Goal: Feedback & Contribution: Contribute content

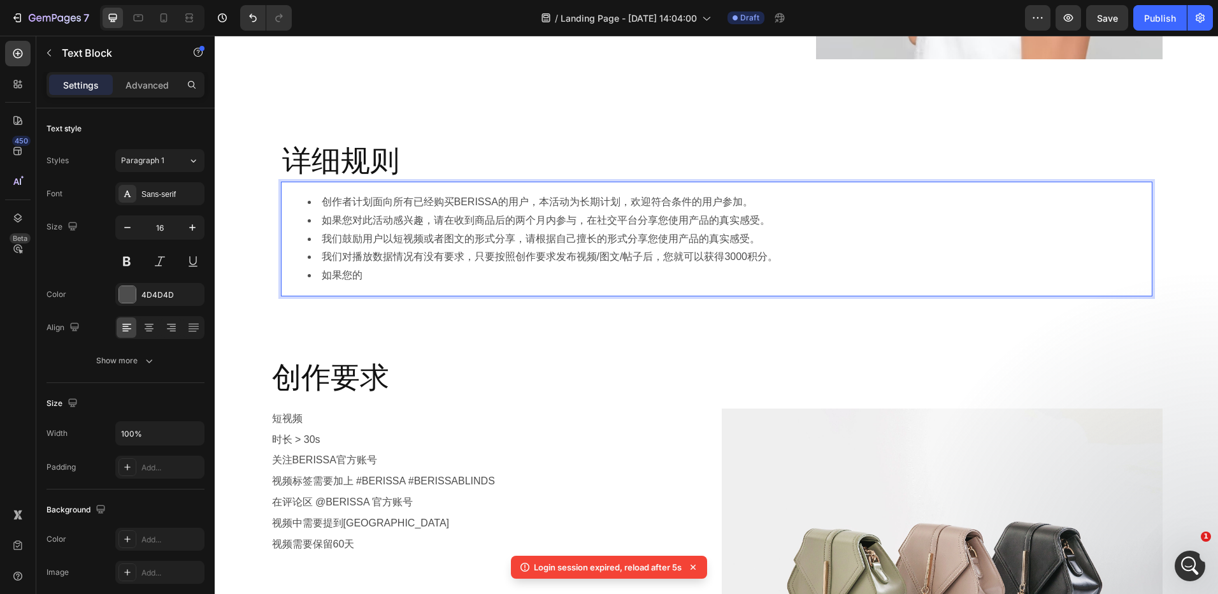
scroll to position [5953, 0]
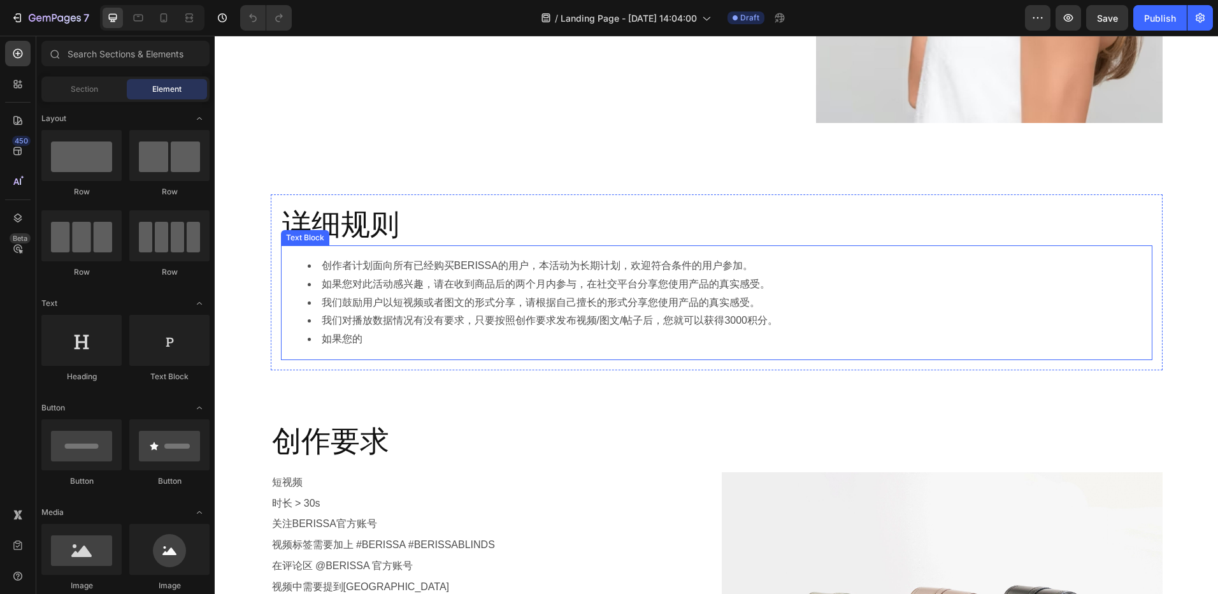
click at [403, 336] on li "如果您的" at bounding box center [729, 339] width 843 height 18
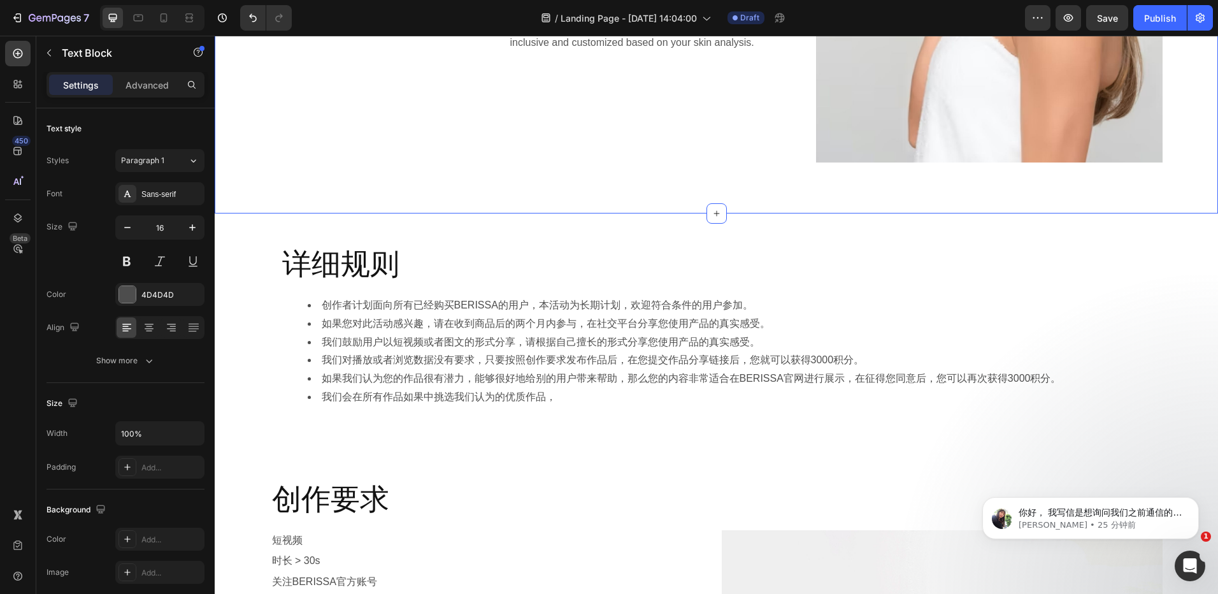
scroll to position [573, 0]
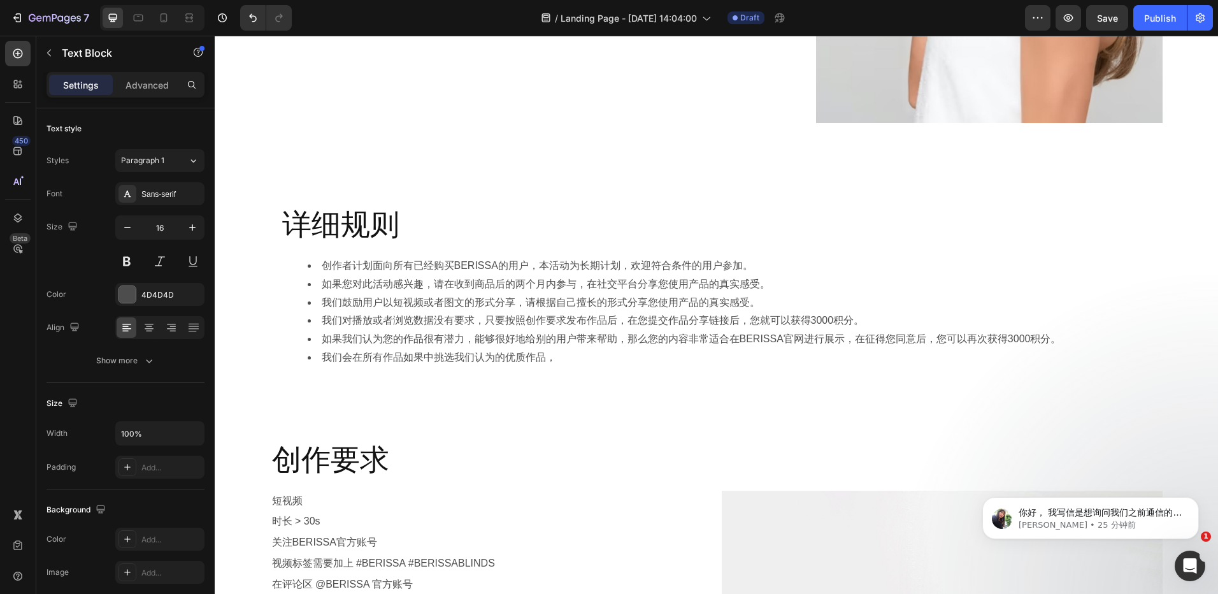
click at [562, 354] on li "我们会在所有作品如果中挑选我们认为的优质作品，" at bounding box center [729, 357] width 843 height 18
click at [858, 341] on li "如果我们认为您的作品很有潜力，能够很好地给别的用户带来帮助，那么您的内容非常适合在BERISSA官网进行展示，在征得您同意后，您可以再次获得3000积分。" at bounding box center [729, 339] width 843 height 18
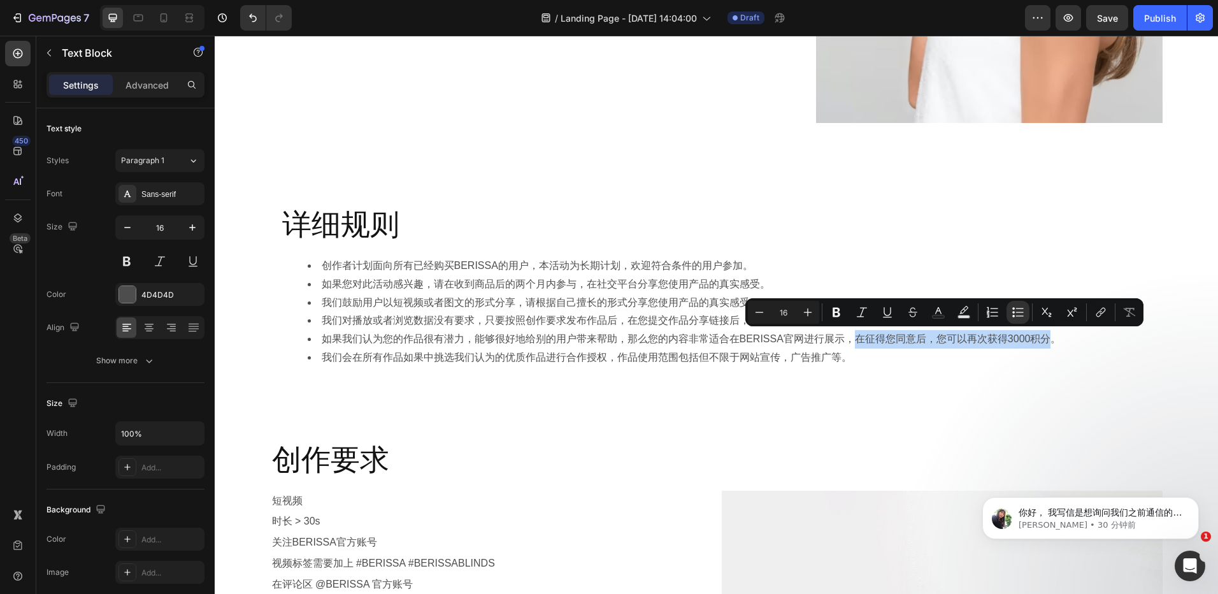
drag, startPoint x: 844, startPoint y: 341, endPoint x: 1045, endPoint y: 339, distance: 201.3
click at [1045, 339] on li "如果我们认为您的作品很有潜力，能够很好地给别的用户带来帮助，那么您的内容非常适合在BERISSA官网进行展示，在征得您同意后，您可以再次获得3000积分。" at bounding box center [729, 339] width 843 height 18
click at [1014, 343] on li "如果我们认为您的作品很有潜力，能够很好地给别的用户带来帮助，那么您的内容非常适合在BERISSA官网进行展示，在征得您同意后，您可以再次获得3000积分。" at bounding box center [729, 339] width 843 height 18
drag, startPoint x: 851, startPoint y: 336, endPoint x: 1050, endPoint y: 336, distance: 199.4
click at [1050, 336] on li "如果我们认为您的作品很有潜力，能够很好地给别的用户带来帮助，那么您的内容非常适合在BERISSA官网进行展示，在征得您同意后，您可以再次获得3000积分。" at bounding box center [729, 339] width 843 height 18
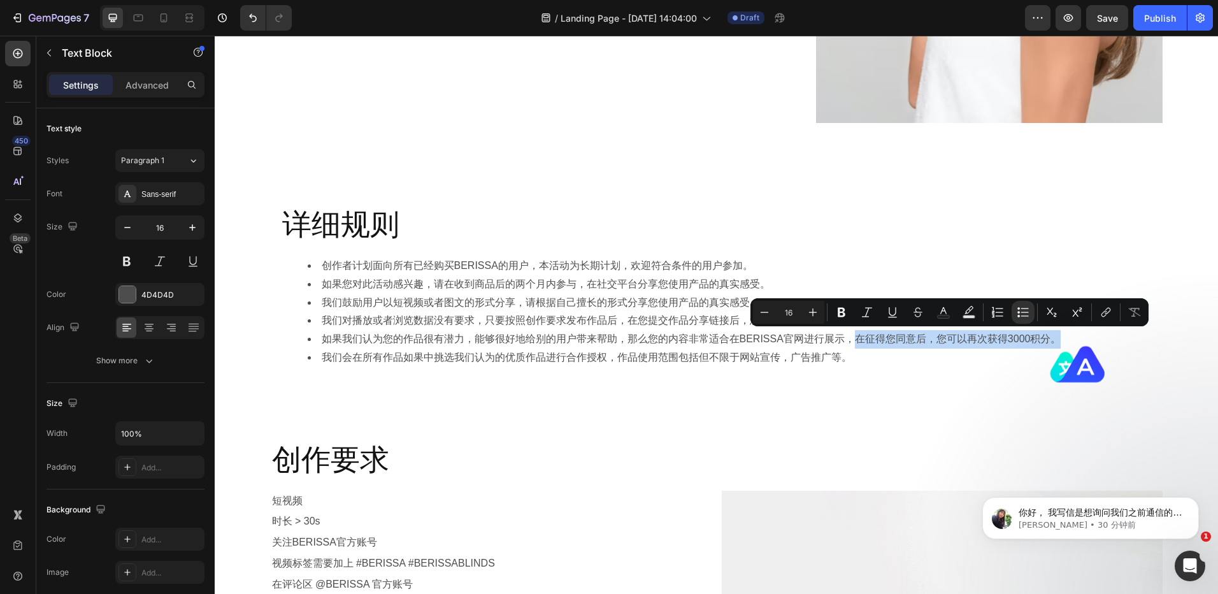
copy li "在征得您同意后，您可以再次获得3000积分。"
click at [860, 354] on li "我们会在所有作品如果中挑选我们认为的优质作品进行合作授权，作品使用范围包括但不限于网站宣传，广告推广等。" at bounding box center [729, 357] width 843 height 18
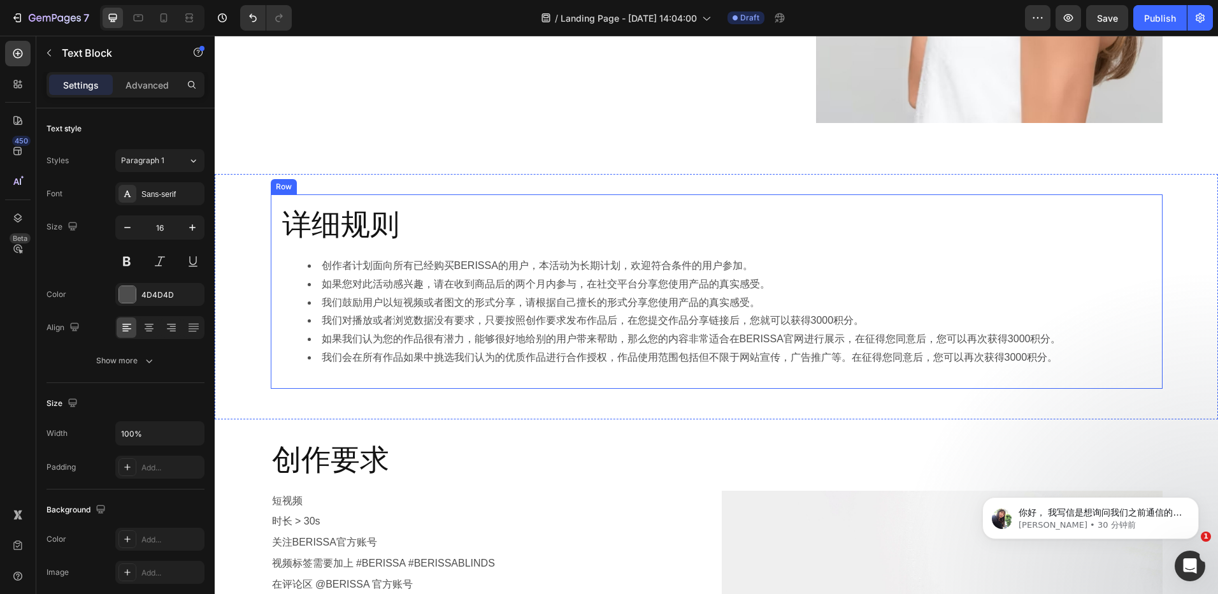
click at [816, 385] on div "详细规则 Heading 创作者计划面向所有已经购买BERISSA的用户，本活动为长期计划，欢迎符合条件的用户参加。 如果您对此活动感兴趣，请在收到商品后的两…" at bounding box center [717, 291] width 892 height 194
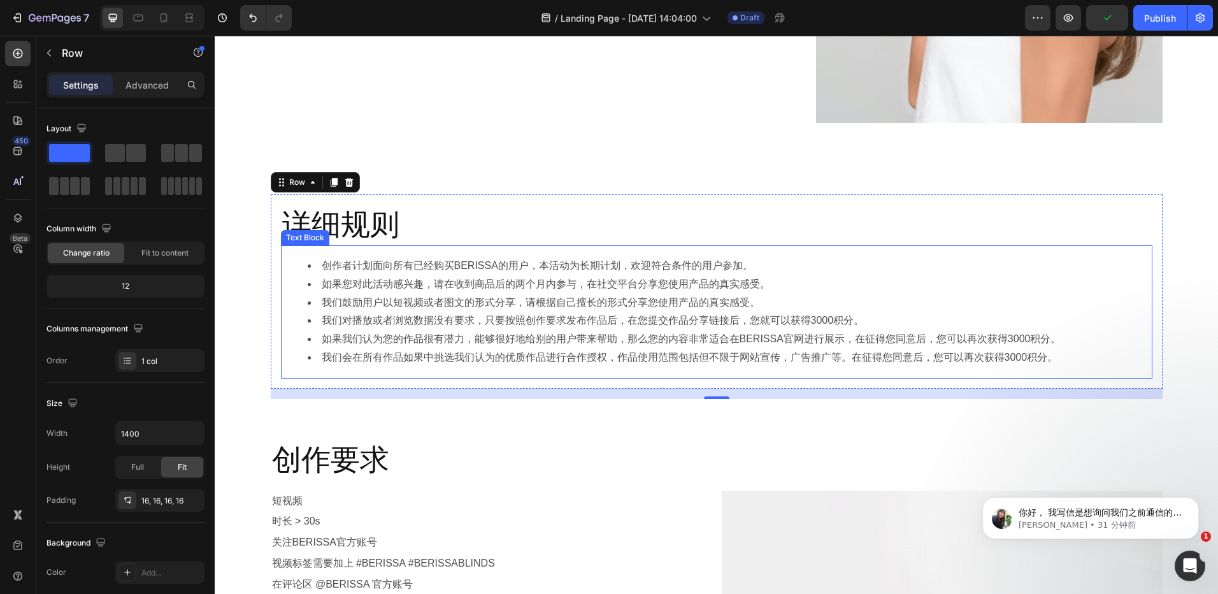
click at [858, 360] on li "我们会在所有作品如果中挑选我们认为的优质作品进行合作授权，作品使用范围包括但不限于网站宣传，广告推广等。在征得您同意后，您可以再次获得3000积分。" at bounding box center [729, 357] width 843 height 18
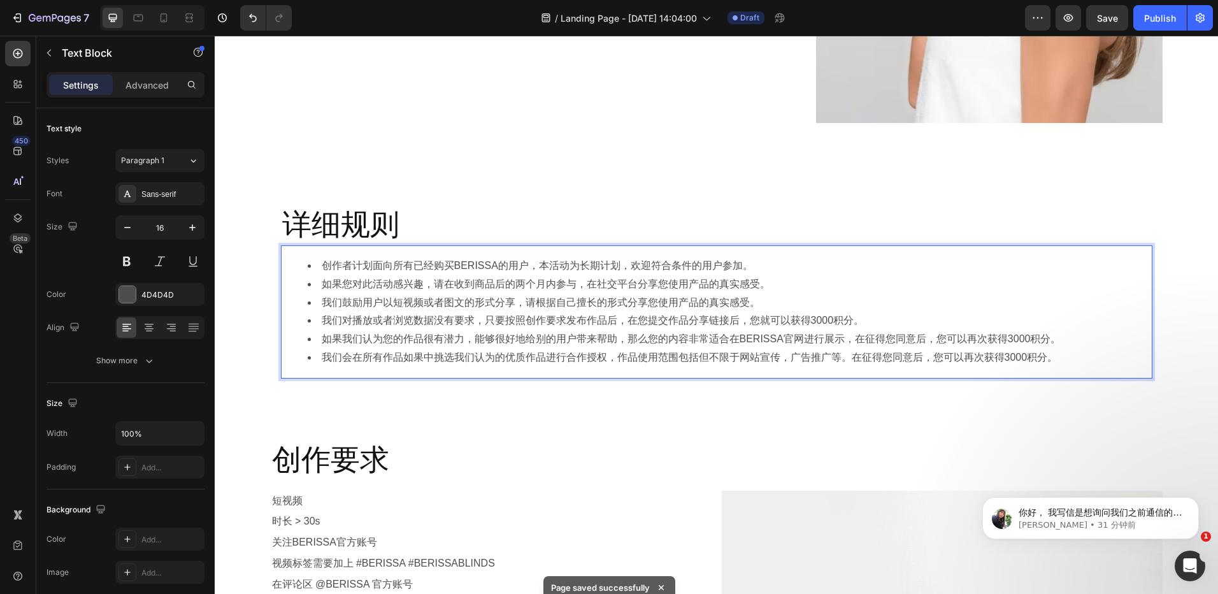
click at [602, 317] on li "我们对播放或者浏览数据没有要求，只要按照创作要求发布作品后，在您提交作品分享链接后，您就可以获得3000积分。" at bounding box center [729, 321] width 843 height 18
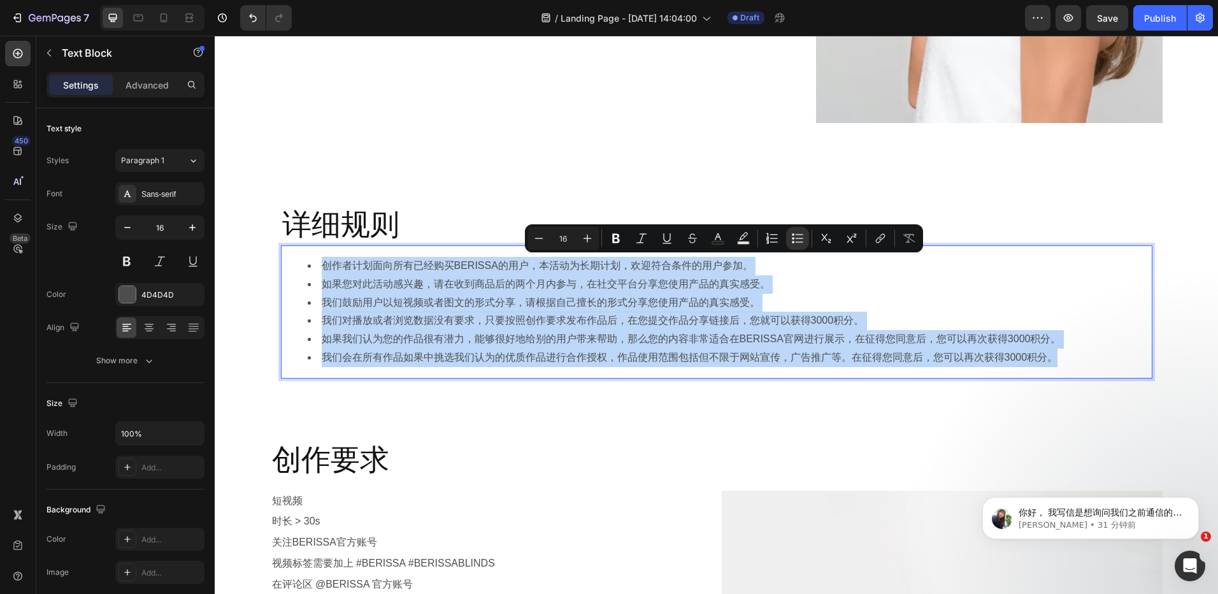
copy ul "创作者计划面向所有已经购买BERISSA的用户，本活动为长期计划，欢迎符合条件的用户参加。 如果您对此活动感兴趣，请在收到商品后的两个月内参与，在社交平台分享…"
click at [327, 226] on h2 "详细规则" at bounding box center [717, 225] width 872 height 41
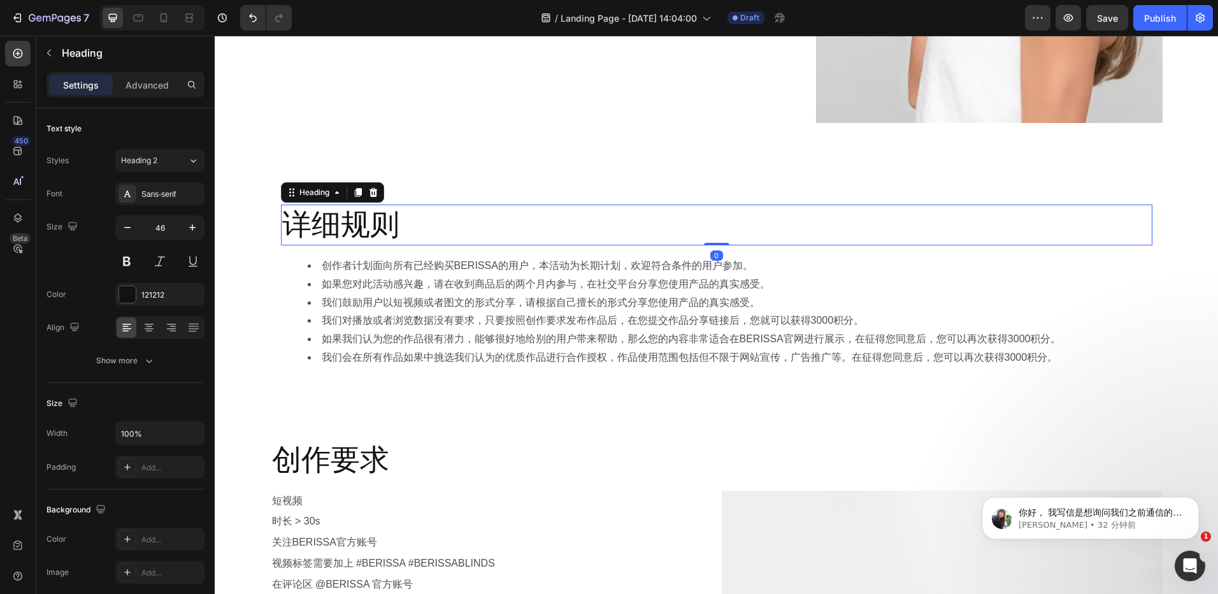
click at [386, 225] on h2 "详细规则" at bounding box center [717, 225] width 872 height 41
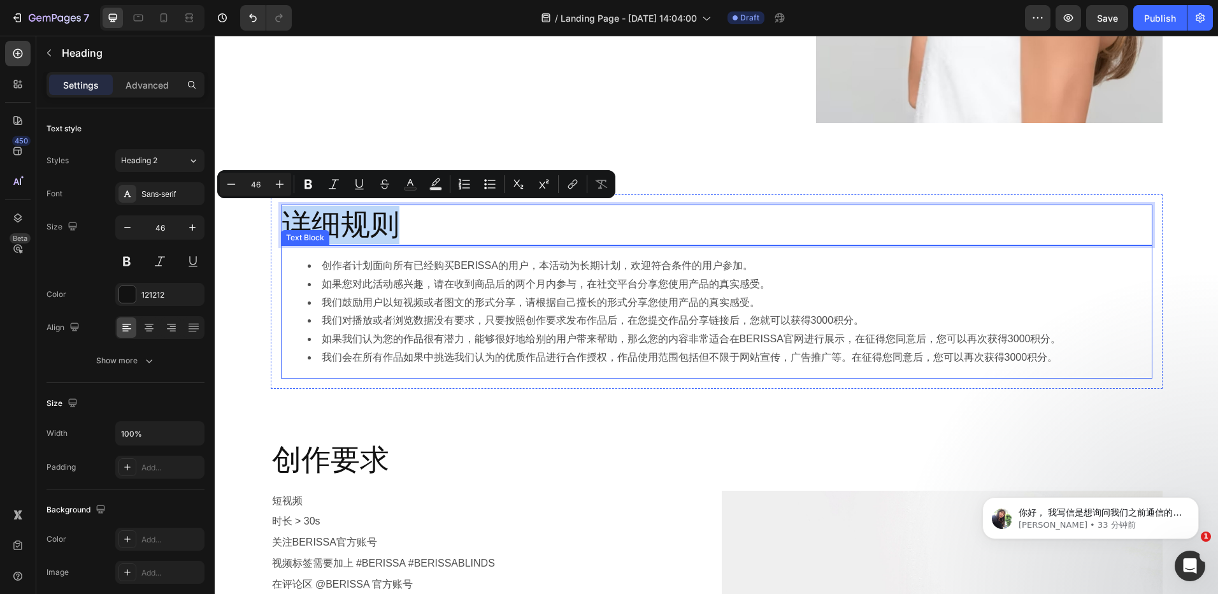
click at [629, 266] on li "创作者计划面向所有已经购买BERISSA的用户，本活动为长期计划，欢迎符合条件的用户参加。" at bounding box center [729, 266] width 843 height 18
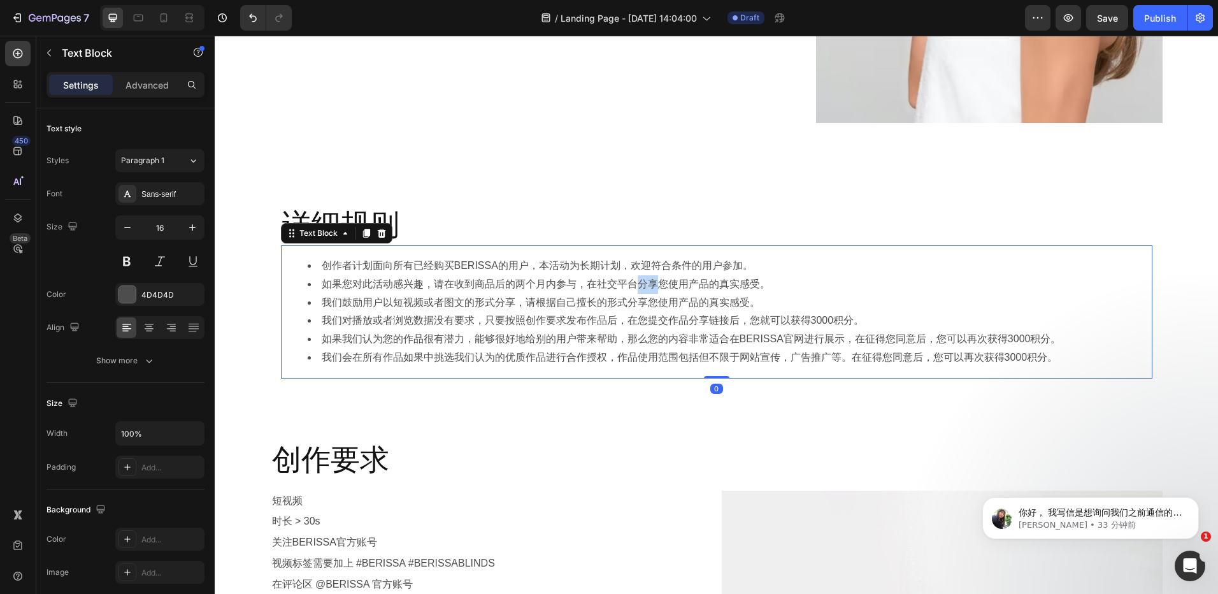
click at [631, 283] on li "如果您对此活动感兴趣，请在收到商品后的两个月内参与，在社交平台分享您使用产品的真实感受。" at bounding box center [729, 284] width 843 height 18
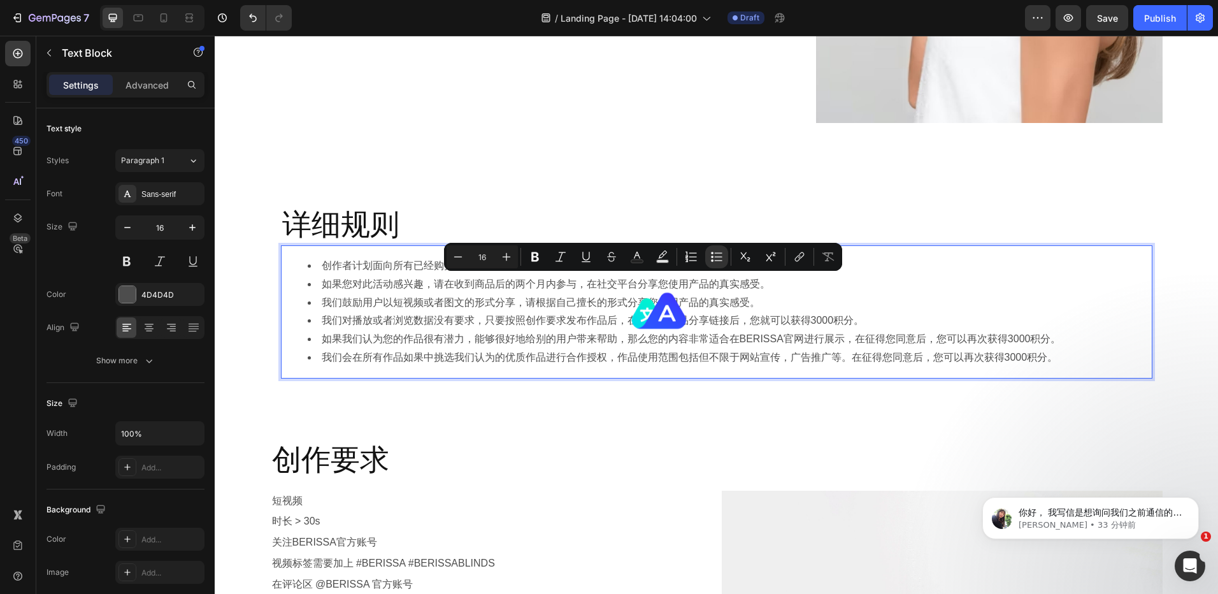
click at [616, 283] on li "如果您对此活动感兴趣，请在收到商品后的两个月内参与，在社交平台分享您使用产品的真实感受。" at bounding box center [729, 284] width 843 height 18
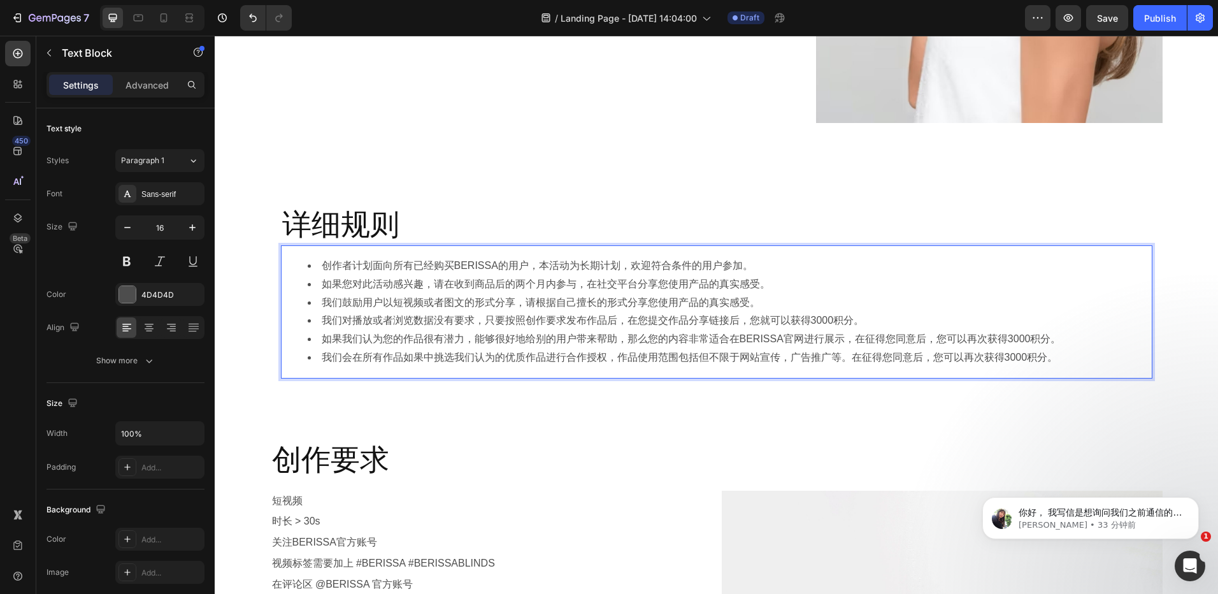
click at [596, 285] on li "如果您对此活动感兴趣，请在收到商品后的两个月内参与，在社交平台分享您使用产品的真实感受。" at bounding box center [729, 284] width 843 height 18
click at [634, 283] on li "如果您对此活动感兴趣，请在收到商品后的两个月内参与，在社交平台分享您使用产品的真实感受。" at bounding box center [729, 284] width 843 height 18
click at [747, 322] on li "我们对播放或者浏览数据没有要求，只要按照创作要求发布作品后，在您提交作品分享链接后，您就可以获得3000积分。" at bounding box center [729, 321] width 843 height 18
click at [859, 315] on li "我们对播放或者浏览数据没有要求，只要按照创作要求发布作品后，在您提交作品分享链接后，您就可以获得3000积分。" at bounding box center [729, 321] width 843 height 18
click at [845, 322] on li "我们对播放或者浏览数据没有要求，只要按照创作要求发布作品后，在您提交作品分享链接后，您就可以获得3000积分。" at bounding box center [729, 321] width 843 height 18
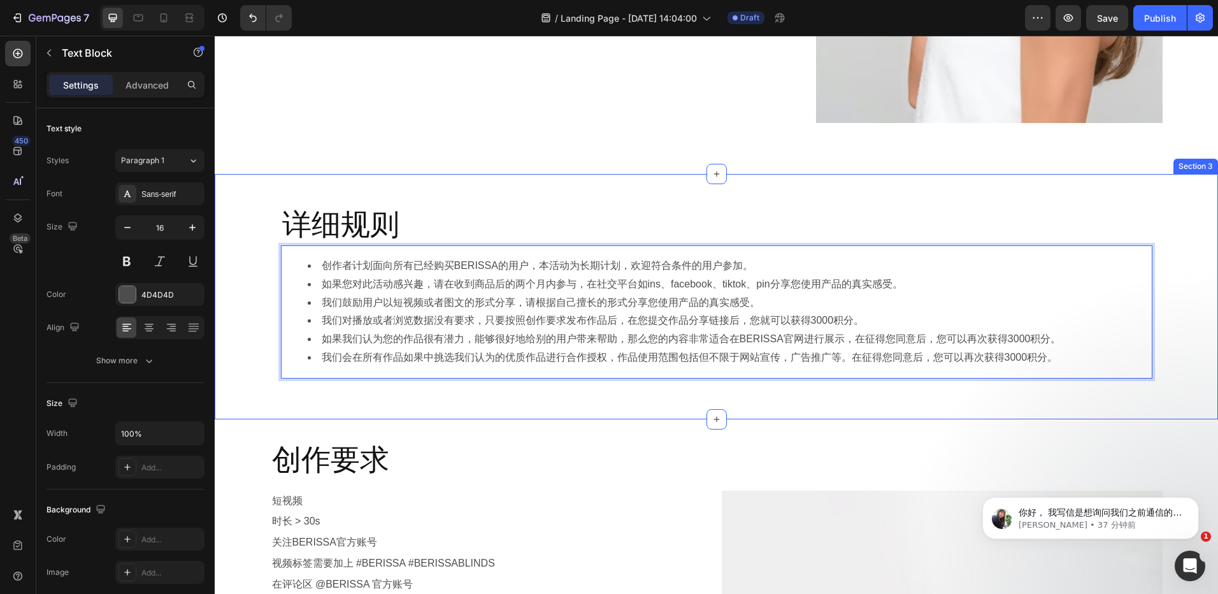
click at [580, 187] on div "详细规则 Heading 创作者计划面向所有已经购买BERISSA的用户，本活动为长期计划，欢迎符合条件的用户参加。 如果您对此活动感兴趣，请在收到商品后的两…" at bounding box center [716, 296] width 1003 height 245
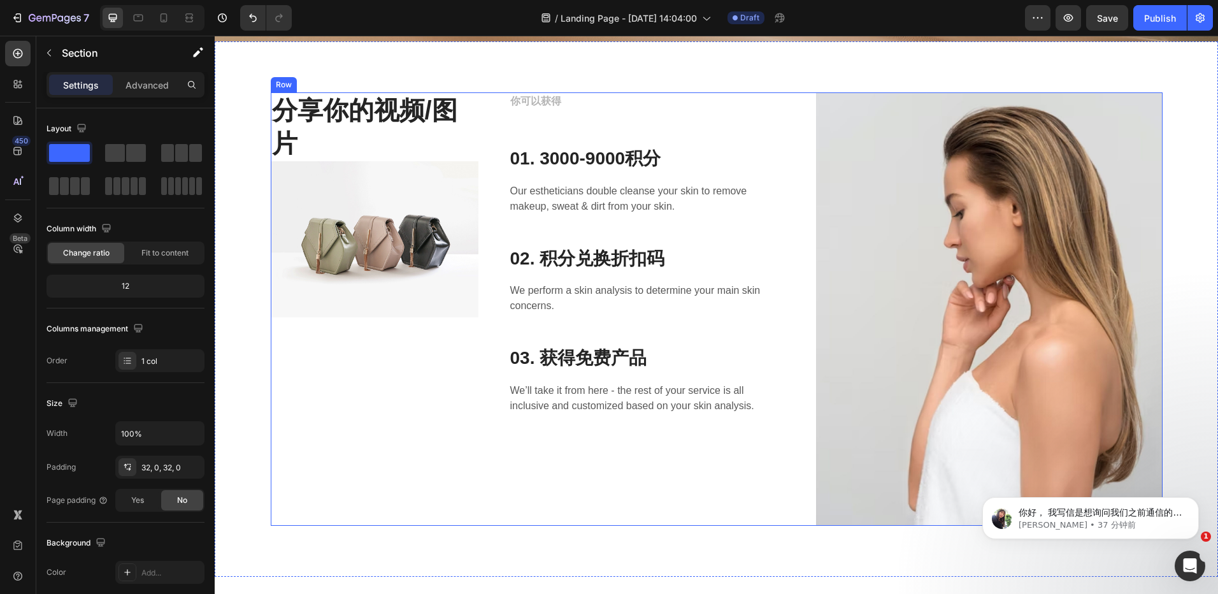
scroll to position [191, 0]
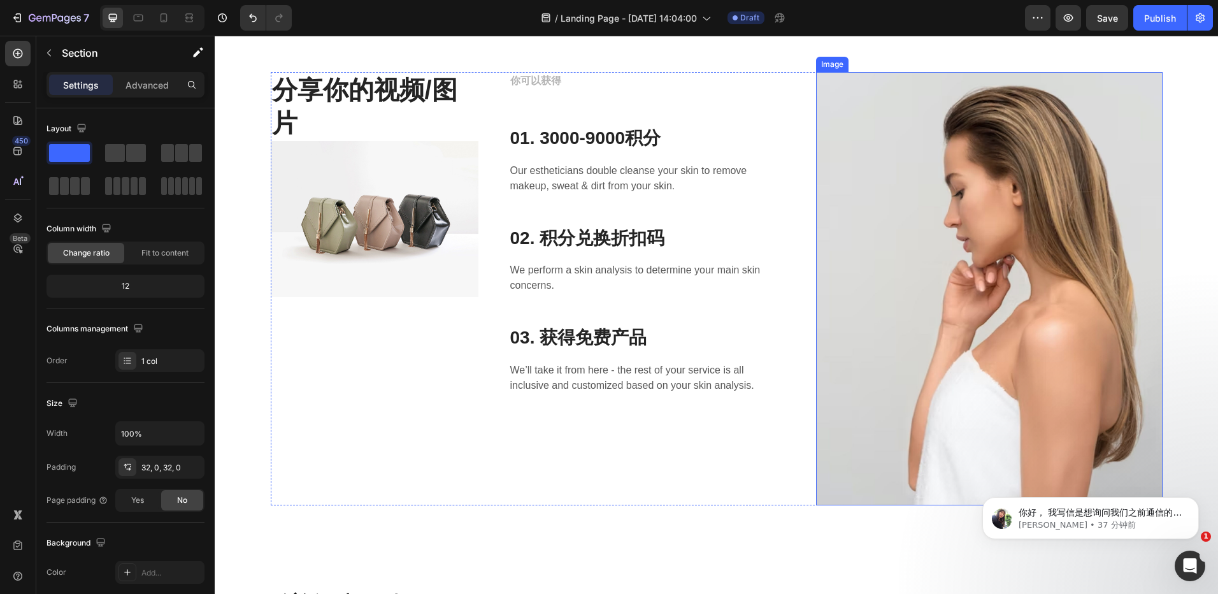
click at [861, 217] on img at bounding box center [989, 288] width 346 height 433
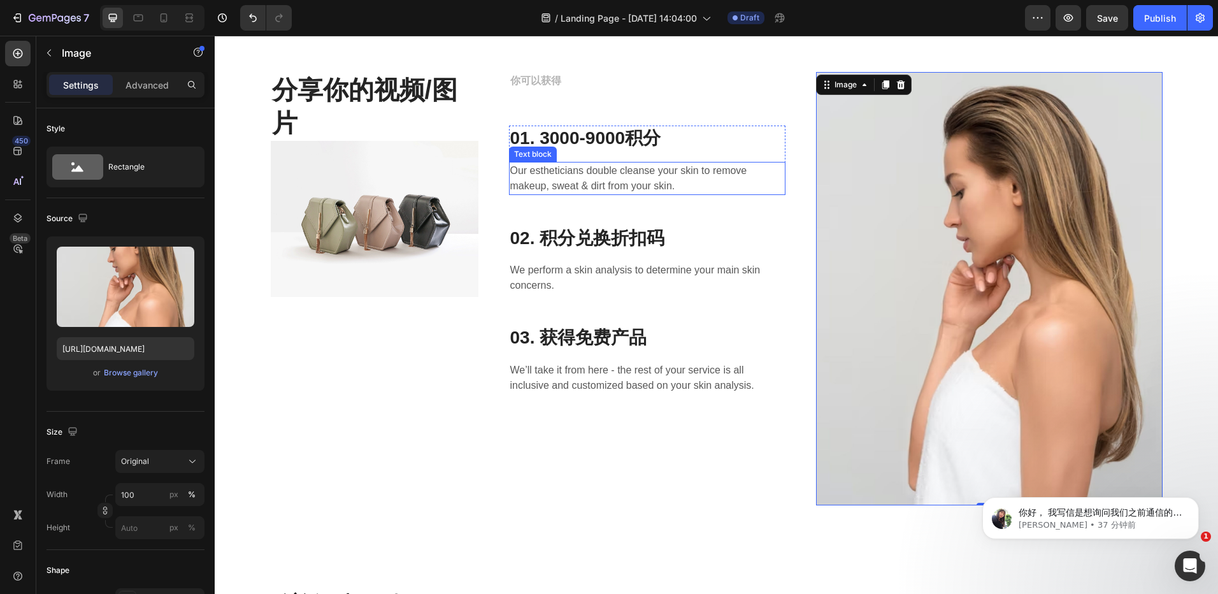
click at [591, 175] on p "Our estheticians double cleanse your skin to remove makeup, sweat & dirt from y…" at bounding box center [647, 178] width 275 height 31
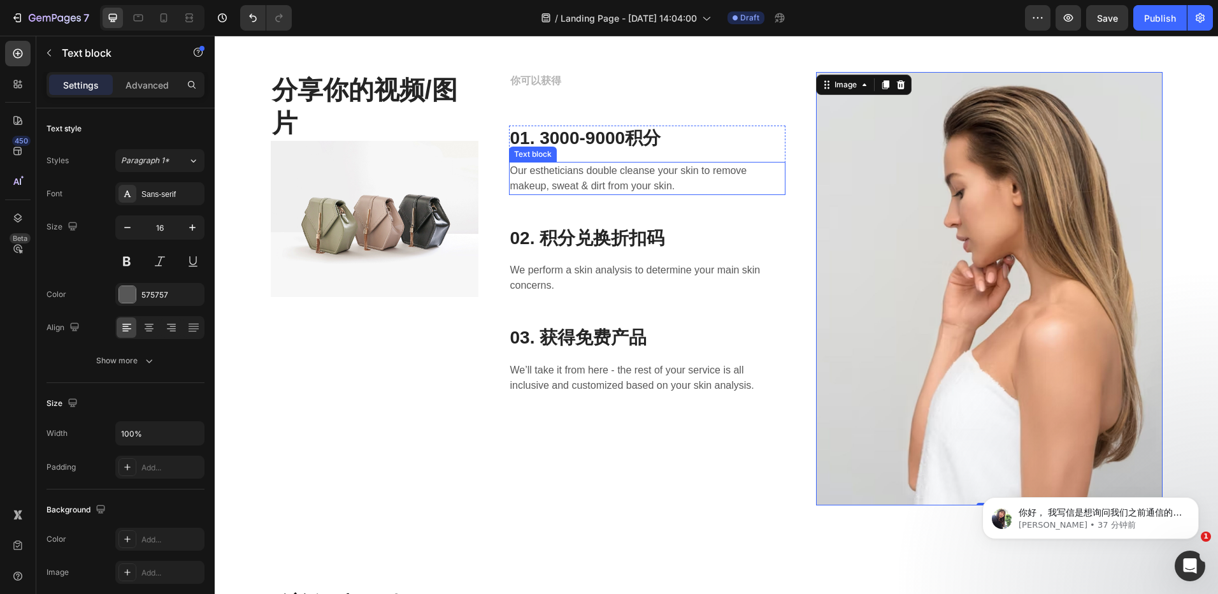
click at [591, 175] on p "Our estheticians double cleanse your skin to remove makeup, sweat & dirt from y…" at bounding box center [647, 178] width 275 height 31
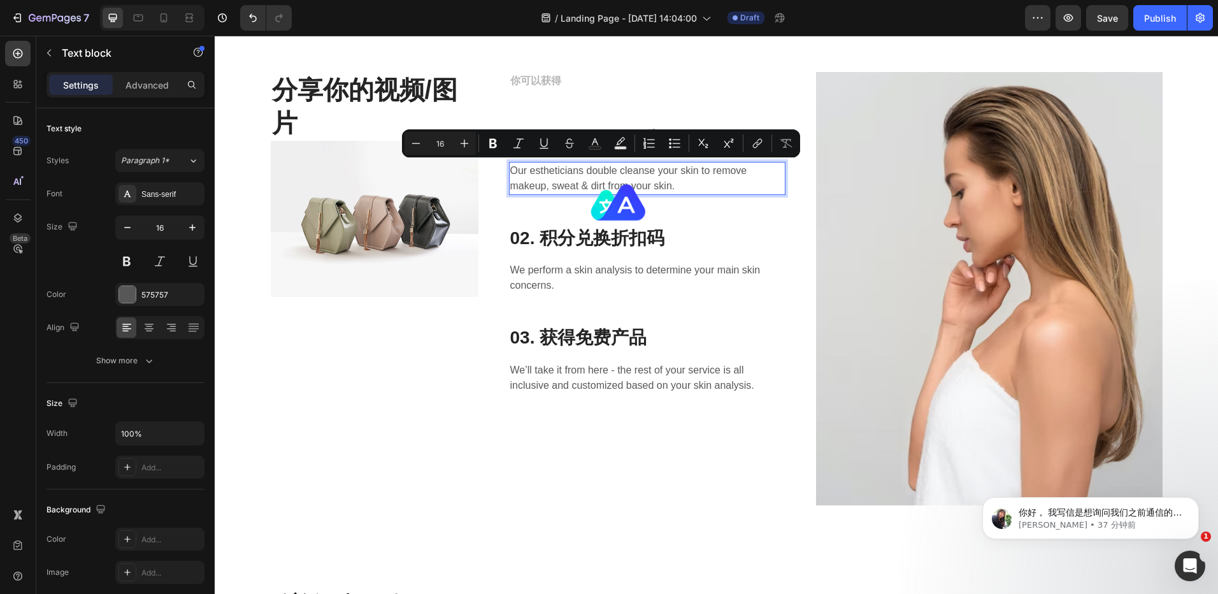
click at [578, 176] on p "Our estheticians double cleanse your skin to remove makeup, sweat & dirt from y…" at bounding box center [647, 178] width 275 height 31
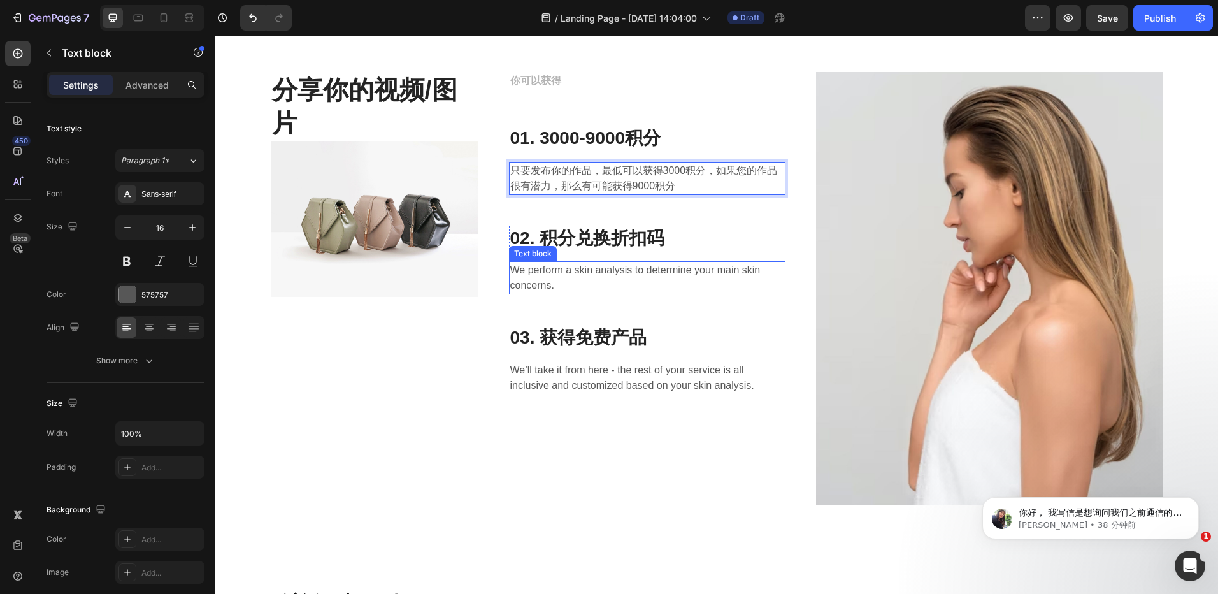
click at [587, 276] on p "We perform a skin analysis to determine your main skin concerns." at bounding box center [647, 277] width 275 height 31
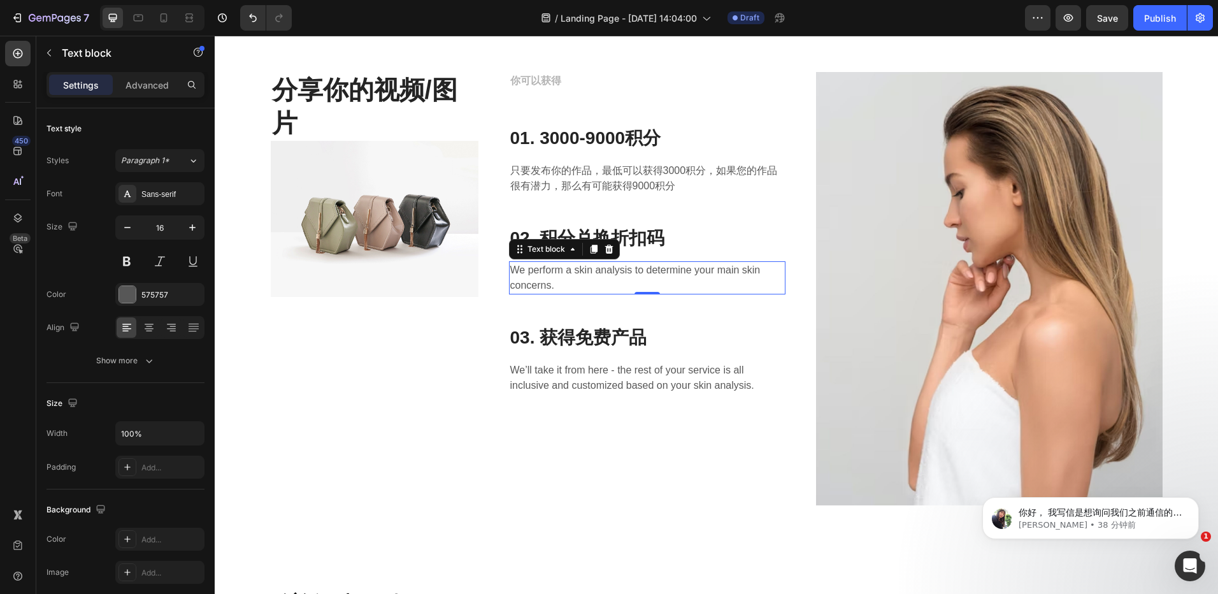
click at [589, 272] on p "We perform a skin analysis to determine your main skin concerns." at bounding box center [647, 277] width 275 height 31
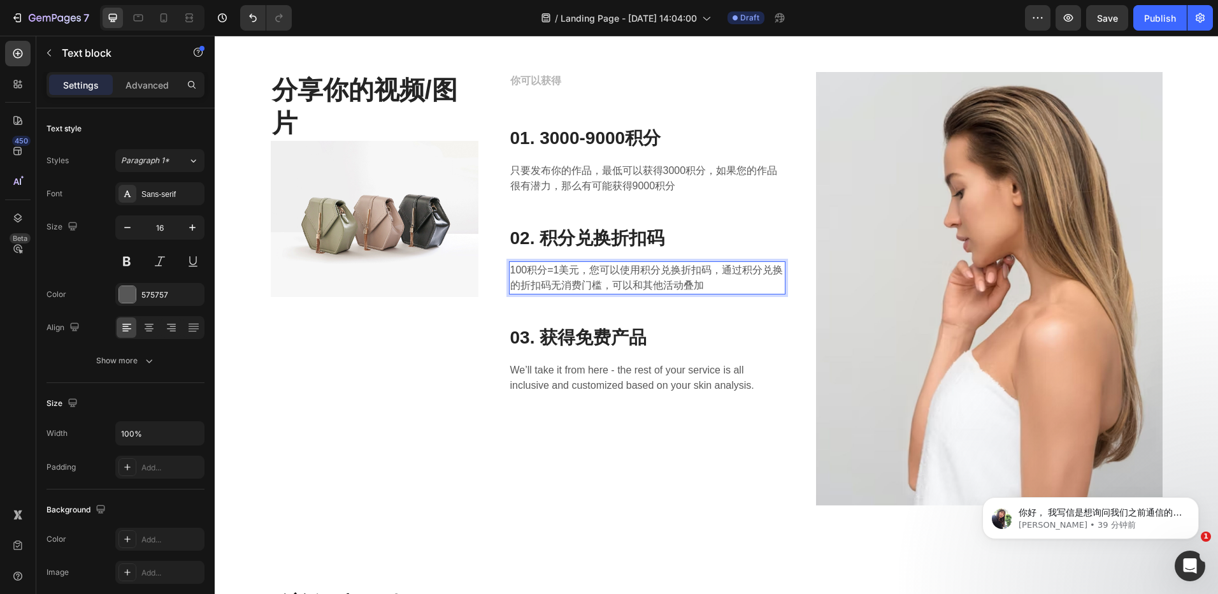
click at [613, 284] on p "100积分=1美元，您可以使用积分兑换折扣码，通过积分兑换的折扣码无消费门槛，可以和其他活动叠加" at bounding box center [647, 277] width 275 height 31
click at [619, 375] on p "We’ll take it from here - the rest of your service is all inclusive and customi…" at bounding box center [647, 377] width 275 height 31
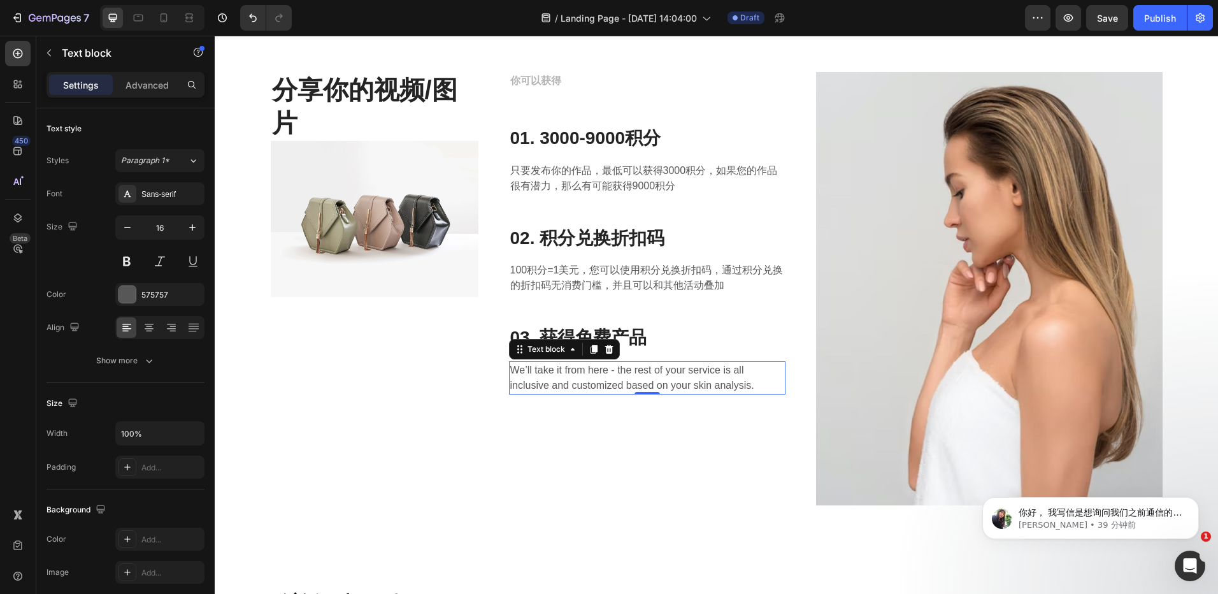
click at [620, 375] on p "We’ll take it from here - the rest of your service is all inclusive and customi…" at bounding box center [647, 377] width 275 height 31
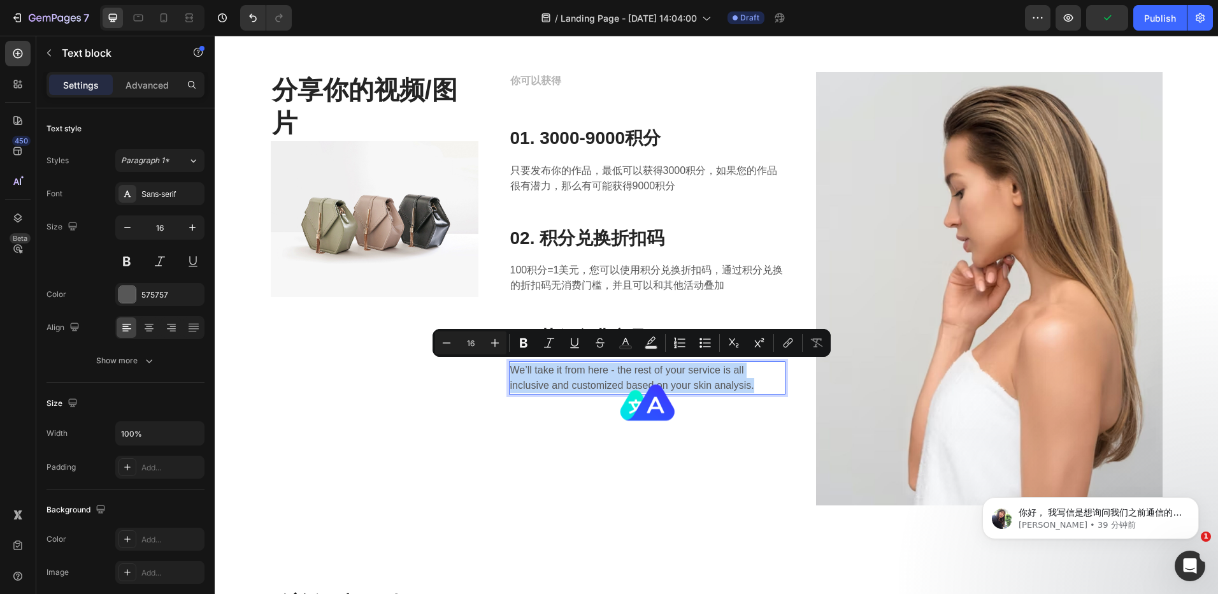
click at [608, 372] on p "We’ll take it from here - the rest of your service is all inclusive and customi…" at bounding box center [647, 377] width 275 height 31
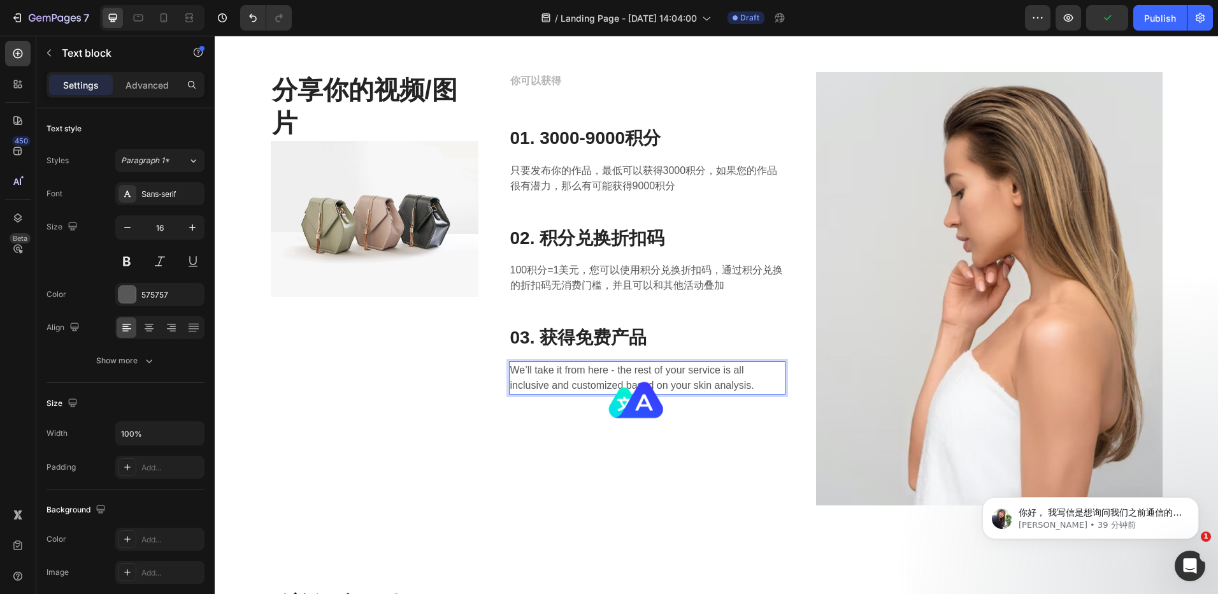
click at [594, 371] on p "We’ll take it from here - the rest of your service is all inclusive and customi…" at bounding box center [647, 377] width 275 height 31
click at [691, 378] on p "We’ll take it from here - the rest of your service is all inclusive and customi…" at bounding box center [647, 377] width 275 height 31
click at [673, 375] on p "您在挑选喜欢的窗帘的时候，使用积分兑换的折扣码，如果您的积分足够，相当于免费获得您喜欢的窗帘。" at bounding box center [647, 377] width 275 height 31
click at [559, 387] on p "您在挑选喜欢的窗帘的时候，使用积分兑换的折扣码，如果您的积分足够，相当于免费获得您喜欢的窗帘。" at bounding box center [647, 377] width 275 height 31
click at [568, 387] on p "您在挑选喜欢的窗帘的时候，使用积分兑换的折扣码，如果您的积分足够，相当于免费获得您喜欢的窗帘。" at bounding box center [647, 377] width 275 height 31
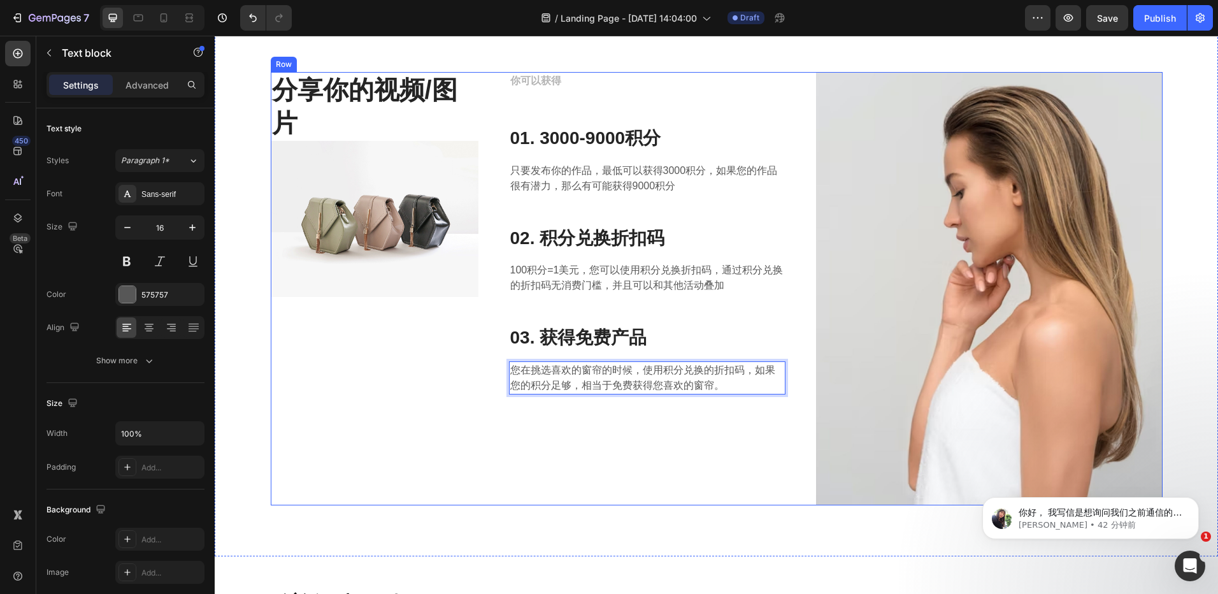
click at [732, 302] on div "你可以获得 Text block 01. 3000-9000积分 Heading 只要发布你的作品，最低可以获得3000积分，如果您的作品很有潜力，那么有可能…" at bounding box center [647, 288] width 277 height 433
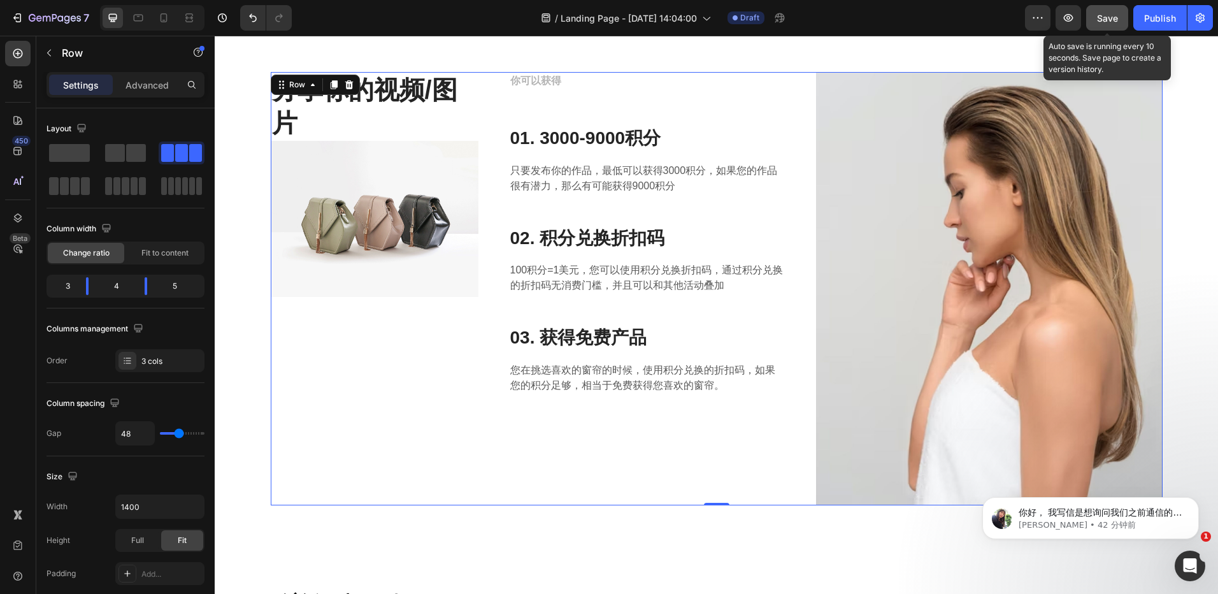
click at [1109, 16] on span "Save" at bounding box center [1107, 18] width 21 height 11
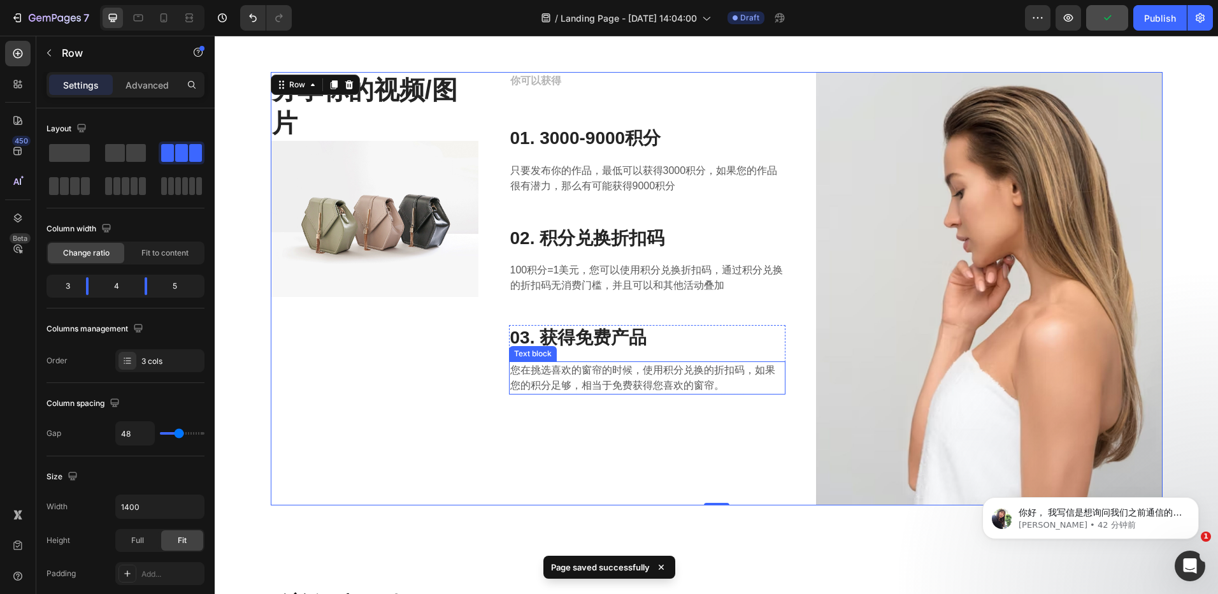
click at [688, 376] on p "您在挑选喜欢的窗帘的时候，使用积分兑换的折扣码，如果您的积分足够，相当于免费获得您喜欢的窗帘。" at bounding box center [647, 377] width 275 height 31
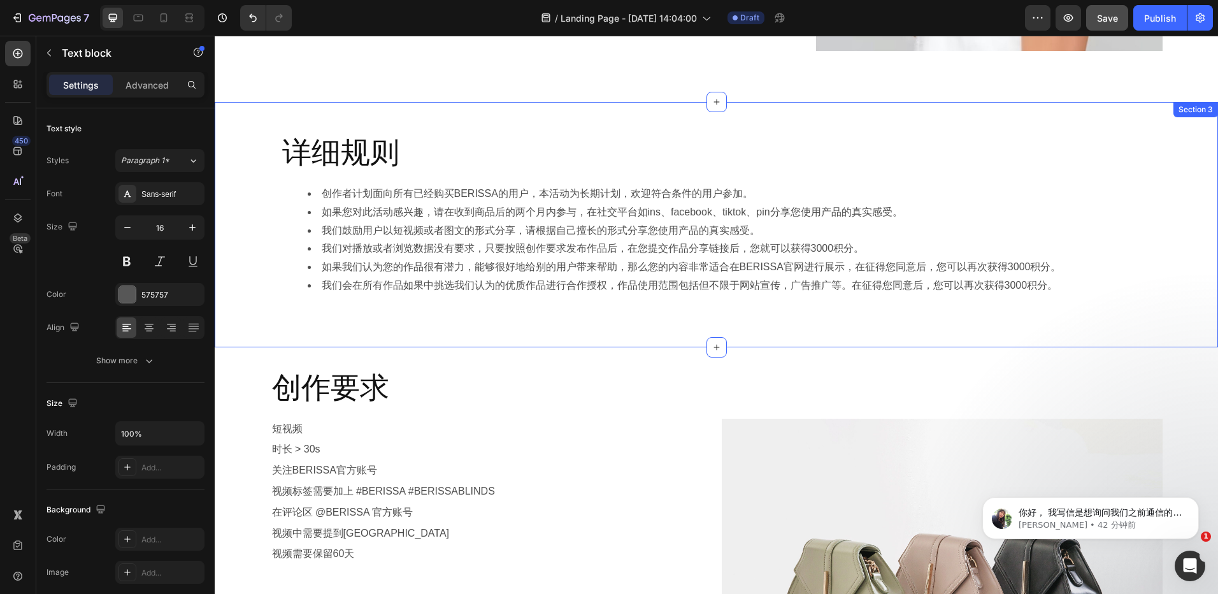
scroll to position [573, 0]
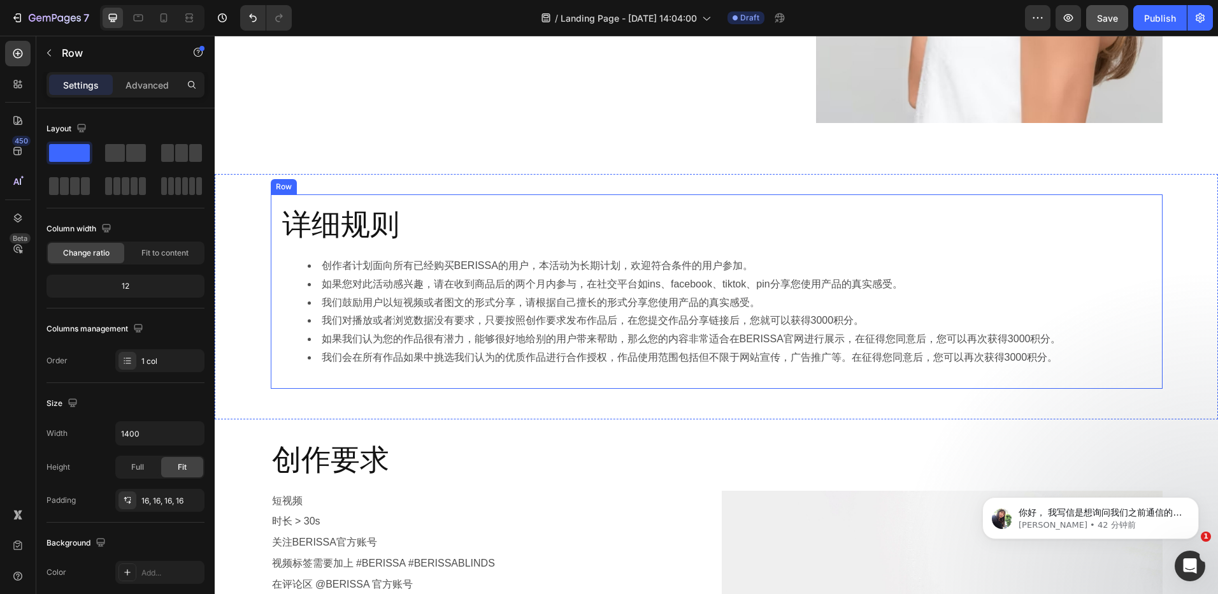
click at [358, 382] on div "详细规则 Heading 创作者计划面向所有已经购买BERISSA的用户，本活动为长期计划，欢迎符合条件的用户参加。 如果您对此活动感兴趣，请在收到商品后的两…" at bounding box center [717, 291] width 892 height 194
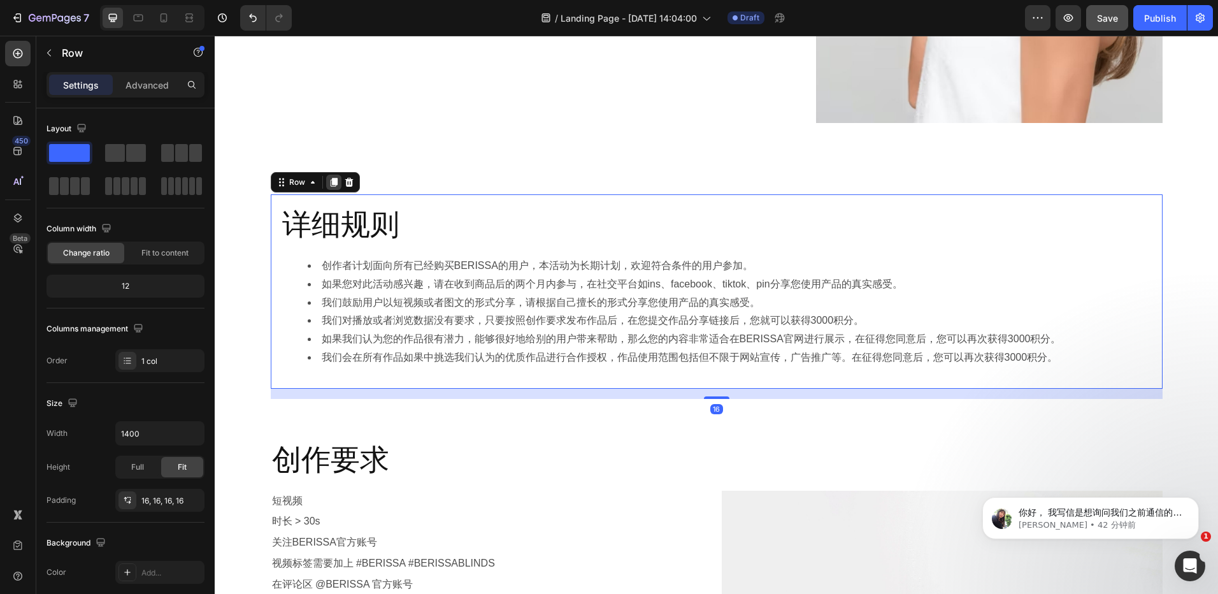
click at [329, 181] on icon at bounding box center [334, 182] width 10 height 10
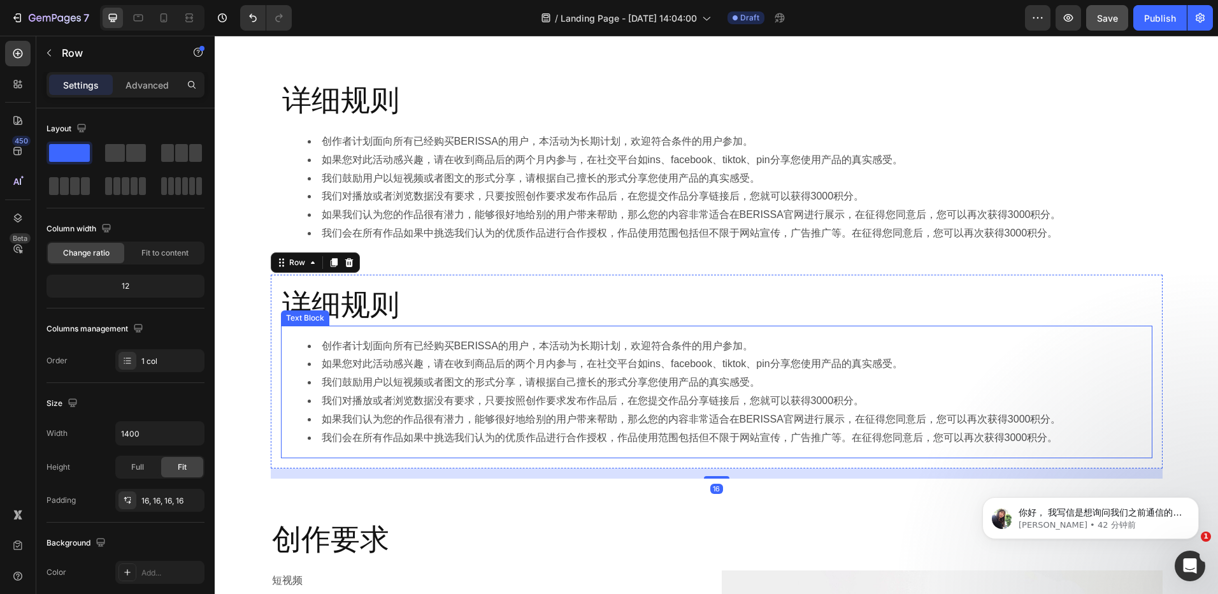
scroll to position [701, 0]
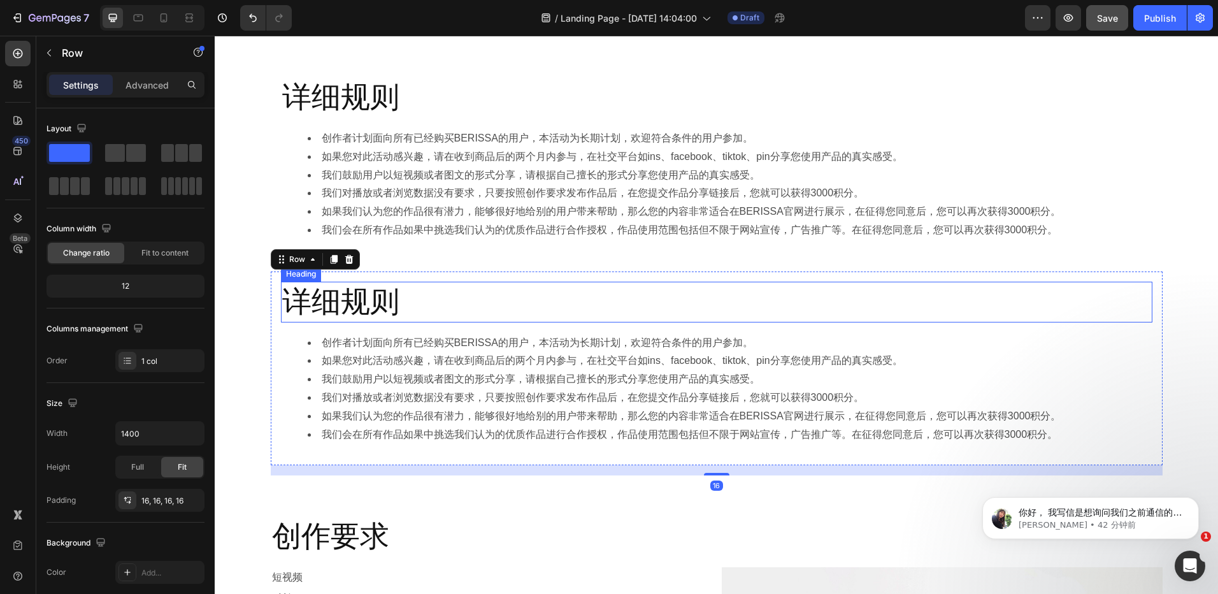
click at [377, 304] on h2 "详细规则" at bounding box center [717, 302] width 872 height 41
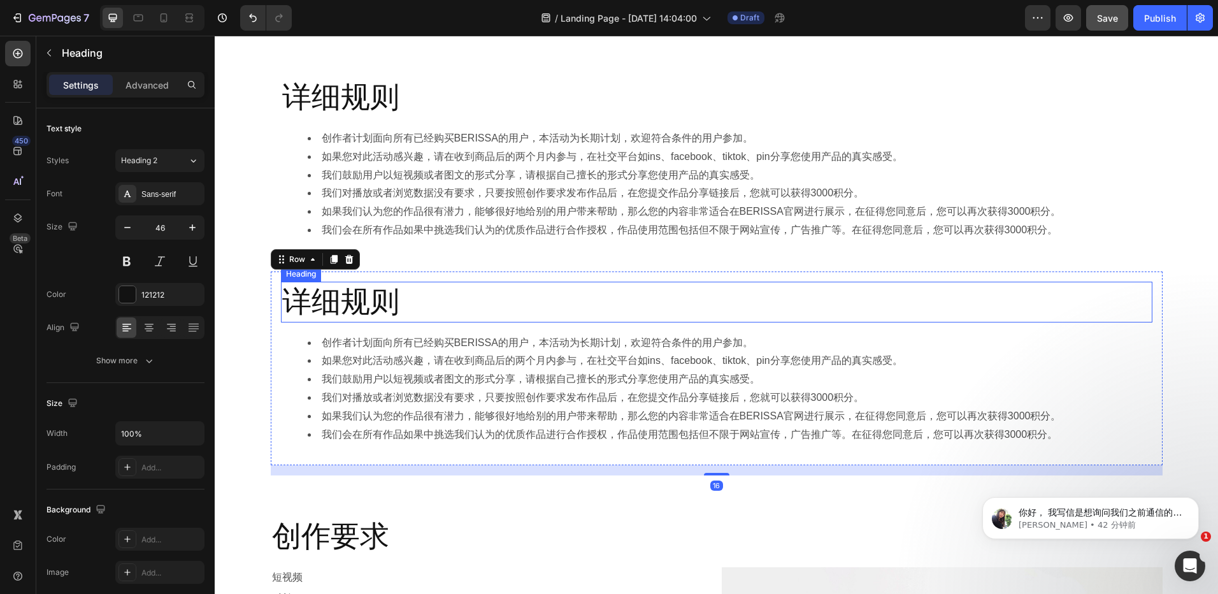
click at [377, 304] on h2 "详细规则" at bounding box center [717, 302] width 872 height 41
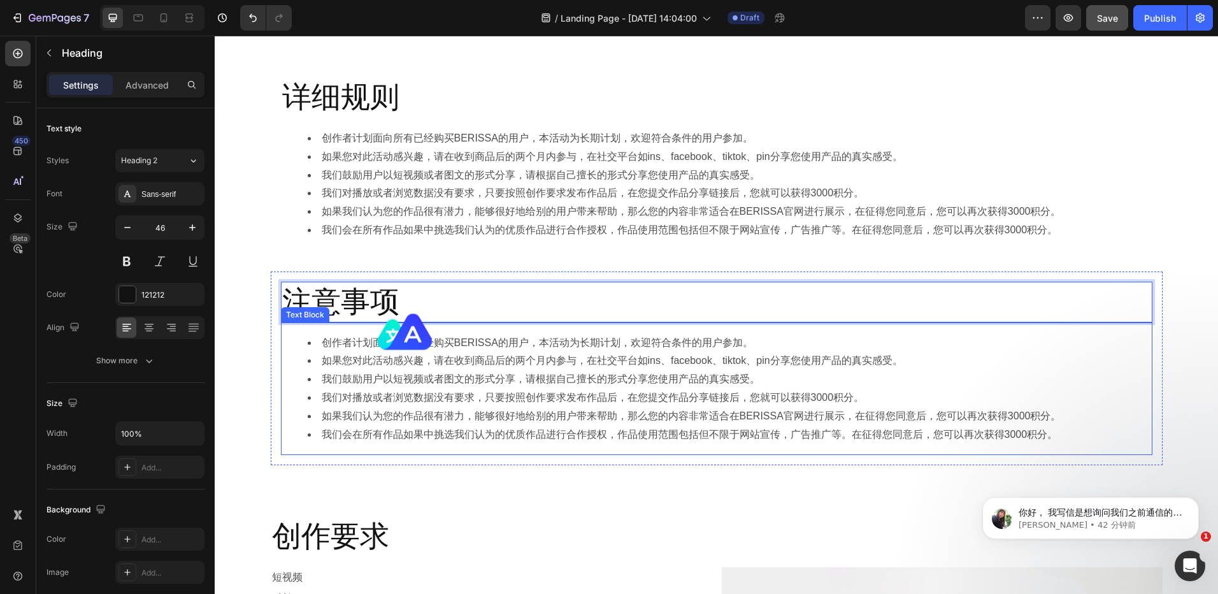
click at [489, 352] on li "如果您对此活动感兴趣，请在收到商品后的两个月内参与，在社交平台如ins、facebook、tiktok、pin分享您使用产品的真实感受。" at bounding box center [729, 361] width 843 height 18
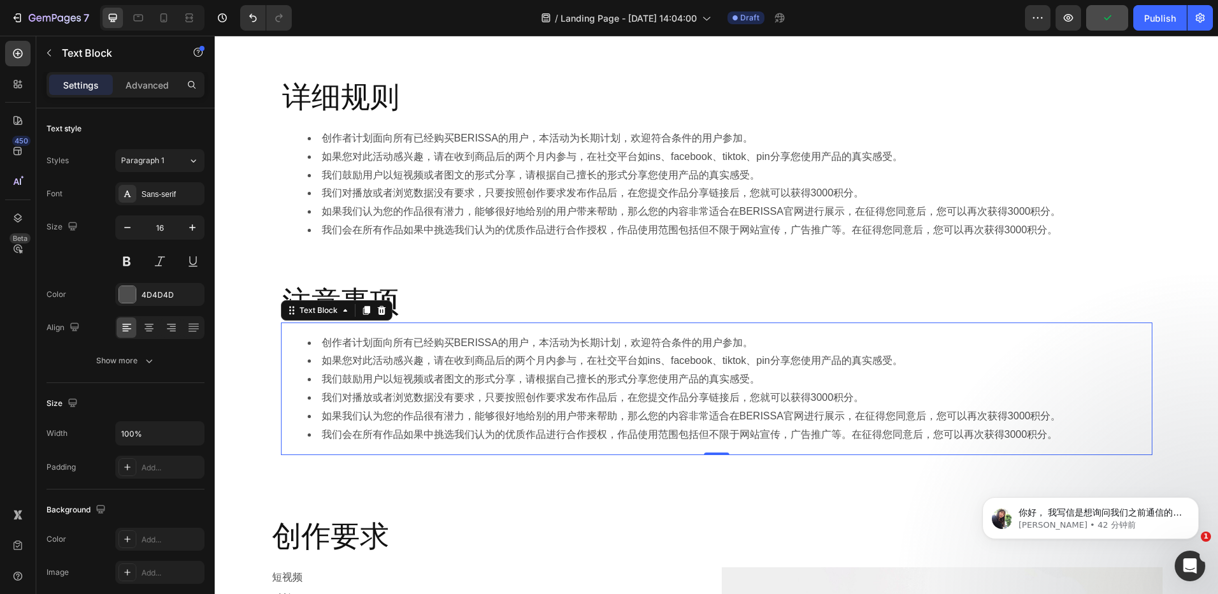
click at [429, 342] on li "创作者计划面向所有已经购买BERISSA的用户，本活动为长期计划，欢迎符合条件的用户参加。" at bounding box center [729, 343] width 843 height 18
click at [380, 340] on li "创作者计划面向所有已经购买BERISSA的用户，本活动为长期计划，欢迎符合条件的用户参加。" at bounding box center [729, 343] width 843 height 18
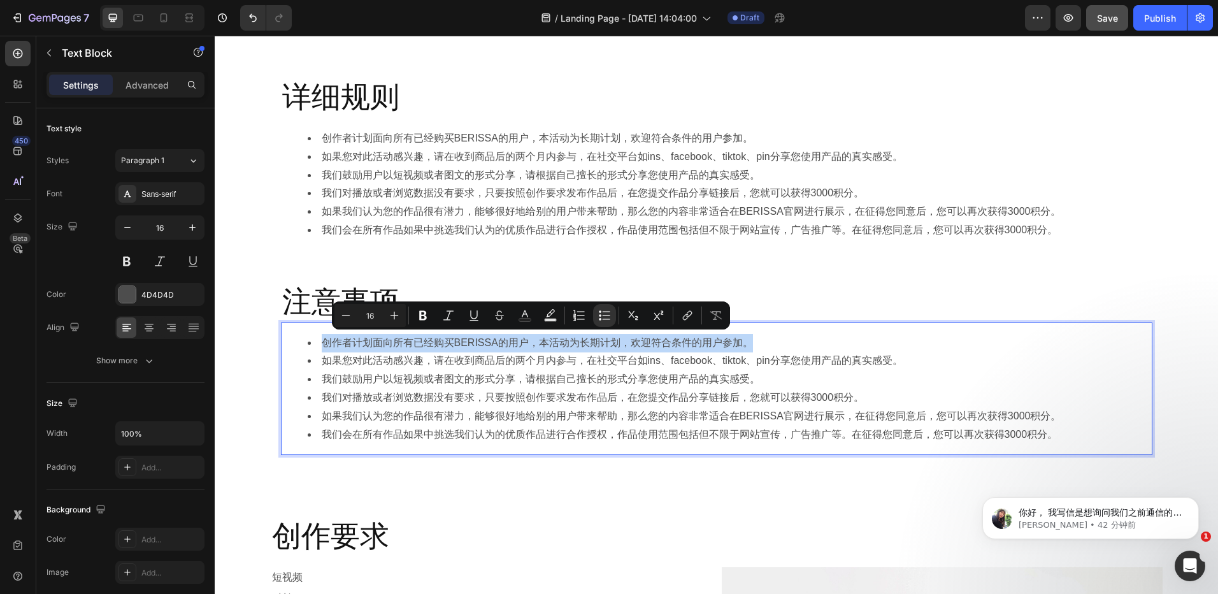
drag, startPoint x: 320, startPoint y: 344, endPoint x: 778, endPoint y: 341, distance: 457.4
click at [778, 341] on li "创作者计划面向所有已经购买BERISSA的用户，本活动为长期计划，欢迎符合条件的用户参加。" at bounding box center [729, 343] width 843 height 18
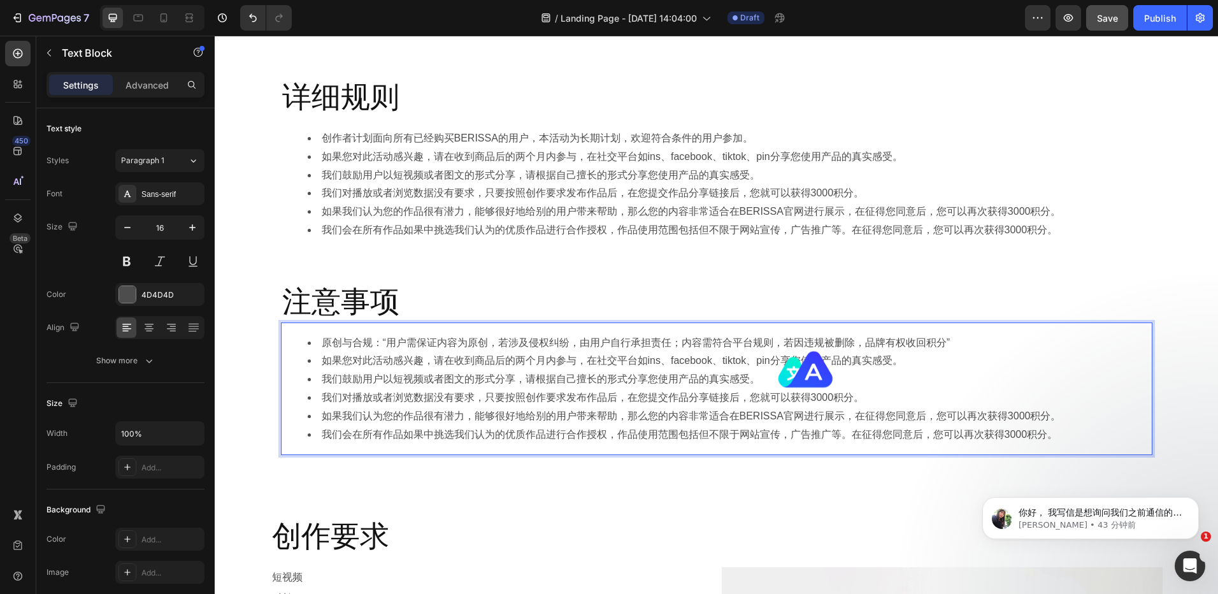
click at [420, 343] on li "原创与合规：“用户需保证内容为原创，若涉及侵权纠纷，由用户自行承担责任；内容需符合平台规则，若因违规被删除，品牌有权收回积分”" at bounding box center [729, 343] width 843 height 18
click at [406, 343] on li "原创与合规：“用户需保证内容为原创，若涉及侵权纠纷，由用户自行承担责任；内容需符合平台规则，若因违规被删除，品牌有权收回积分”" at bounding box center [729, 343] width 843 height 18
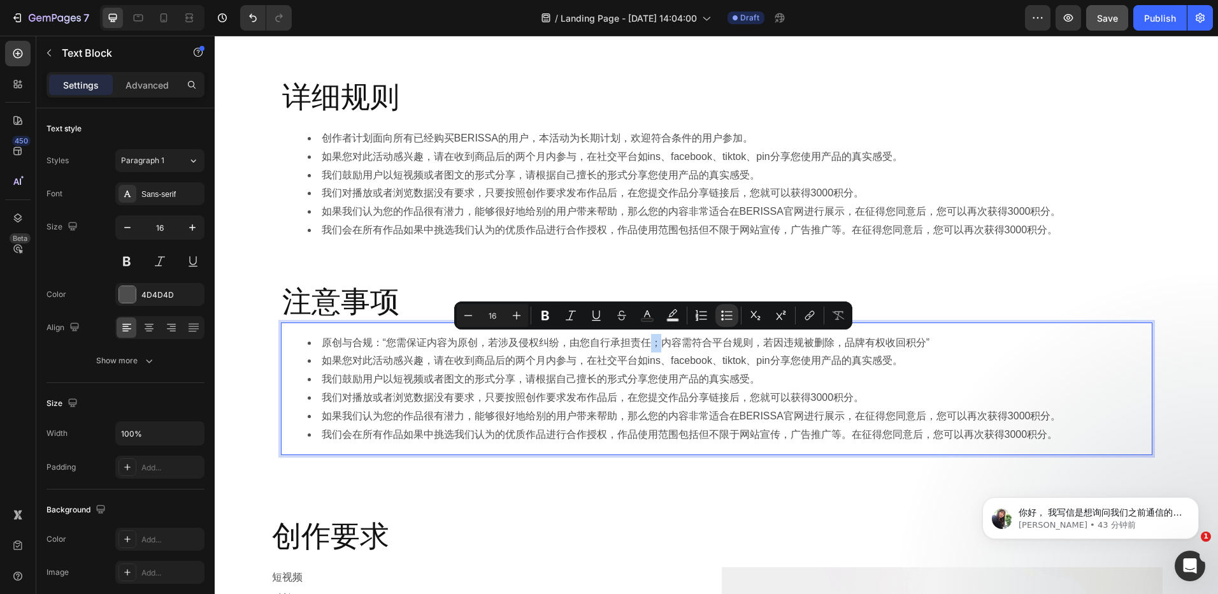
drag, startPoint x: 659, startPoint y: 344, endPoint x: 652, endPoint y: 344, distance: 7.0
click at [652, 344] on li "原创与合规：“您需保证内容为原创，若涉及侵权纠纷，由您自行承担责任；内容需符合平台规则，若因违规被删除，品牌有权收回积分”" at bounding box center [729, 343] width 843 height 18
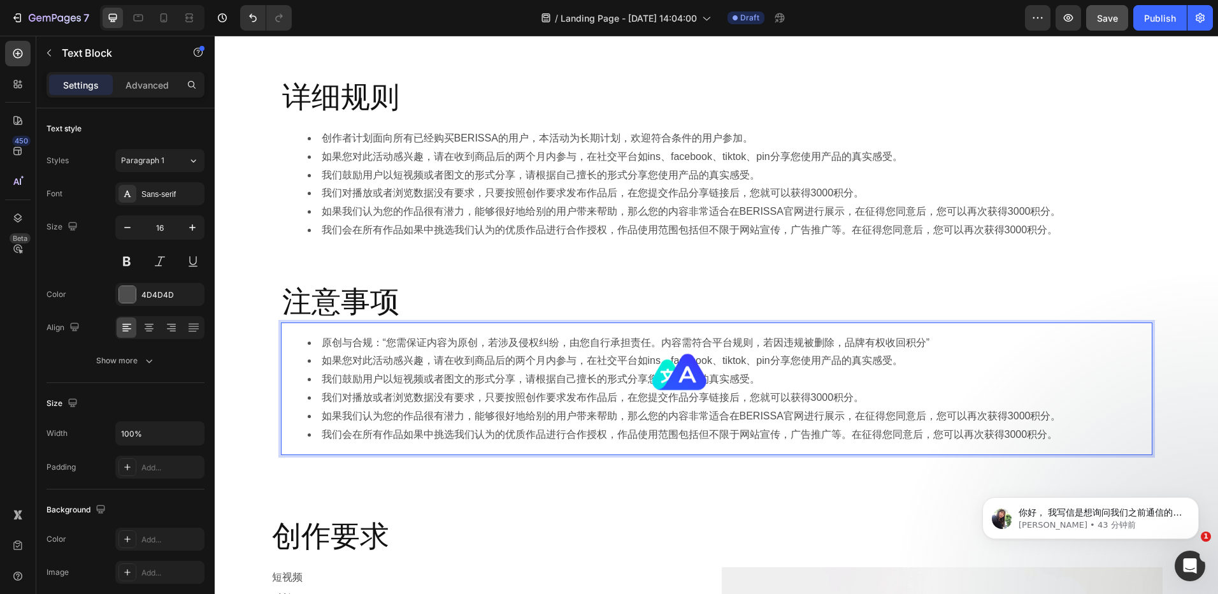
click at [761, 368] on li "如果您对此活动感兴趣，请在收到商品后的两个月内参与，在社交平台如ins、facebook、tiktok、pin分享您使用产品的真实感受。" at bounding box center [729, 361] width 843 height 18
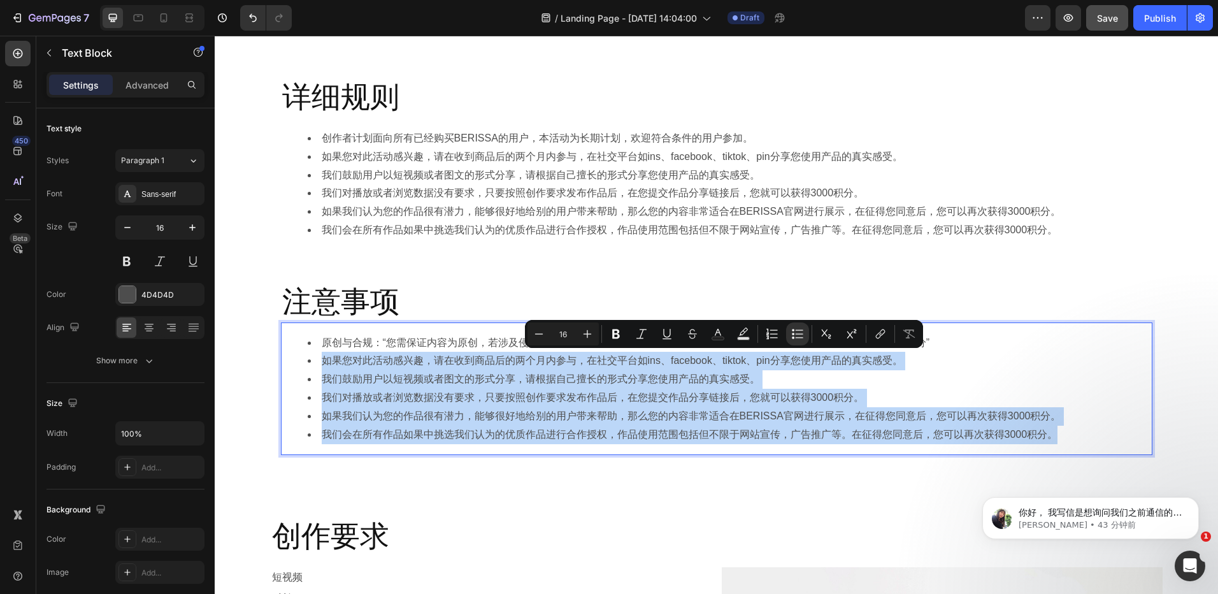
drag, startPoint x: 322, startPoint y: 364, endPoint x: 1054, endPoint y: 433, distance: 735.2
click at [1054, 433] on ul "原创与合规：“您需保证内容为原创，若涉及侵权纠纷，由您自行承担责任。内容需符合平台规则，若因违规被删除，品牌有权收回积分” 如果您对此活动感兴趣，请在收到商品…" at bounding box center [716, 389] width 869 height 110
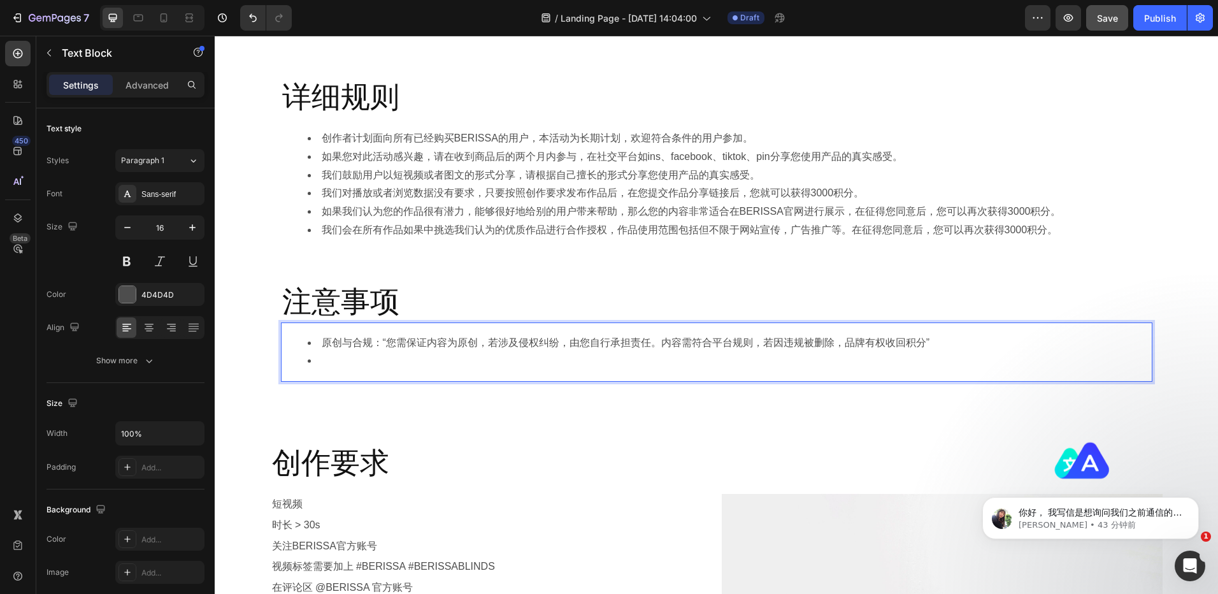
click at [673, 340] on li "原创与合规：“您需保证内容为原创，若涉及侵权纠纷，由您自行承担责任。内容需符合平台规则，若因违规被删除，品牌有权收回积分”" at bounding box center [729, 343] width 843 height 18
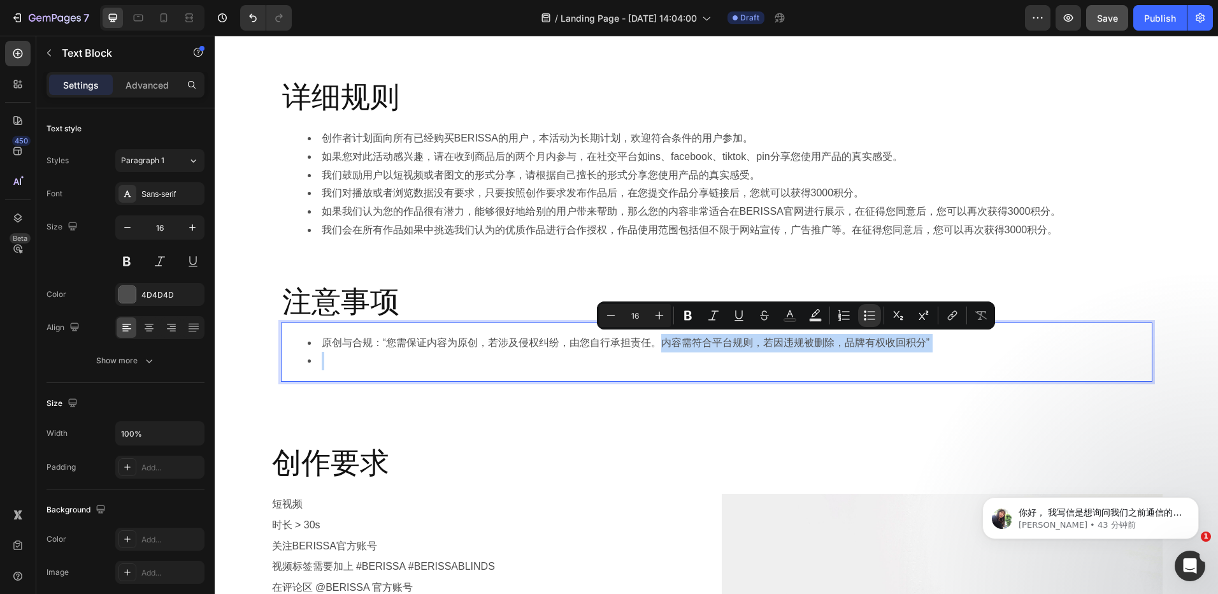
drag, startPoint x: 657, startPoint y: 345, endPoint x: 959, endPoint y: 358, distance: 302.2
click at [959, 358] on ul "原创与合规：“您需保证内容为原创，若涉及侵权纠纷，由您自行承担责任。内容需符合平台规则，若因违规被删除，品牌有权收回积分”" at bounding box center [716, 352] width 869 height 37
copy li "内容需符合平台规则，若因违规被删除，品牌有权收回积分”"
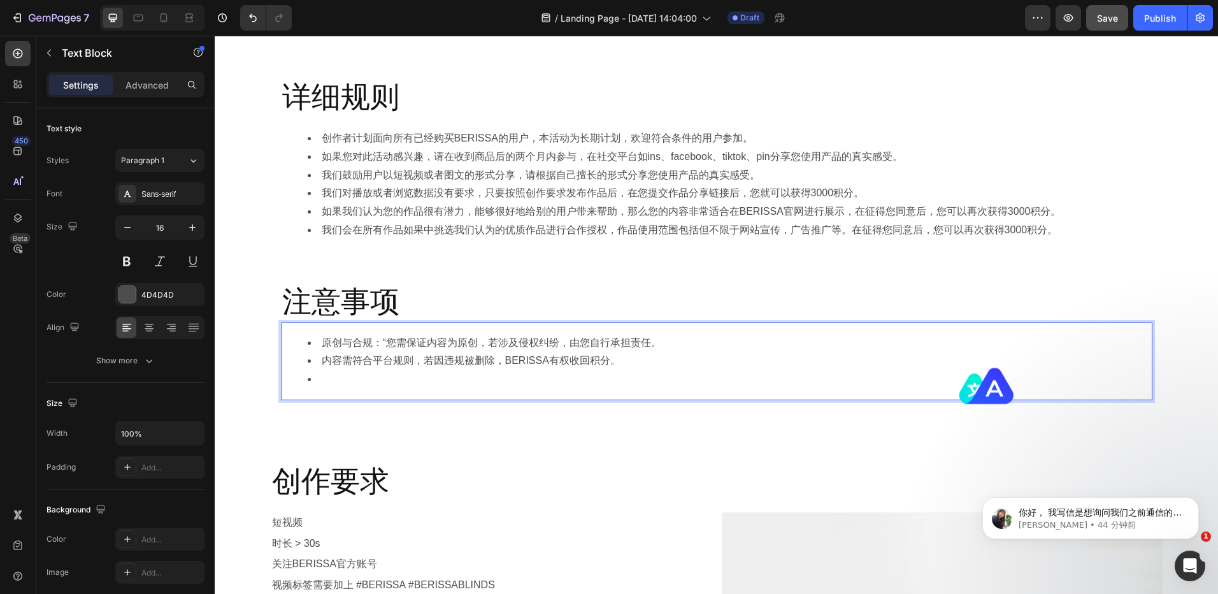
click at [385, 342] on li "原创与合规：“您需保证内容为原创，若涉及侵权纠纷，由您自行承担责任。" at bounding box center [729, 343] width 843 height 18
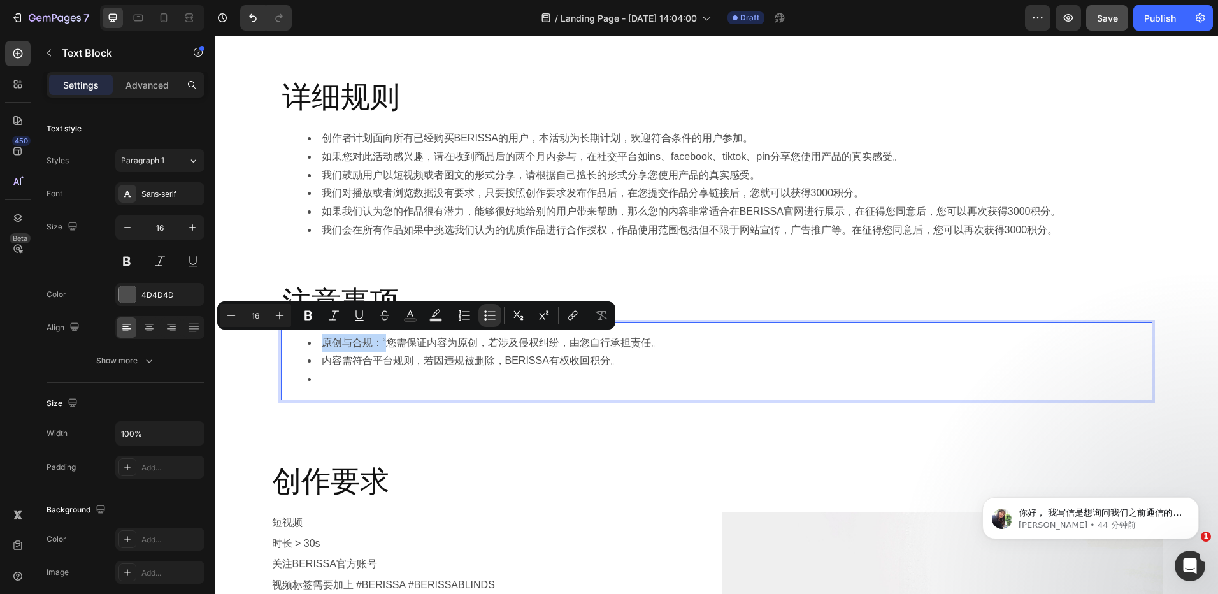
drag, startPoint x: 384, startPoint y: 342, endPoint x: 317, endPoint y: 342, distance: 67.5
click at [317, 342] on li "原创与合规：“您需保证内容为原创，若涉及侵权纠纷，由您自行承担责任。" at bounding box center [729, 343] width 843 height 18
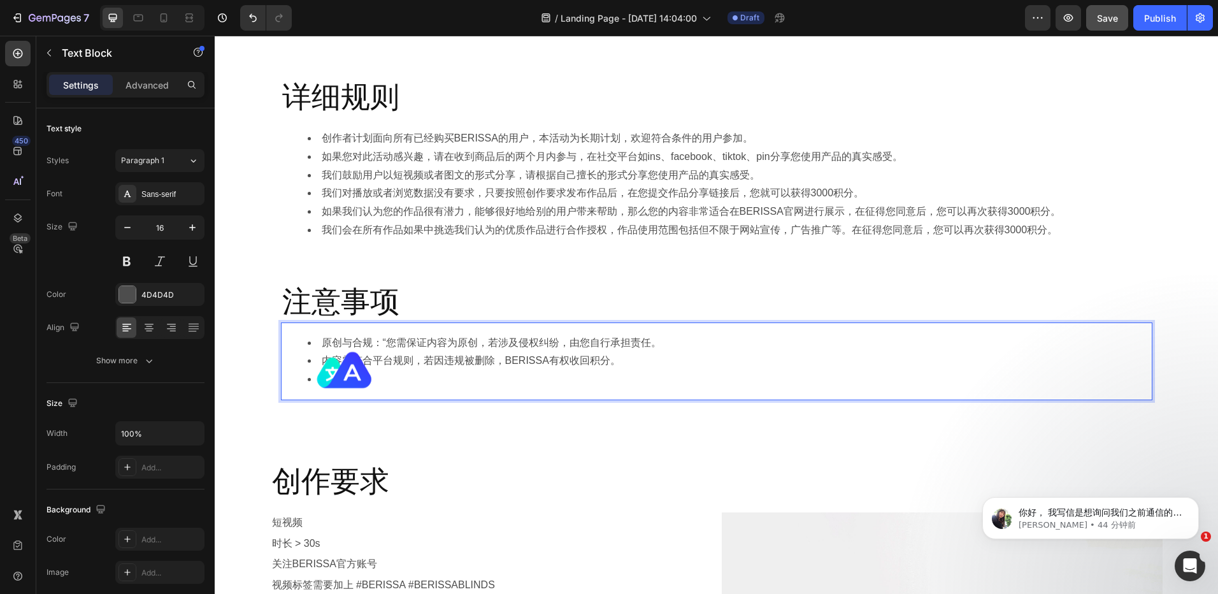
click at [417, 362] on li "内容需符合平台规则，若因违规被删除，BERISSA有权收回积分。" at bounding box center [729, 361] width 843 height 18
click at [322, 364] on li "内容需符合平台规则，若因违规被删除，BERISSA有权收回积分。" at bounding box center [729, 361] width 843 height 18
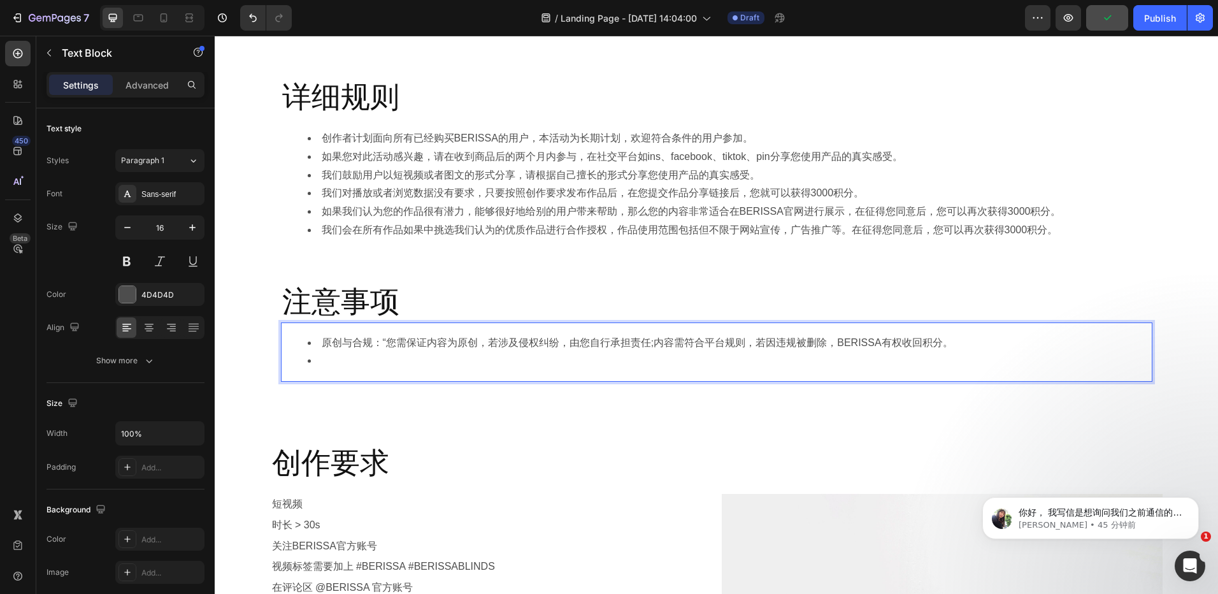
click at [520, 336] on li "原创与合规：“您需保证内容为原创，若涉及侵权纠纷，由您自行承担责任;内容需符合平台规则，若因违规被删除，BERISSA有权收回积分。" at bounding box center [729, 343] width 843 height 18
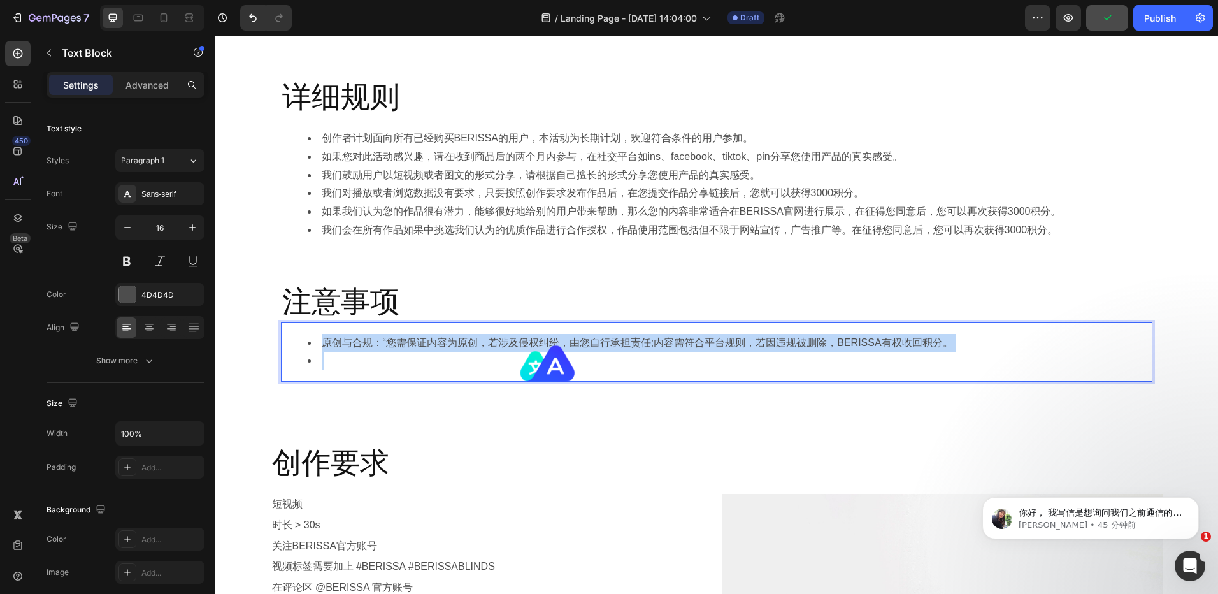
click at [520, 336] on li "原创与合规：“您需保证内容为原创，若涉及侵权纠纷，由您自行承担责任;内容需符合平台规则，若因违规被删除，BERISSA有权收回积分。" at bounding box center [729, 343] width 843 height 18
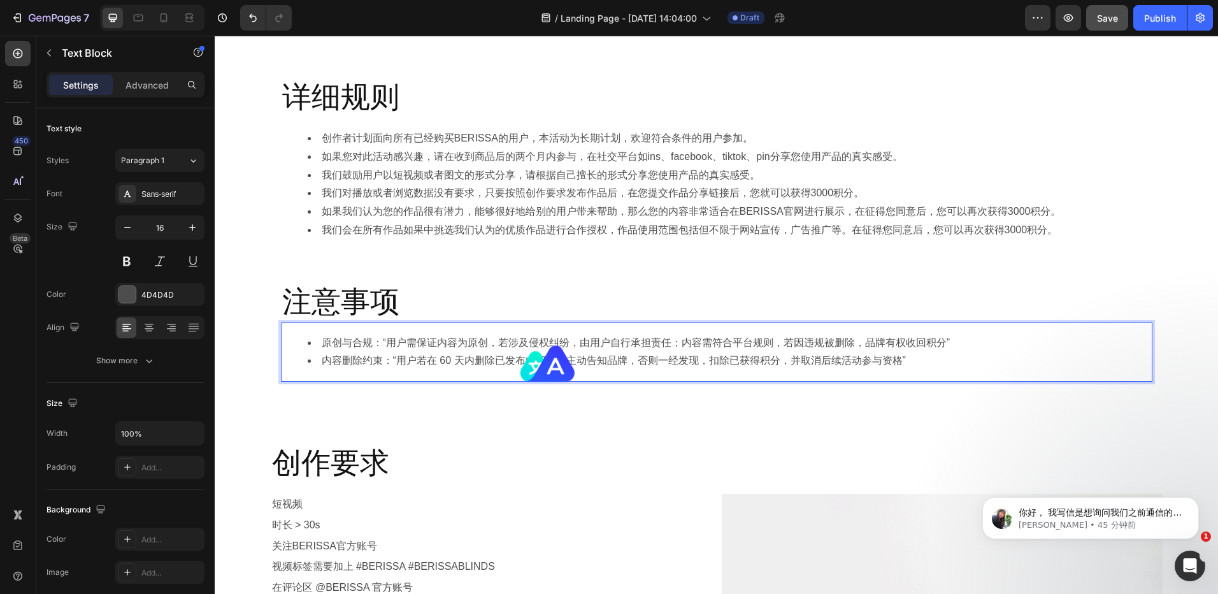
click at [377, 360] on li "内容删除约束：“用户若在 60 天内删除已发布内容，需主动告知品牌，否则一经发现，扣除已获得积分，并取消后续活动参与资格”" at bounding box center [729, 361] width 843 height 18
click at [406, 362] on li "内容删除：“用户若在 60 天内删除已发布内容，需主动告知品牌，否则一经发现，扣除已获得积分，并取消后续活动参与资格”" at bounding box center [729, 361] width 843 height 18
click at [399, 341] on li "原创与合规：“用户需保证内容为原创，若涉及侵权纠纷，由用户自行承担责任；内容需符合平台规则，若因违规被删除，品牌有权收回积分”" at bounding box center [729, 343] width 843 height 18
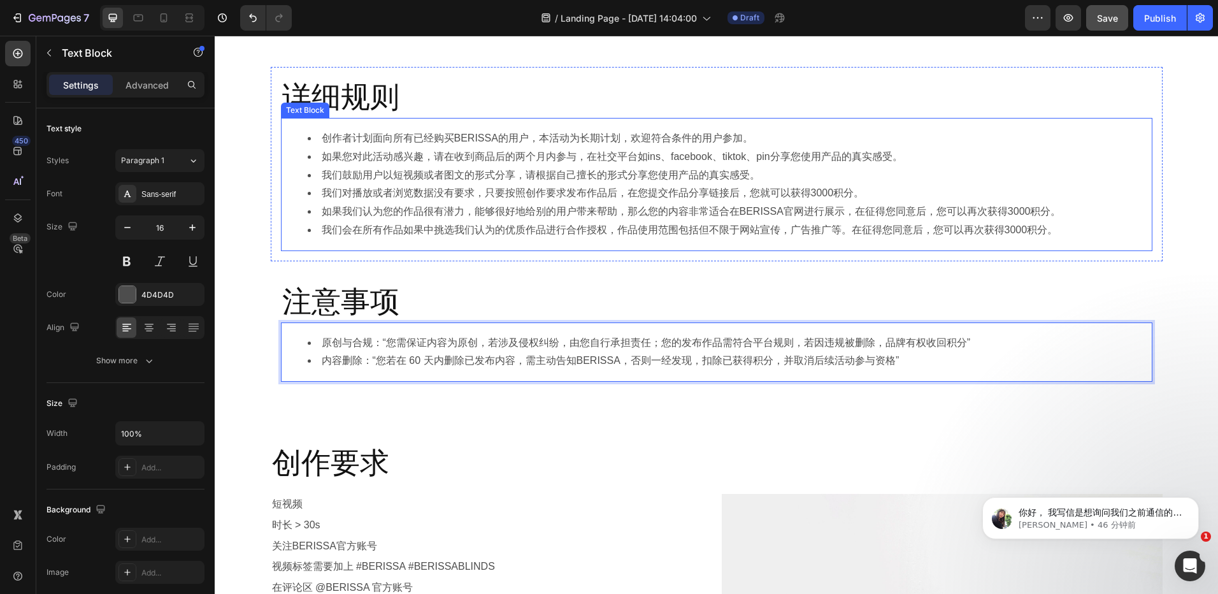
click at [1047, 229] on li "我们会在所有作品如果中挑选我们认为的优质作品进行合作授权，作品使用范围包括但不限于网站宣传，广告推广等。在征得您同意后，您可以再次获得3000积分。" at bounding box center [729, 230] width 843 height 18
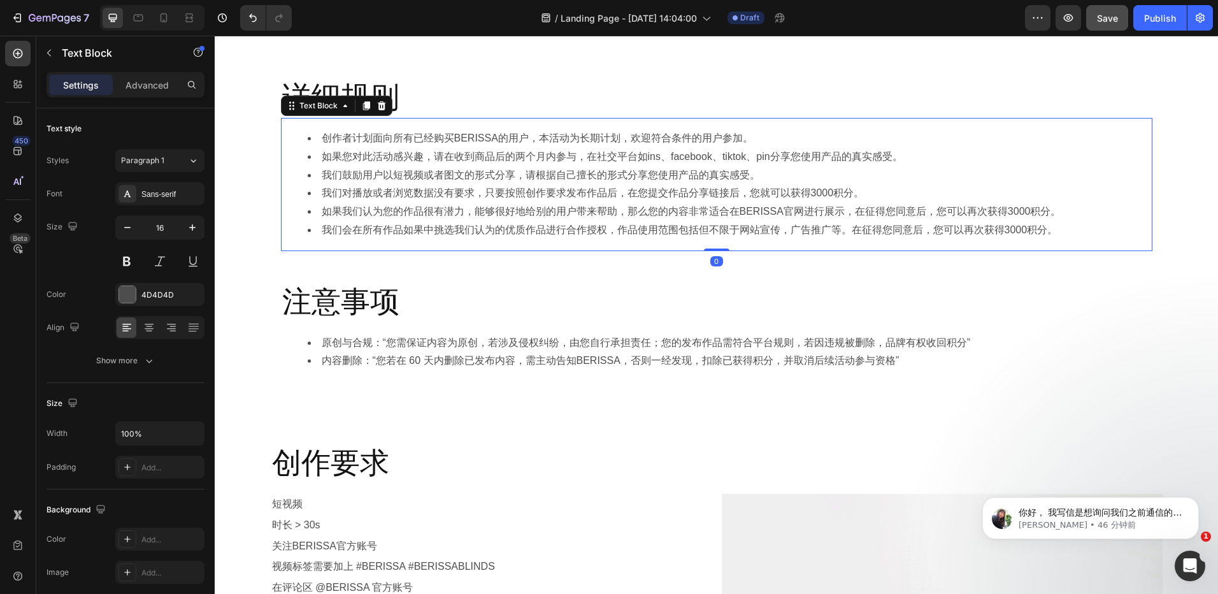
click at [1054, 228] on li "我们会在所有作品如果中挑选我们认为的优质作品进行合作授权，作品使用范围包括但不限于网站宣传，广告推广等。在征得您同意后，您可以再次获得3000积分。" at bounding box center [729, 230] width 843 height 18
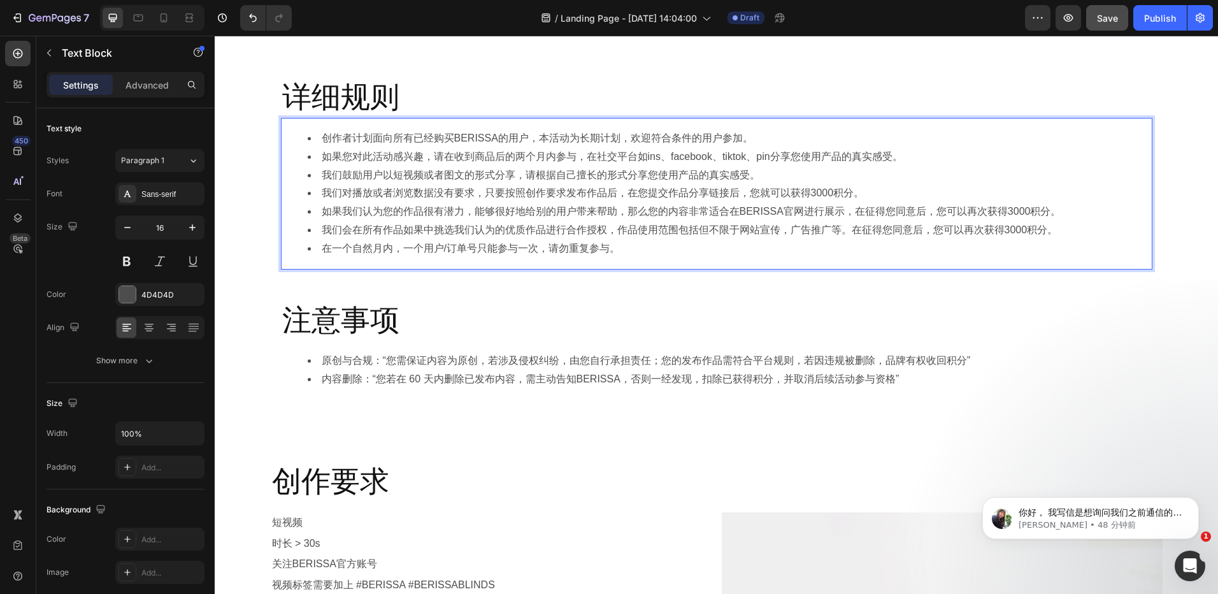
click at [547, 249] on li "在一个自然月内，一个用户/订单号只能参与一次，请勿重复参与。" at bounding box center [729, 249] width 843 height 18
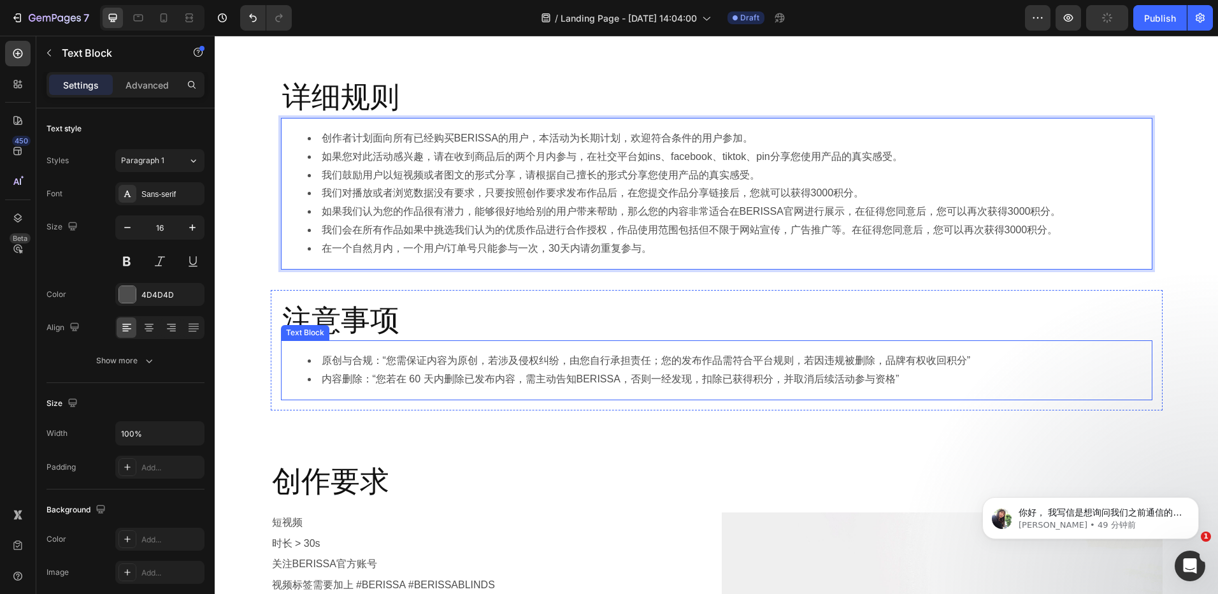
click at [866, 384] on li "内容删除：“您若在 60 天内删除已发布内容，需主动告知BERISSA，否则一经发现，扣除已获得积分，并取消后续活动参与资格”" at bounding box center [729, 379] width 843 height 18
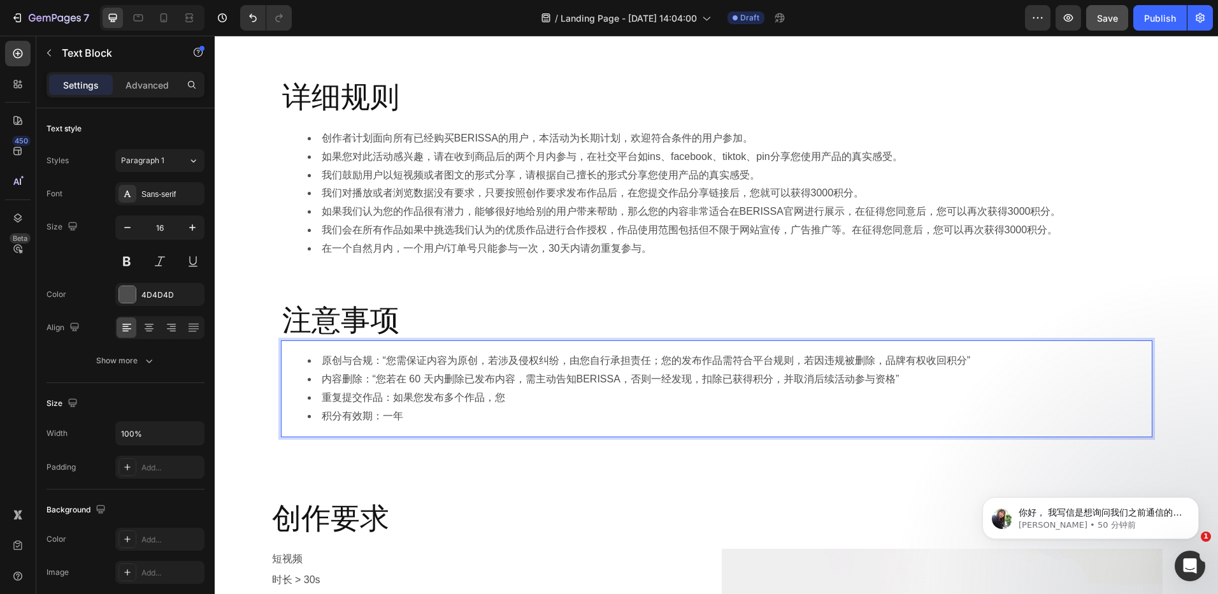
click at [518, 390] on li "重复提交作品：如果您发布多个作品，您" at bounding box center [729, 398] width 843 height 18
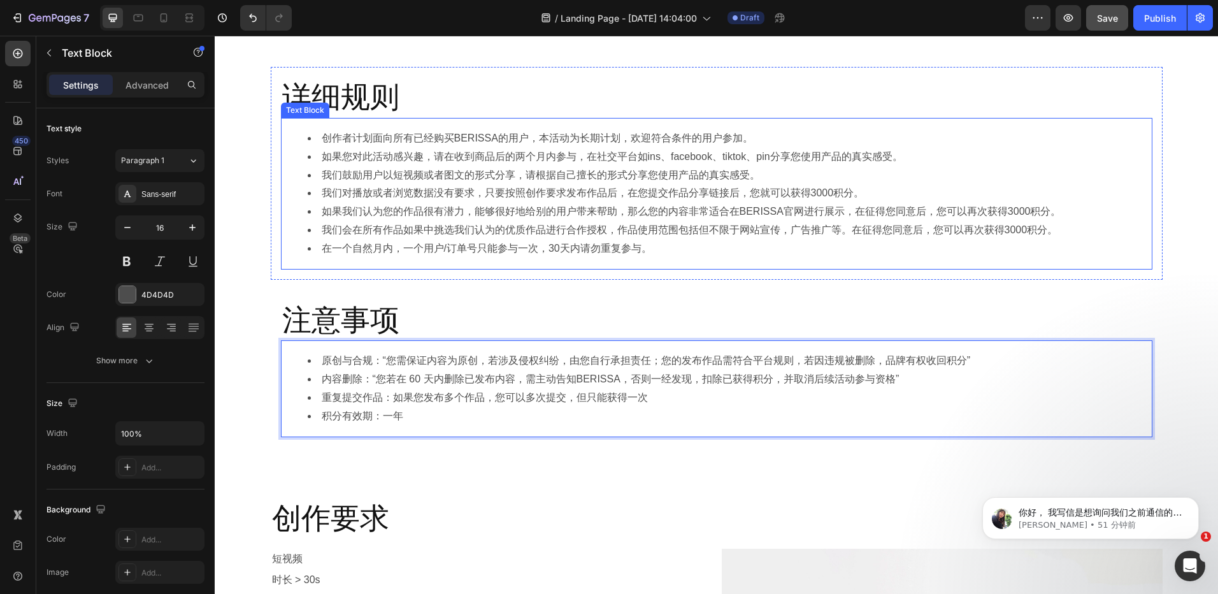
click at [538, 155] on li "如果您对此活动感兴趣，请在收到商品后的两个月内参与，在社交平台如ins、facebook、tiktok、pin分享您使用产品的真实感受。" at bounding box center [729, 157] width 843 height 18
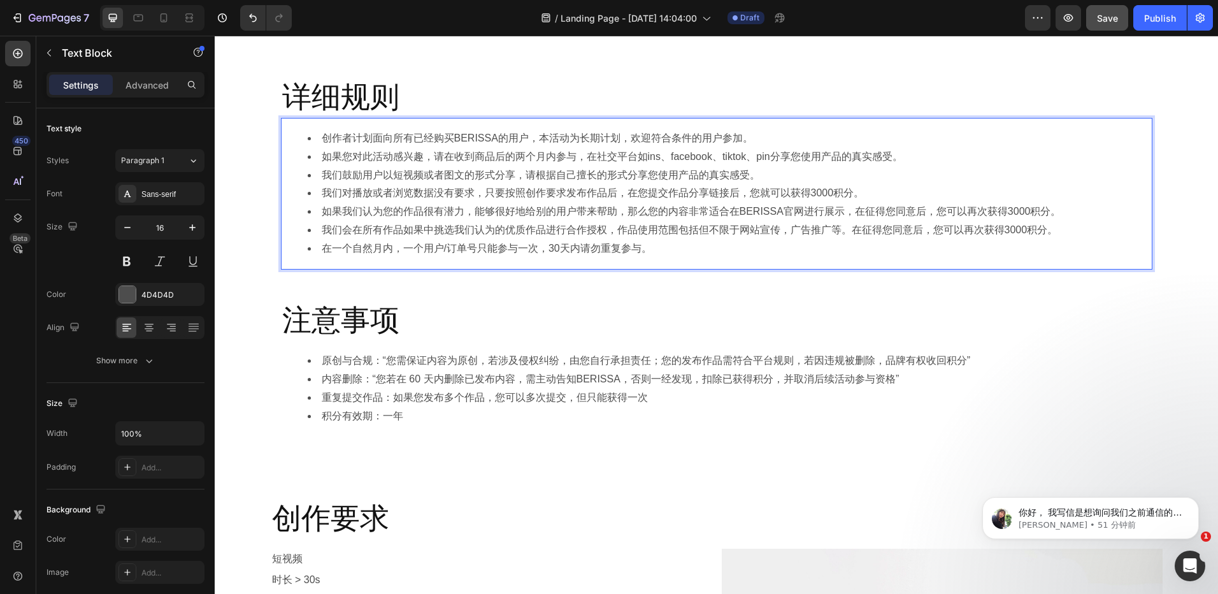
click at [524, 156] on li "如果您对此活动感兴趣，请在收到商品后的两个月内参与，在社交平台如ins、facebook、tiktok、pin分享您使用产品的真实感受。" at bounding box center [729, 157] width 843 height 18
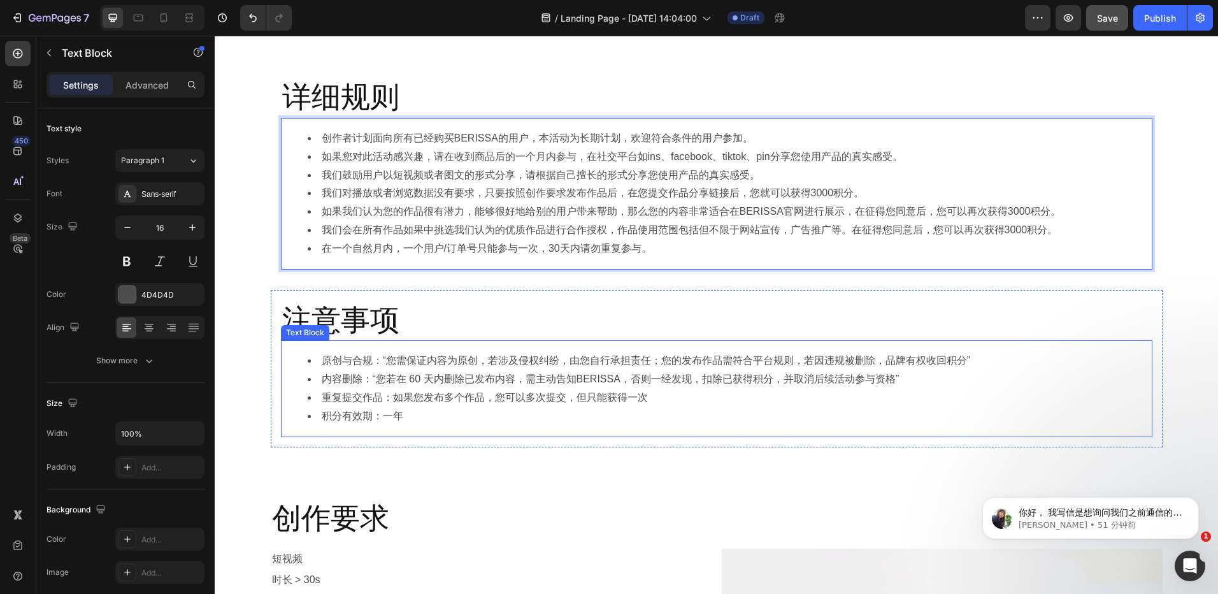
click at [652, 391] on li "重复提交作品：如果您发布多个作品，您可以多次提交，但只能获得一次" at bounding box center [729, 398] width 843 height 18
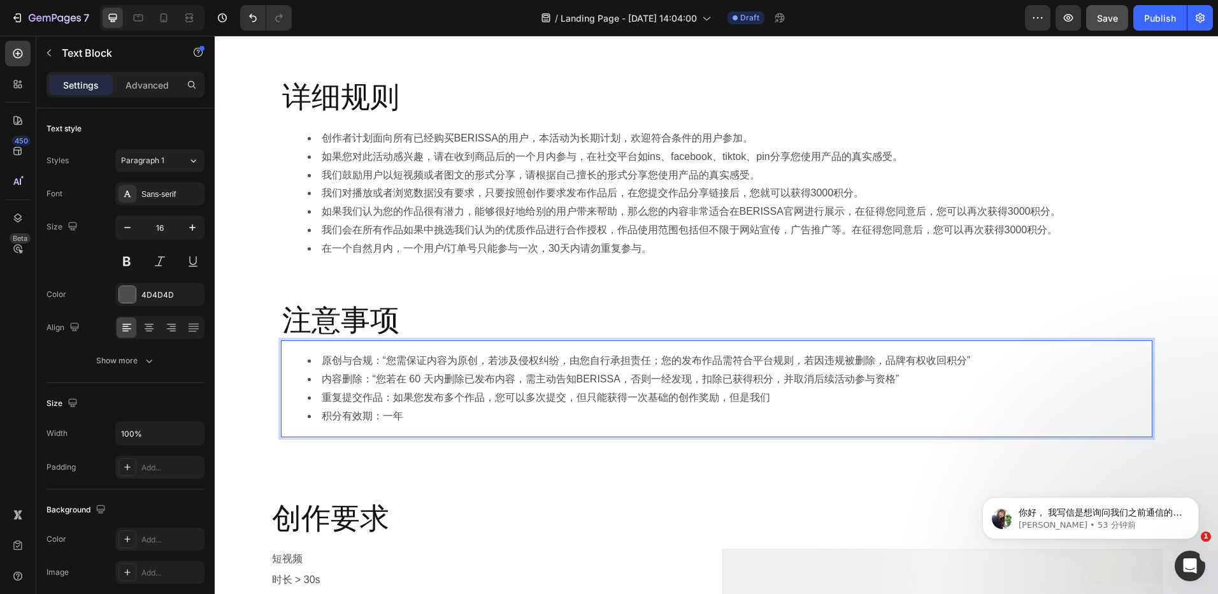
click at [782, 395] on li "重复提交作品：如果您发布多个作品，您可以多次提交，但只能获得一次基础的创作奖励，但是我们" at bounding box center [729, 398] width 843 height 18
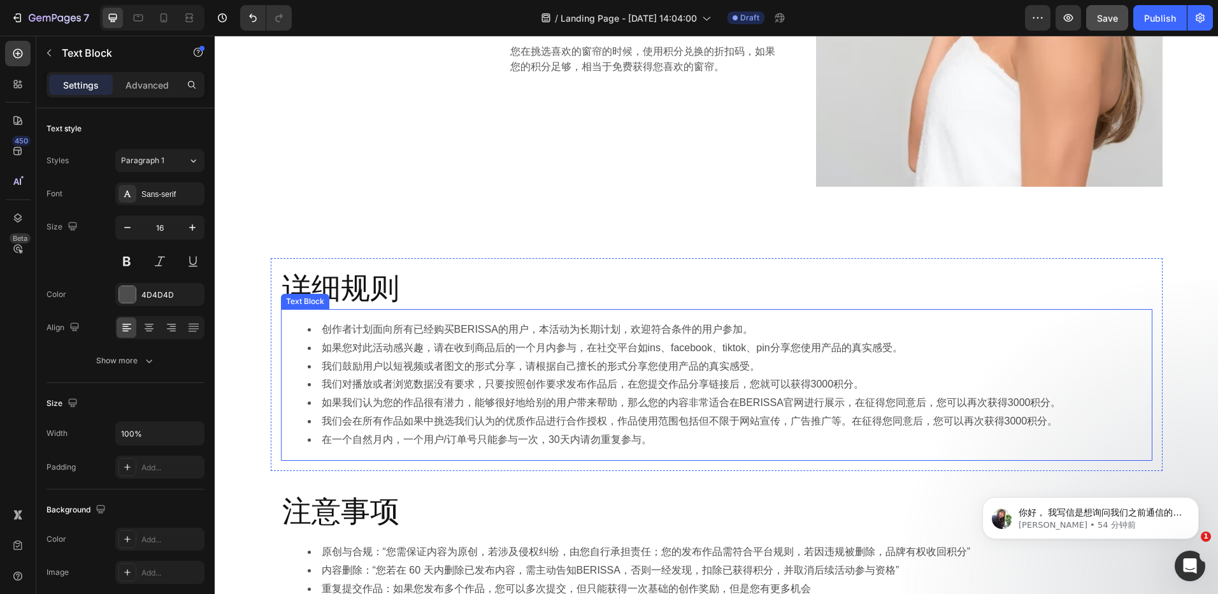
scroll to position [637, 0]
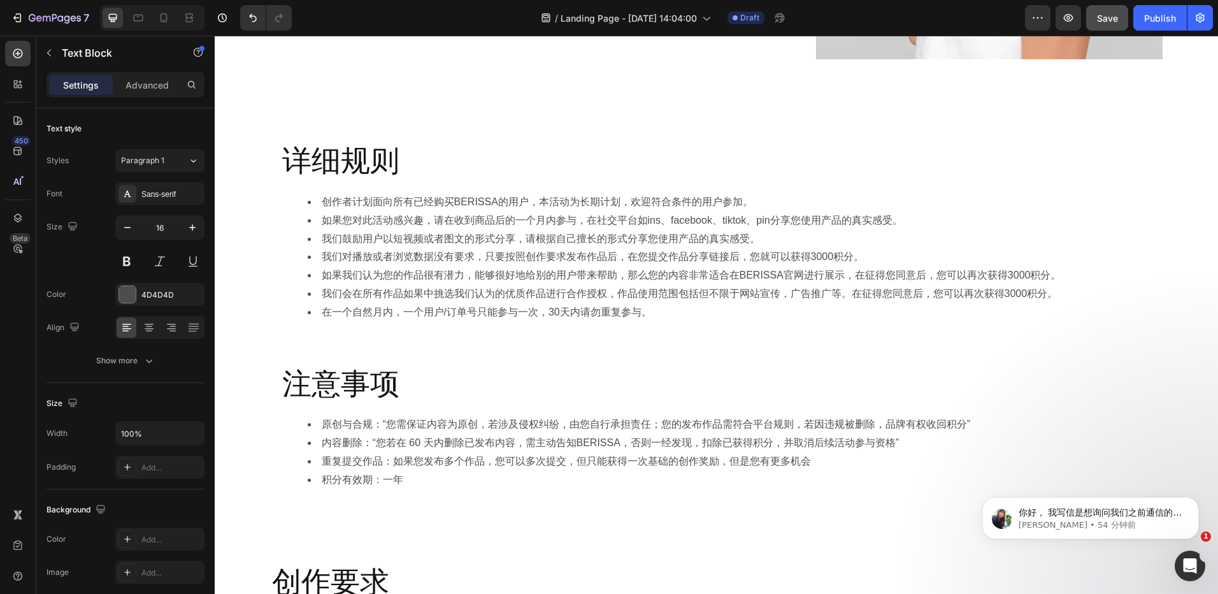
click at [814, 462] on li "重复提交作品：如果您发布多个作品，您可以多次提交，但只能获得一次基础的创作奖励，但是您有更多机会" at bounding box center [729, 461] width 843 height 18
click at [531, 341] on div "详细规则 Heading 创作者计划面向所有已经购买BERISSA的用户，本活动为长期计划，欢迎符合条件的用户参加。 如果您对此活动感兴趣，请在收到商品后的一…" at bounding box center [717, 237] width 892 height 212
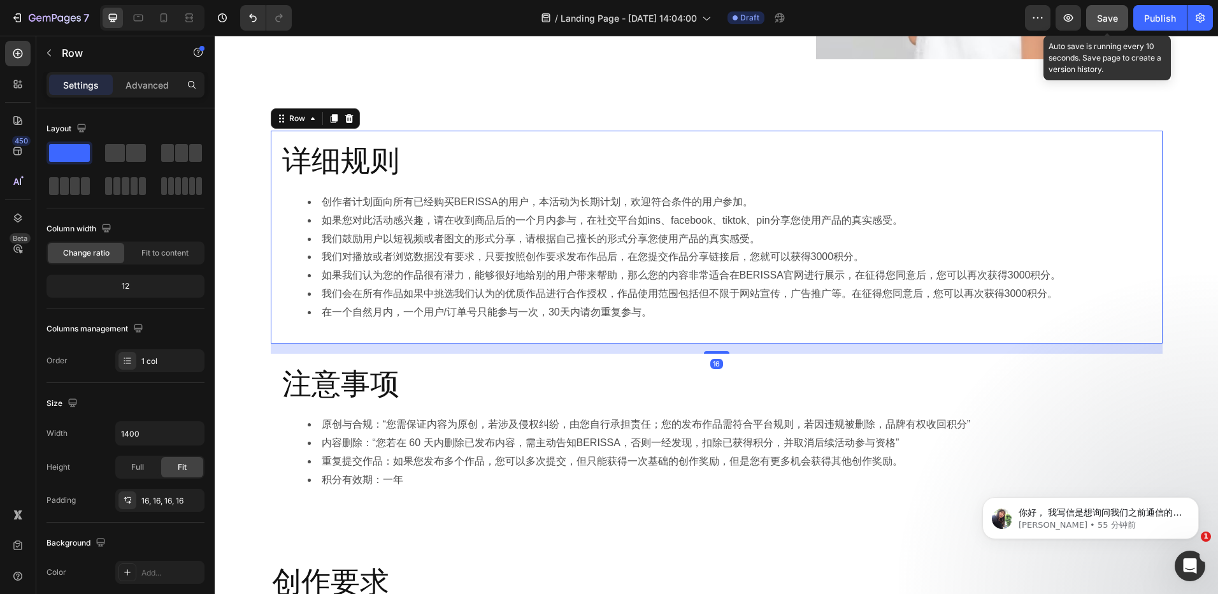
click at [1103, 17] on span "Save" at bounding box center [1107, 18] width 21 height 11
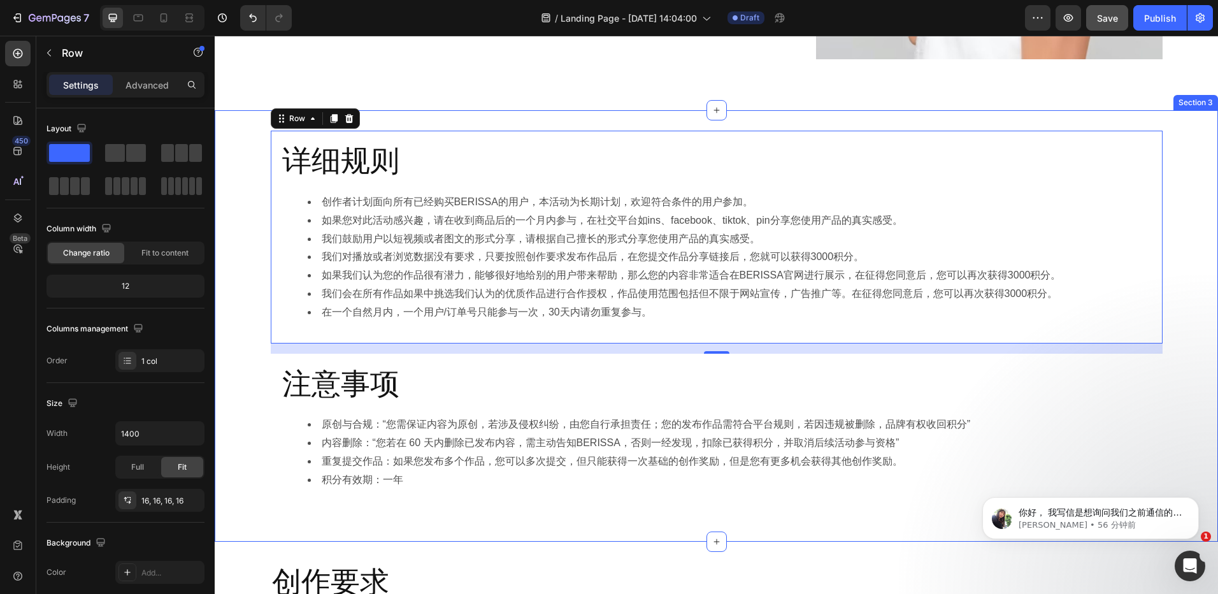
click at [1198, 340] on div "详细规则 Heading 创作者计划面向所有已经购买BERISSA的用户，本活动为长期计划，欢迎符合条件的用户参加。 如果您对此活动感兴趣，请在收到商品后的一…" at bounding box center [716, 326] width 1003 height 390
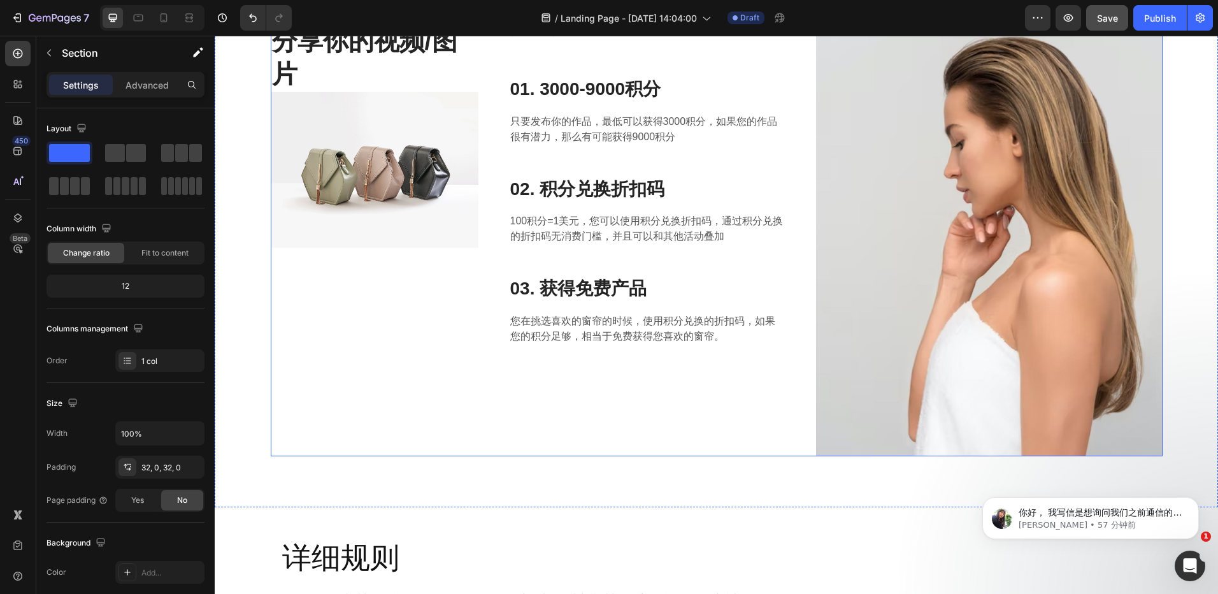
scroll to position [255, 0]
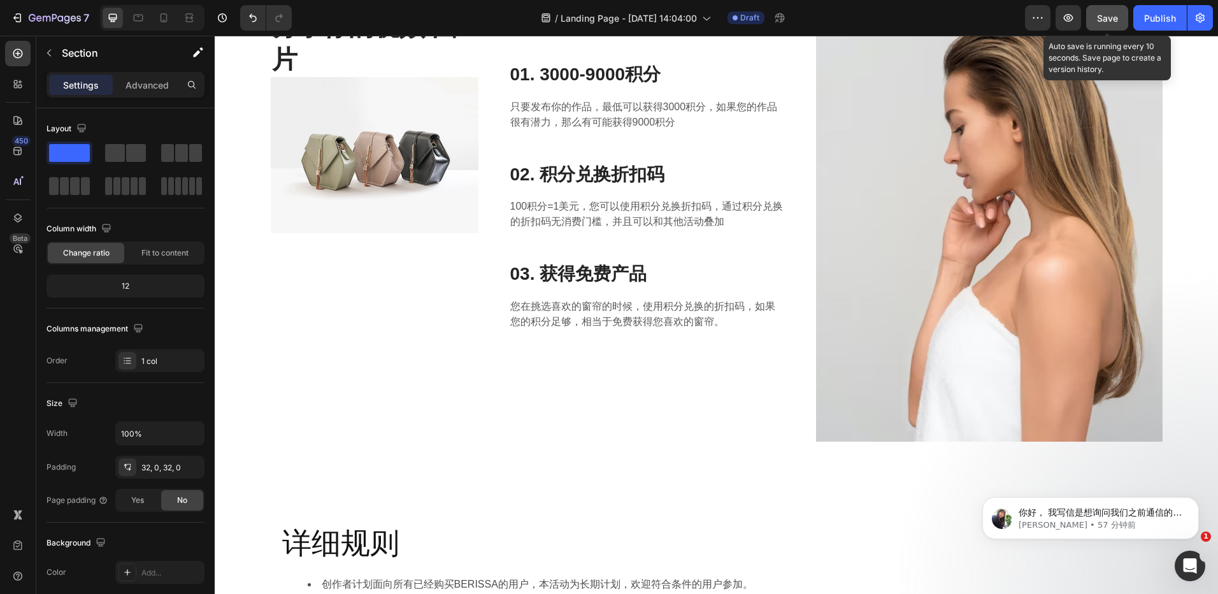
click at [1114, 16] on span "Save" at bounding box center [1107, 18] width 21 height 11
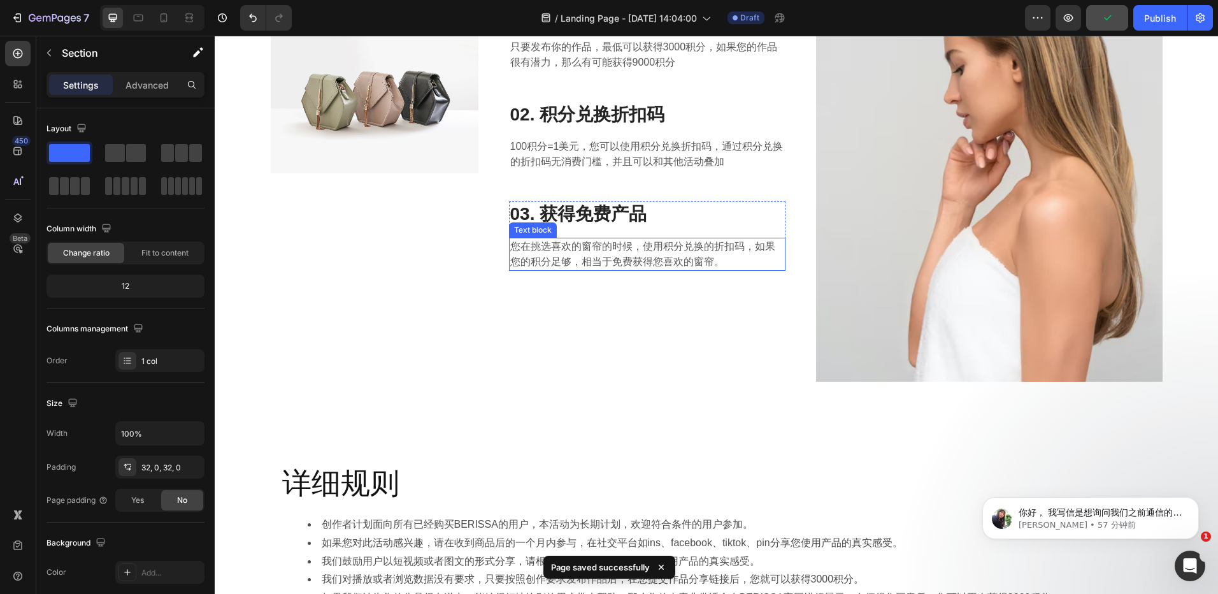
scroll to position [446, 0]
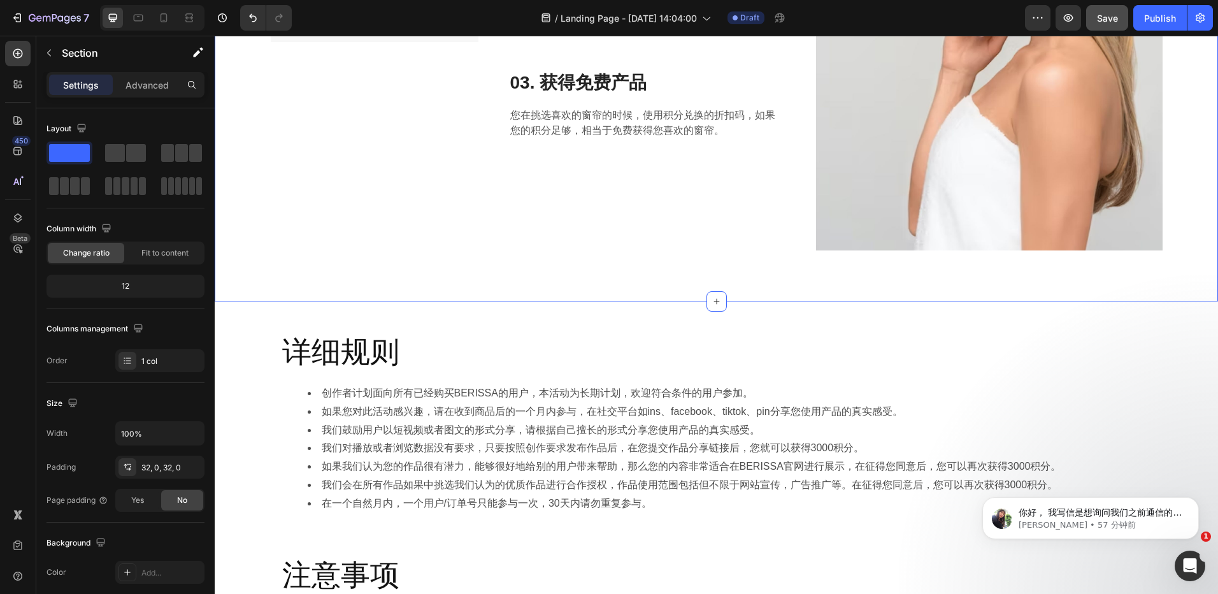
click at [638, 289] on div "分享你的视频/图片 Heading Image 你可以获得 Text block 01. 3000-9000积分 Heading 只要发布你的作品，最低可以获…" at bounding box center [716, 33] width 1003 height 535
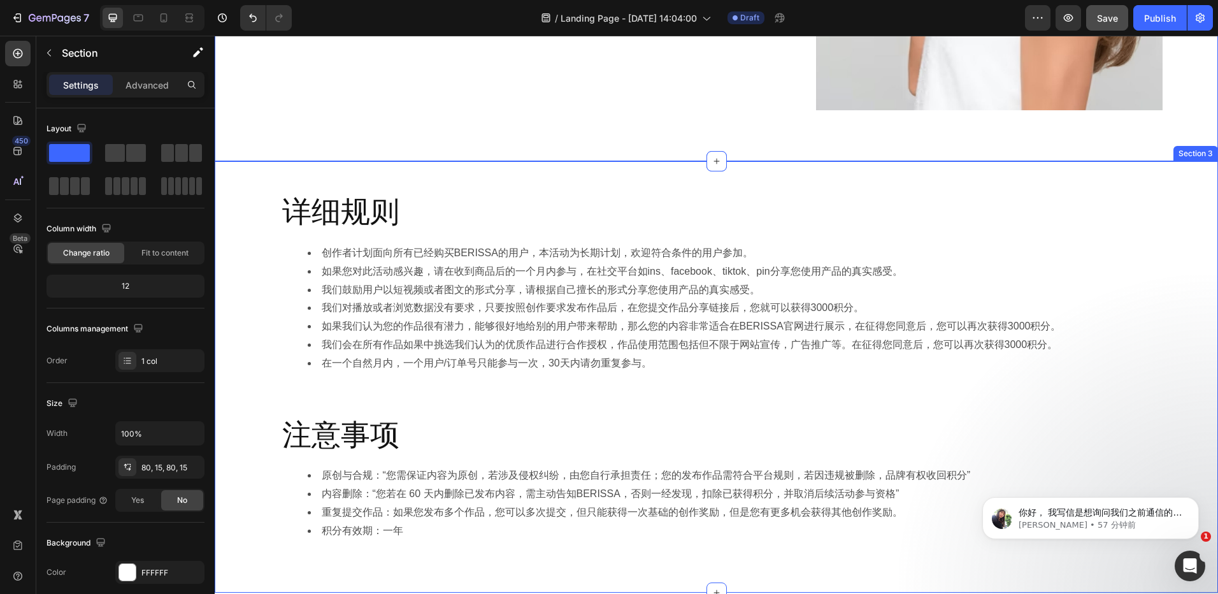
scroll to position [637, 0]
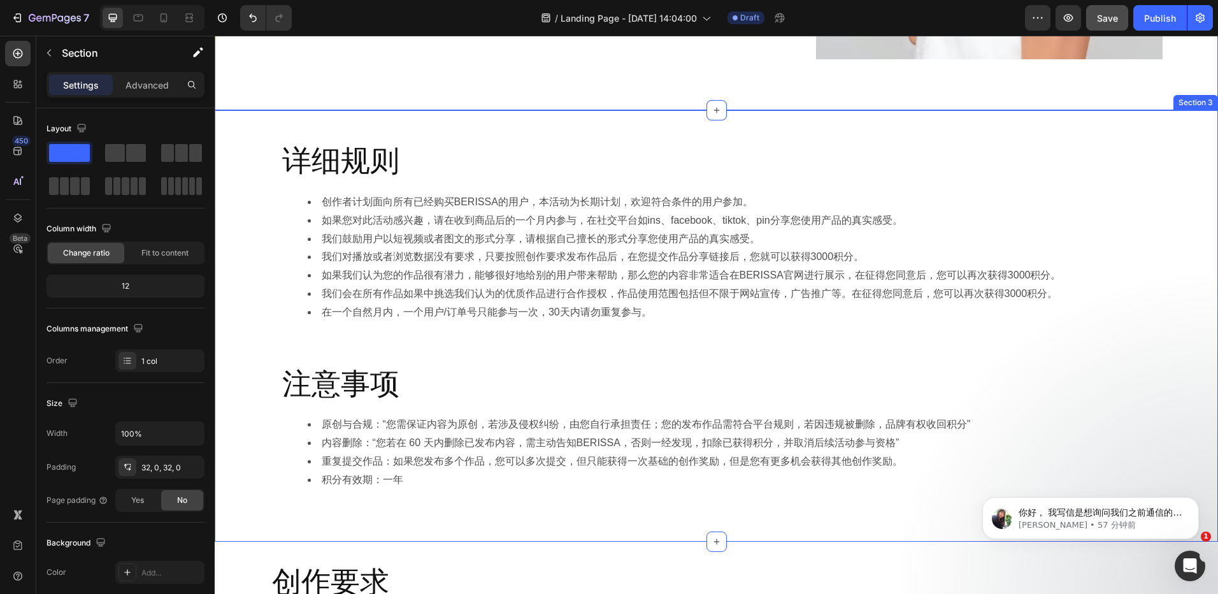
click at [513, 121] on div "详细规则 Heading 创作者计划面向所有已经购买BERISSA的用户，本活动为长期计划，欢迎符合条件的用户参加。 如果您对此活动感兴趣，请在收到商品后的一…" at bounding box center [716, 325] width 1003 height 431
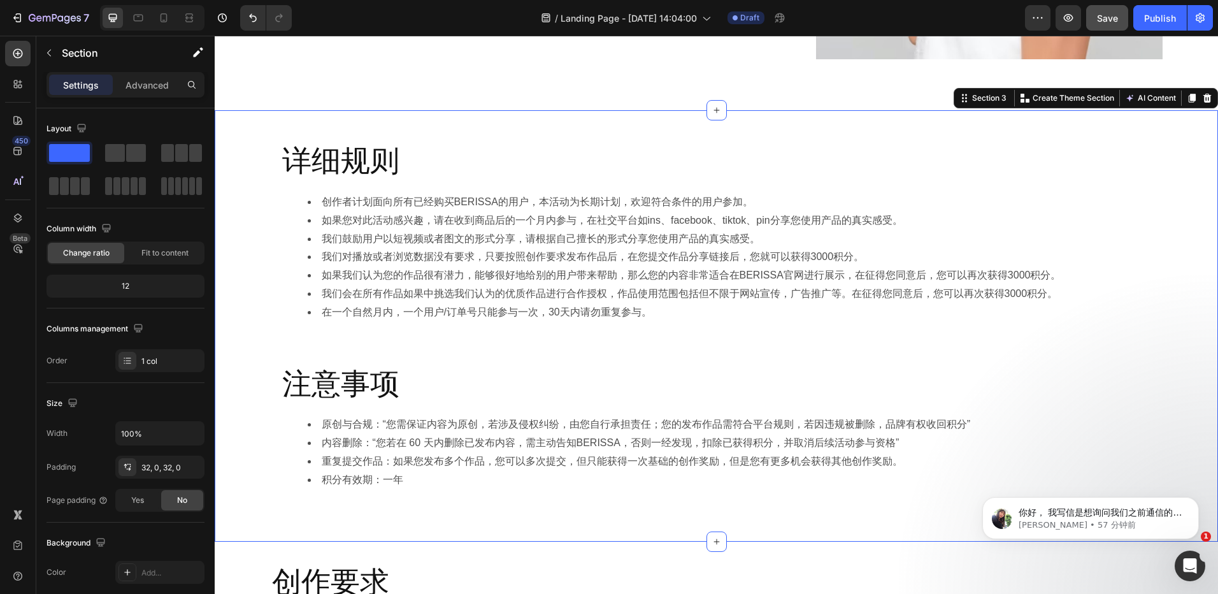
click at [251, 297] on div "详细规则 Heading 创作者计划面向所有已经购买BERISSA的用户，本活动为长期计划，欢迎符合条件的用户参加。 如果您对此活动感兴趣，请在收到商品后的一…" at bounding box center [716, 326] width 1003 height 390
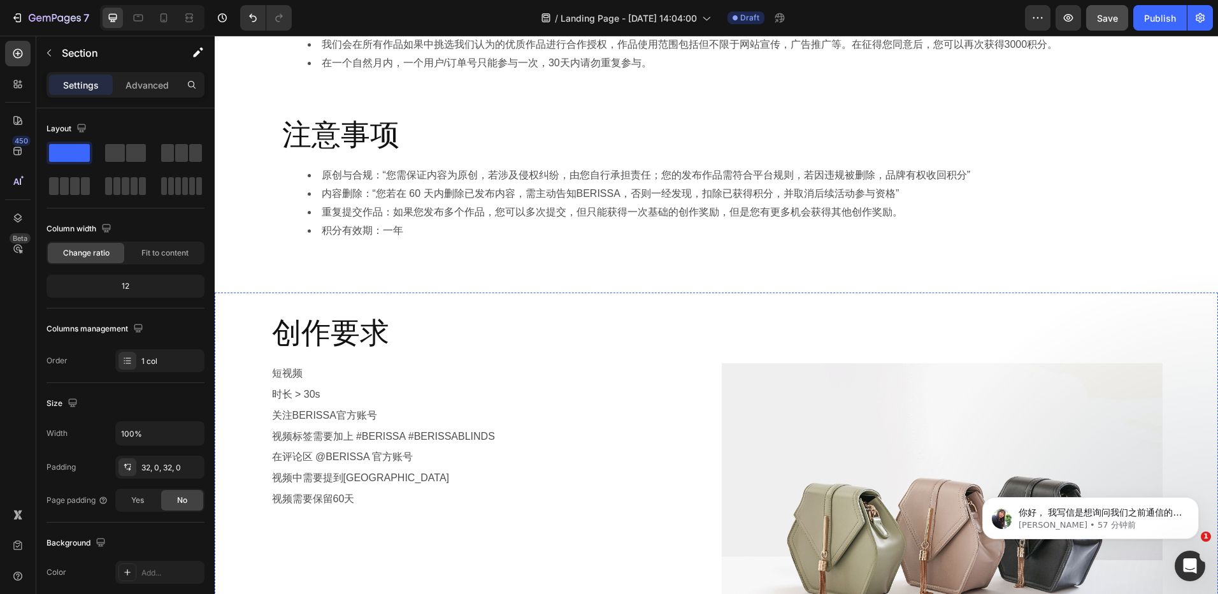
scroll to position [631, 0]
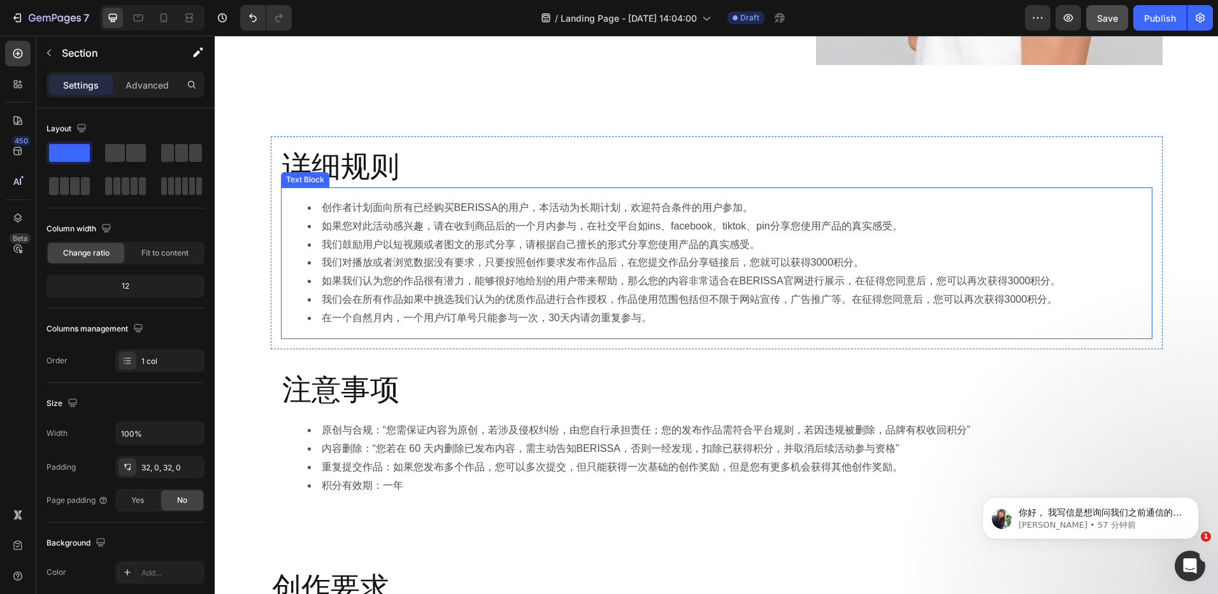
click at [712, 252] on li "我们鼓励用户以短视频或者图文的形式分享，请根据自己擅长的形式分享您使用产品的真实感受。" at bounding box center [729, 245] width 843 height 18
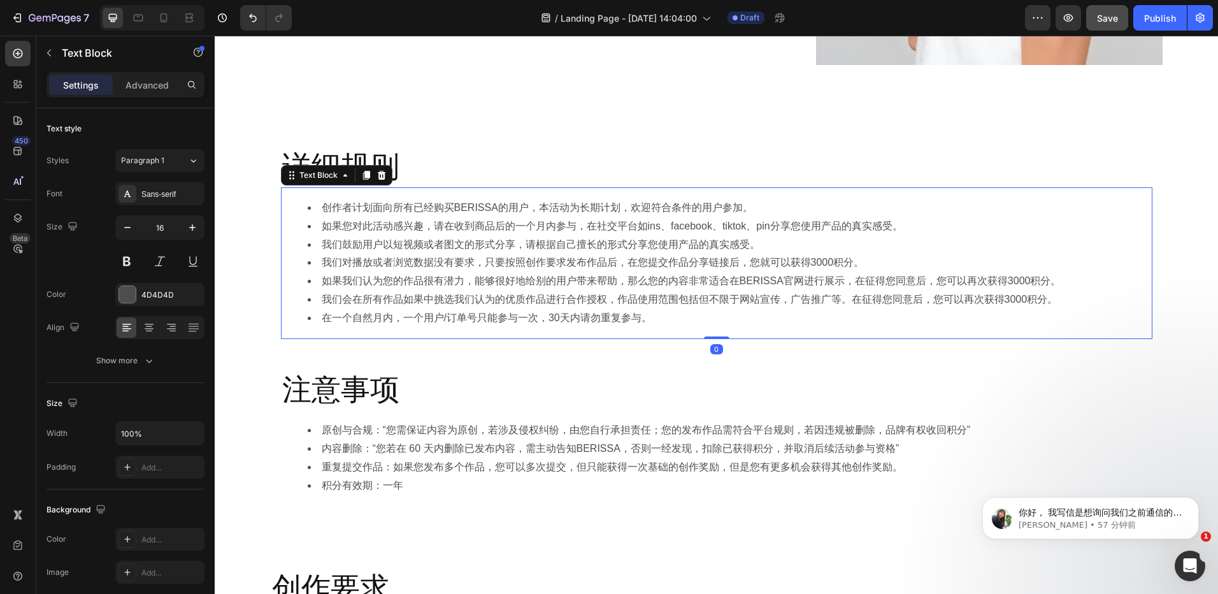
click at [1181, 280] on div "详细规则 Heading 创作者计划面向所有已经购买BERISSA的用户，本活动为长期计划，欢迎符合条件的用户参加。 如果您对此活动感兴趣，请在收到商品后的一…" at bounding box center [716, 331] width 1003 height 390
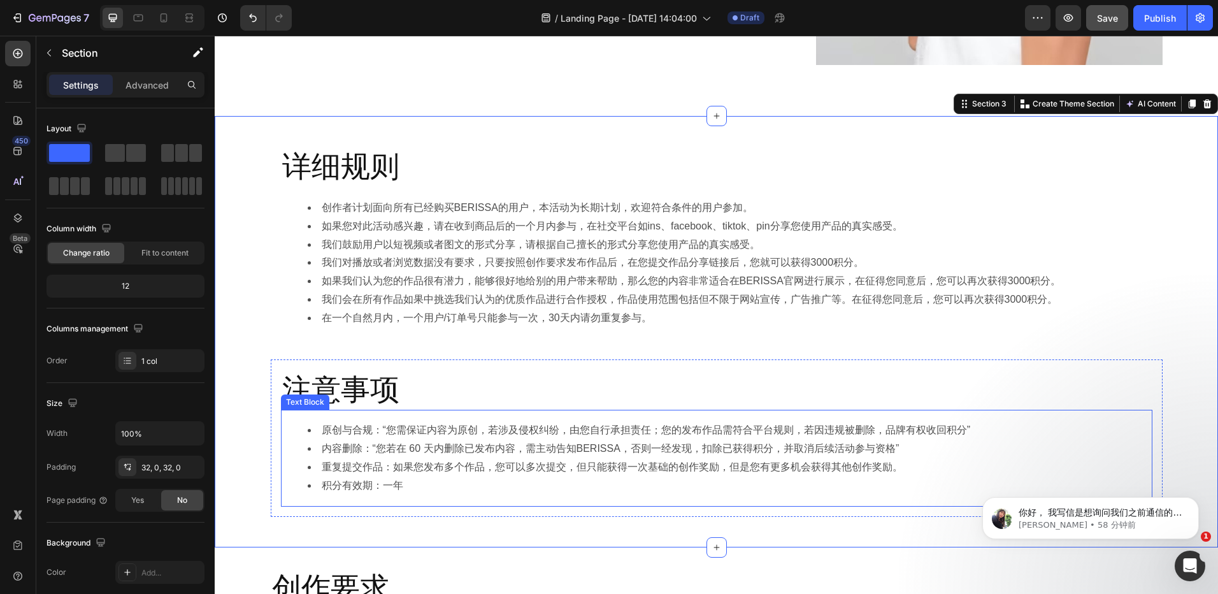
click at [893, 428] on li "原创与合规：“您需保证内容为原创，若涉及侵权纠纷，由您自行承担责任；您的发布作品需符合平台规则，若因违规被删除，品牌有权收回积分”" at bounding box center [729, 430] width 843 height 18
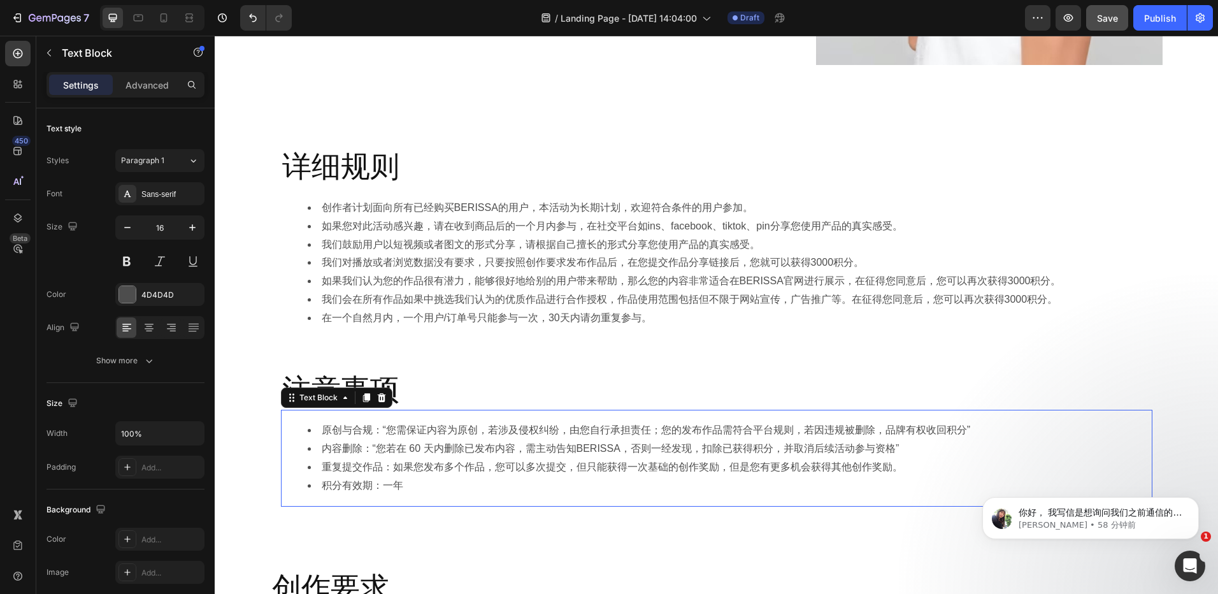
click at [893, 428] on li "原创与合规：“您需保证内容为原创，若涉及侵权纠纷，由您自行承担责任；您的发布作品需符合平台规则，若因违规被删除，品牌有权收回积分”" at bounding box center [729, 430] width 843 height 18
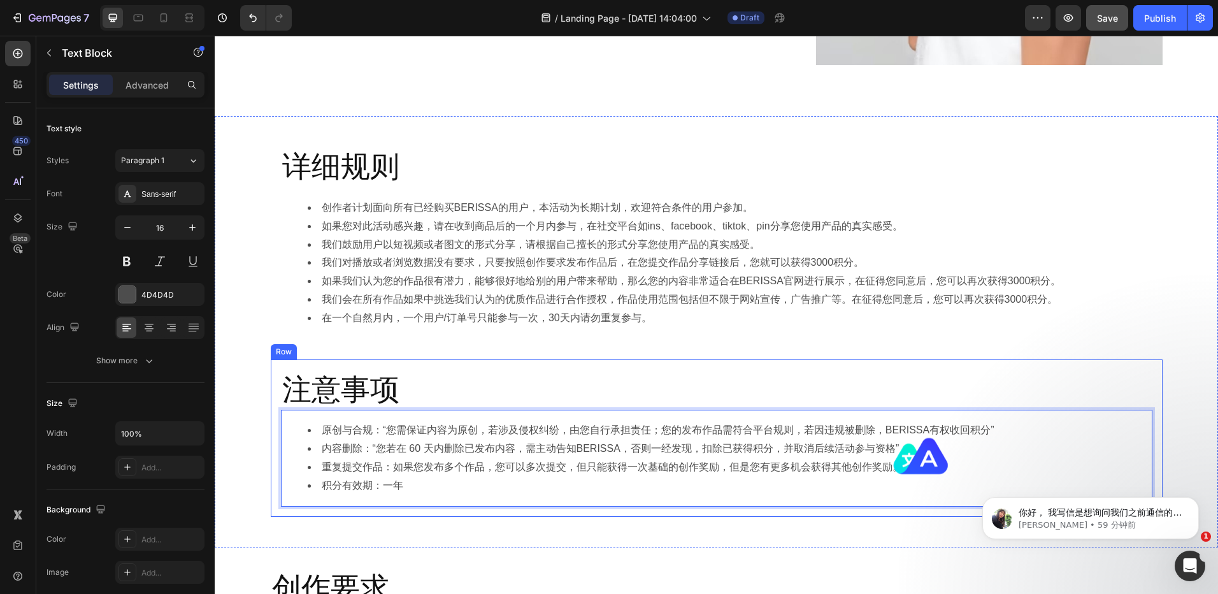
click at [846, 366] on div "注意事项 Heading 原创与合规：“您需保证内容为原创，若涉及侵权纠纷，由您自行承担责任；您的发布作品需符合平台规则，若因违规被删除，BERISSA有权收…" at bounding box center [717, 437] width 892 height 157
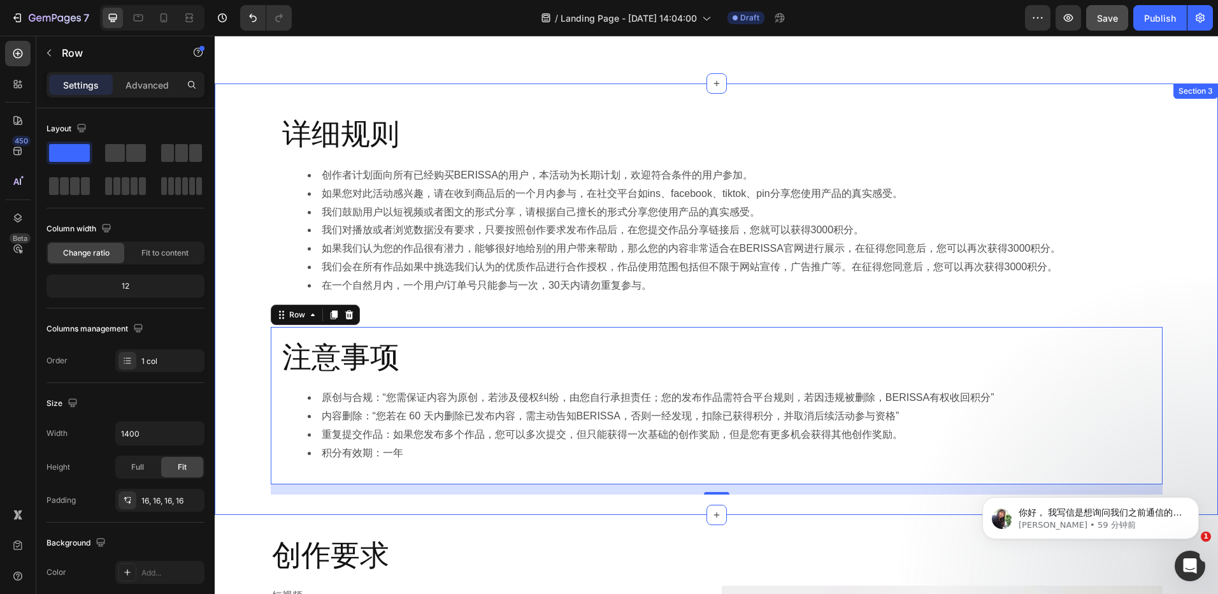
scroll to position [695, 0]
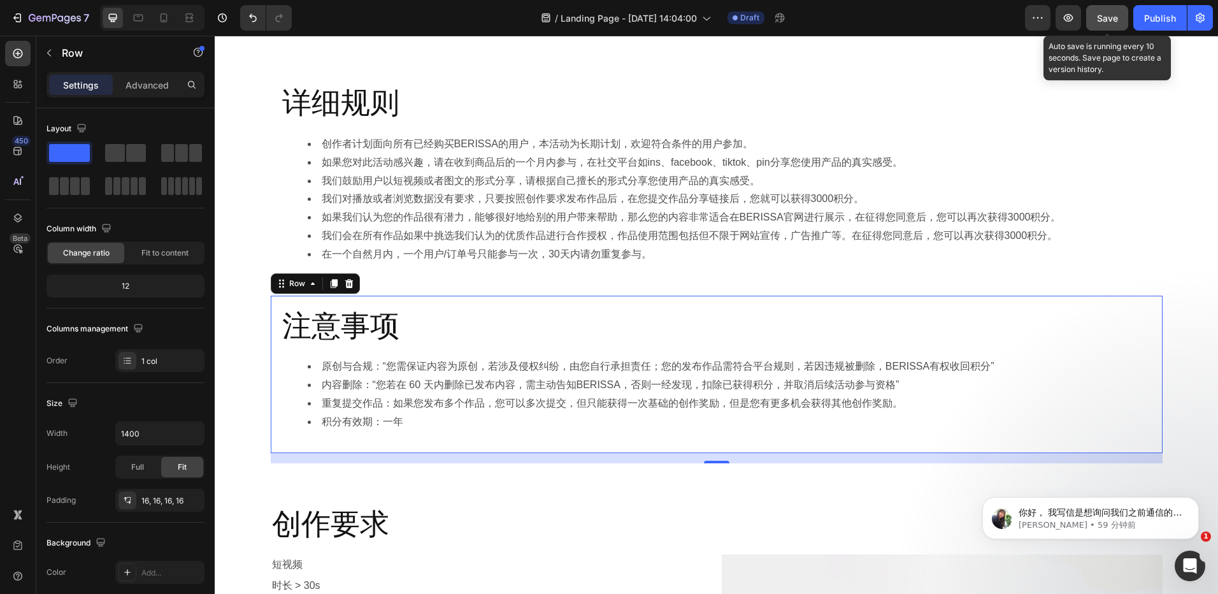
click at [1112, 27] on button "Save" at bounding box center [1107, 17] width 42 height 25
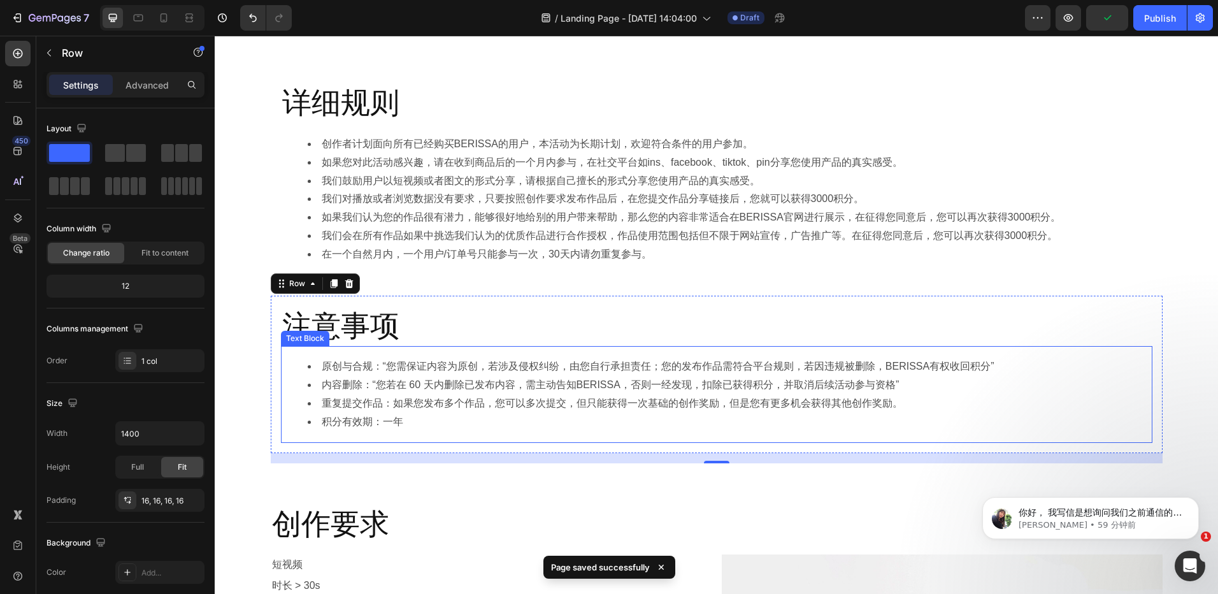
click at [594, 427] on li "积分有效期：一年" at bounding box center [729, 422] width 843 height 18
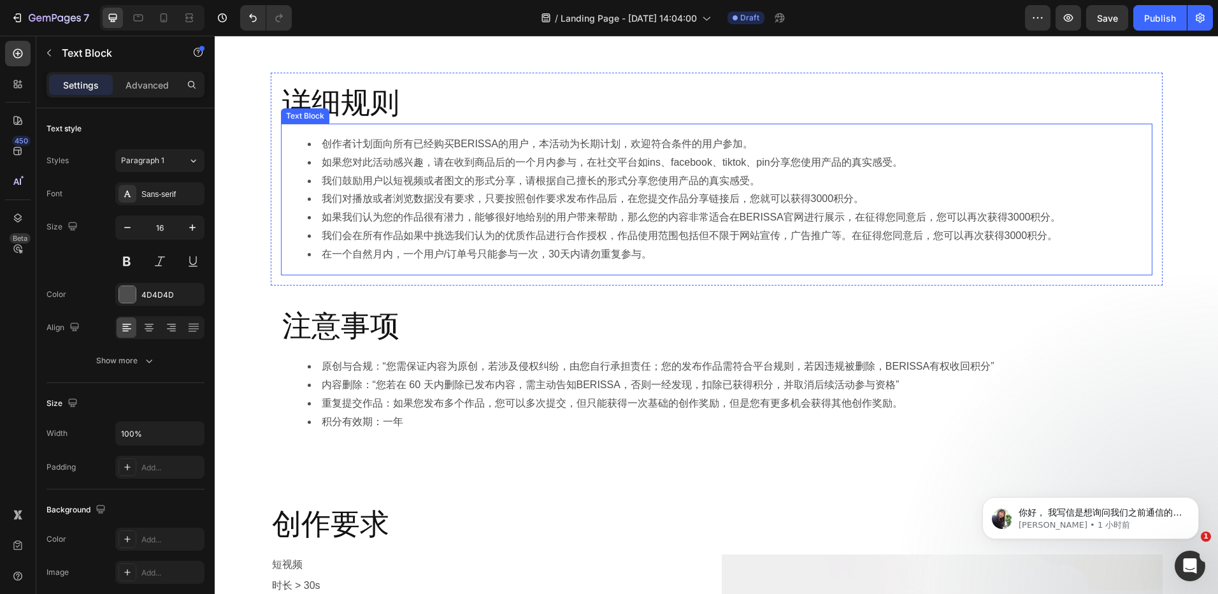
click at [686, 254] on li "在一个自然月内，一个用户/订单号只能参与一次，30天内请勿重复参与。" at bounding box center [729, 254] width 843 height 18
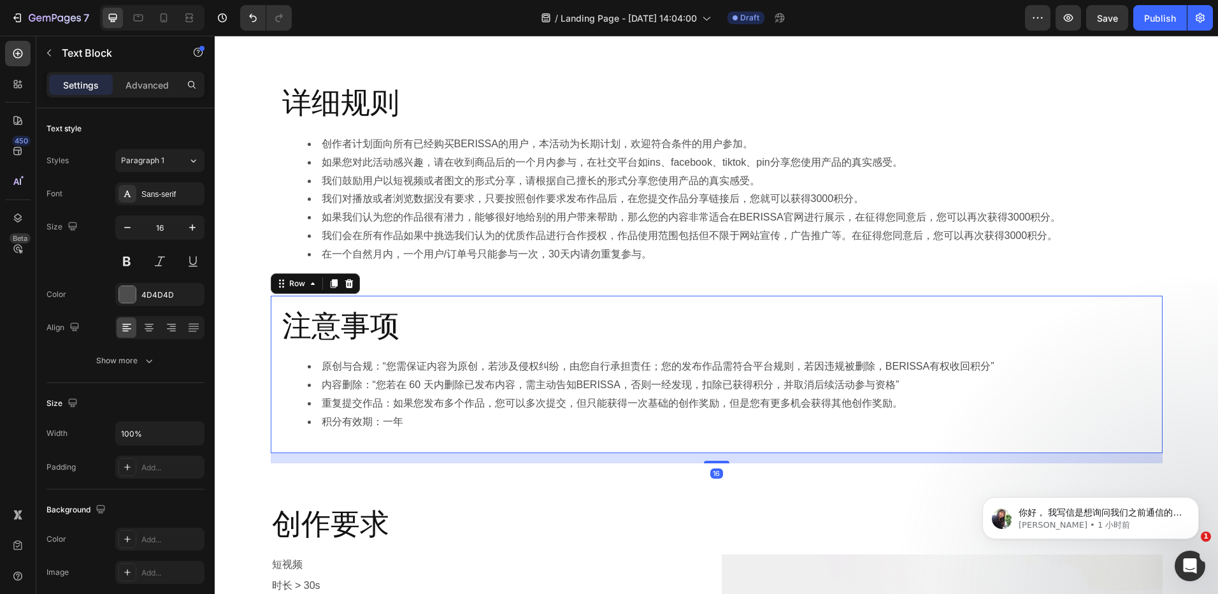
click at [596, 303] on div "注意事项 Heading 原创与合规：“您需保证内容为原创，若涉及侵权纠纷，由您自行承担责任；您的发布作品需符合平台规则，若因违规被删除，BERISSA有权收…" at bounding box center [717, 374] width 892 height 157
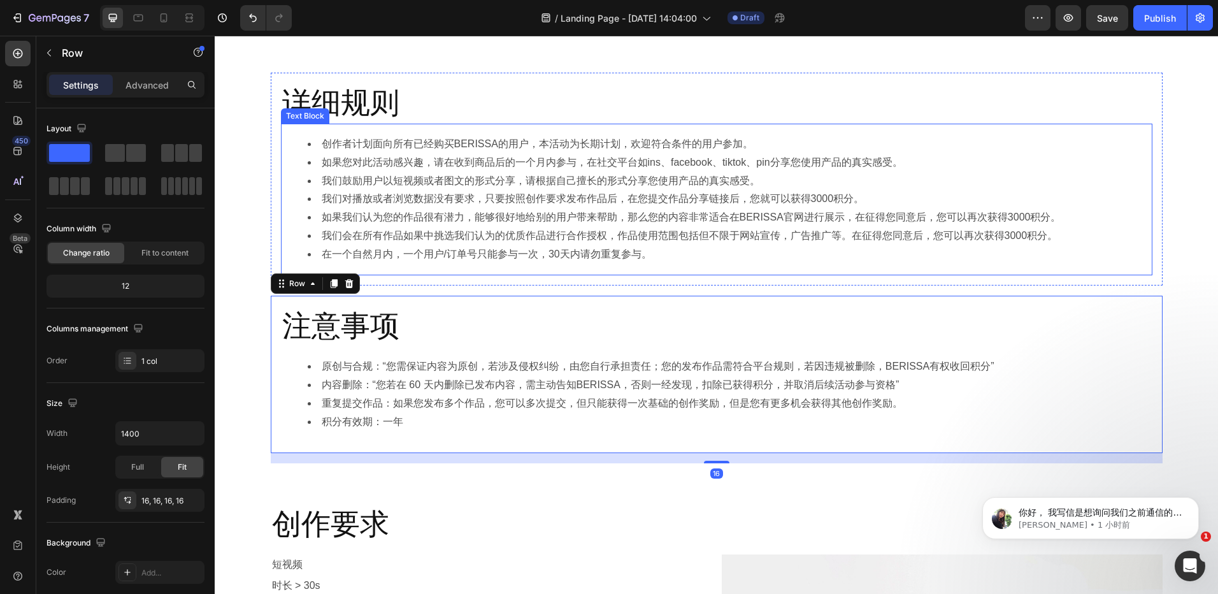
click at [607, 271] on div "创作者计划面向所有已经购买BERISSA的用户，本活动为长期计划，欢迎符合条件的用户参加。 如果您对此活动感兴趣，请在收到商品后的一个月内参与，在社交平台如i…" at bounding box center [717, 200] width 872 height 152
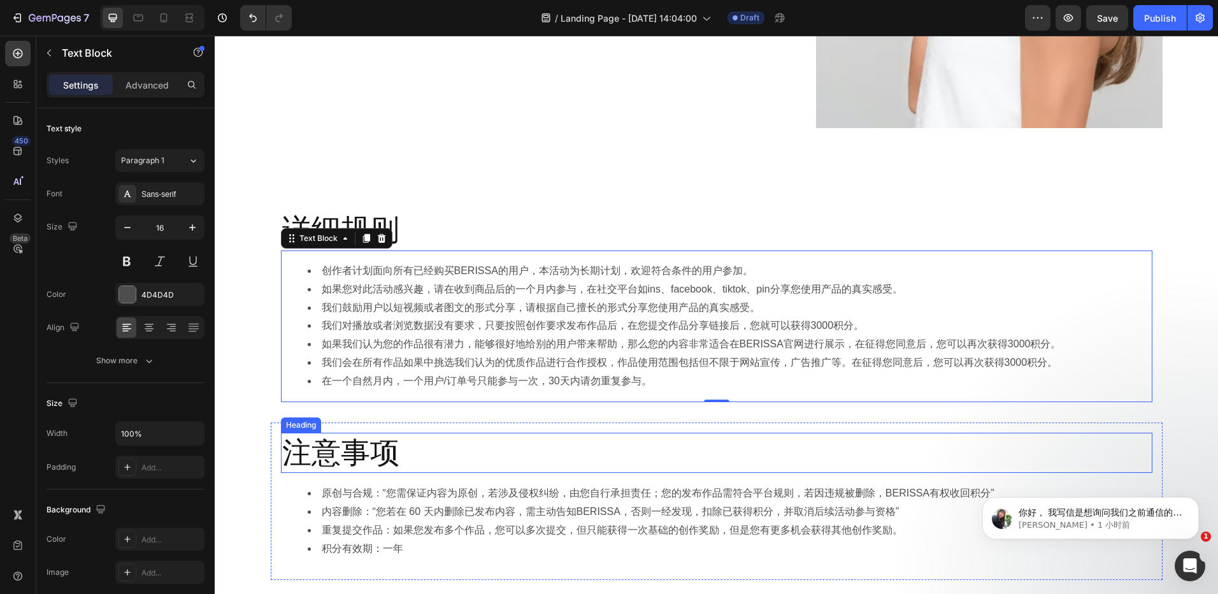
scroll to position [568, 0]
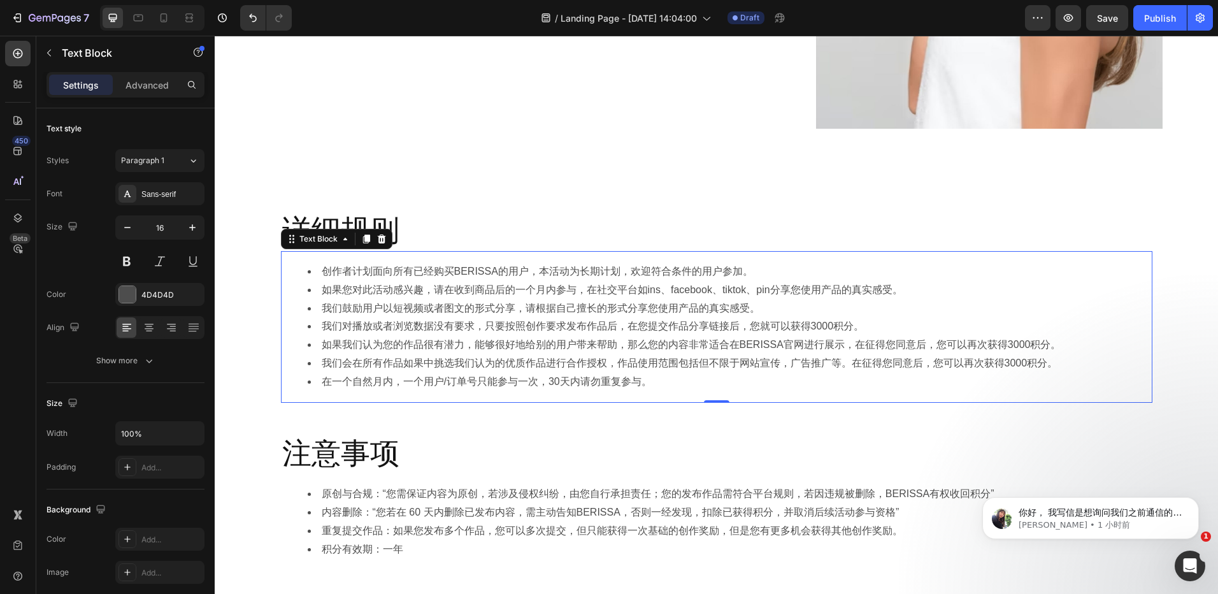
click at [1061, 363] on li "我们会在所有作品如果中挑选我们认为的优质作品进行合作授权，作品使用范围包括但不限于网站宣传，广告推广等。在征得您同意后，您可以再次获得3000积分。" at bounding box center [729, 363] width 843 height 18
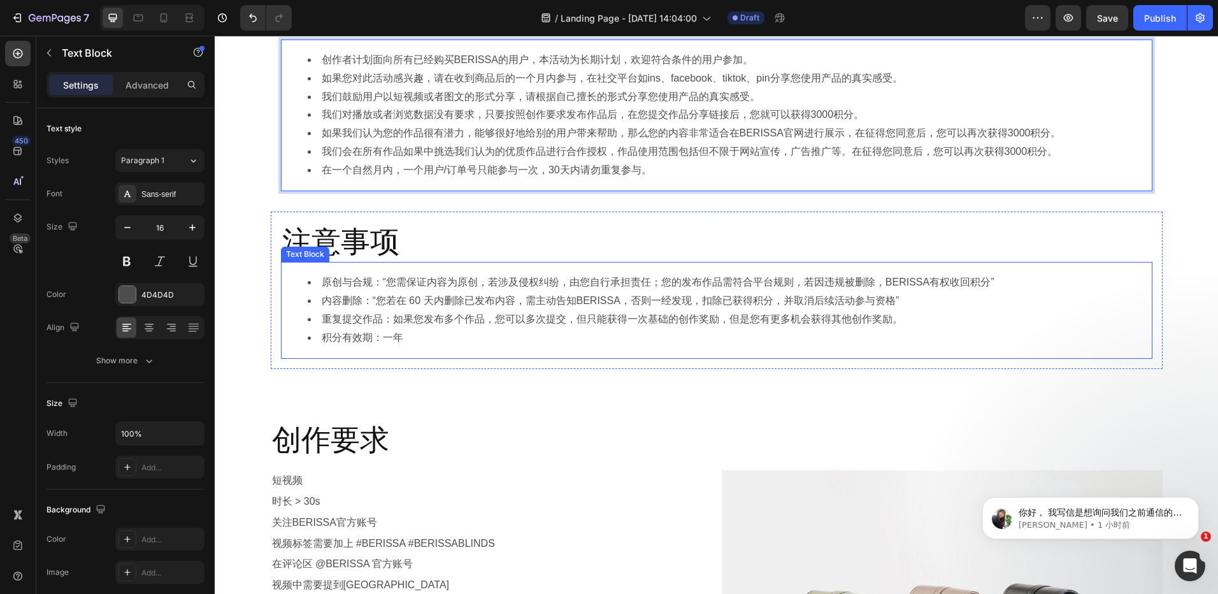
scroll to position [695, 0]
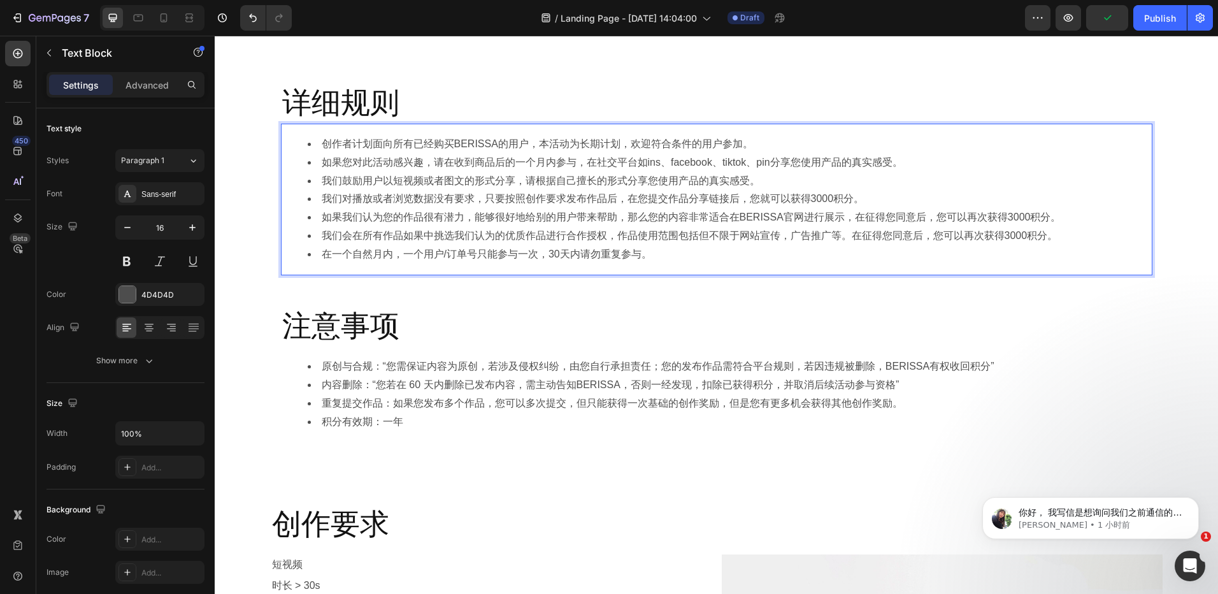
click at [1056, 217] on li "如果我们认为您的作品很有潜力，能够很好地给别的用户带来帮助，那么您的内容非常适合在BERISSA官网进行展示，在征得您同意后，您可以再次获得3000积分。" at bounding box center [729, 217] width 843 height 18
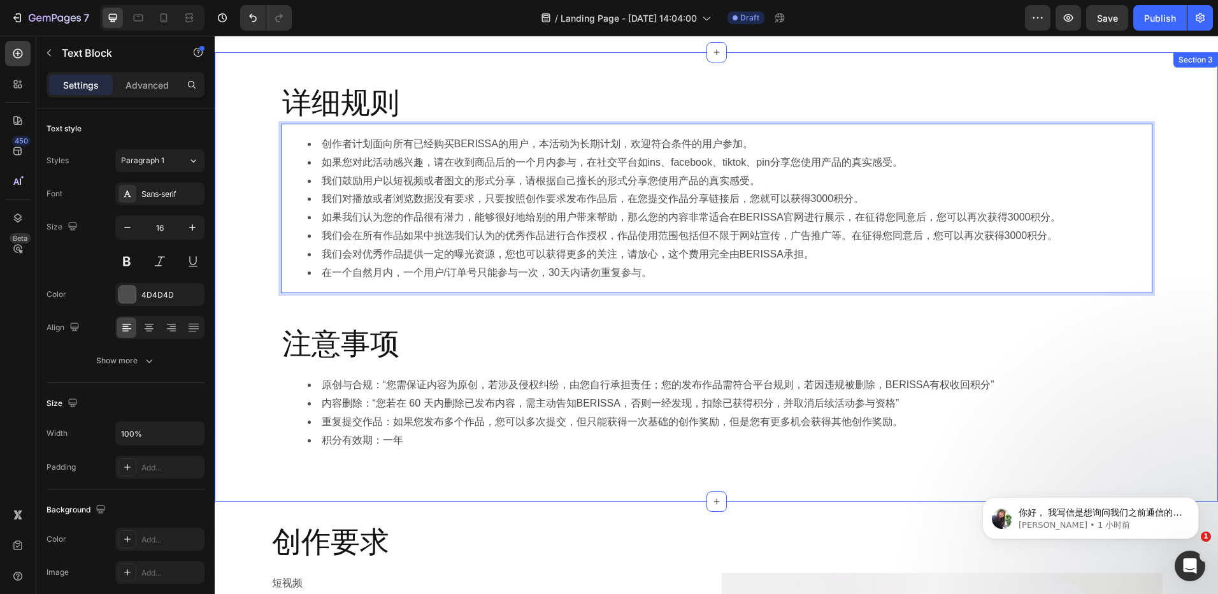
click at [654, 308] on div "详细规则 Heading 创作者计划面向所有已经购买BERISSA的用户，本活动为长期计划，欢迎符合条件的用户参加。 如果您对此活动感兴趣，请在收到商品后的一…" at bounding box center [716, 277] width 1003 height 408
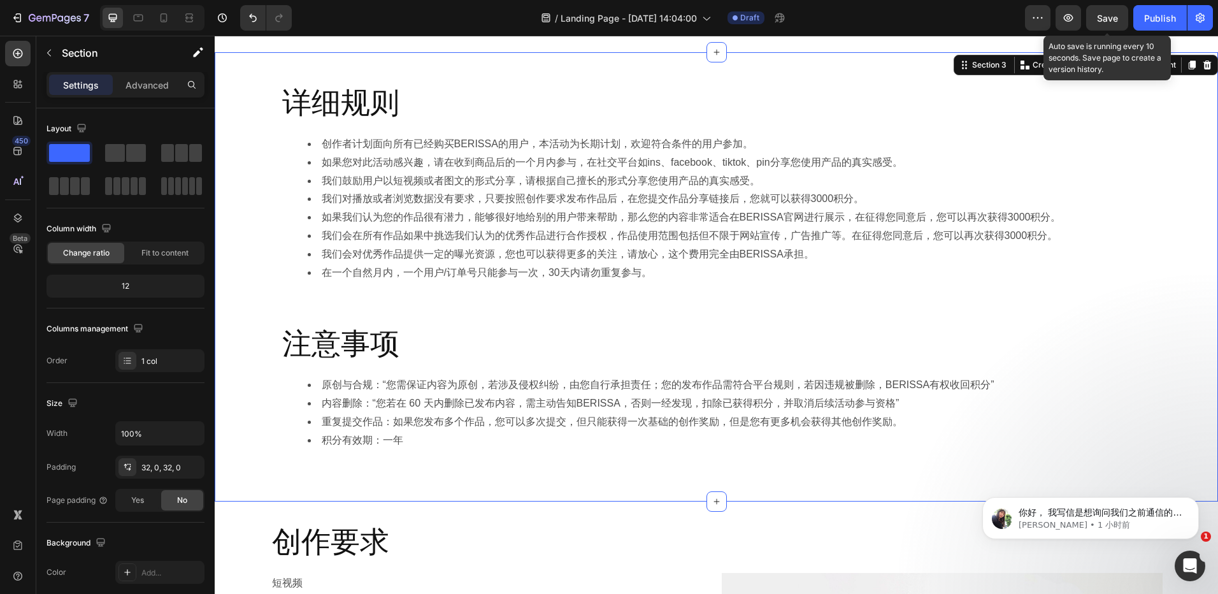
click at [1109, 14] on span "Save" at bounding box center [1107, 18] width 21 height 11
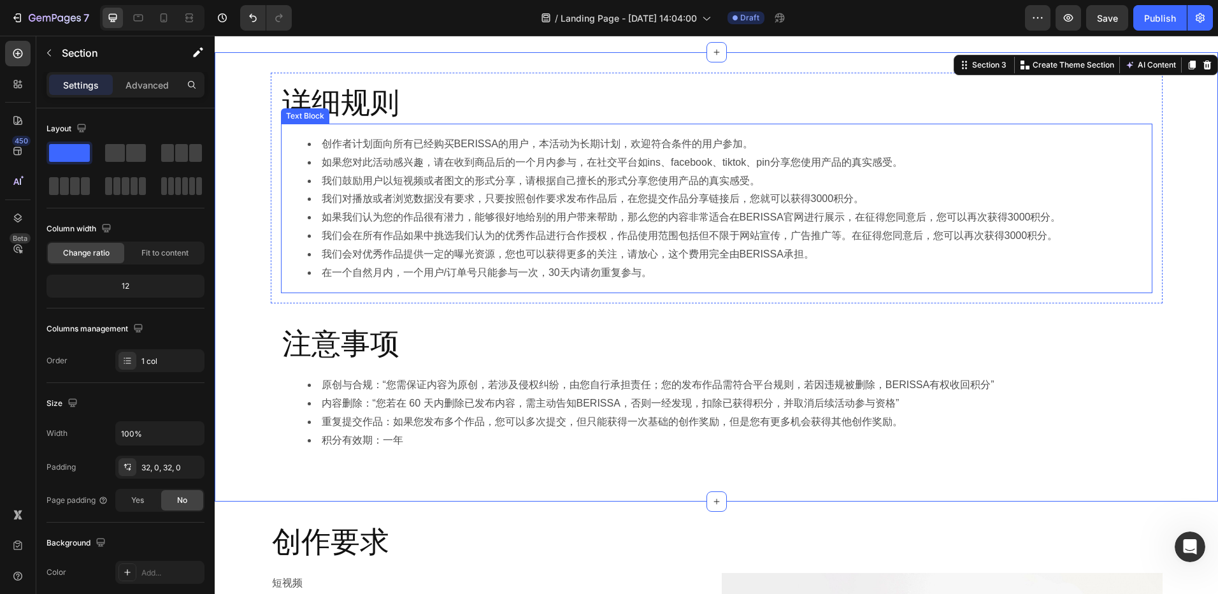
click at [635, 253] on li "我们会对优秀作品提供一定的曝光资源，您也可以获得更多的关注，请放心，这个费用完全由BERISSA承担。" at bounding box center [729, 254] width 843 height 18
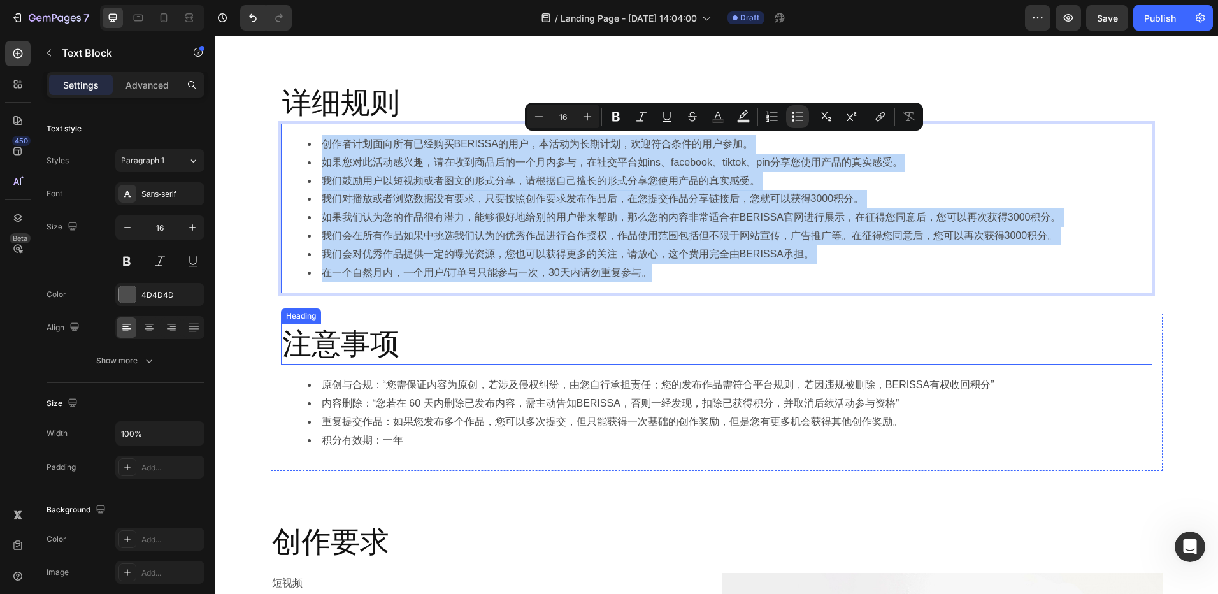
click at [634, 334] on h2 "注意事项" at bounding box center [717, 344] width 872 height 41
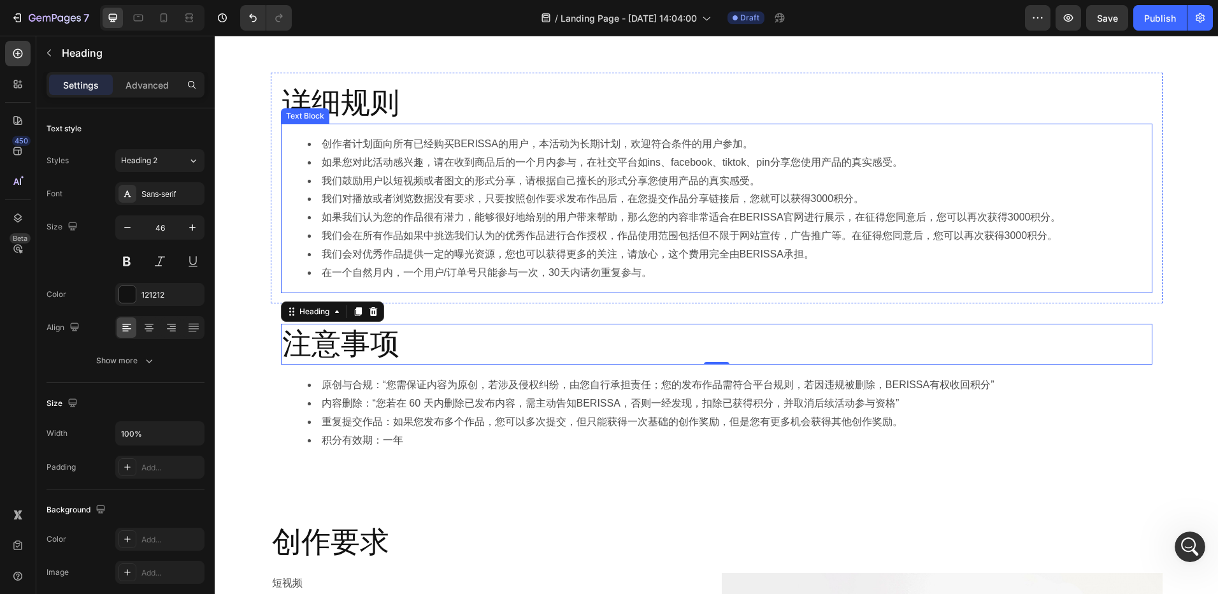
click at [628, 282] on li "在一个自然月内，一个用户/订单号只能参与一次，30天内请勿重复参与。" at bounding box center [729, 273] width 843 height 18
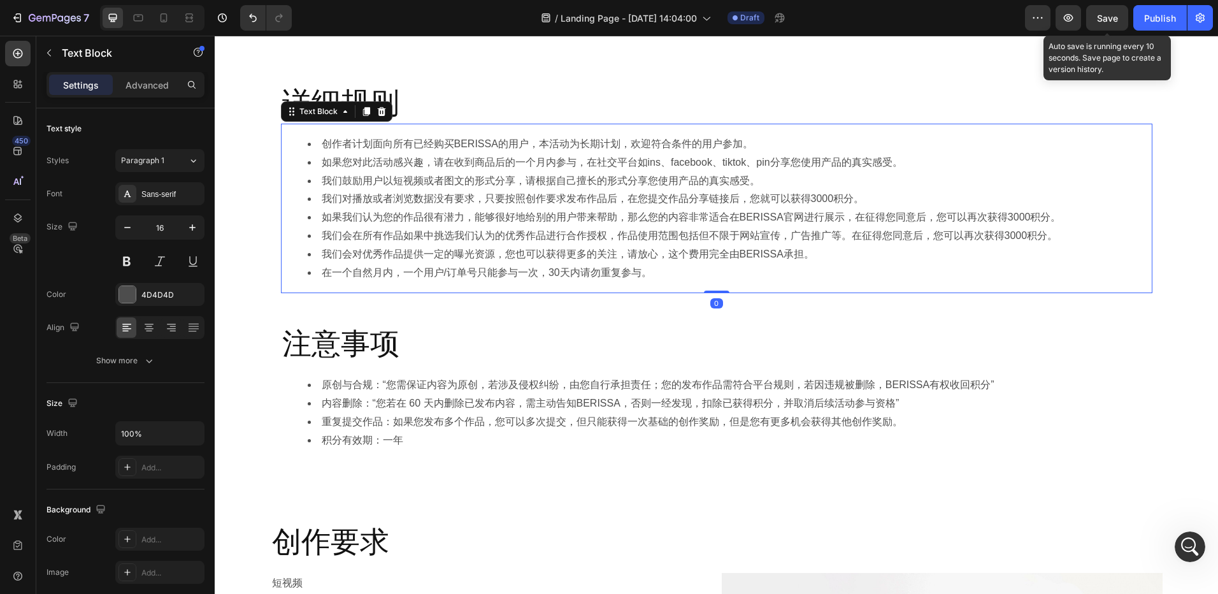
click at [1103, 16] on span "Save" at bounding box center [1107, 18] width 21 height 11
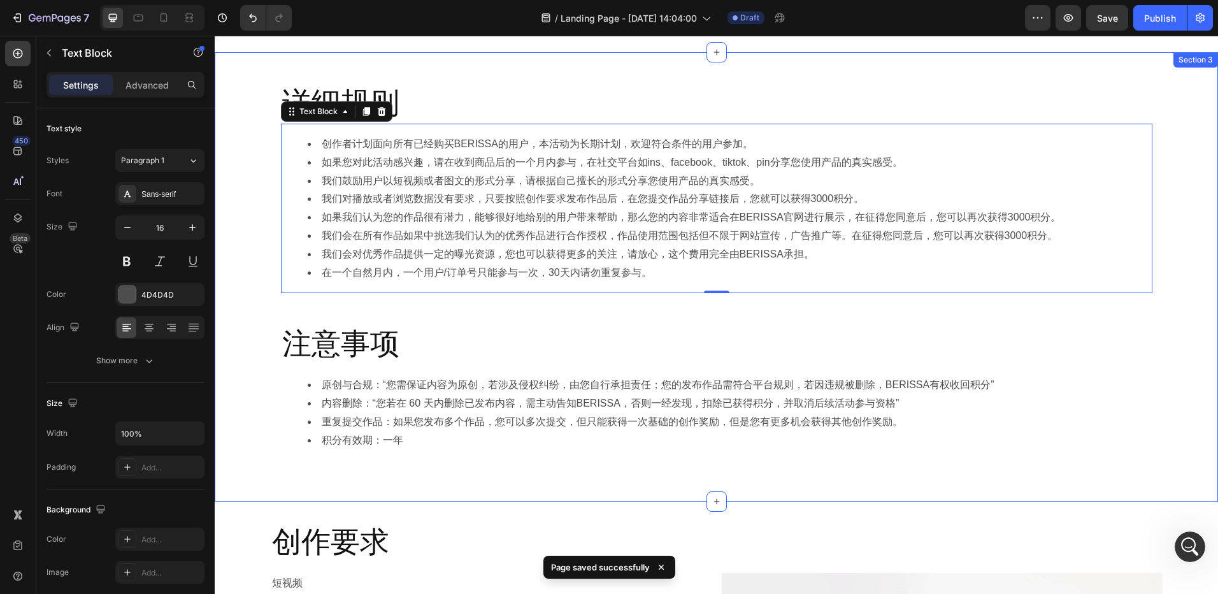
click at [256, 328] on div "详细规则 Heading 创作者计划面向所有已经购买BERISSA的用户，本活动为长期计划，欢迎符合条件的用户参加。 如果您对此活动感兴趣，请在收到商品后的一…" at bounding box center [716, 277] width 1003 height 408
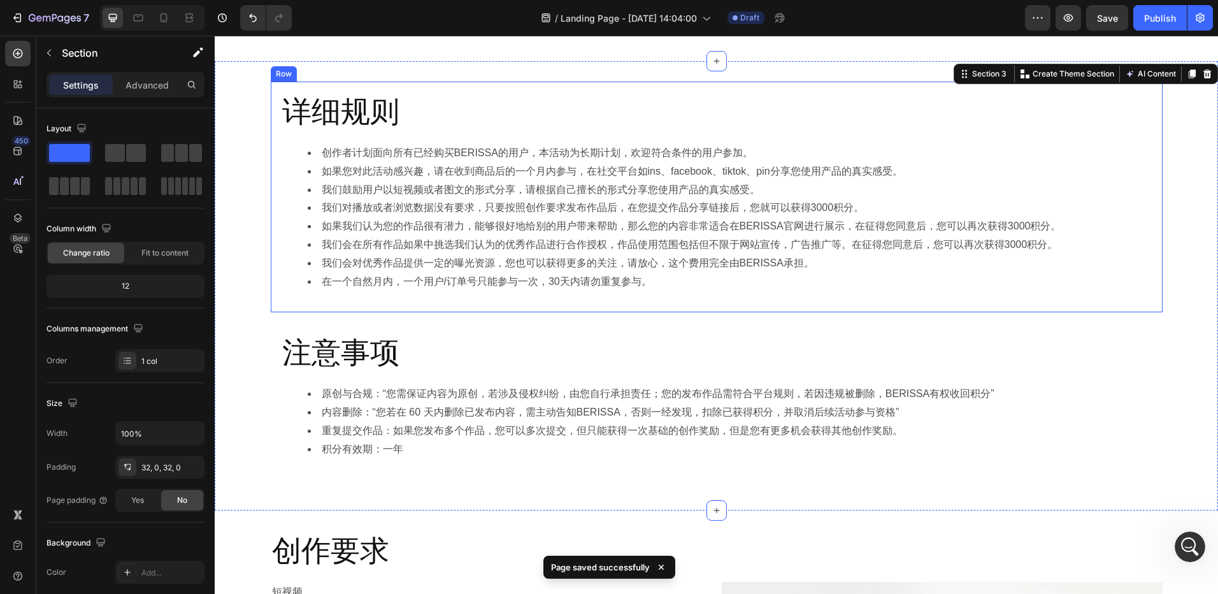
scroll to position [631, 0]
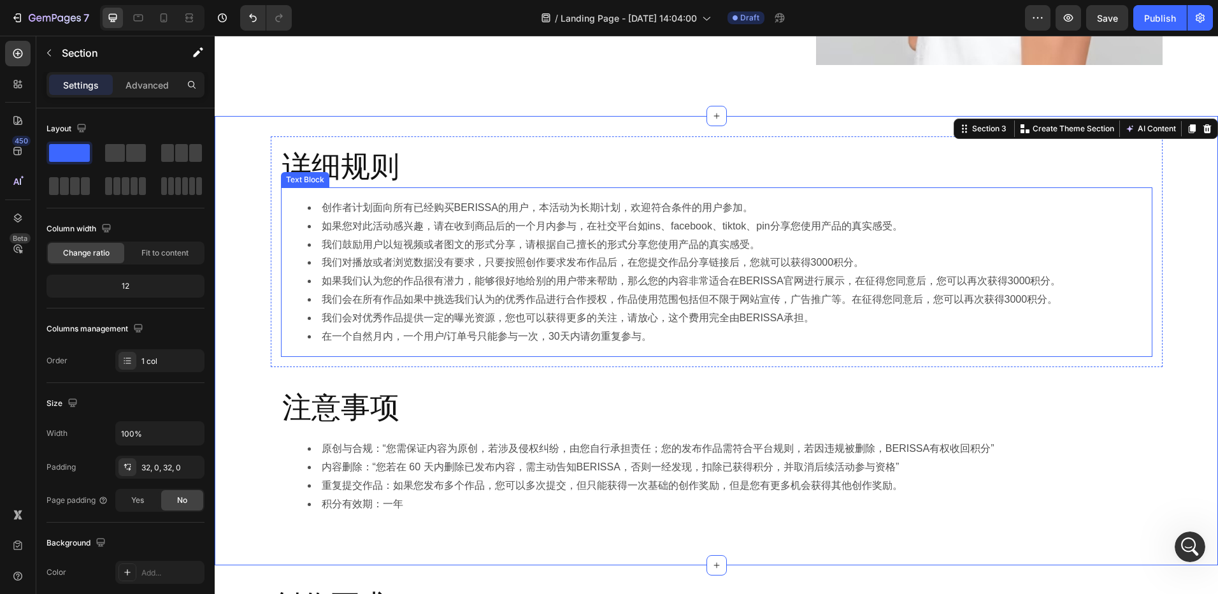
click at [1042, 299] on li "我们会在所有作品如果中挑选我们认为的优秀作品进行合作授权，作品使用范围包括但不限于网站宣传，广告推广等。在征得您同意后，您可以再次获得3000积分。" at bounding box center [729, 300] width 843 height 18
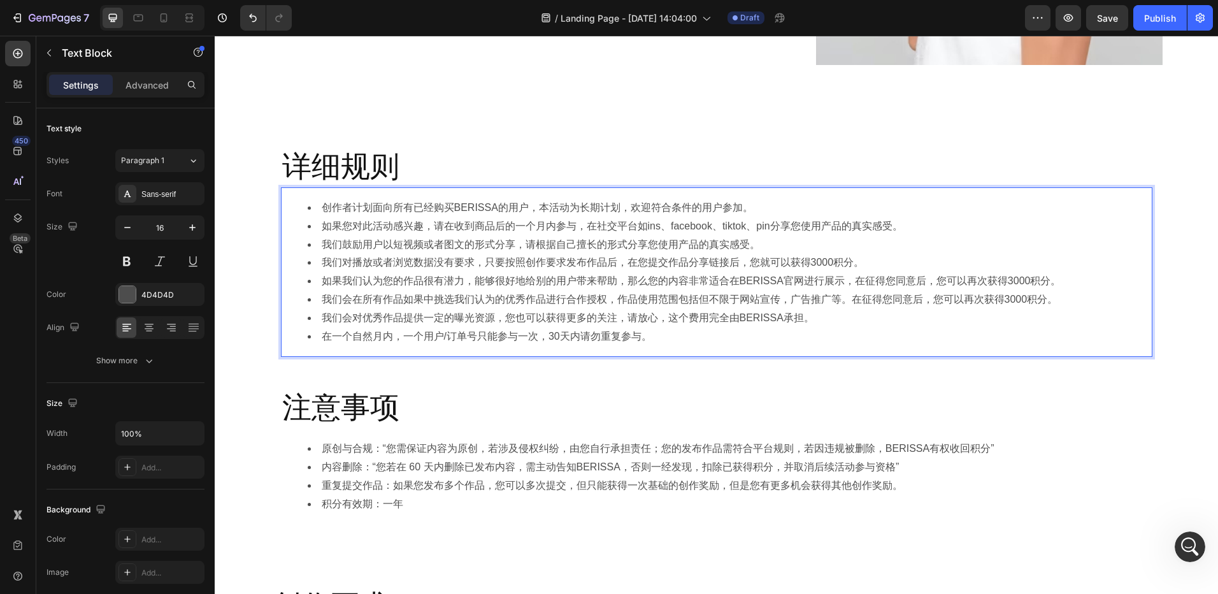
click at [1045, 301] on li "我们会在所有作品如果中挑选我们认为的优秀作品进行合作授权，作品使用范围包括但不限于网站宣传，广告推广等。在征得您同意后，您可以再次获得3000积分。" at bounding box center [729, 300] width 843 height 18
click at [741, 370] on div "详细规则 Heading 创作者计划面向所有已经购买BERISSA的用户，本活动为长期计划，欢迎符合条件的用户参加。 如果您对此活动感兴趣，请在收到商品后的一…" at bounding box center [716, 340] width 1003 height 408
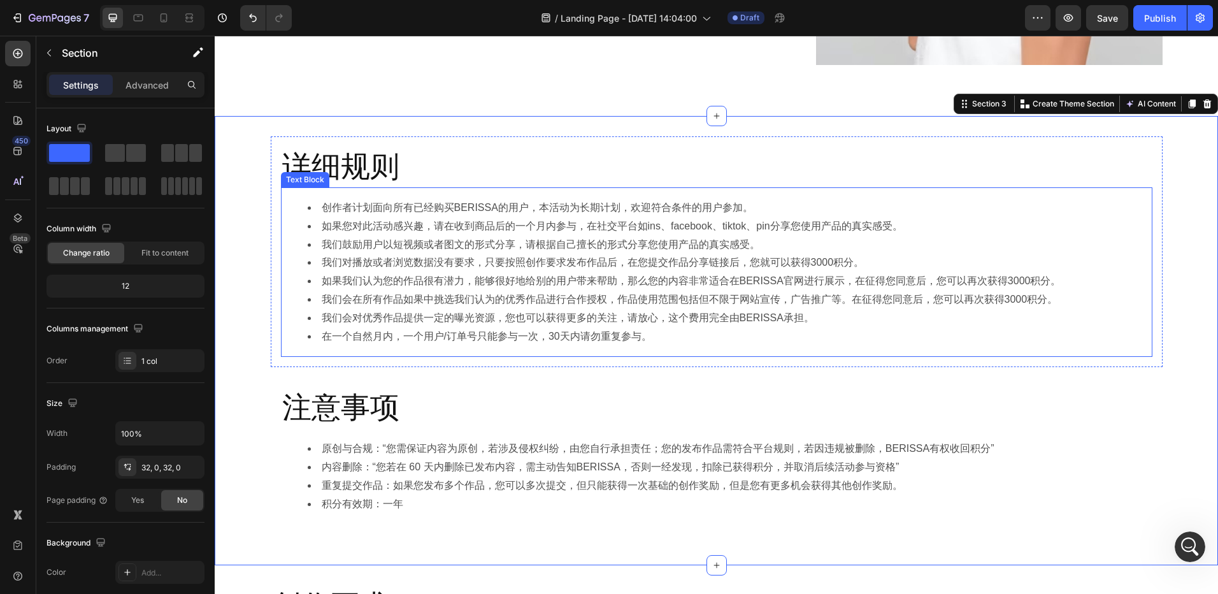
click at [600, 267] on li "我们对播放或者浏览数据没有要求，只要按照创作要求发布作品后，在您提交作品分享链接后，您就可以获得3000积分。" at bounding box center [729, 263] width 843 height 18
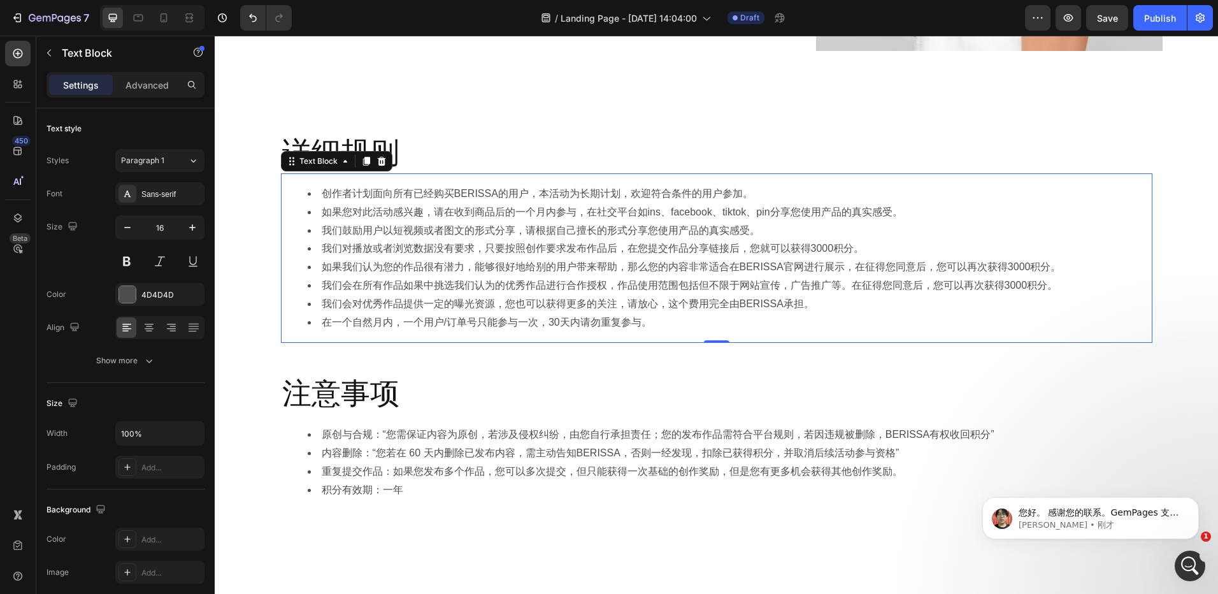
scroll to position [568, 0]
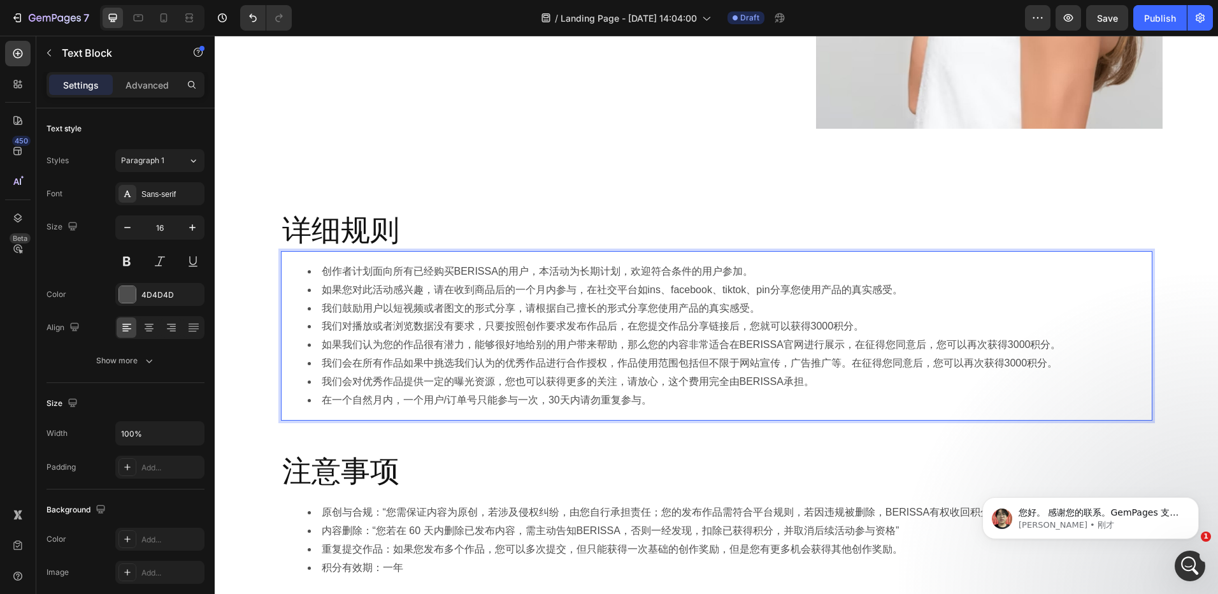
click at [636, 273] on li "创作者计划面向所有已经购买BERISSA的用户，本活动为长期计划，欢迎符合条件的用户参加。" at bounding box center [729, 271] width 843 height 18
click at [570, 289] on li "如果您对此活动感兴趣，请在收到商品后的一个月内参与，在社交平台如ins、facebook、tiktok、pin分享您使用产品的真实感受。" at bounding box center [729, 290] width 843 height 18
click at [649, 289] on li "如果您对此活动感兴趣，请在收到商品后的一个月内参与，在社交平台如ins、facebook、tiktok、pin分享您使用产品的真实感受。" at bounding box center [729, 290] width 843 height 18
click at [657, 291] on li "如果您对此活动感兴趣，请在收到商品后的一个月内参与，在社交平台如ins、facebook、tiktok、pin分享您使用产品的真实感受。" at bounding box center [729, 290] width 843 height 18
click at [640, 292] on li "如果您对此活动感兴趣，请在收到商品后的一个月内参与，在社交平台如ins、facebook、tiktok、pin分享您使用产品的真实感受。" at bounding box center [729, 290] width 843 height 18
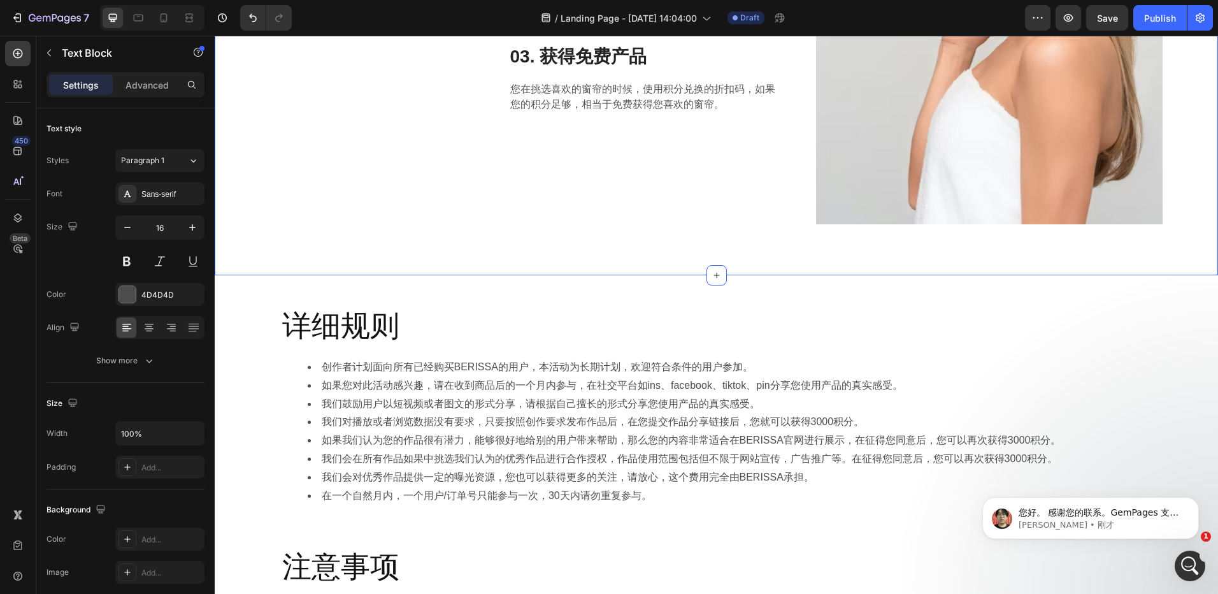
scroll to position [504, 0]
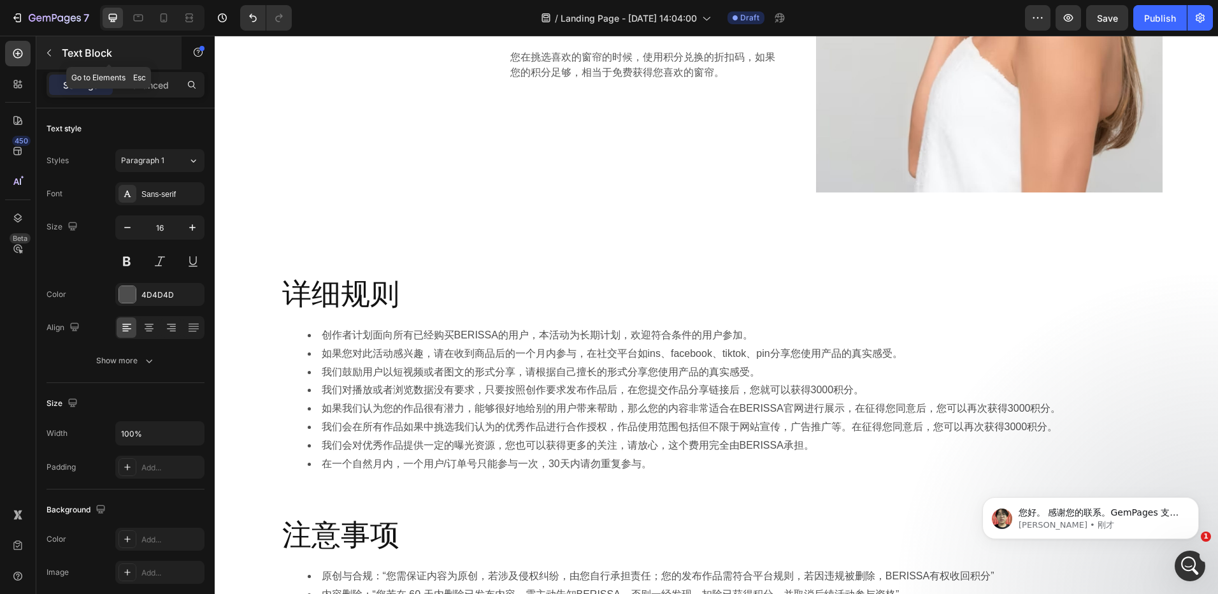
click at [50, 55] on icon "button" at bounding box center [49, 53] width 4 height 7
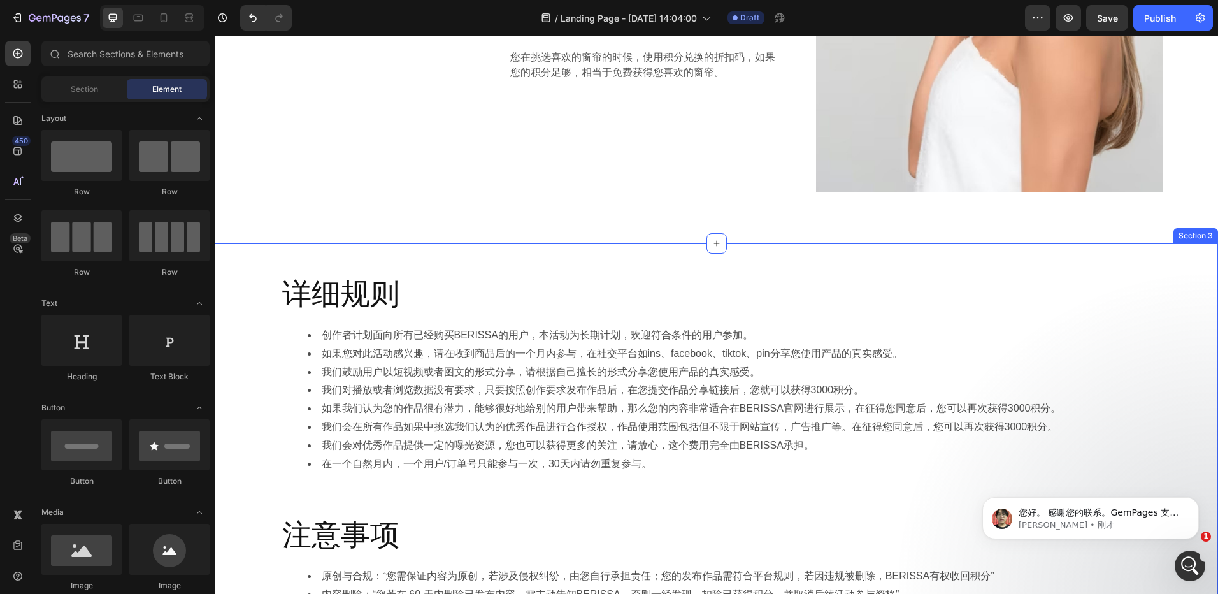
click at [317, 245] on div "详细规则 Heading 创作者计划面向所有已经购买BERISSA的用户，本活动为长期计划，欢迎符合条件的用户参加。 如果您对此活动感兴趣，请在收到商品后的一…" at bounding box center [716, 467] width 1003 height 449
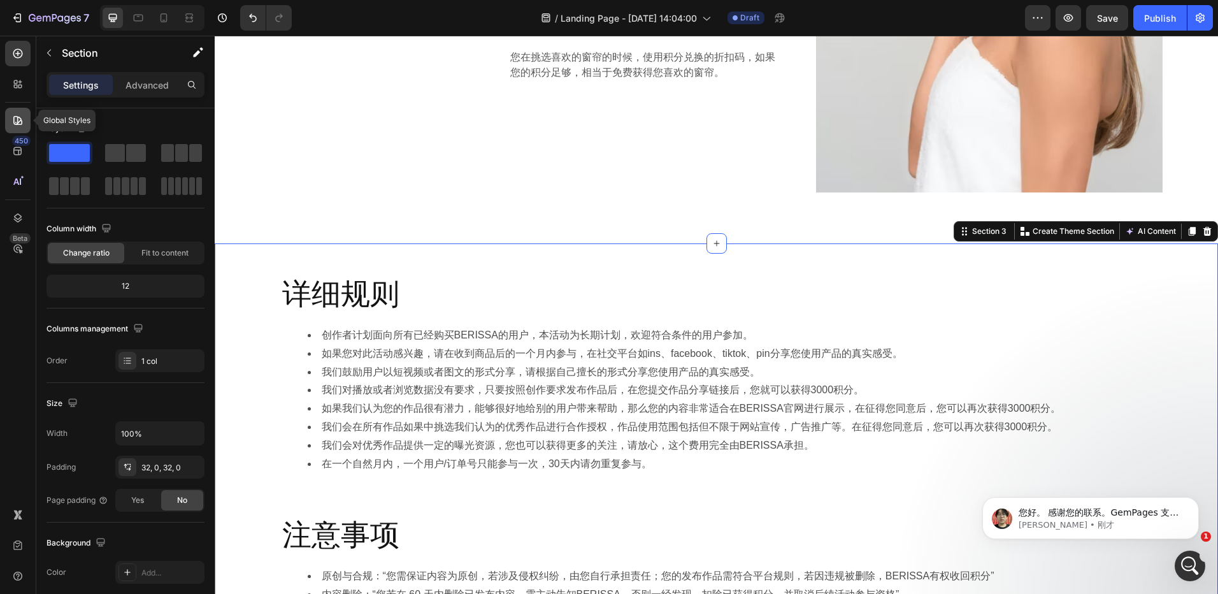
click at [16, 121] on icon at bounding box center [17, 120] width 13 height 13
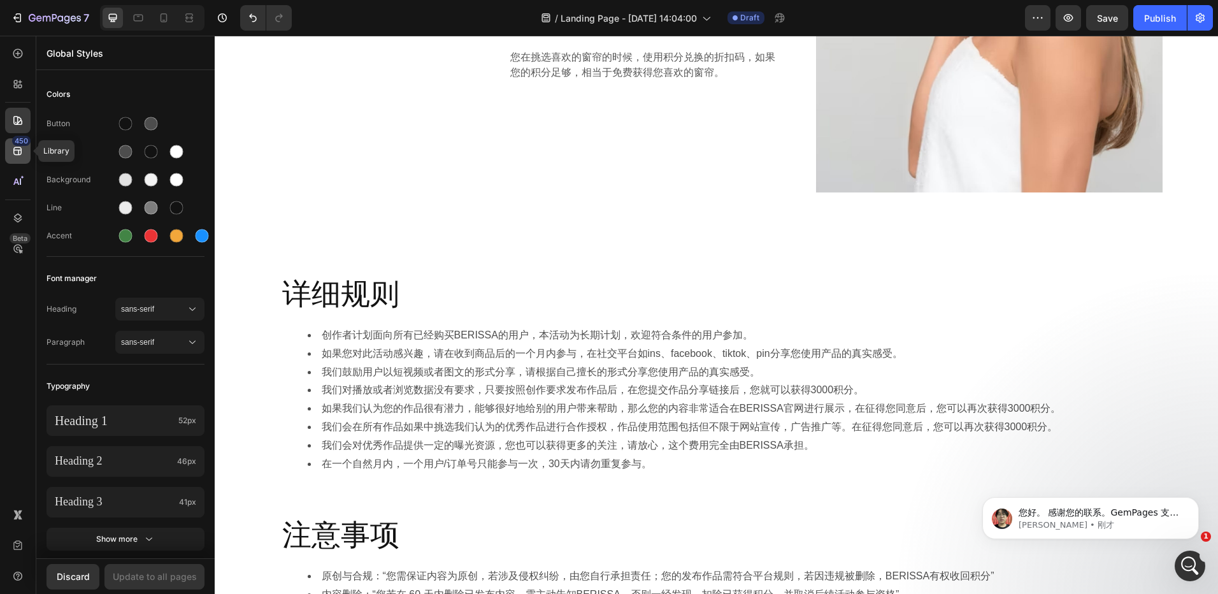
click at [20, 154] on icon at bounding box center [17, 151] width 8 height 8
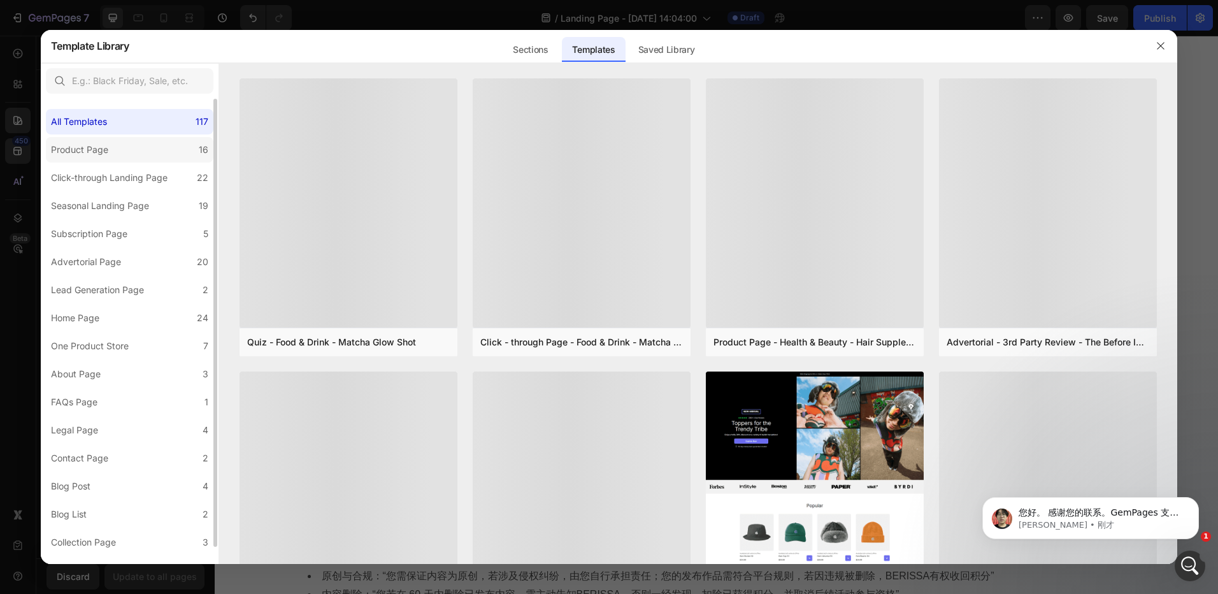
click at [129, 158] on label "Product Page 16" at bounding box center [130, 149] width 168 height 25
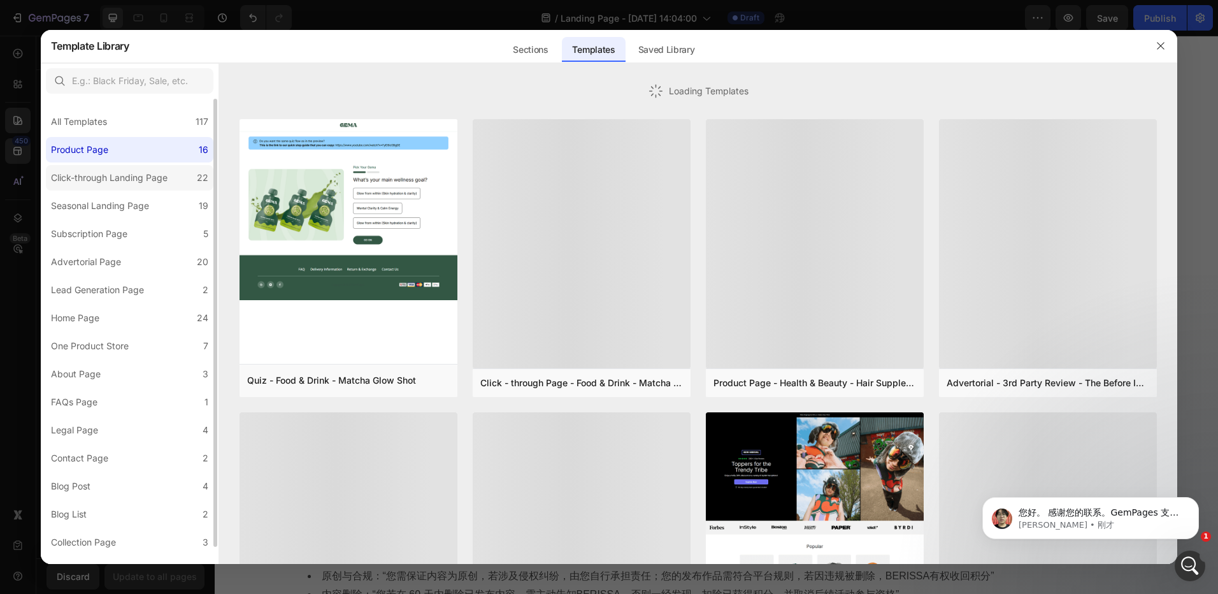
click at [116, 182] on div "Click-through Landing Page" at bounding box center [109, 177] width 117 height 15
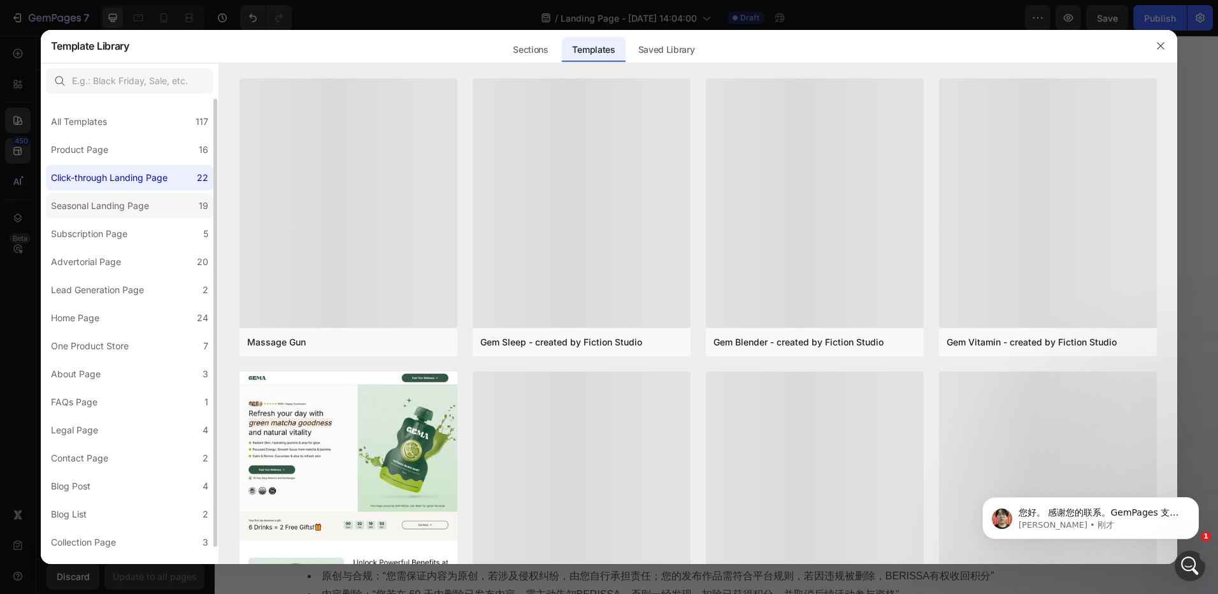
click at [117, 210] on div "Seasonal Landing Page" at bounding box center [100, 205] width 98 height 15
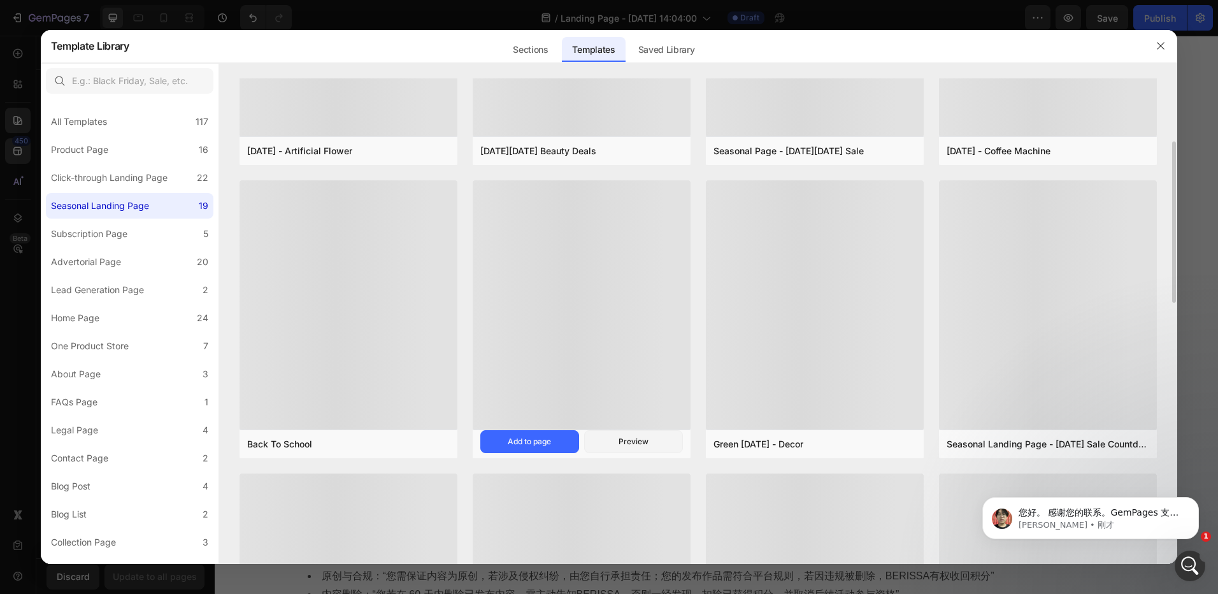
scroll to position [0, 0]
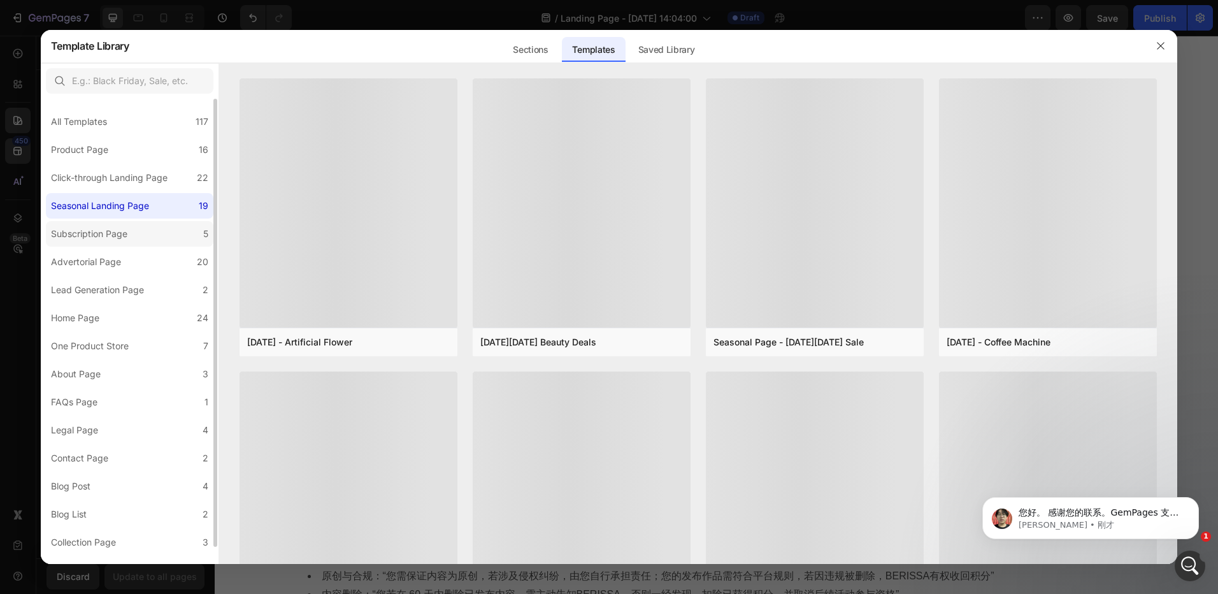
click at [128, 233] on div "Subscription Page" at bounding box center [92, 233] width 82 height 15
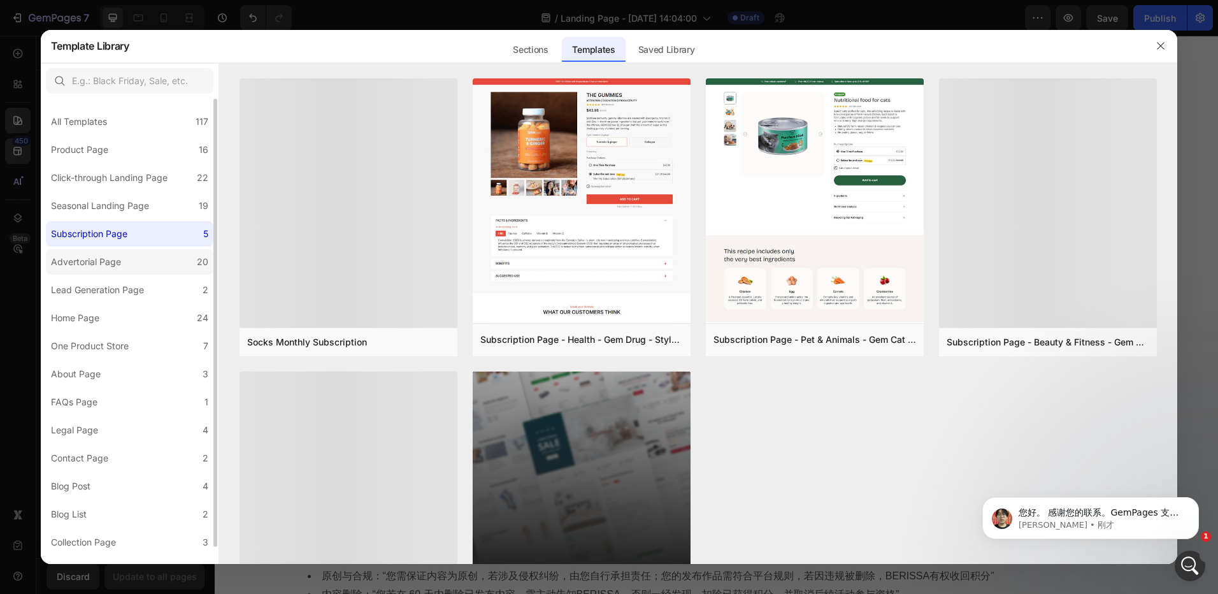
click at [104, 272] on label "Advertorial Page 20" at bounding box center [130, 261] width 168 height 25
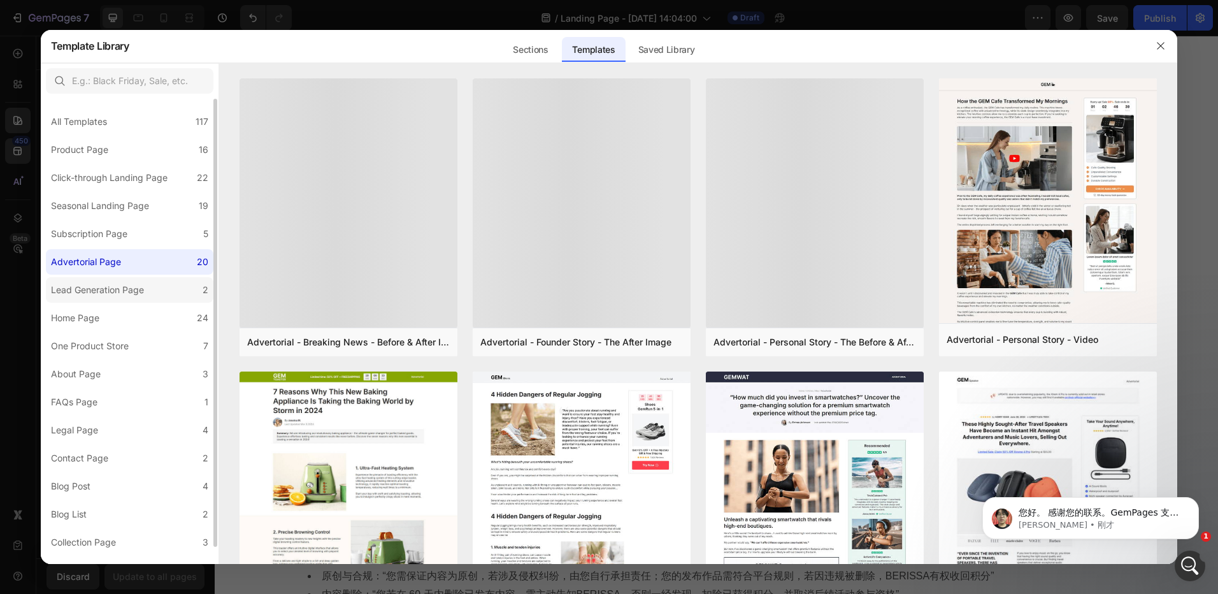
click at [116, 289] on div "Lead Generation Page" at bounding box center [97, 289] width 93 height 15
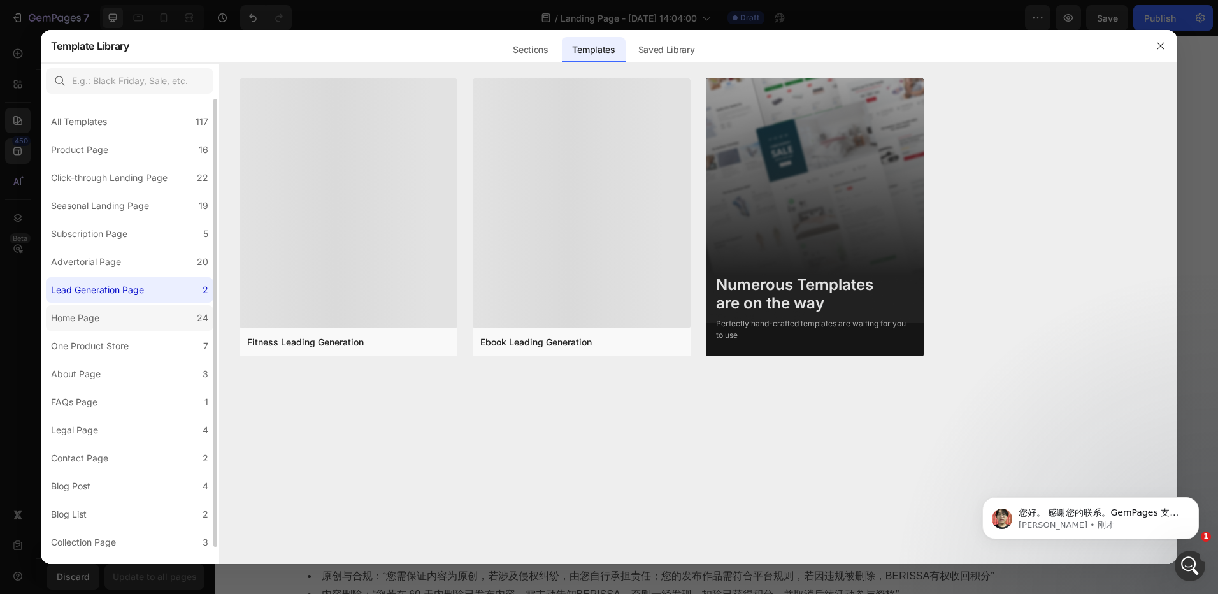
click at [115, 322] on label "Home Page 24" at bounding box center [130, 317] width 168 height 25
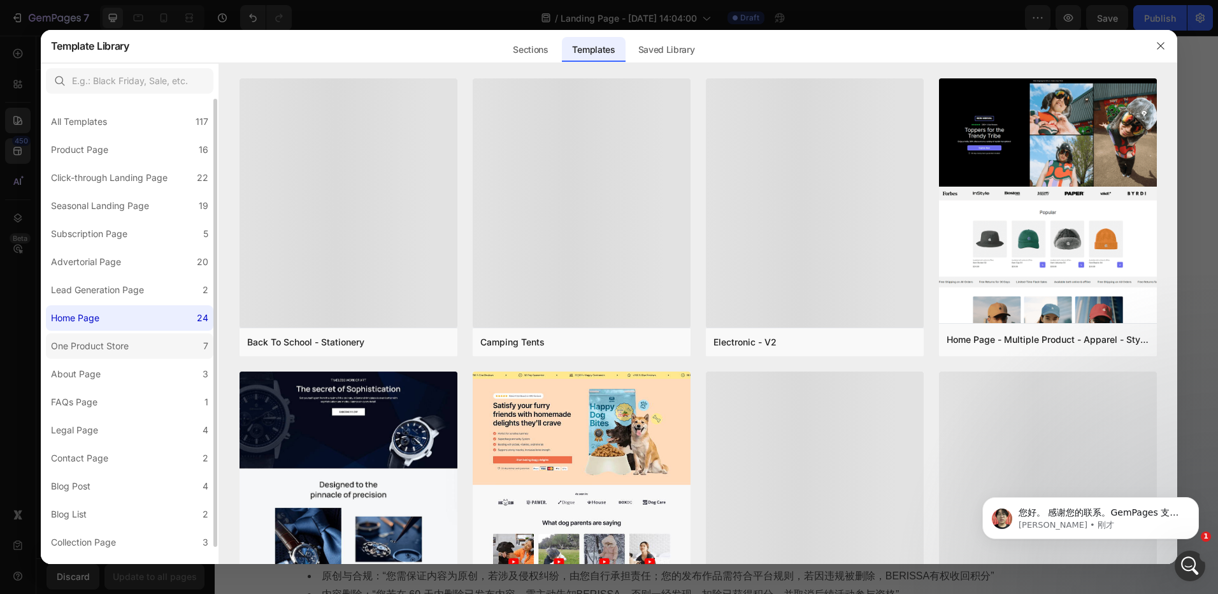
click at [127, 340] on div "One Product Store" at bounding box center [90, 345] width 78 height 15
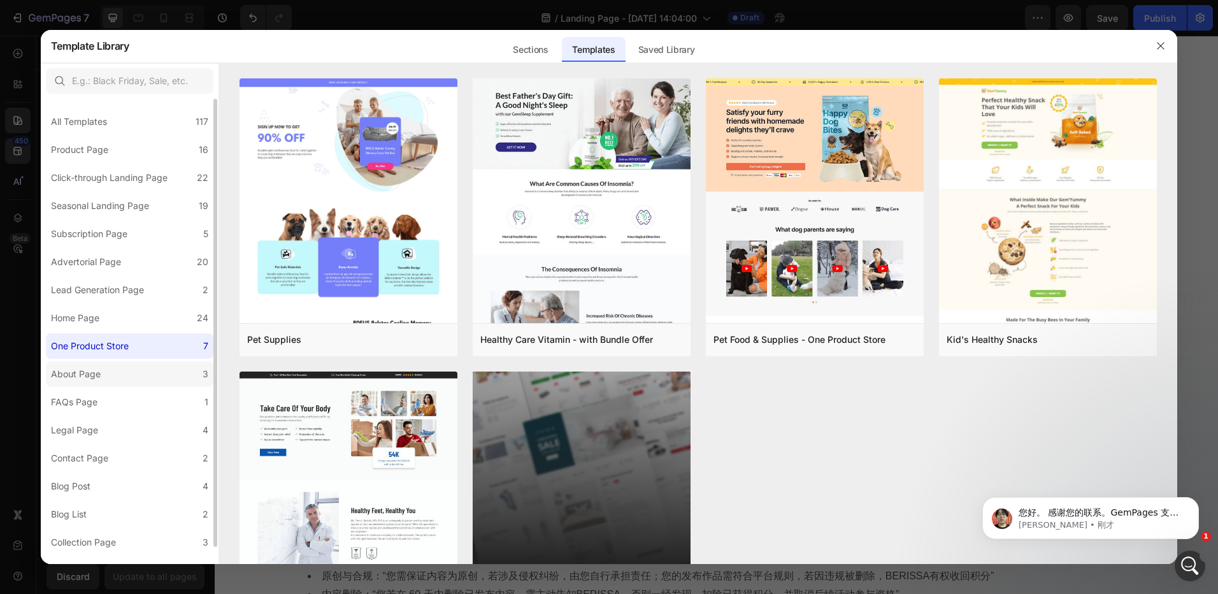
click at [118, 382] on label "About Page 3" at bounding box center [130, 373] width 168 height 25
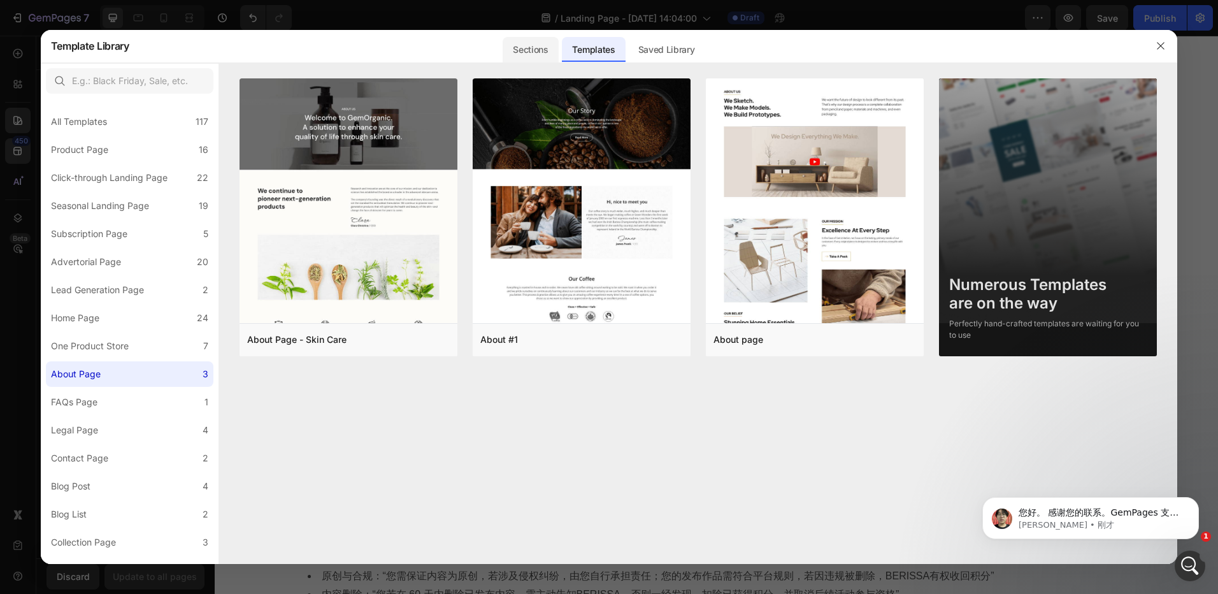
click at [534, 56] on div "Sections" at bounding box center [530, 49] width 55 height 25
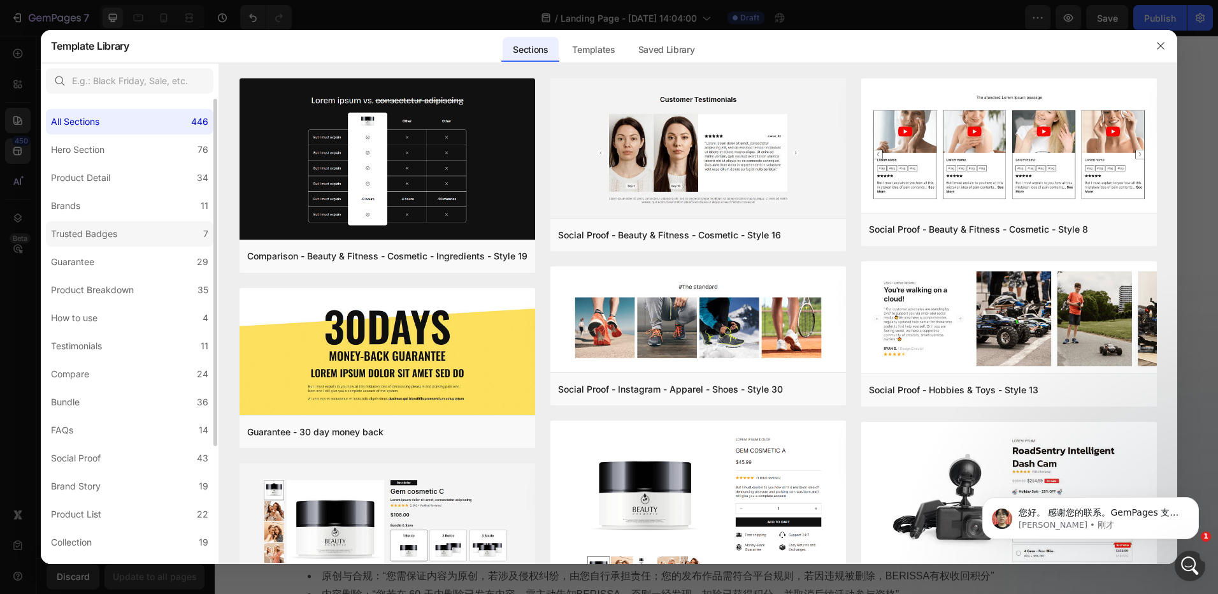
click at [98, 237] on div "Trusted Badges" at bounding box center [84, 233] width 66 height 15
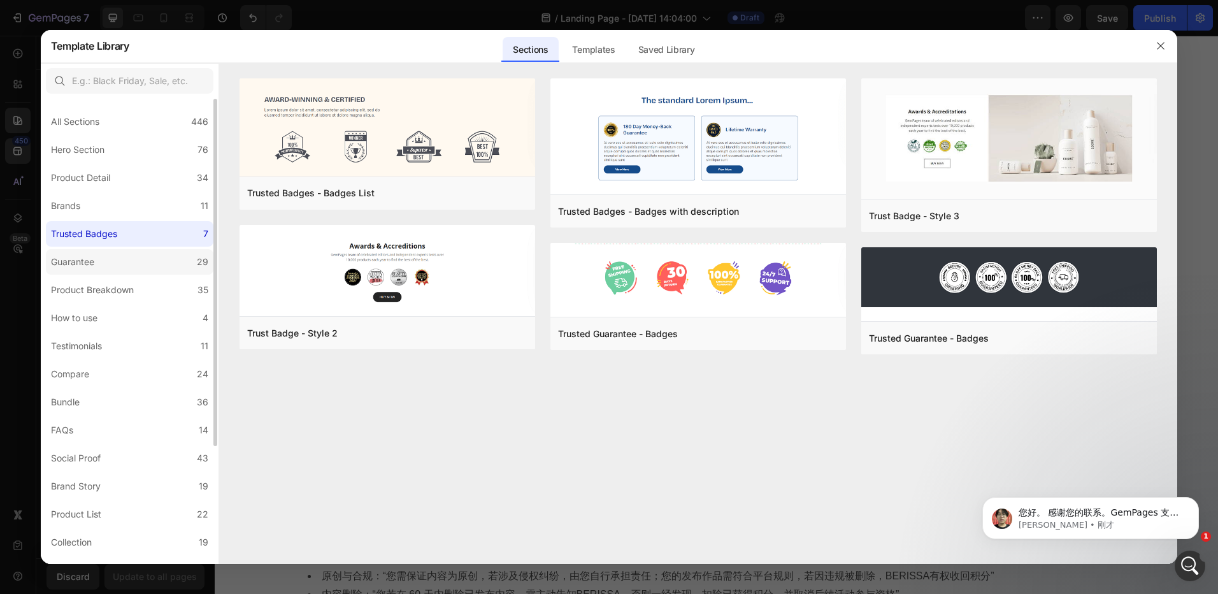
click at [96, 261] on div "Guarantee" at bounding box center [75, 261] width 48 height 15
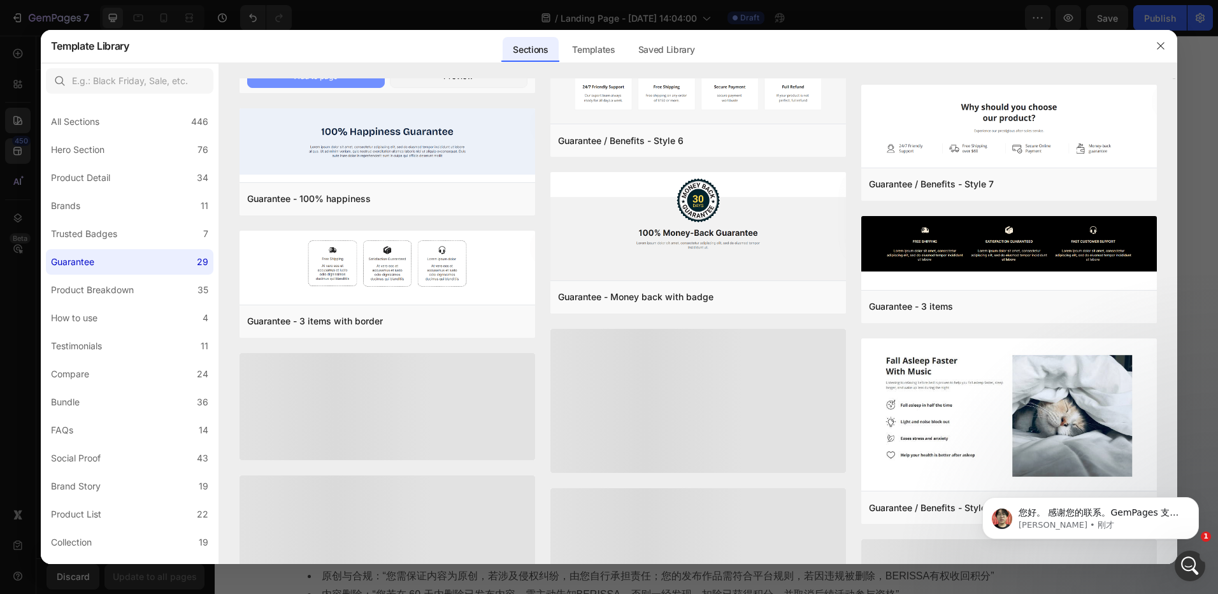
scroll to position [282, 0]
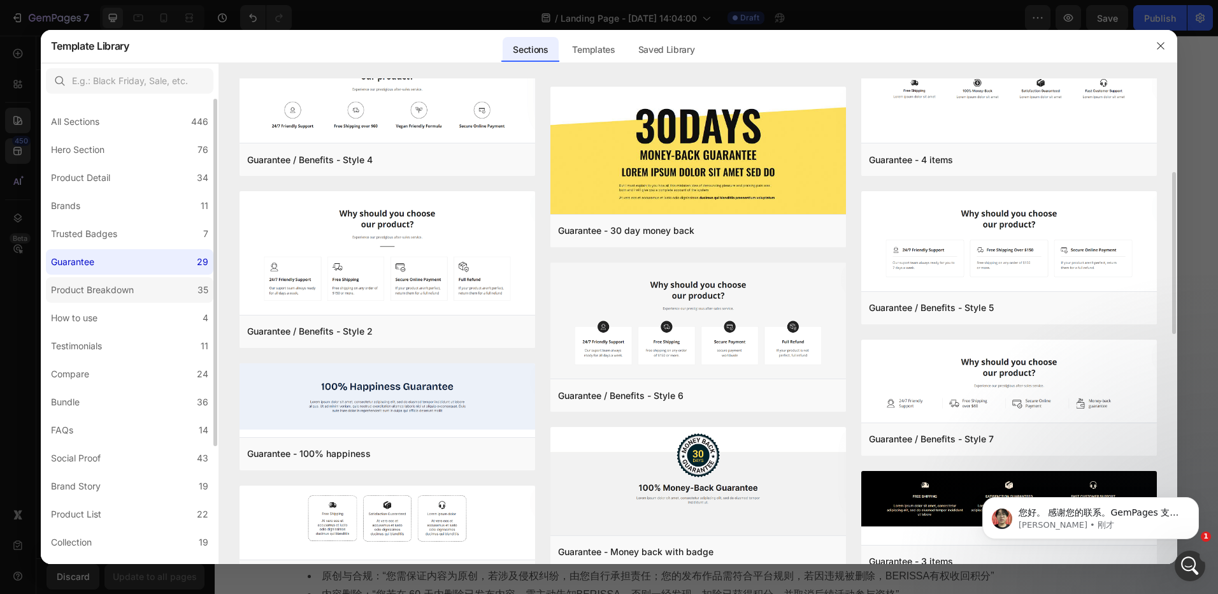
click at [124, 282] on div "Product Breakdown" at bounding box center [92, 289] width 83 height 15
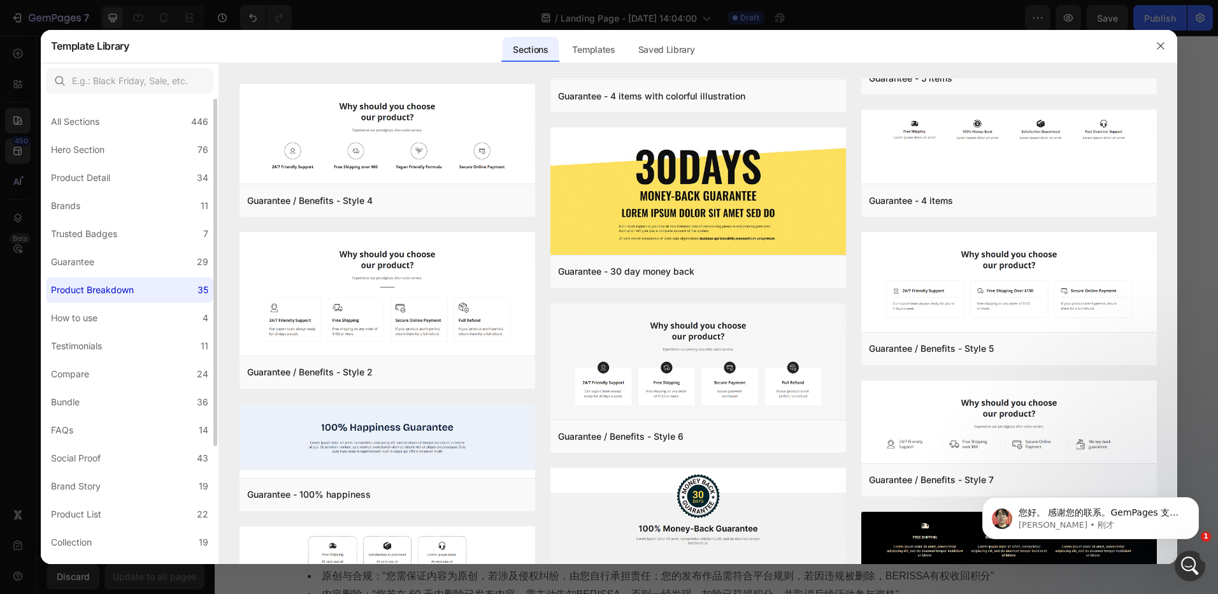
scroll to position [0, 0]
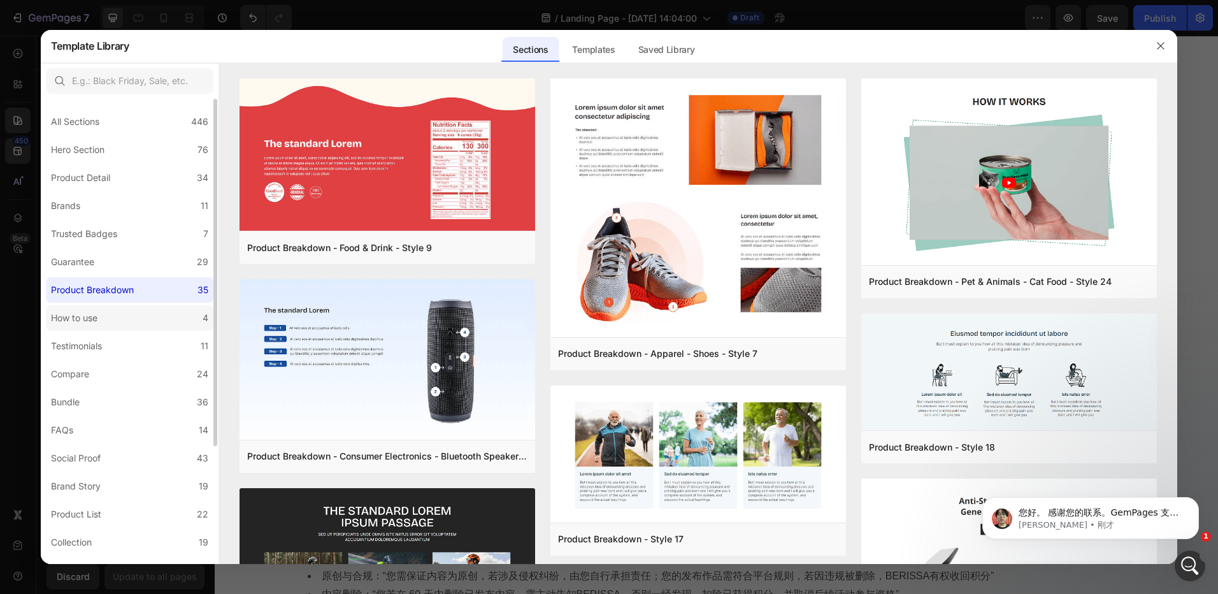
click at [122, 318] on label "How to use 4" at bounding box center [130, 317] width 168 height 25
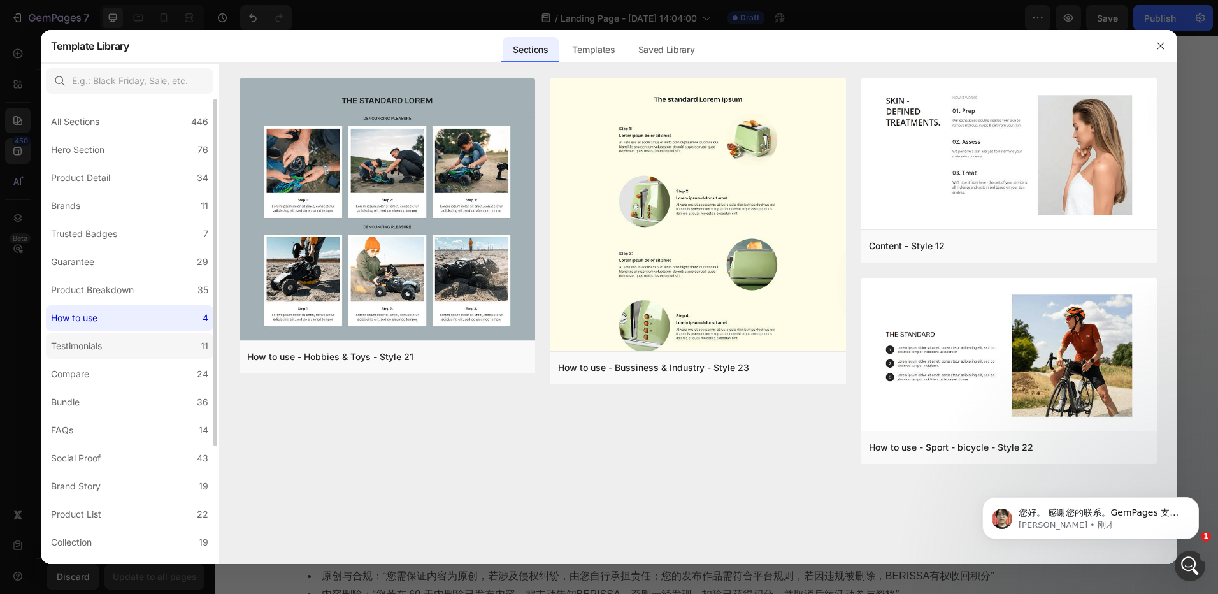
click at [135, 345] on label "Testimonials 11" at bounding box center [130, 345] width 168 height 25
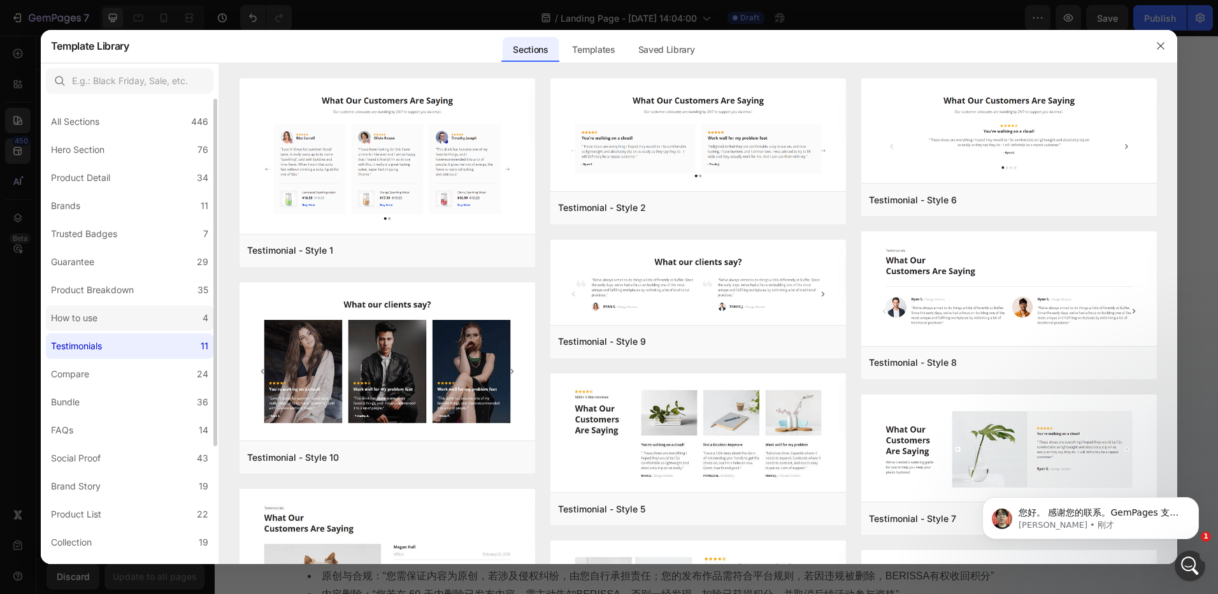
click at [108, 317] on label "How to use 4" at bounding box center [130, 317] width 168 height 25
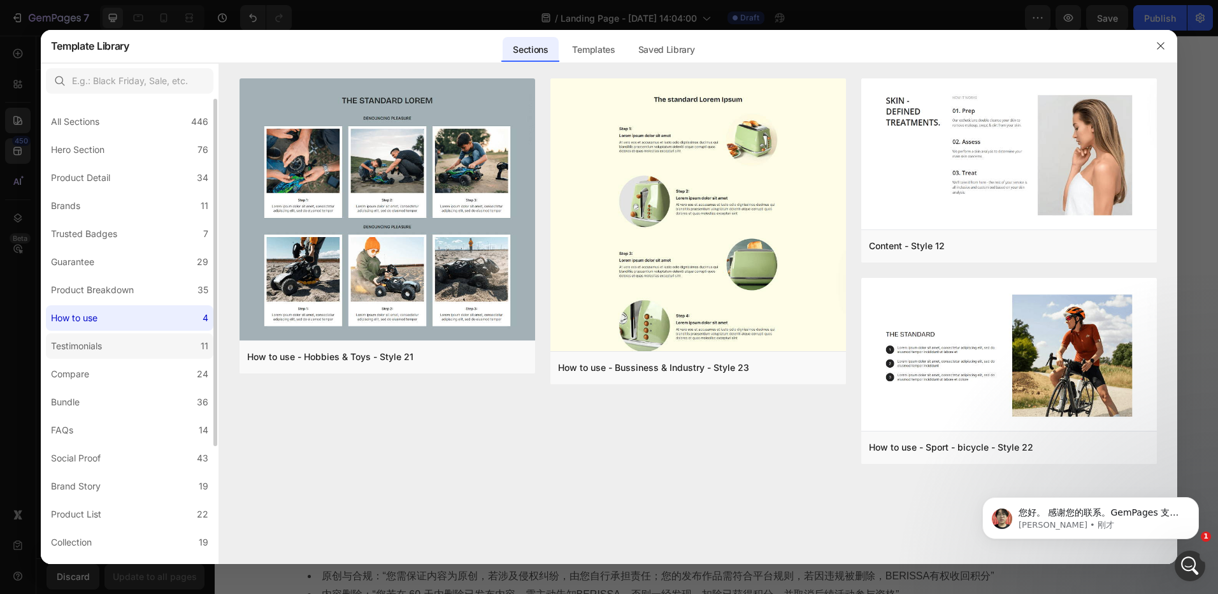
click at [92, 349] on div "Testimonials" at bounding box center [76, 345] width 51 height 15
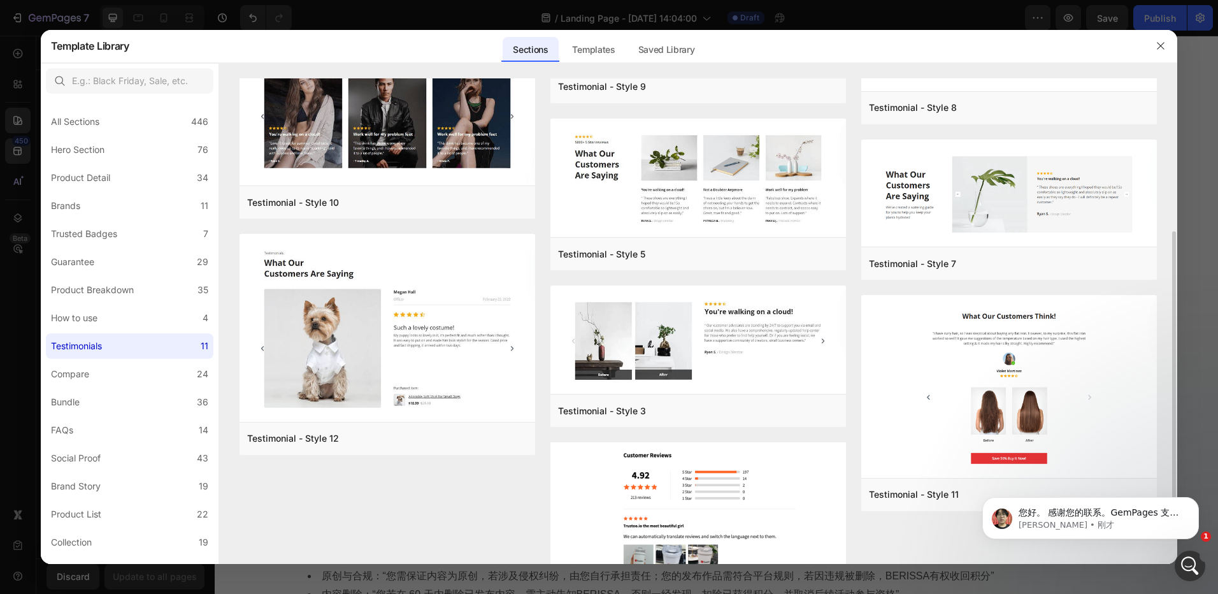
scroll to position [324, 0]
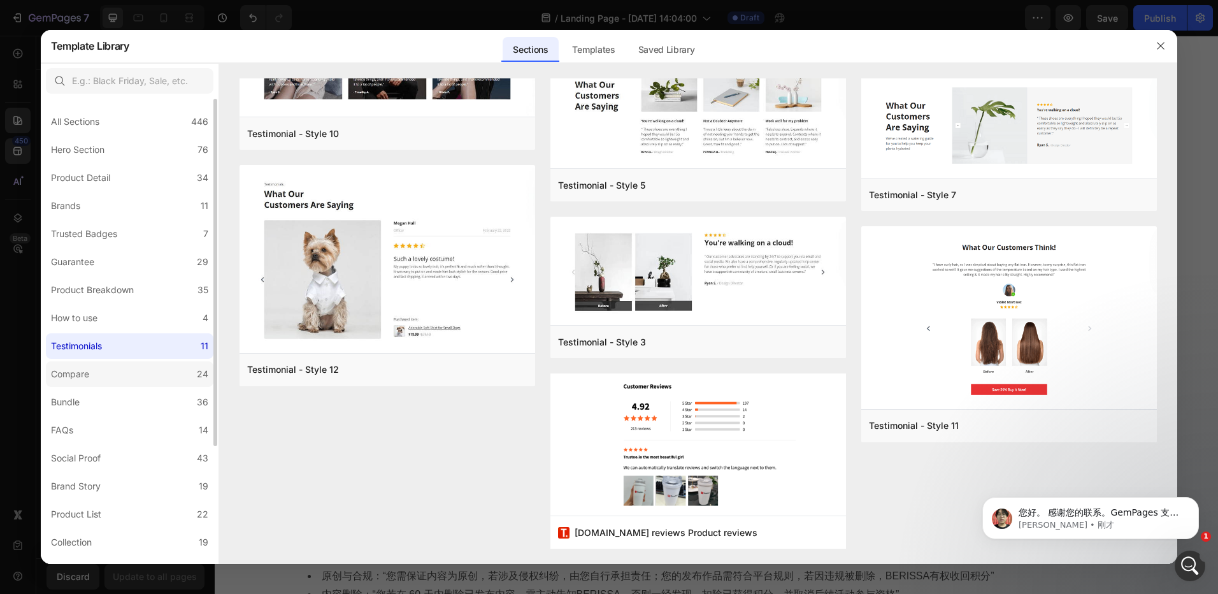
click at [99, 379] on label "Compare 24" at bounding box center [130, 373] width 168 height 25
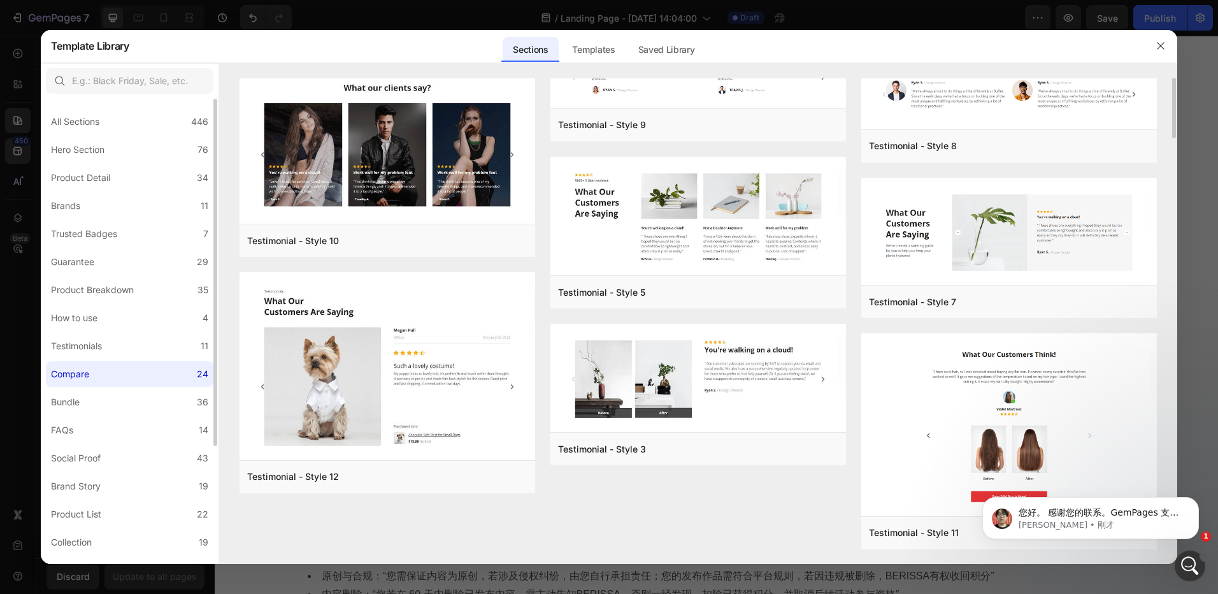
scroll to position [0, 0]
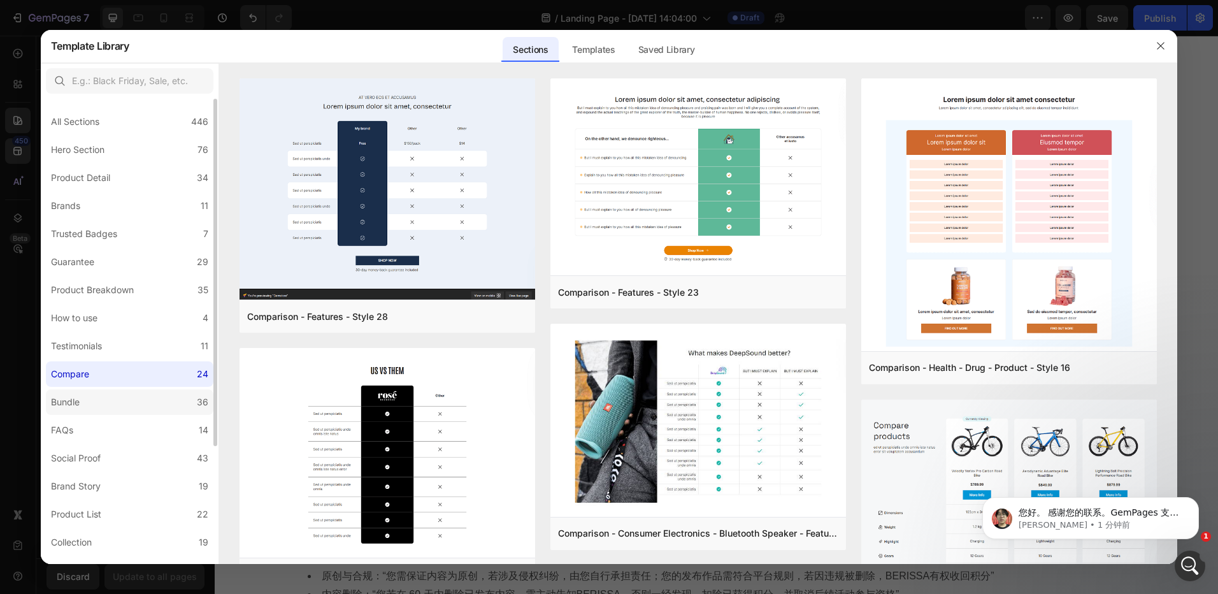
click at [117, 407] on label "Bundle 36" at bounding box center [130, 401] width 168 height 25
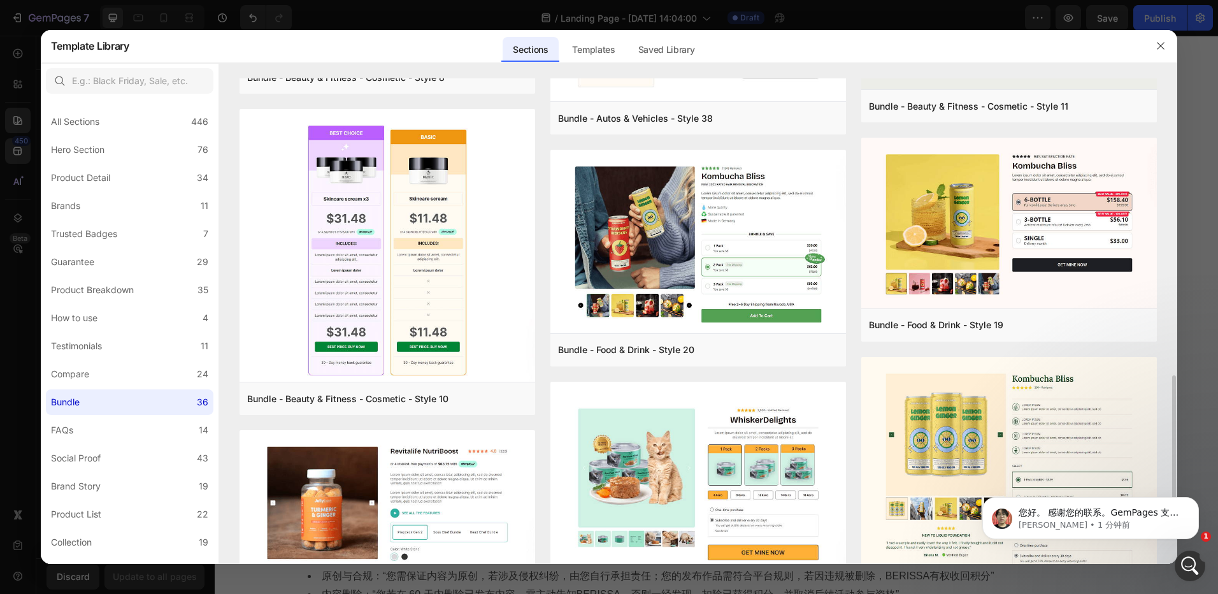
scroll to position [382, 0]
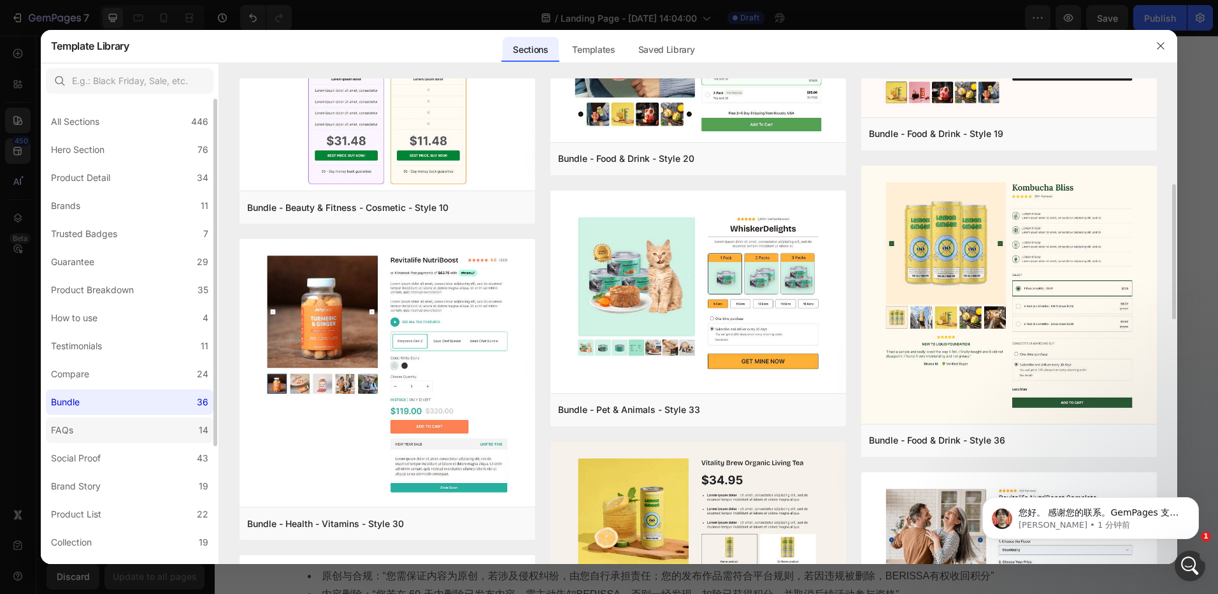
click at [92, 424] on label "FAQs 14" at bounding box center [130, 429] width 168 height 25
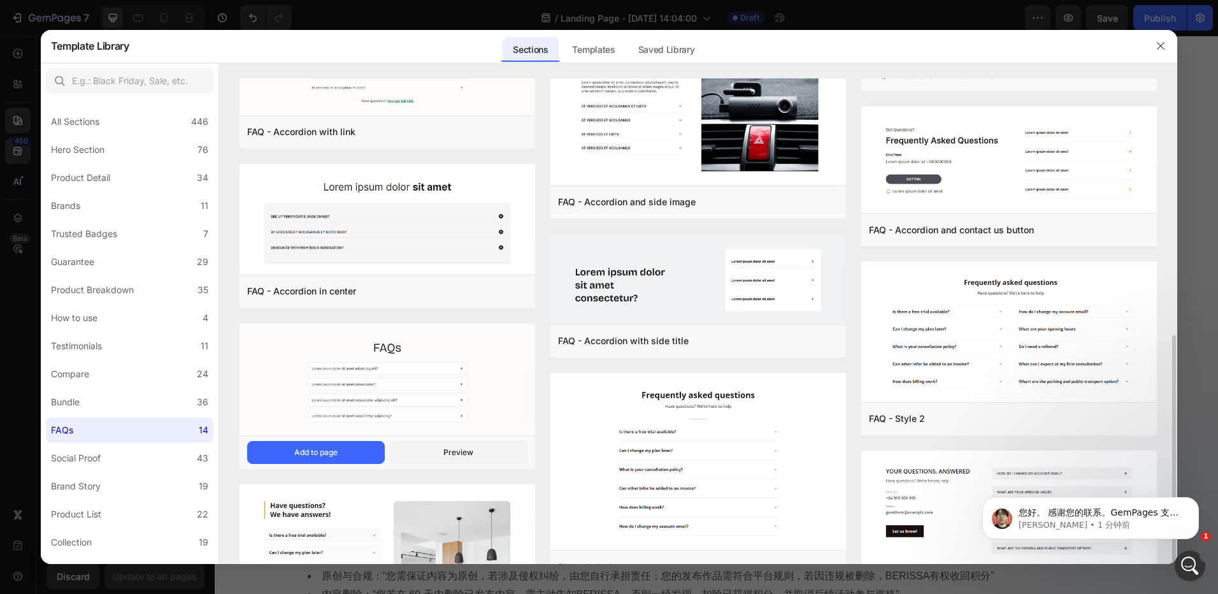
scroll to position [477, 0]
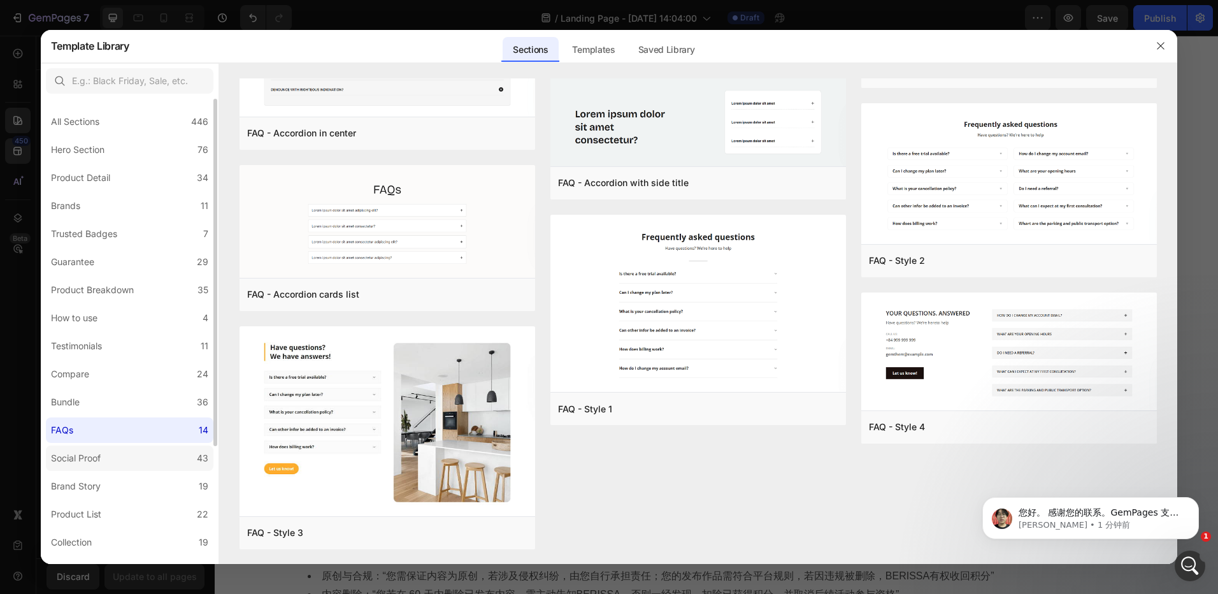
click at [149, 446] on label "Social Proof 43" at bounding box center [130, 457] width 168 height 25
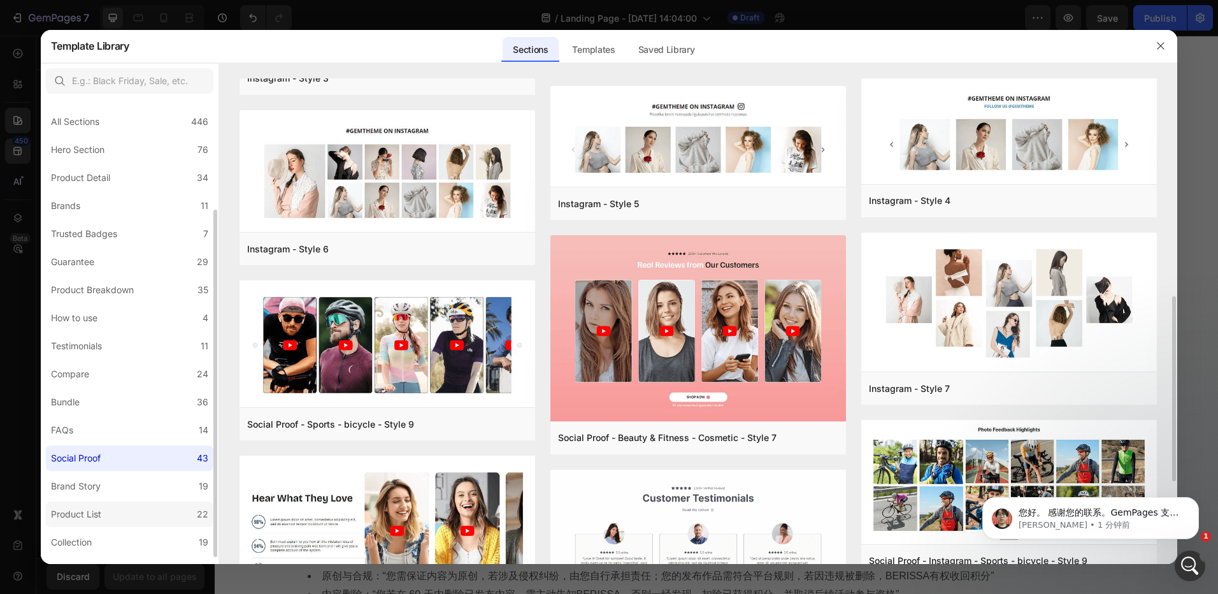
scroll to position [127, 0]
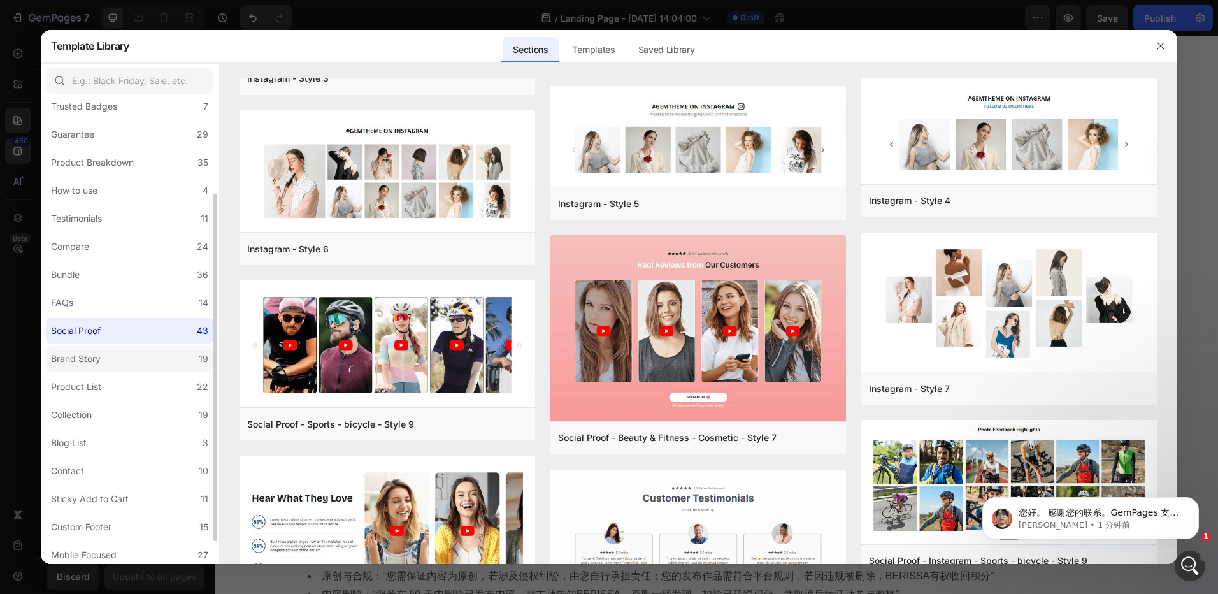
click at [93, 368] on label "Brand Story 19" at bounding box center [130, 358] width 168 height 25
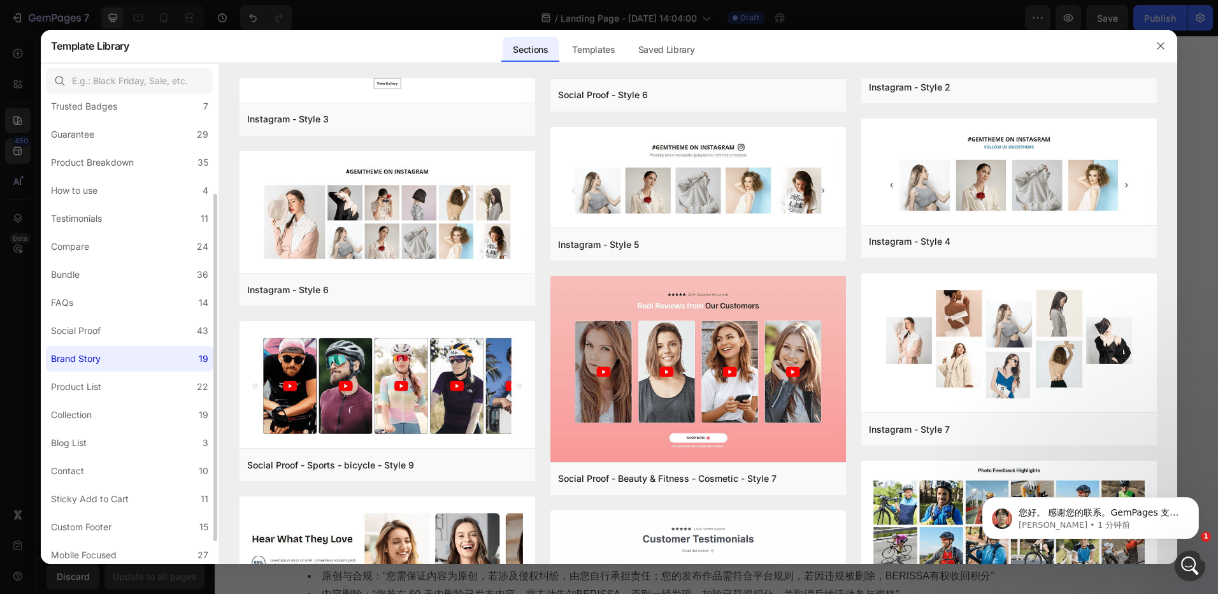
scroll to position [0, 0]
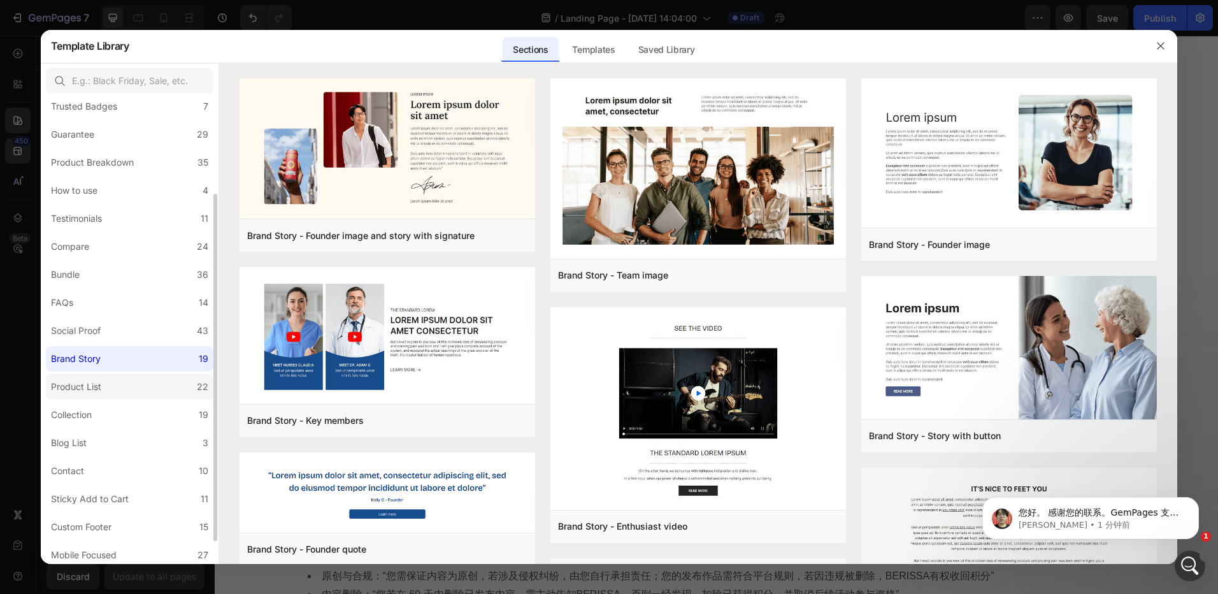
click at [76, 389] on div "Product List" at bounding box center [76, 386] width 50 height 15
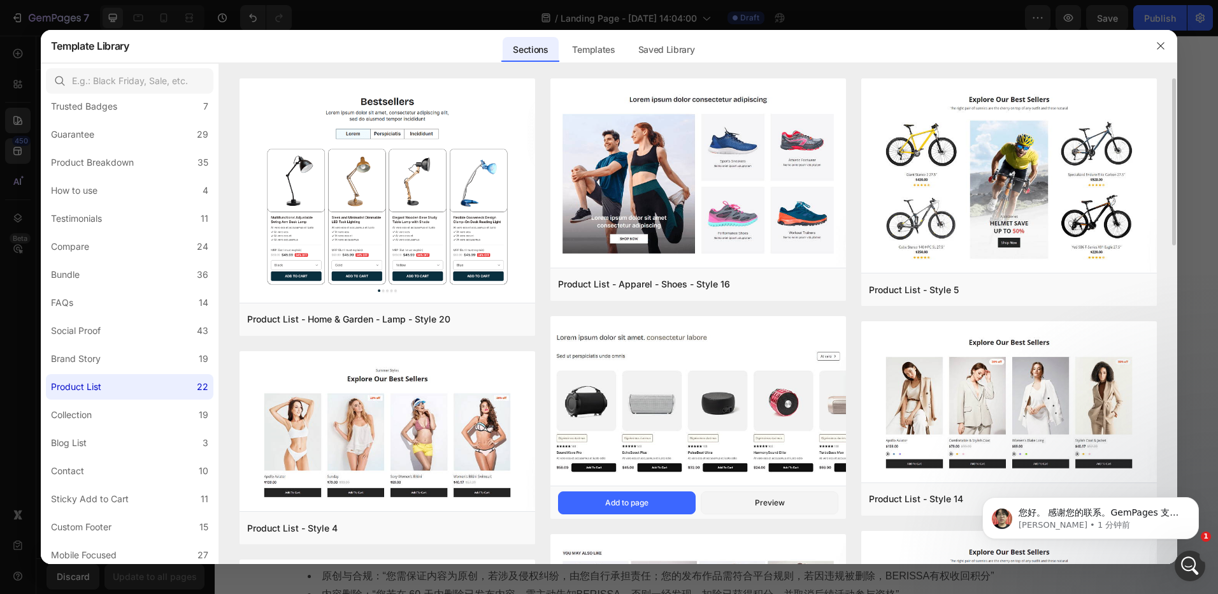
scroll to position [127, 0]
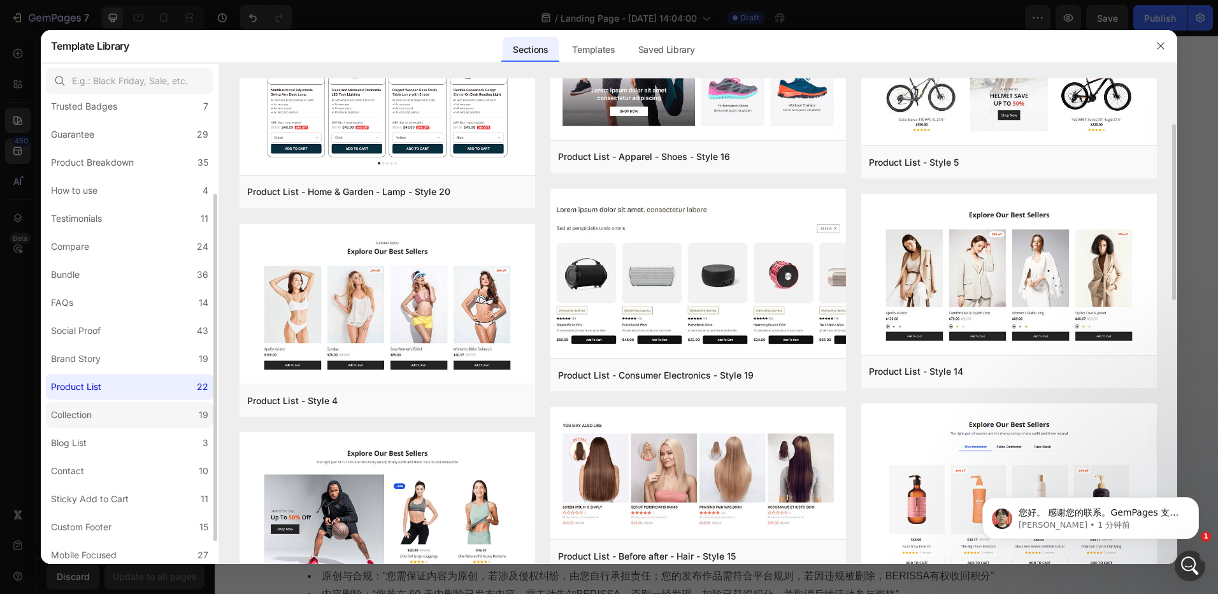
click at [103, 415] on label "Collection 19" at bounding box center [130, 414] width 168 height 25
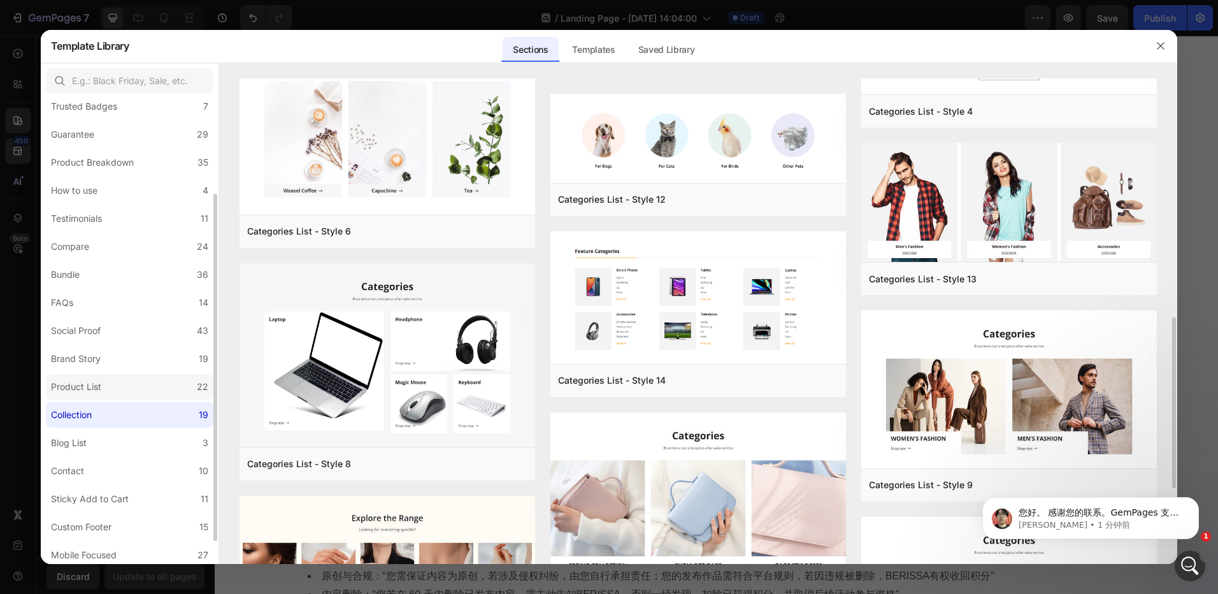
scroll to position [319, 0]
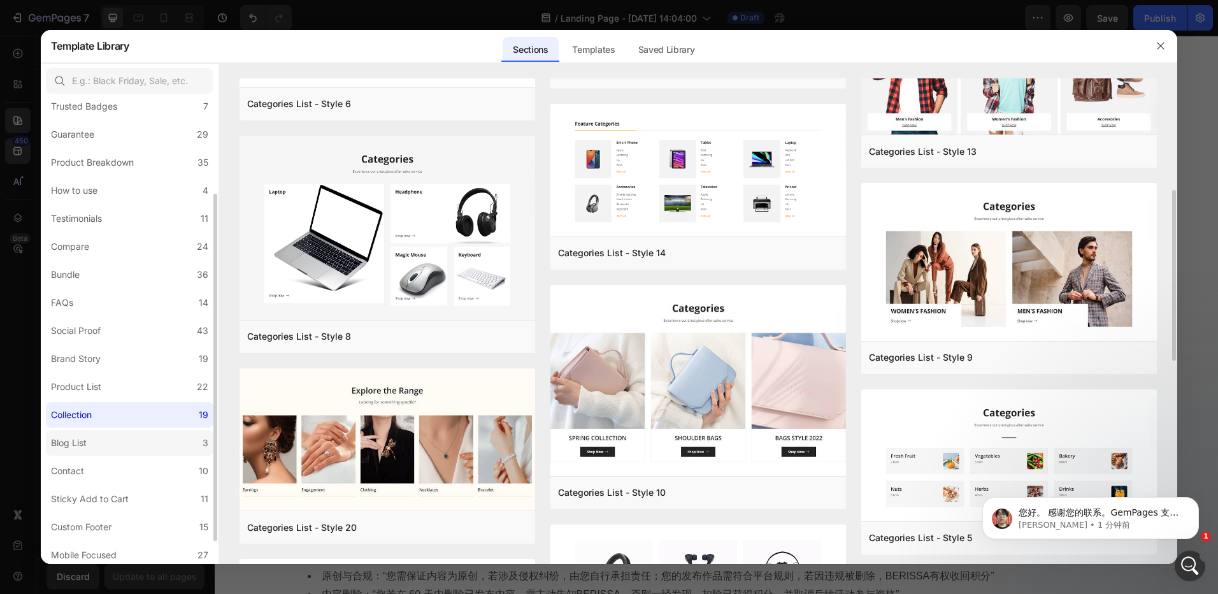
click at [81, 445] on div "Blog List" at bounding box center [69, 442] width 36 height 15
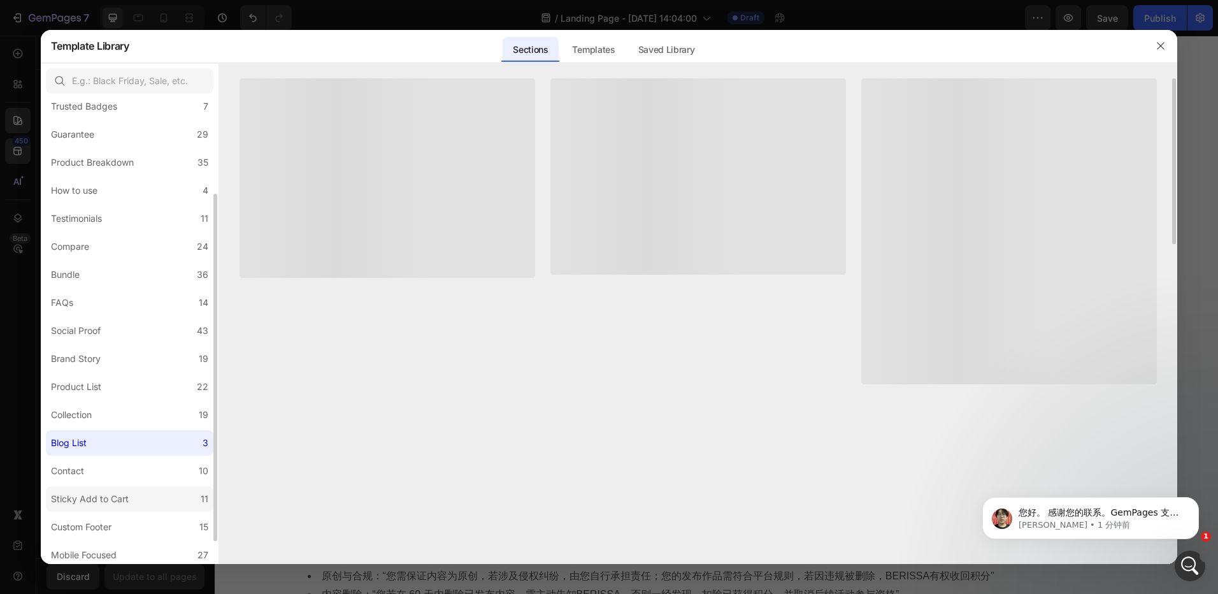
click at [101, 494] on div "Sticky Add to Cart" at bounding box center [90, 498] width 78 height 15
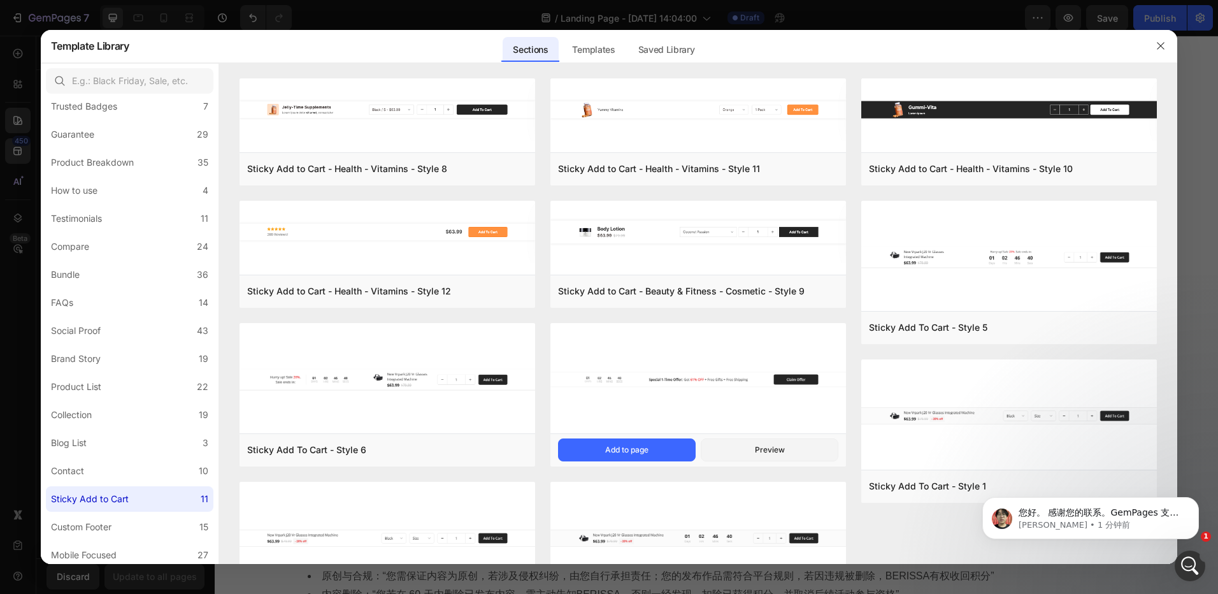
scroll to position [76, 0]
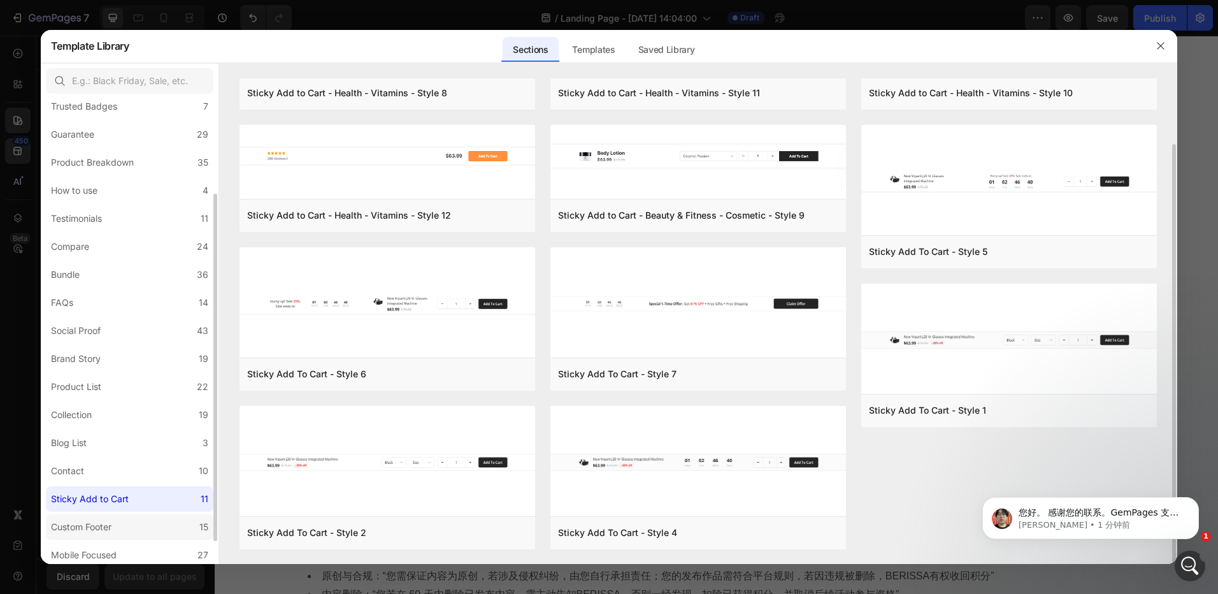
click at [92, 526] on div "Custom Footer" at bounding box center [81, 526] width 61 height 15
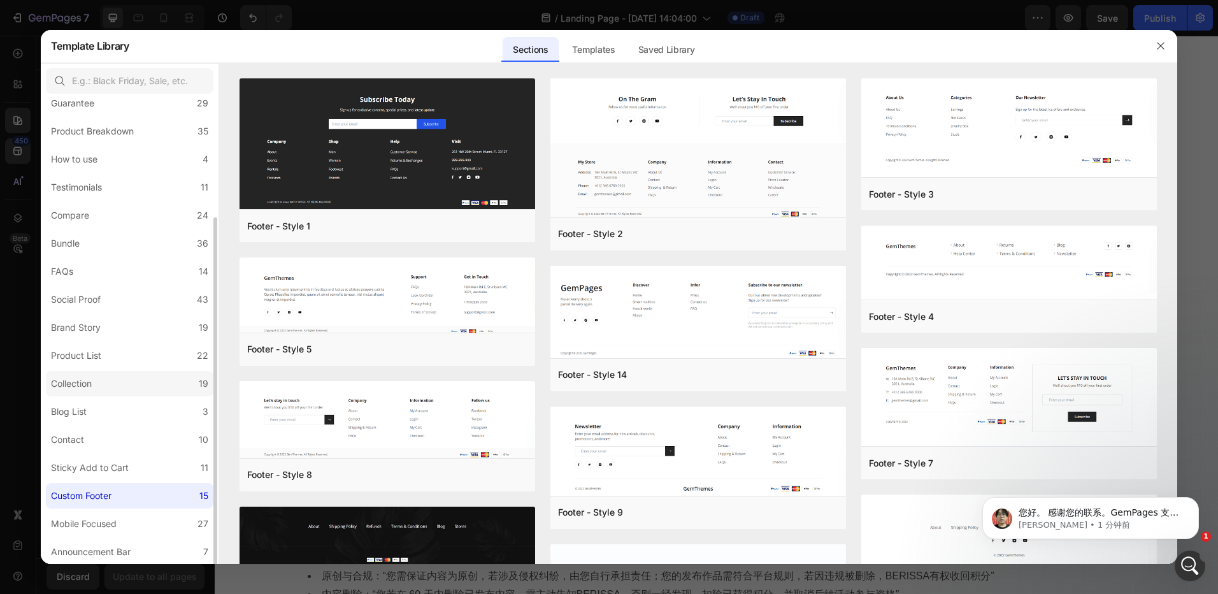
scroll to position [0, 0]
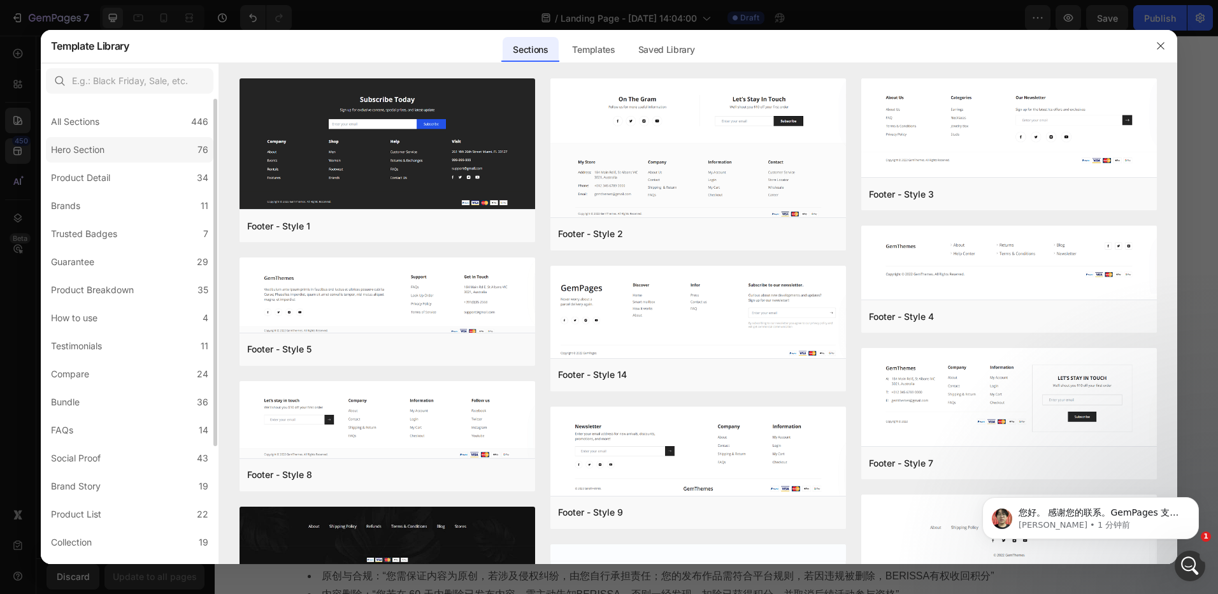
click at [118, 156] on label "Hero Section 76" at bounding box center [130, 149] width 168 height 25
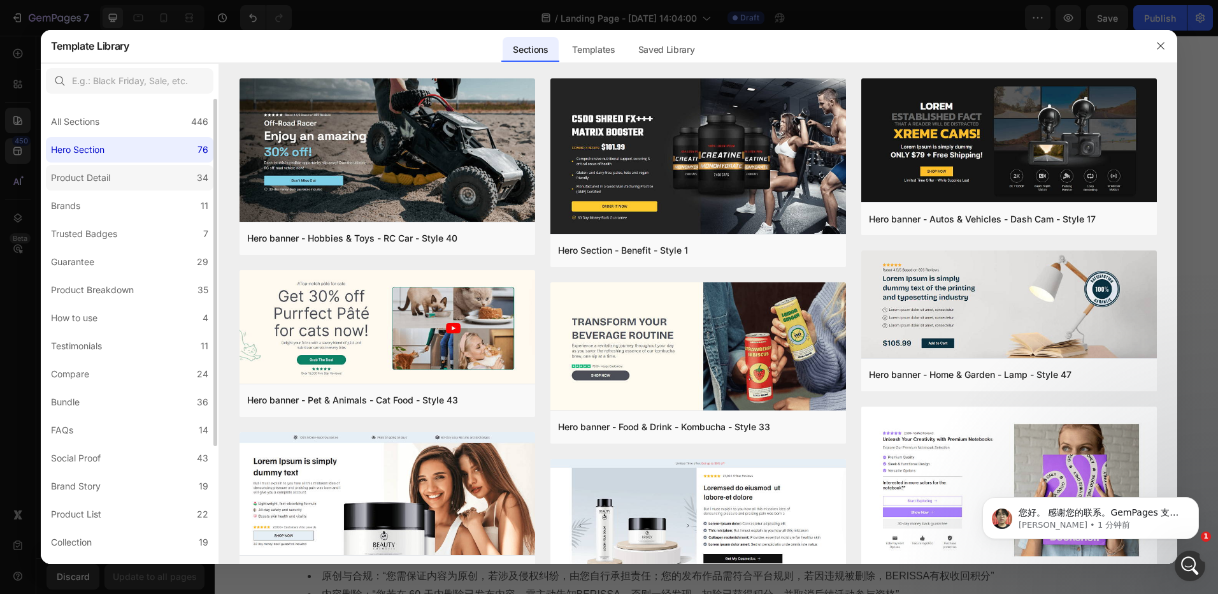
click at [121, 184] on label "Product Detail 34" at bounding box center [130, 177] width 168 height 25
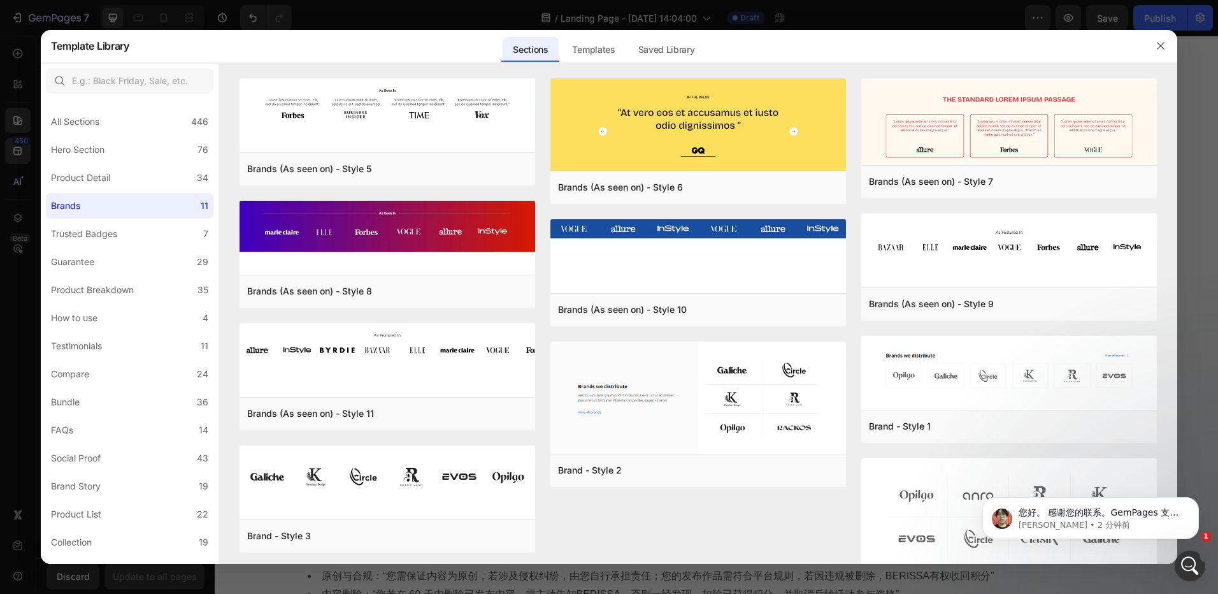
click at [115, 233] on div "Trusted Badges" at bounding box center [84, 233] width 66 height 15
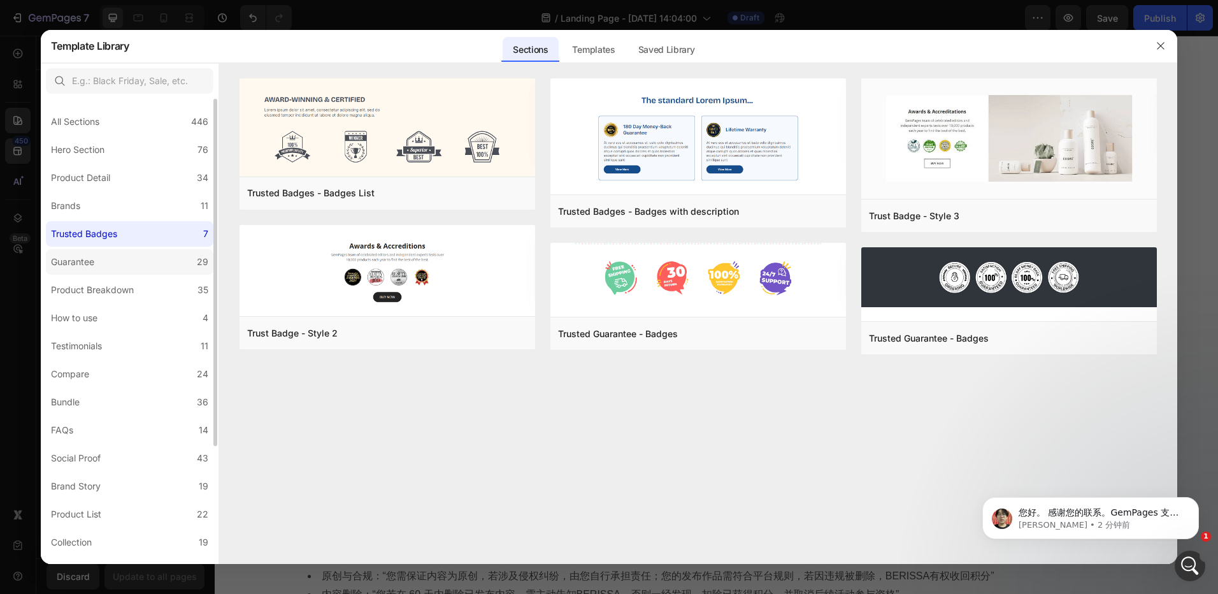
click at [97, 266] on div "Guarantee" at bounding box center [75, 261] width 48 height 15
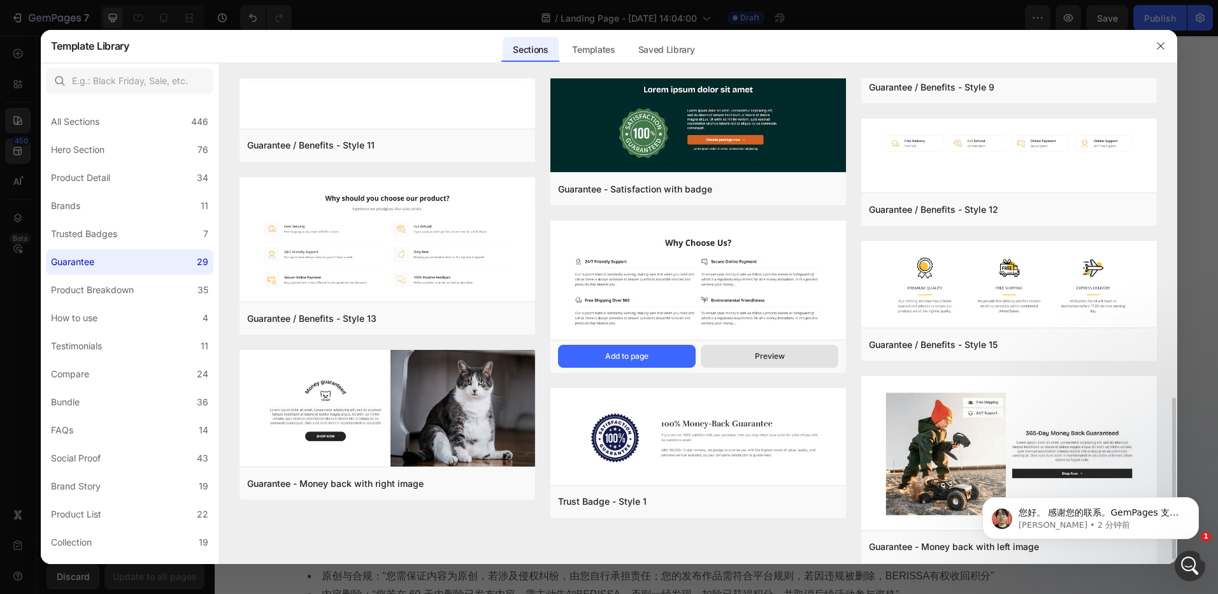
scroll to position [971, 0]
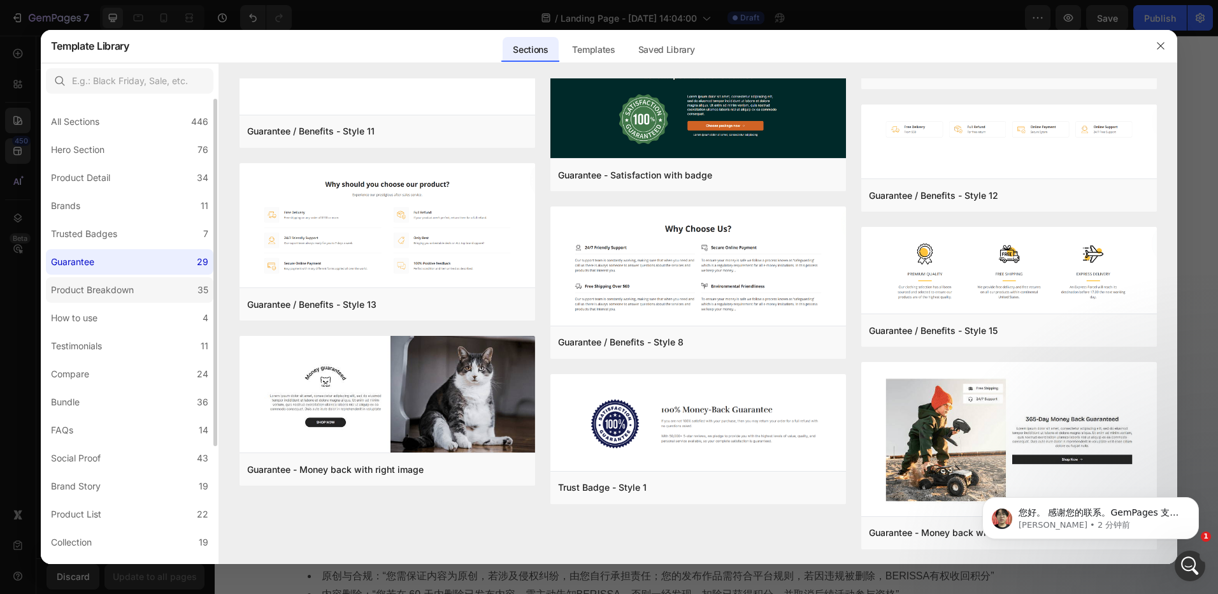
click at [134, 291] on div "Product Breakdown" at bounding box center [95, 289] width 88 height 15
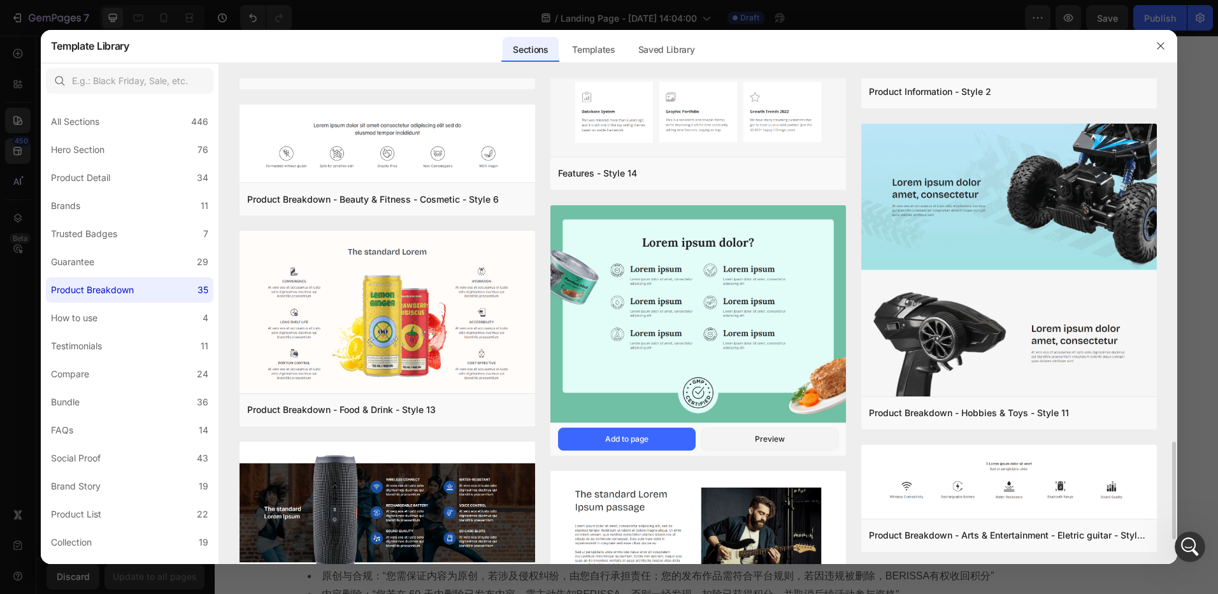
scroll to position [1934, 0]
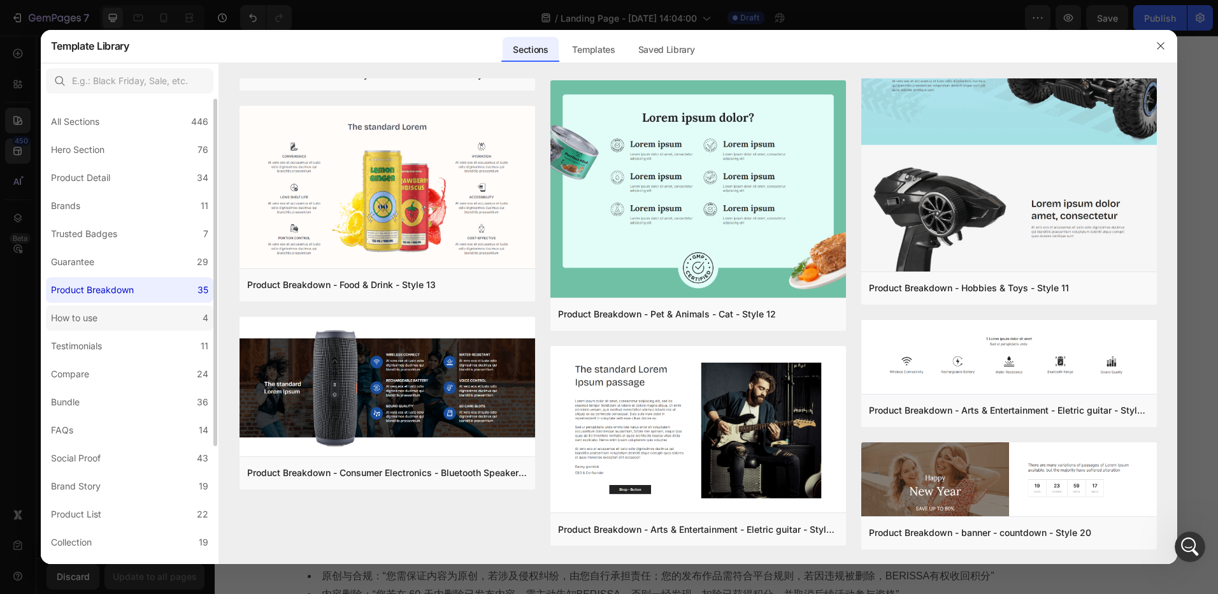
click at [83, 308] on label "How to use 4" at bounding box center [130, 317] width 168 height 25
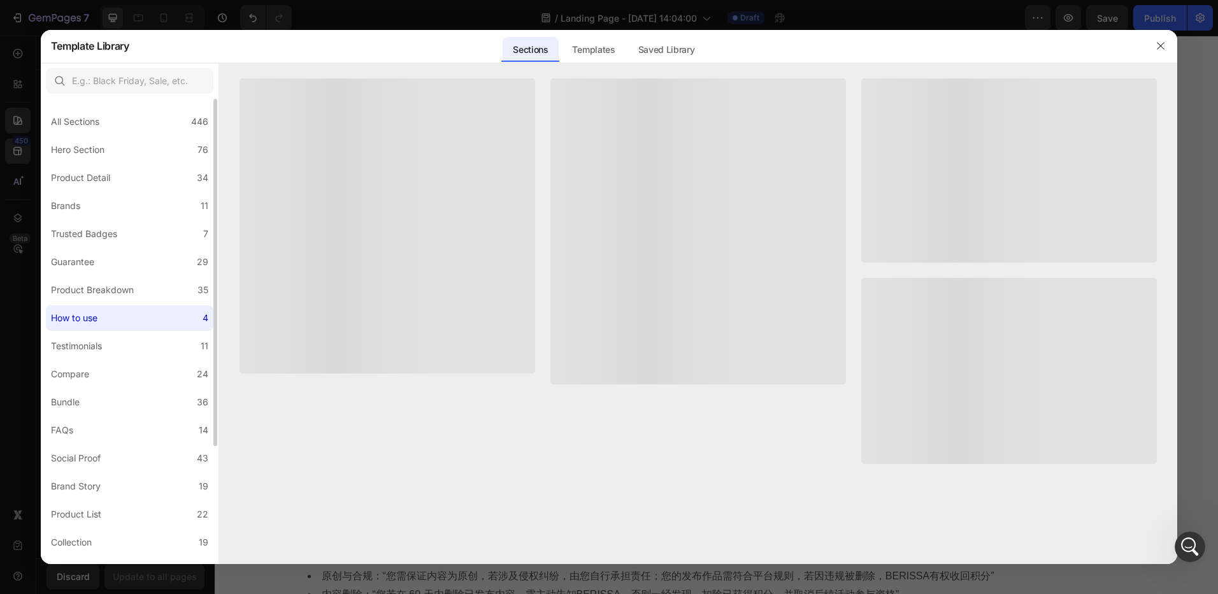
scroll to position [0, 0]
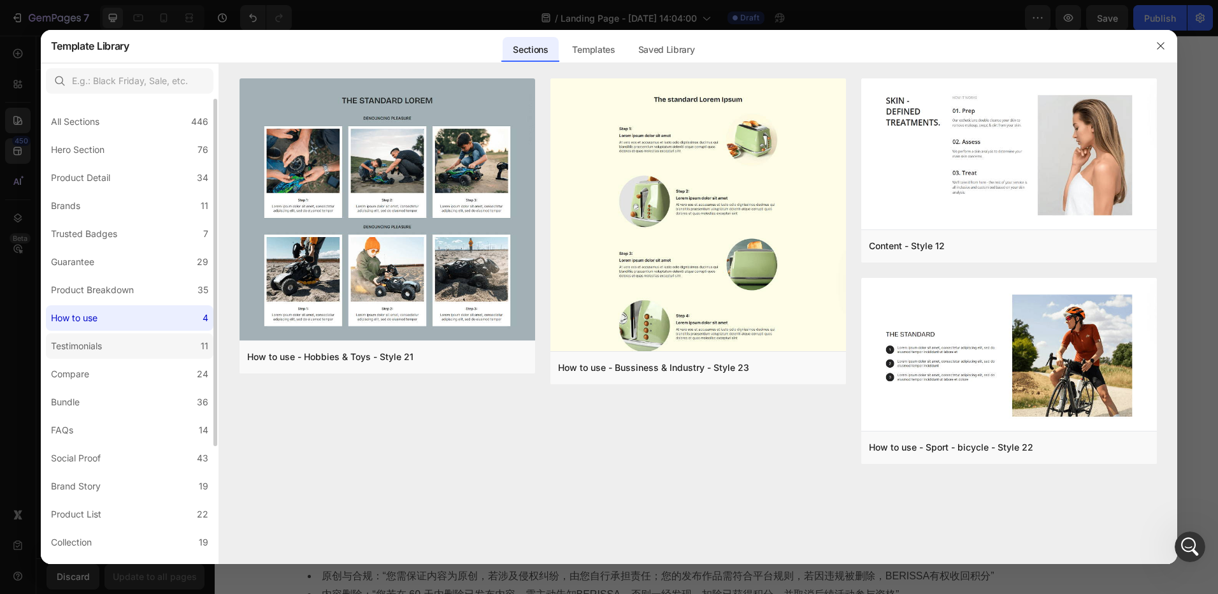
click at [99, 345] on div "Testimonials" at bounding box center [76, 345] width 51 height 15
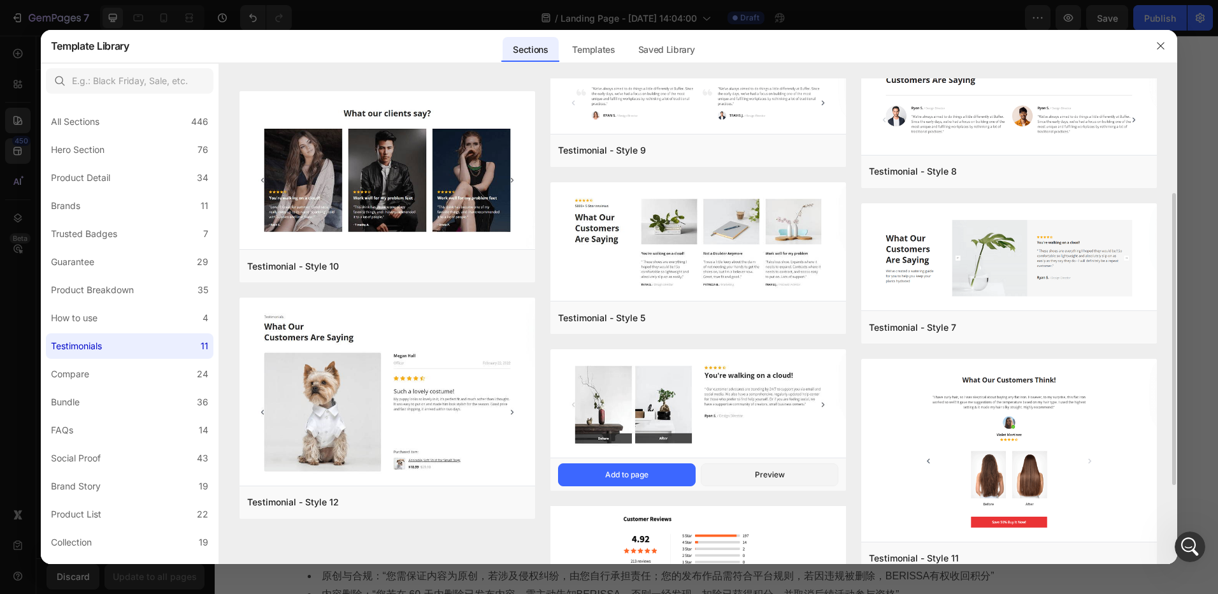
scroll to position [324, 0]
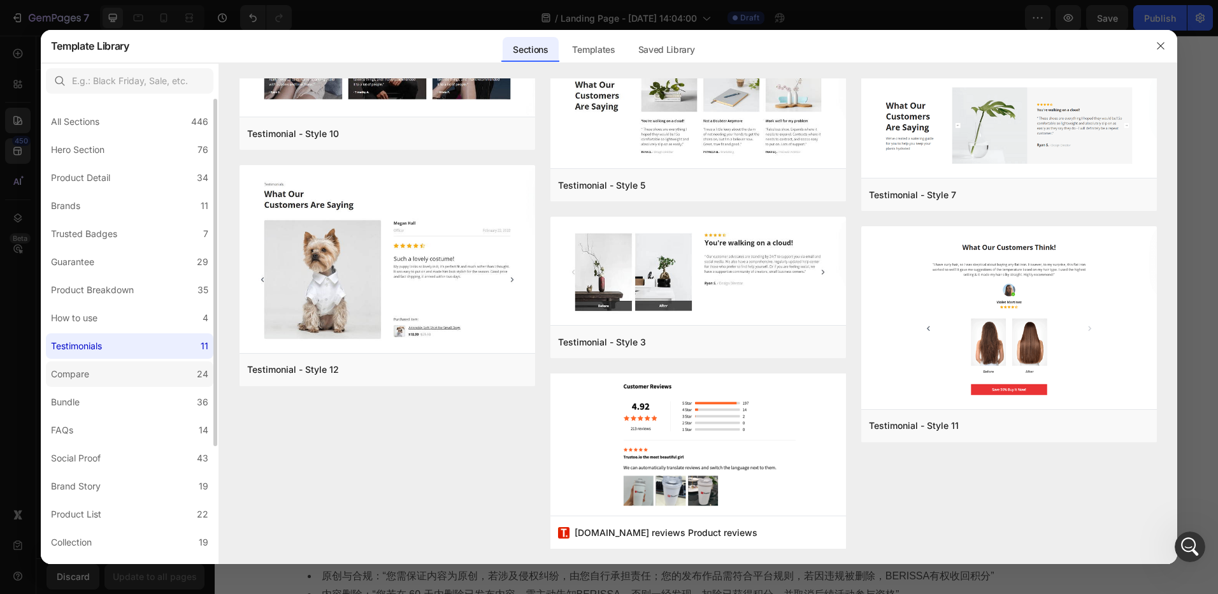
click at [111, 373] on label "Compare 24" at bounding box center [130, 373] width 168 height 25
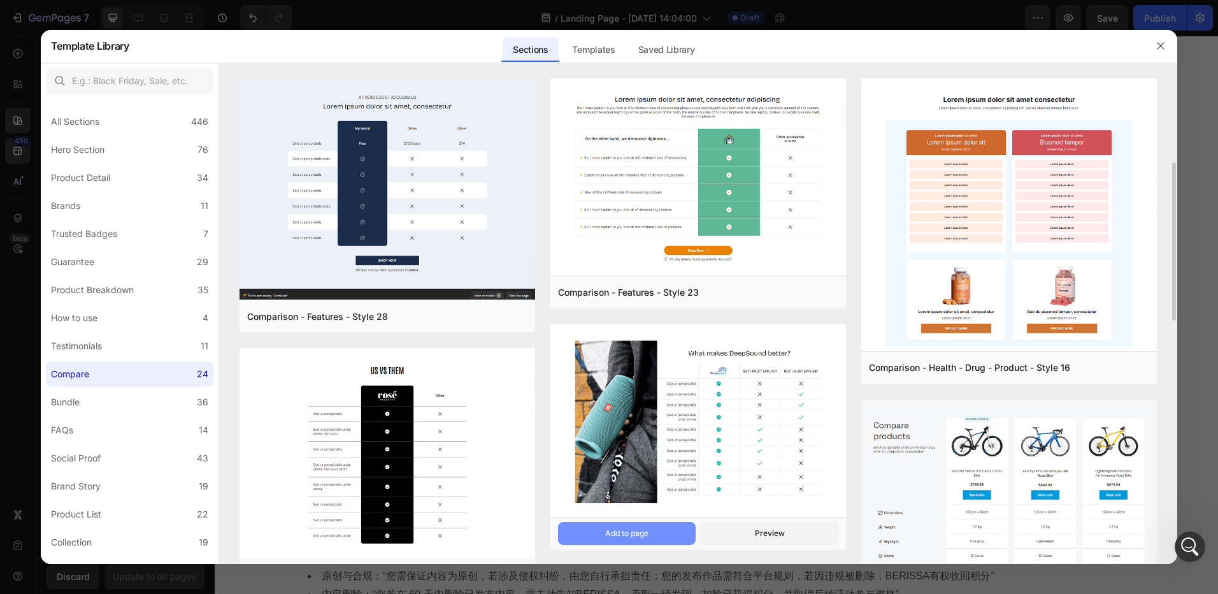
scroll to position [191, 0]
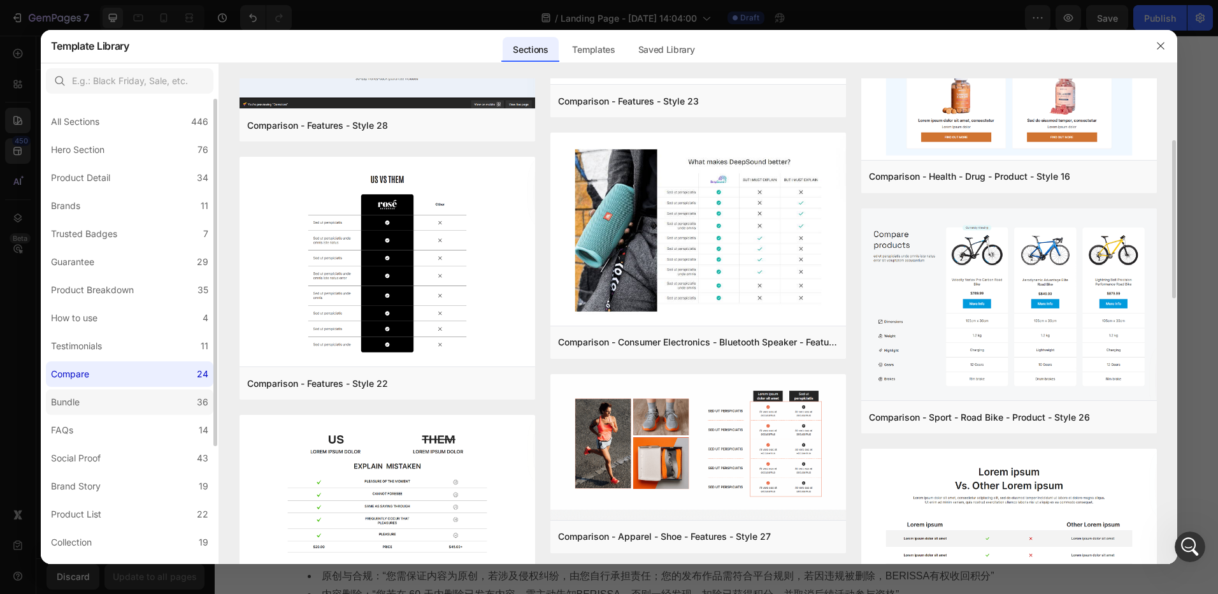
drag, startPoint x: 79, startPoint y: 395, endPoint x: 101, endPoint y: 397, distance: 22.4
click at [80, 396] on div "Bundle" at bounding box center [65, 401] width 29 height 15
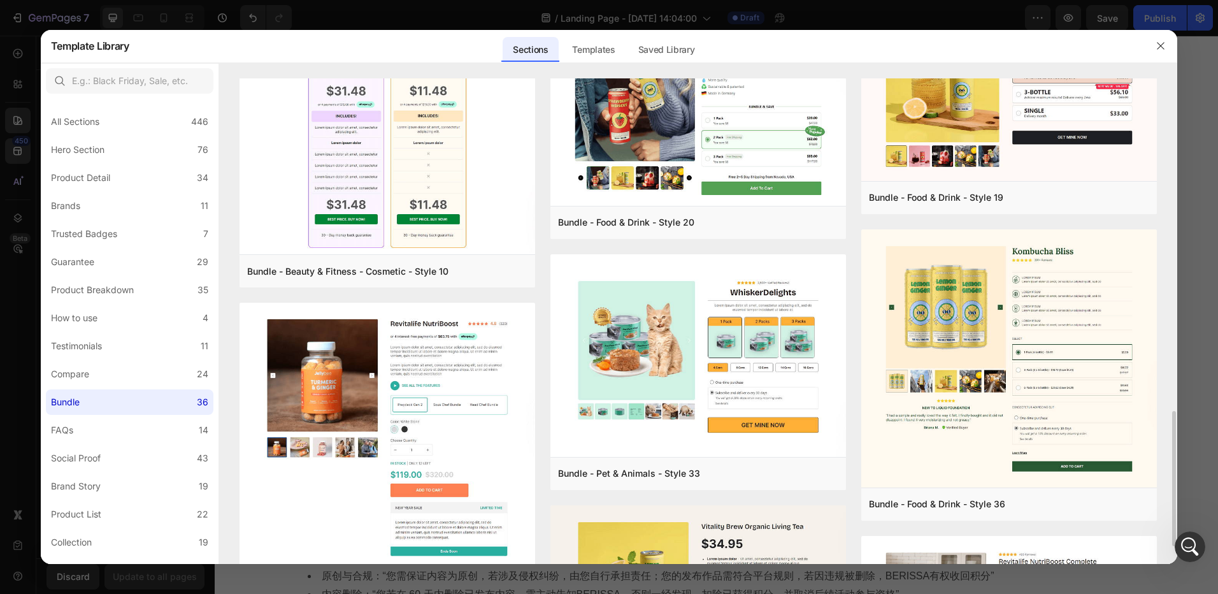
scroll to position [573, 0]
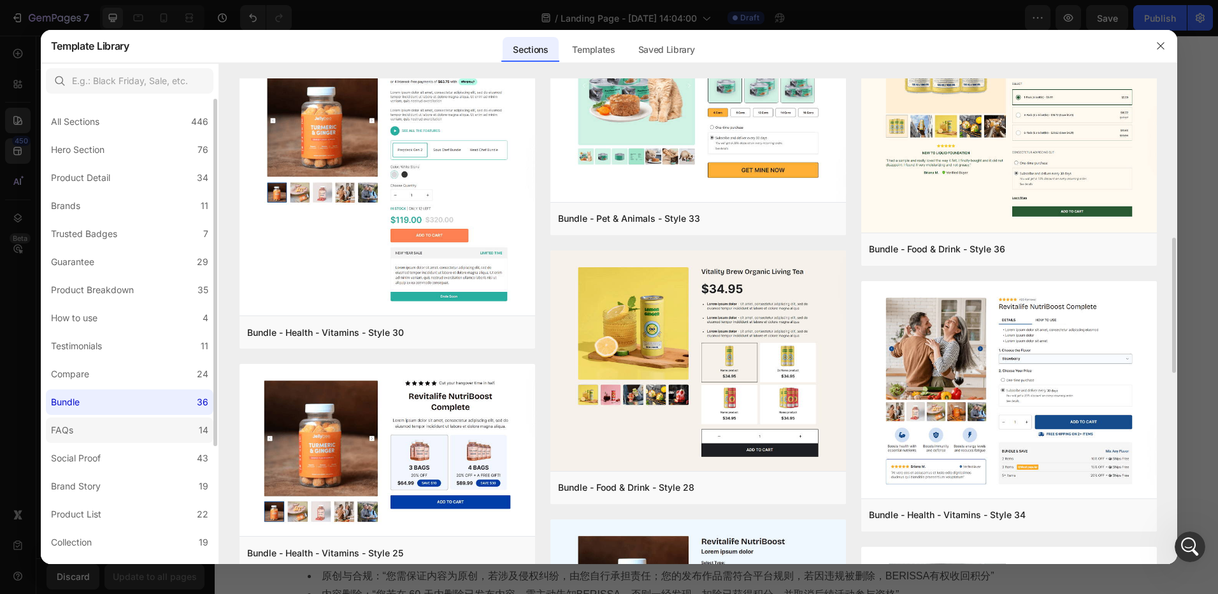
click at [89, 424] on label "FAQs 14" at bounding box center [130, 429] width 168 height 25
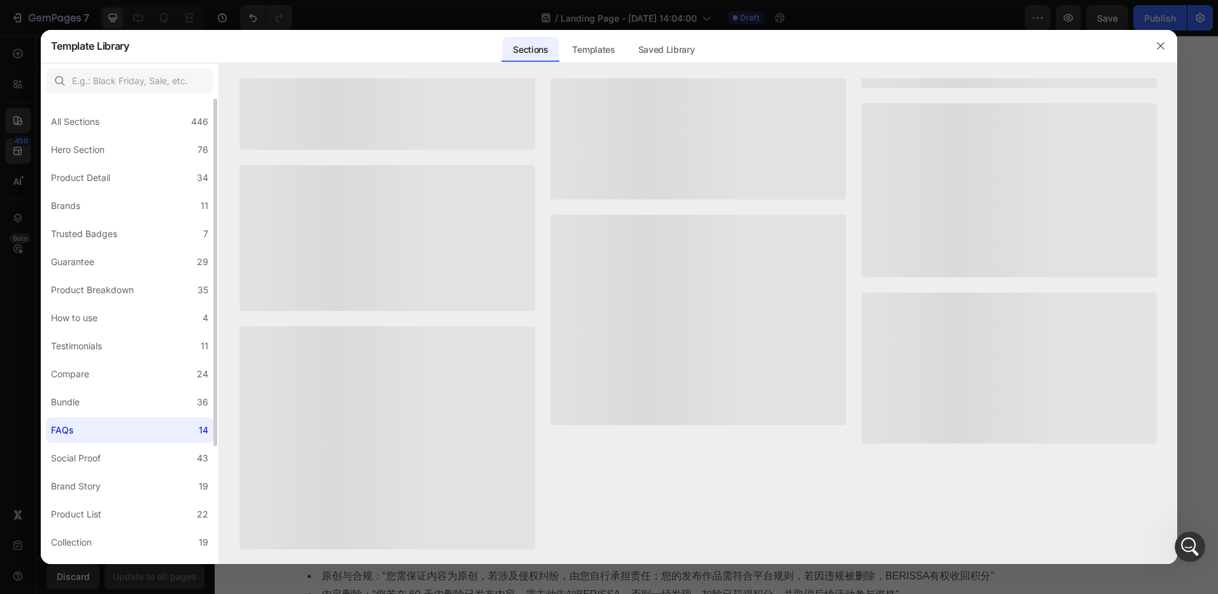
scroll to position [0, 0]
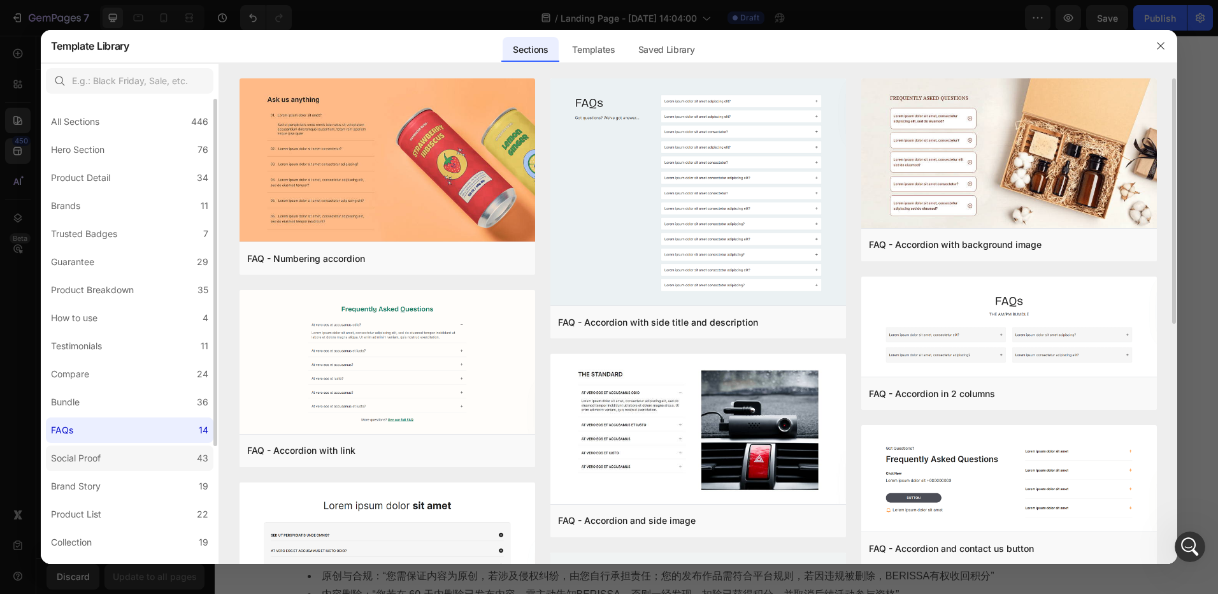
click at [104, 455] on div "Social Proof" at bounding box center [78, 457] width 55 height 15
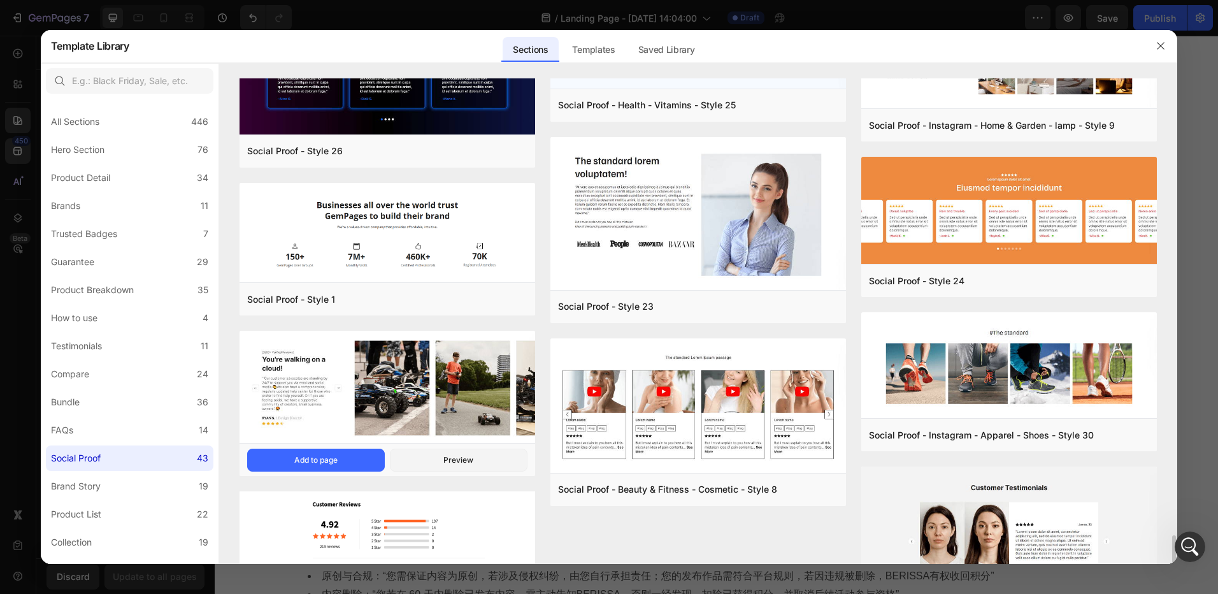
scroll to position [2332, 0]
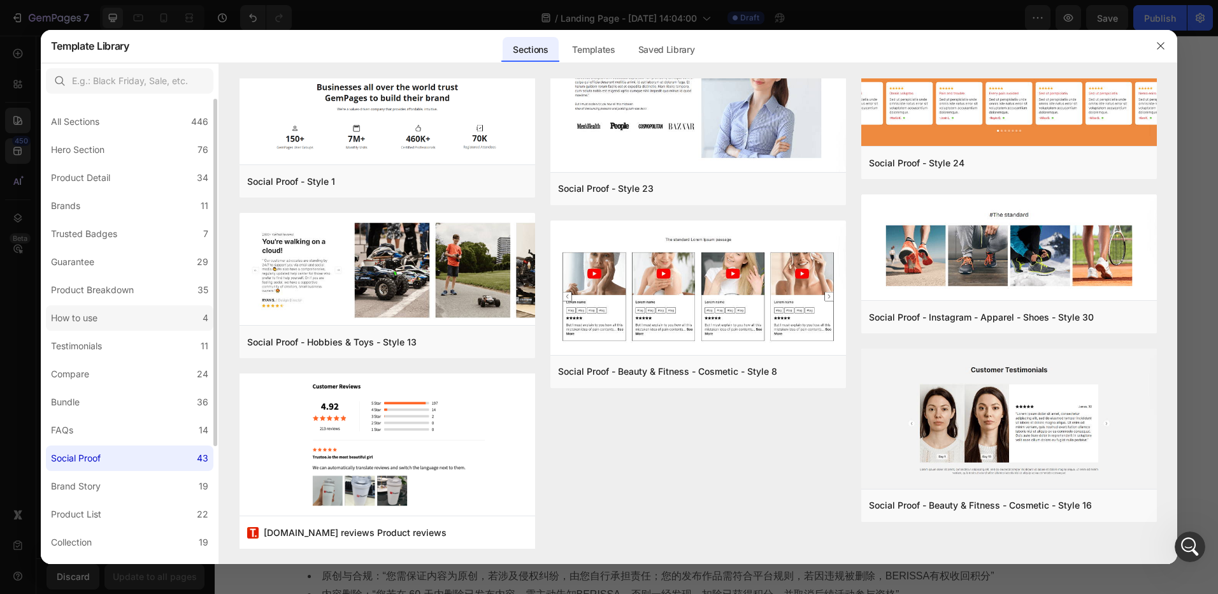
click at [99, 314] on div "How to use" at bounding box center [77, 317] width 52 height 15
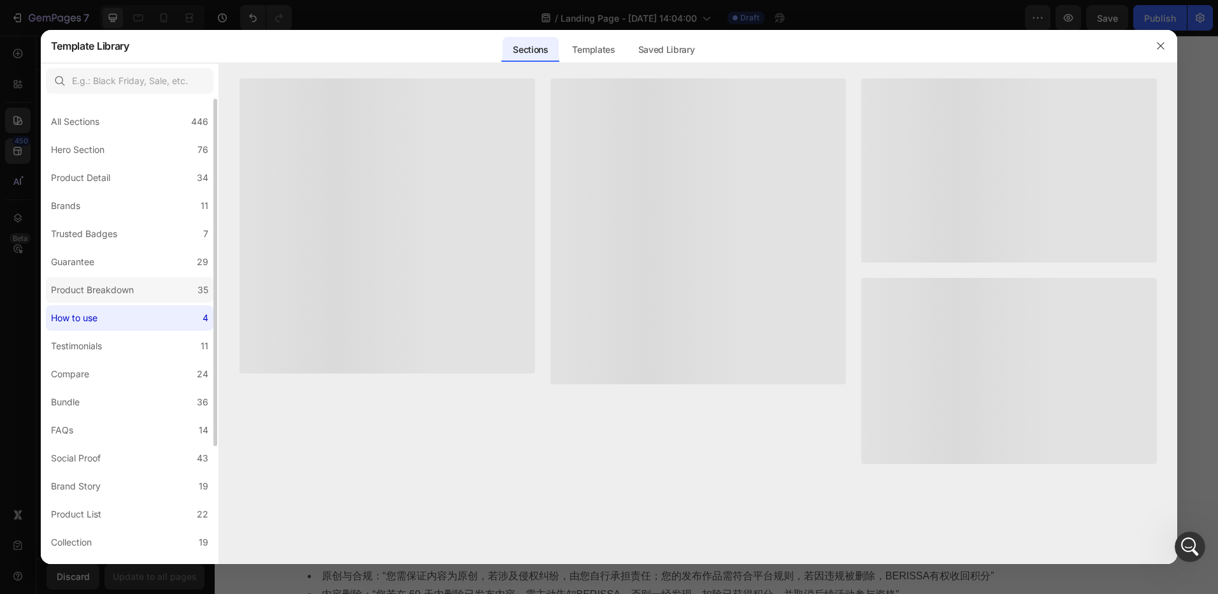
scroll to position [0, 0]
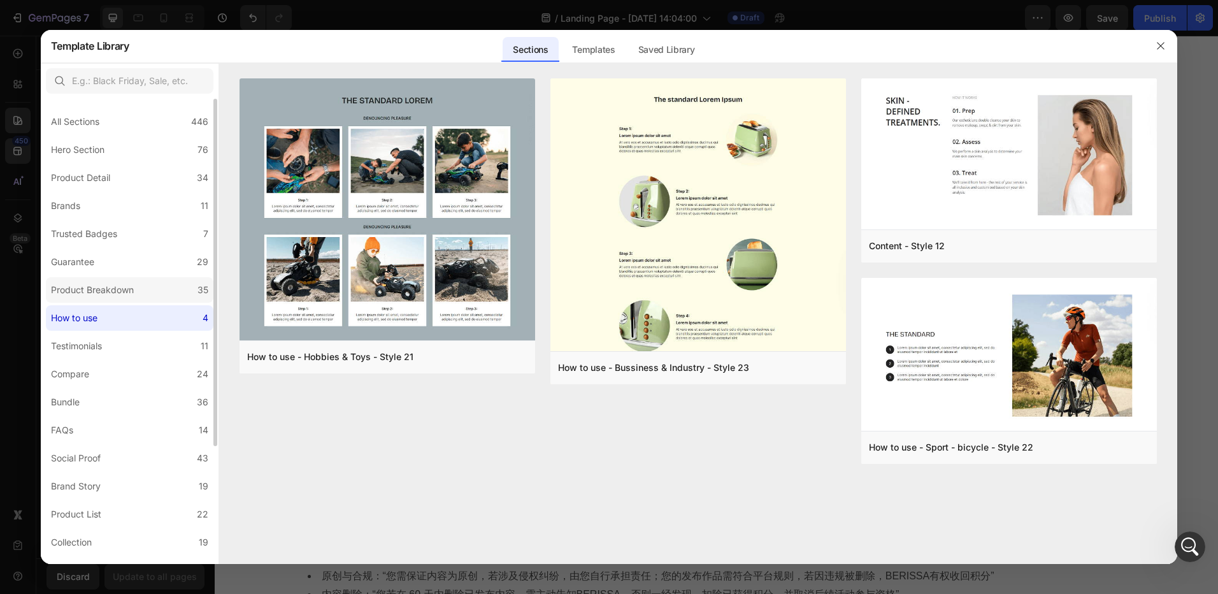
click at [117, 287] on div "Product Breakdown" at bounding box center [92, 289] width 83 height 15
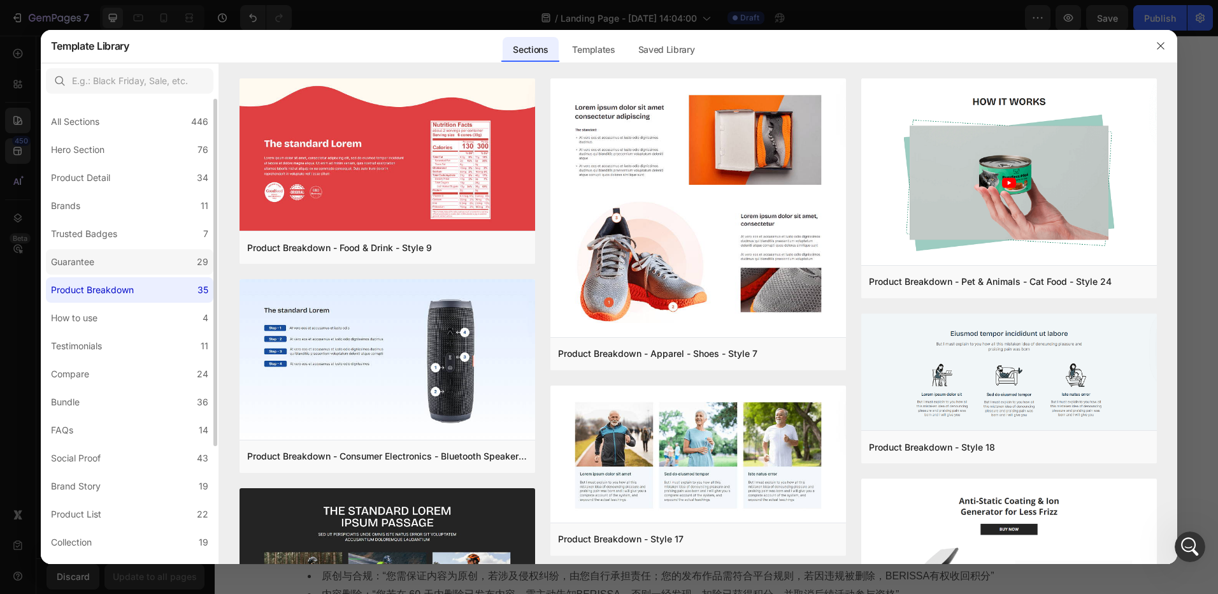
click at [113, 256] on label "Guarantee 29" at bounding box center [130, 261] width 168 height 25
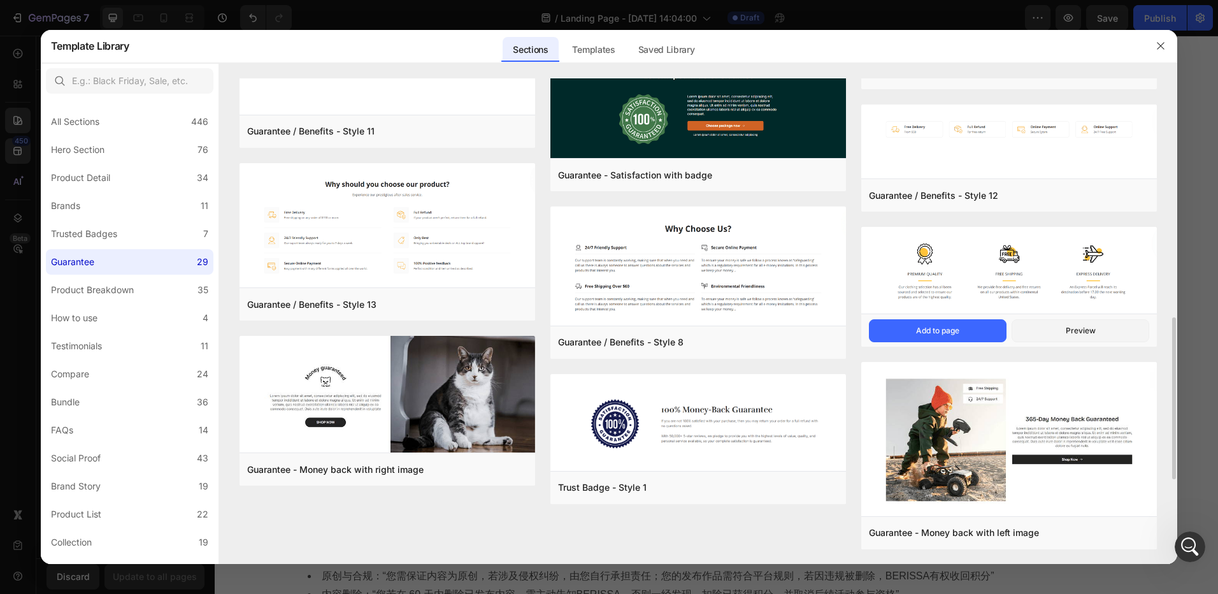
scroll to position [907, 0]
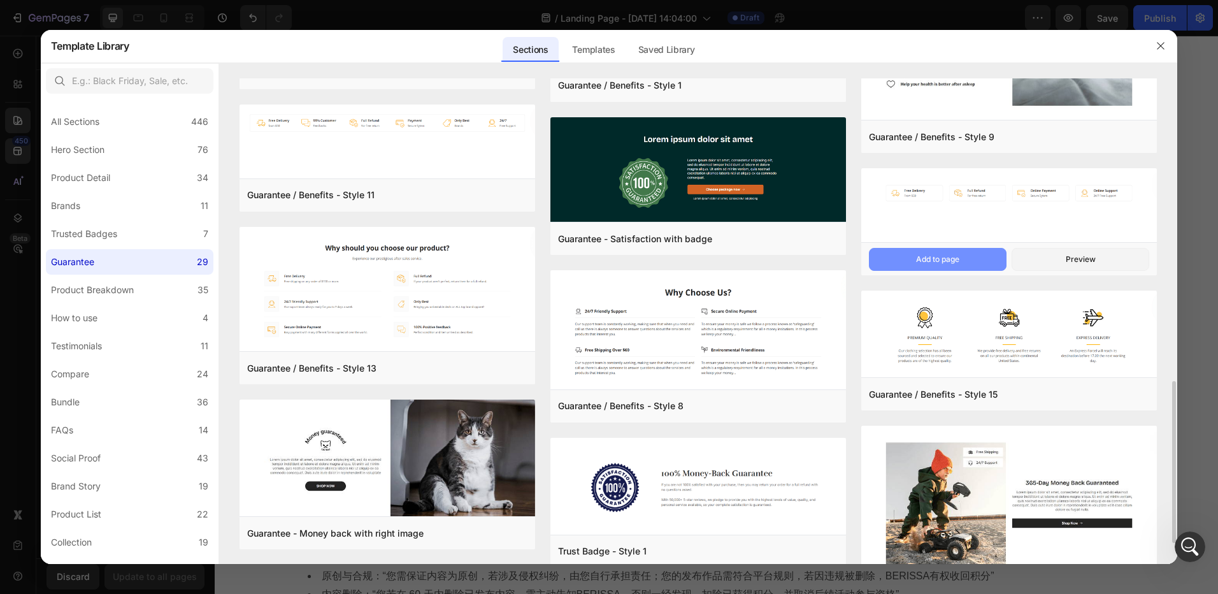
click at [948, 261] on div "Add to page" at bounding box center [937, 259] width 43 height 11
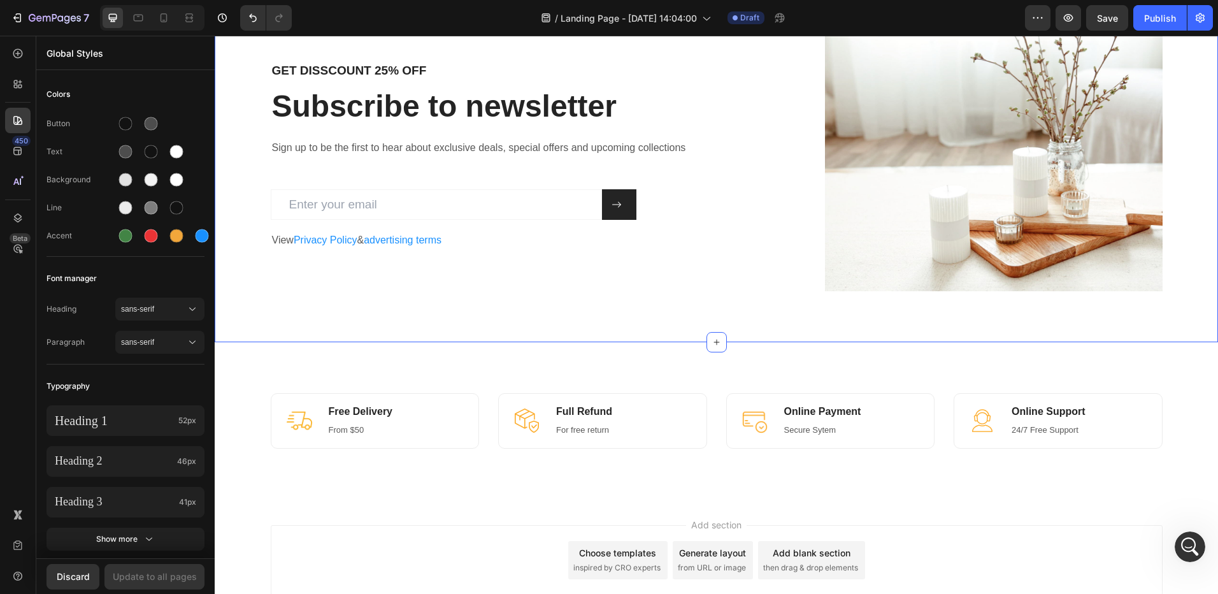
scroll to position [3037, 0]
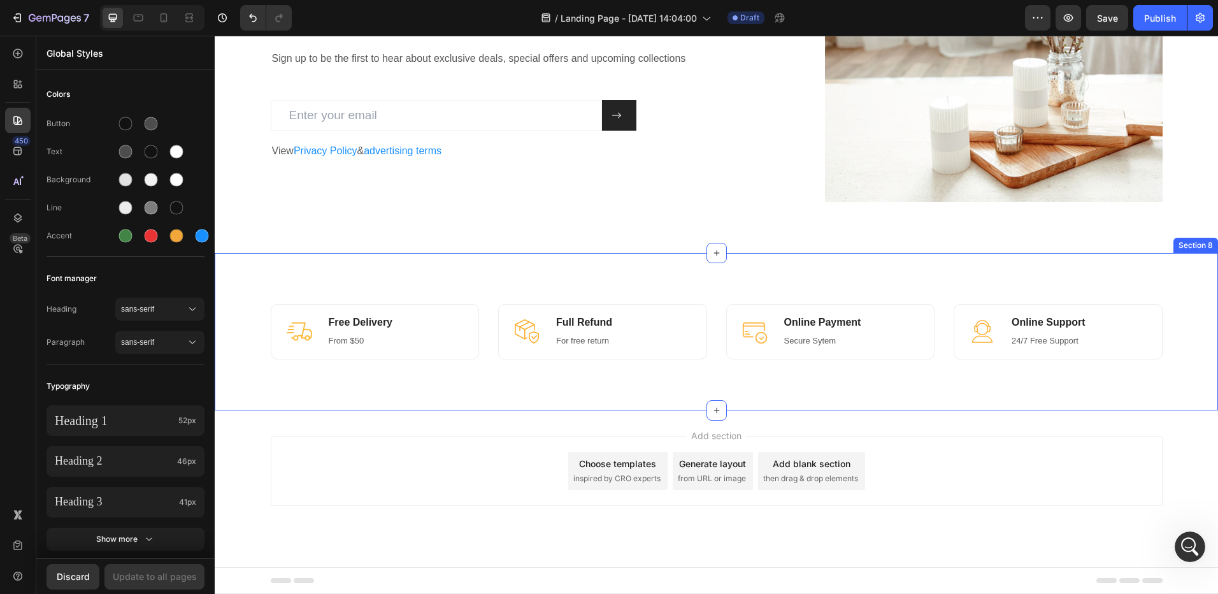
click at [245, 321] on div "Image Free Delivery Heading From $50 Text block Row Image Full Refund Heading F…" at bounding box center [716, 331] width 984 height 55
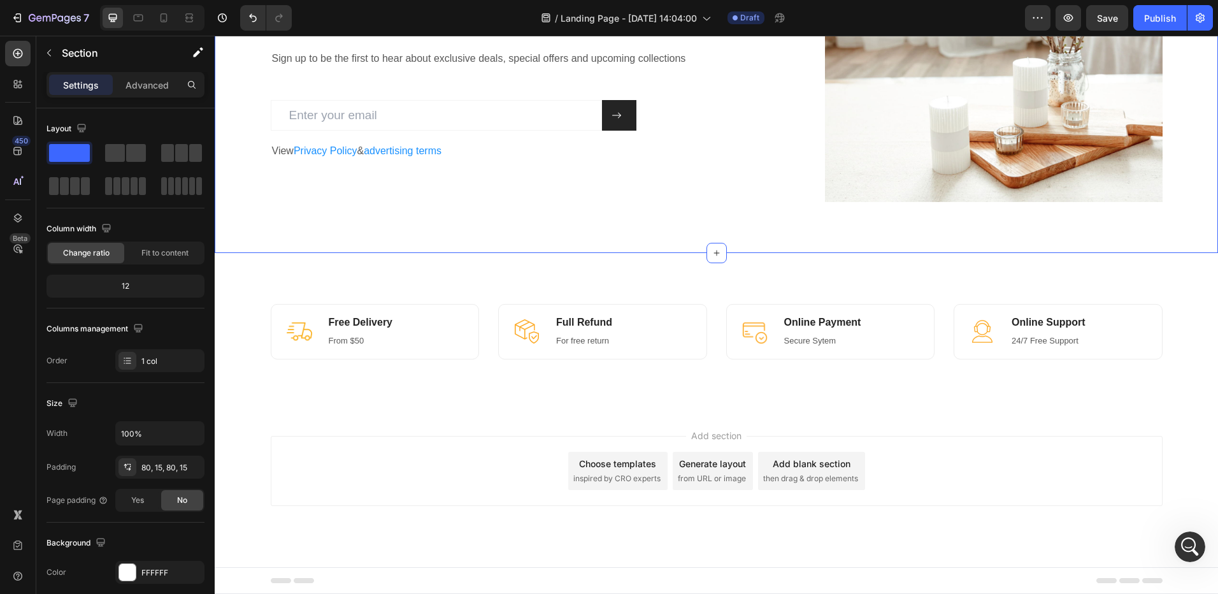
click at [854, 231] on div "GET DISSCOUNT 25% OFF Heading Subscribe to newsletter Heading Sign up to be the…" at bounding box center [716, 67] width 1003 height 371
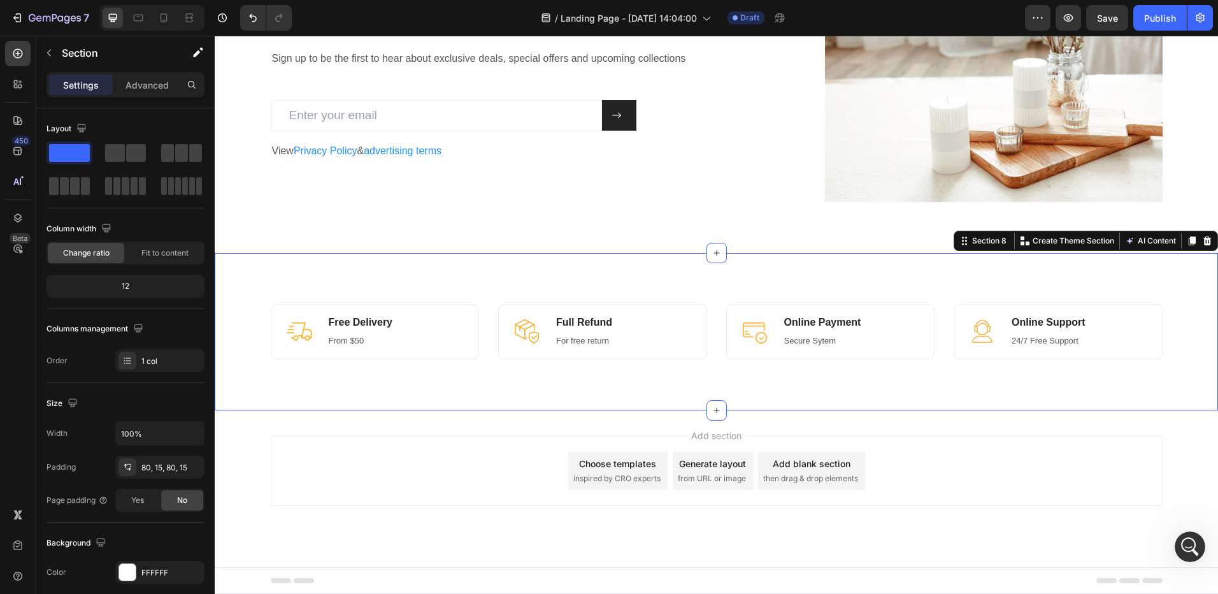
click at [251, 292] on div "Image Free Delivery Heading From $50 Text block Row Image Full Refund Heading F…" at bounding box center [716, 331] width 1003 height 157
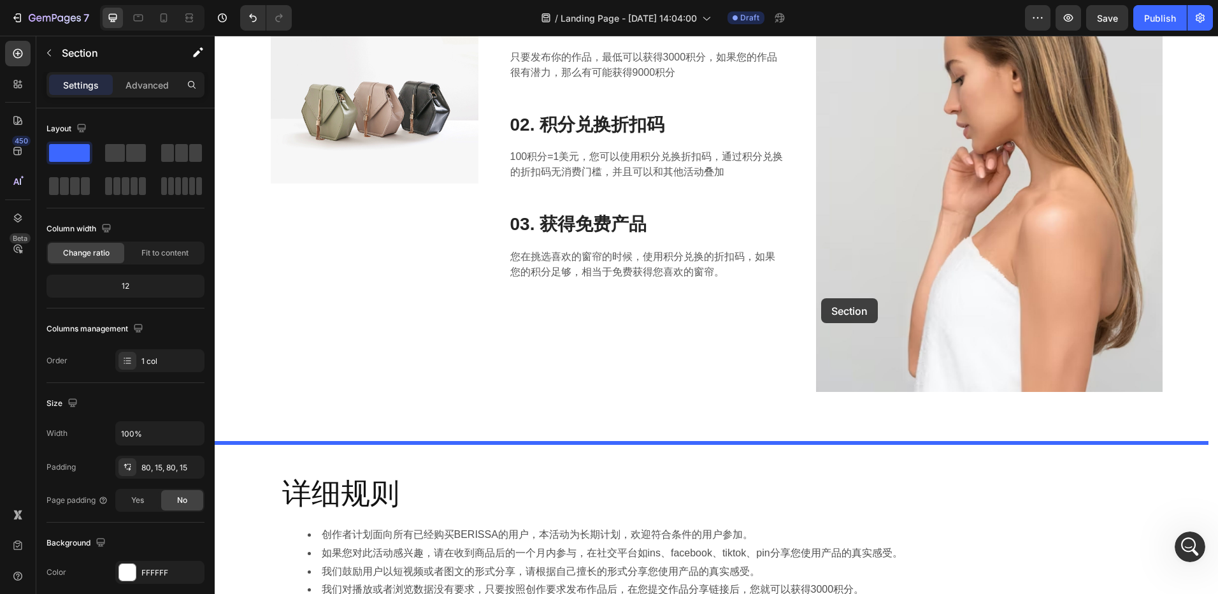
scroll to position [382, 0]
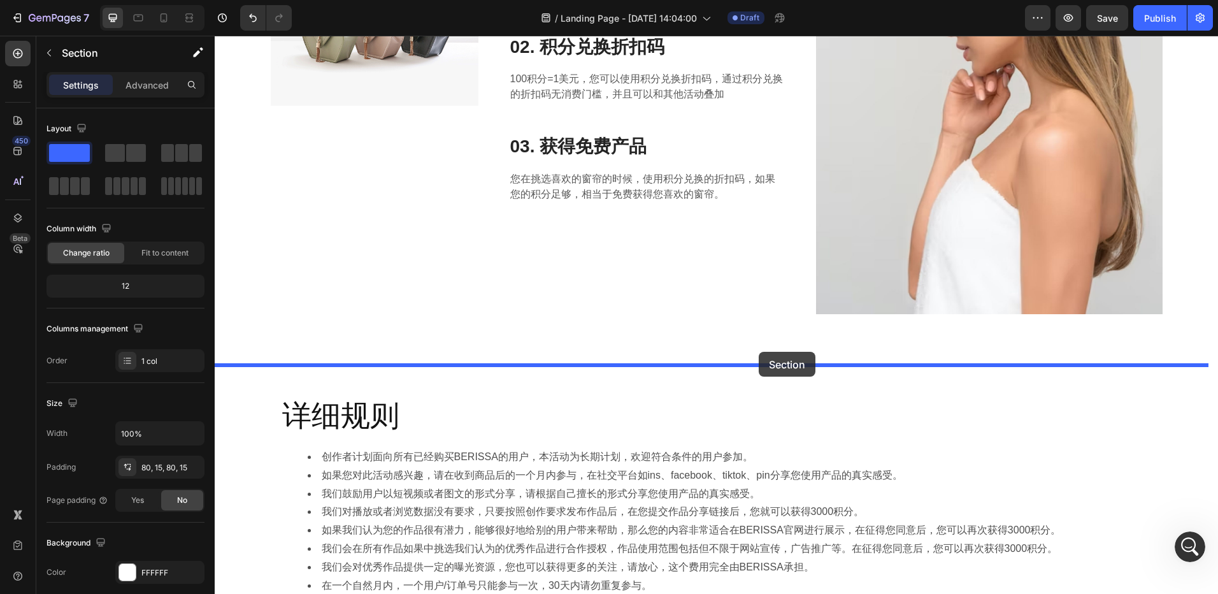
drag, startPoint x: 957, startPoint y: 246, endPoint x: 759, endPoint y: 352, distance: 224.6
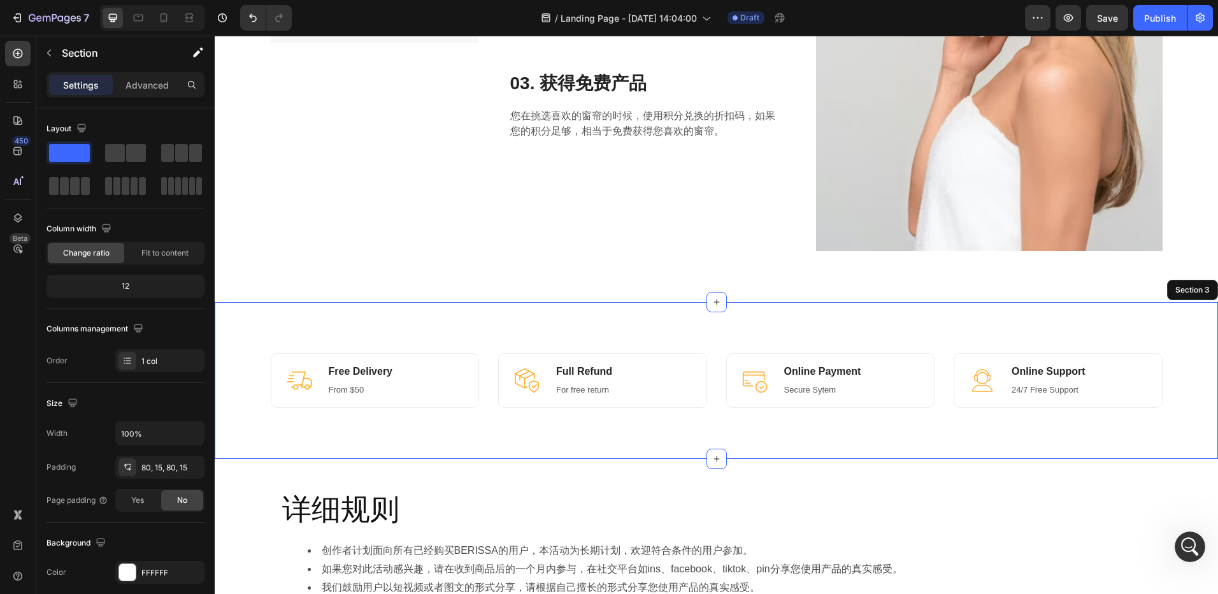
scroll to position [446, 0]
click at [1012, 371] on p "Online Support" at bounding box center [1049, 370] width 74 height 13
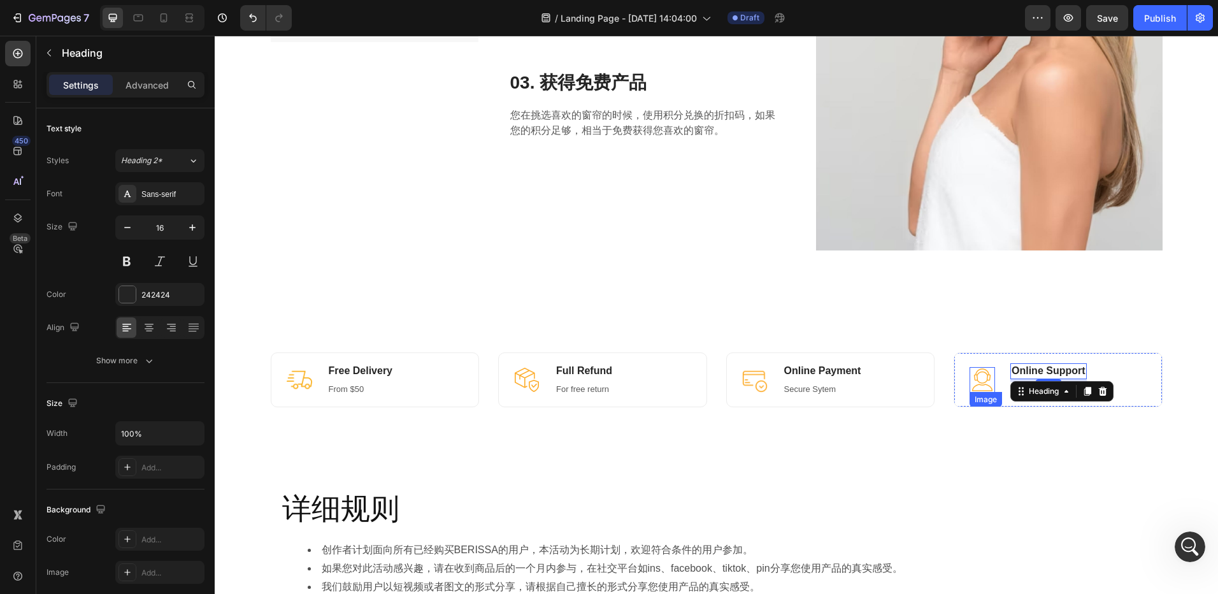
drag, startPoint x: 975, startPoint y: 372, endPoint x: 965, endPoint y: 372, distance: 9.6
click at [973, 373] on img at bounding box center [982, 379] width 25 height 25
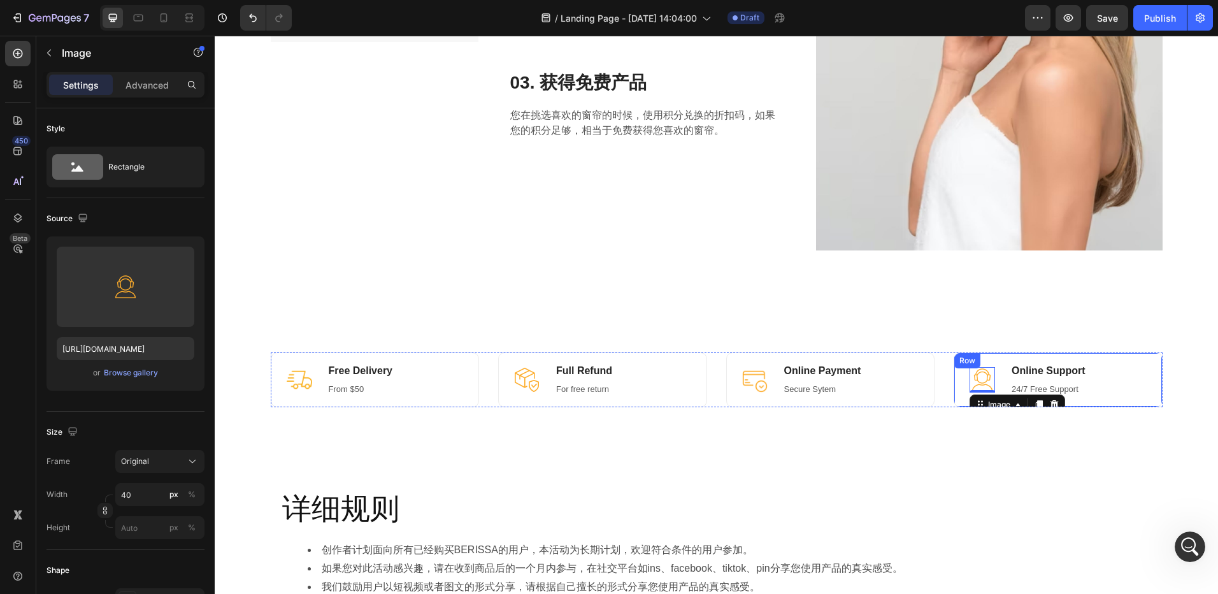
click at [956, 370] on div "Image 0 Online Support Heading 24/7 Free Support Text block Row" at bounding box center [1058, 379] width 209 height 55
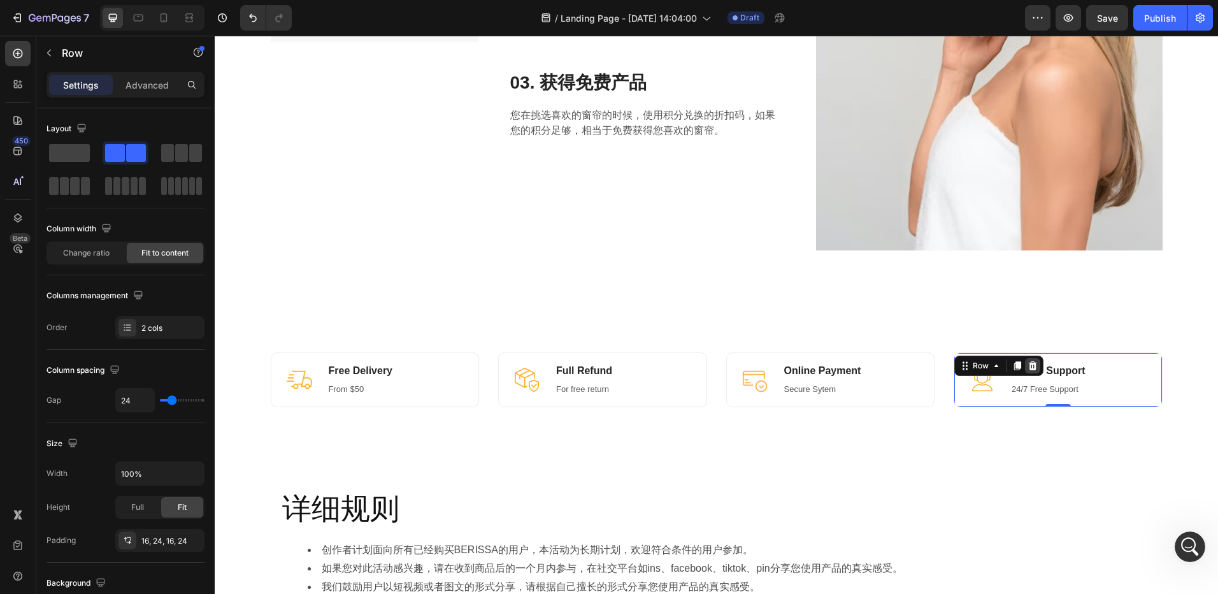
click at [1029, 368] on icon at bounding box center [1033, 365] width 8 height 9
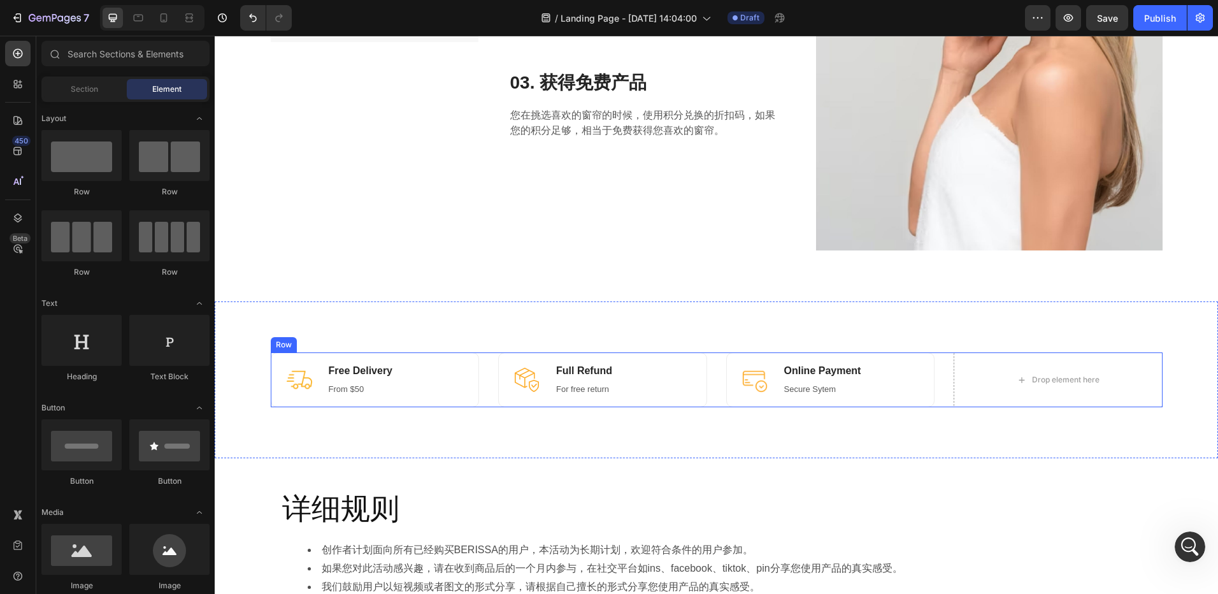
click at [707, 370] on div "Image Free Delivery Heading From $50 Text block Row Image Full Refund Heading F…" at bounding box center [717, 379] width 892 height 55
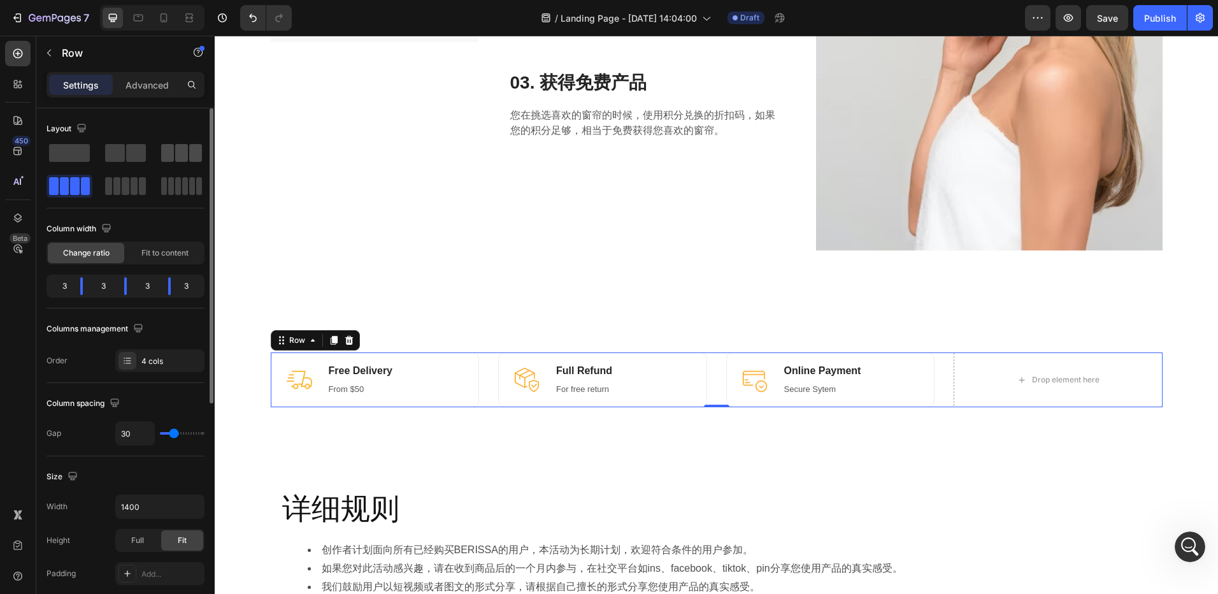
click at [176, 157] on span at bounding box center [181, 153] width 13 height 18
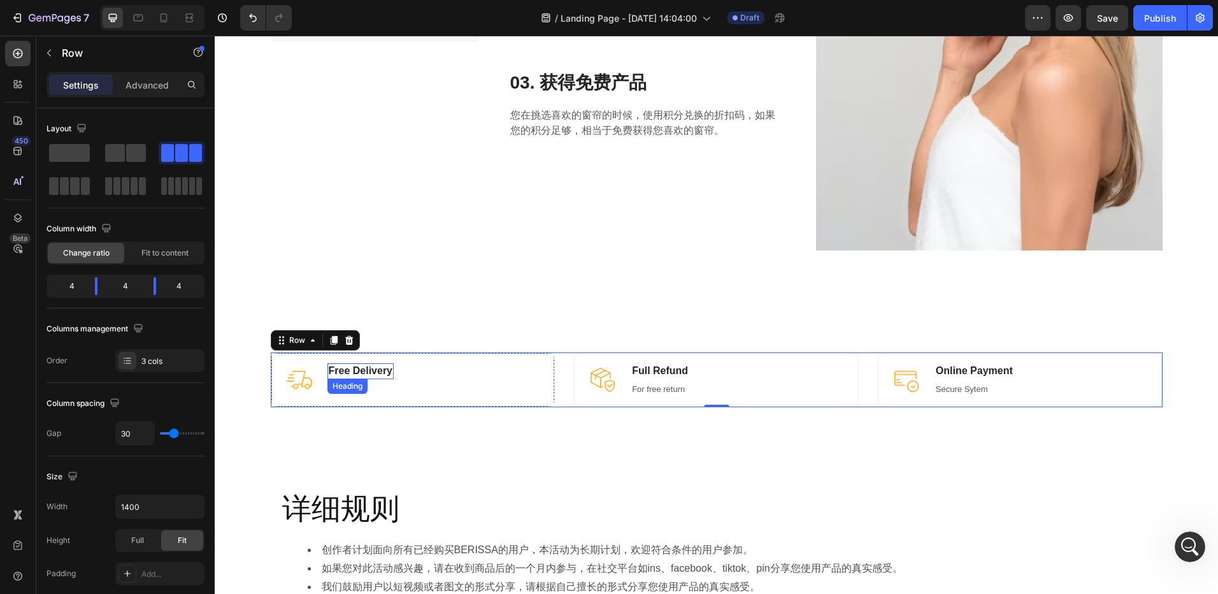
click at [362, 375] on p "Free Delivery" at bounding box center [361, 370] width 64 height 13
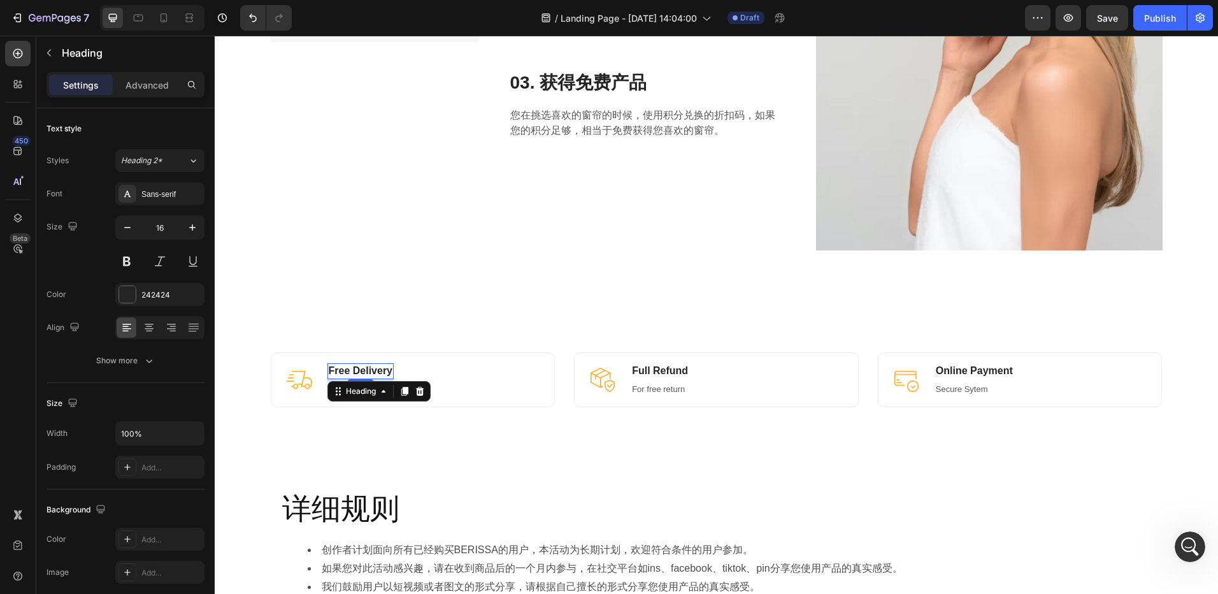
click at [362, 375] on p "Free Delivery" at bounding box center [361, 370] width 64 height 13
click at [650, 372] on p "Full Refund" at bounding box center [660, 370] width 56 height 13
click at [961, 375] on p "Online Payment" at bounding box center [974, 370] width 77 height 13
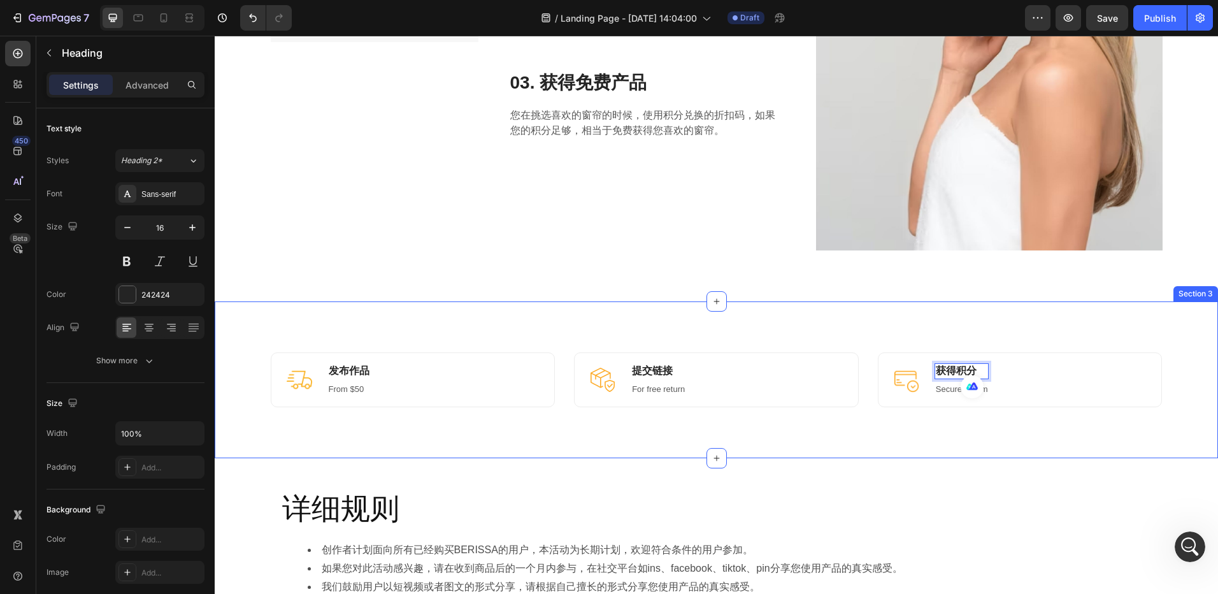
click at [907, 454] on div "Image 发布作品 Heading From $50 Text block Row Image 提交链接 Heading For free return T…" at bounding box center [716, 379] width 1003 height 157
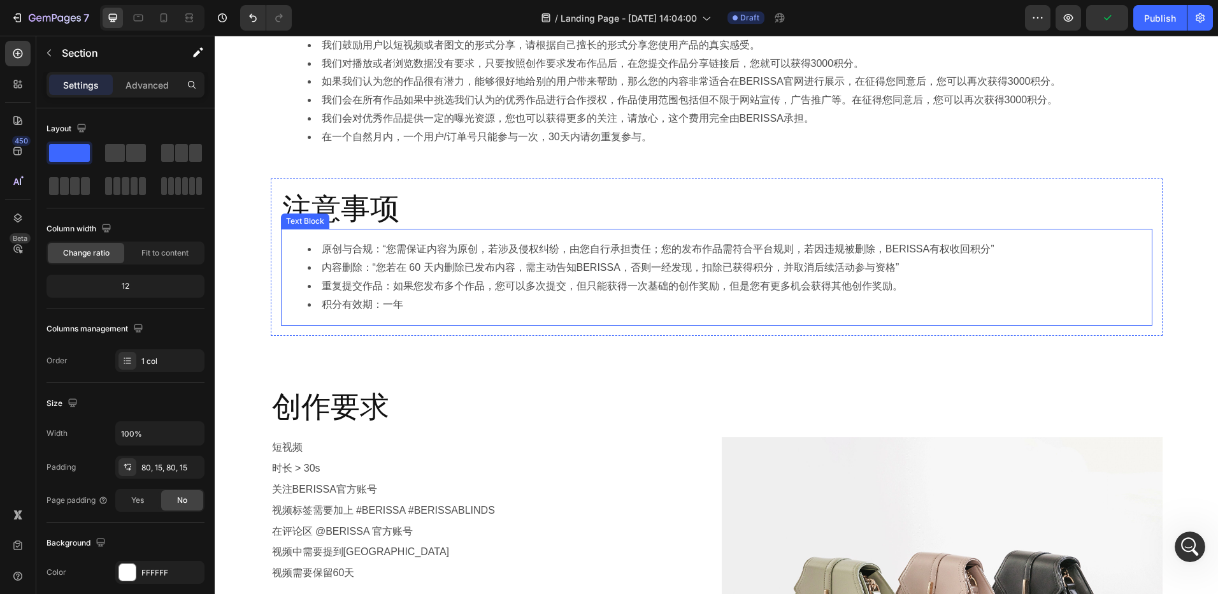
scroll to position [1019, 0]
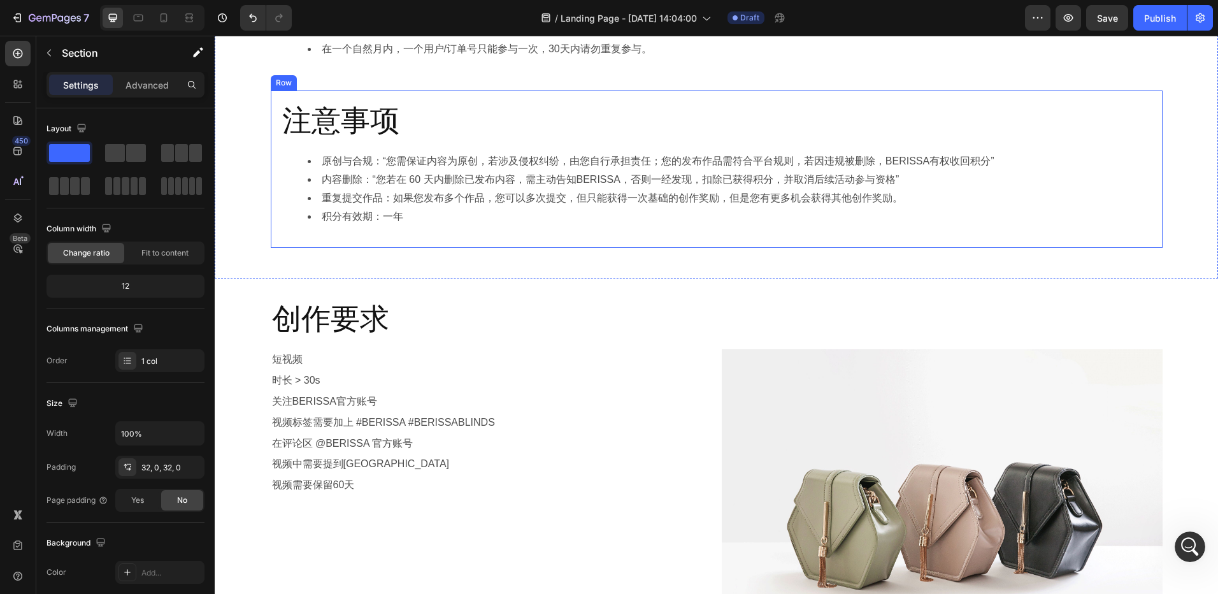
scroll to position [1083, 0]
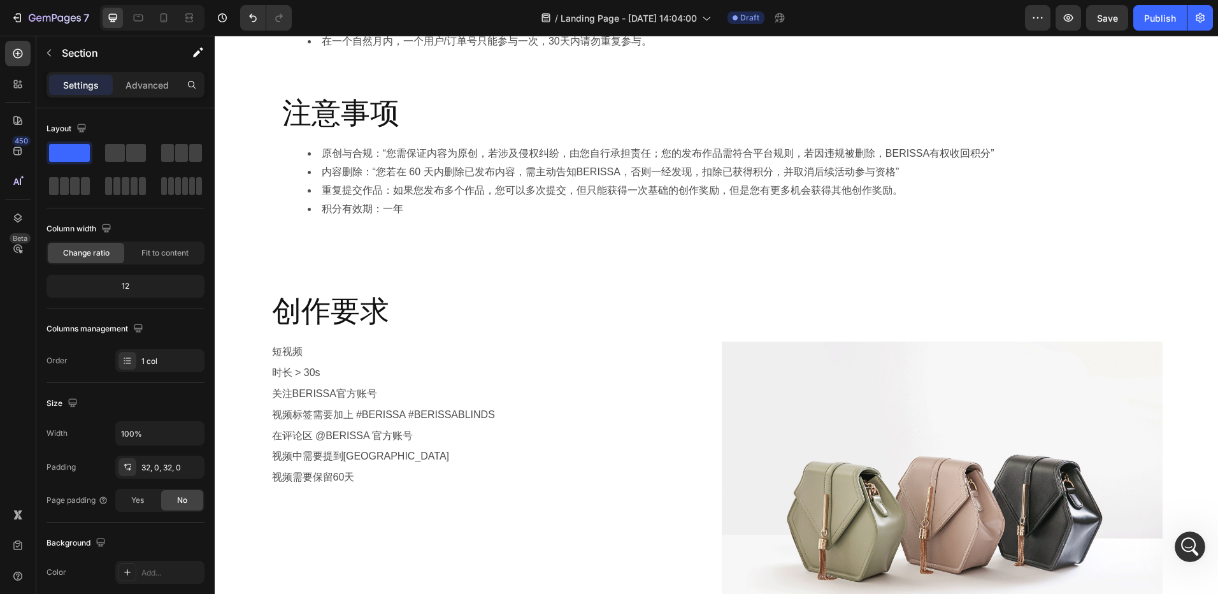
click at [403, 298] on h2 "创作要求" at bounding box center [717, 311] width 892 height 41
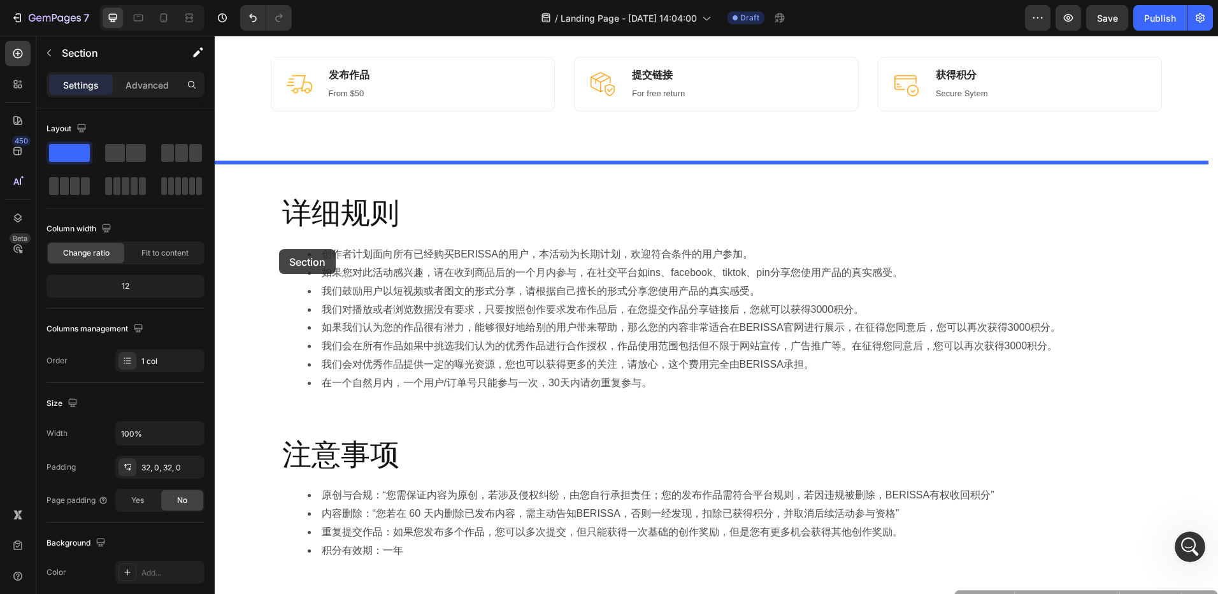
scroll to position [701, 0]
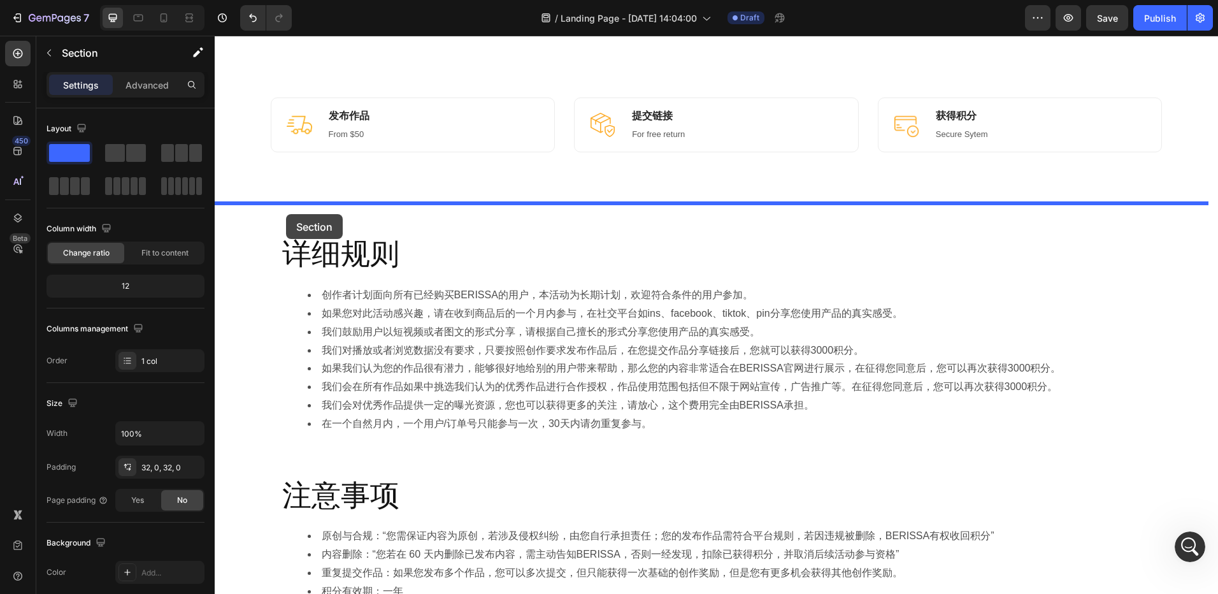
drag, startPoint x: 248, startPoint y: 357, endPoint x: 286, endPoint y: 214, distance: 147.6
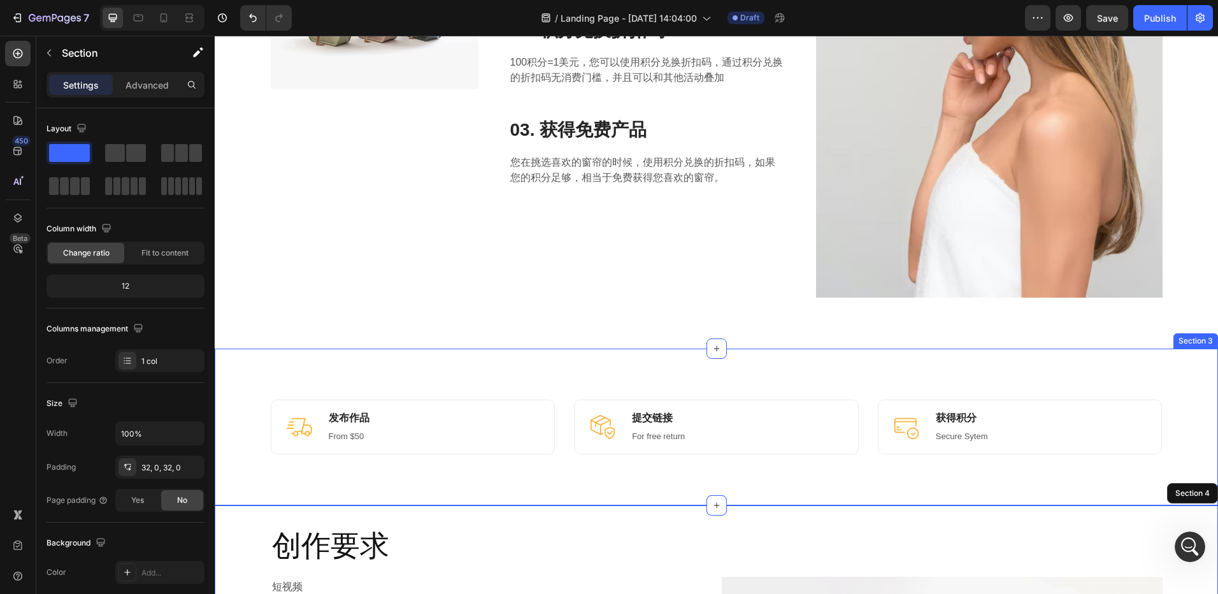
scroll to position [319, 0]
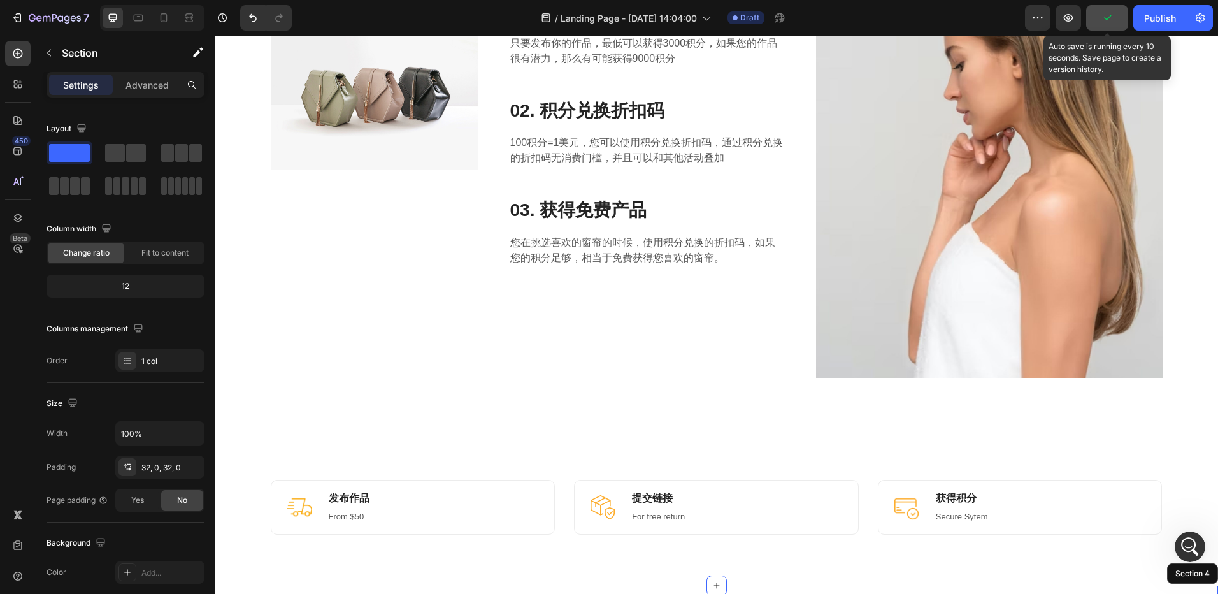
click at [1109, 18] on icon "button" at bounding box center [1107, 17] width 13 height 13
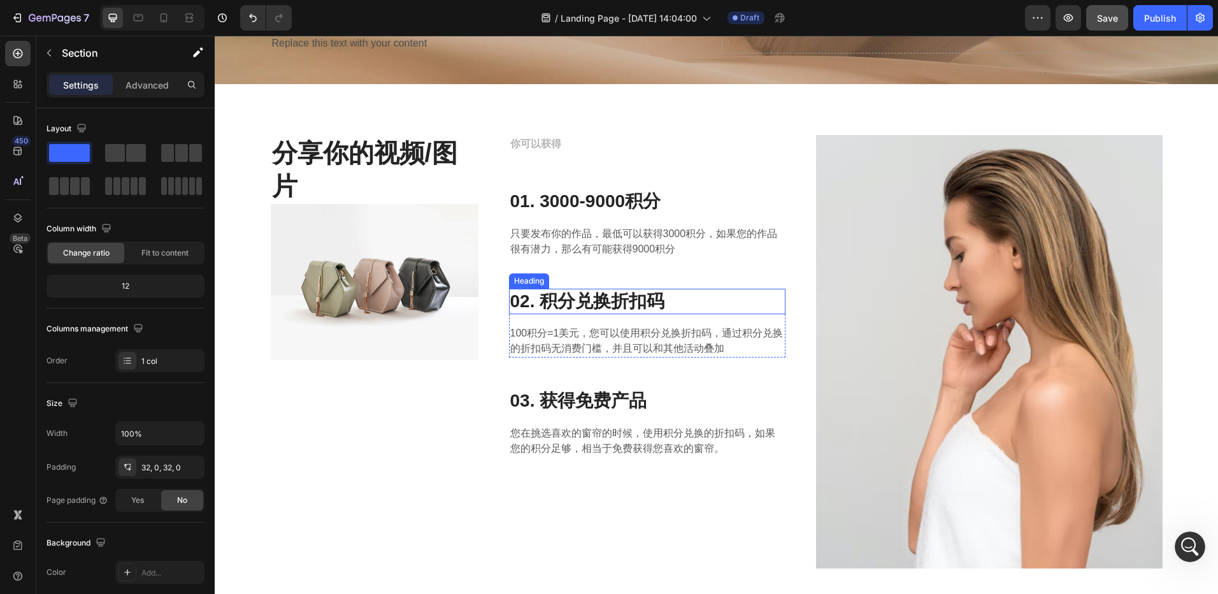
scroll to position [127, 0]
click at [578, 304] on h3 "02. 积分兑换折扣码" at bounding box center [647, 301] width 277 height 25
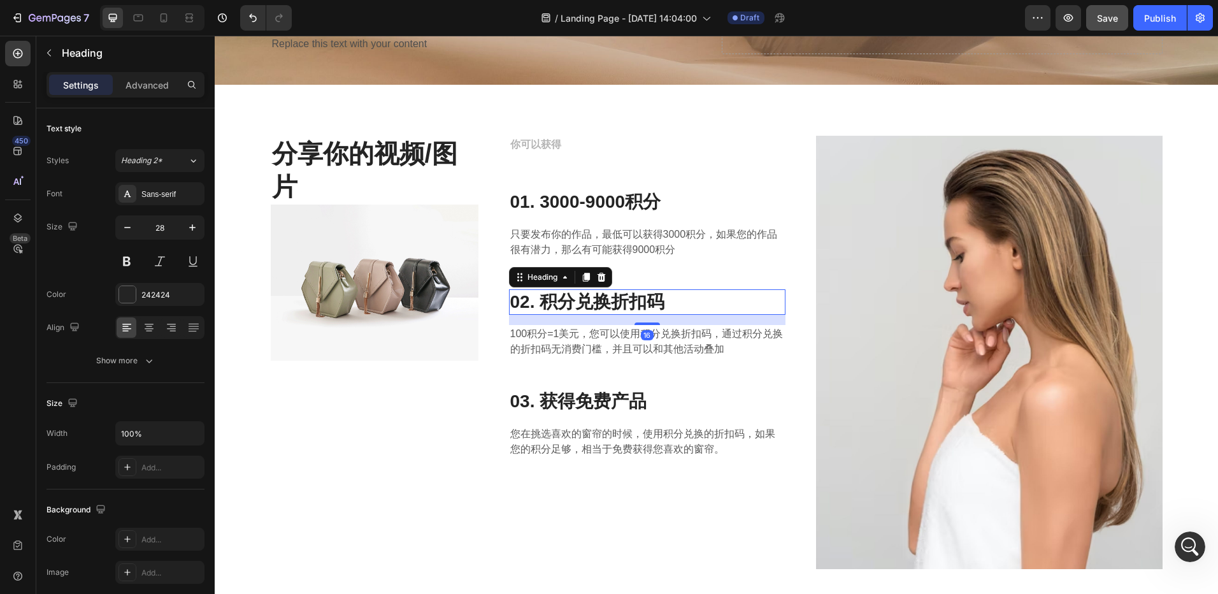
click at [578, 304] on h3 "02. 积分兑换折扣码" at bounding box center [647, 301] width 277 height 25
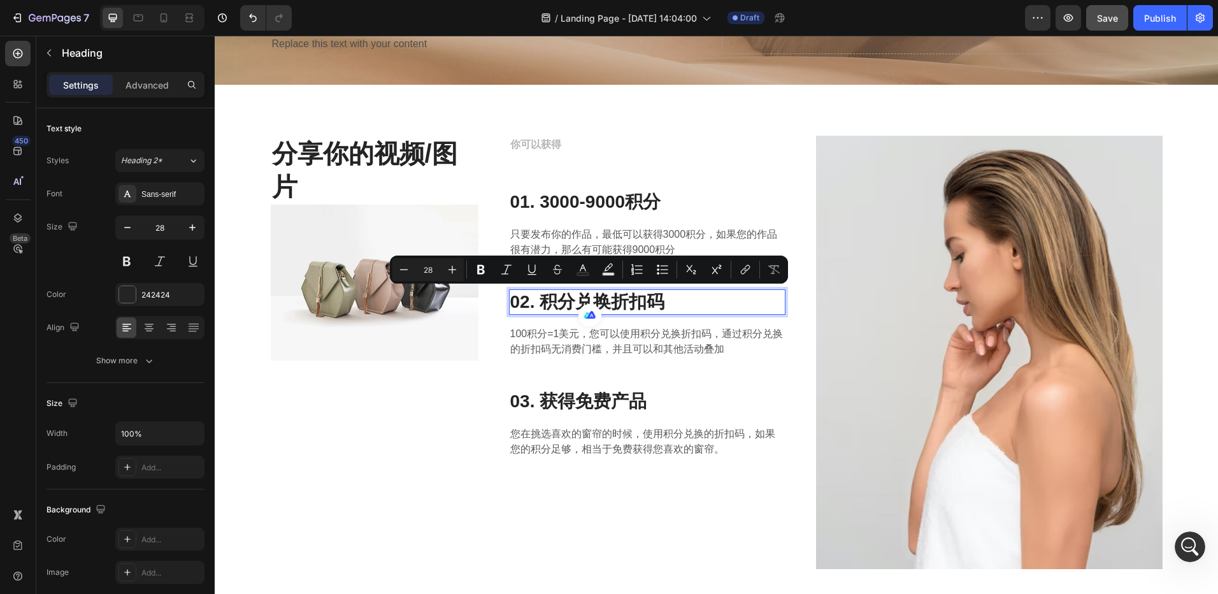
click at [575, 303] on p "02. 积分兑换折扣码" at bounding box center [647, 302] width 275 height 23
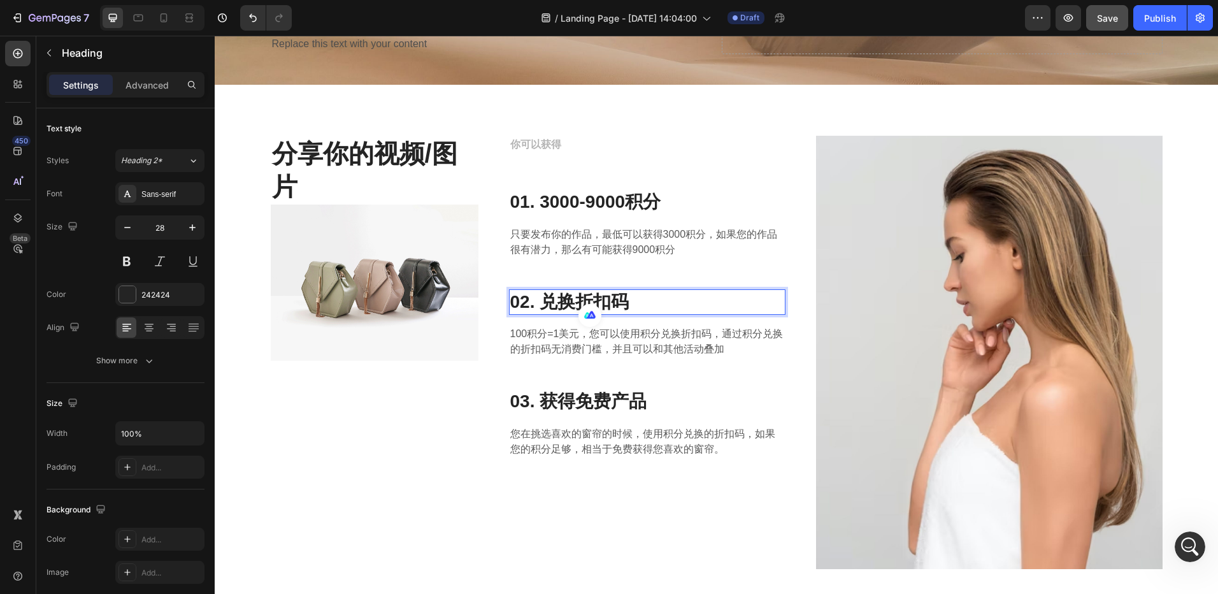
click at [643, 299] on p "02. 兑换折扣码" at bounding box center [647, 302] width 275 height 23
click at [637, 346] on p "100积分=1美元，您可以使用积分兑换折扣码，通过积分兑换的折扣码无消费门槛，并且可以和其他活动叠加" at bounding box center [647, 341] width 275 height 31
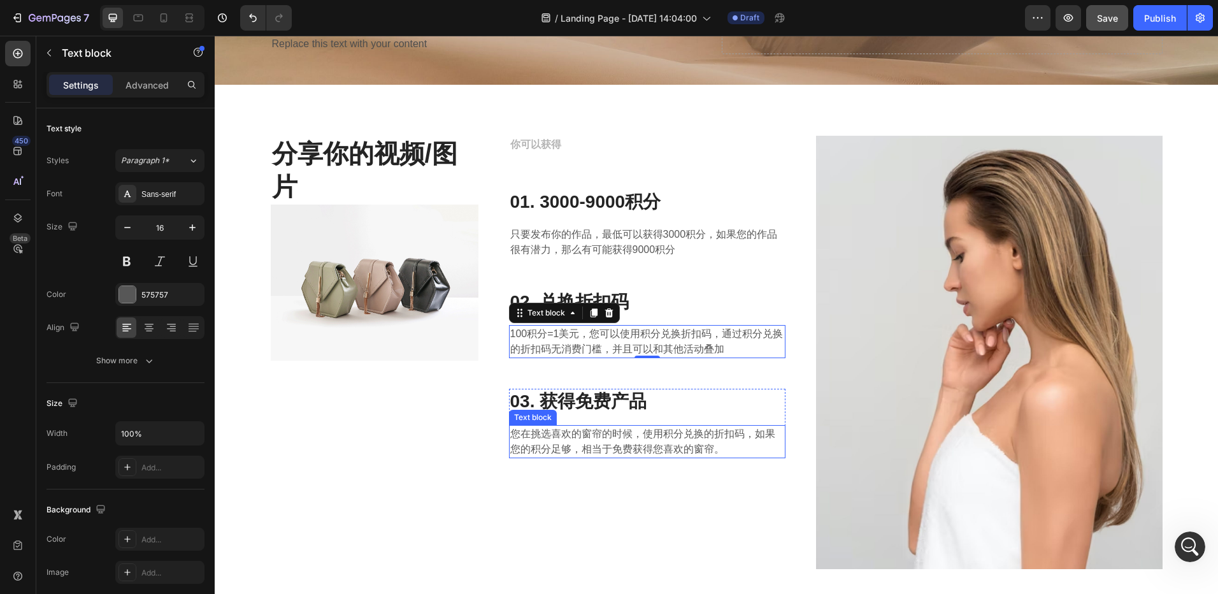
click at [612, 440] on p "您在挑选喜欢的窗帘的时候，使用积分兑换的折扣码，如果您的积分足够，相当于免费获得您喜欢的窗帘。" at bounding box center [647, 441] width 275 height 31
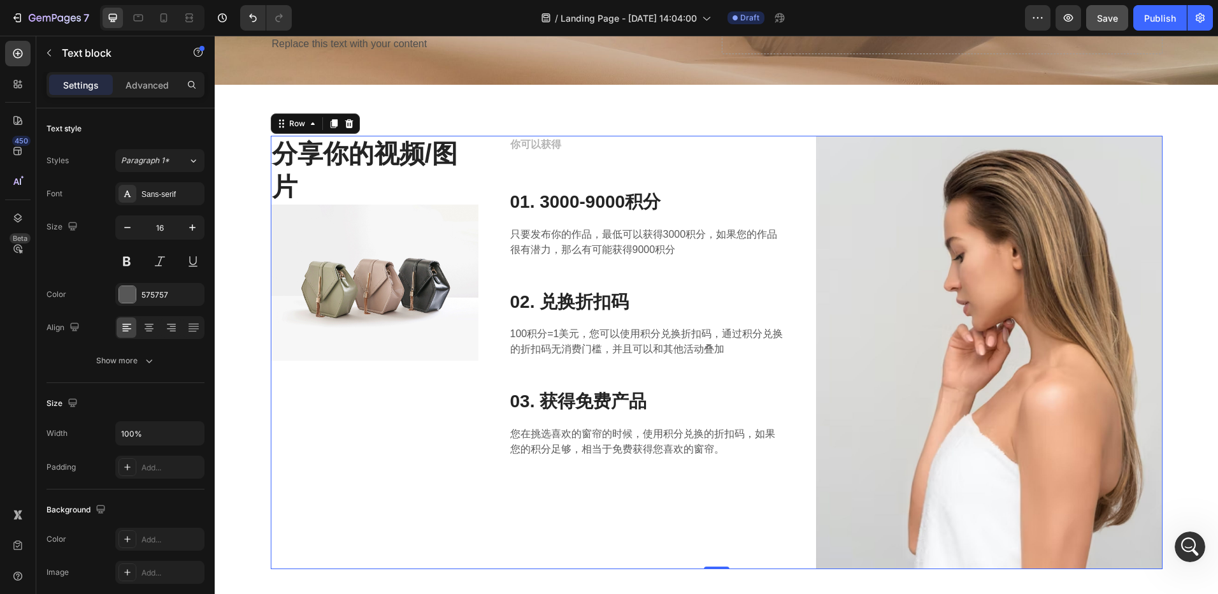
click at [403, 438] on div "分享你的视频/图片 Heading Image" at bounding box center [375, 352] width 208 height 433
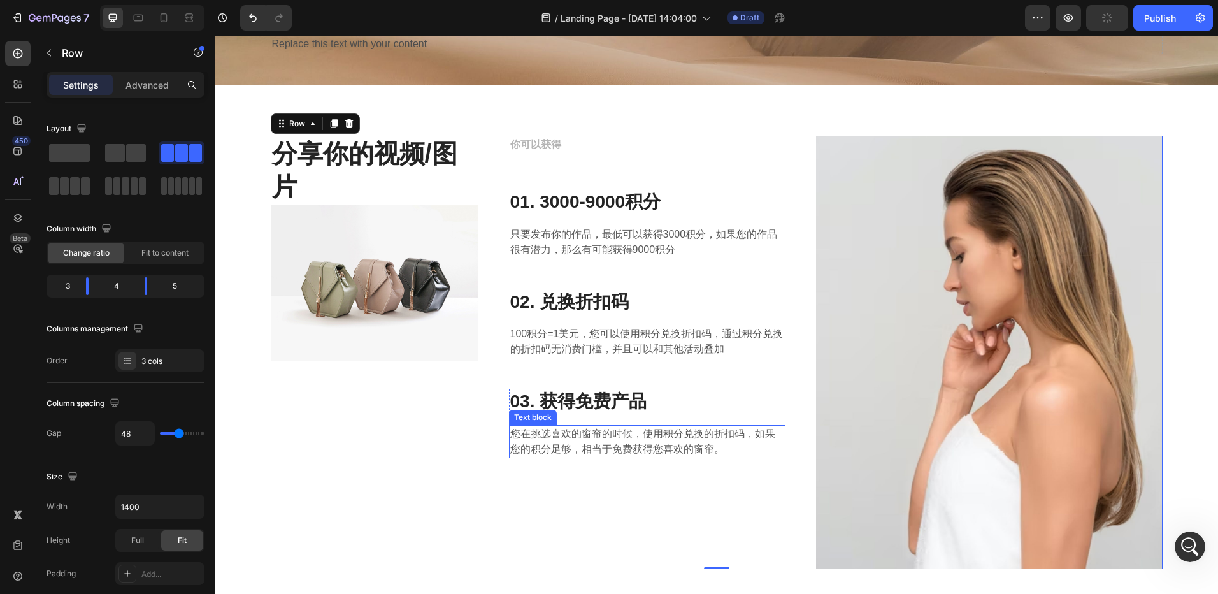
click at [617, 443] on p "您在挑选喜欢的窗帘的时候，使用积分兑换的折扣码，如果您的积分足够，相当于免费获得您喜欢的窗帘。" at bounding box center [647, 441] width 275 height 31
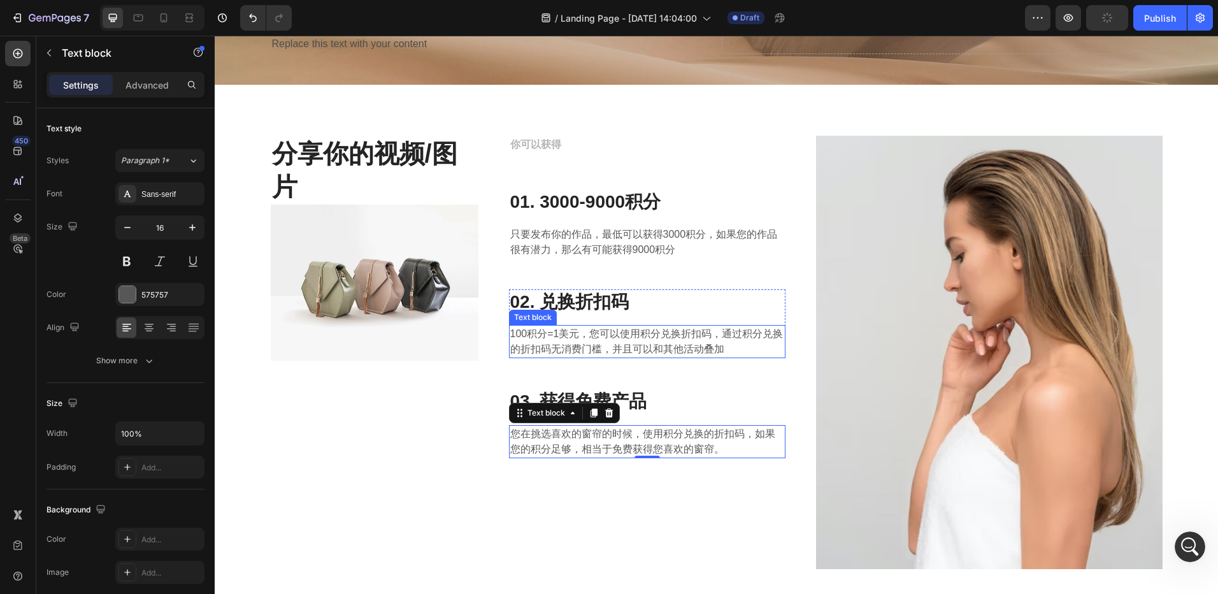
click at [696, 347] on p "100积分=1美元，您可以使用积分兑换折扣码，通过积分兑换的折扣码无消费门槛，并且可以和其他活动叠加" at bounding box center [647, 341] width 275 height 31
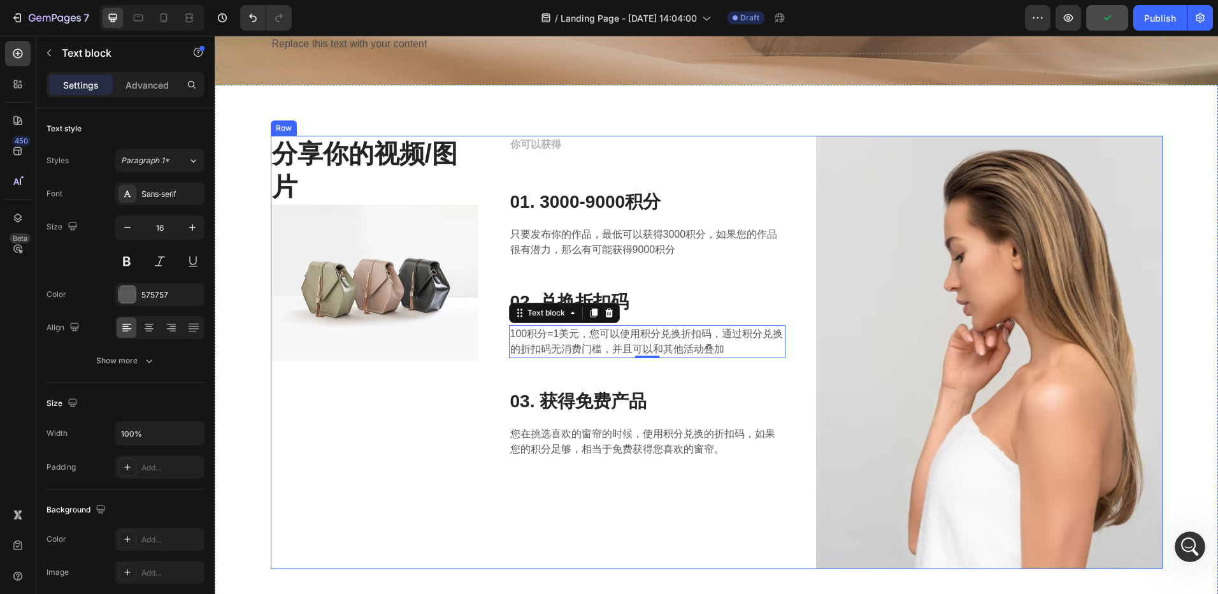
click at [424, 399] on div "分享你的视频/图片 Heading Image" at bounding box center [375, 352] width 208 height 433
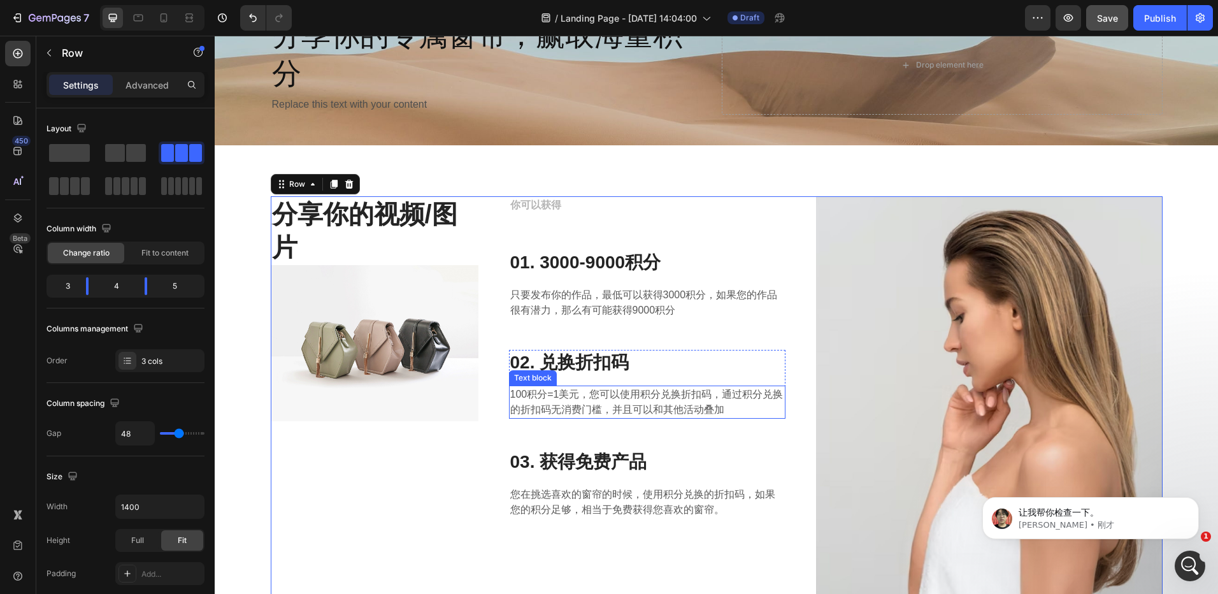
scroll to position [0, 0]
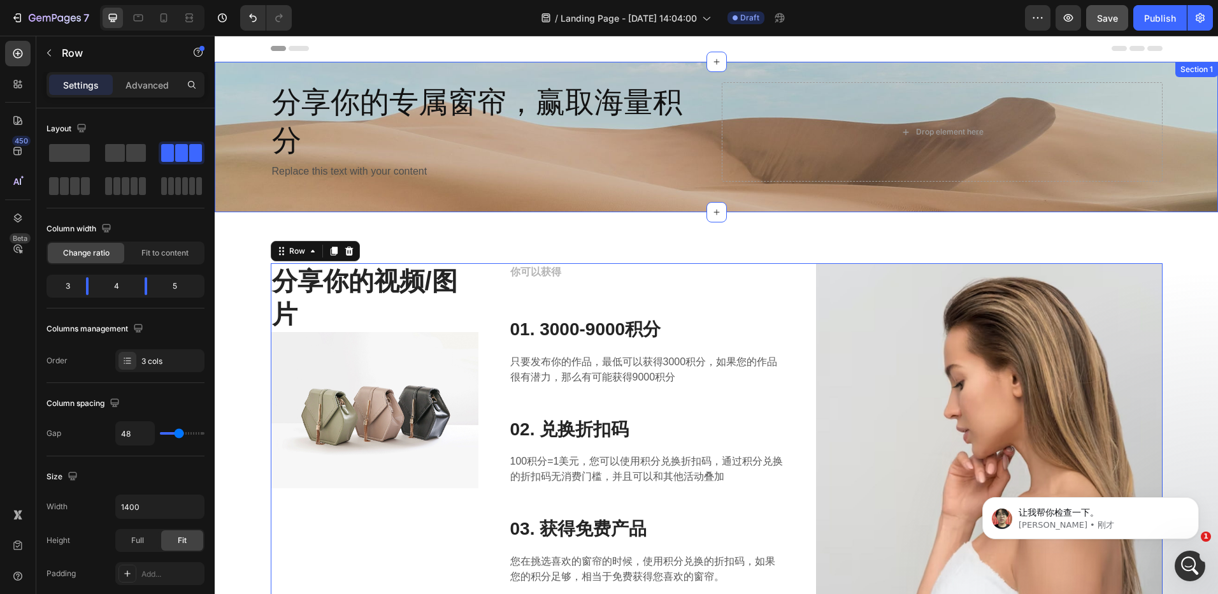
click at [636, 201] on div "分享你的专属窗帘，赢取海量积分 Heading Replace this text with your content Text Block Drop ele…" at bounding box center [716, 137] width 1003 height 150
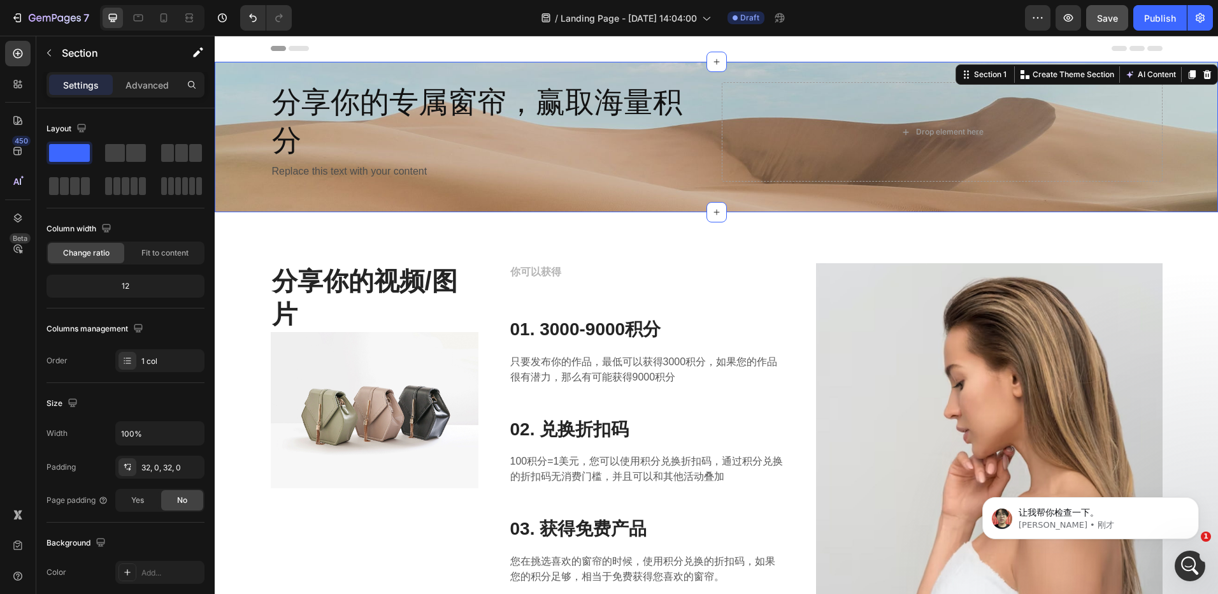
click at [572, 198] on div "分享你的专属窗帘，赢取海量积分 Heading Replace this text with your content Text Block Drop ele…" at bounding box center [716, 137] width 1003 height 150
click at [951, 134] on div "Drop element here" at bounding box center [950, 132] width 68 height 10
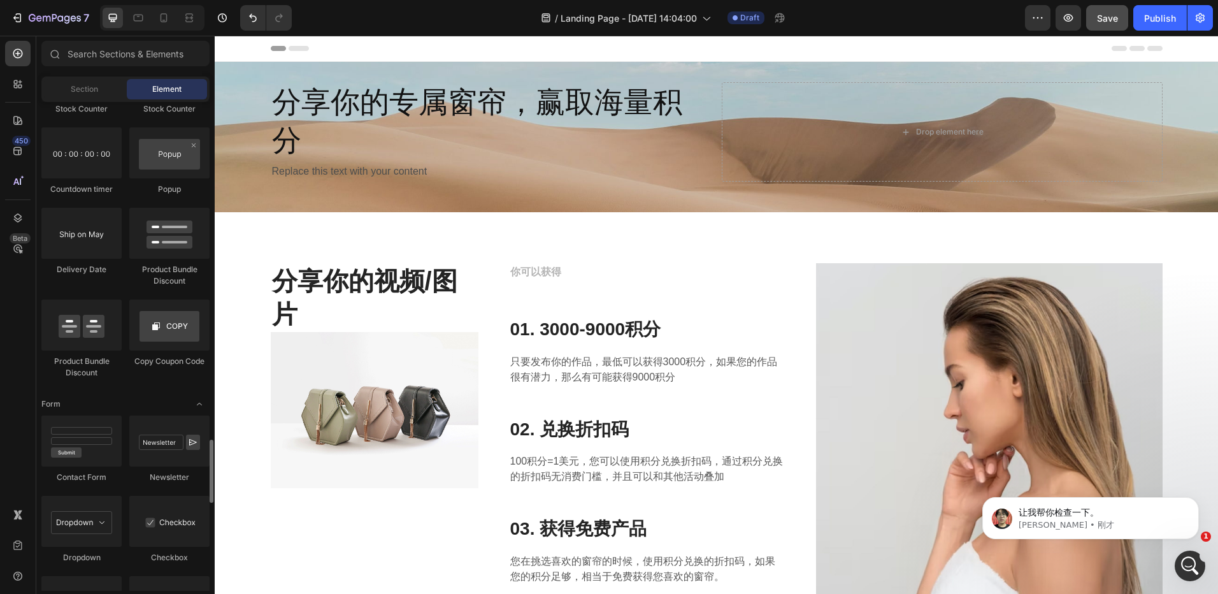
scroll to position [2739, 0]
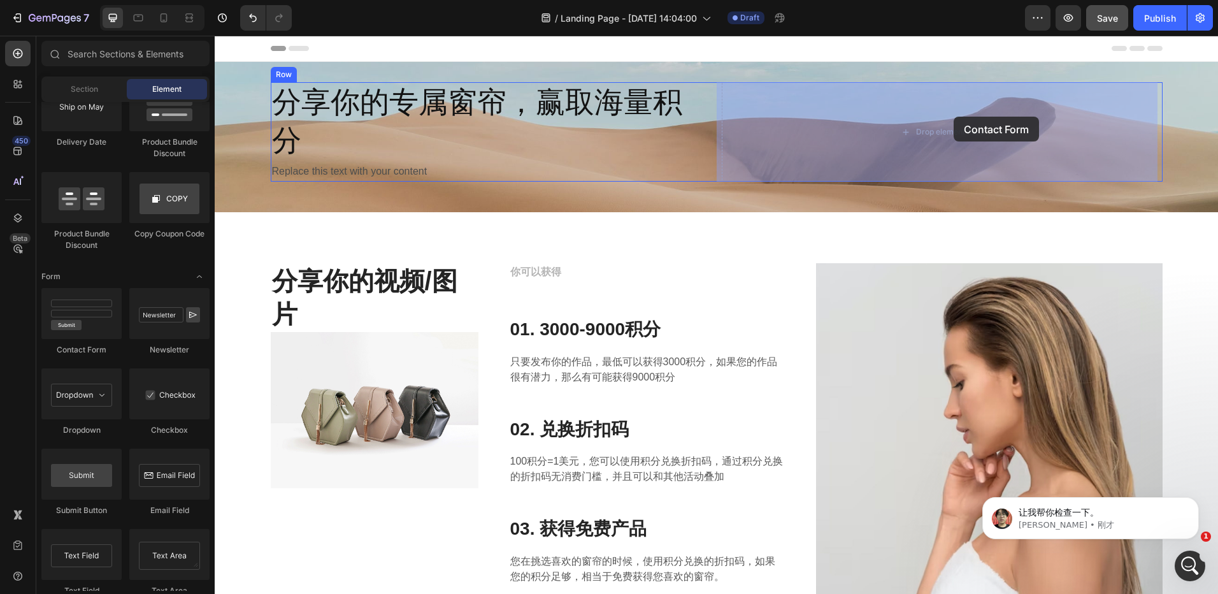
drag, startPoint x: 305, startPoint y: 348, endPoint x: 954, endPoint y: 117, distance: 689.4
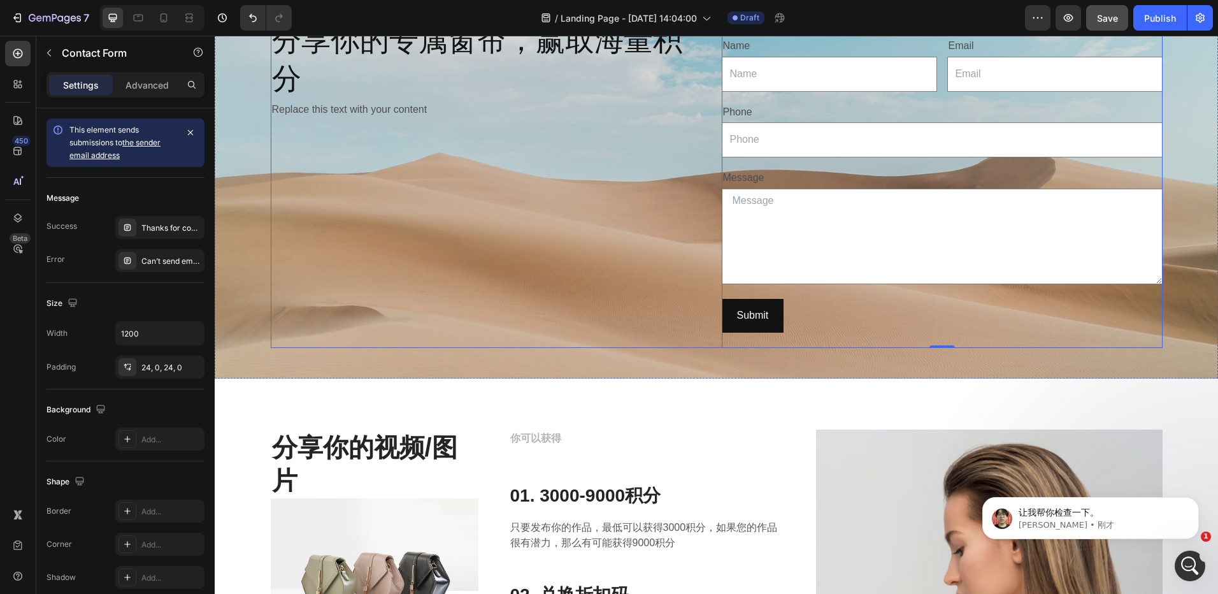
scroll to position [0, 0]
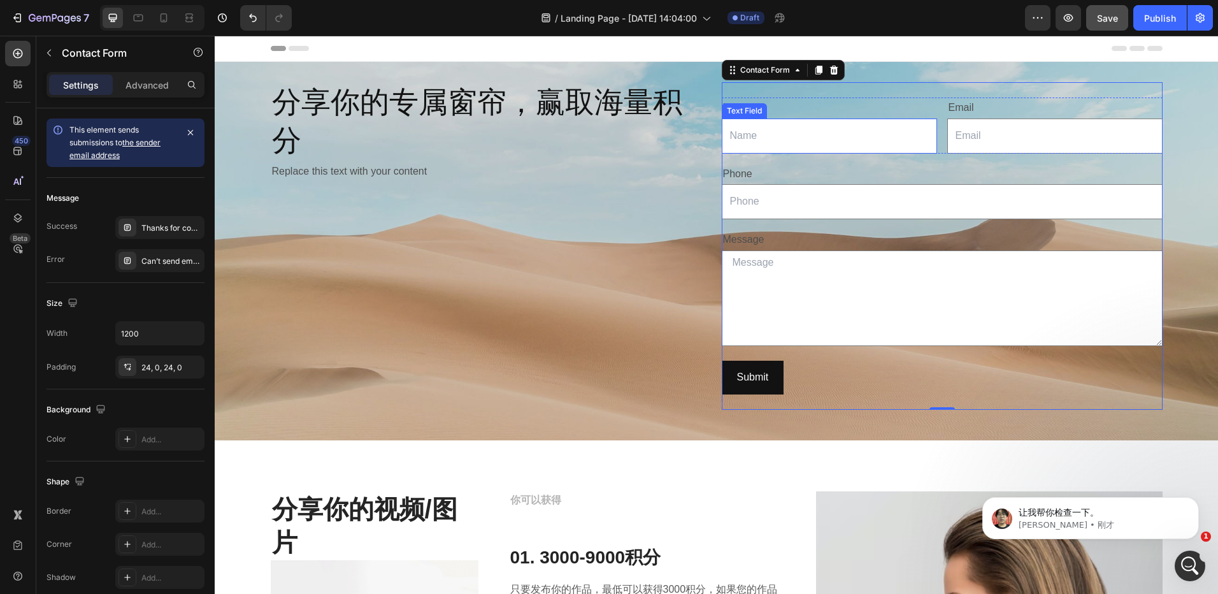
click at [857, 144] on input "text" at bounding box center [829, 135] width 215 height 35
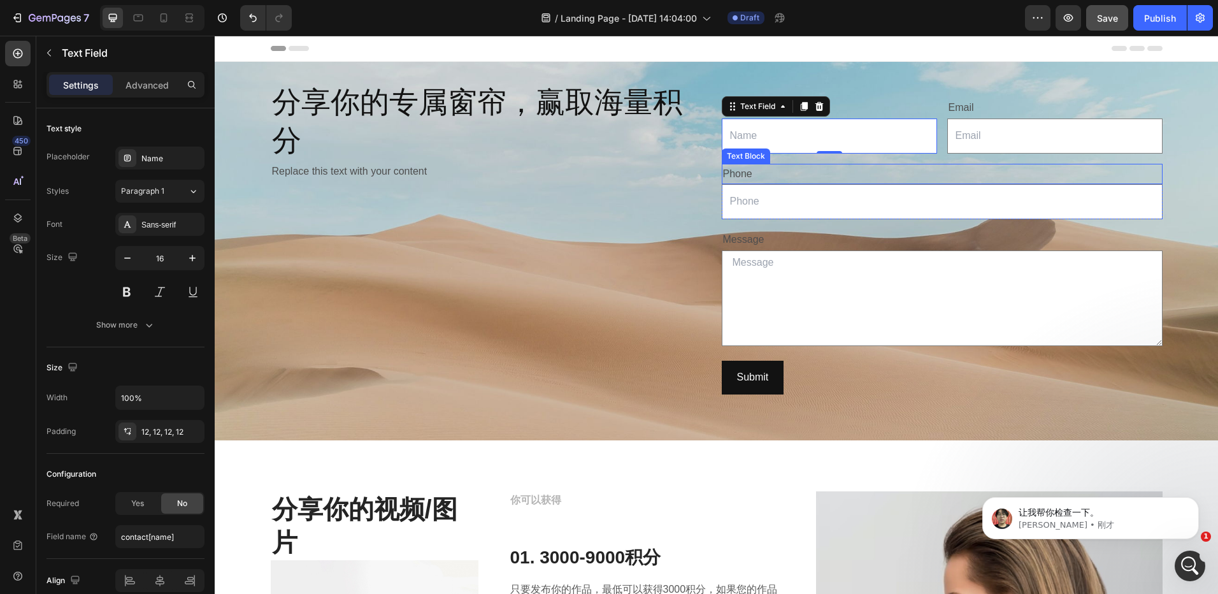
click at [1005, 171] on div "Phone" at bounding box center [942, 174] width 441 height 21
click at [916, 178] on div "Phone" at bounding box center [942, 174] width 441 height 21
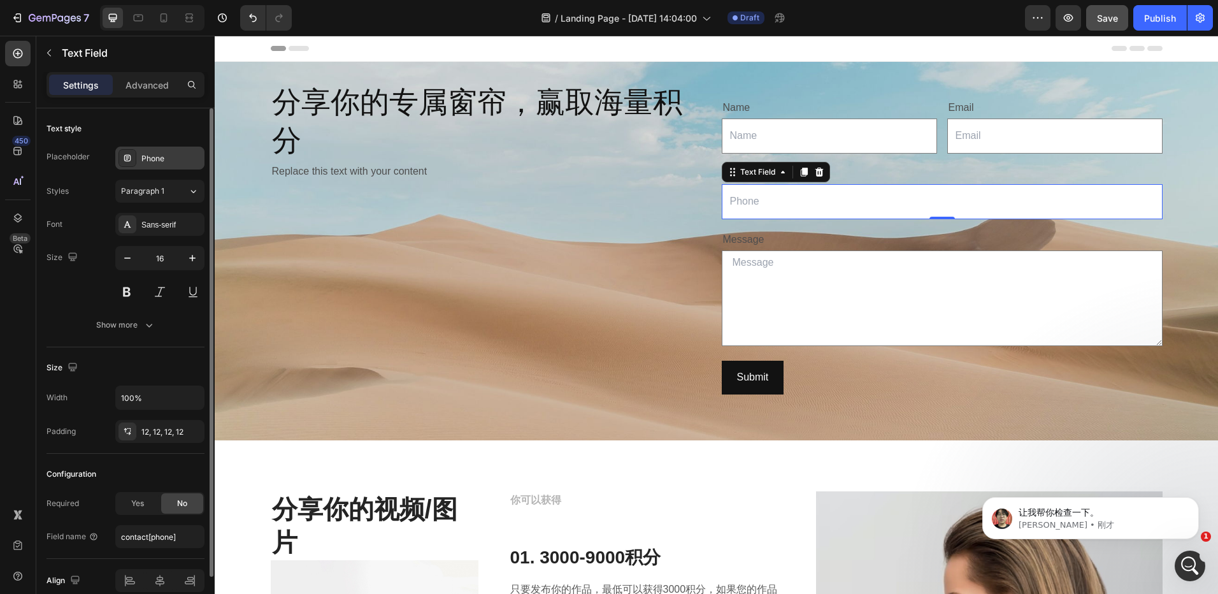
click at [164, 162] on div "Phone" at bounding box center [171, 158] width 60 height 11
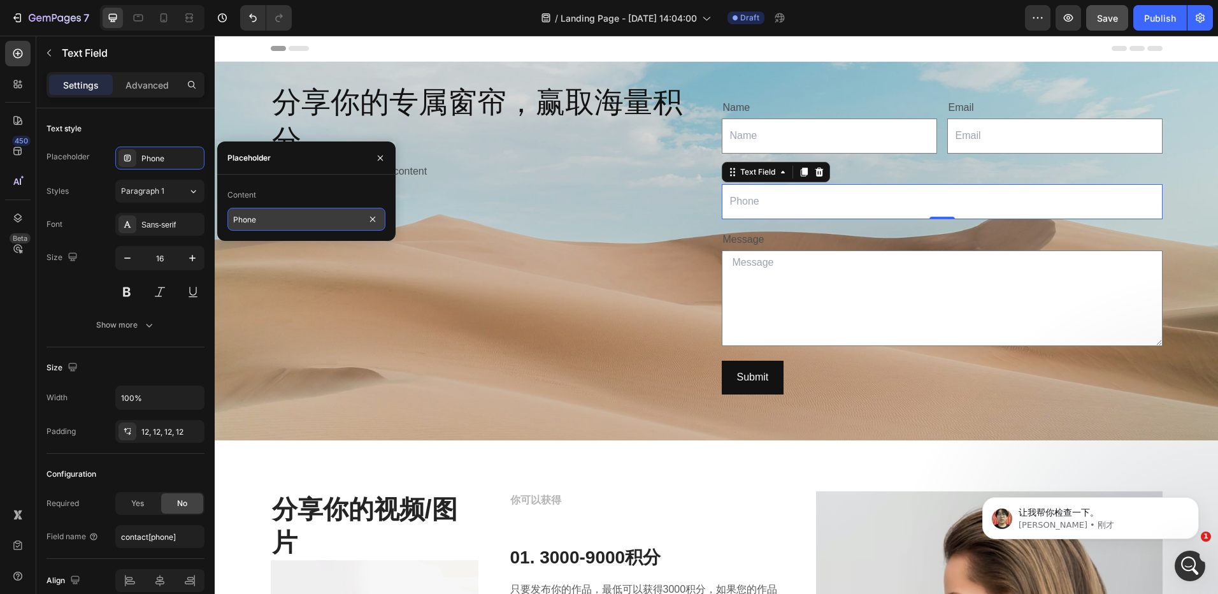
click at [269, 221] on input "Phone" at bounding box center [306, 219] width 158 height 23
type input "您"
type input "z"
type input "作品链接"
click at [779, 273] on textarea at bounding box center [942, 298] width 441 height 96
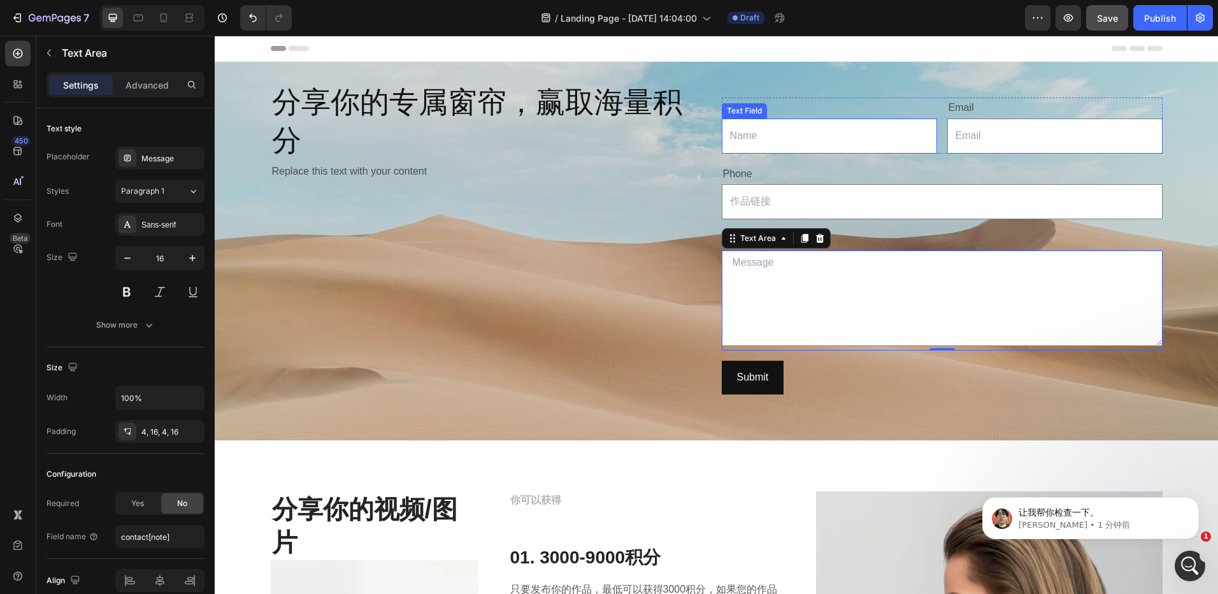
click at [831, 136] on input "text" at bounding box center [829, 135] width 215 height 35
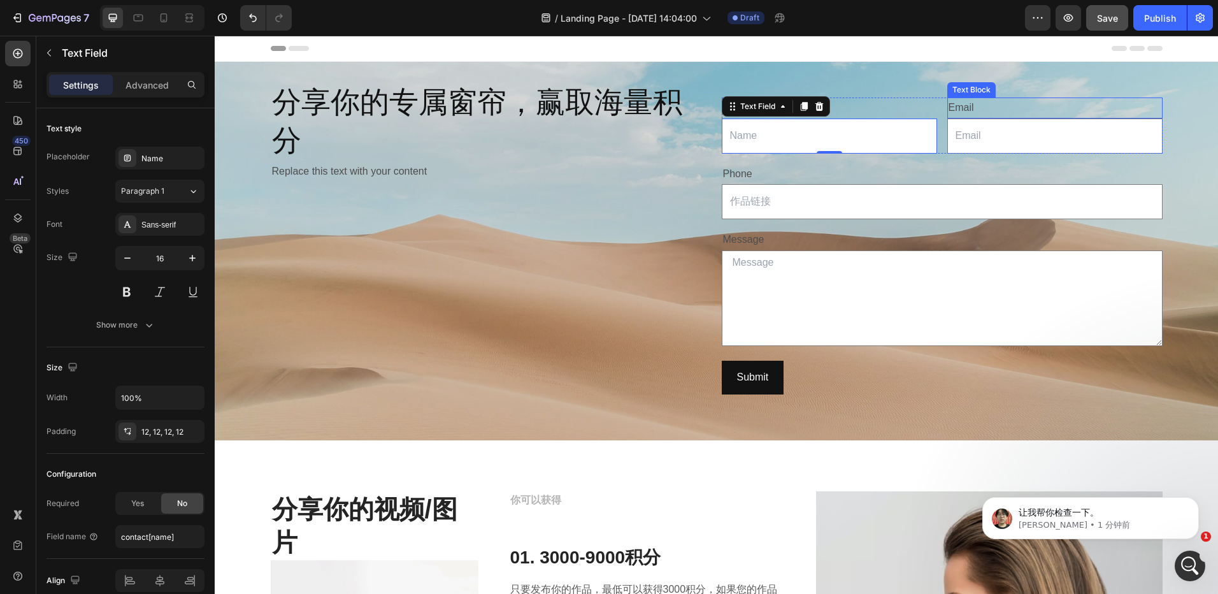
click at [1003, 110] on div "Email" at bounding box center [1054, 107] width 215 height 21
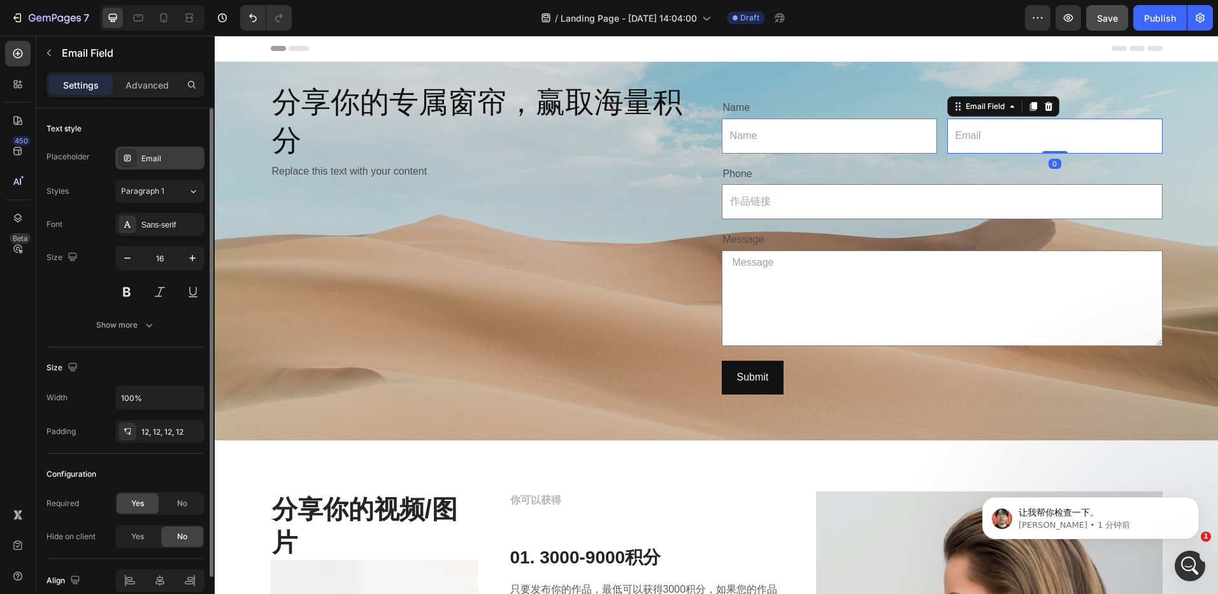
click at [145, 157] on div "Email" at bounding box center [171, 158] width 60 height 11
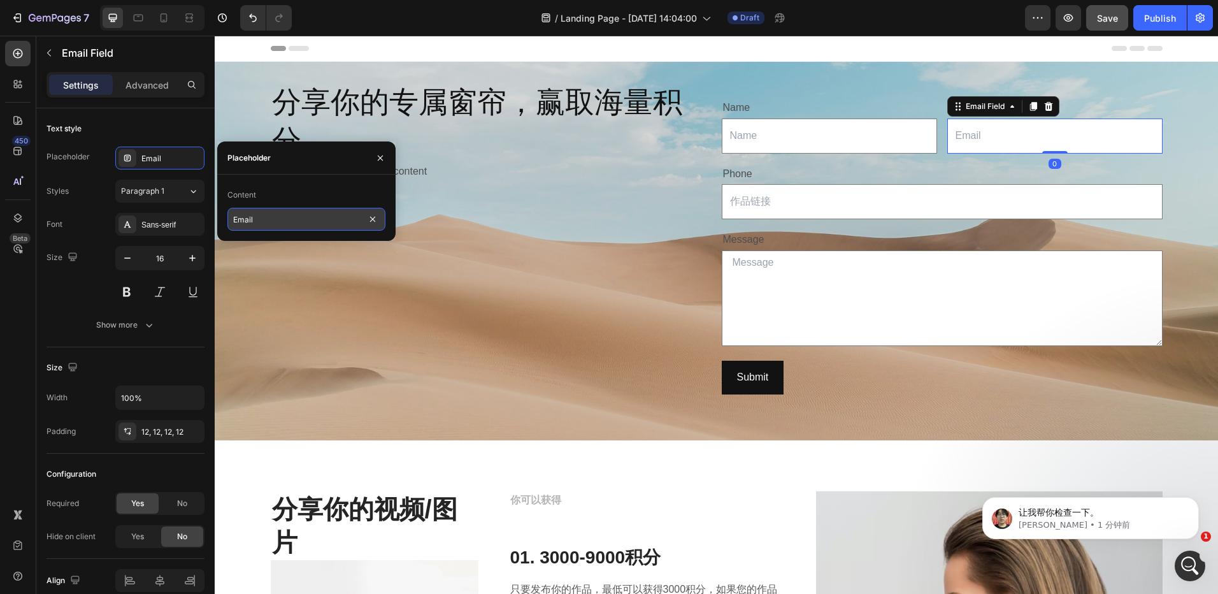
click at [285, 220] on input "Email" at bounding box center [306, 219] width 158 height 23
type input "您的订单号"
click at [791, 131] on input "text" at bounding box center [829, 135] width 215 height 35
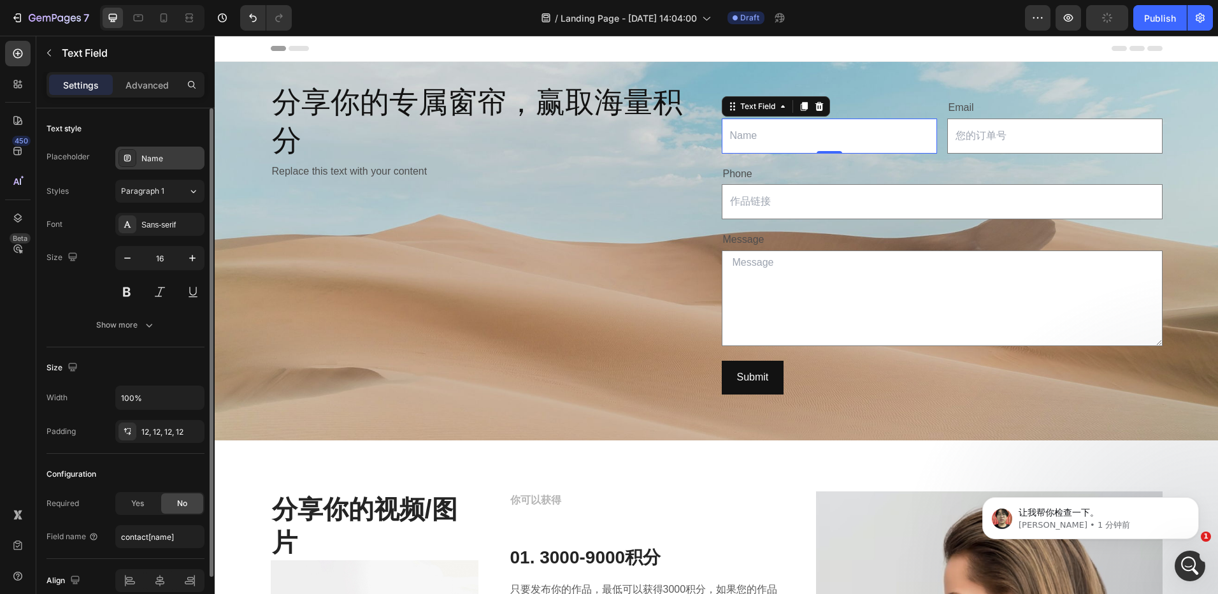
click at [153, 156] on div "Name" at bounding box center [171, 158] width 60 height 11
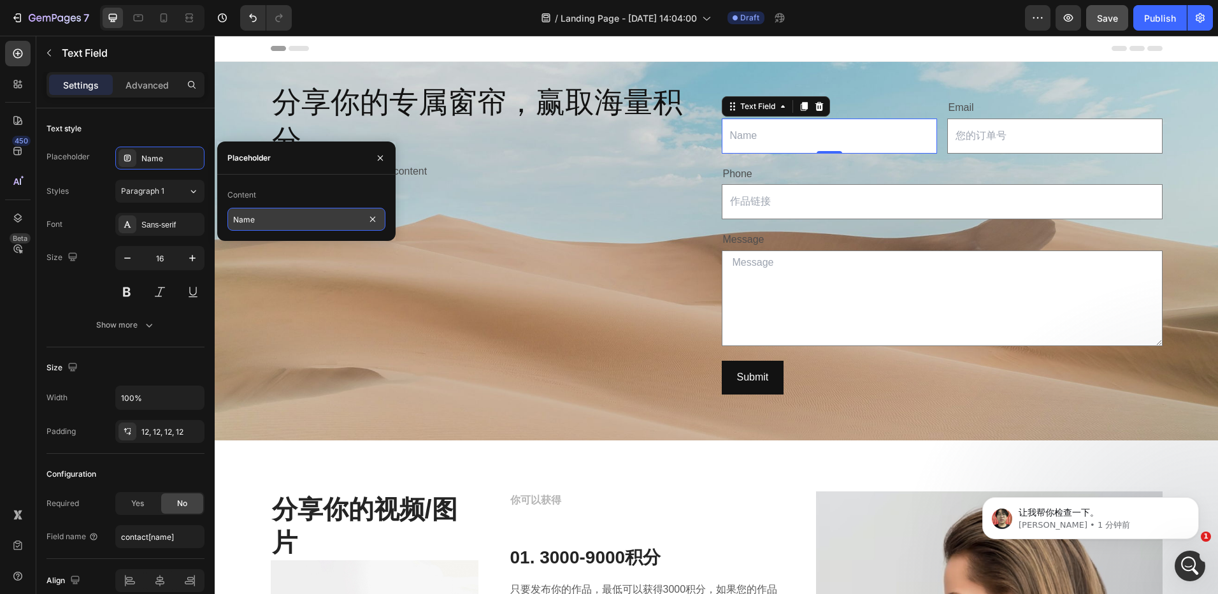
click at [279, 222] on input "Name" at bounding box center [306, 219] width 158 height 23
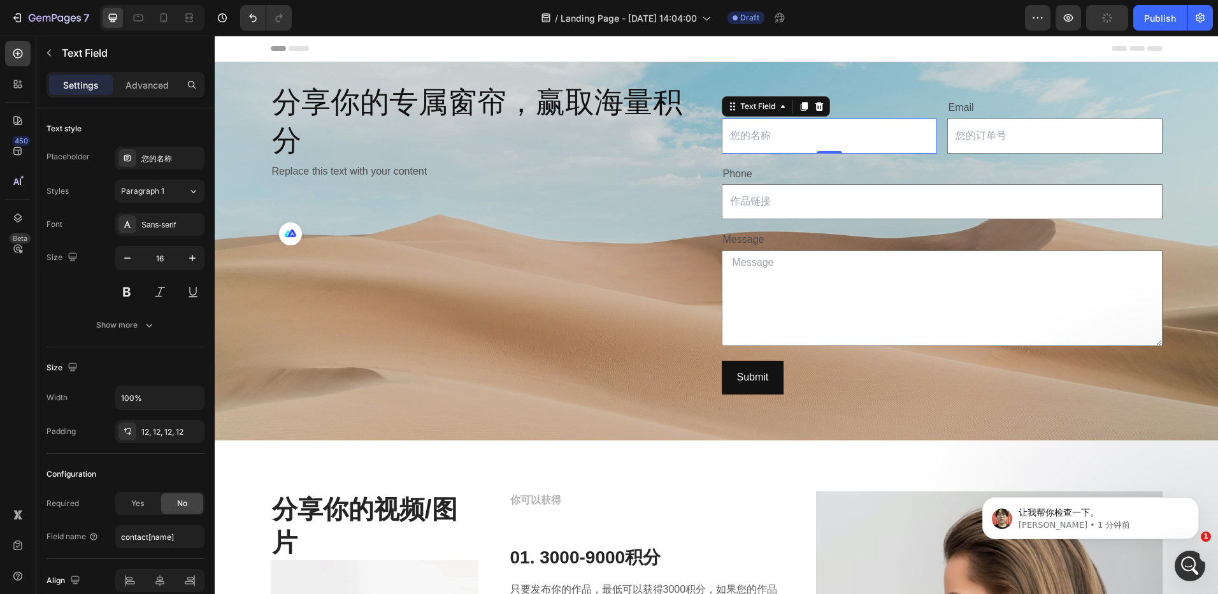
click at [791, 131] on input "text" at bounding box center [829, 135] width 215 height 35
click at [159, 159] on div "您的名称" at bounding box center [171, 158] width 60 height 11
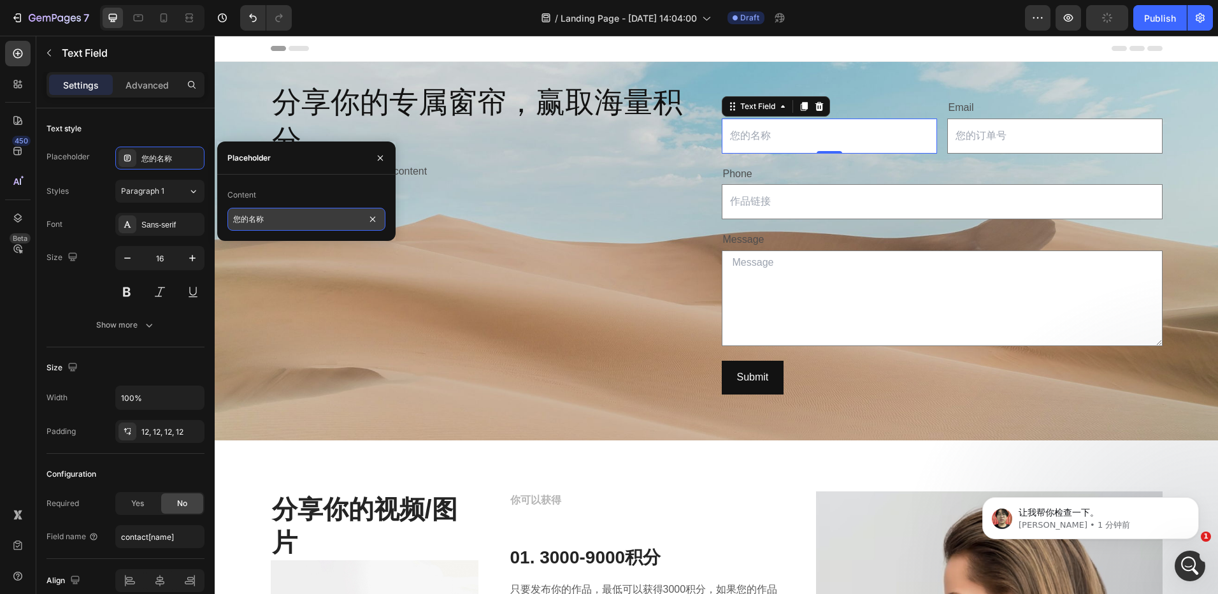
click at [275, 214] on input "您的名称" at bounding box center [306, 219] width 158 height 23
type input "您的名字"
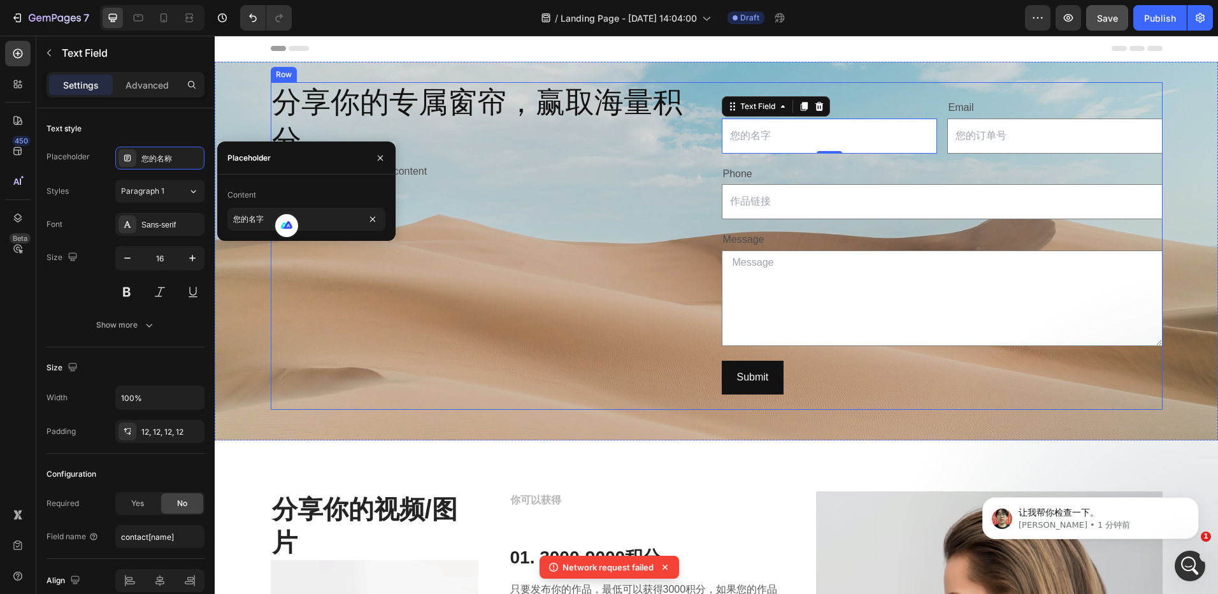
click at [663, 194] on div "分享你的专属窗帘，赢取海量积分 Heading Replace this text with your content Text Block" at bounding box center [491, 245] width 441 height 327
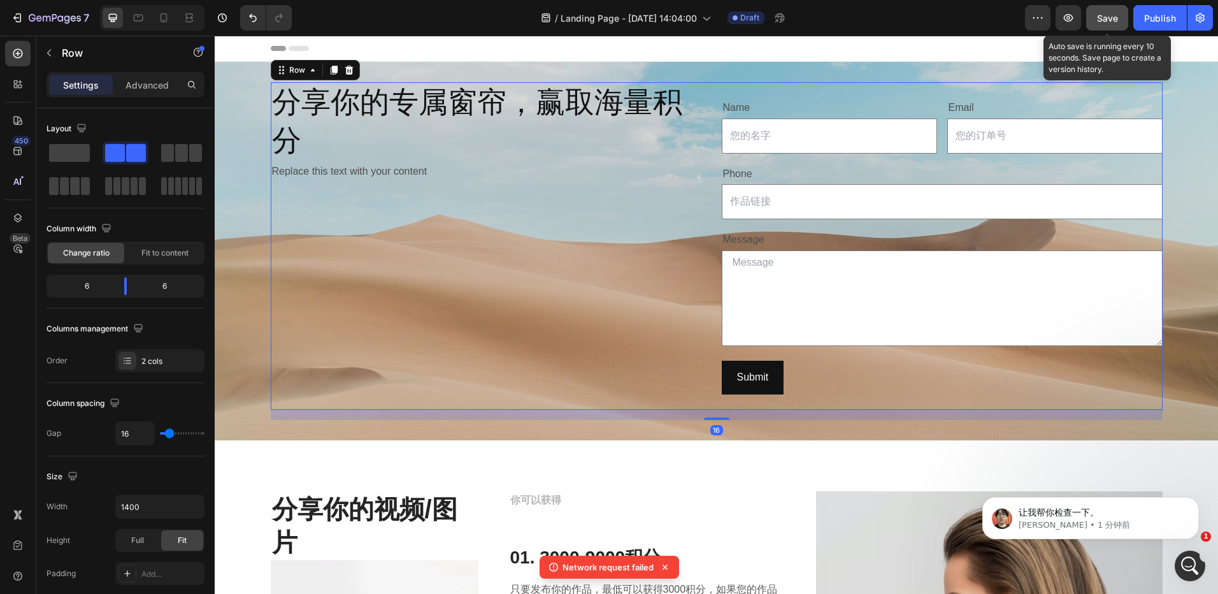
click at [1117, 16] on span "Save" at bounding box center [1107, 18] width 21 height 11
click at [1115, 24] on div "Save" at bounding box center [1107, 17] width 21 height 13
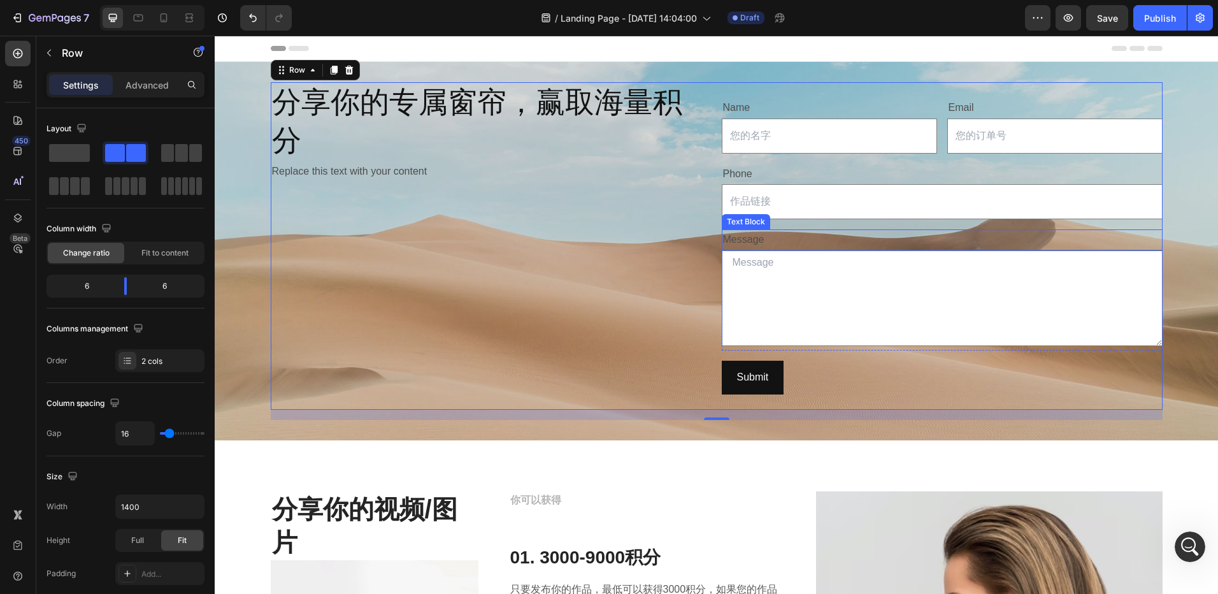
click at [814, 244] on div "Message" at bounding box center [942, 239] width 441 height 21
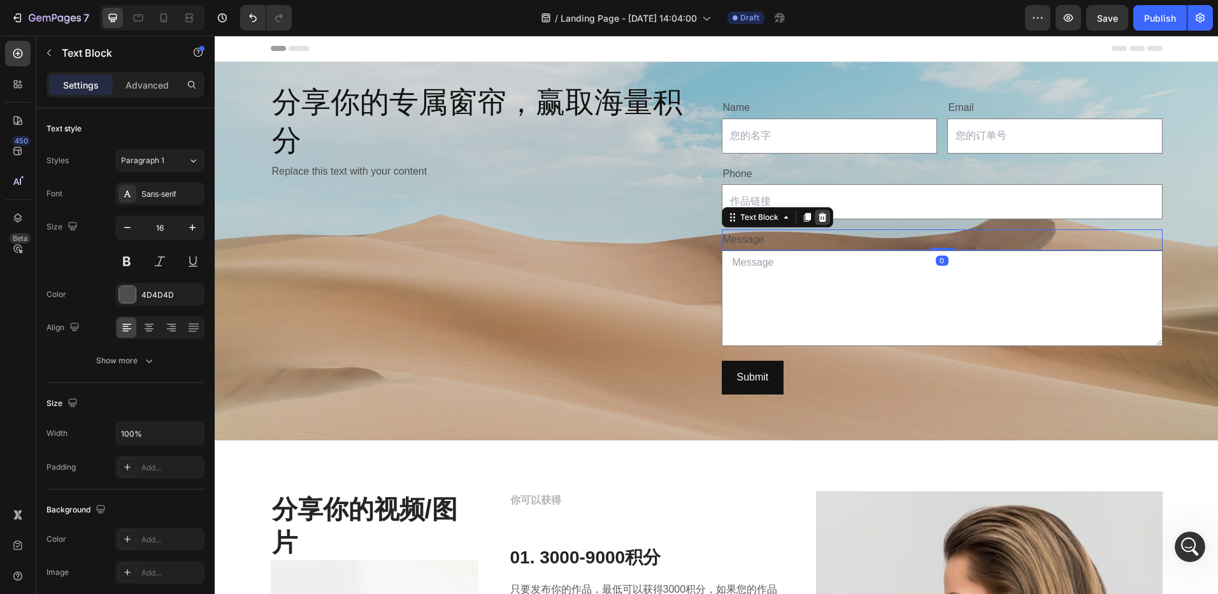
click at [818, 217] on icon at bounding box center [822, 217] width 10 height 10
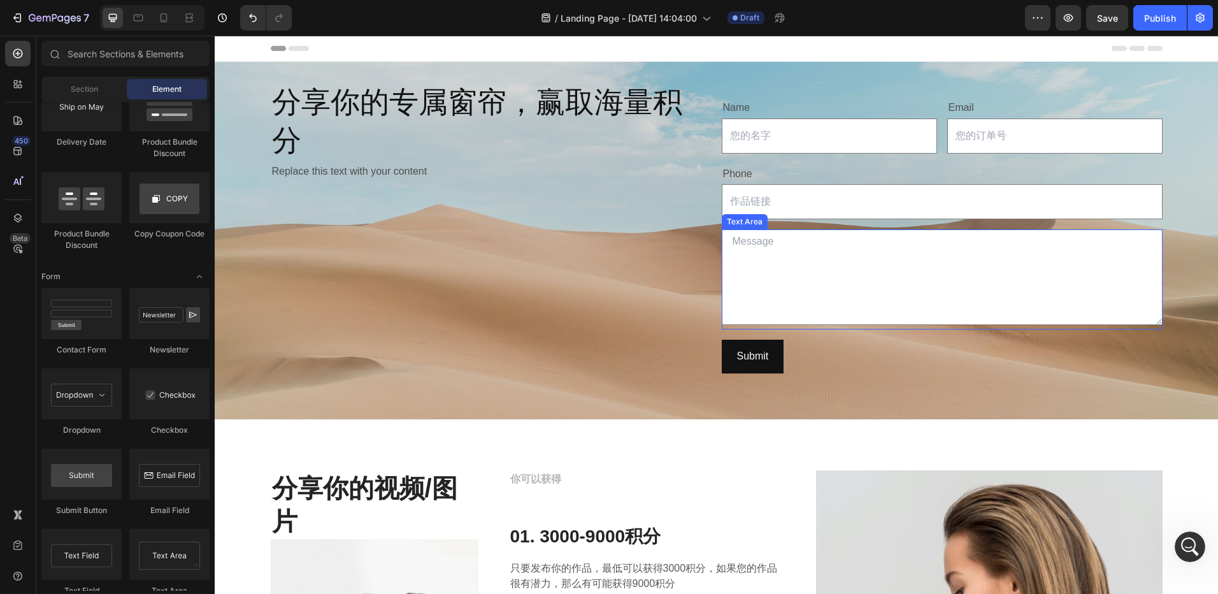
click at [792, 241] on textarea at bounding box center [942, 277] width 441 height 96
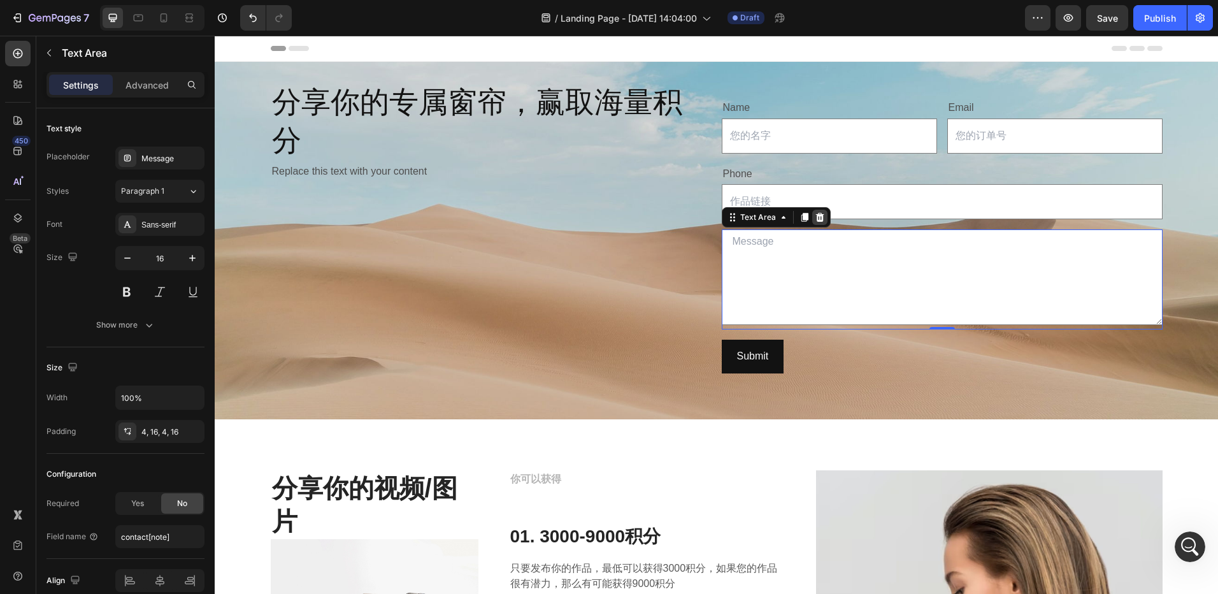
click at [815, 219] on icon at bounding box center [819, 217] width 8 height 9
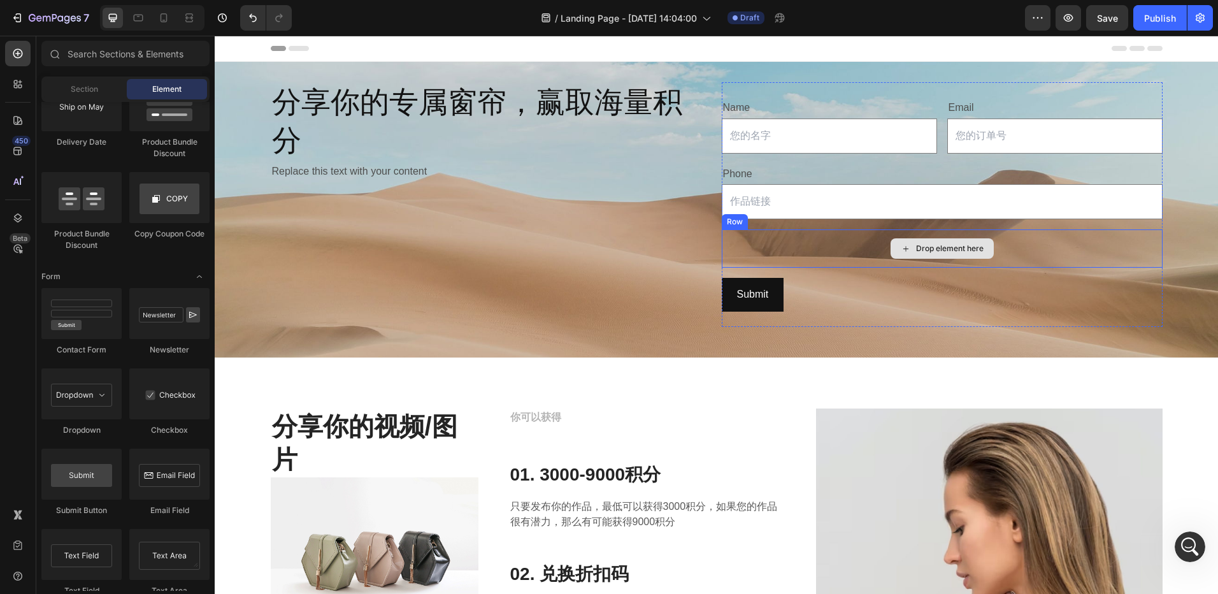
click at [779, 252] on div "Drop element here" at bounding box center [942, 248] width 441 height 38
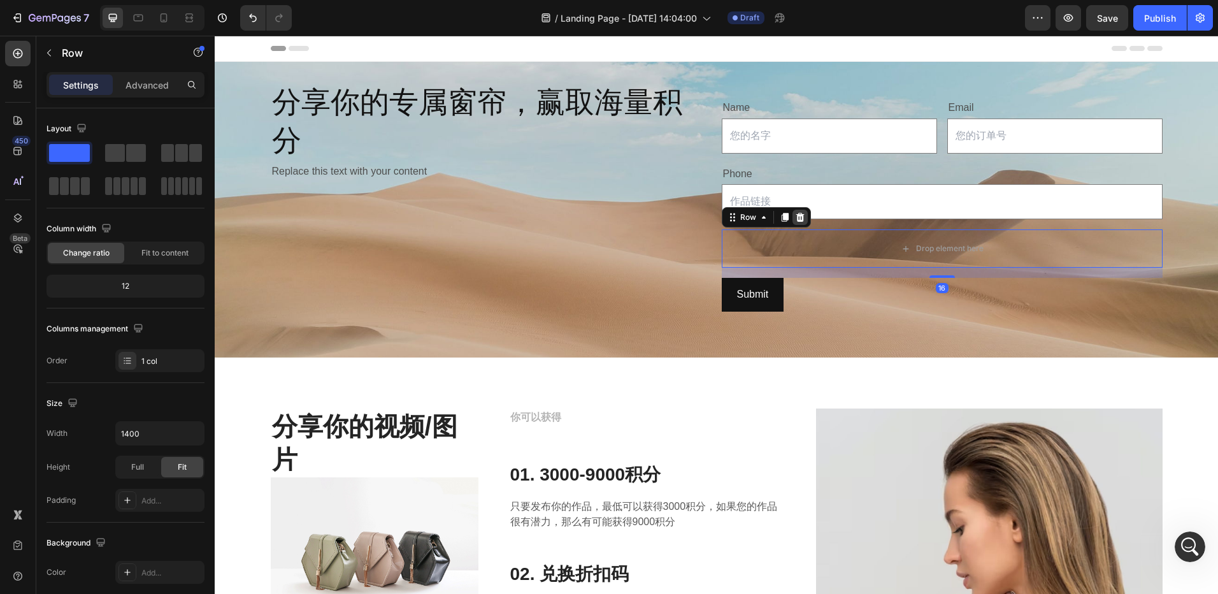
click at [797, 216] on icon at bounding box center [800, 217] width 8 height 9
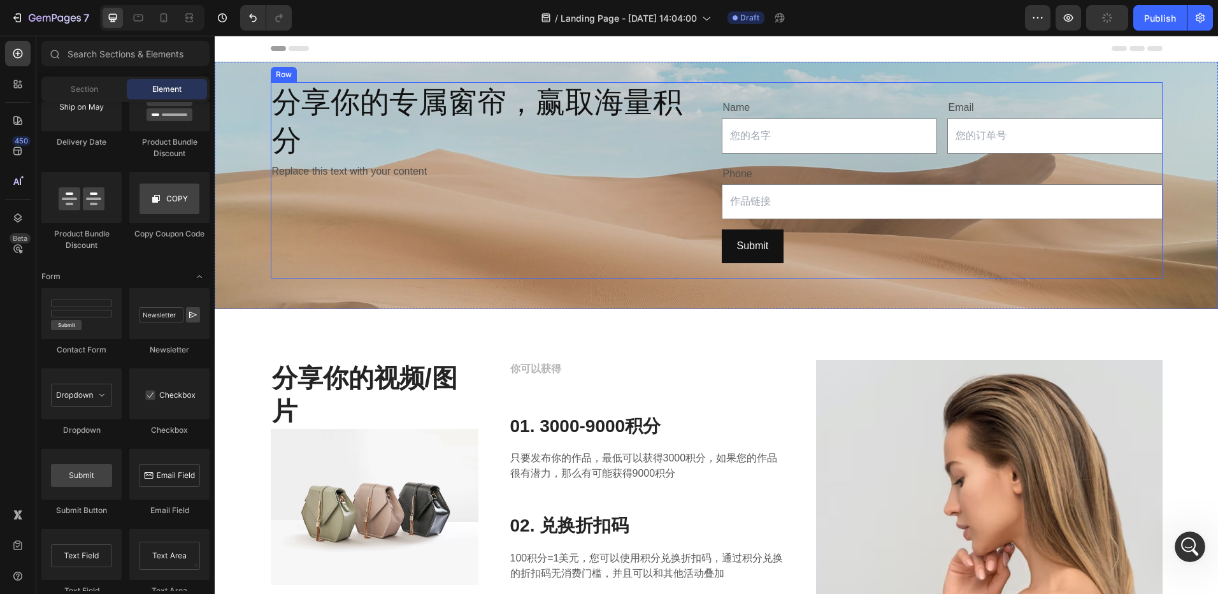
click at [583, 227] on div "分享你的专属窗帘，赢取海量积分 Heading Replace this text with your content Text Block" at bounding box center [491, 180] width 441 height 196
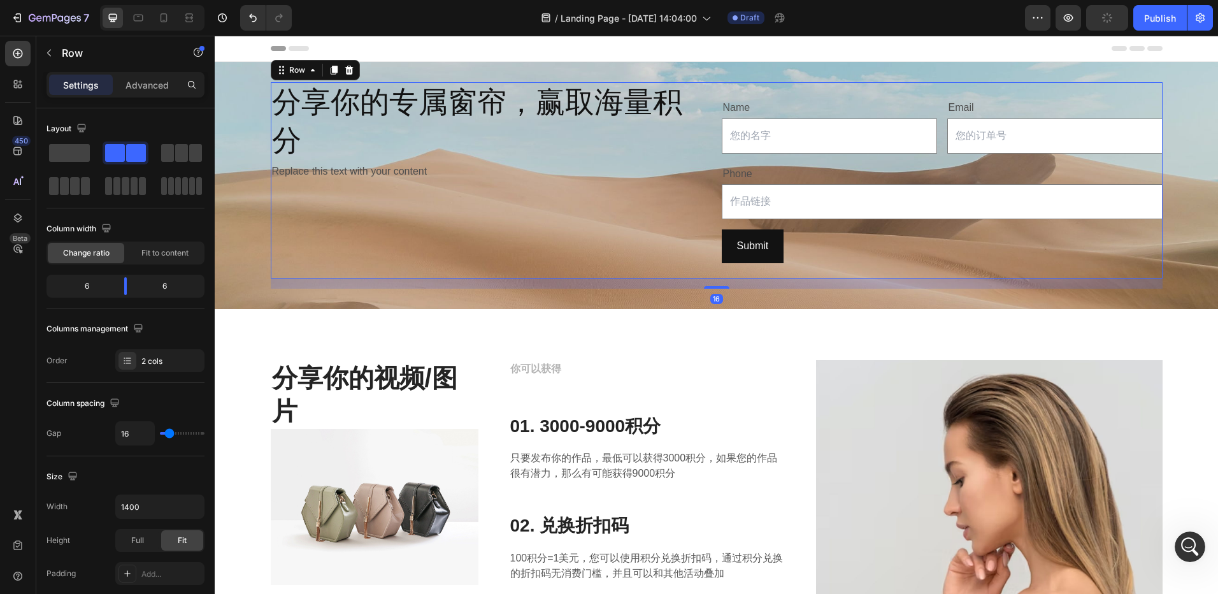
click at [522, 161] on div "Replace this text with your content" at bounding box center [491, 171] width 441 height 21
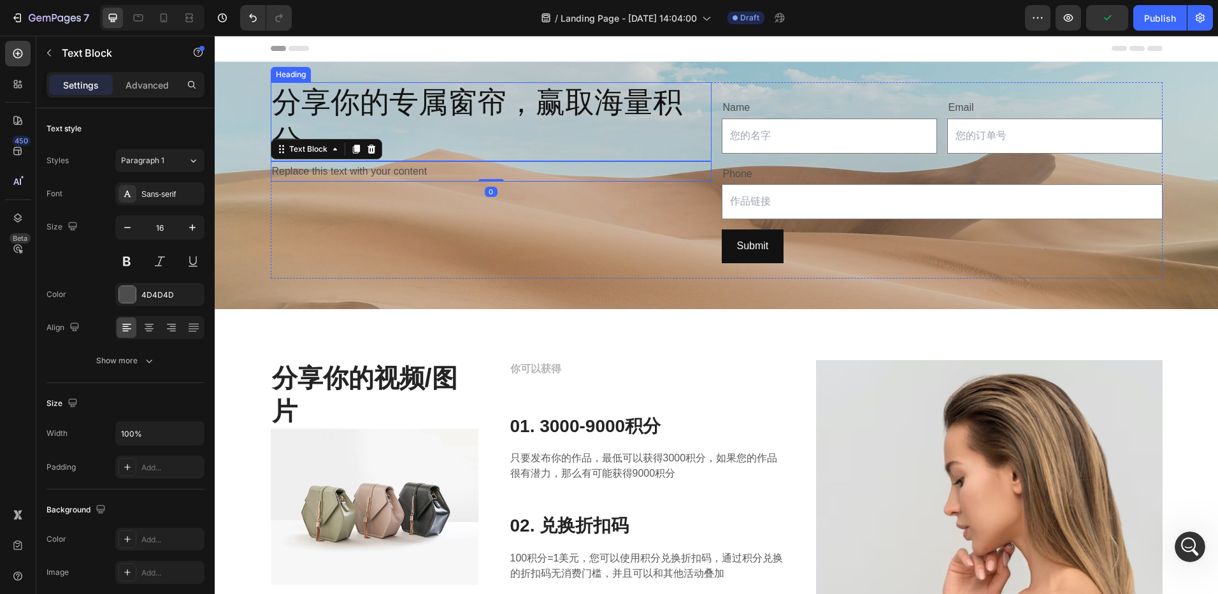
click at [545, 110] on h2 "分享你的专属窗帘，赢取海量积分" at bounding box center [491, 121] width 441 height 79
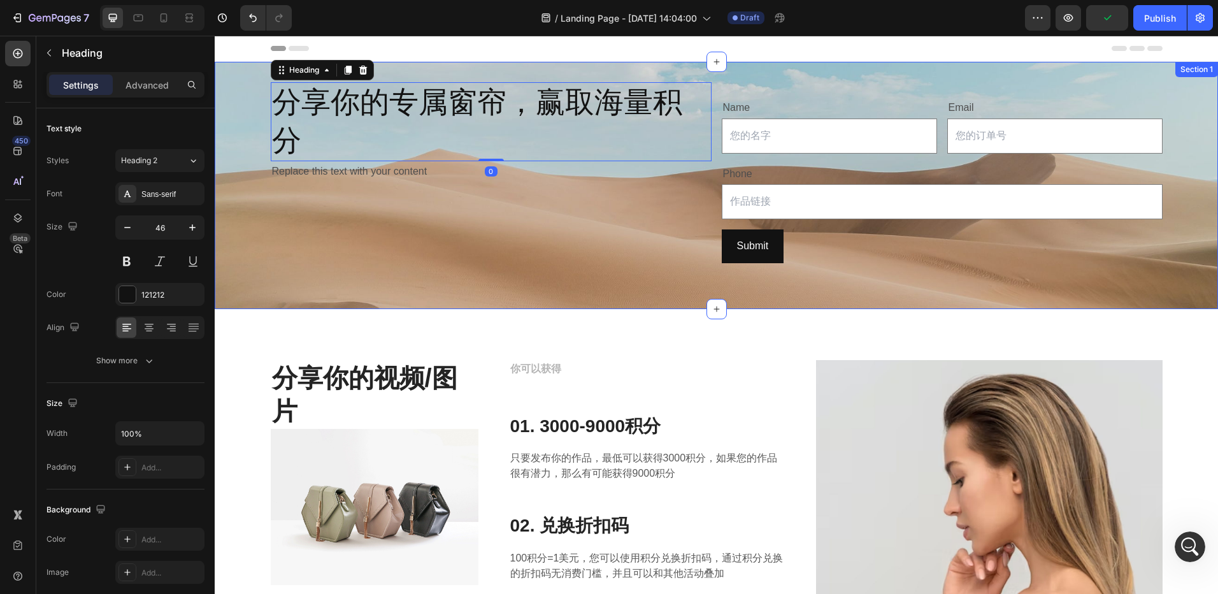
click at [555, 299] on div "分享你的专属窗帘，赢取海量积分 Heading 0 Replace this text with your content Text Block Name T…" at bounding box center [716, 185] width 1003 height 247
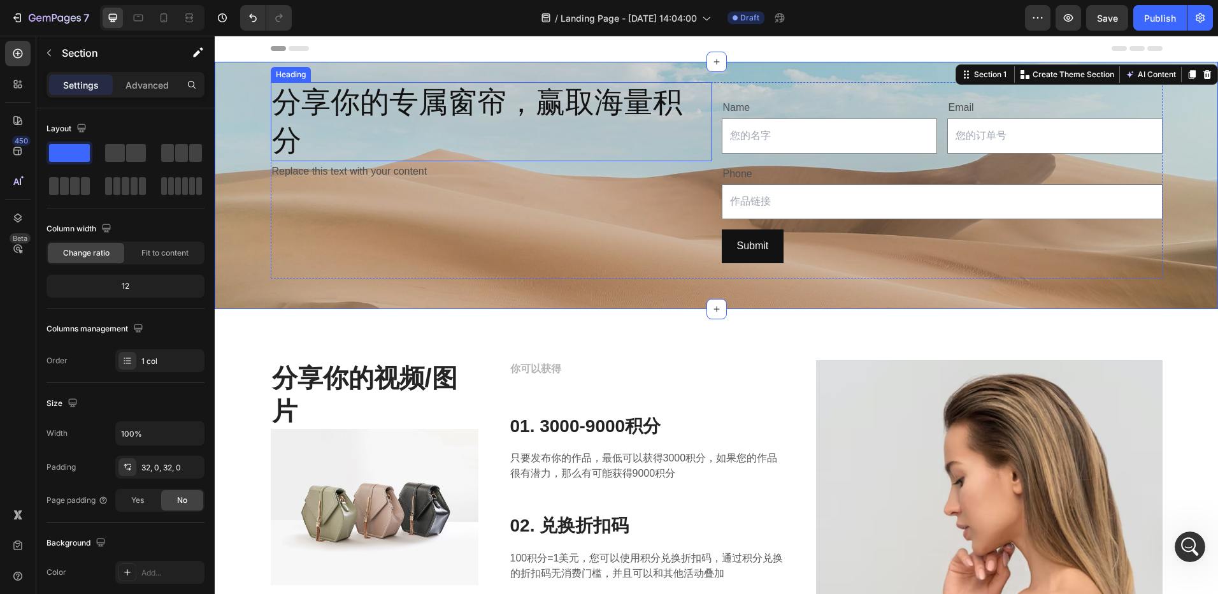
click at [505, 110] on h2 "分享你的专属窗帘，赢取海量积分" at bounding box center [491, 121] width 441 height 79
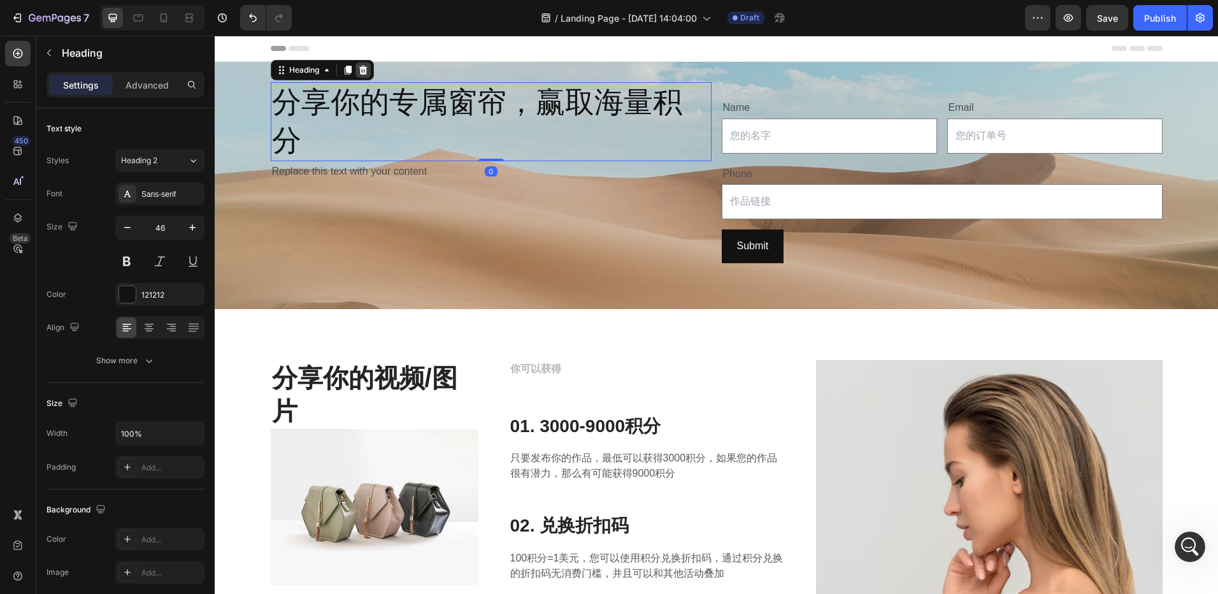
click at [359, 68] on icon at bounding box center [363, 70] width 8 height 9
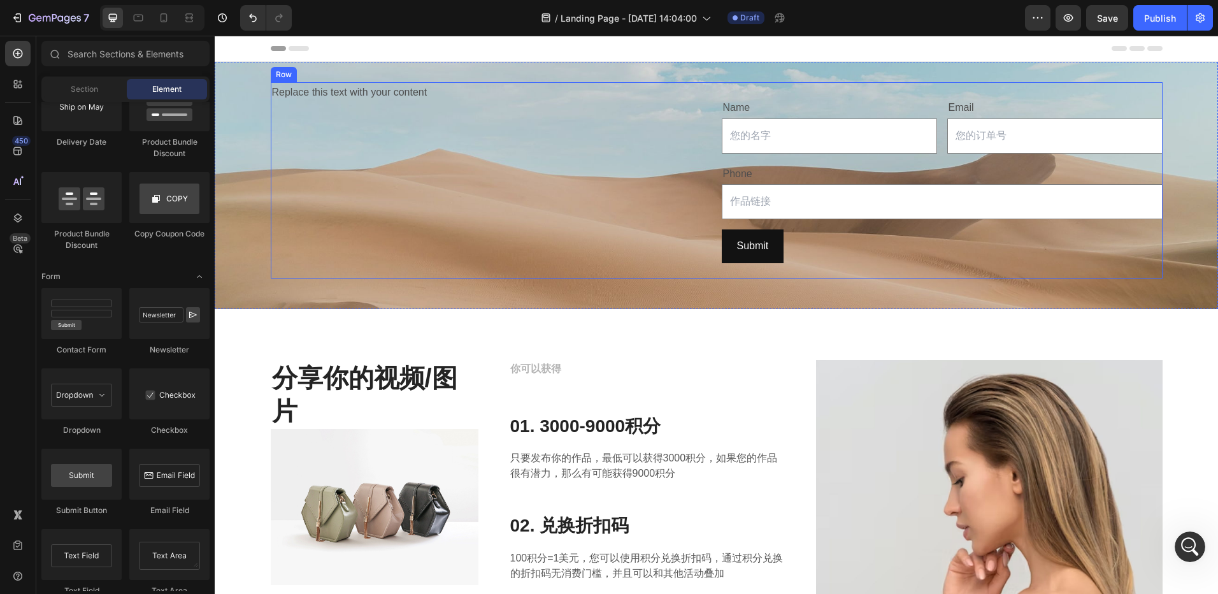
click at [457, 105] on div "Replace this text with your content Text Block" at bounding box center [491, 180] width 441 height 196
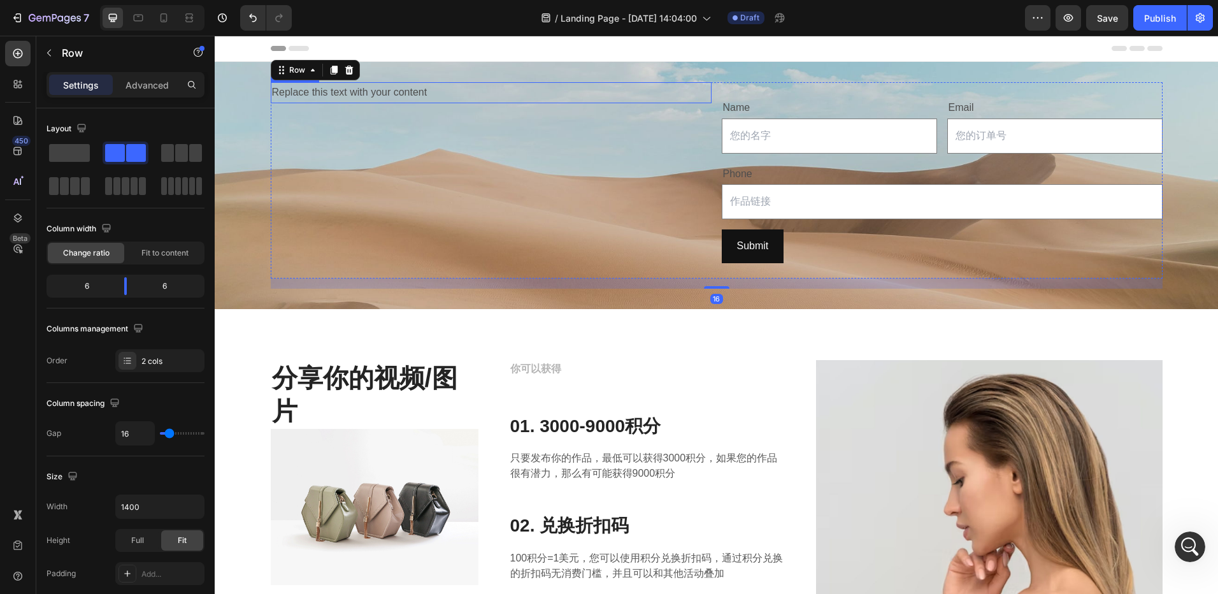
click at [437, 95] on div "Replace this text with your content" at bounding box center [491, 92] width 441 height 21
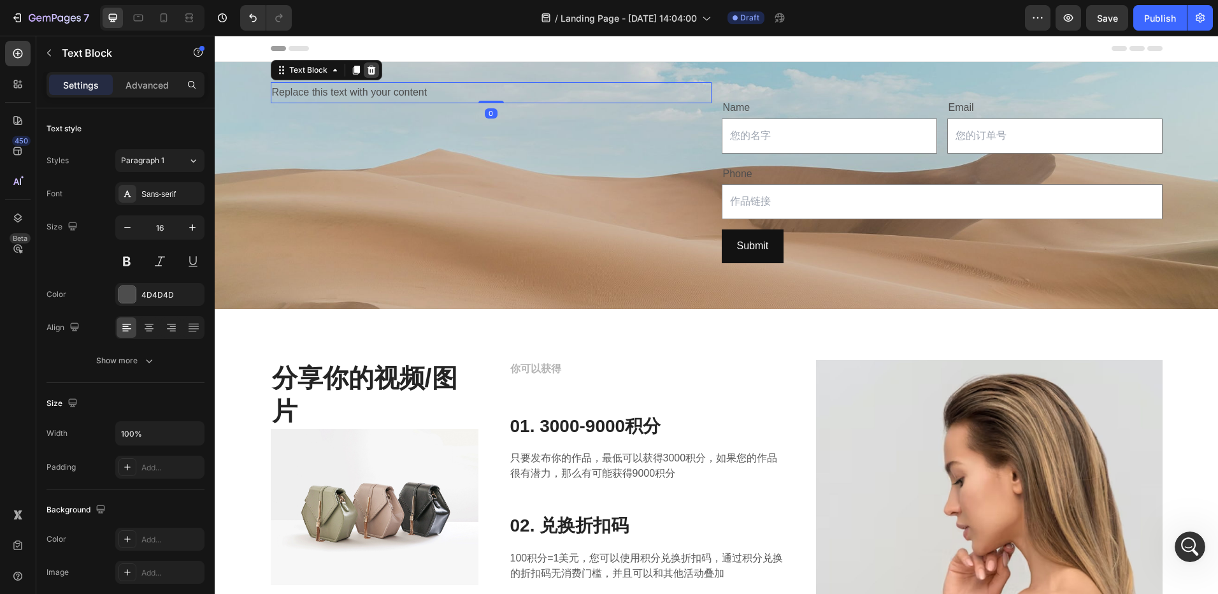
click at [369, 67] on icon at bounding box center [371, 70] width 8 height 9
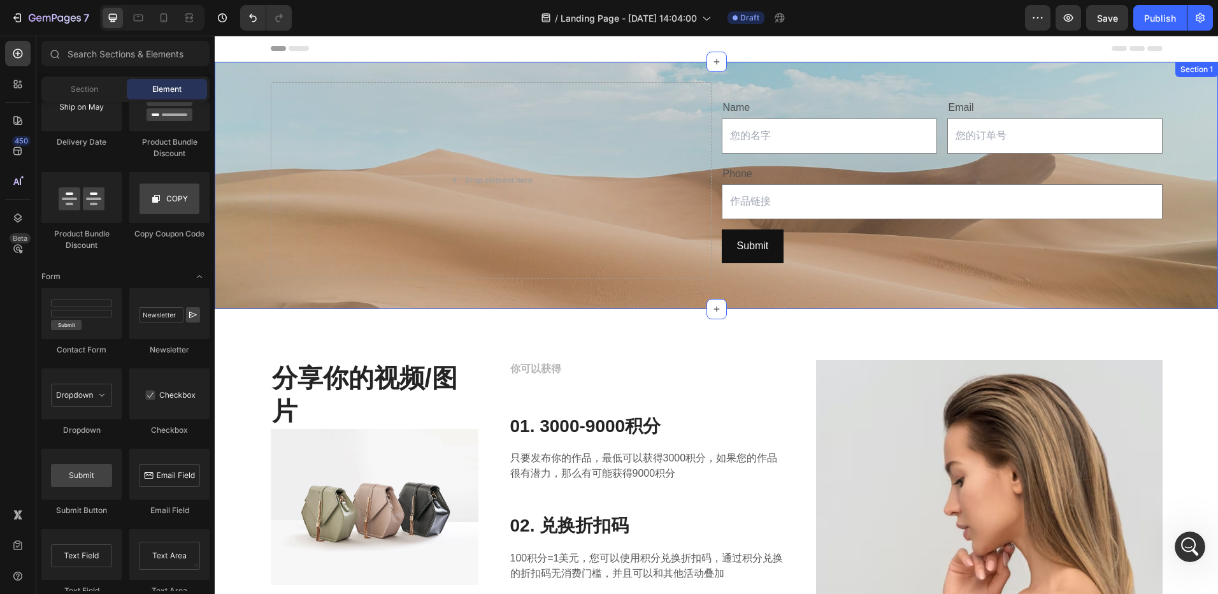
click at [518, 145] on div "Drop element here" at bounding box center [491, 180] width 441 height 196
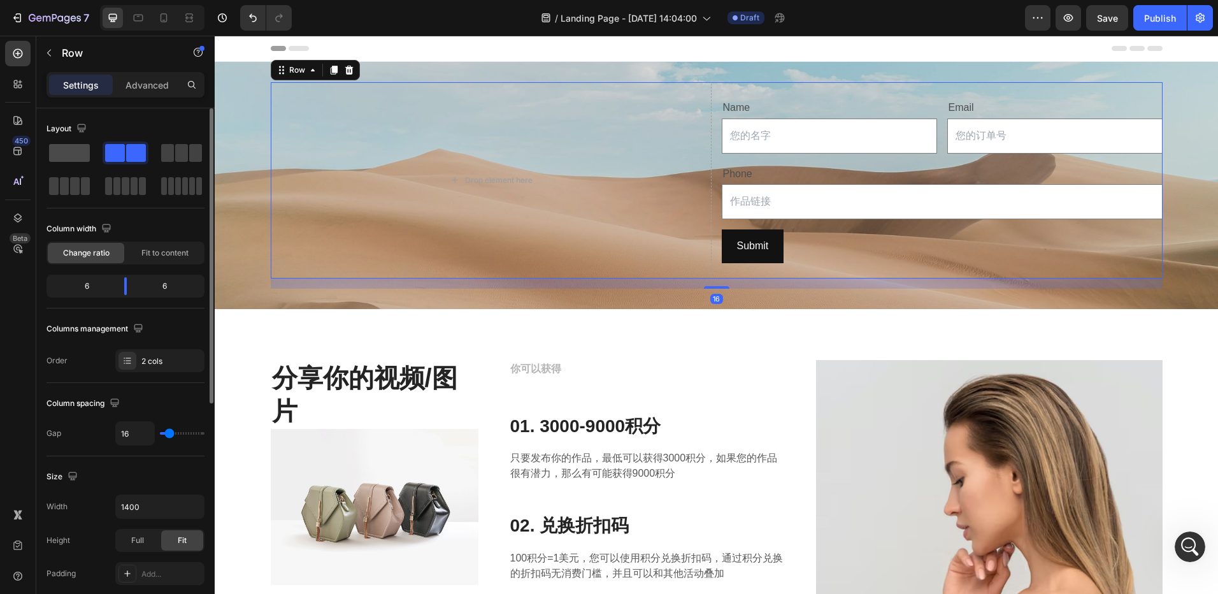
click at [70, 147] on span at bounding box center [69, 153] width 41 height 18
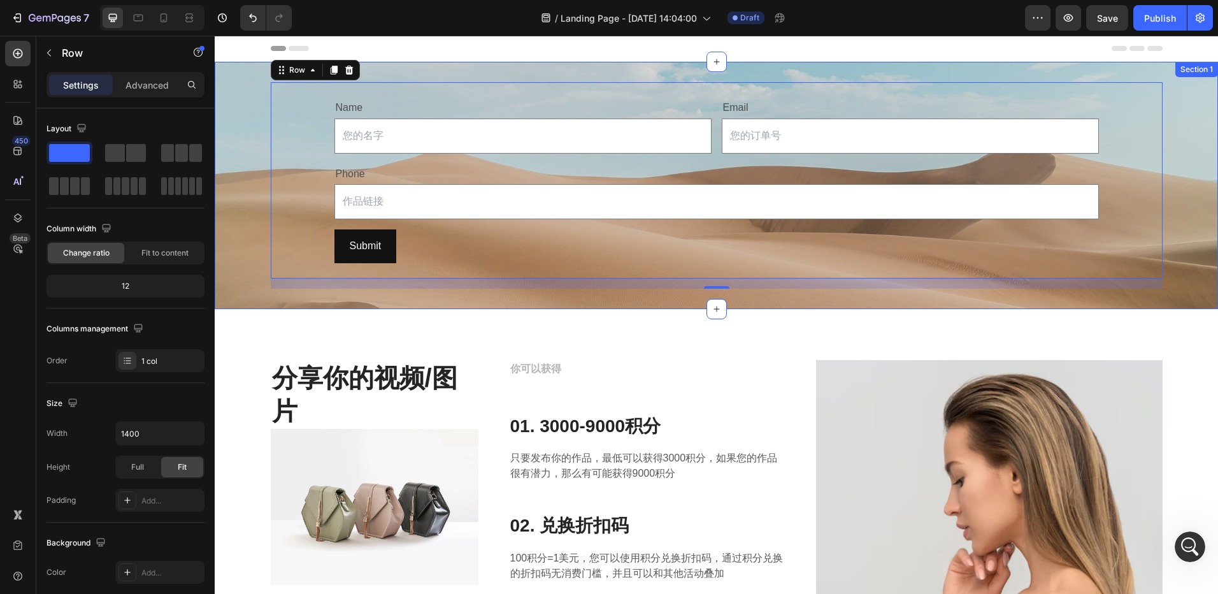
click at [615, 303] on div "Name Text Block Text Field Email Text Block Email Field Row Phone Text Block Te…" at bounding box center [716, 185] width 1003 height 247
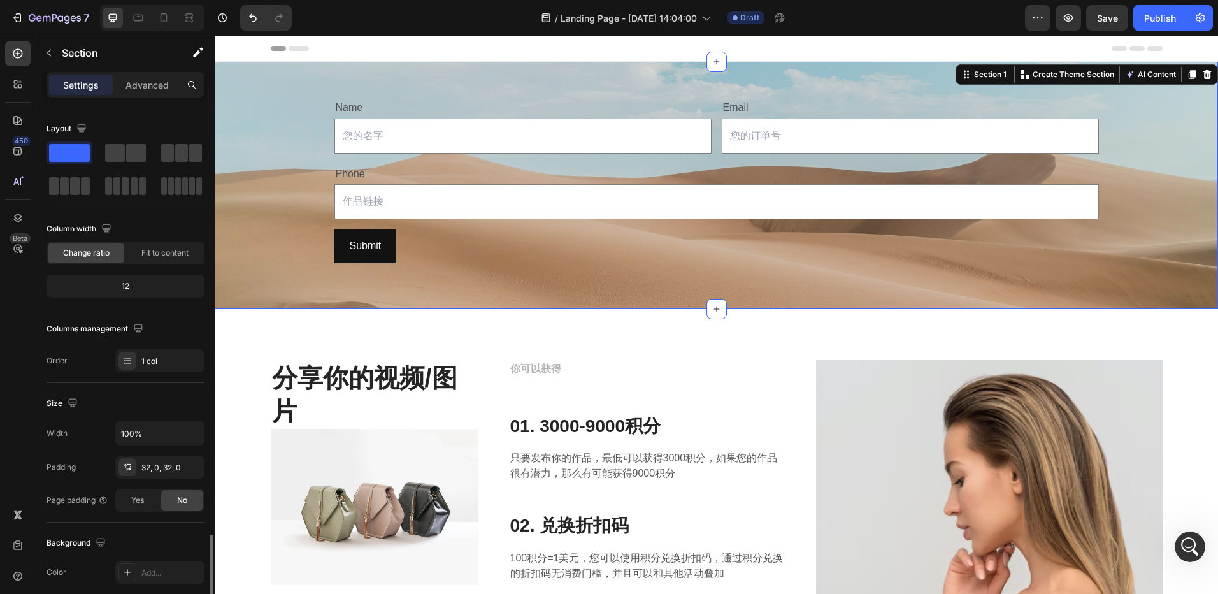
scroll to position [255, 0]
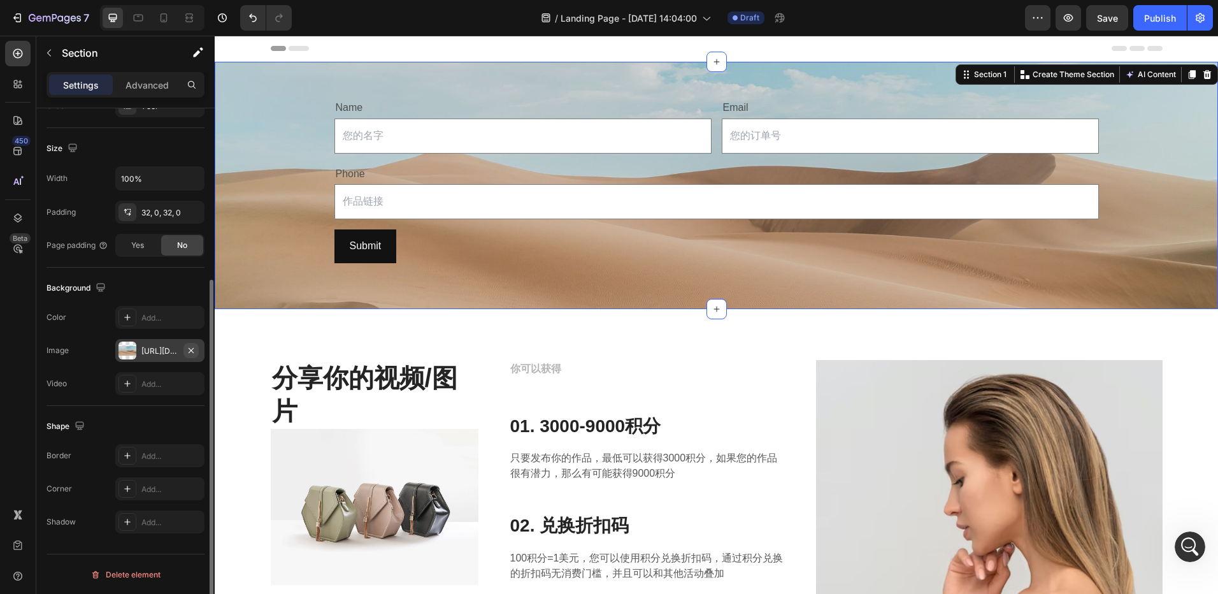
click at [189, 350] on icon "button" at bounding box center [191, 350] width 10 height 10
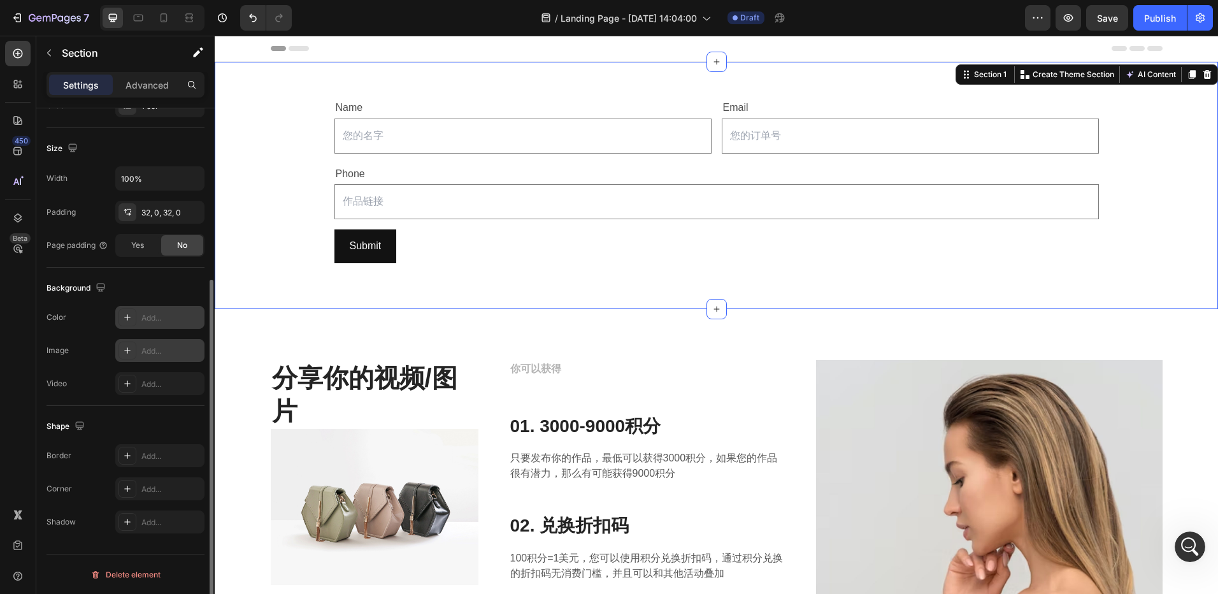
click at [176, 319] on div "Add..." at bounding box center [171, 317] width 60 height 11
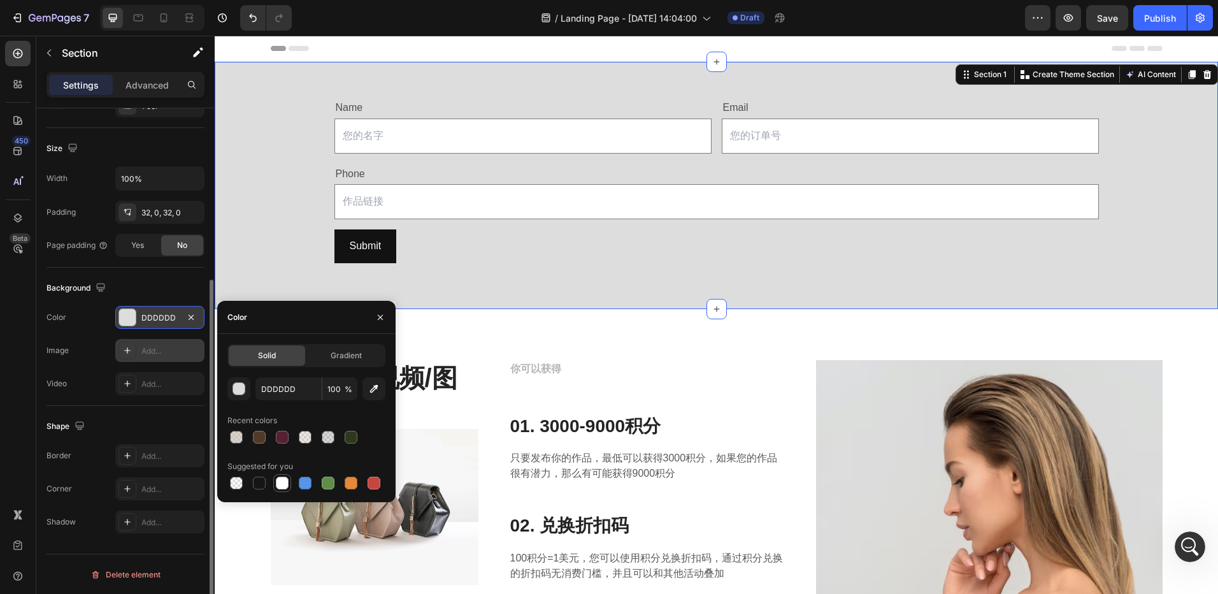
click at [286, 482] on div at bounding box center [282, 483] width 13 height 13
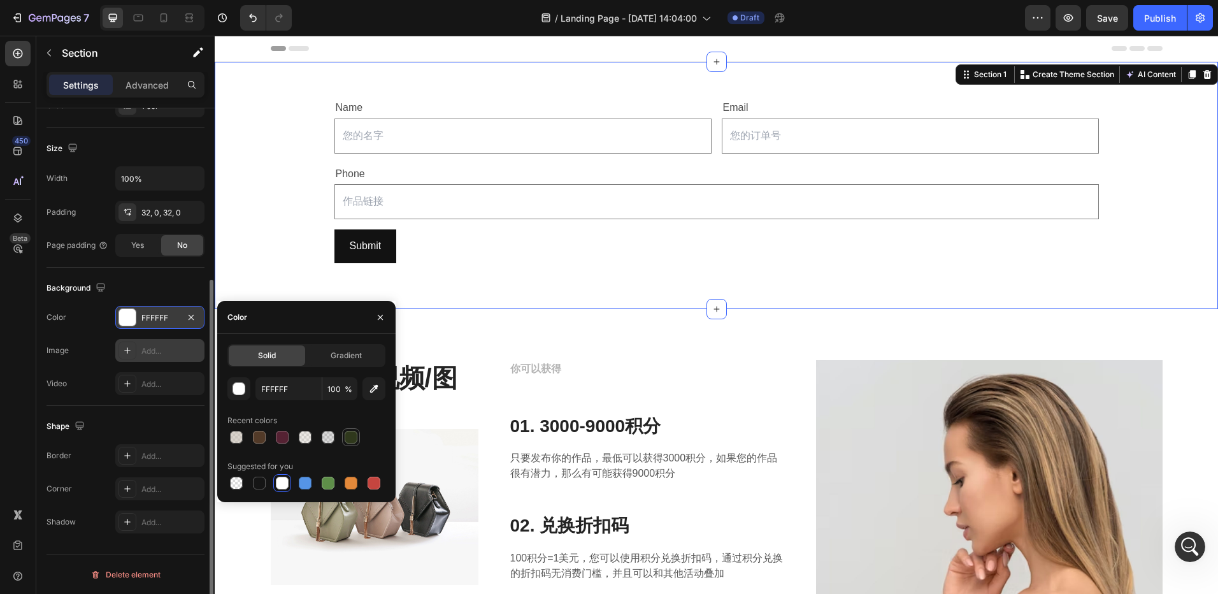
click at [347, 441] on div at bounding box center [351, 437] width 13 height 13
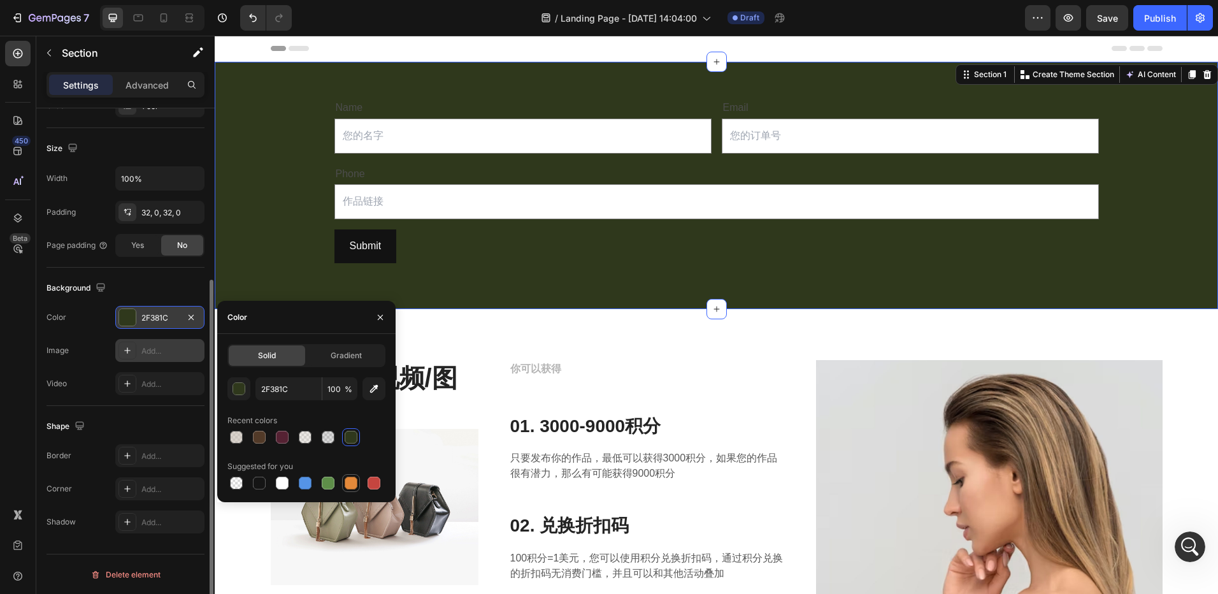
click at [354, 487] on div at bounding box center [351, 483] width 13 height 13
type input "E4893A"
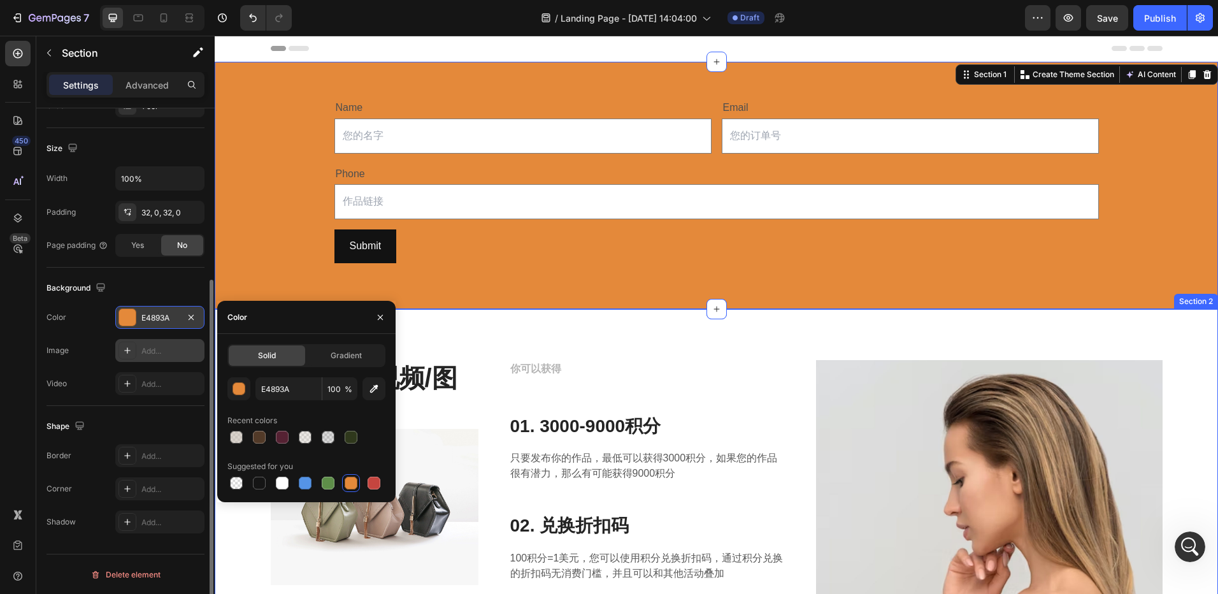
click at [759, 322] on div "分享你的视频/图片 Heading Image 你可以获得 Text block 01. 3000-9000积分 Heading 只要发布你的作品，最低可以获…" at bounding box center [716, 576] width 1003 height 535
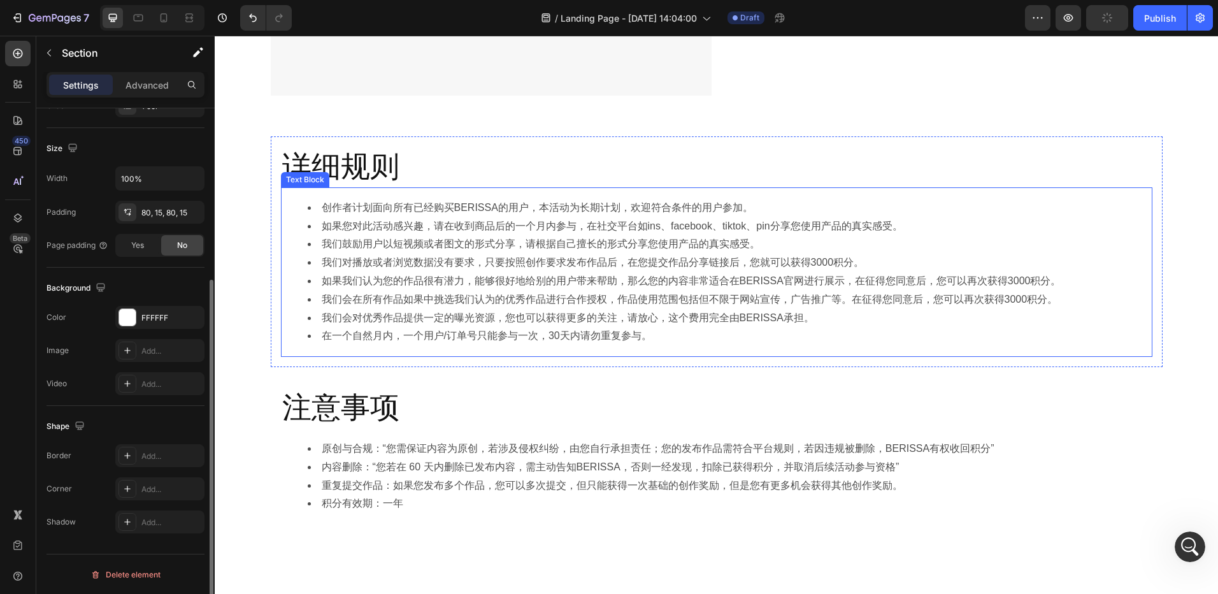
scroll to position [1656, 0]
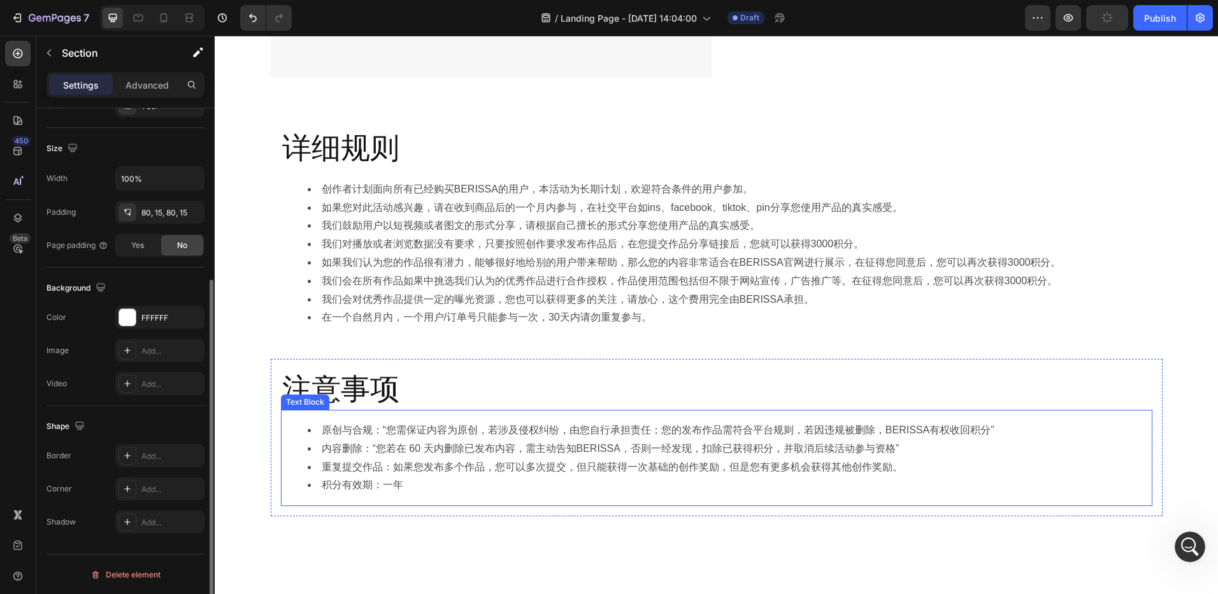
click at [917, 471] on li "重复提交作品：如果您发布多个作品，您可以多次提交，但只能获得一次基础的创作奖励，但是您有更多机会获得其他创作奖励。" at bounding box center [729, 467] width 843 height 18
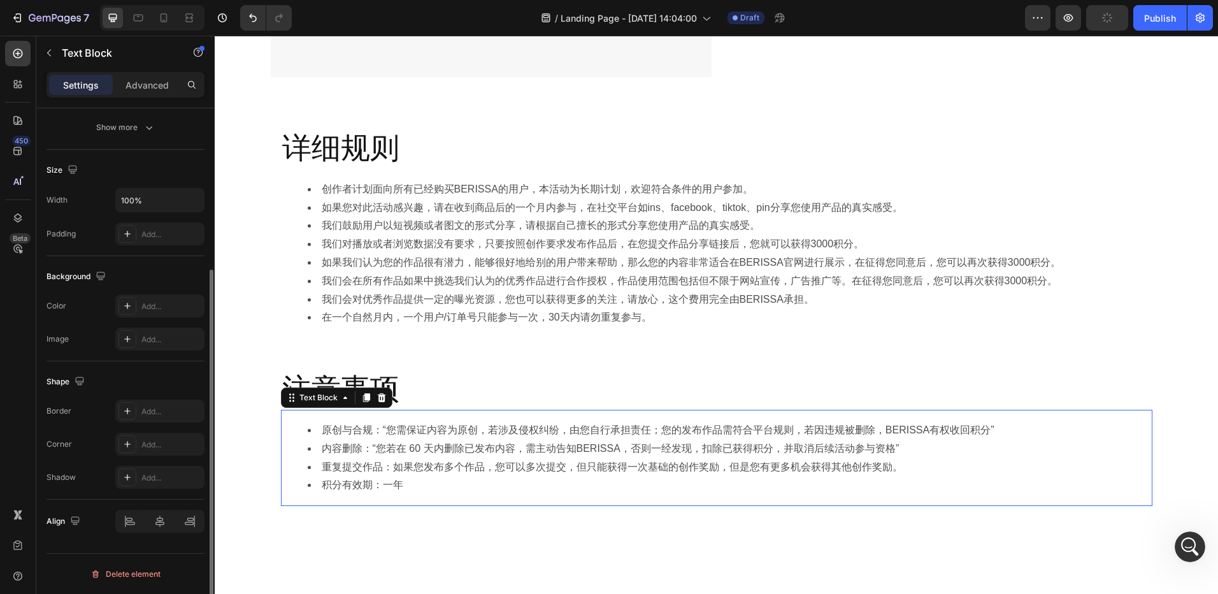
scroll to position [0, 0]
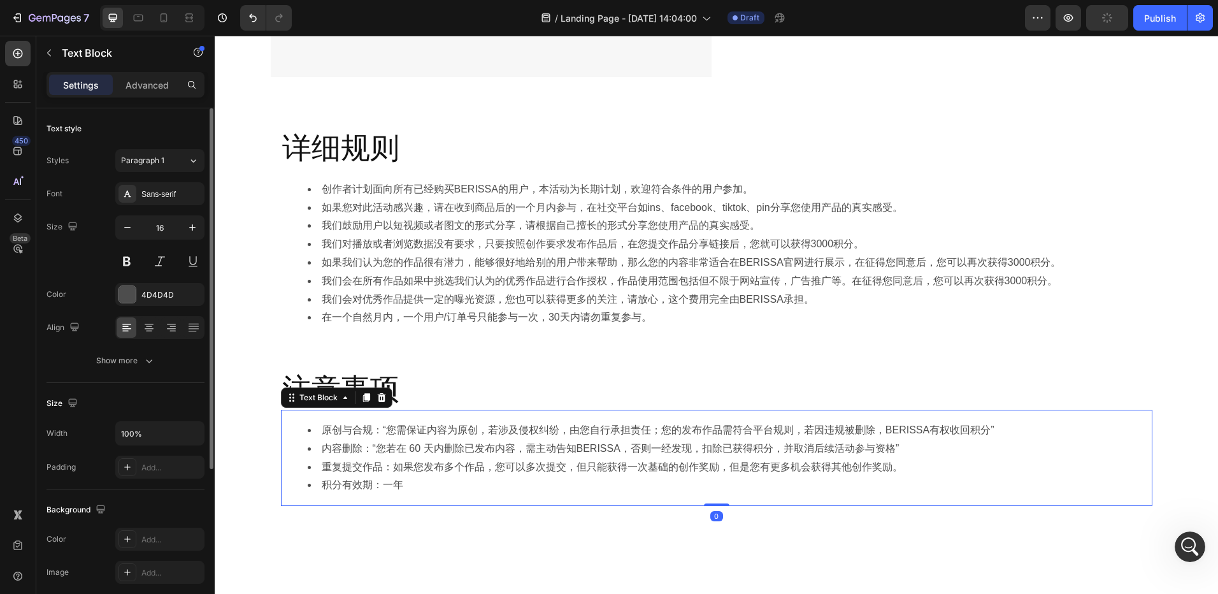
click at [920, 468] on li "重复提交作品：如果您发布多个作品，您可以多次提交，但只能获得一次基础的创作奖励，但是您有更多机会获得其他创作奖励。" at bounding box center [729, 467] width 843 height 18
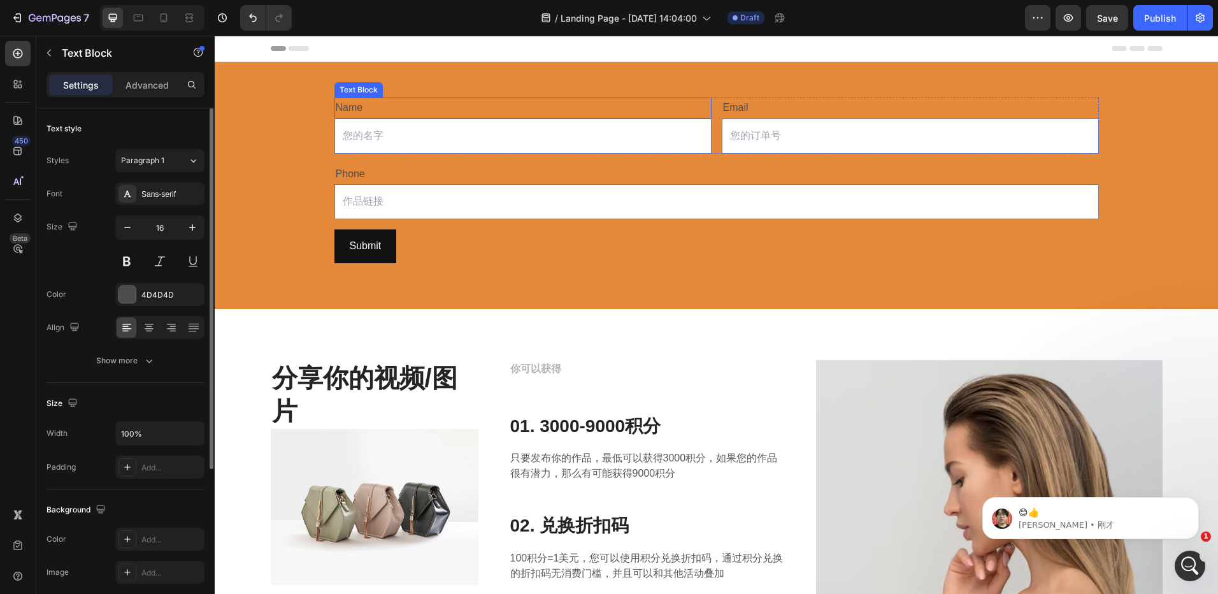
click at [510, 101] on div "Name" at bounding box center [522, 107] width 377 height 21
click at [571, 85] on div "Name Text Block 0 Text Field Email Text Block Email Field Row Phone Text Block …" at bounding box center [716, 180] width 764 height 196
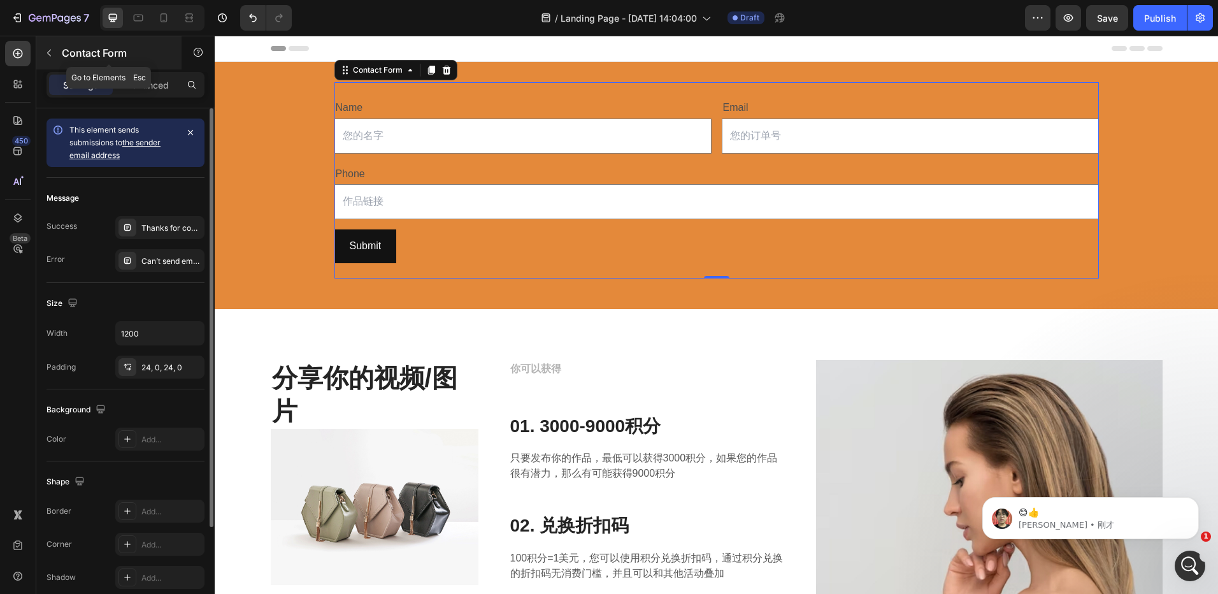
click at [54, 54] on button "button" at bounding box center [49, 53] width 20 height 20
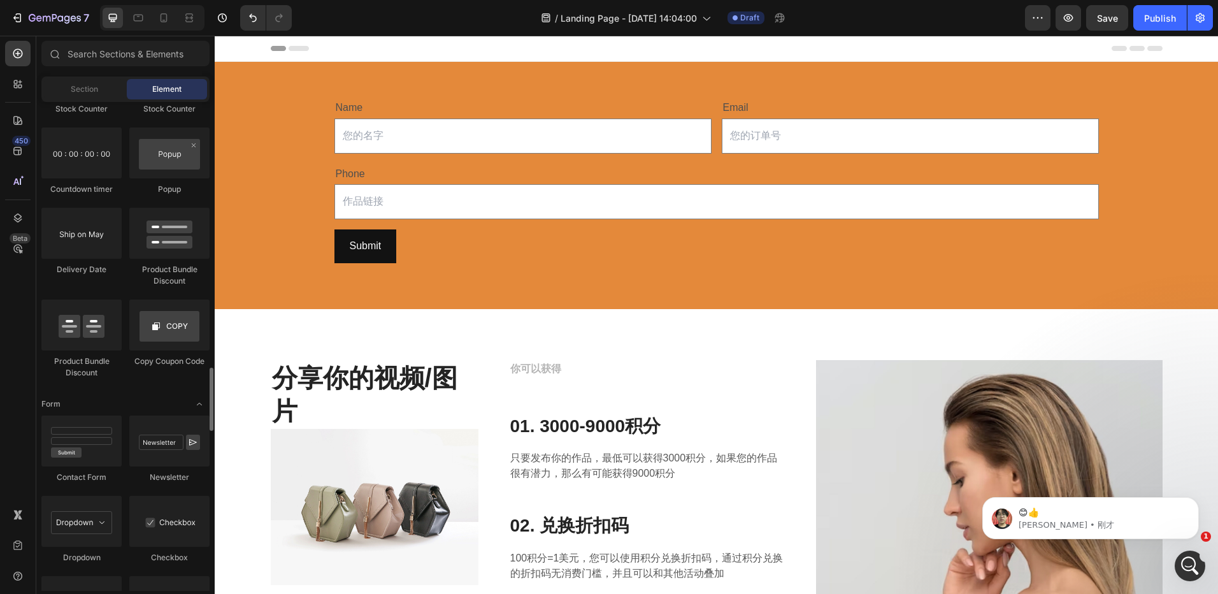
scroll to position [2548, 0]
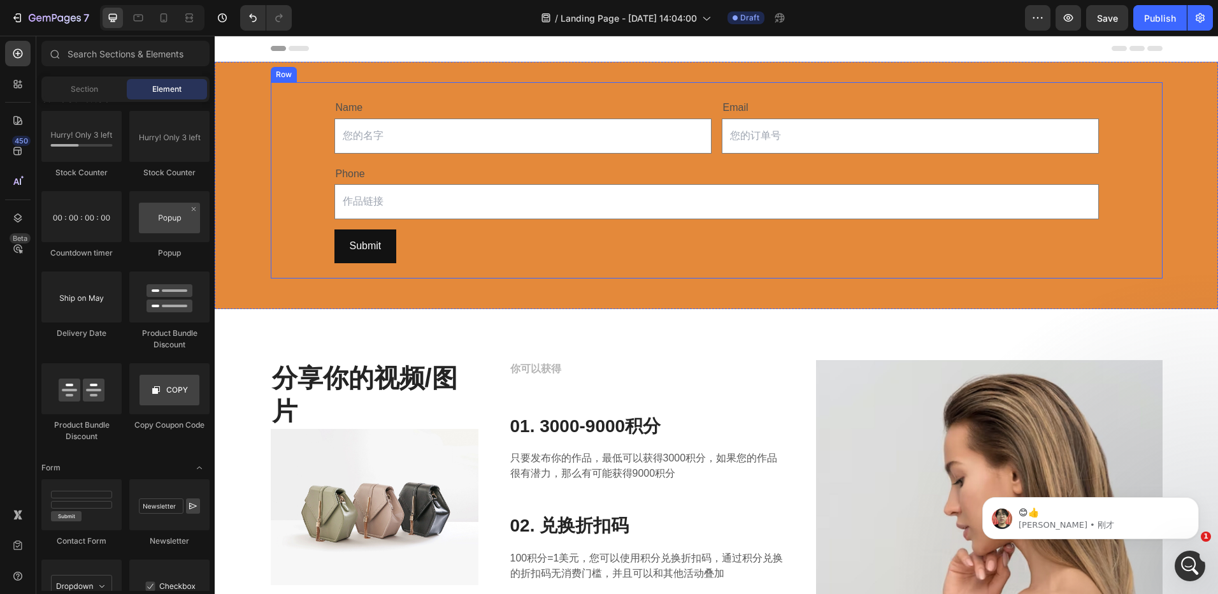
click at [278, 123] on div "Name Text Block Text Field Email Text Block Email Field Row Phone Text Block Te…" at bounding box center [717, 180] width 892 height 196
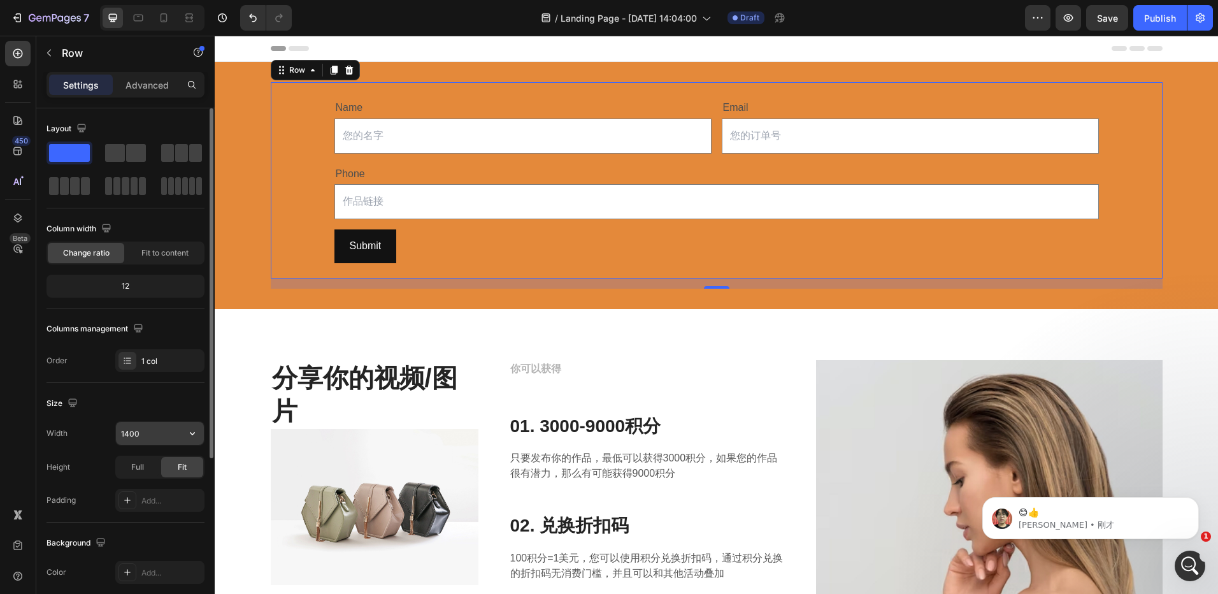
click at [150, 430] on input "1400" at bounding box center [160, 433] width 88 height 23
click at [170, 155] on span at bounding box center [167, 153] width 13 height 18
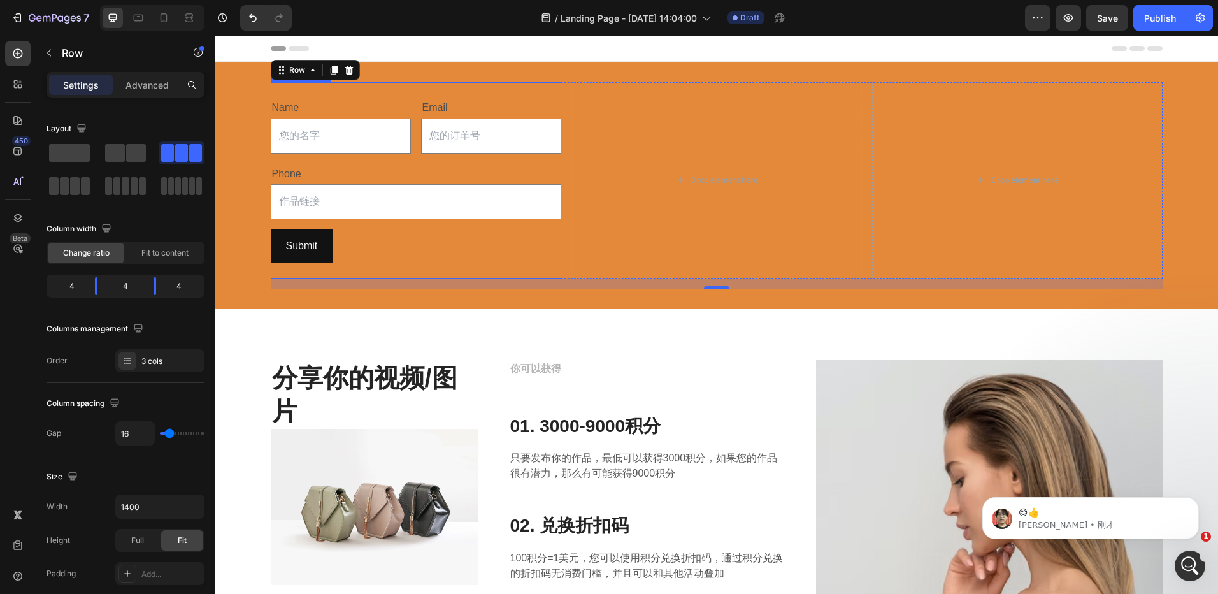
click at [297, 93] on div "Name Text Block Text Field Email Text Block Email Field Row Phone Text Block Te…" at bounding box center [416, 180] width 291 height 196
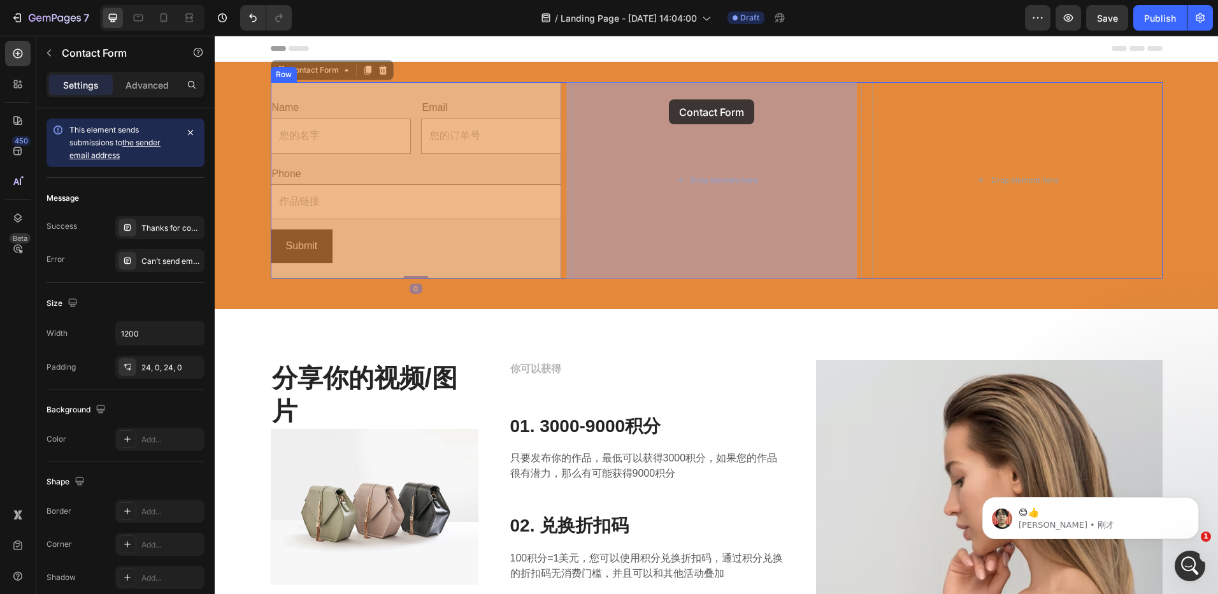
drag, startPoint x: 280, startPoint y: 71, endPoint x: 650, endPoint y: 98, distance: 371.8
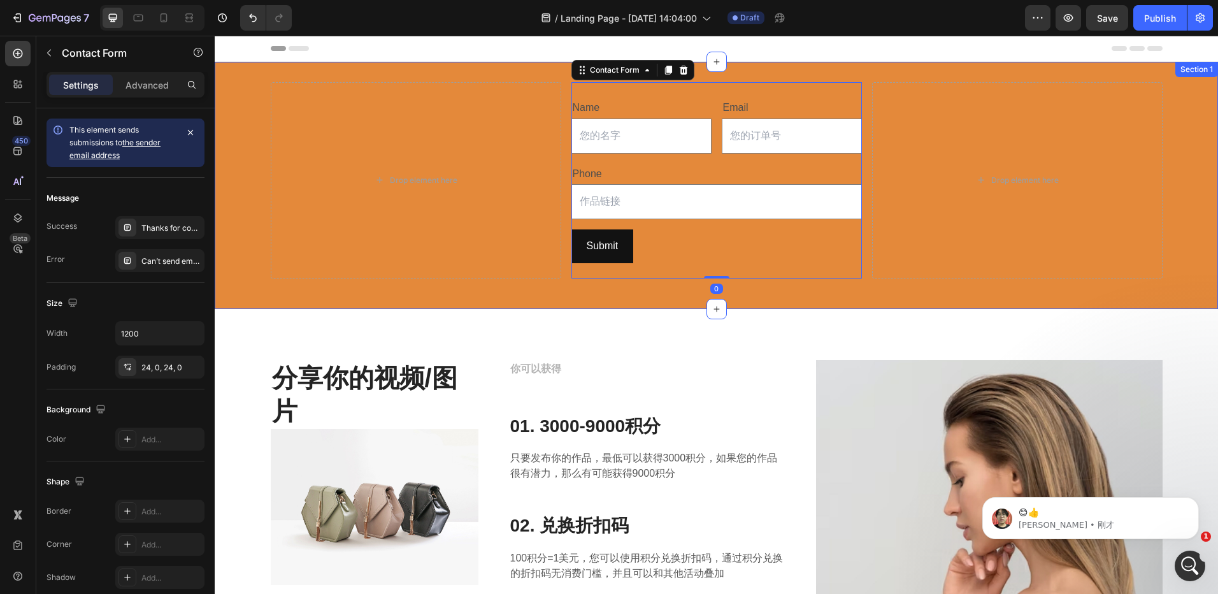
click at [562, 300] on div "Drop element here Name Text Block Text Field Email Text Block Email Field Row P…" at bounding box center [716, 185] width 1003 height 247
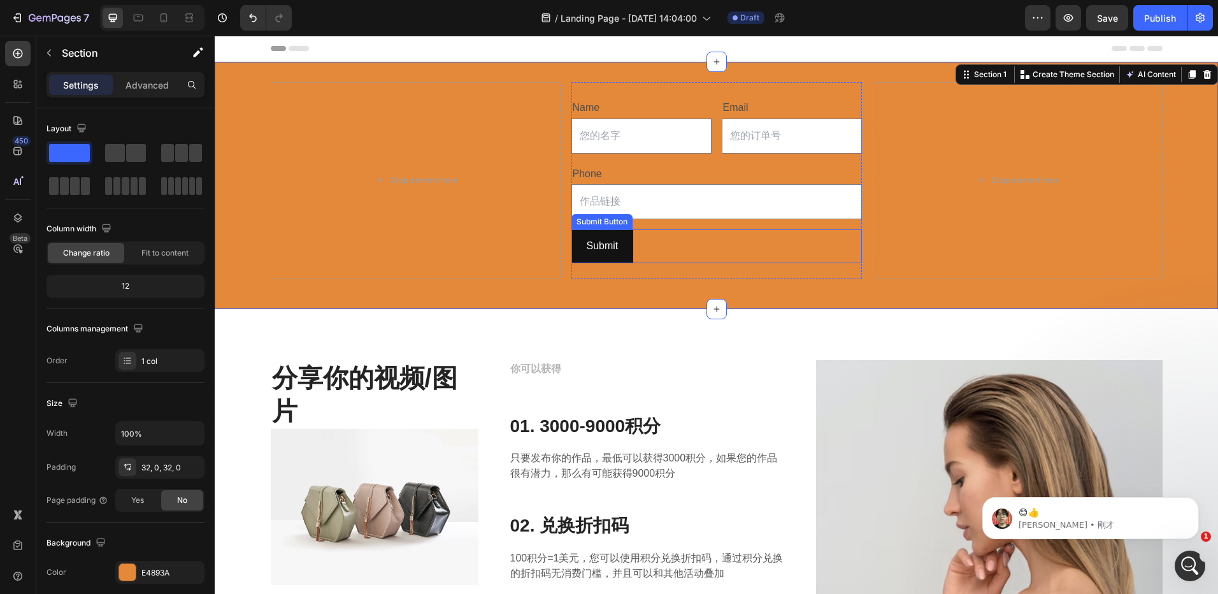
click at [670, 248] on div "Submit Submit Button" at bounding box center [716, 246] width 291 height 34
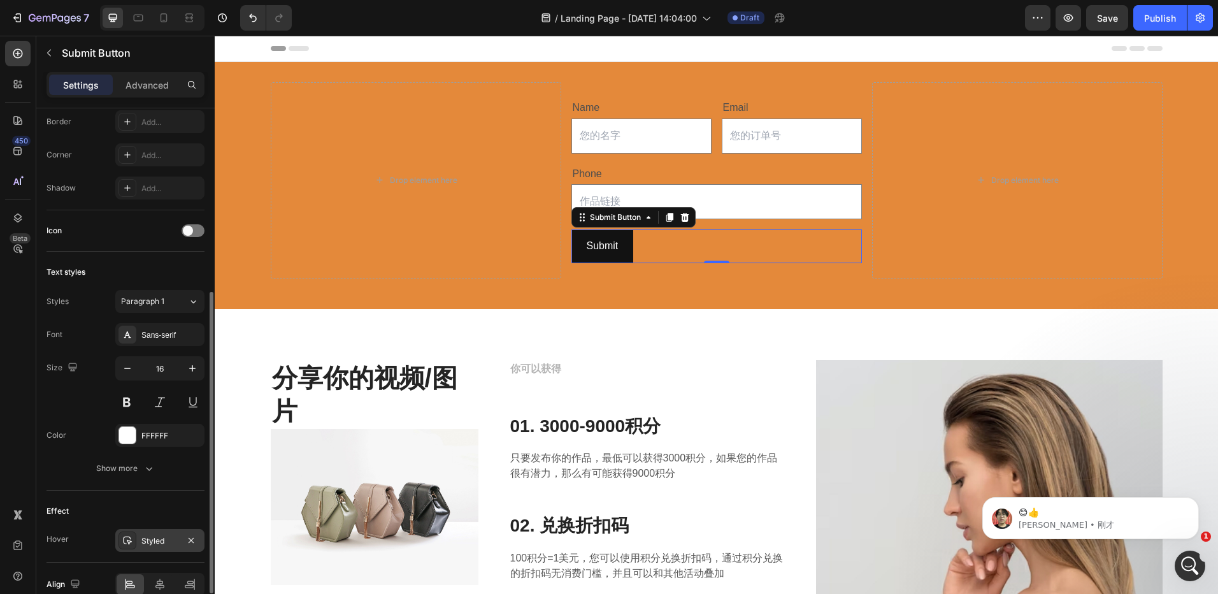
scroll to position [382, 0]
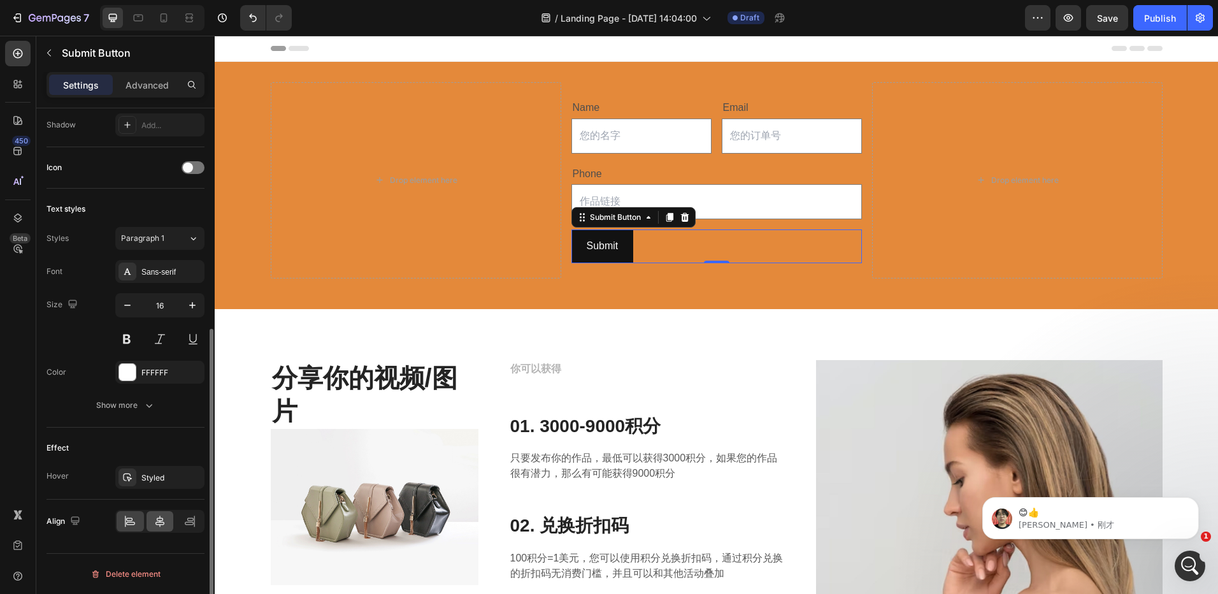
click at [165, 518] on icon at bounding box center [160, 521] width 13 height 13
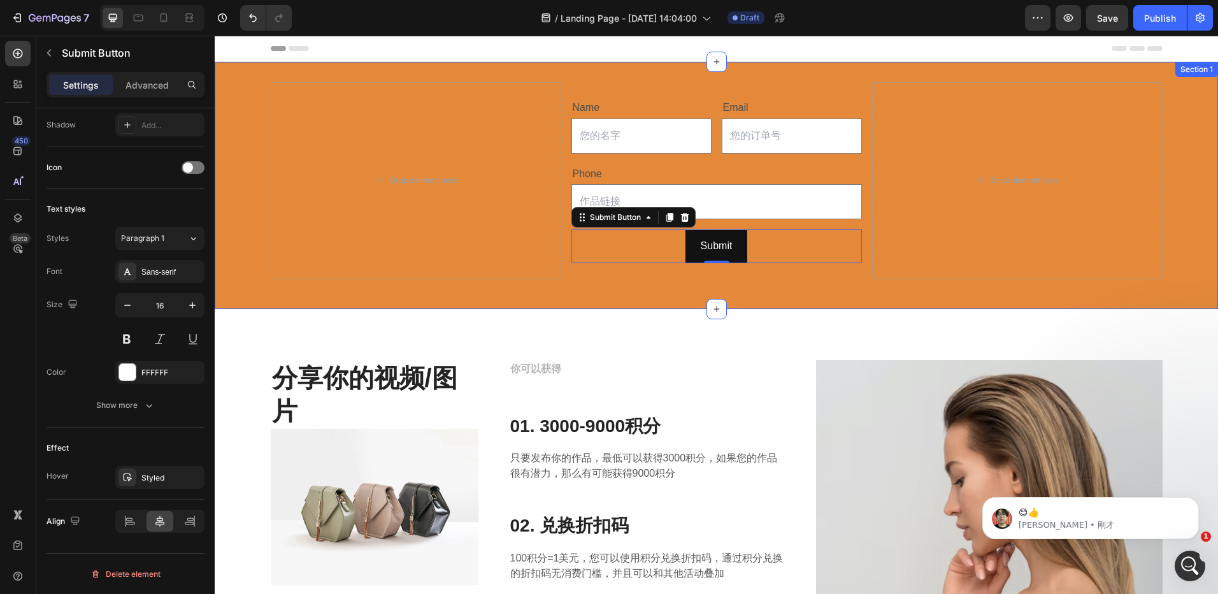
click at [832, 287] on div "Drop element here Name Text Block Text Field Email Text Block Email Field Row P…" at bounding box center [716, 185] width 1003 height 206
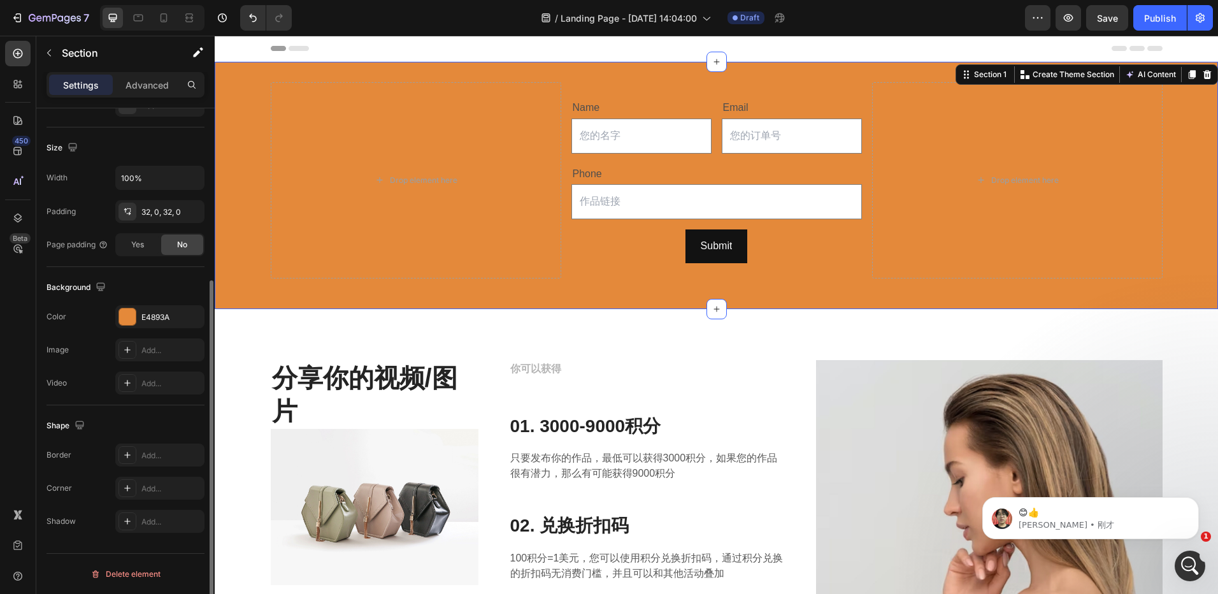
scroll to position [0, 0]
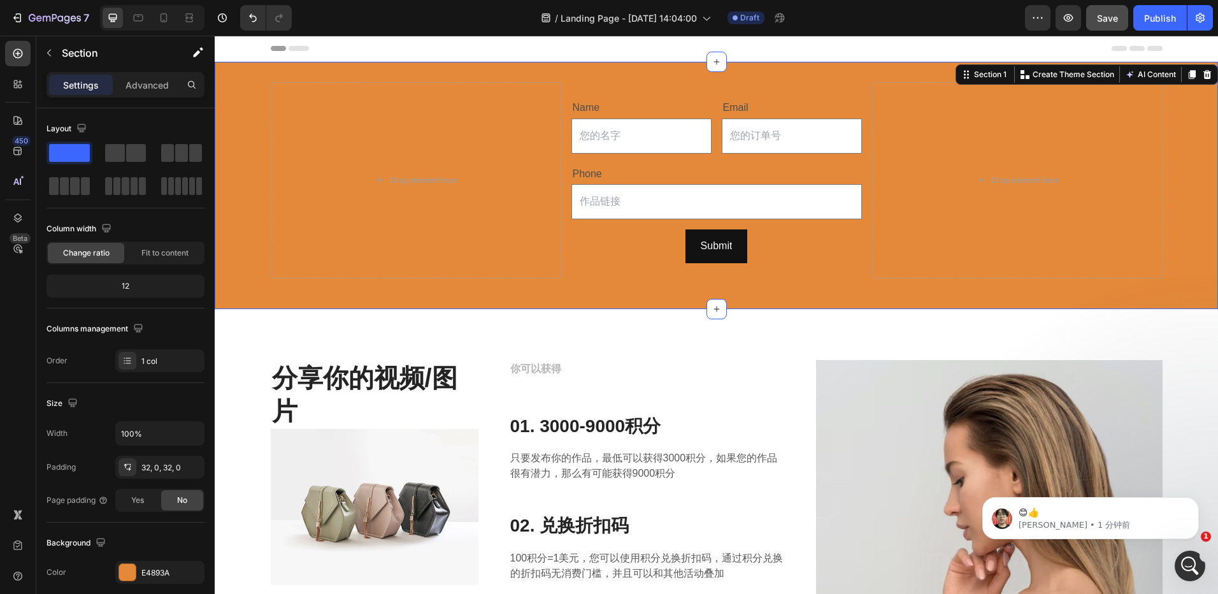
click at [1105, 24] on div "Save" at bounding box center [1107, 17] width 21 height 13
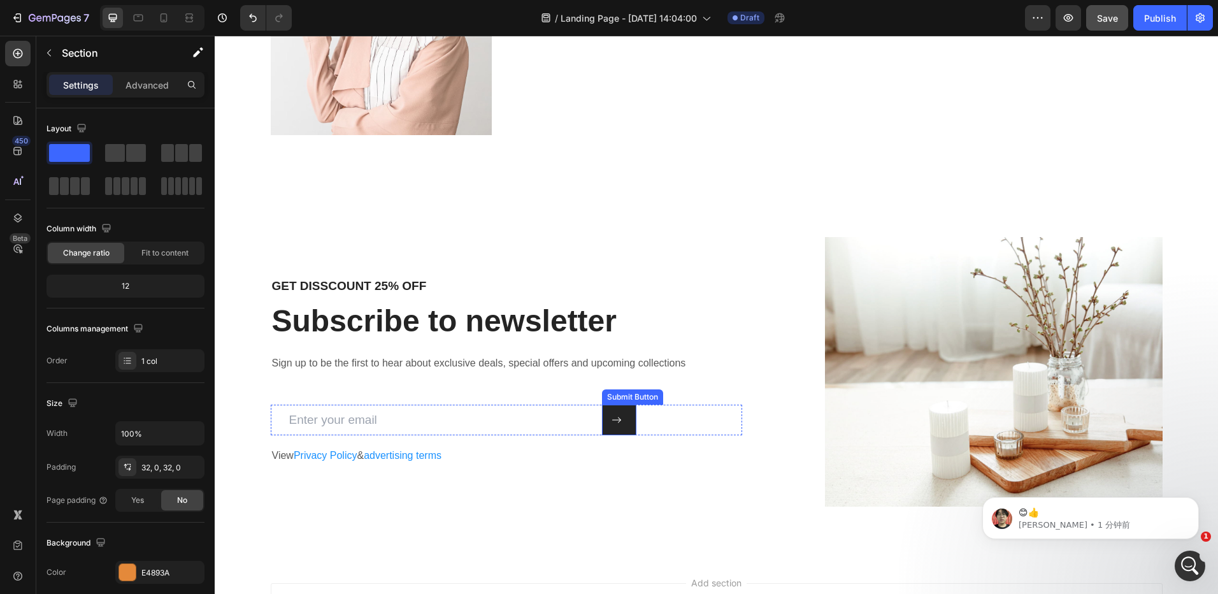
scroll to position [3122, 0]
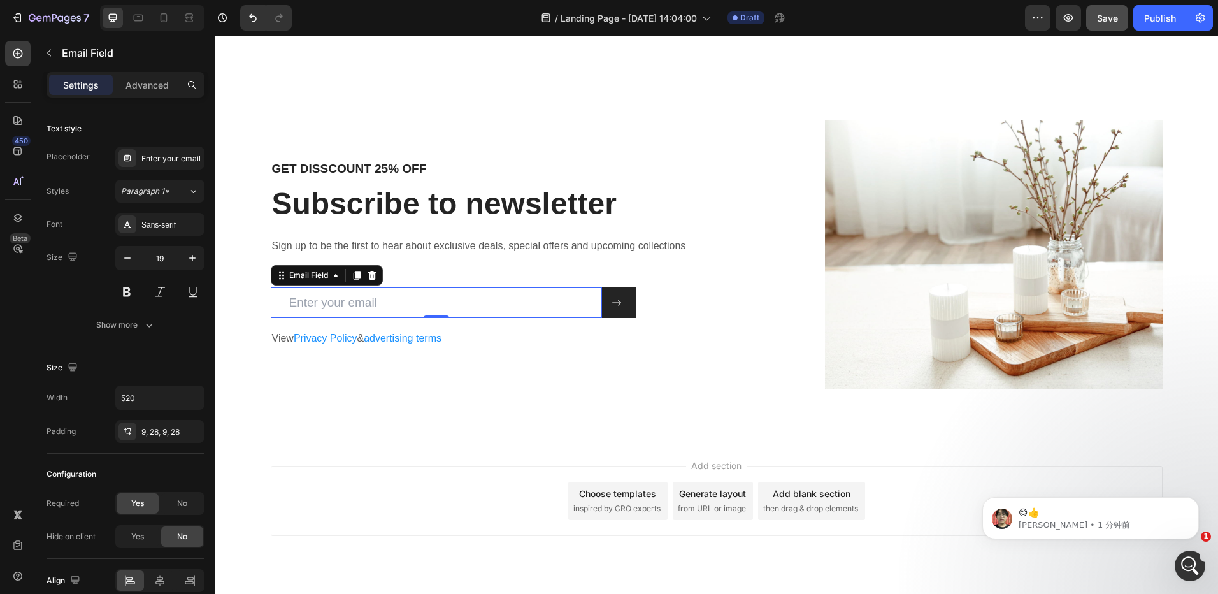
click at [535, 313] on input "email" at bounding box center [436, 302] width 331 height 31
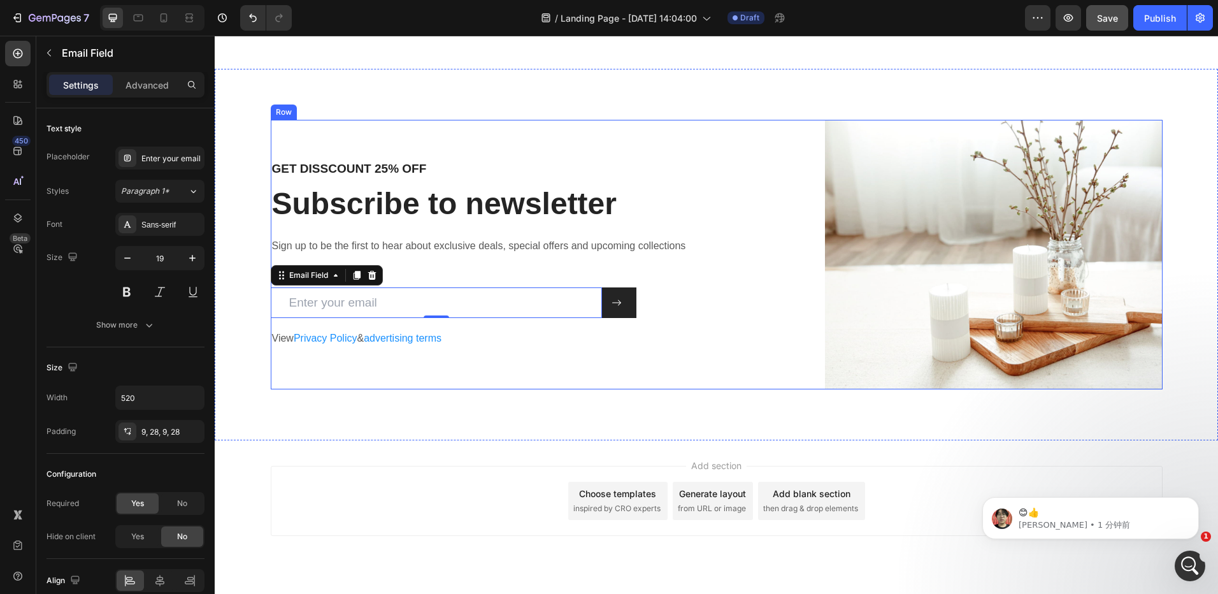
click at [505, 278] on div "GET DISSCOUNT 25% OFF Heading Subscribe to newsletter Heading Sign up to be the…" at bounding box center [507, 254] width 472 height 269
click at [459, 297] on input "email" at bounding box center [436, 302] width 331 height 31
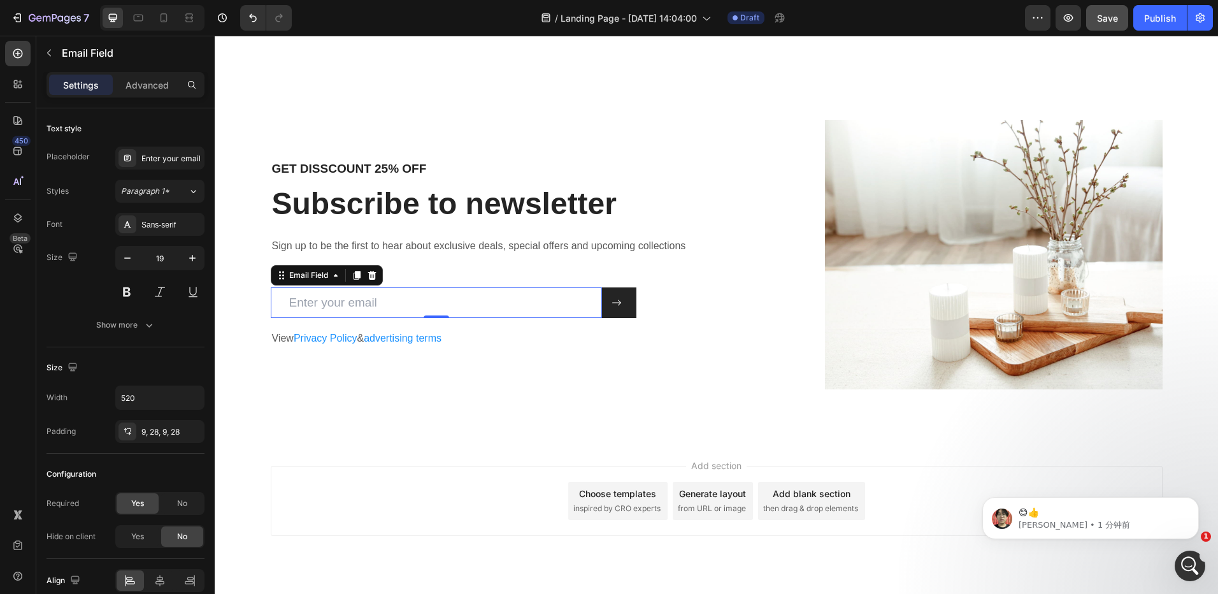
drag, startPoint x: 346, startPoint y: 276, endPoint x: 368, endPoint y: 289, distance: 25.1
click at [349, 276] on div at bounding box center [356, 275] width 15 height 15
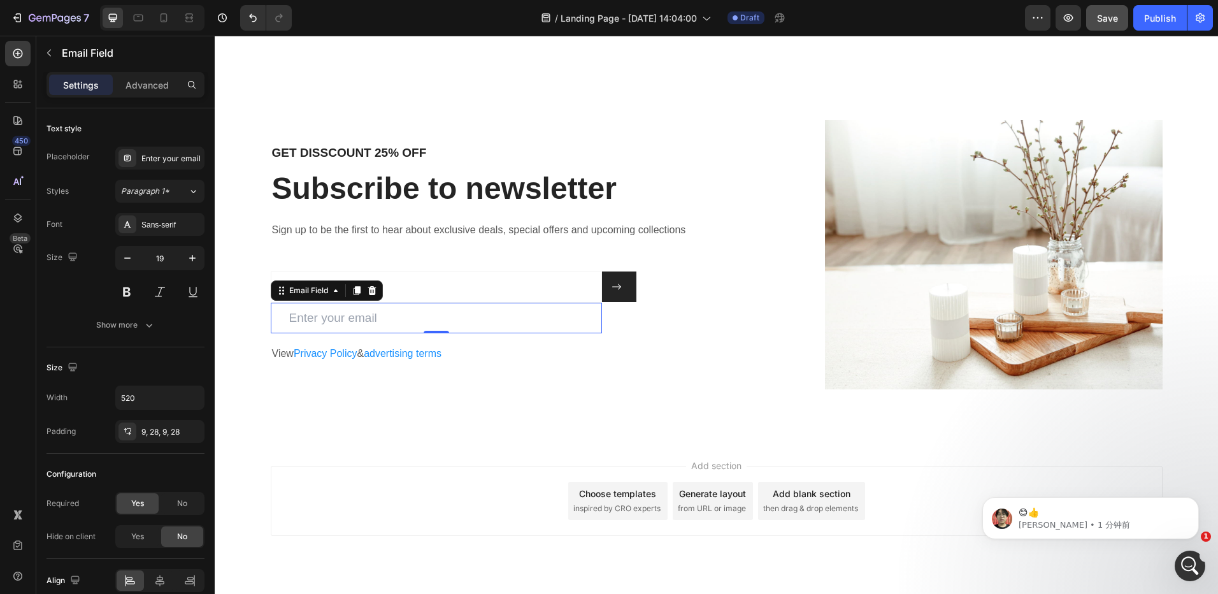
click at [467, 326] on input "email" at bounding box center [436, 318] width 331 height 31
drag, startPoint x: 608, startPoint y: 362, endPoint x: 579, endPoint y: 354, distance: 30.5
click at [608, 362] on p "View Privacy Policy & advertising terms" at bounding box center [507, 354] width 470 height 18
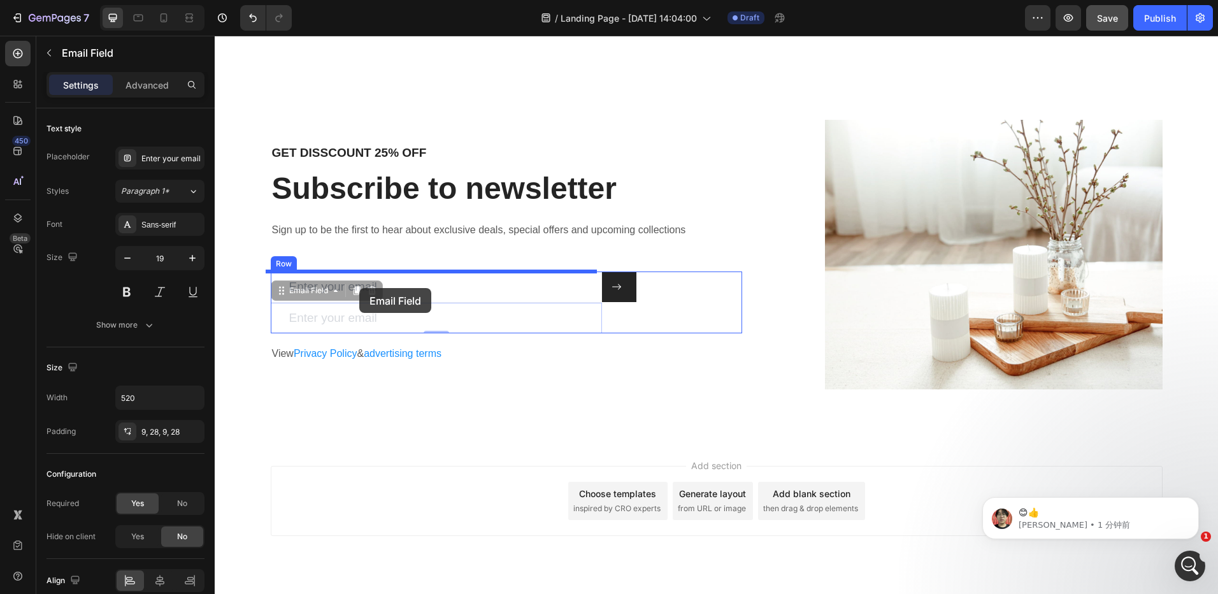
drag, startPoint x: 274, startPoint y: 292, endPoint x: 359, endPoint y: 288, distance: 85.5
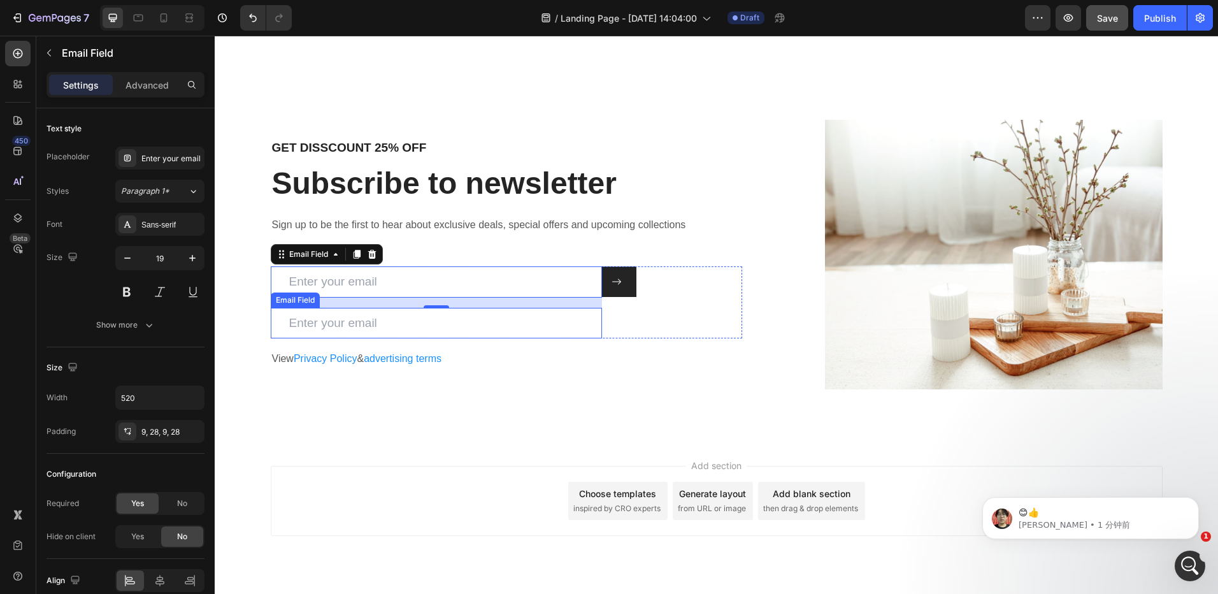
click at [298, 322] on input "email" at bounding box center [436, 323] width 331 height 31
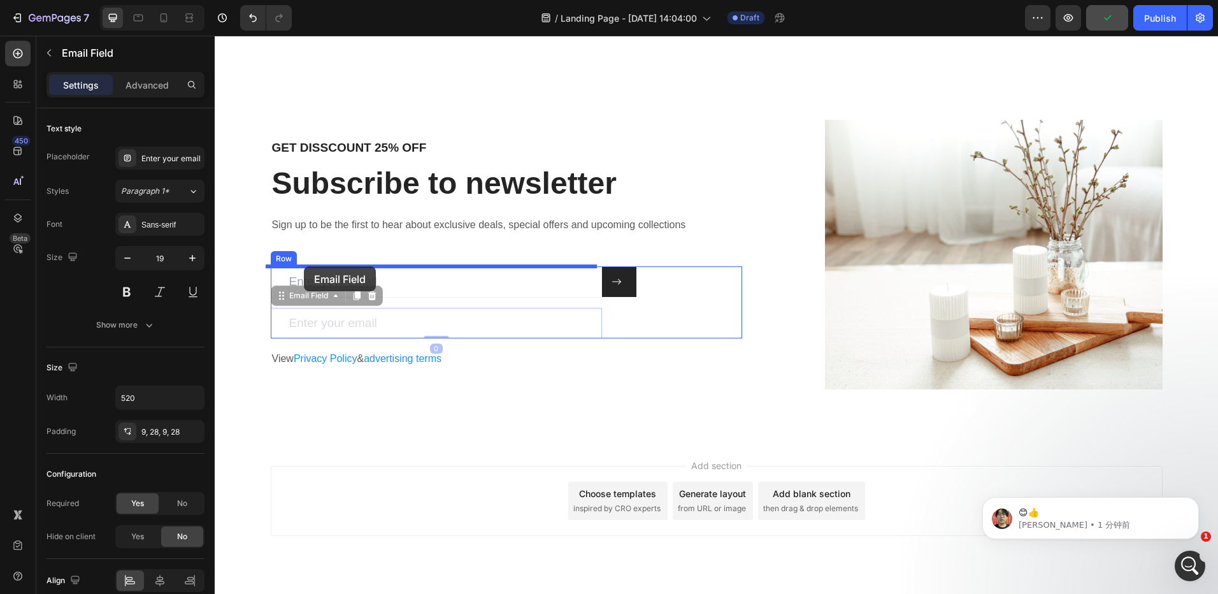
drag, startPoint x: 276, startPoint y: 299, endPoint x: 304, endPoint y: 266, distance: 42.9
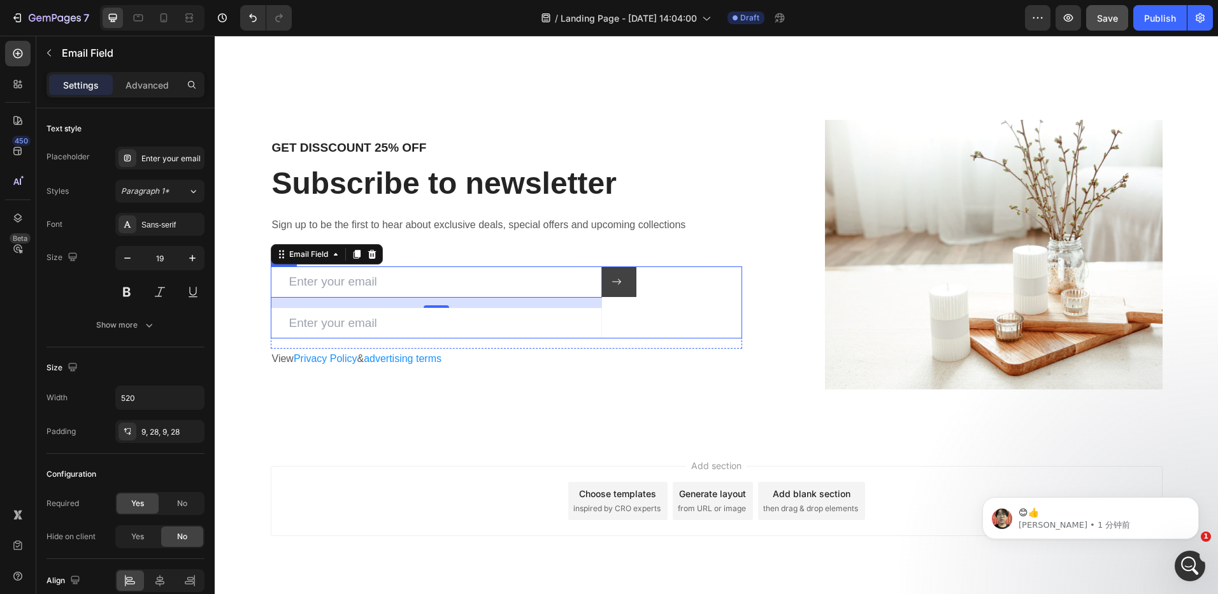
click at [624, 284] on button at bounding box center [619, 281] width 34 height 31
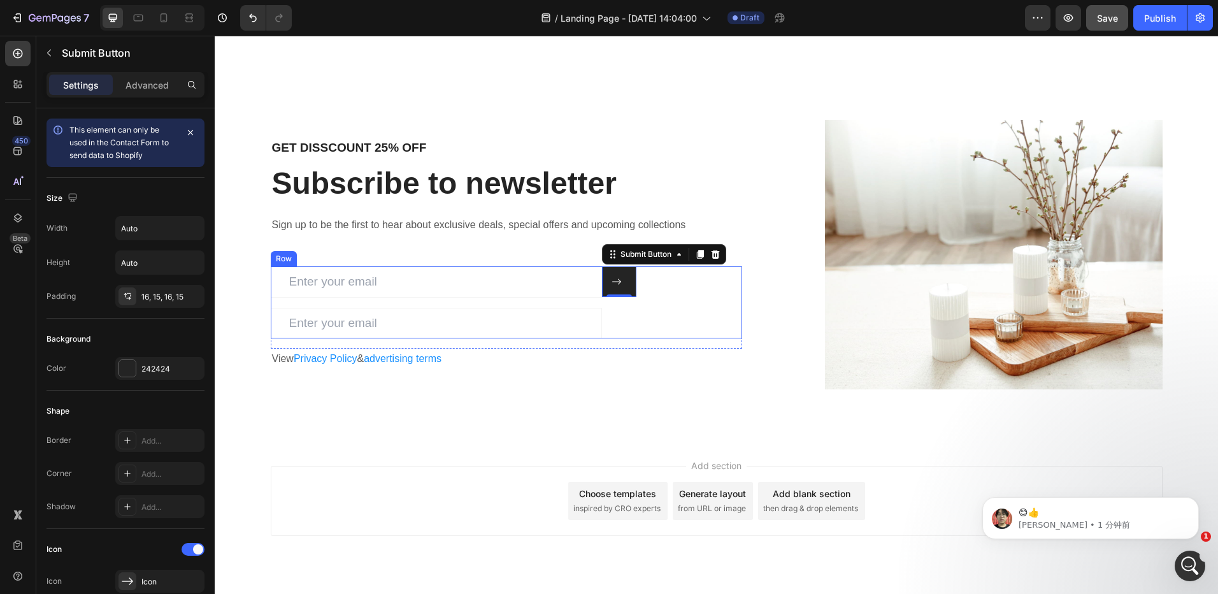
click at [661, 285] on div "Email Field Email Field Submit Button 0 Row" at bounding box center [507, 302] width 472 height 72
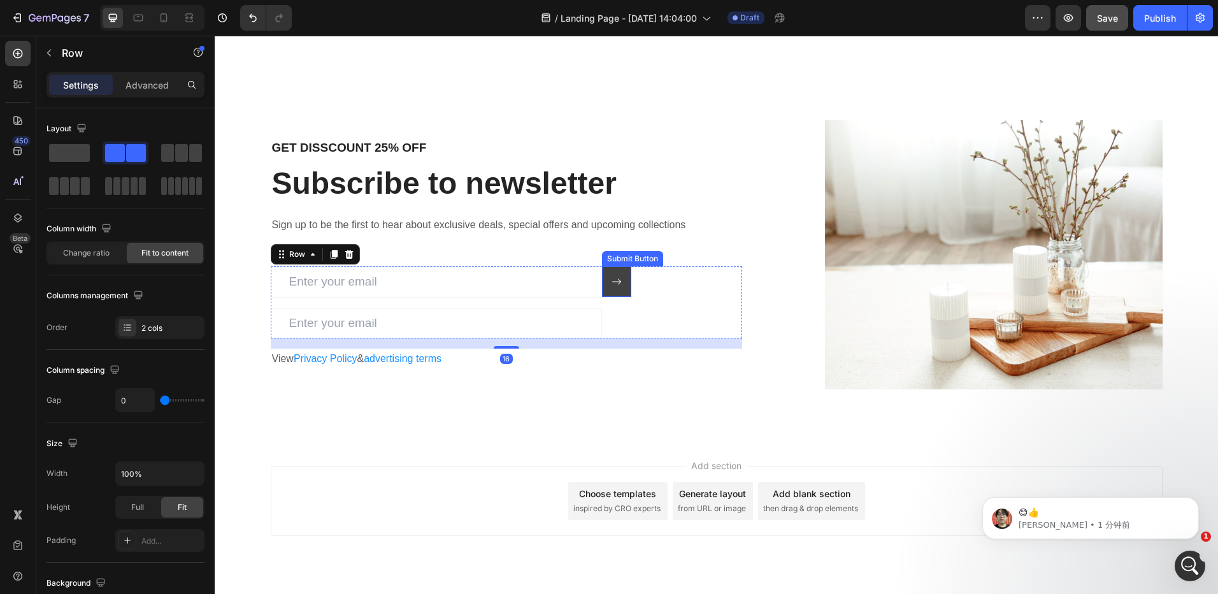
click at [621, 285] on button at bounding box center [616, 281] width 29 height 31
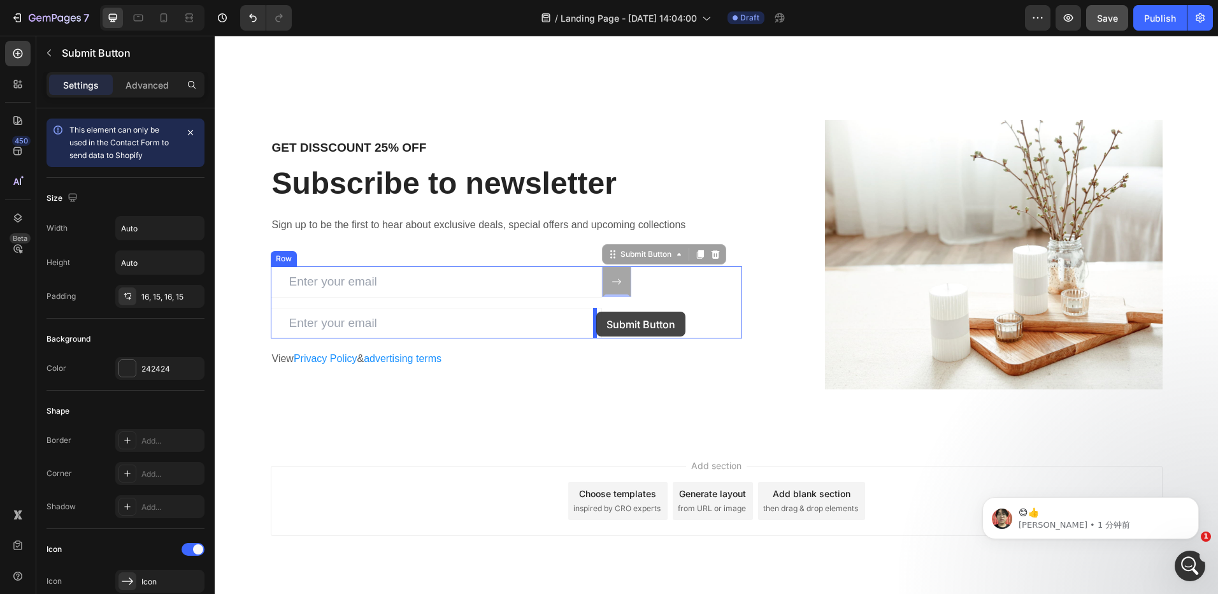
drag, startPoint x: 603, startPoint y: 257, endPoint x: 596, endPoint y: 312, distance: 55.2
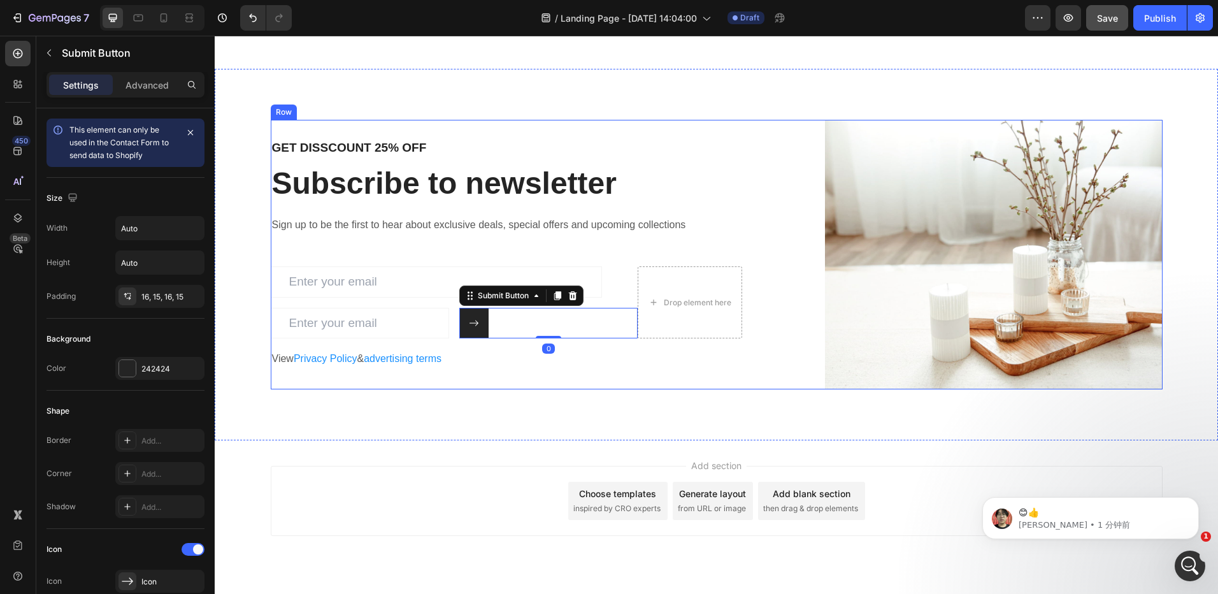
click at [588, 375] on div "GET DISSCOUNT 25% OFF Heading Subscribe to newsletter Heading Sign up to be the…" at bounding box center [507, 254] width 472 height 269
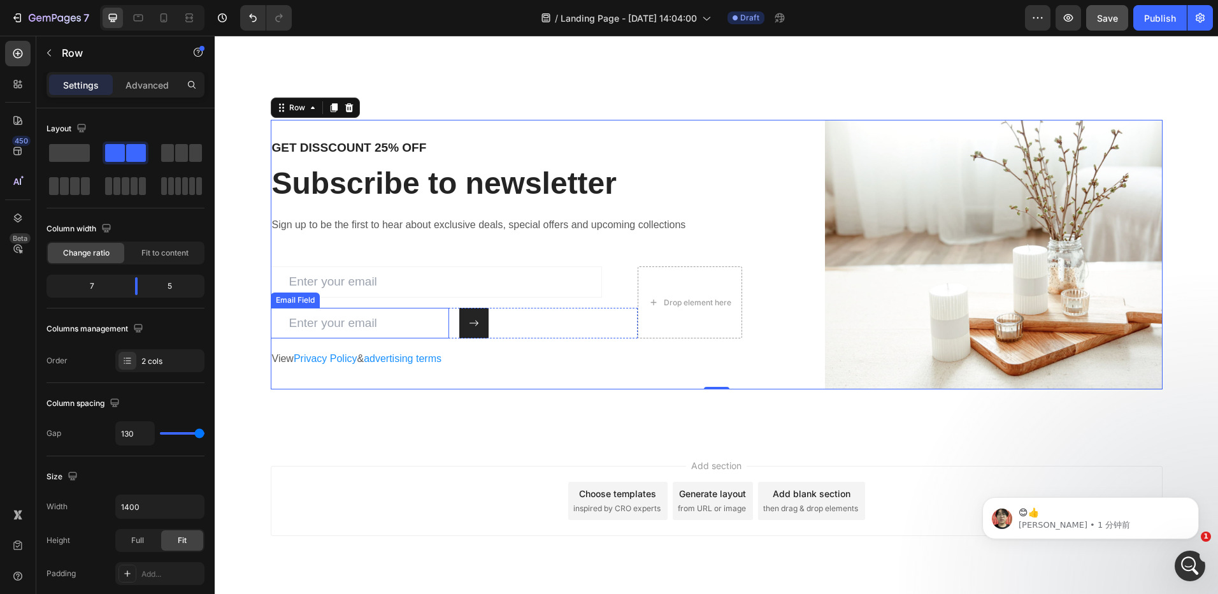
click at [417, 325] on input "email" at bounding box center [360, 323] width 178 height 31
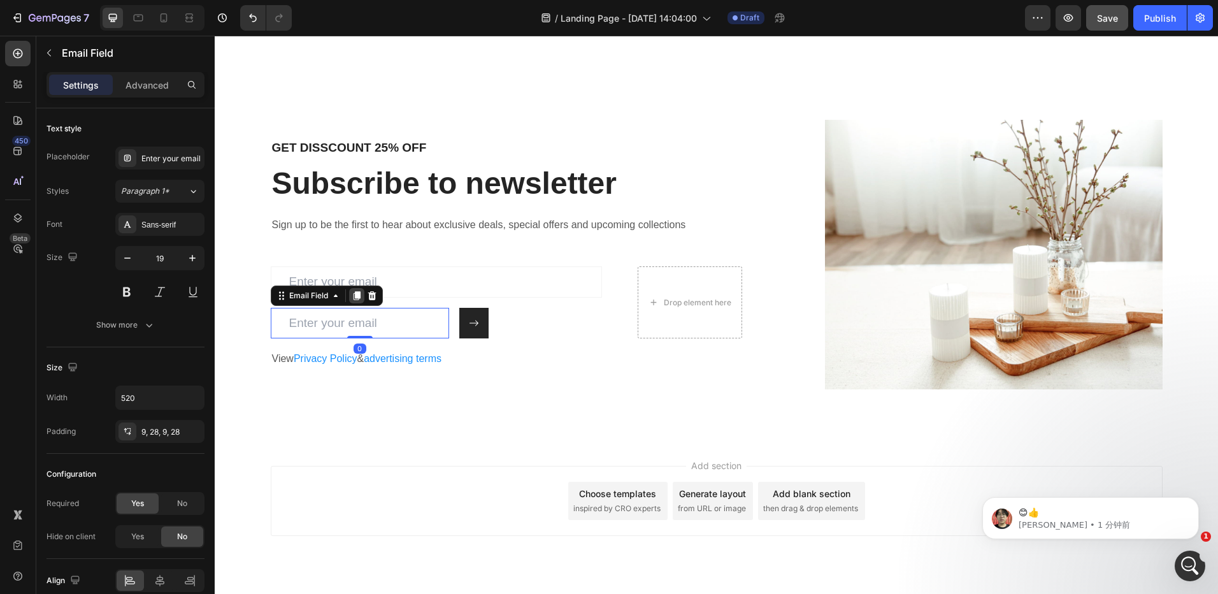
click at [352, 298] on icon at bounding box center [357, 296] width 10 height 10
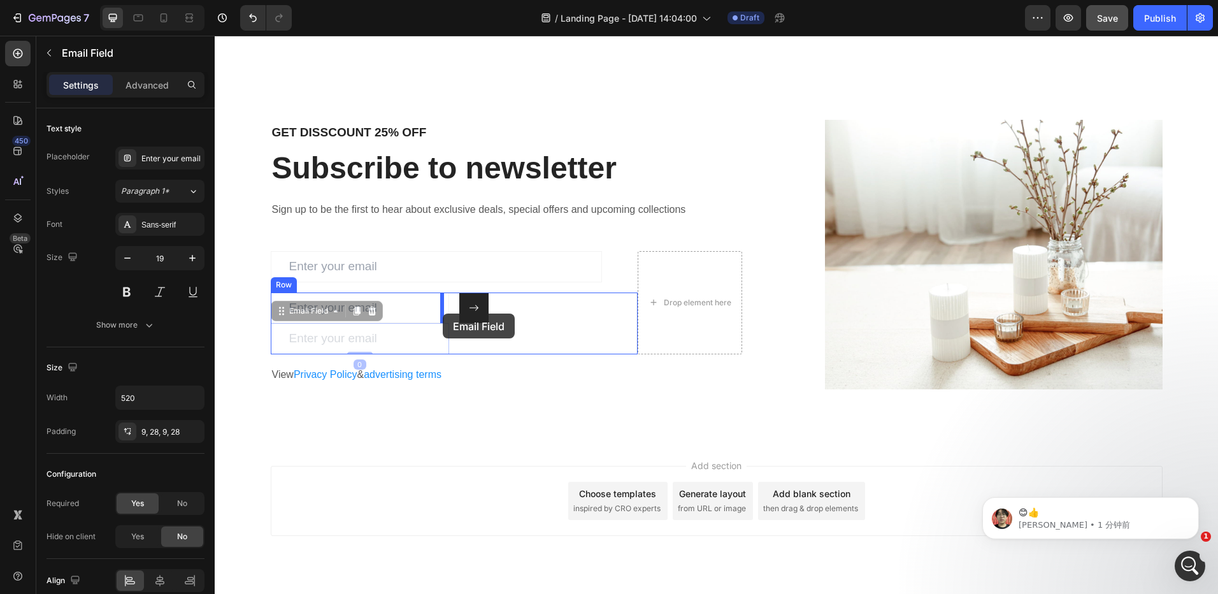
drag, startPoint x: 275, startPoint y: 314, endPoint x: 443, endPoint y: 313, distance: 168.2
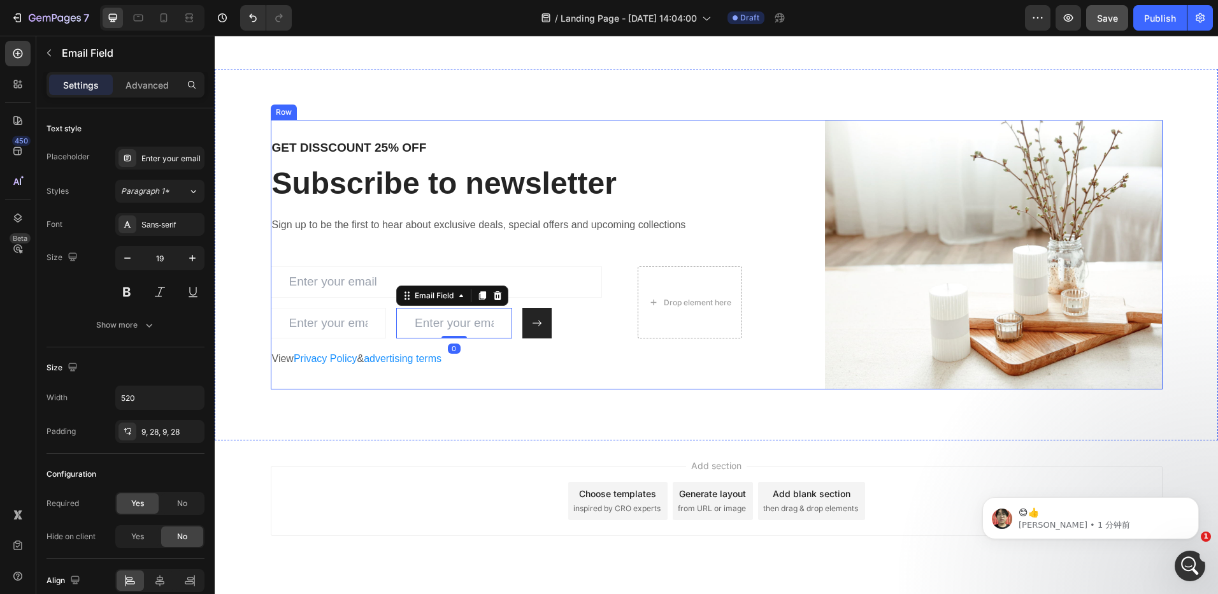
click at [510, 389] on div "GET DISSCOUNT 25% OFF Heading Subscribe to newsletter Heading Sign up to be the…" at bounding box center [507, 254] width 472 height 269
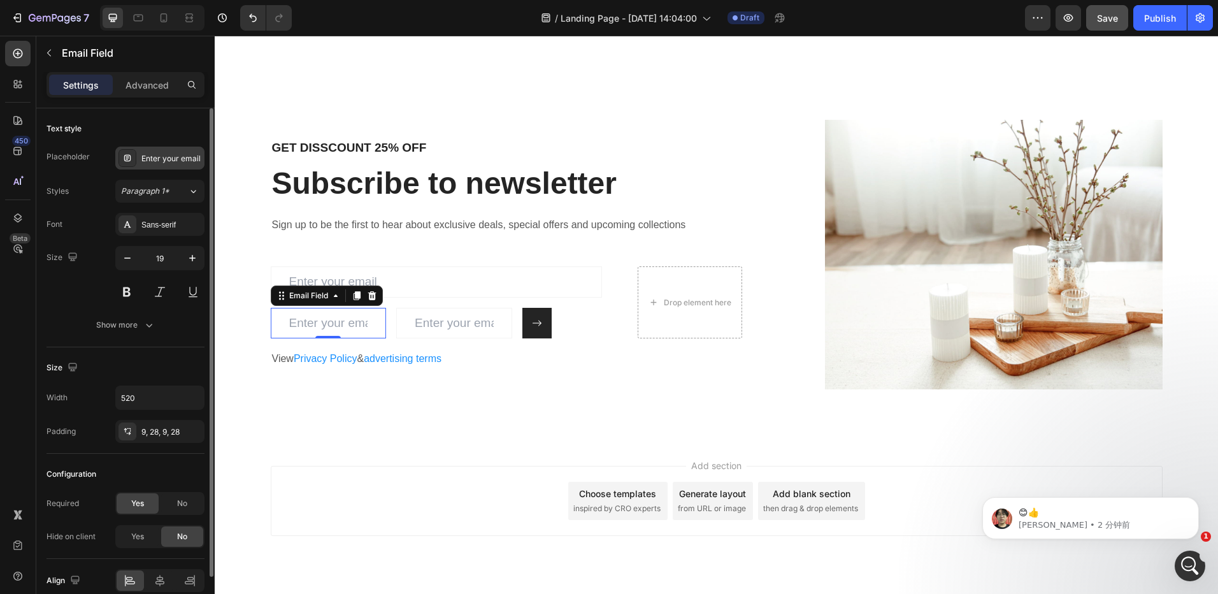
click at [161, 155] on div "Enter your email" at bounding box center [171, 158] width 60 height 11
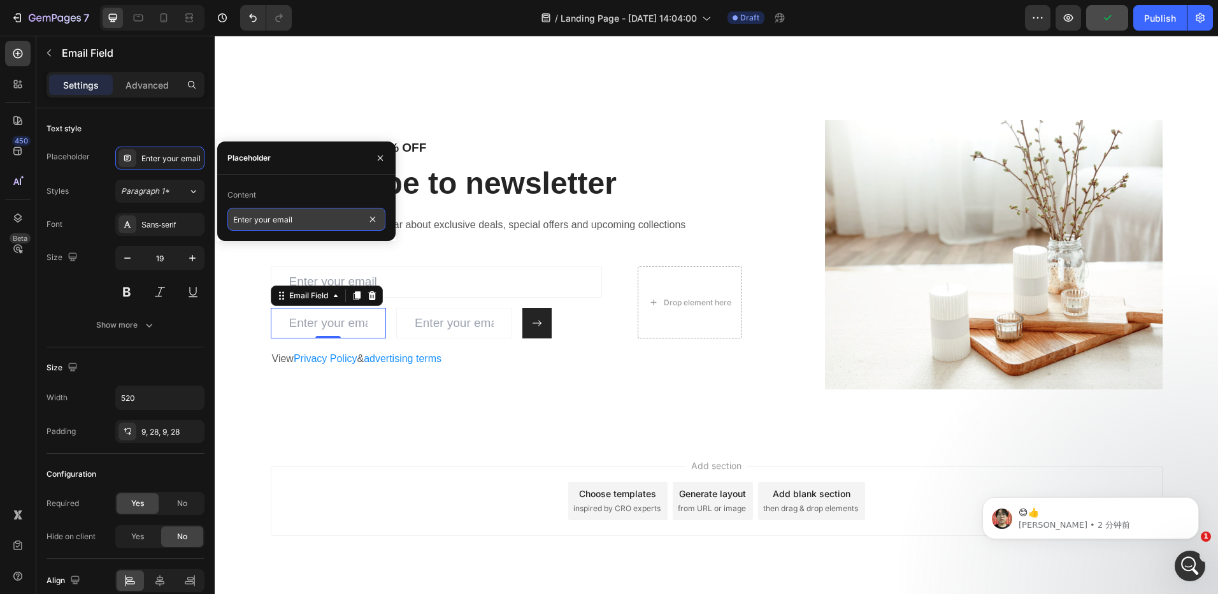
click at [334, 218] on input "Enter your email" at bounding box center [306, 219] width 158 height 23
type input "您的订单号"
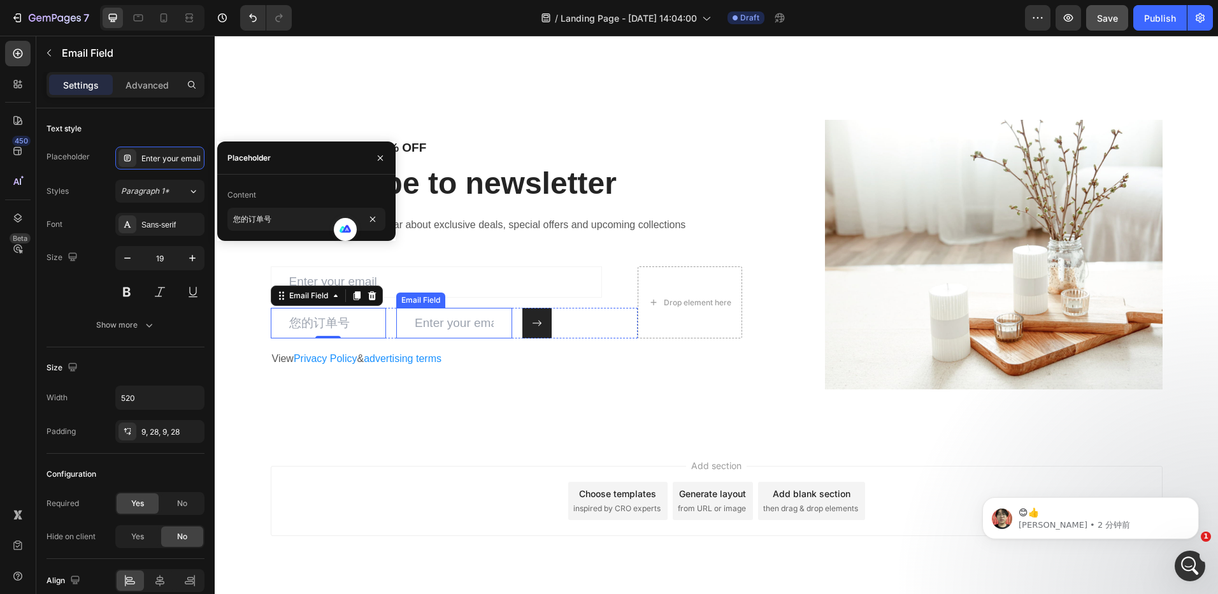
click at [458, 322] on input "email" at bounding box center [454, 323] width 116 height 31
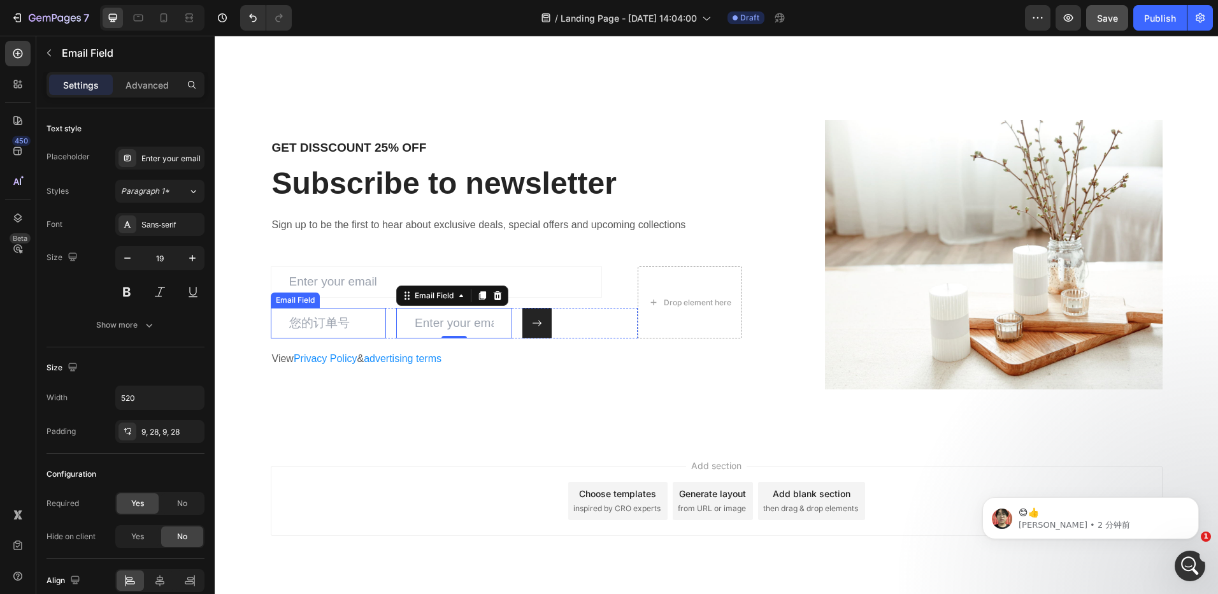
click at [301, 323] on input "email" at bounding box center [329, 323] width 116 height 31
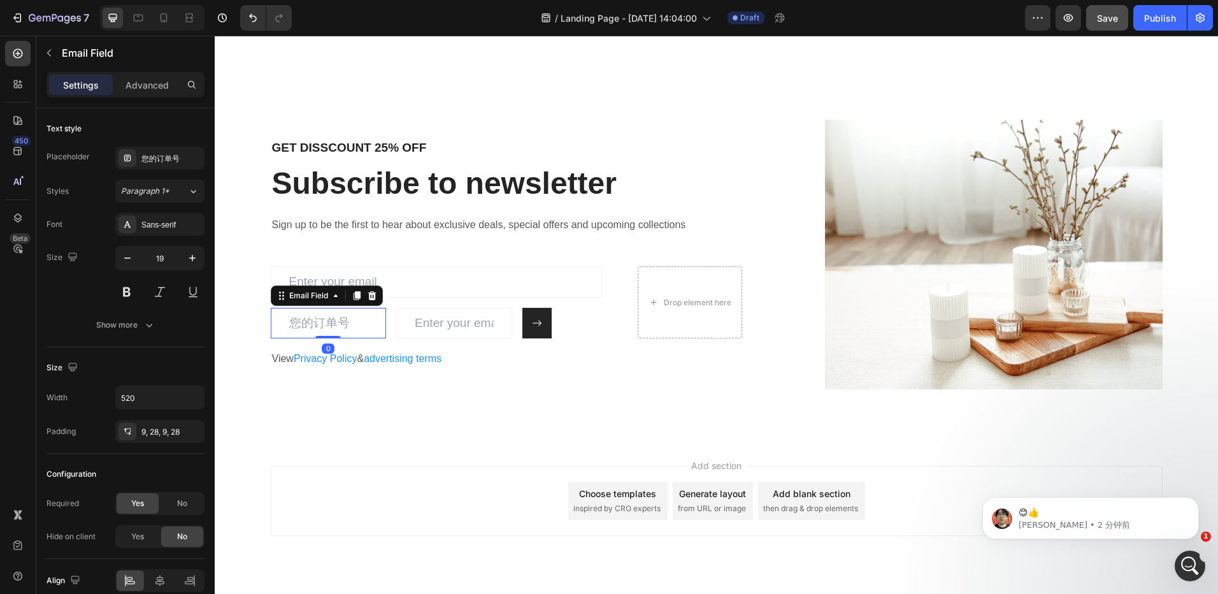
click at [305, 322] on input "email" at bounding box center [329, 323] width 116 height 31
click at [169, 159] on div "您的订单号" at bounding box center [171, 158] width 60 height 11
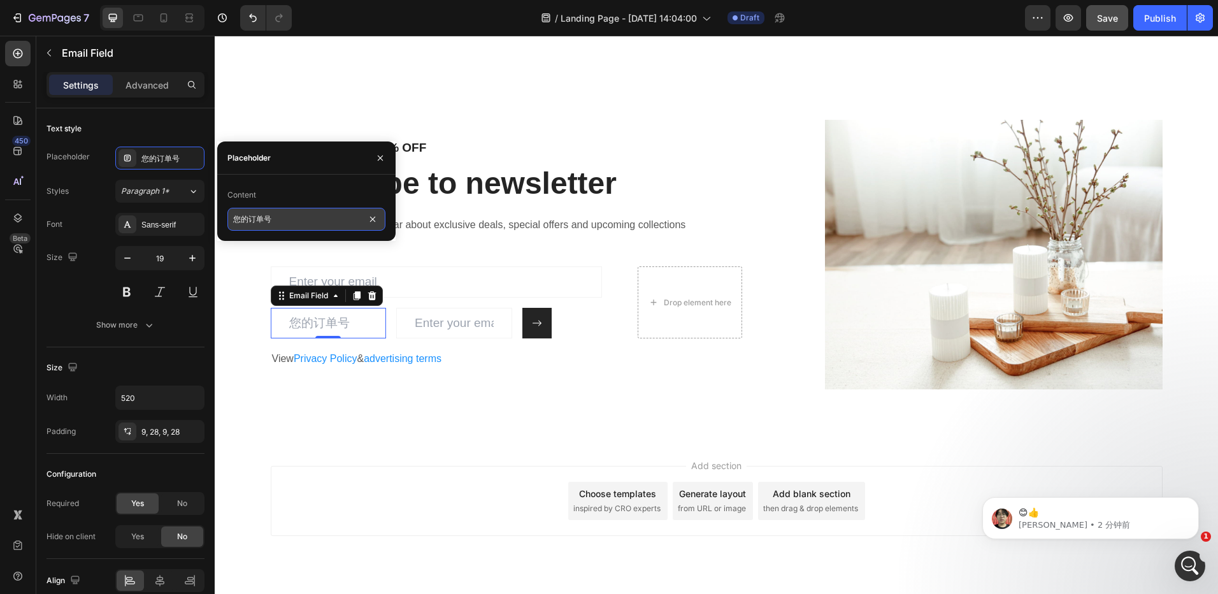
click at [250, 223] on input "您的订单号" at bounding box center [306, 219] width 158 height 23
type input "订单号"
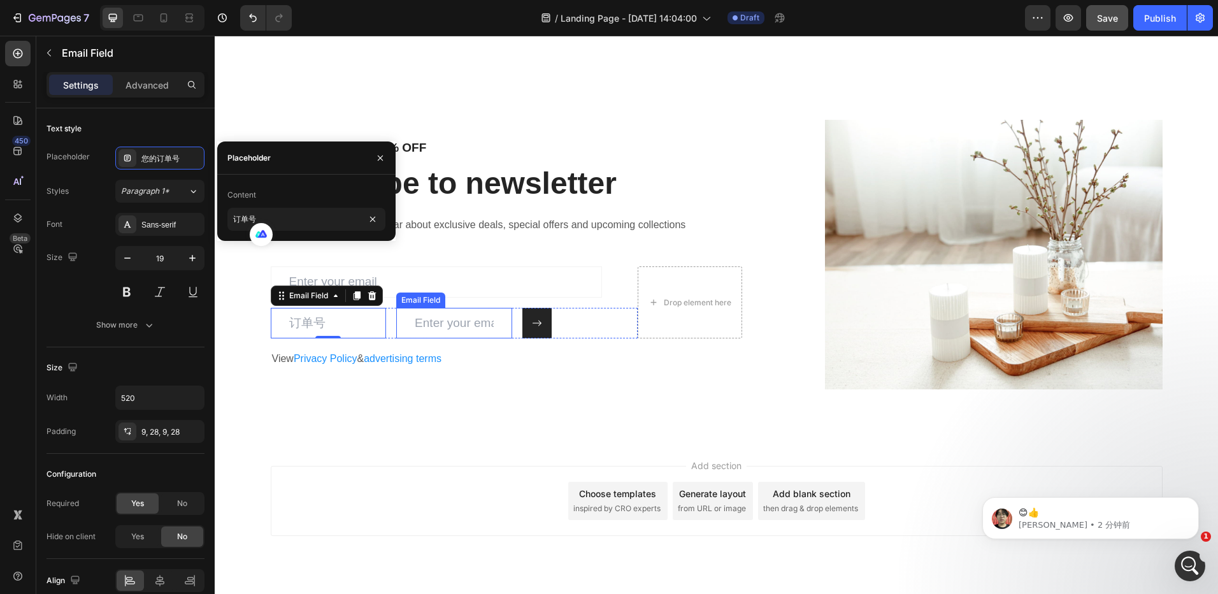
click at [456, 329] on input "email" at bounding box center [454, 323] width 116 height 31
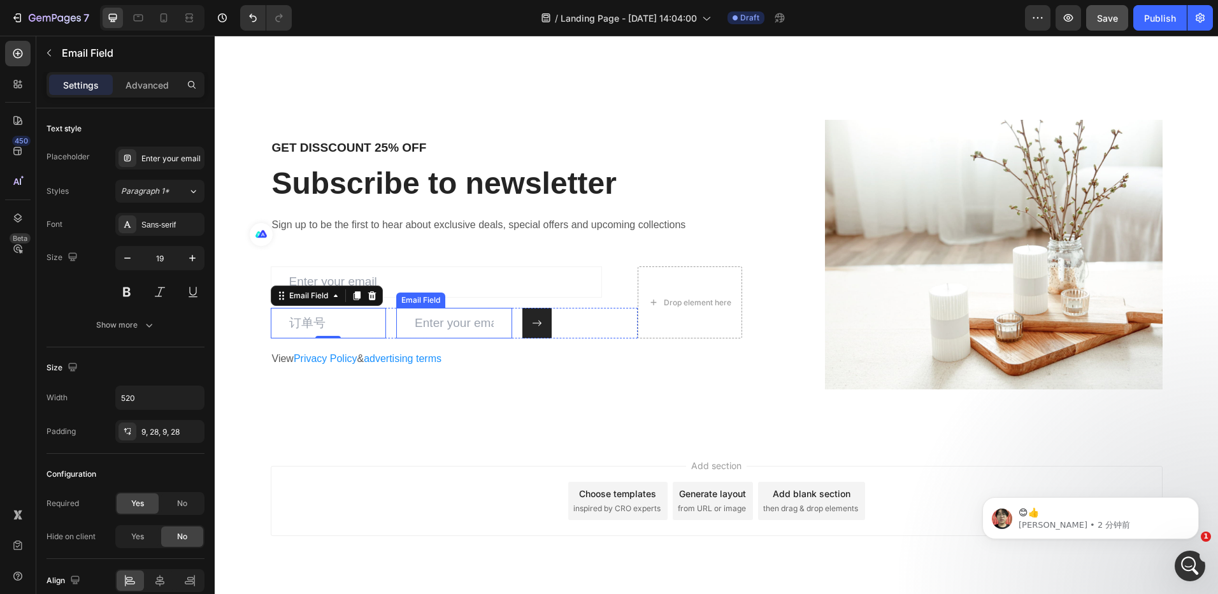
click at [456, 329] on input "email" at bounding box center [454, 323] width 116 height 31
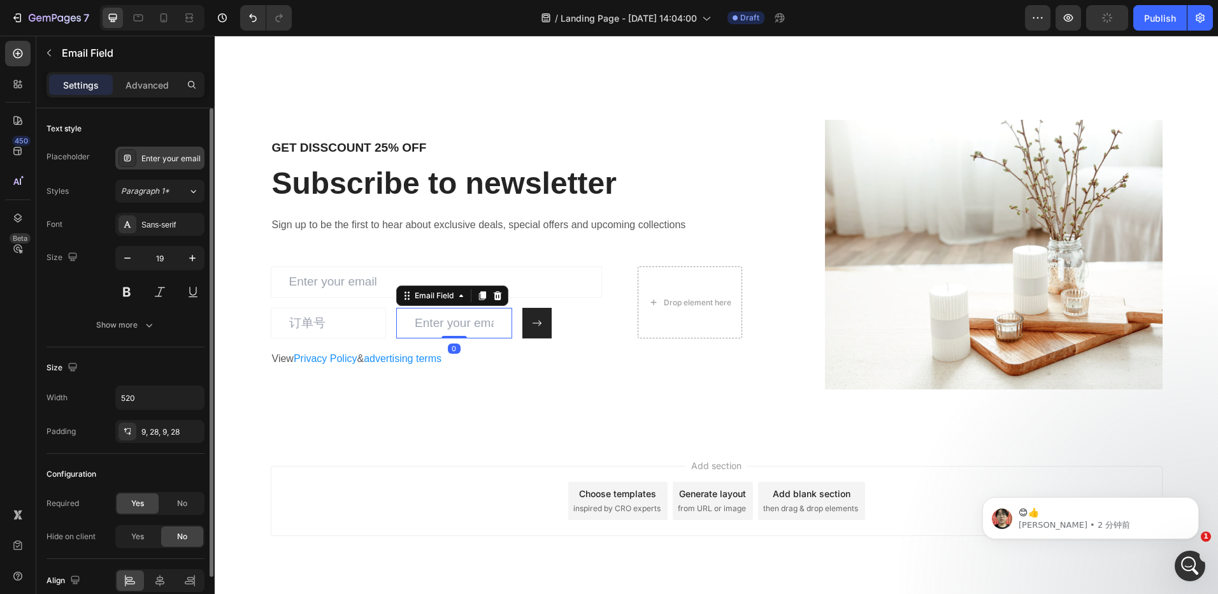
click at [169, 158] on div "Enter your email" at bounding box center [171, 158] width 60 height 11
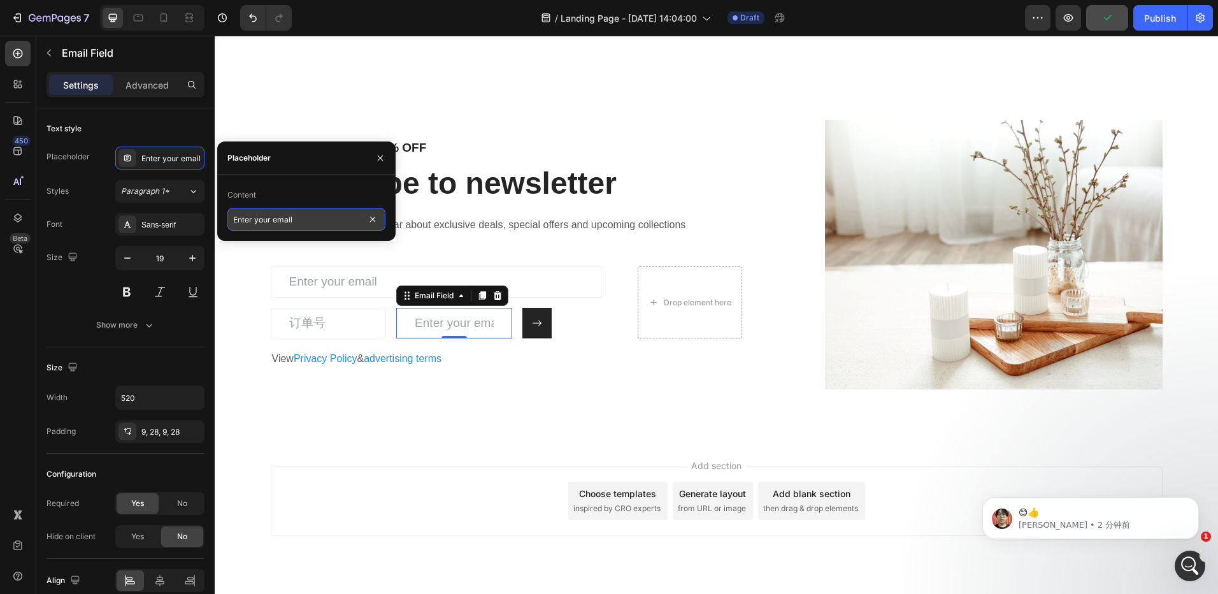
click at [279, 217] on input "Enter your email" at bounding box center [306, 219] width 158 height 23
type input "邮箱"
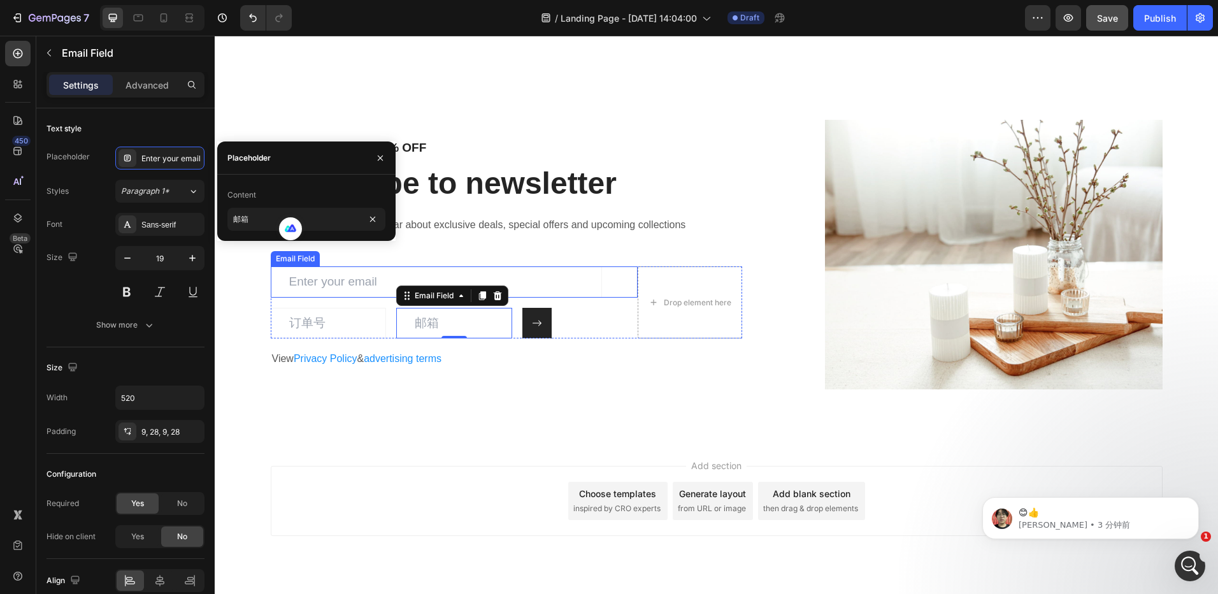
click at [352, 289] on input "email" at bounding box center [436, 281] width 331 height 31
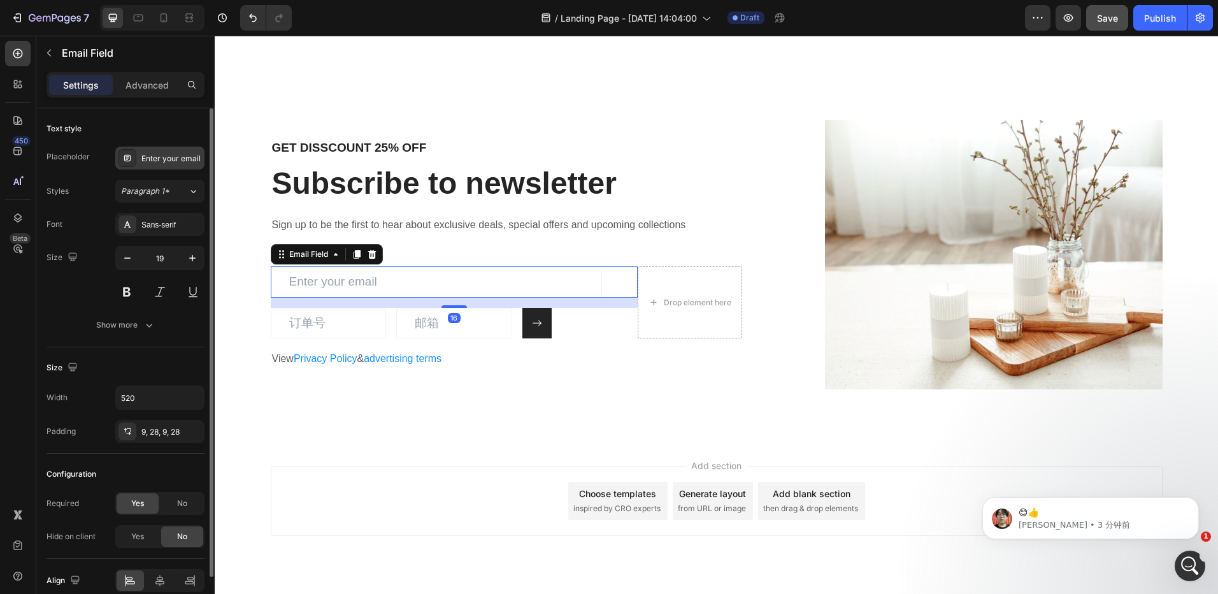
click at [169, 149] on div "Enter your email" at bounding box center [159, 158] width 89 height 23
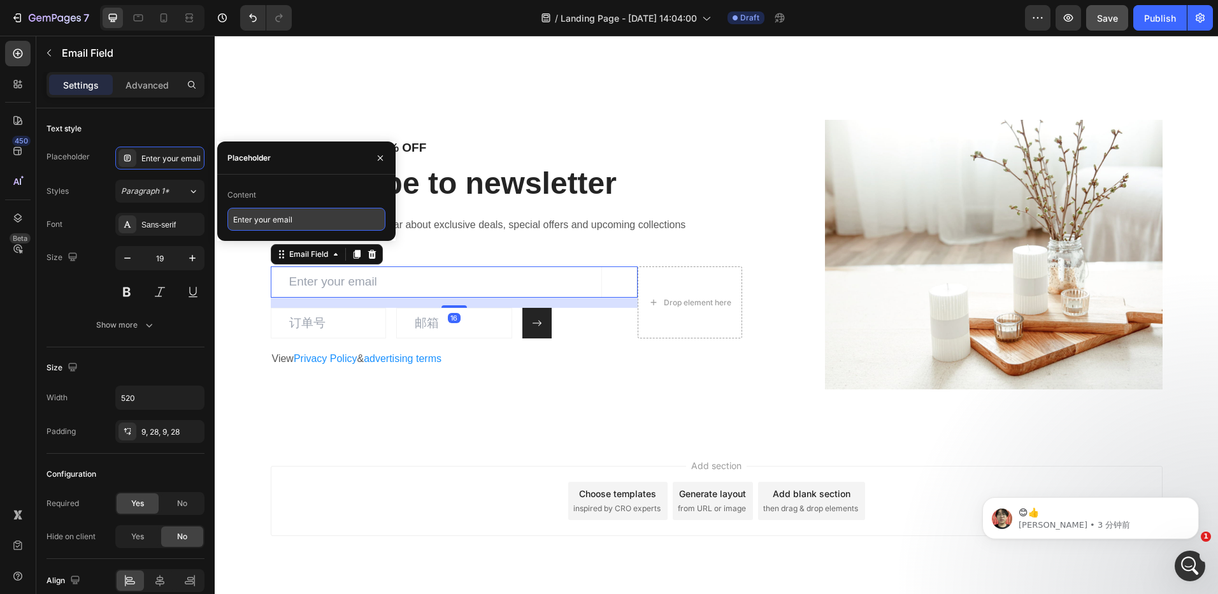
click at [292, 220] on input "Enter your email" at bounding box center [306, 219] width 158 height 23
type input "作品链接"
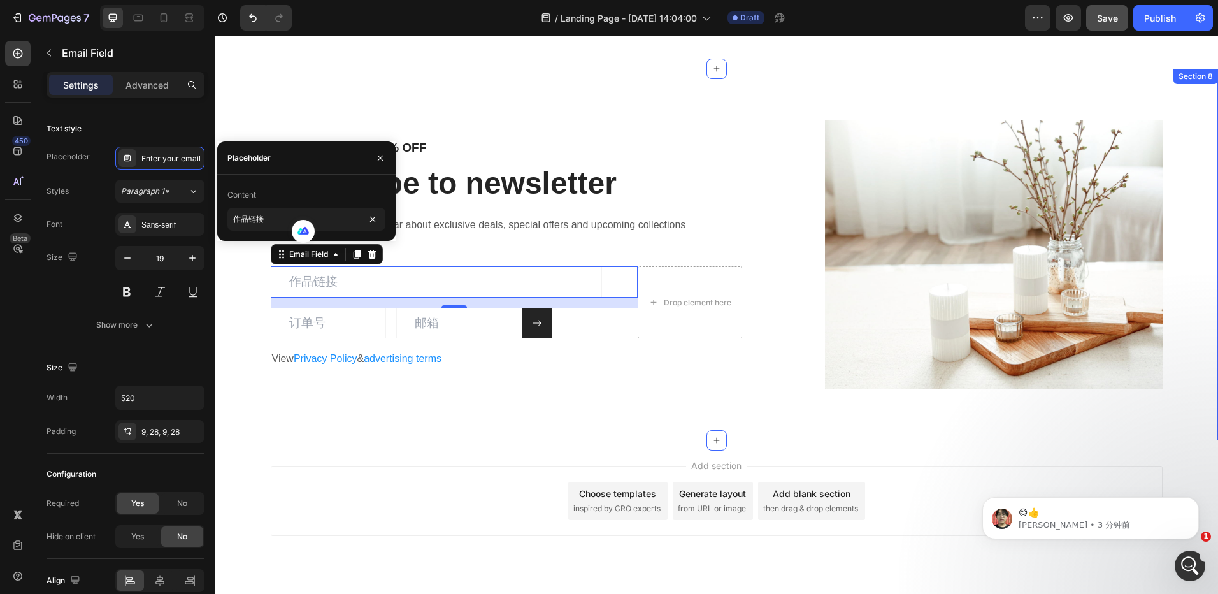
click at [478, 436] on div "GET DISSCOUNT 25% OFF Heading Subscribe to newsletter Heading Sign up to be the…" at bounding box center [716, 254] width 1003 height 371
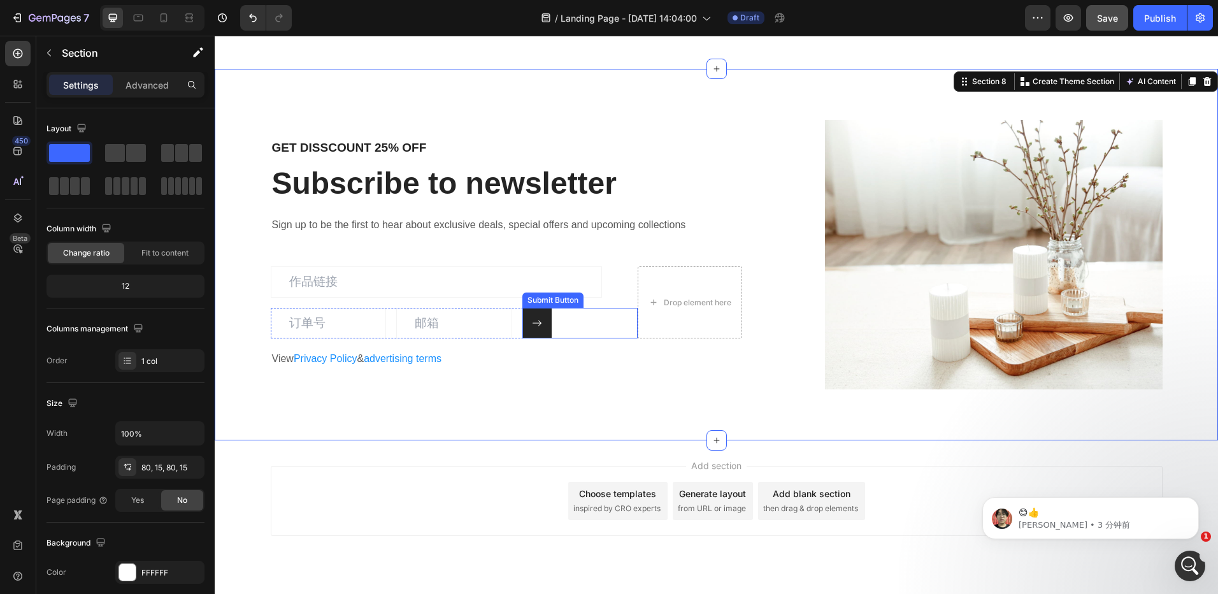
click at [587, 325] on div "Submit Button" at bounding box center [580, 323] width 116 height 31
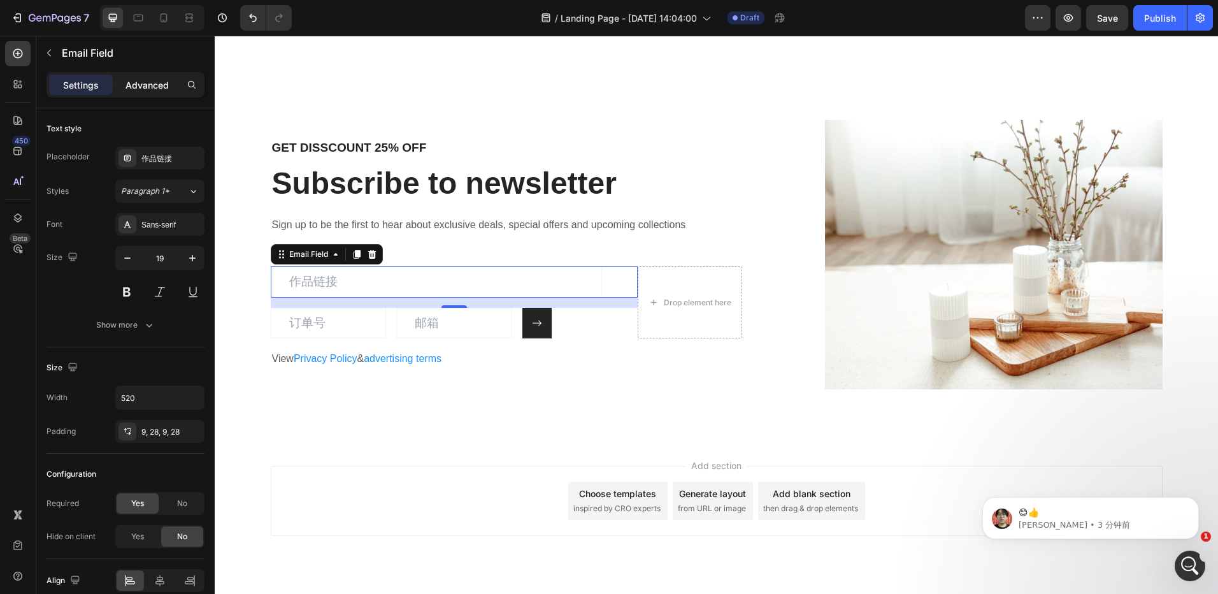
click at [143, 78] on p "Advanced" at bounding box center [147, 84] width 43 height 13
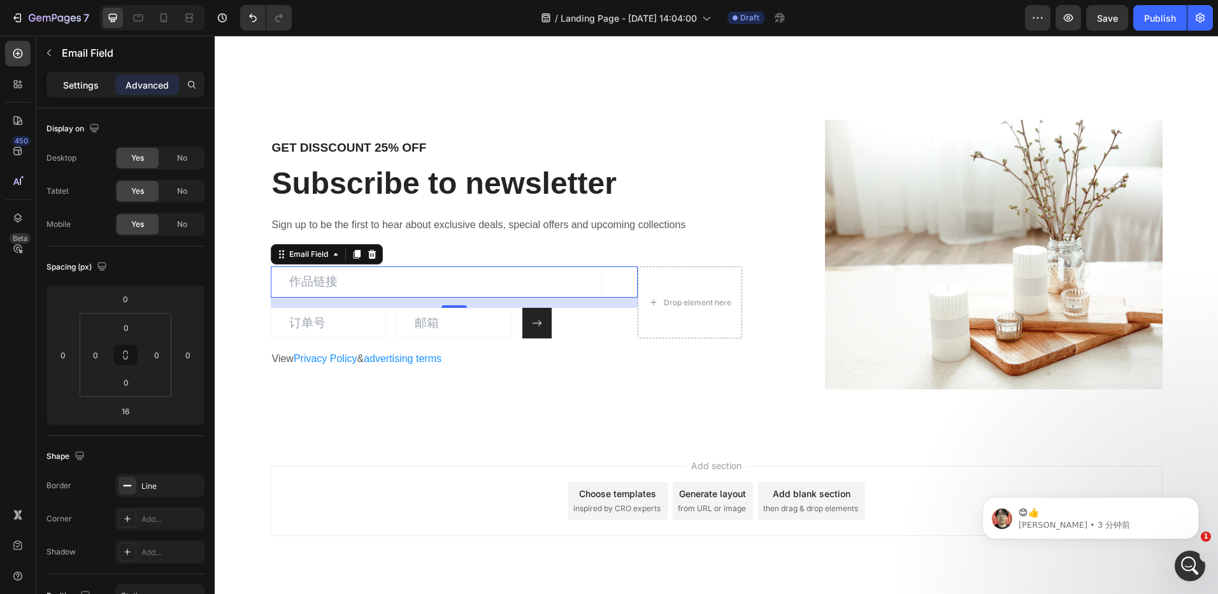
click at [88, 82] on p "Settings" at bounding box center [81, 84] width 36 height 13
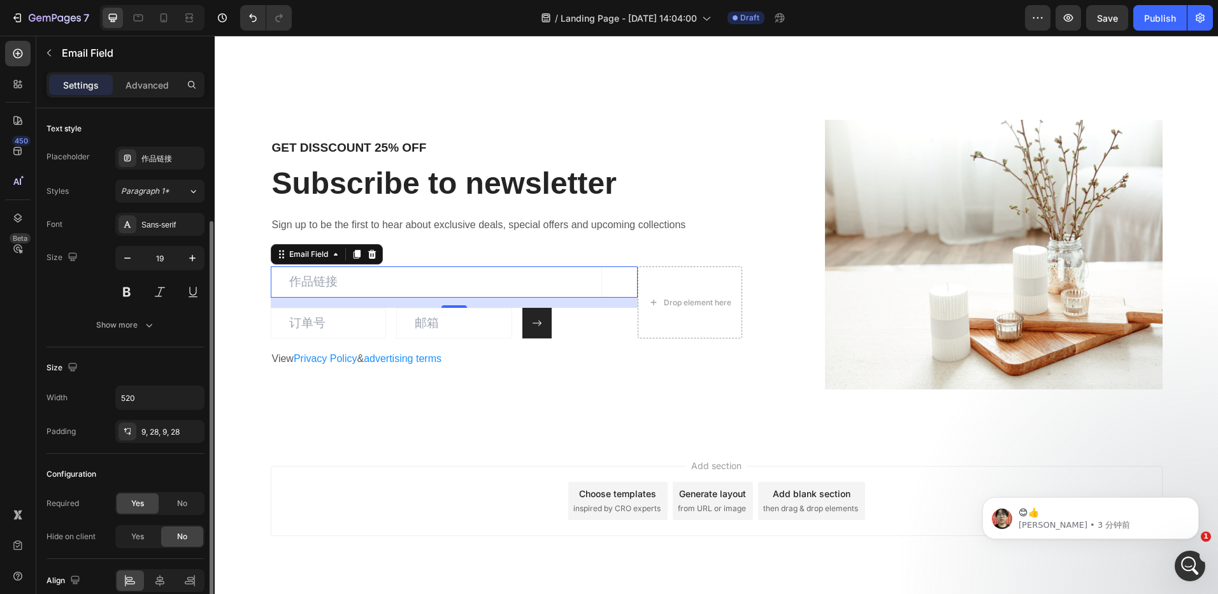
scroll to position [59, 0]
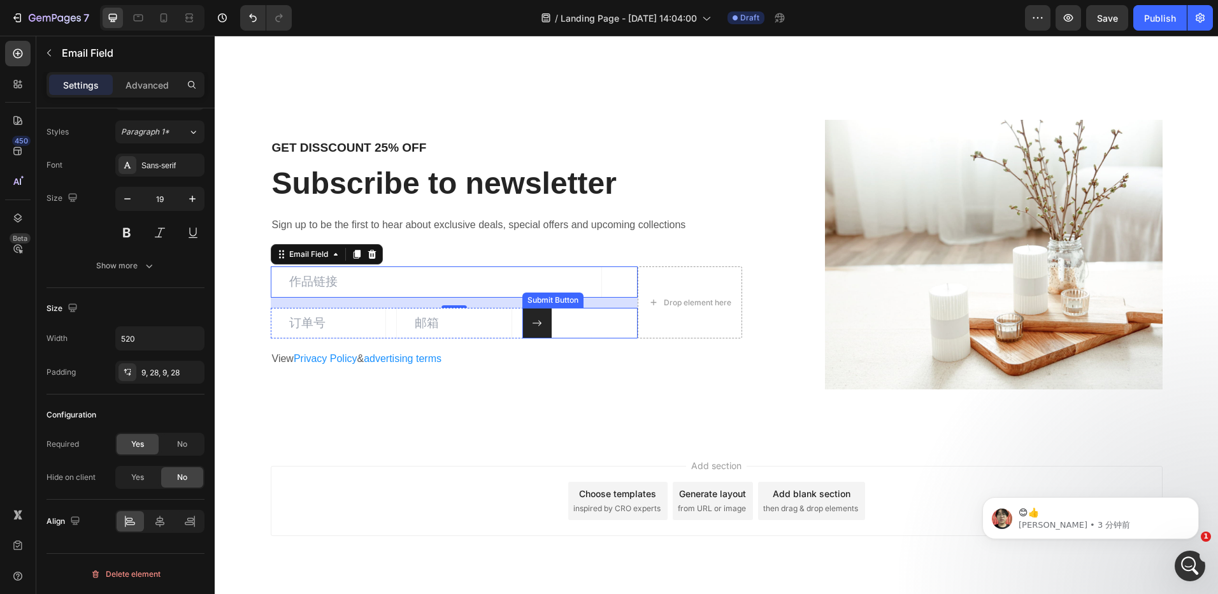
click at [597, 329] on div "Submit Button" at bounding box center [580, 323] width 116 height 31
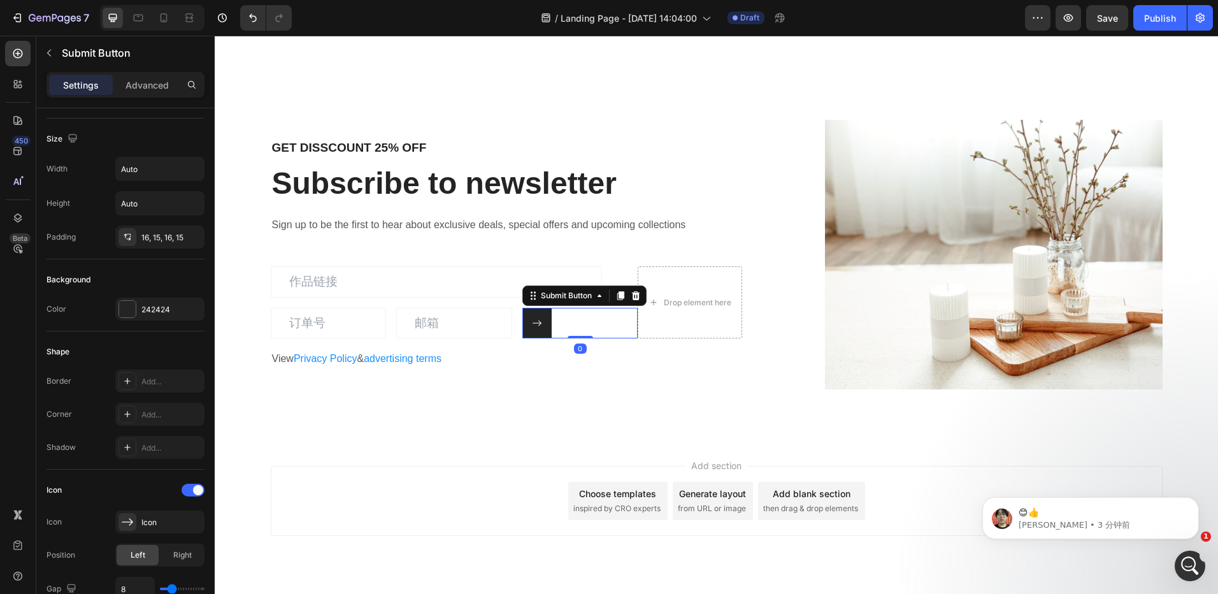
scroll to position [0, 0]
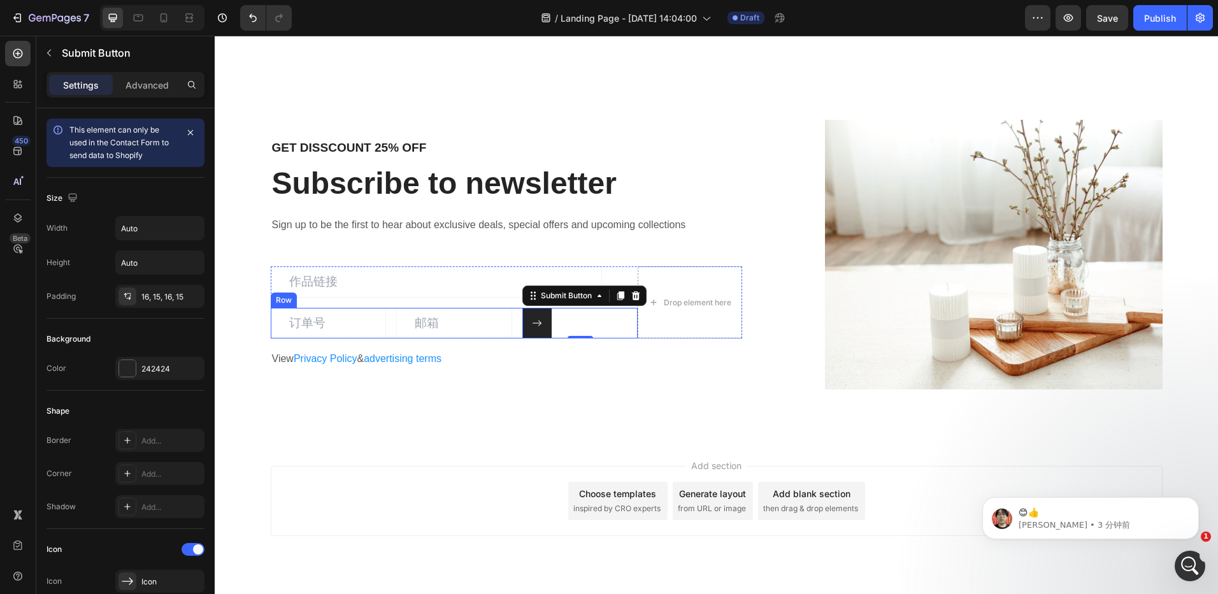
click at [515, 338] on div "Email Field Email Field Submit Button 0 Row" at bounding box center [455, 323] width 368 height 31
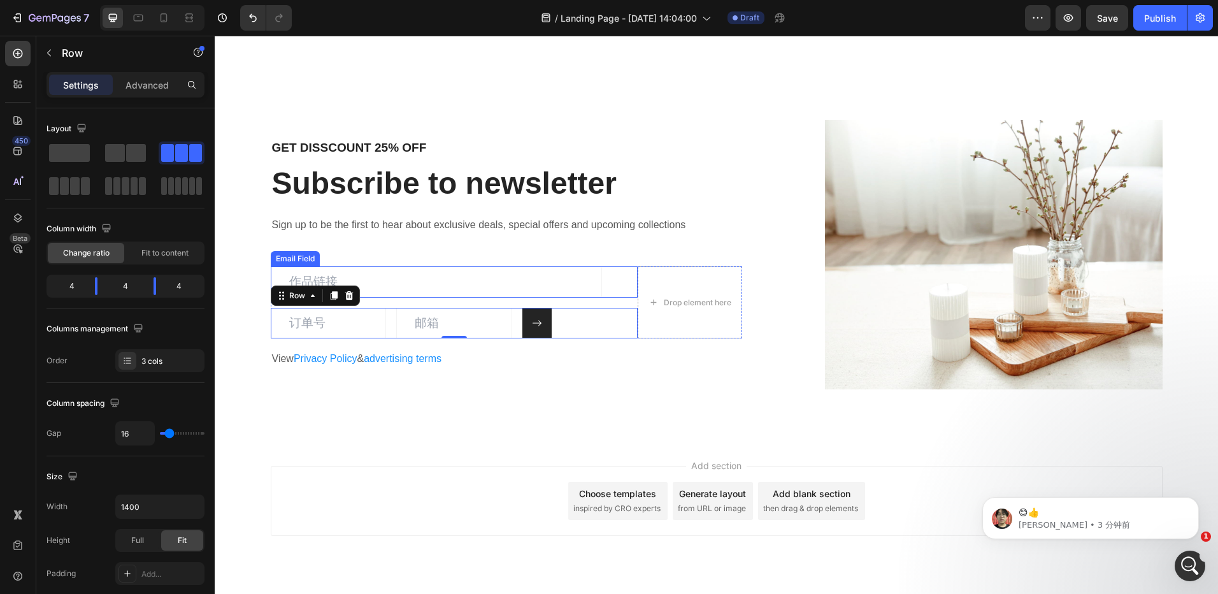
click at [494, 296] on input "email" at bounding box center [436, 281] width 331 height 31
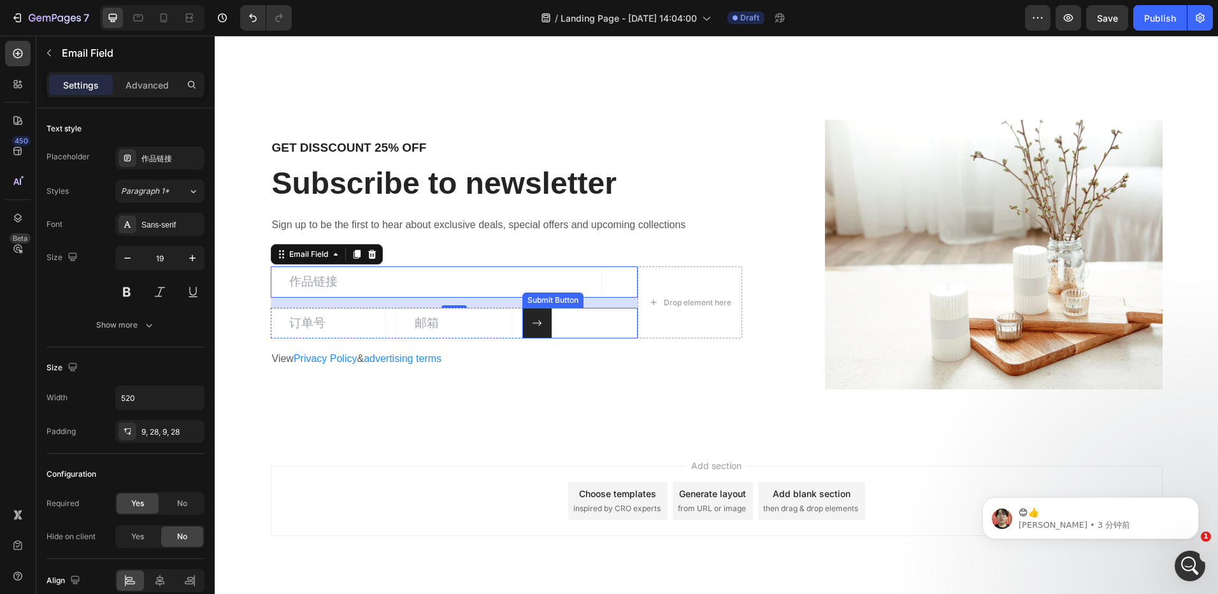
click at [575, 333] on div "Submit Button" at bounding box center [580, 323] width 116 height 31
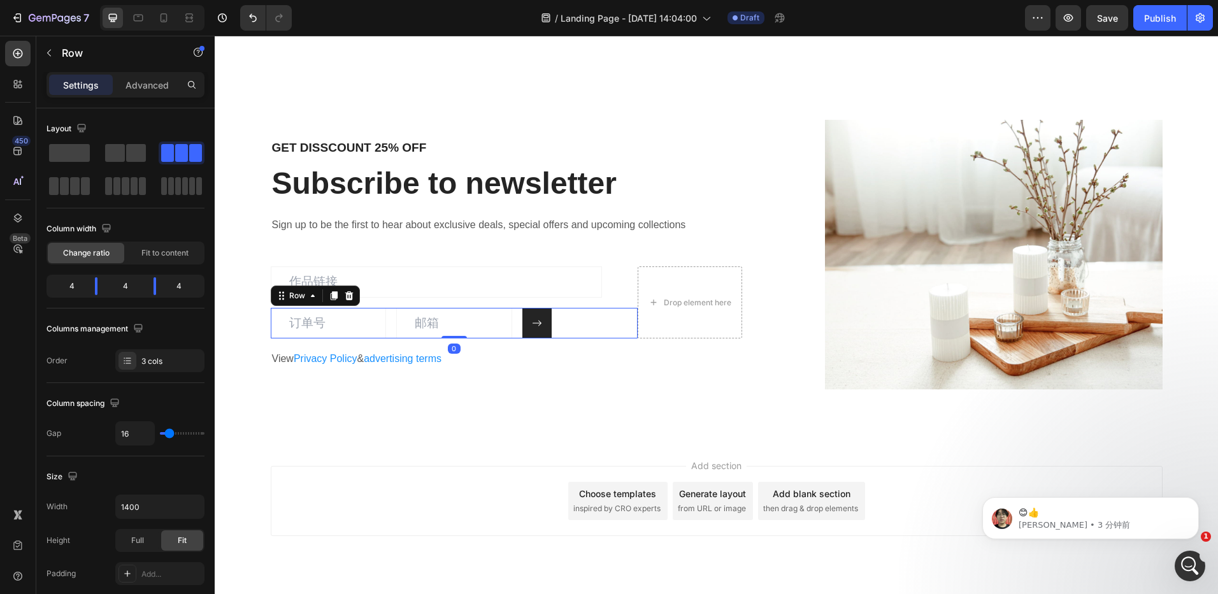
click at [385, 337] on div "Email Field Email Field Submit Button Row 0" at bounding box center [455, 323] width 368 height 31
drag, startPoint x: 156, startPoint y: 283, endPoint x: 171, endPoint y: 282, distance: 14.7
click at [171, 0] on body "7 Version history / Landing Page - Aug 27, 14:04:00 Draft Preview Save Publish …" at bounding box center [609, 0] width 1218 height 0
drag, startPoint x: 101, startPoint y: 285, endPoint x: 385, endPoint y: 375, distance: 298.0
click at [98, 0] on body "7 Version history / Landing Page - Aug 27, 14:04:00 Draft Preview Save Publish …" at bounding box center [609, 0] width 1218 height 0
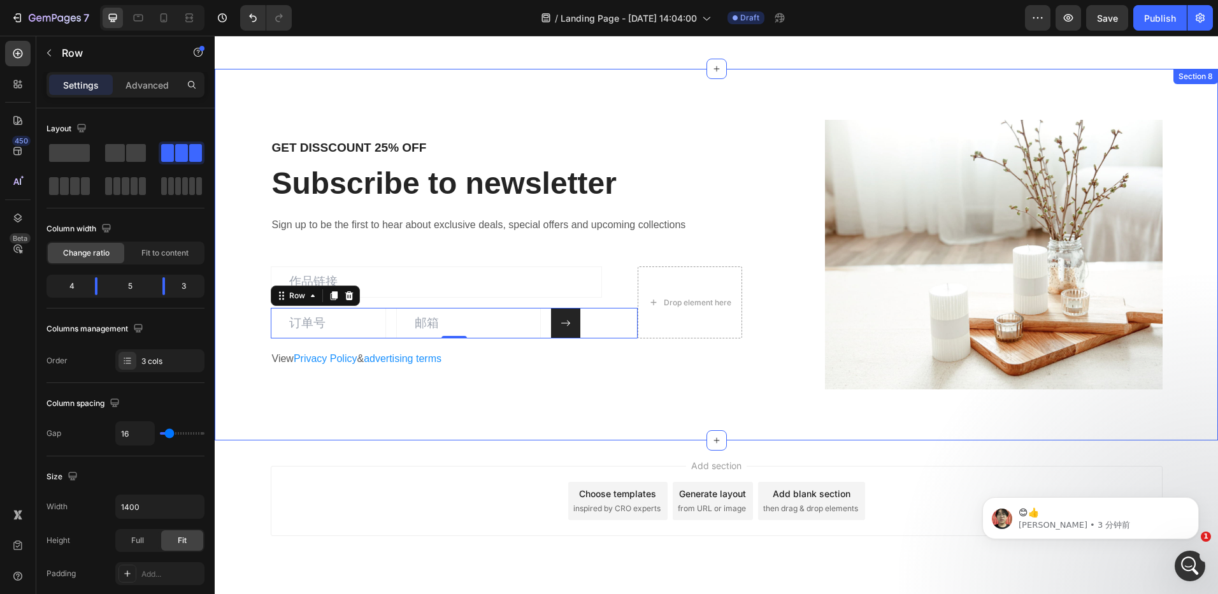
click at [600, 411] on div "GET DISSCOUNT 25% OFF Heading Subscribe to newsletter Heading Sign up to be the…" at bounding box center [716, 254] width 1003 height 371
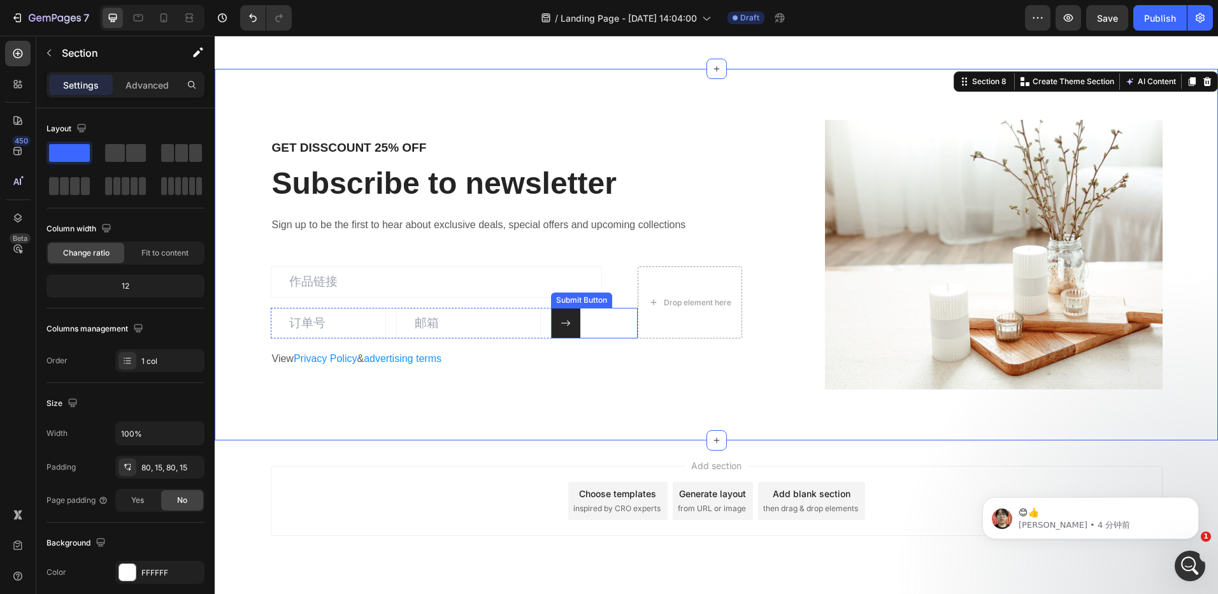
click at [584, 326] on div "Submit Button" at bounding box center [594, 323] width 87 height 31
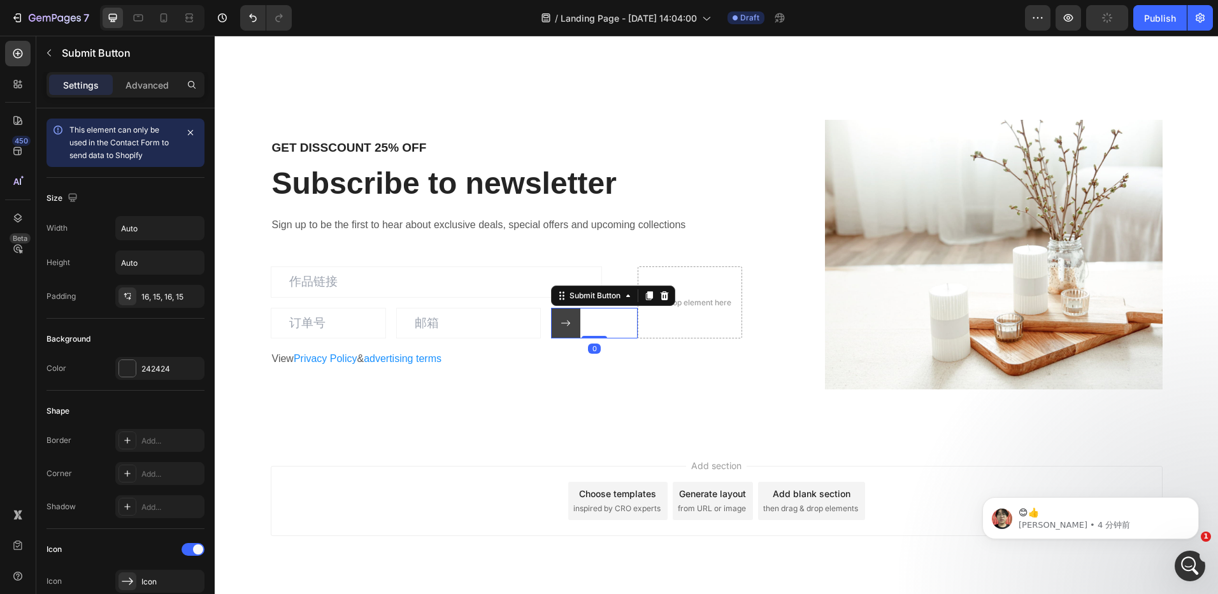
click at [564, 333] on button at bounding box center [565, 323] width 29 height 31
click at [149, 230] on input "Auto" at bounding box center [160, 228] width 88 height 23
type input "2"
type input "80"
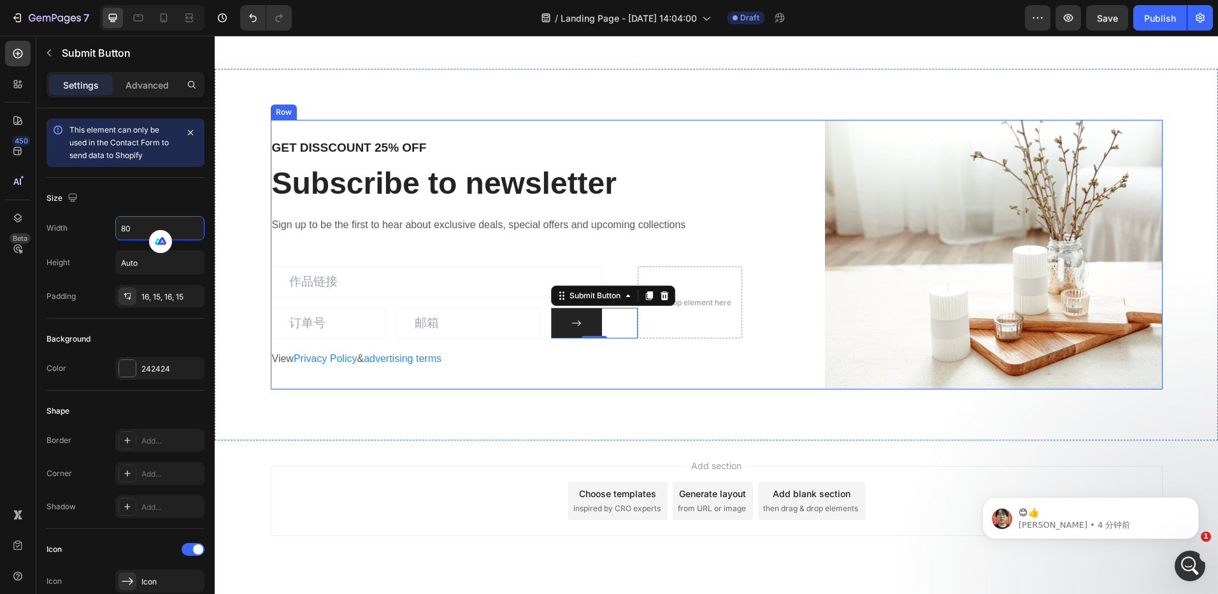
click at [600, 394] on div "GET DISSCOUNT 25% OFF Heading Subscribe to newsletter Heading Sign up to be the…" at bounding box center [716, 254] width 1003 height 371
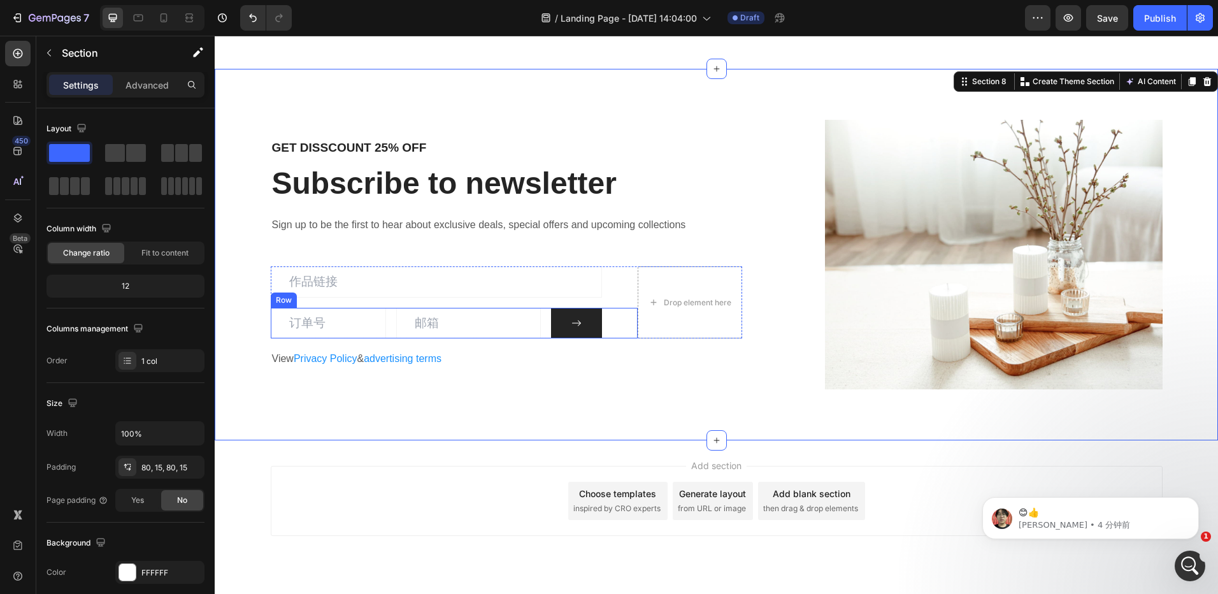
click at [386, 333] on div "Email Field Email Field Submit Button Row" at bounding box center [455, 323] width 368 height 31
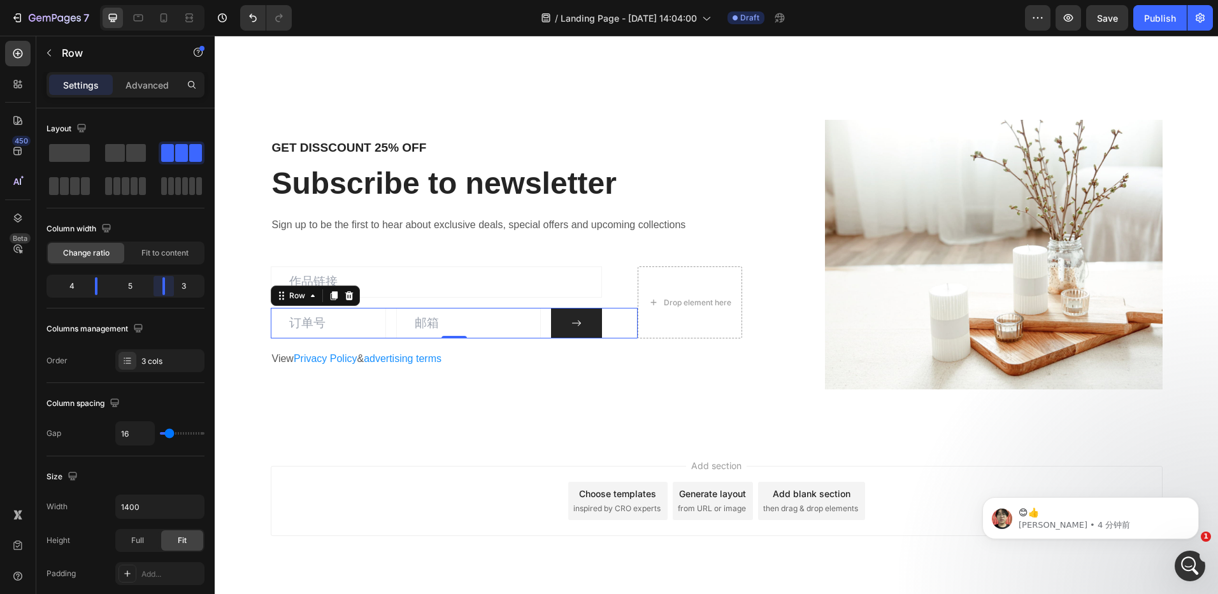
drag, startPoint x: 162, startPoint y: 284, endPoint x: 244, endPoint y: 357, distance: 109.2
click at [168, 0] on body "7 Version history / Landing Page - Aug 27, 14:04:00 Draft Preview Save Publish …" at bounding box center [609, 0] width 1218 height 0
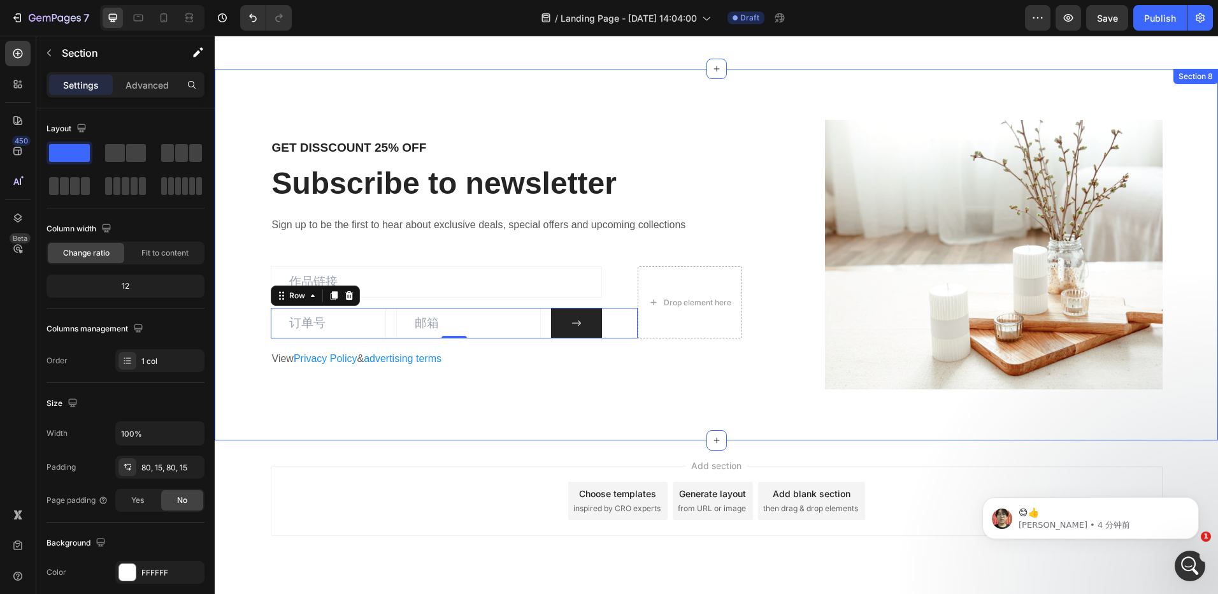
click at [473, 396] on div "GET DISSCOUNT 25% OFF Heading Subscribe to newsletter Heading Sign up to be the…" at bounding box center [716, 254] width 1003 height 371
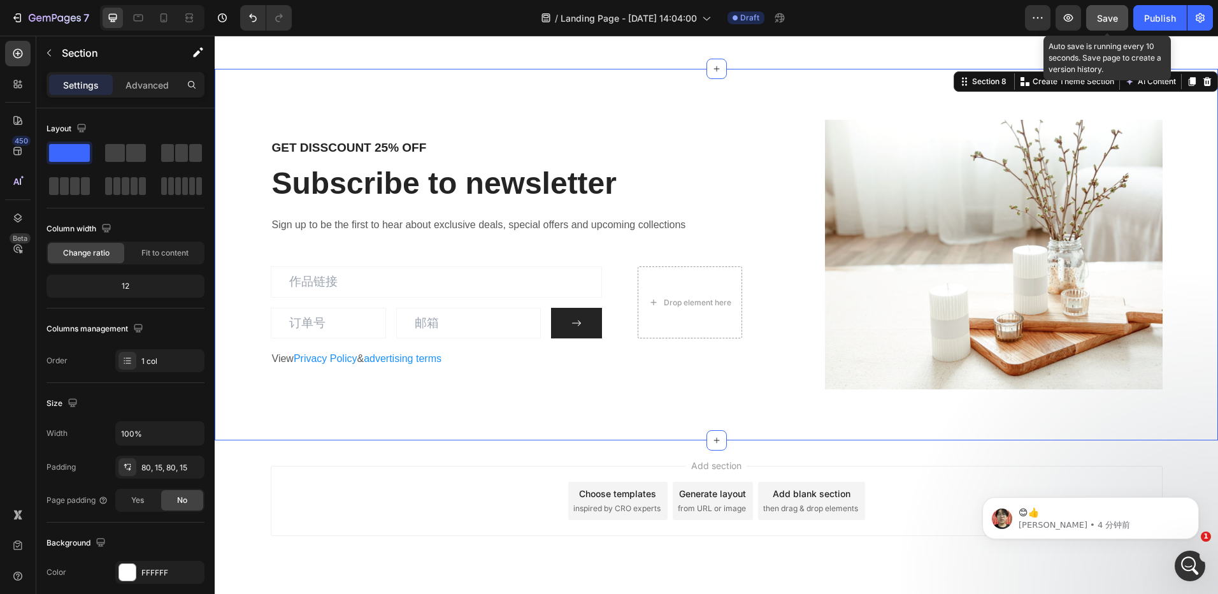
click at [1119, 17] on button "Save" at bounding box center [1107, 17] width 42 height 25
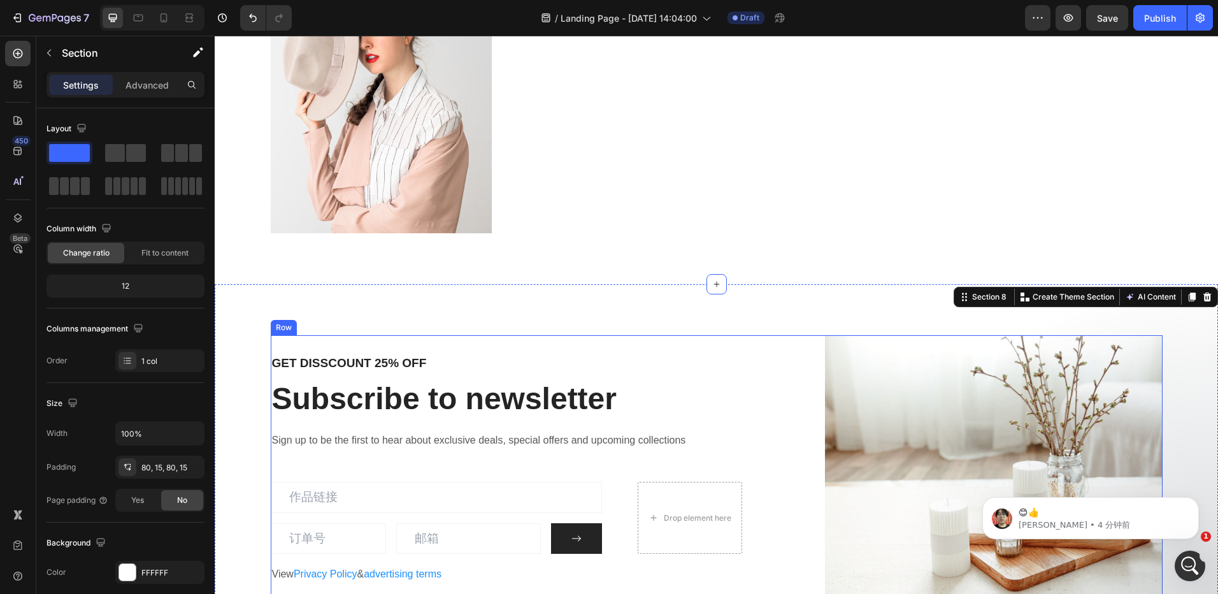
scroll to position [2897, 0]
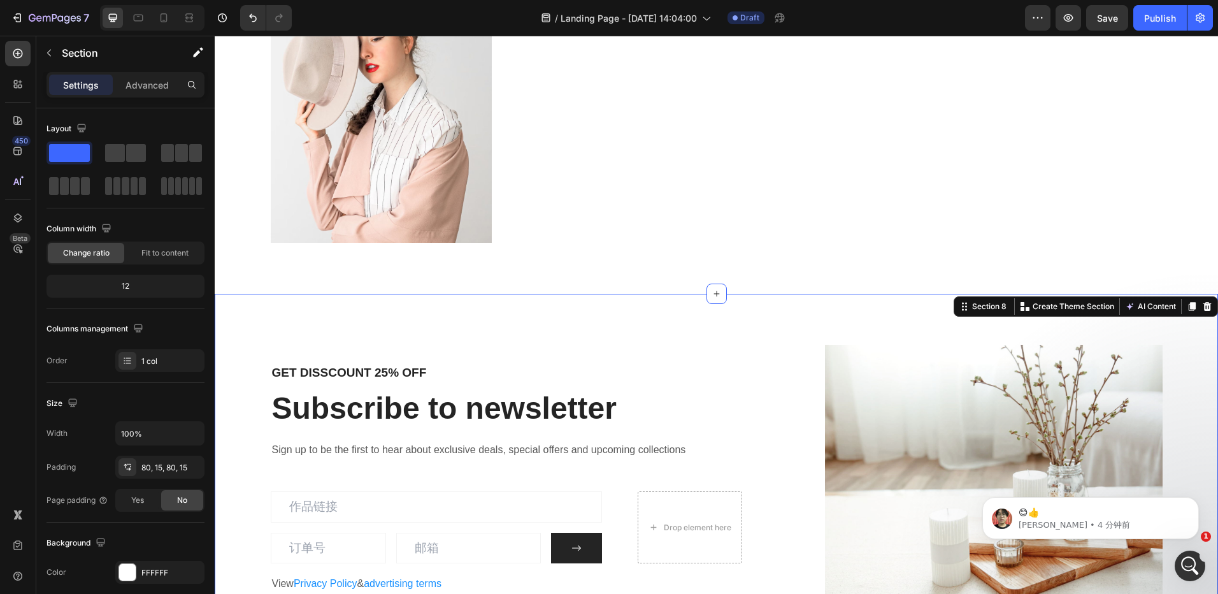
click at [295, 310] on div "GET DISSCOUNT 25% OFF Heading Subscribe to newsletter Heading Sign up to be the…" at bounding box center [716, 479] width 1003 height 371
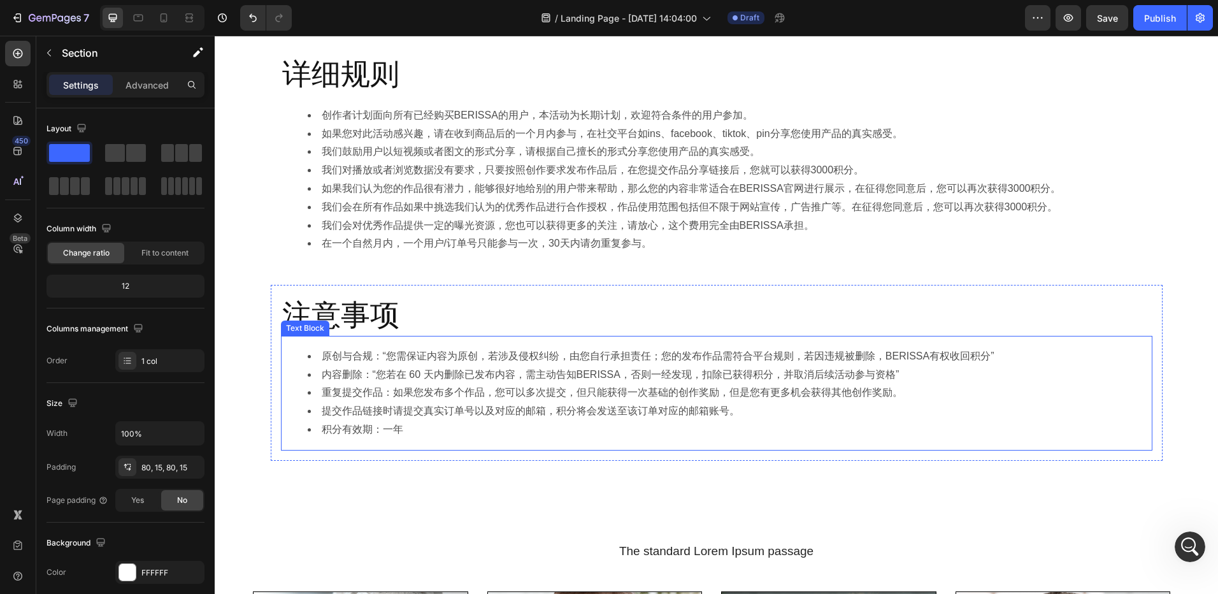
scroll to position [1656, 0]
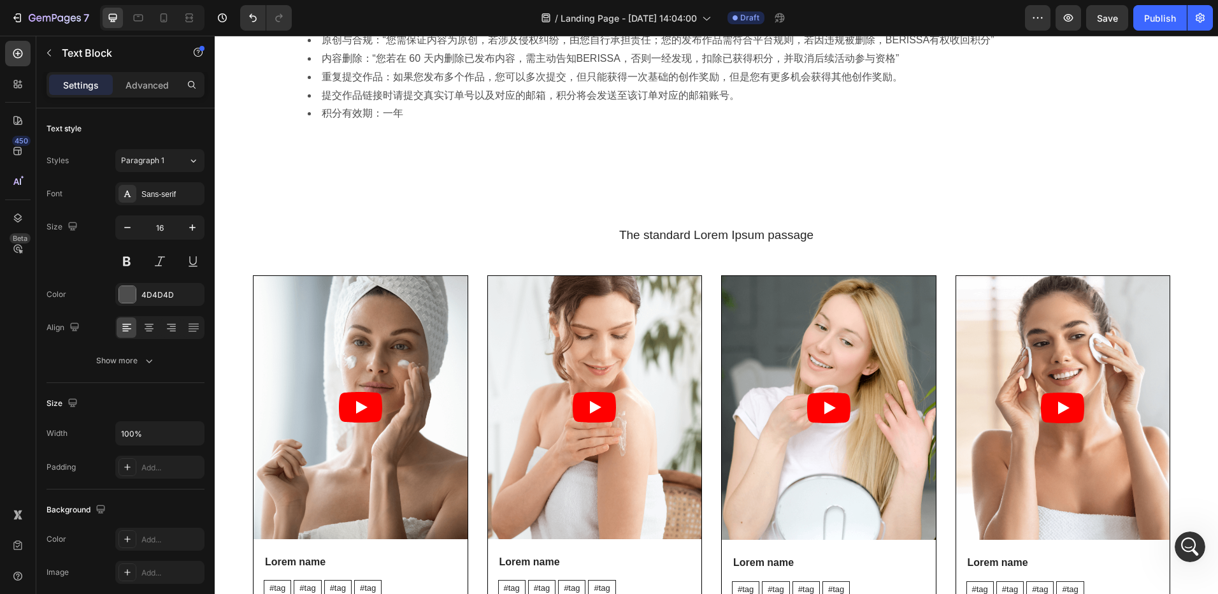
click at [1103, 24] on div "Save" at bounding box center [1107, 17] width 21 height 13
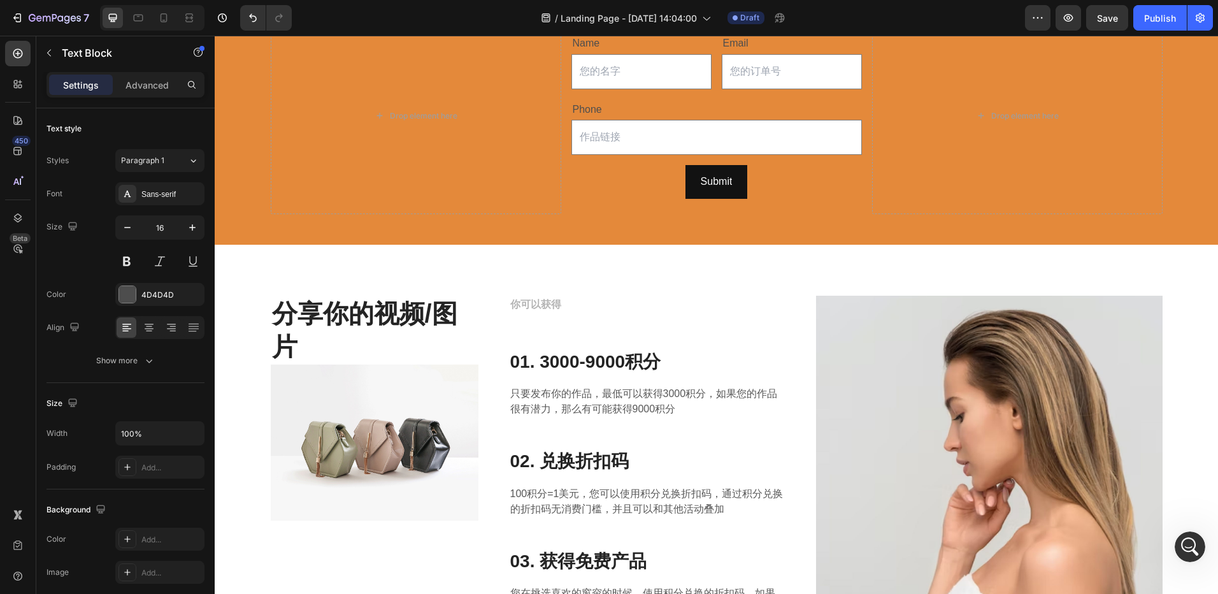
scroll to position [0, 0]
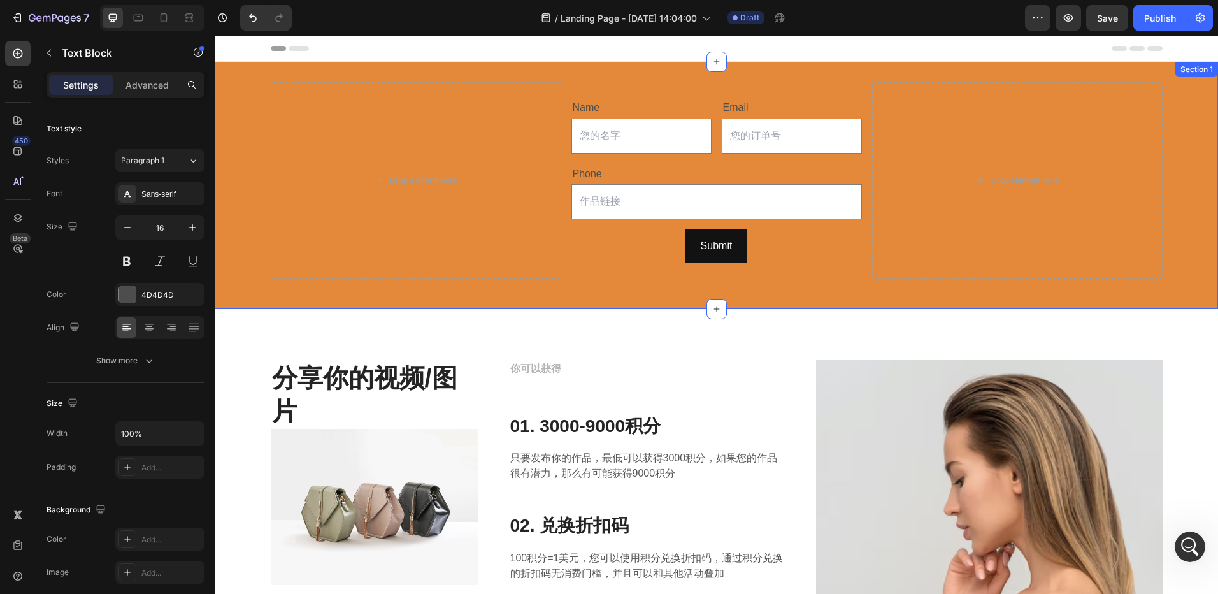
click at [840, 291] on div "Drop element here Name Text Block Text Field Email Text Block Email Field Row P…" at bounding box center [716, 185] width 1003 height 247
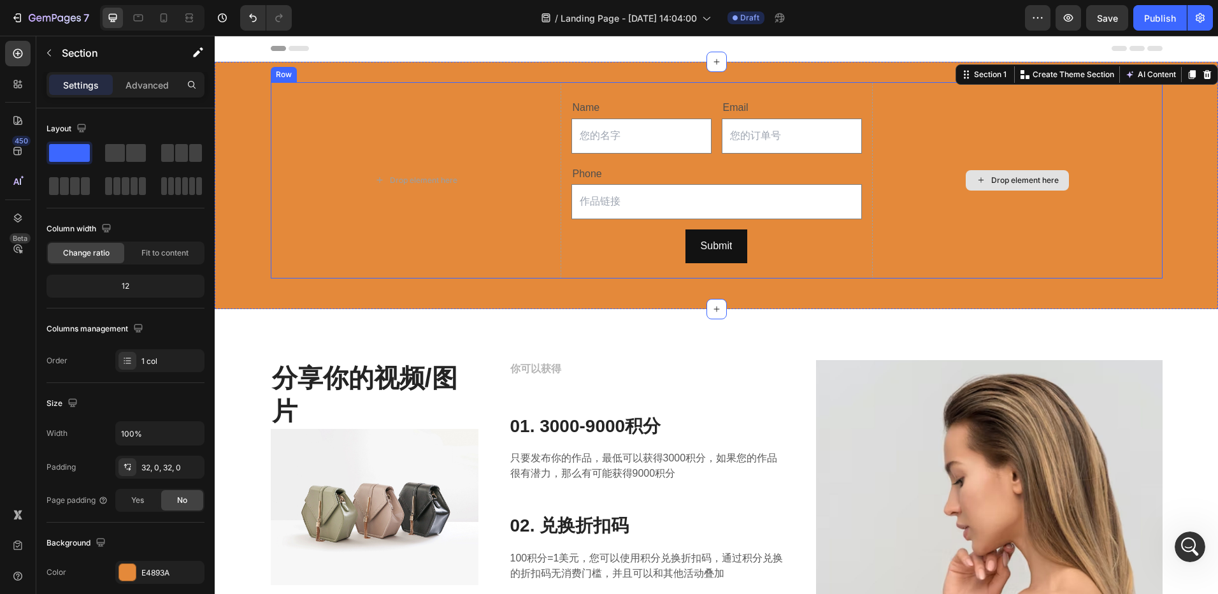
click at [894, 205] on div "Drop element here" at bounding box center [1017, 180] width 291 height 196
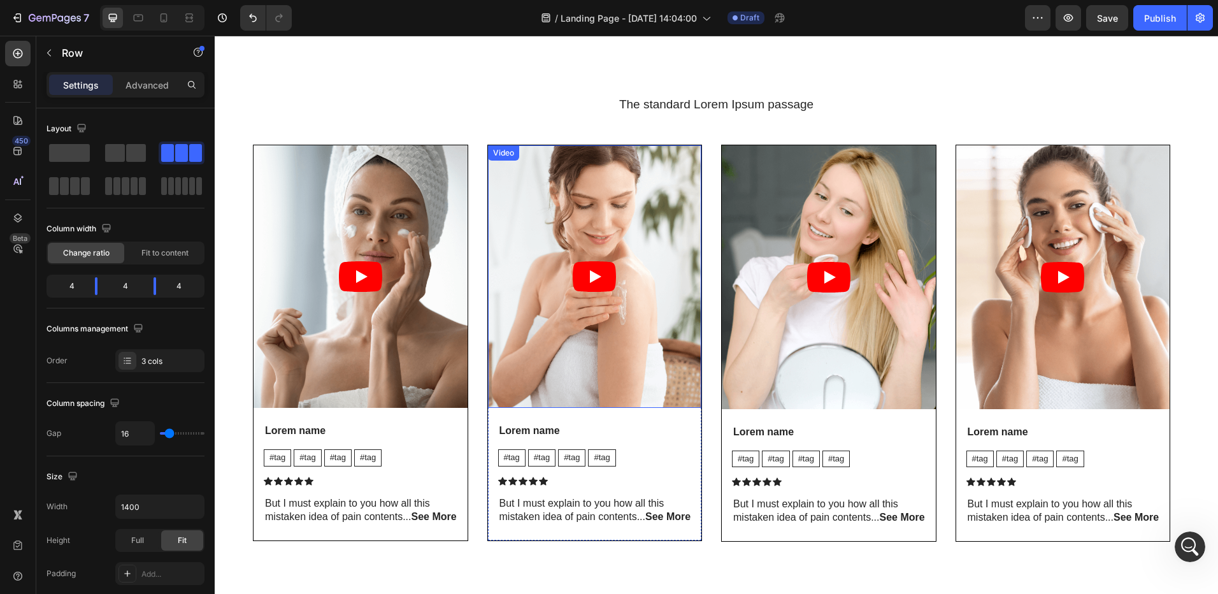
scroll to position [2102, 0]
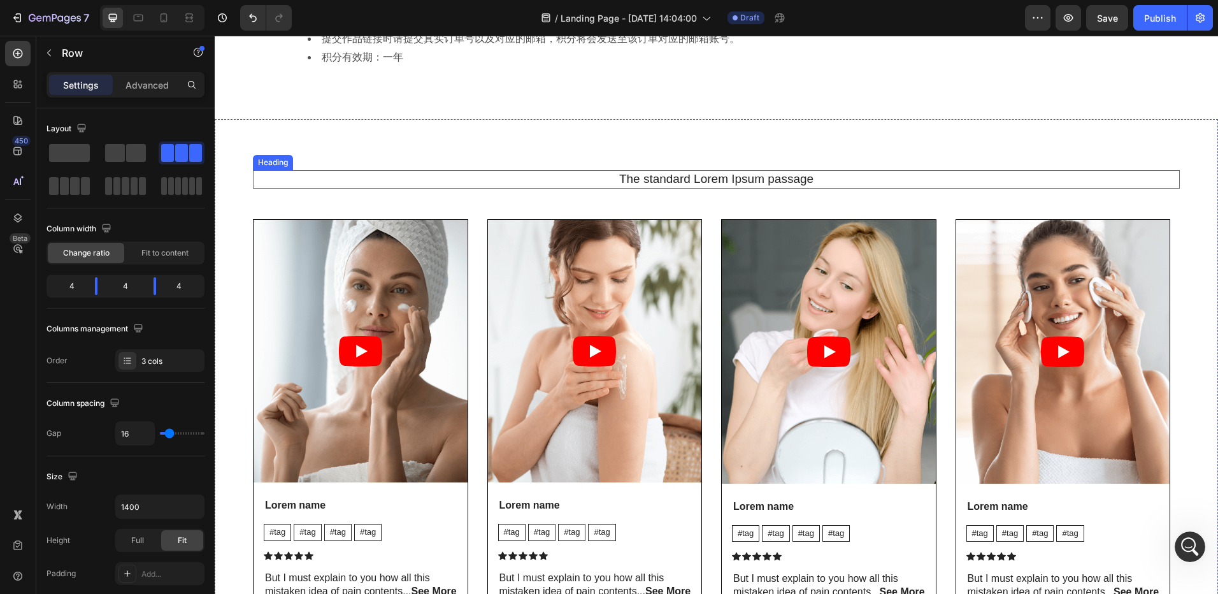
click at [698, 180] on h2 "The standard Lorem Ipsum passage" at bounding box center [716, 179] width 927 height 18
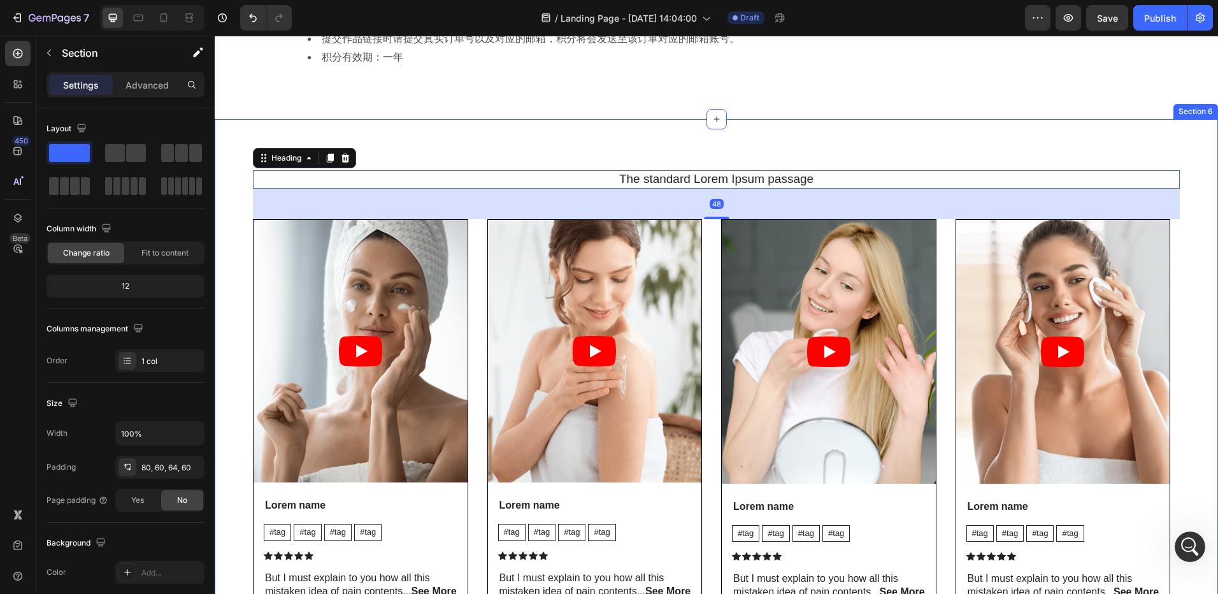
click at [782, 135] on div "The standard Lorem Ipsum passage Heading 48 Video Lorem name Text Block #tag Te…" at bounding box center [716, 393] width 1003 height 548
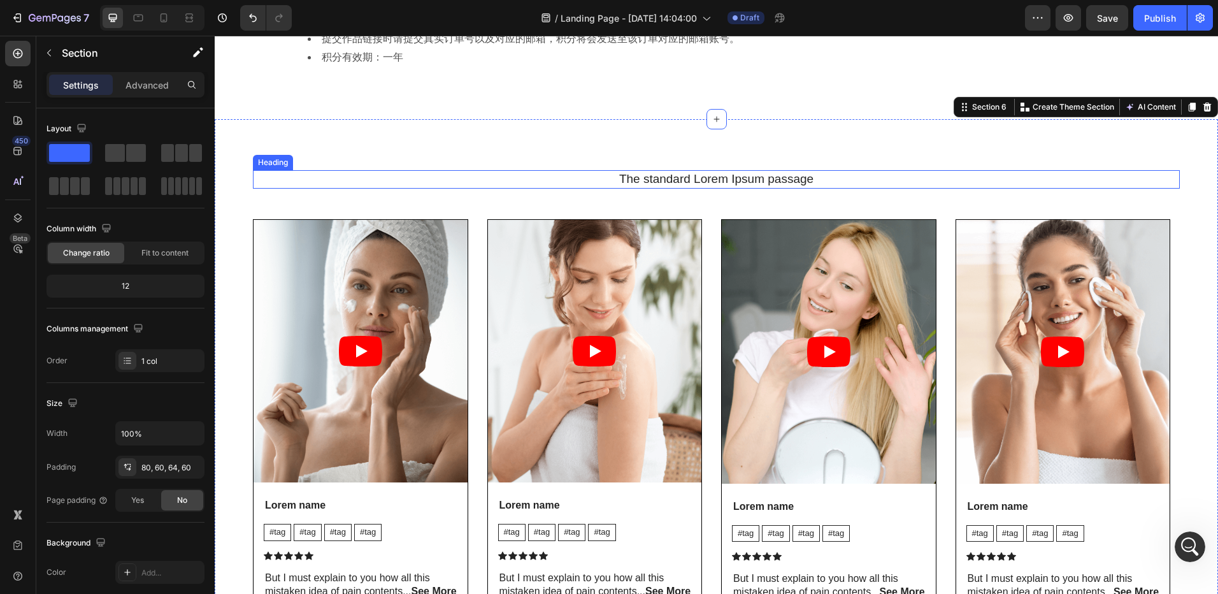
click at [718, 179] on h2 "The standard Lorem Ipsum passage" at bounding box center [716, 179] width 927 height 18
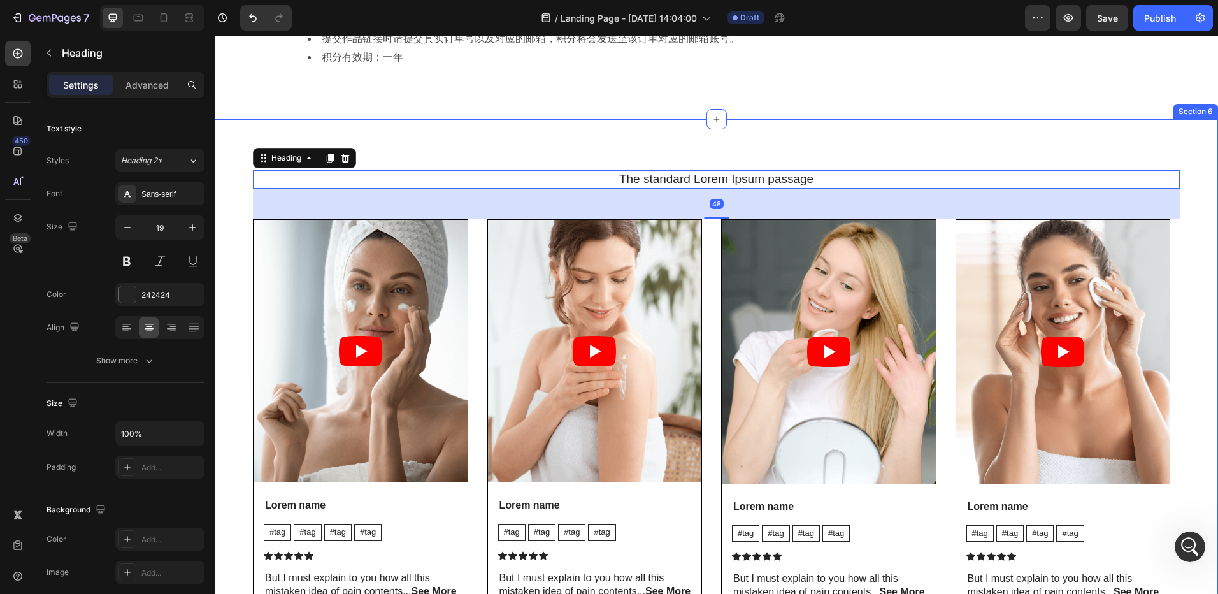
click at [750, 141] on div "The standard Lorem Ipsum passage Heading 48 Video Lorem name Text Block #tag Te…" at bounding box center [716, 393] width 1003 height 548
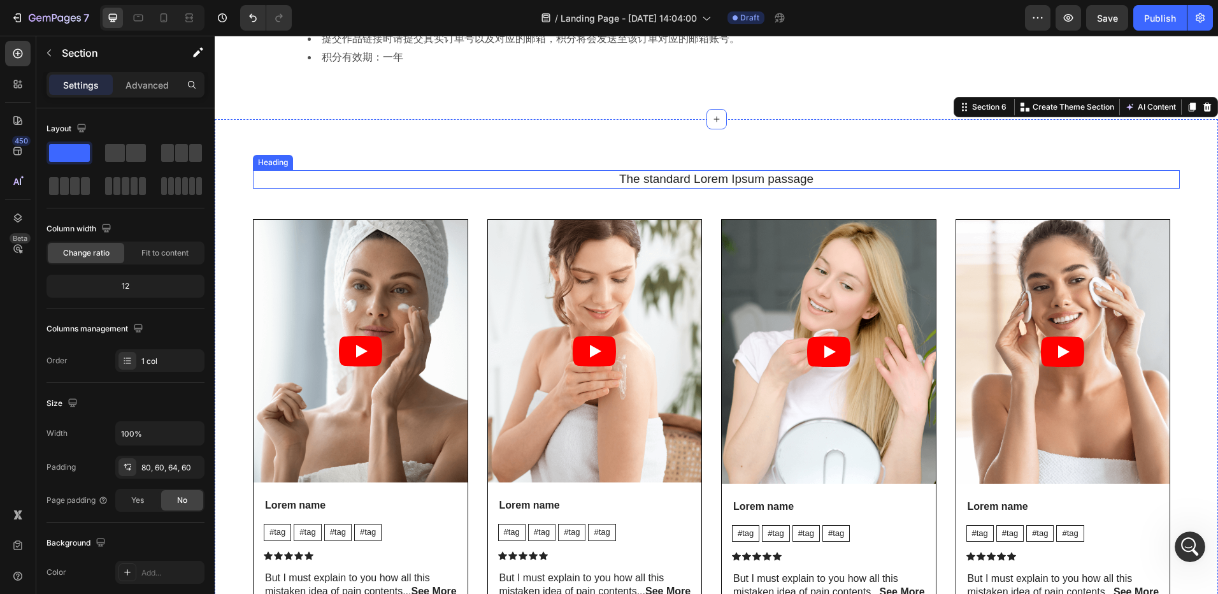
click at [707, 184] on h2 "The standard Lorem Ipsum passage" at bounding box center [716, 179] width 927 height 18
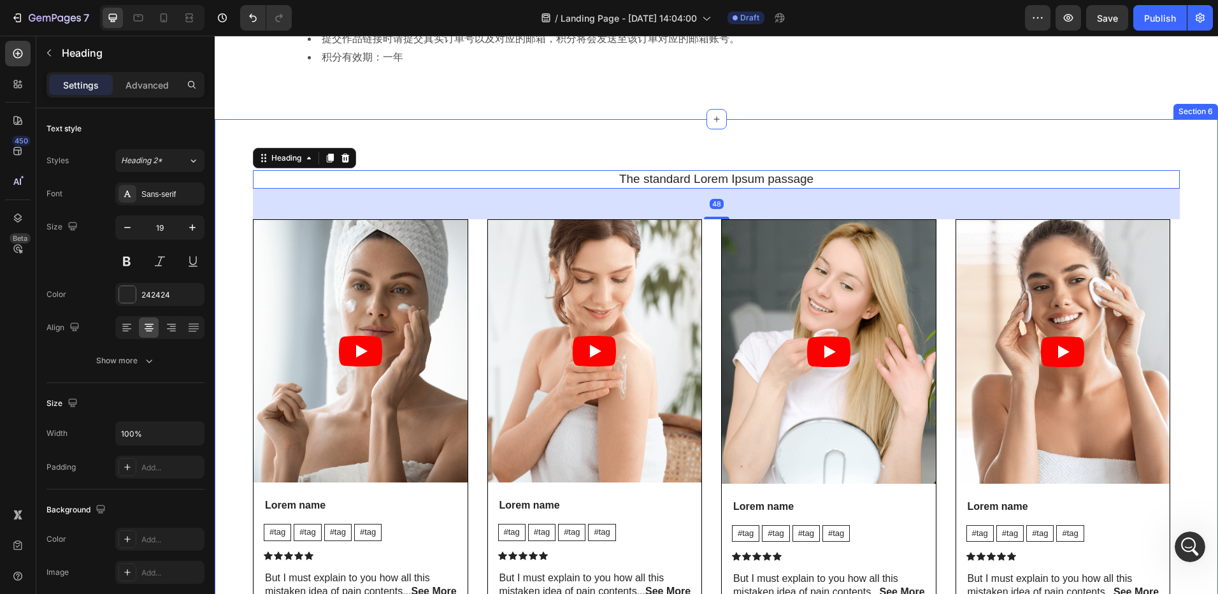
click at [770, 141] on div "The standard Lorem Ipsum passage Heading 48 Video Lorem name Text Block #tag Te…" at bounding box center [716, 393] width 1003 height 548
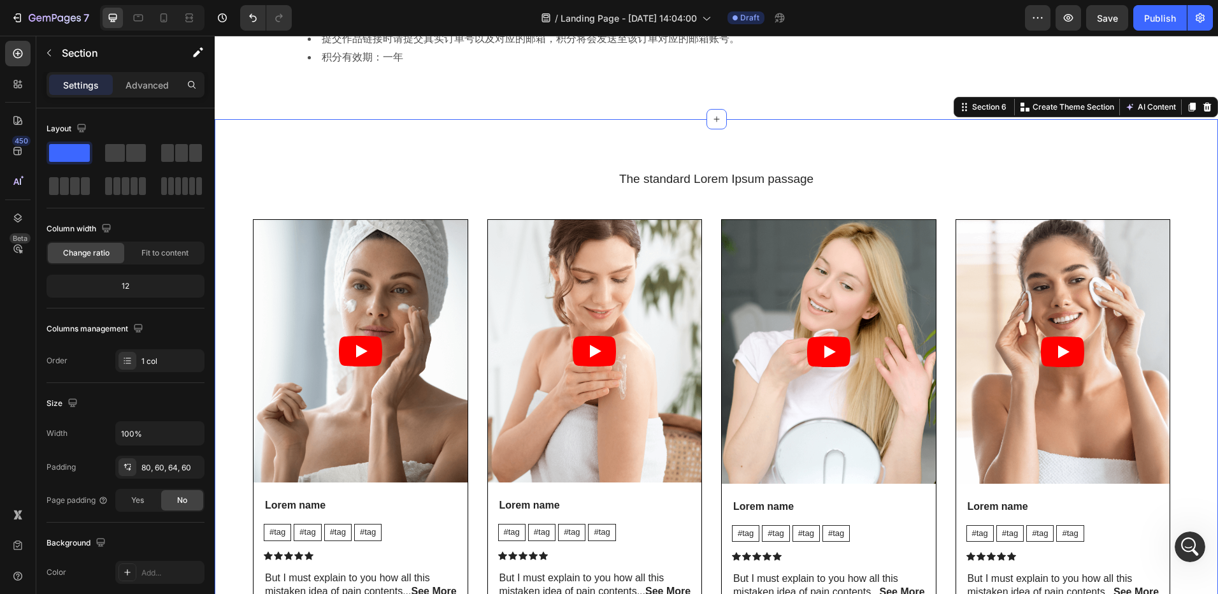
scroll to position [2166, 0]
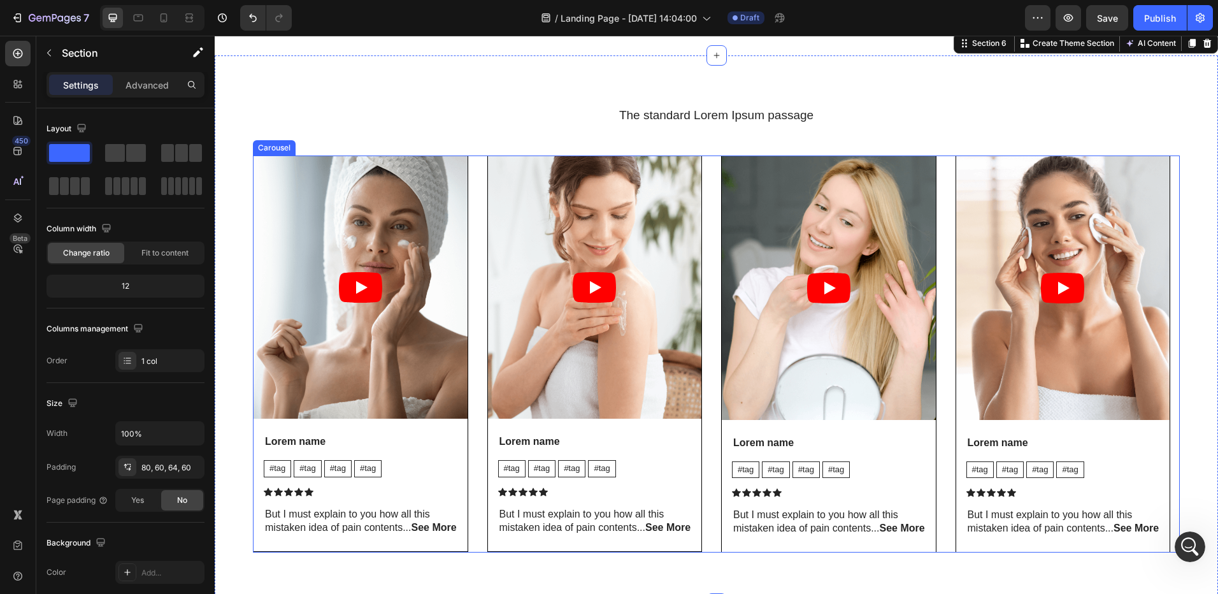
click at [706, 254] on div "Video Lorem name Text Block #tag Text Block #tag Text Block #tag Text Block #ta…" at bounding box center [716, 353] width 927 height 397
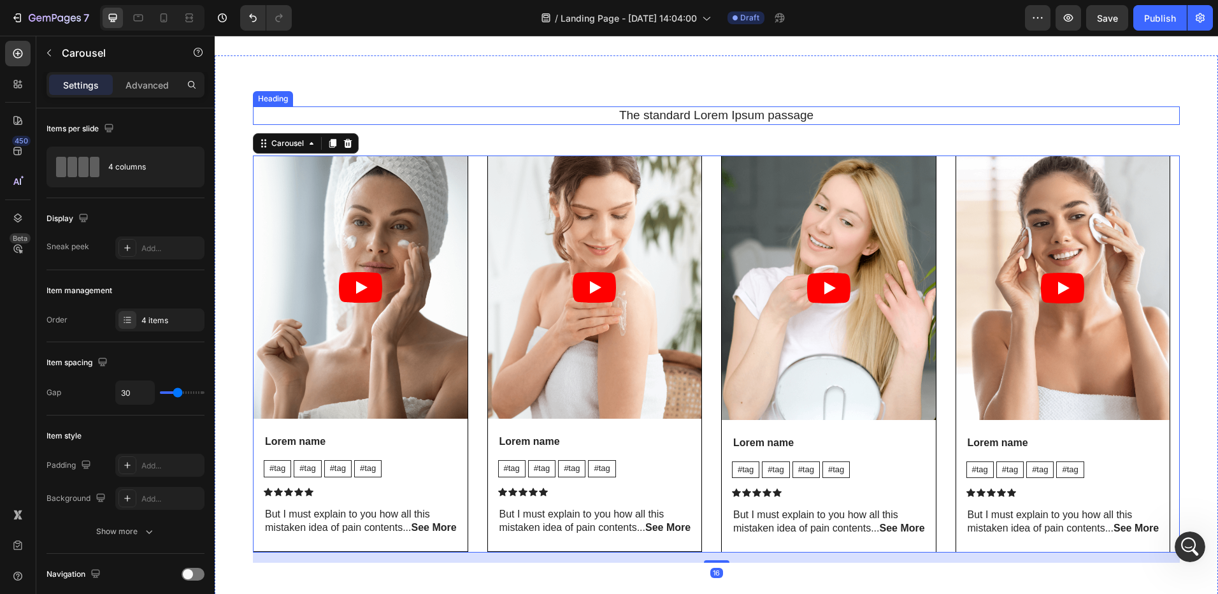
click at [736, 122] on h2 "The standard Lorem Ipsum passage" at bounding box center [716, 115] width 927 height 18
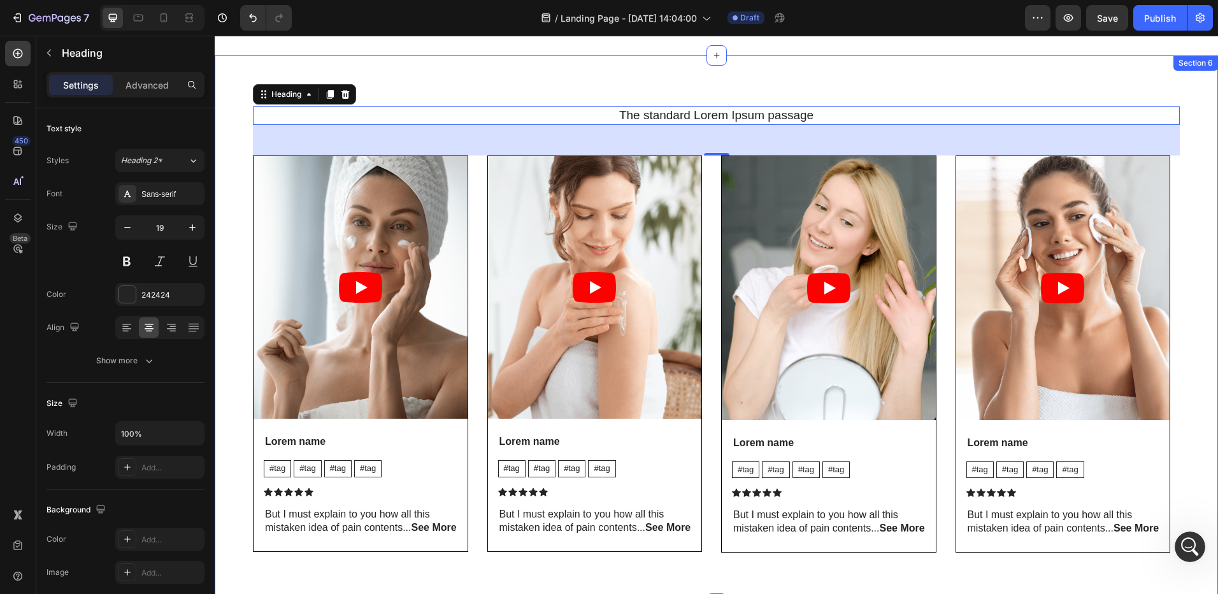
click at [748, 86] on div "The standard Lorem Ipsum passage Heading 48 Video Lorem name Text Block #tag Te…" at bounding box center [716, 329] width 1003 height 548
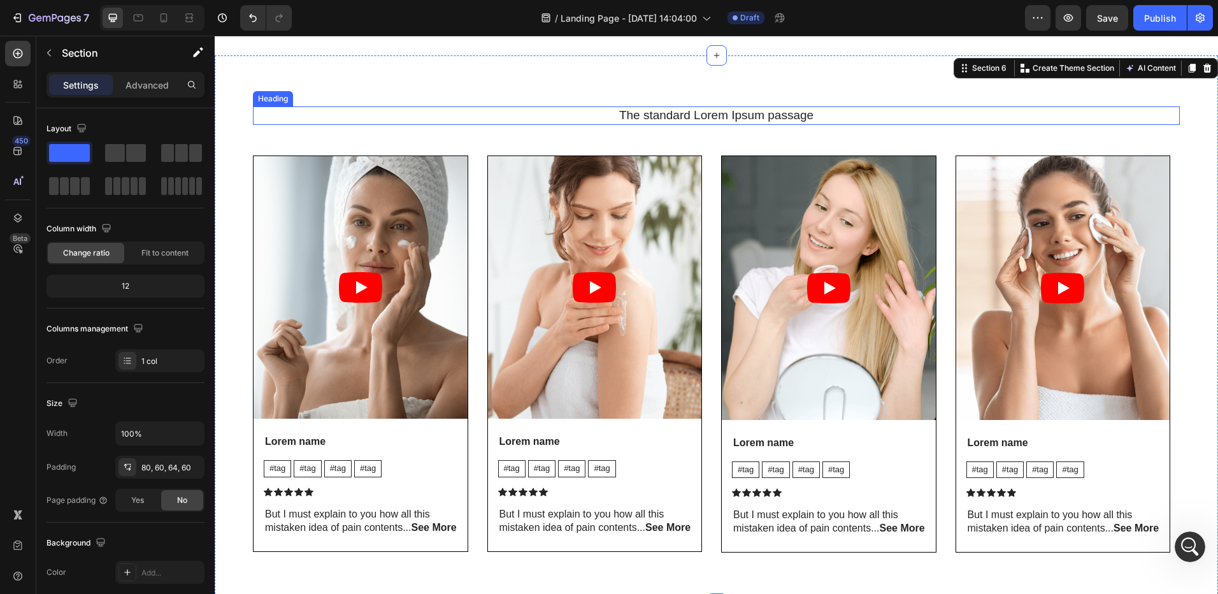
click at [737, 119] on h2 "The standard Lorem Ipsum passage" at bounding box center [716, 115] width 927 height 18
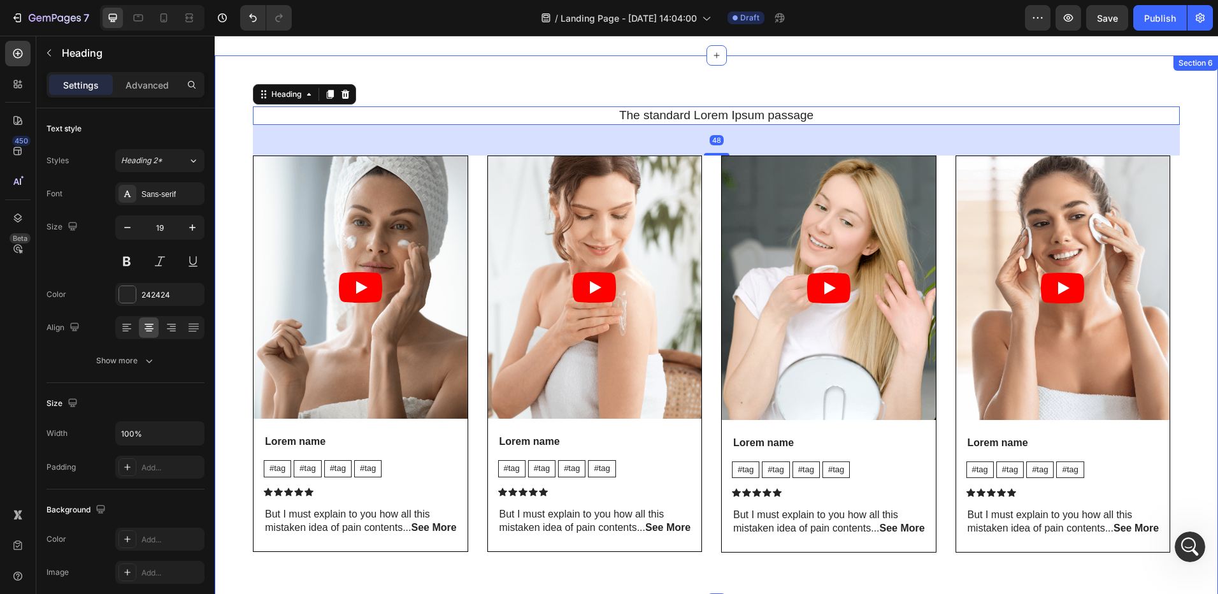
click at [749, 84] on div "The standard Lorem Ipsum passage Heading 48 Video Lorem name Text Block #tag Te…" at bounding box center [716, 329] width 1003 height 548
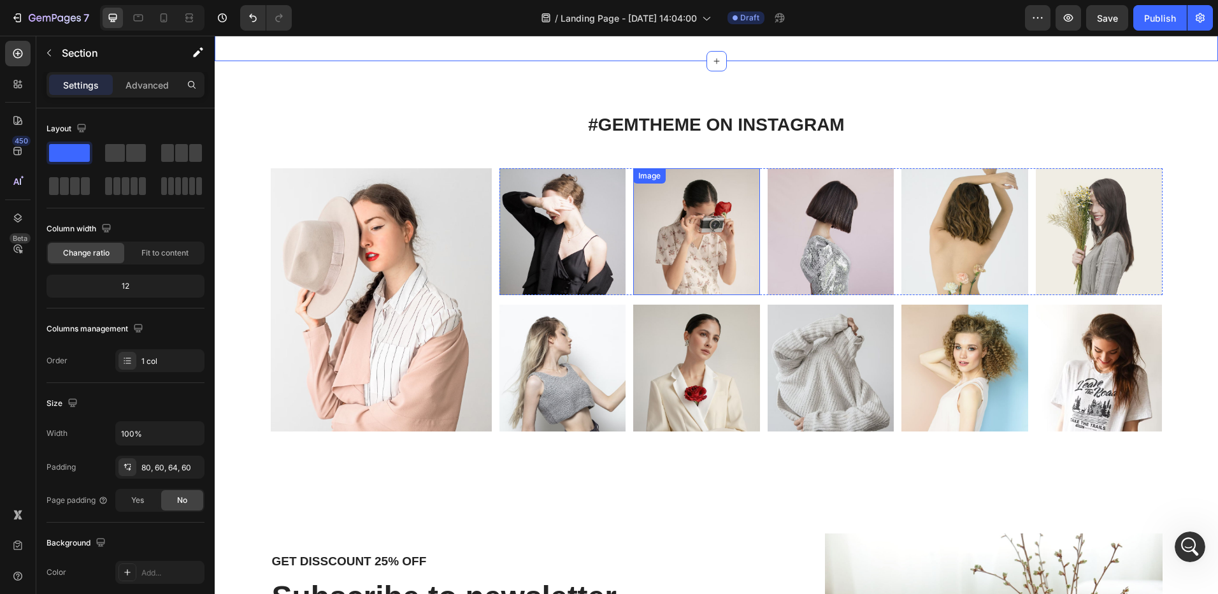
scroll to position [2739, 0]
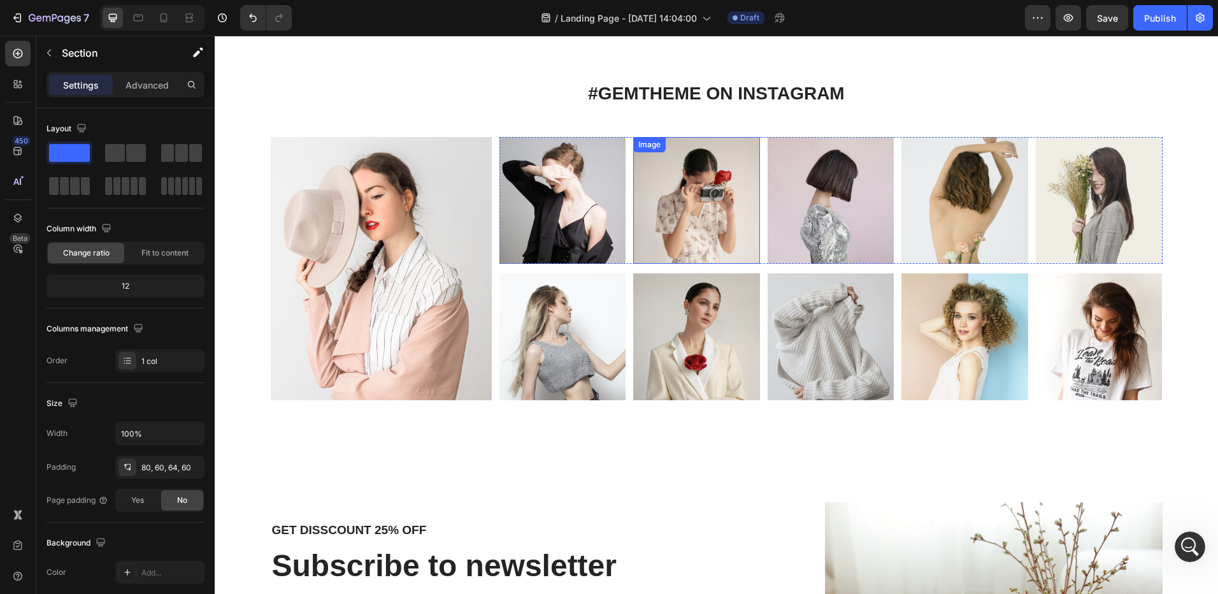
click at [679, 205] on img at bounding box center [696, 200] width 127 height 127
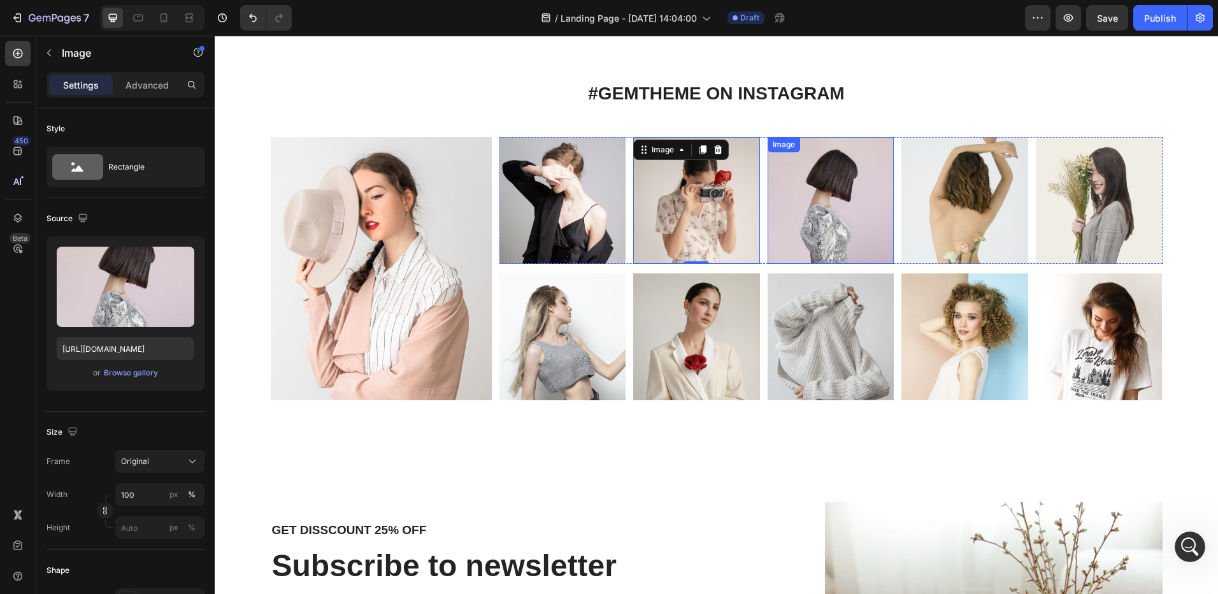
click at [858, 210] on img at bounding box center [831, 200] width 127 height 127
click at [990, 210] on img at bounding box center [964, 200] width 127 height 127
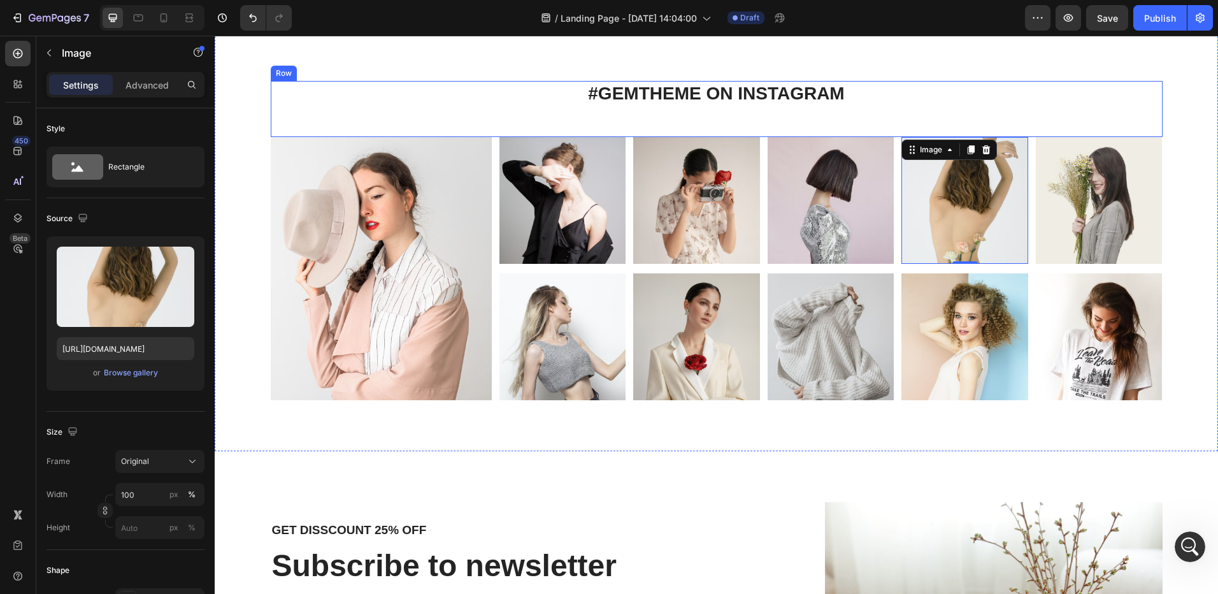
scroll to position [2612, 0]
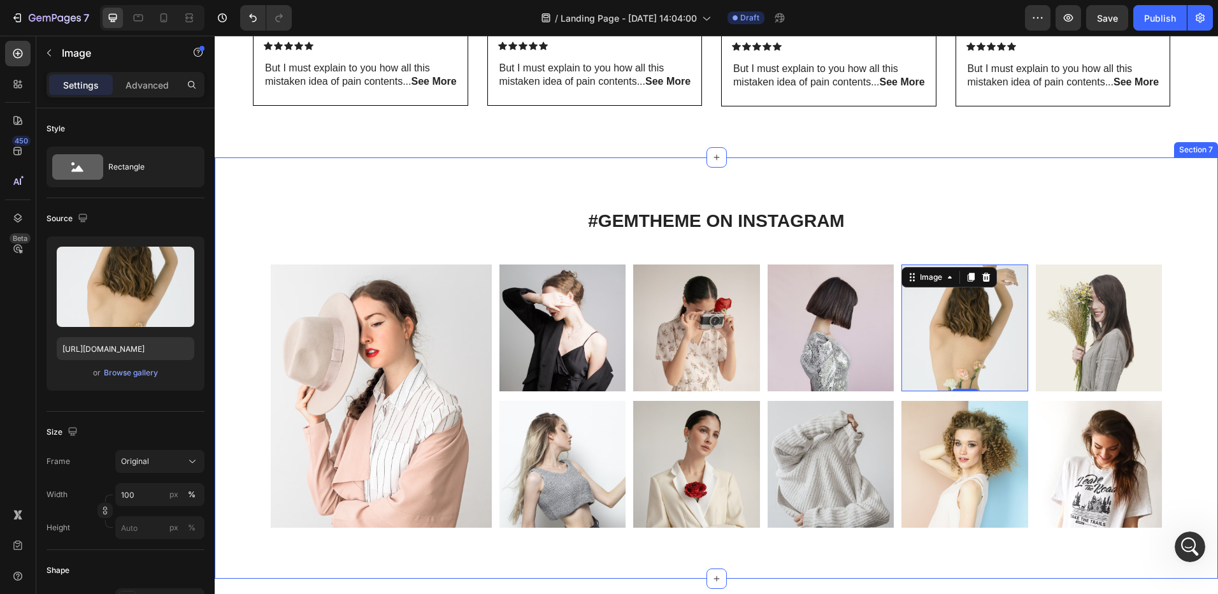
click at [388, 190] on div "#GEMTHEME ON INSTAGRAM Heading Row Image Image Image Image Image 0 Image Carous…" at bounding box center [716, 367] width 1003 height 421
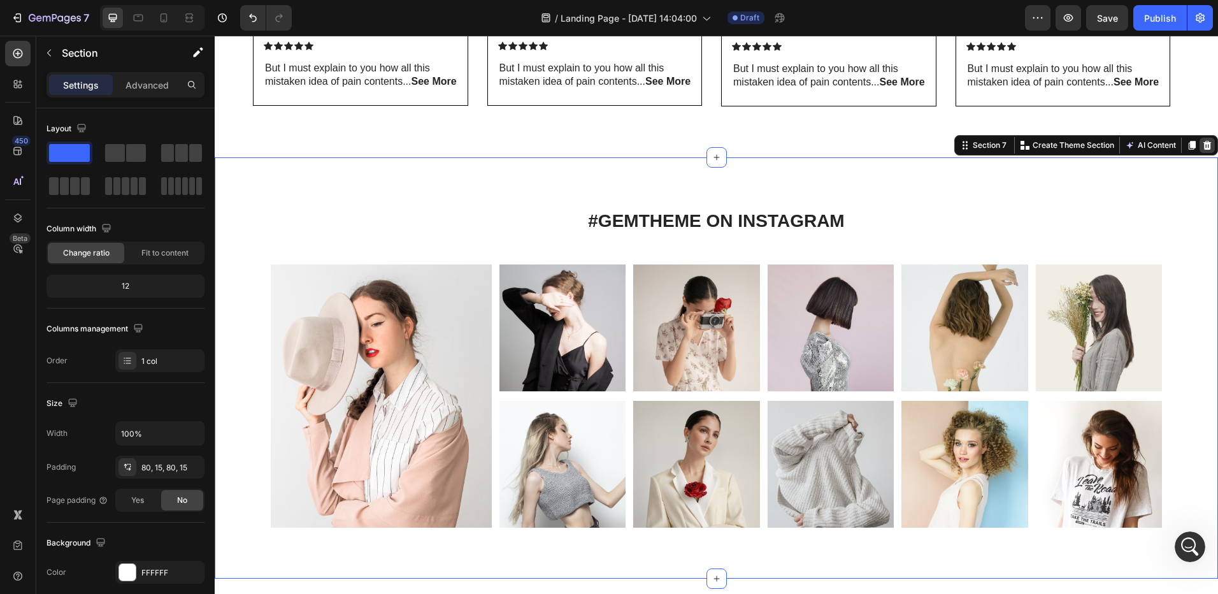
click at [1202, 145] on icon at bounding box center [1207, 145] width 10 height 10
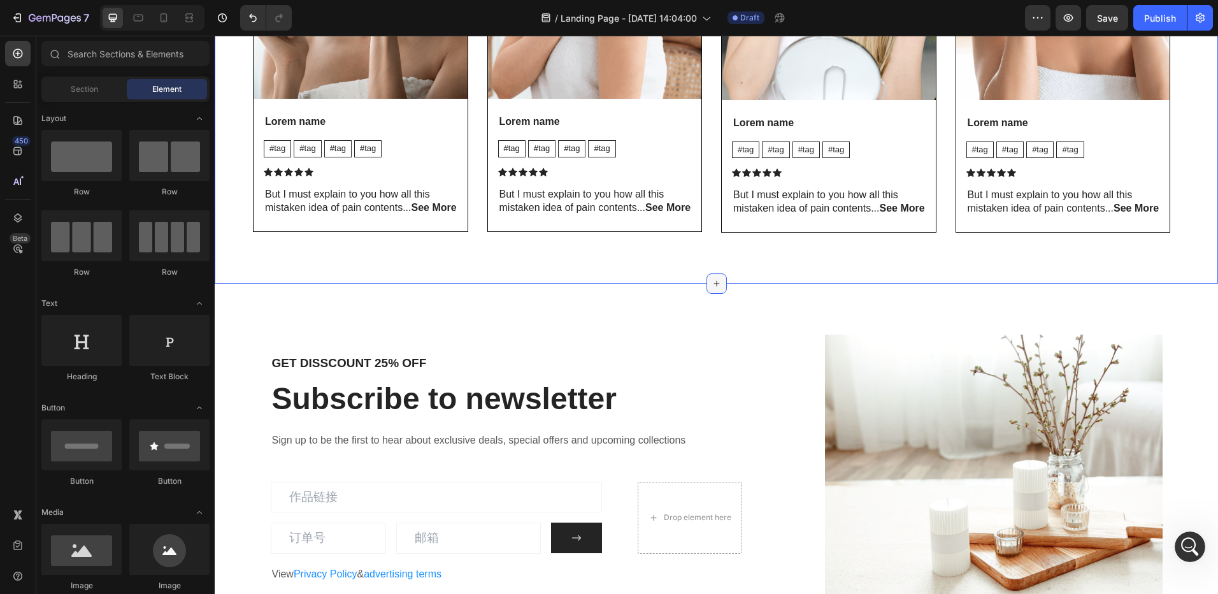
scroll to position [2485, 0]
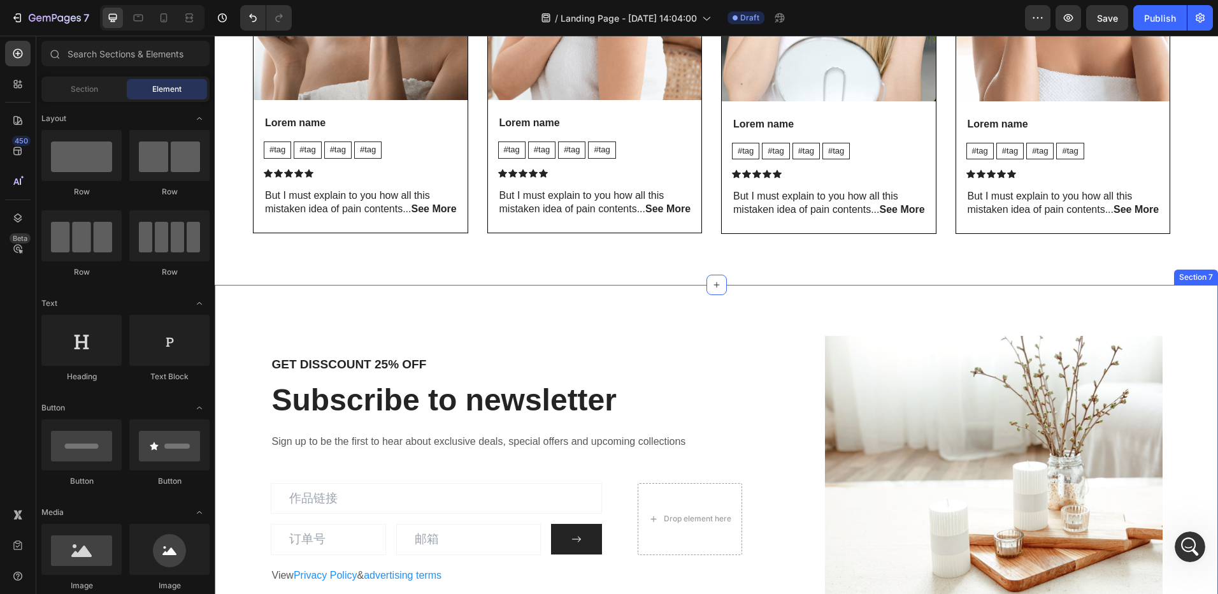
click at [700, 317] on div "GET DISSCOUNT 25% OFF Heading Subscribe to newsletter Heading Sign up to be the…" at bounding box center [716, 470] width 1003 height 371
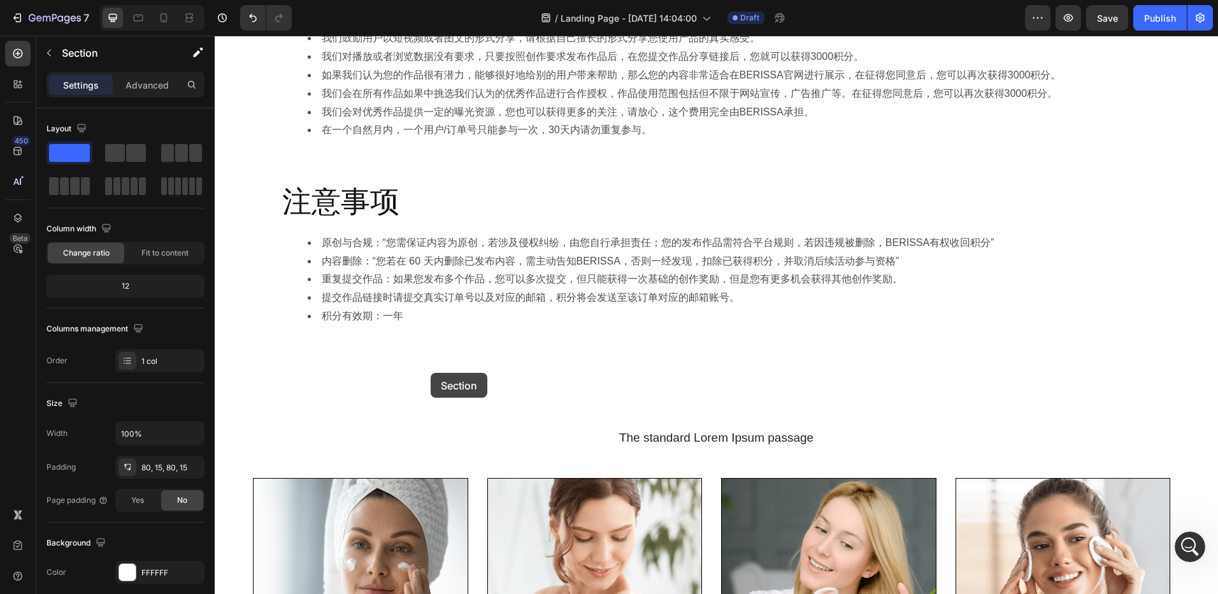
scroll to position [1848, 0]
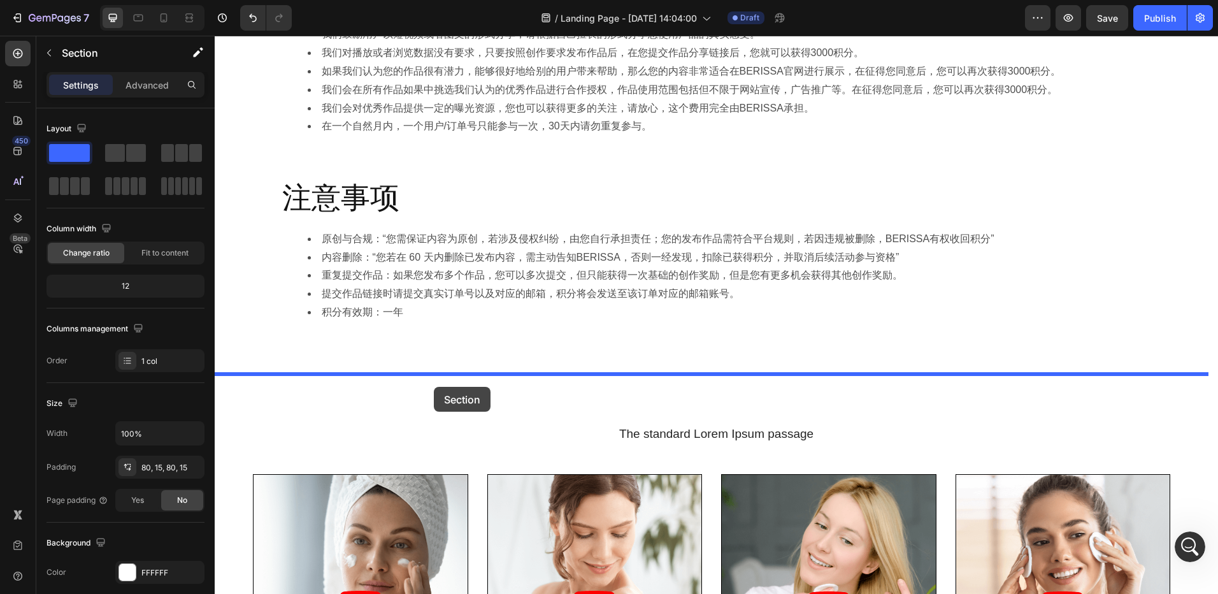
drag, startPoint x: 323, startPoint y: 373, endPoint x: 434, endPoint y: 387, distance: 111.7
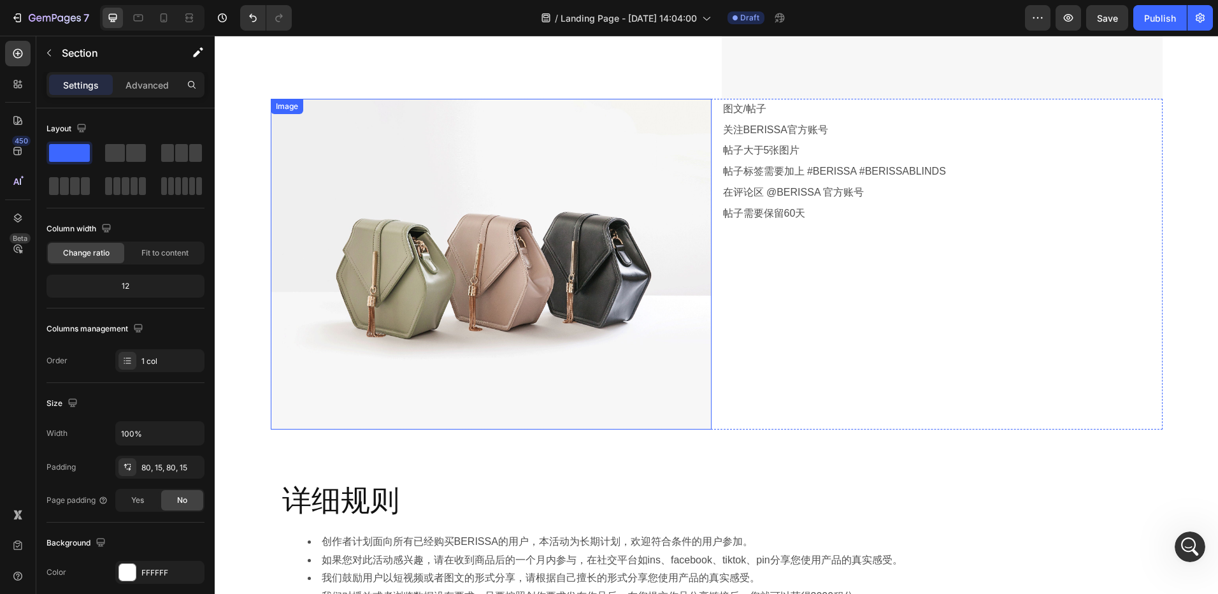
scroll to position [1274, 0]
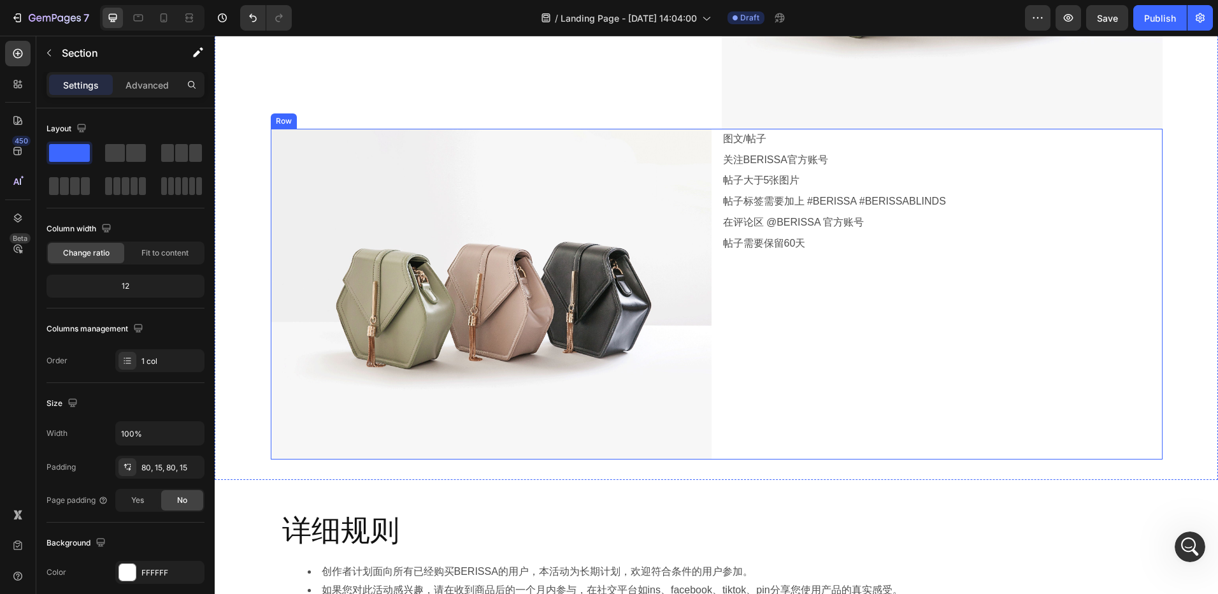
click at [814, 322] on div "图文/帖子 Text Block 关注BERISSA官方账号 Text Block 帖子大于5张图片 Text Block 帖子标签需要加上 #BERISSA…" at bounding box center [942, 294] width 441 height 331
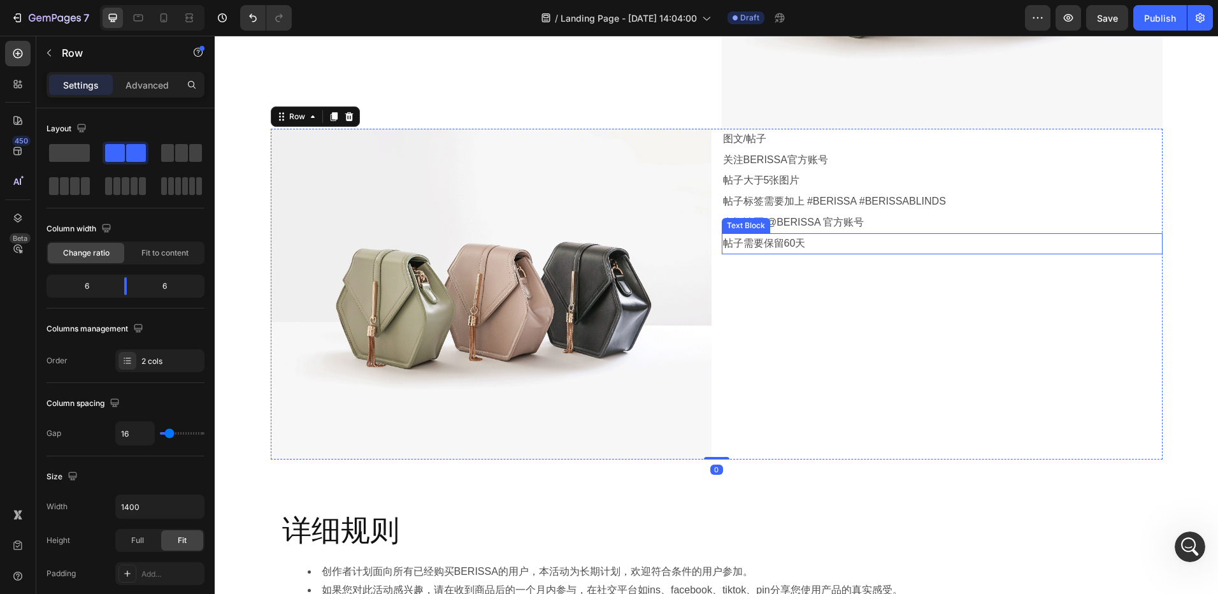
click at [794, 244] on p "帖子需要保留60天" at bounding box center [942, 243] width 438 height 18
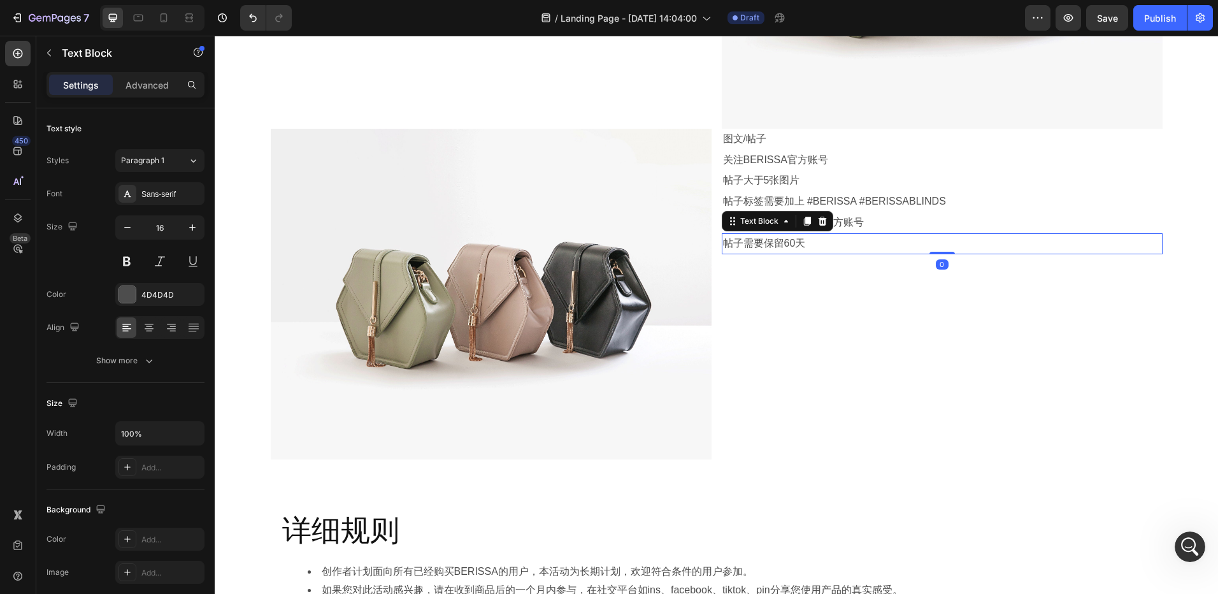
click at [821, 282] on div "图文/帖子 Text Block 关注BERISSA官方账号 Text Block 帖子大于5张图片 Text Block 帖子标签需要加上 #BERISSA…" at bounding box center [942, 294] width 441 height 331
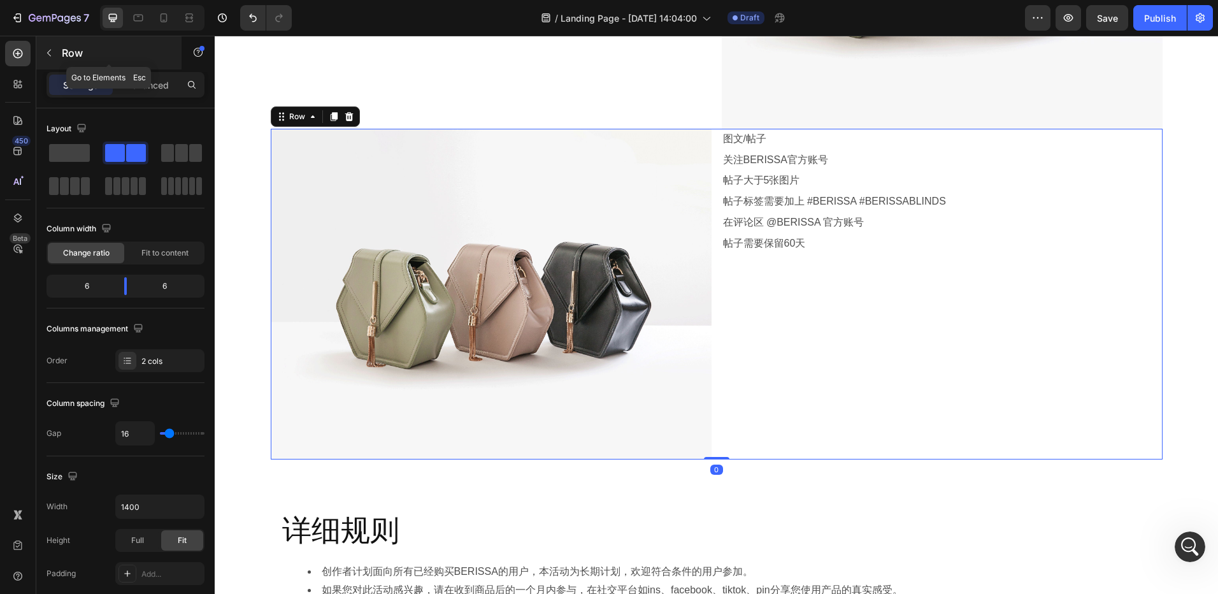
click at [48, 62] on button "button" at bounding box center [49, 53] width 20 height 20
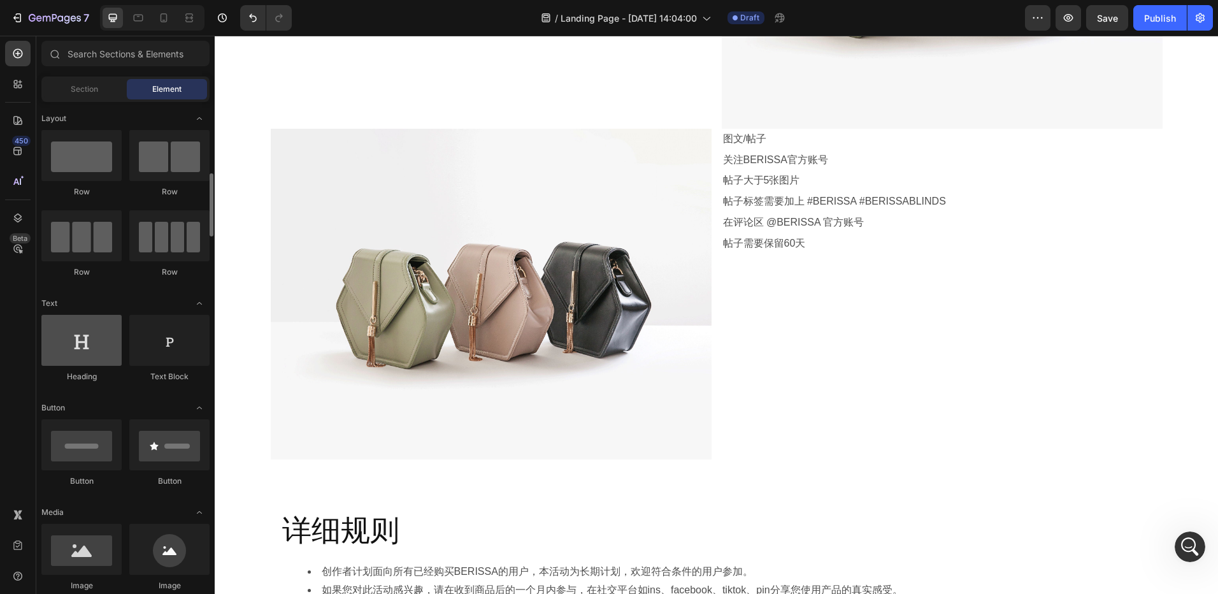
scroll to position [127, 0]
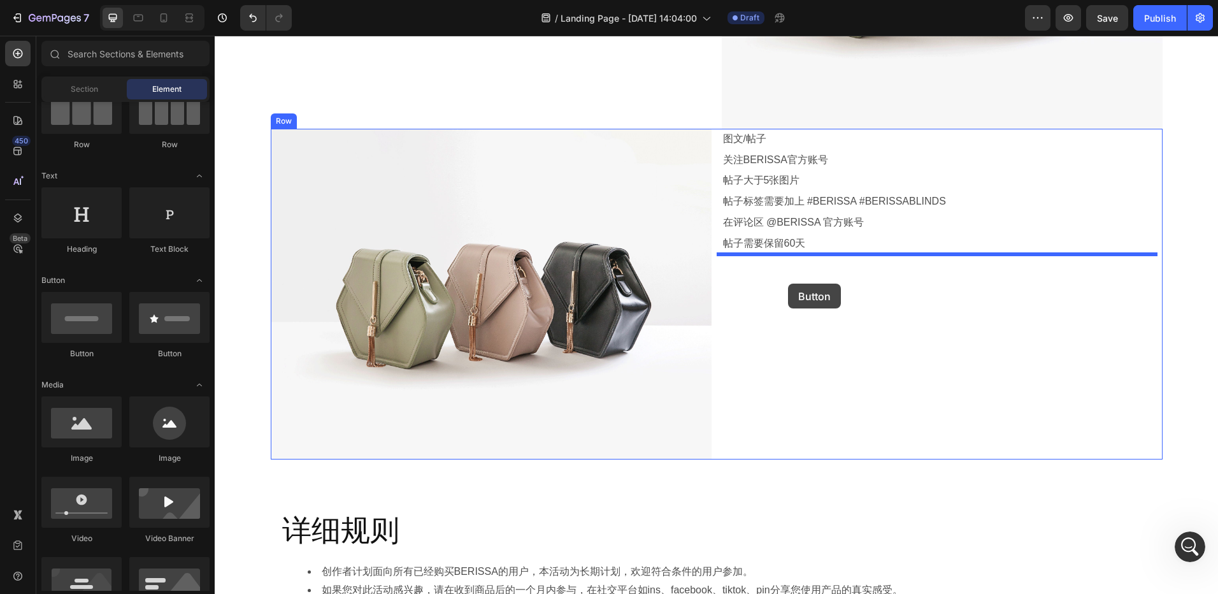
drag, startPoint x: 294, startPoint y: 337, endPoint x: 788, endPoint y: 284, distance: 496.6
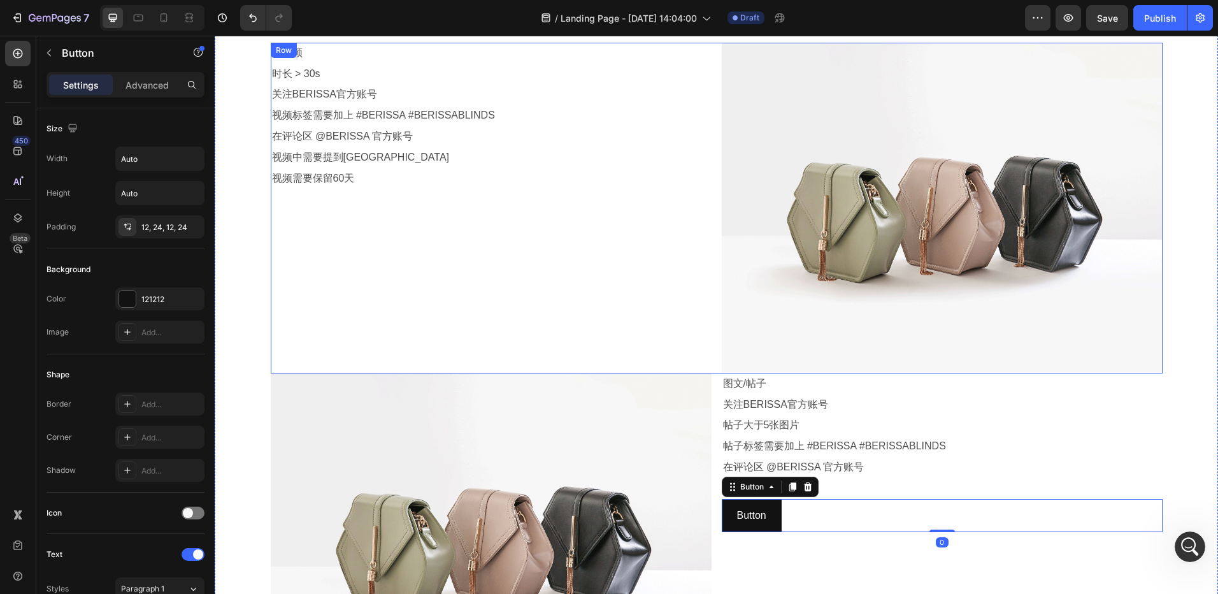
scroll to position [956, 0]
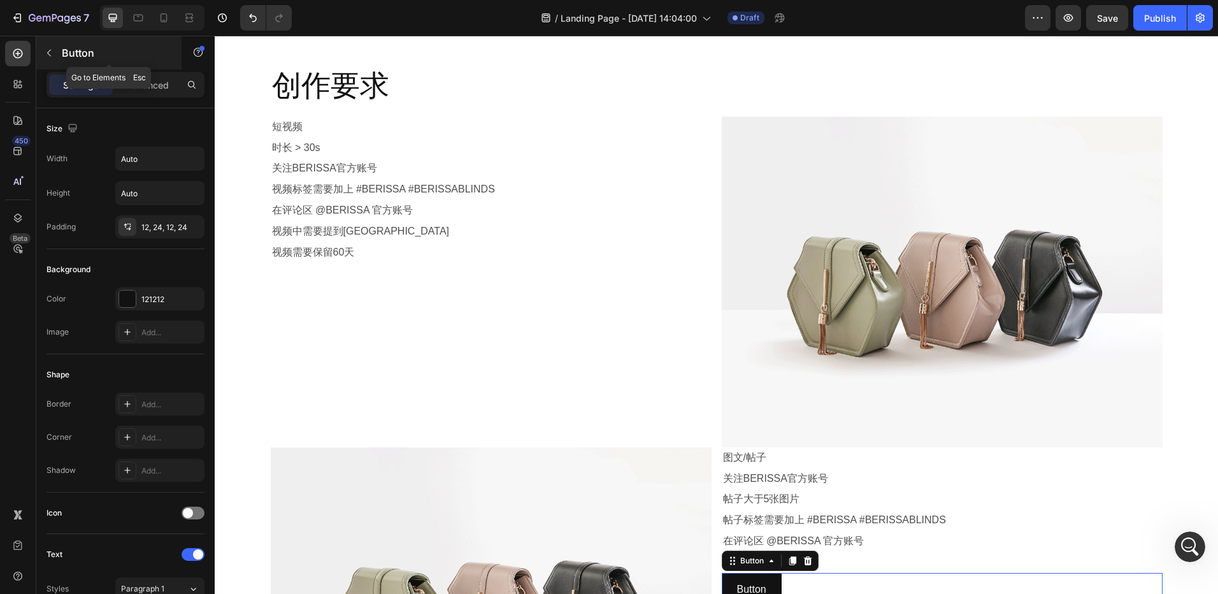
click at [53, 56] on icon "button" at bounding box center [49, 53] width 10 height 10
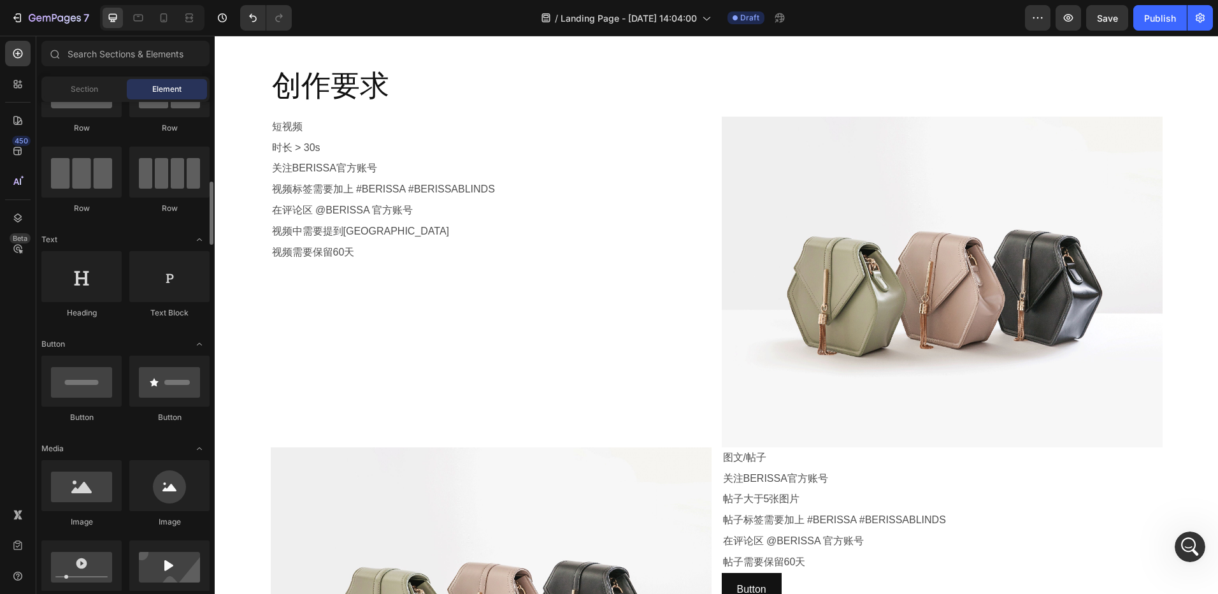
scroll to position [127, 0]
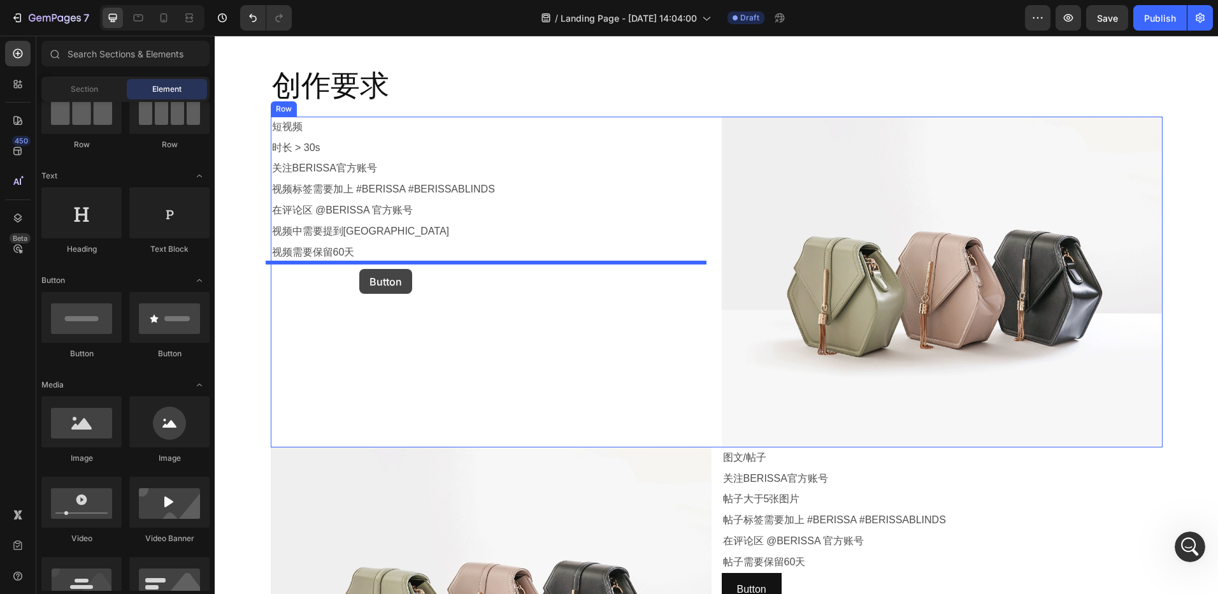
drag, startPoint x: 312, startPoint y: 352, endPoint x: 359, endPoint y: 269, distance: 95.9
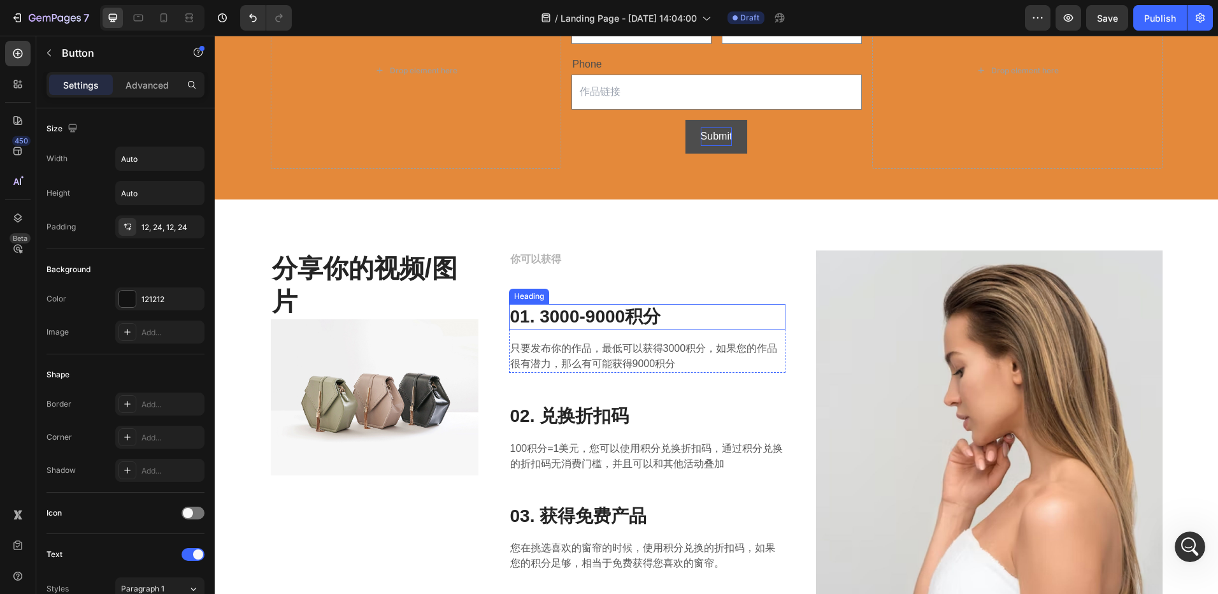
scroll to position [0, 0]
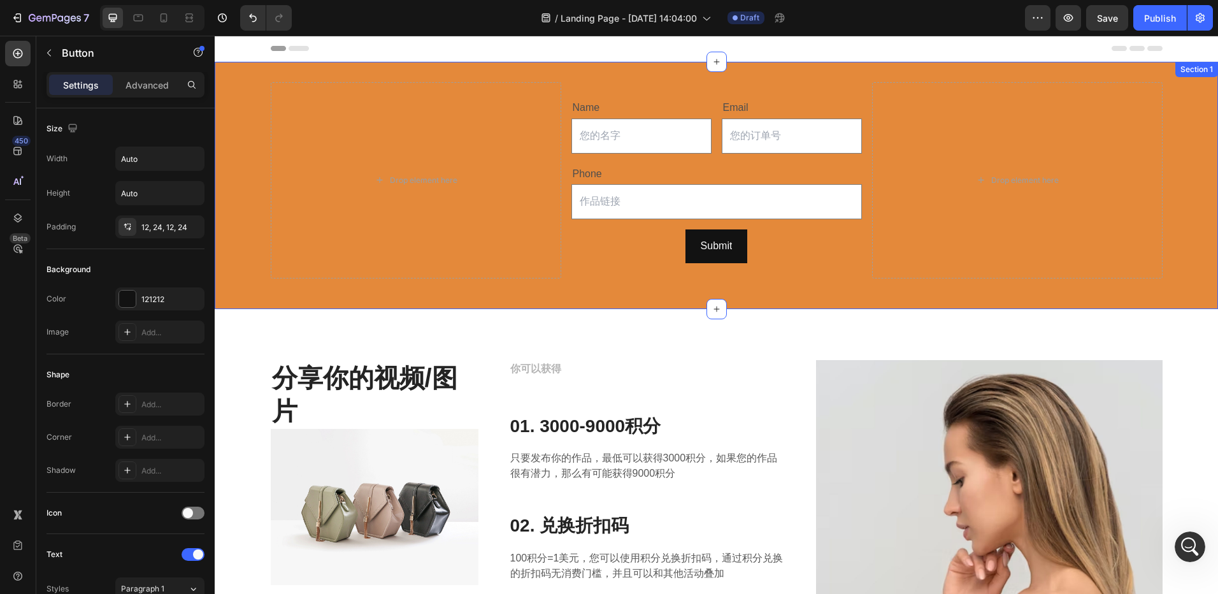
click at [565, 298] on div "Drop element here Name Text Block Text Field Email Text Block Email Field Row P…" at bounding box center [716, 185] width 1003 height 247
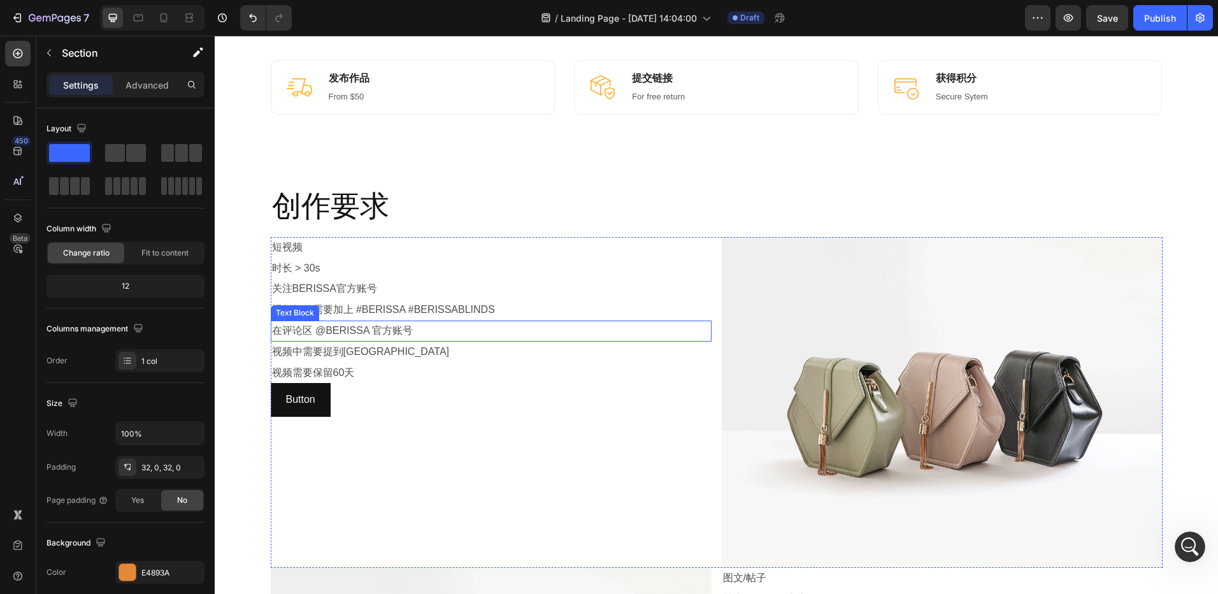
scroll to position [892, 0]
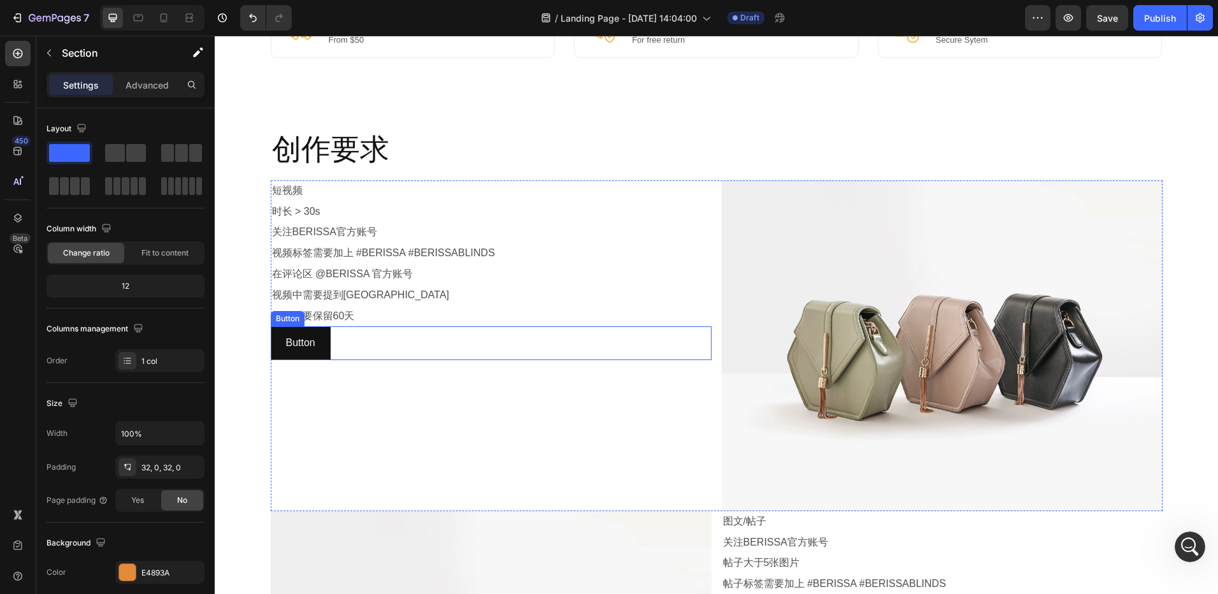
click at [374, 333] on div "Button Button" at bounding box center [491, 343] width 441 height 34
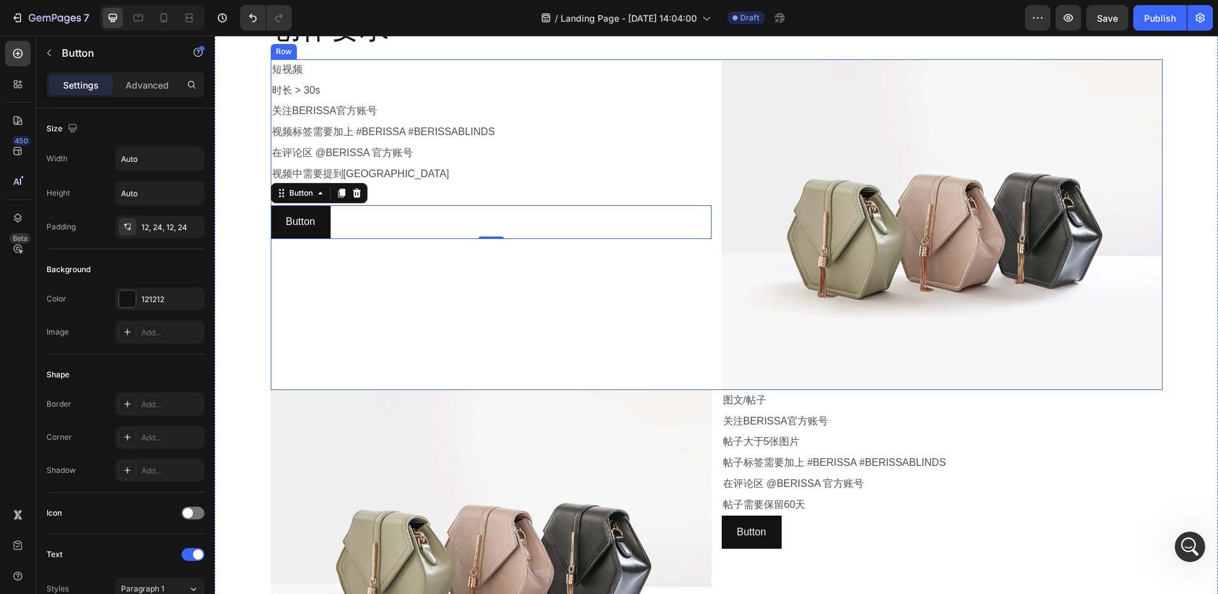
scroll to position [956, 0]
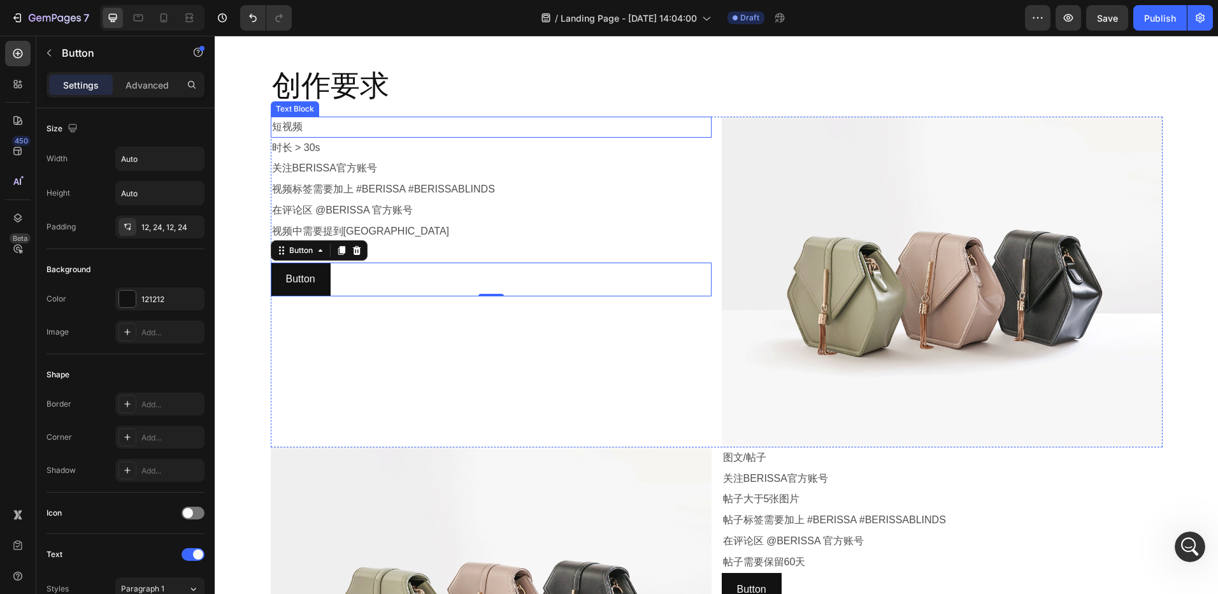
click at [480, 132] on p "短视频" at bounding box center [491, 127] width 438 height 18
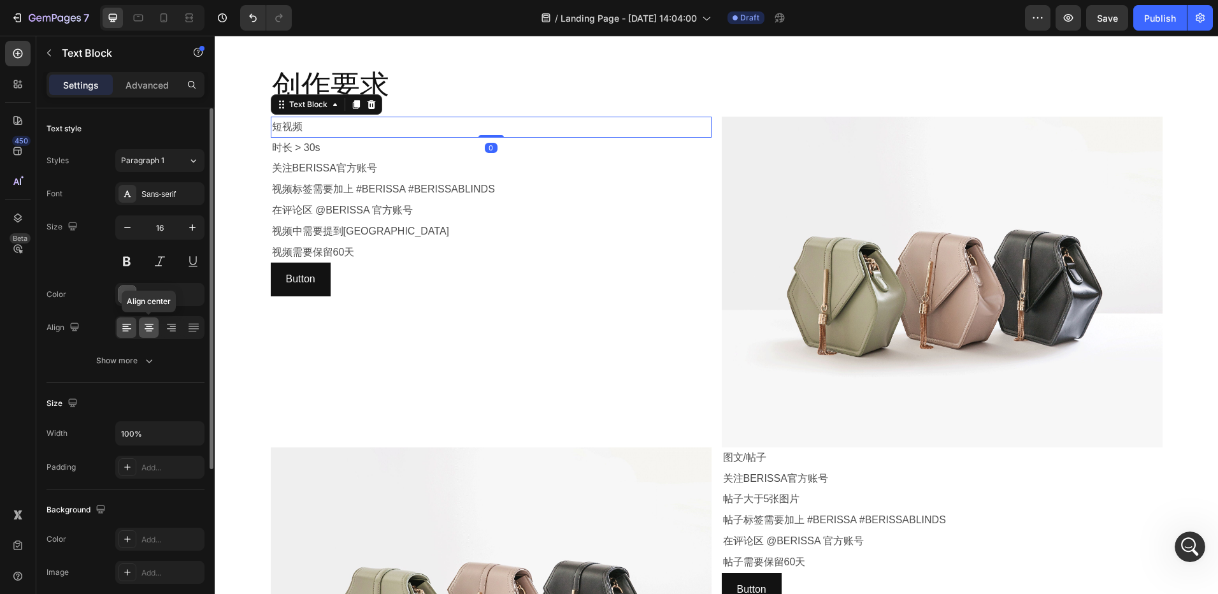
drag, startPoint x: 151, startPoint y: 336, endPoint x: 76, endPoint y: 216, distance: 141.4
click at [151, 336] on div at bounding box center [149, 327] width 20 height 20
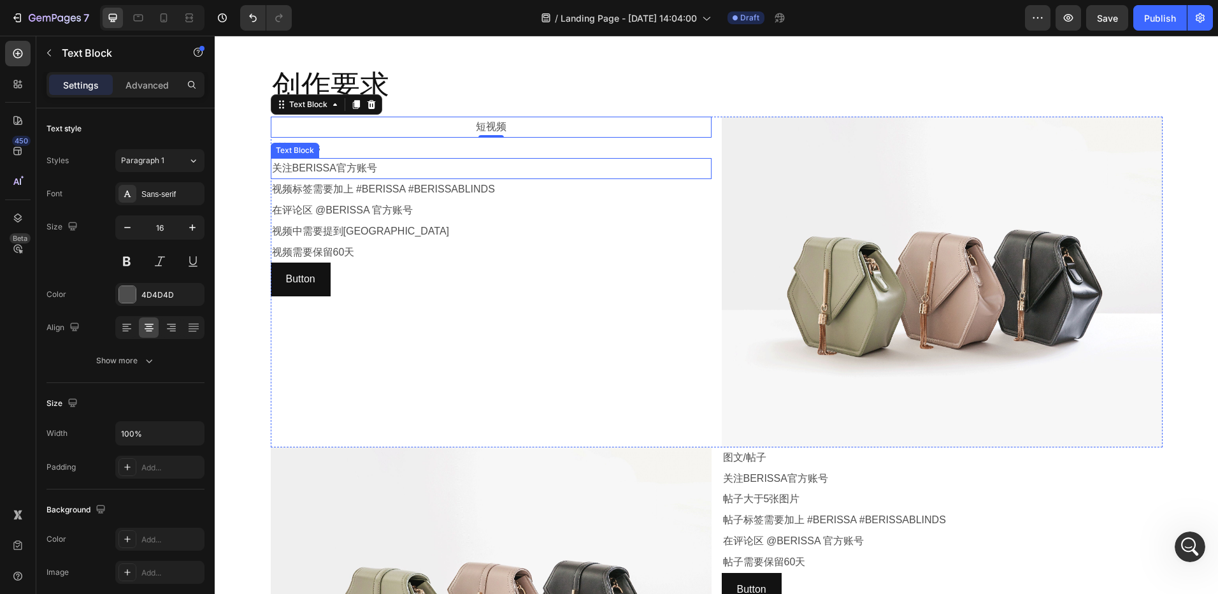
click at [512, 154] on p "时长 > 30s" at bounding box center [491, 148] width 438 height 18
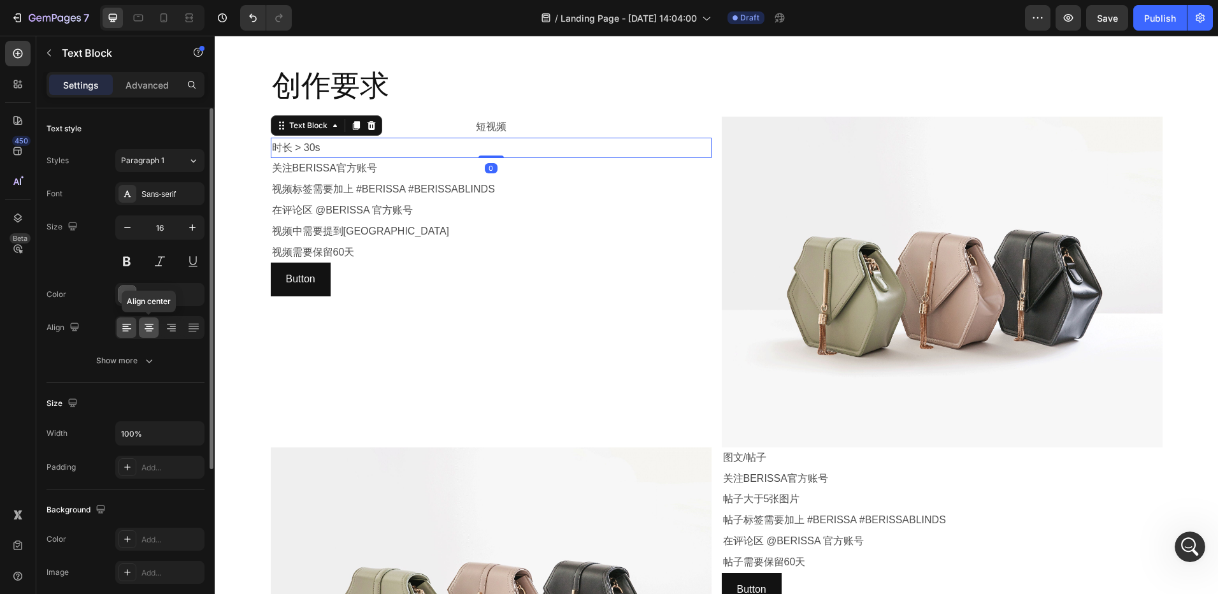
click at [152, 322] on icon at bounding box center [149, 327] width 13 height 13
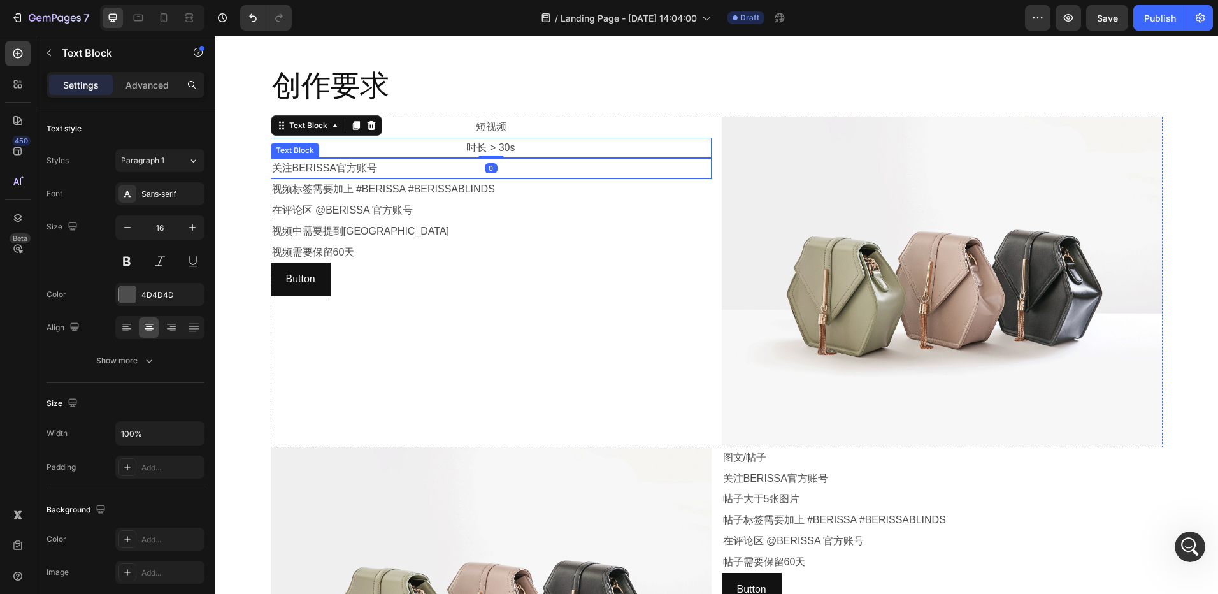
click at [534, 166] on p "关注BERISSA官方账号" at bounding box center [491, 168] width 438 height 18
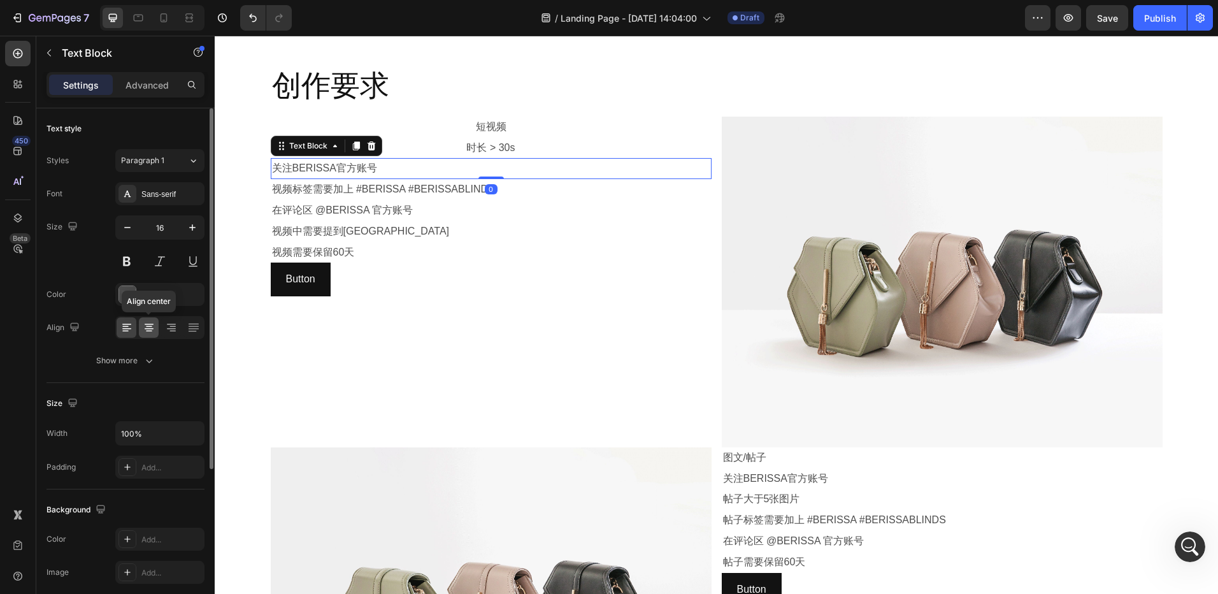
click at [147, 325] on icon at bounding box center [149, 327] width 13 height 13
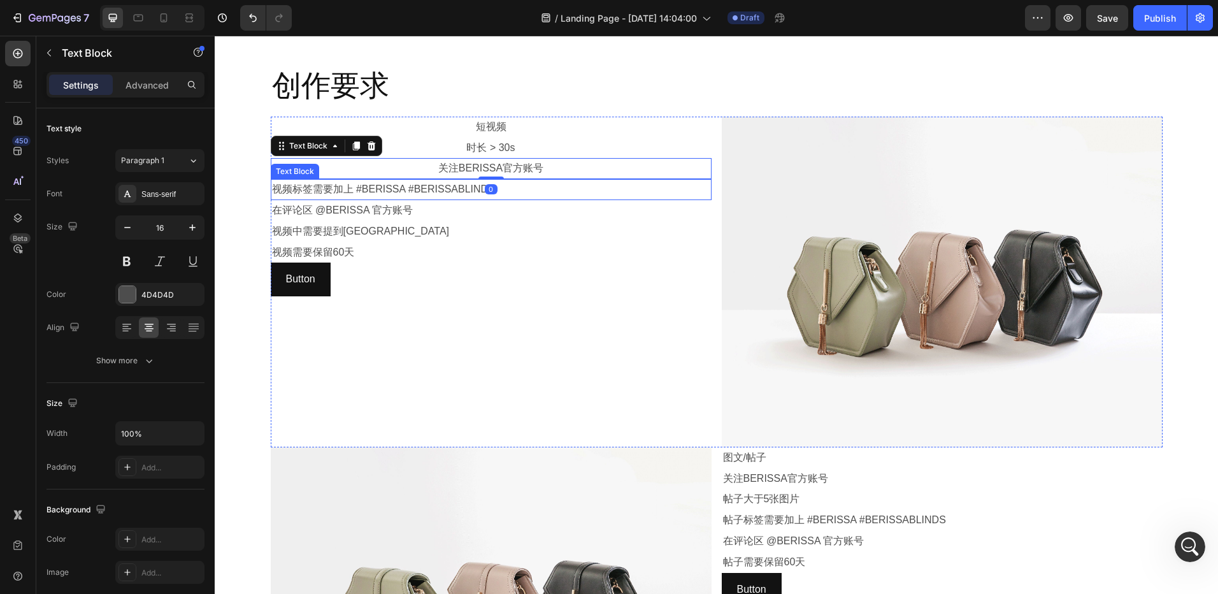
click at [520, 193] on p "视频标签需要加上 #BERISSA #BERISSABLINDS" at bounding box center [491, 189] width 438 height 18
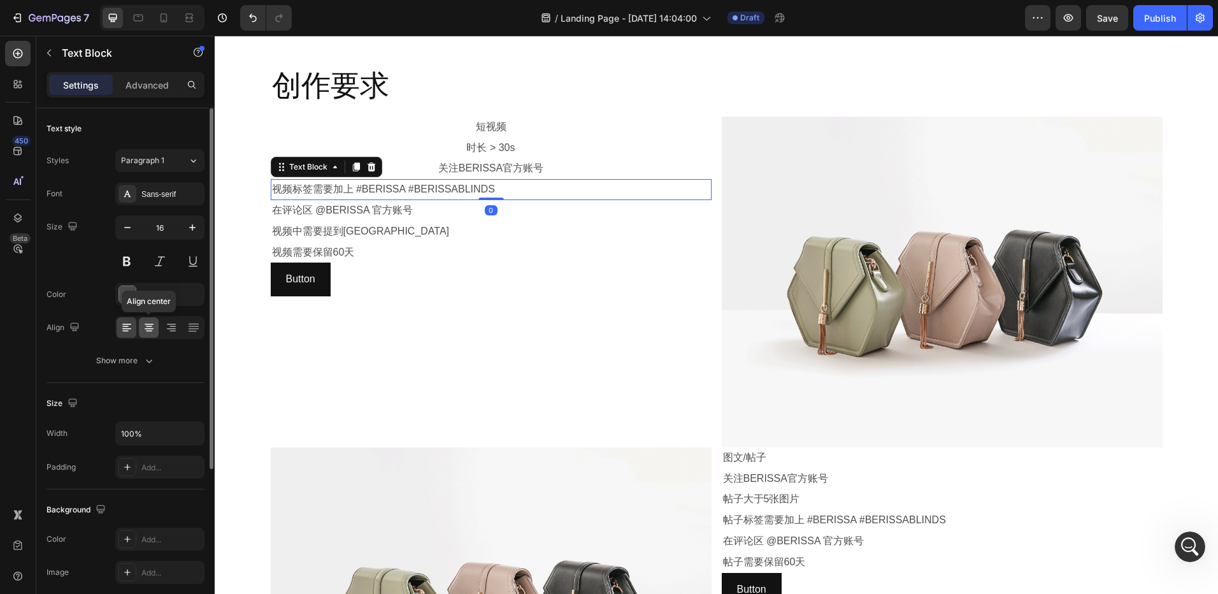
click at [151, 329] on icon at bounding box center [149, 328] width 9 height 1
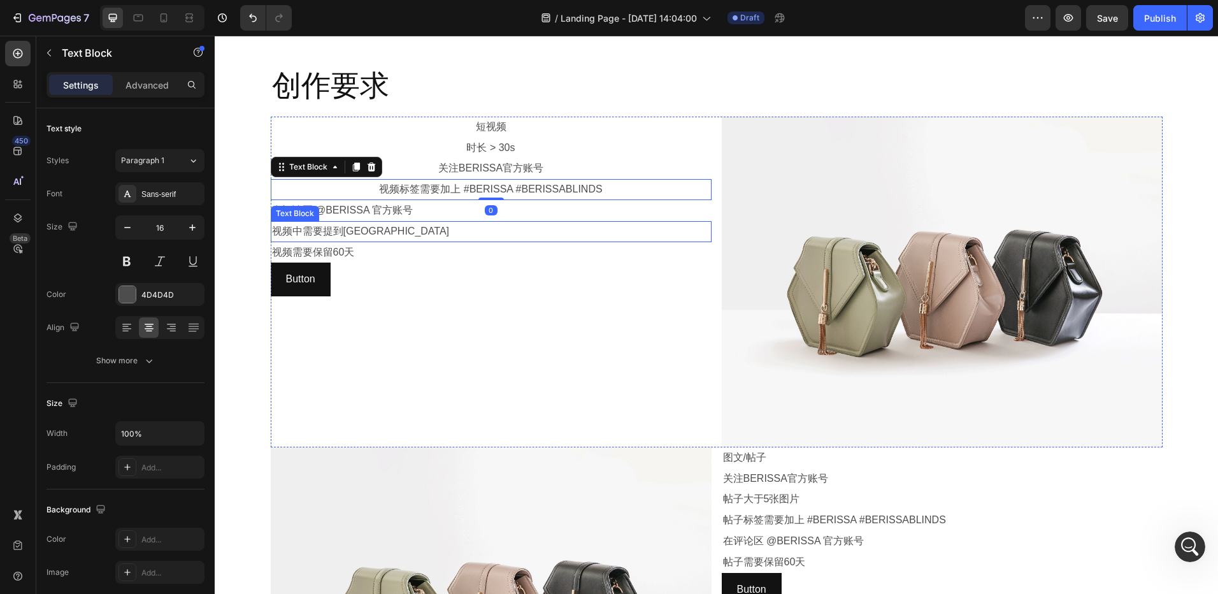
click at [552, 215] on p "在评论区 @BERISSA 官方账号" at bounding box center [491, 210] width 438 height 18
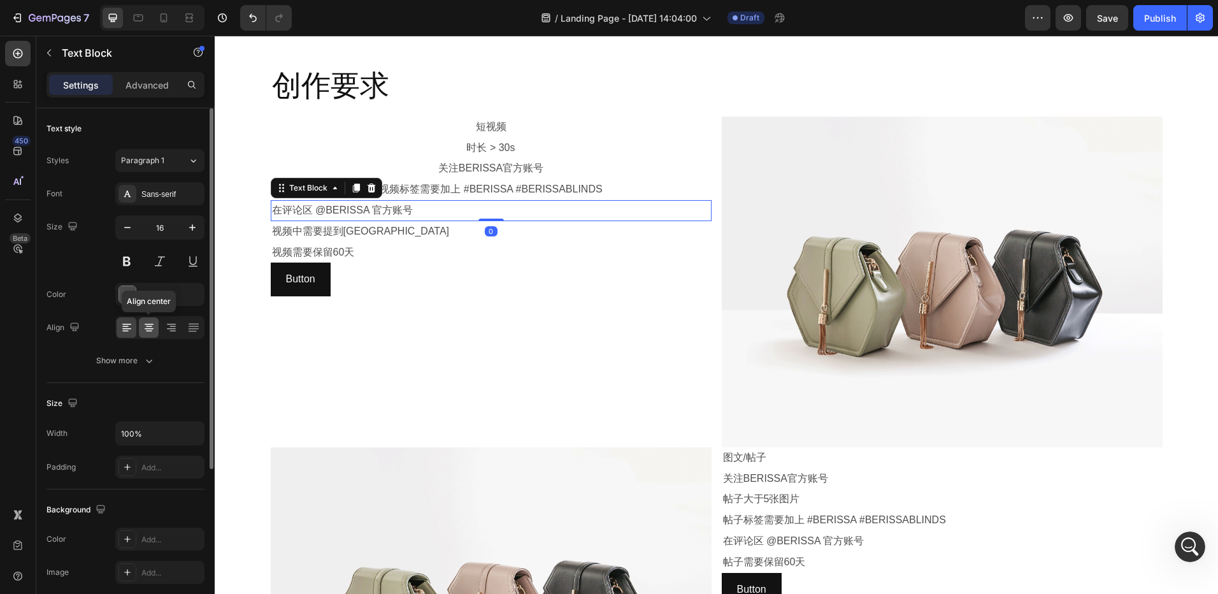
click at [145, 329] on icon at bounding box center [149, 328] width 9 height 1
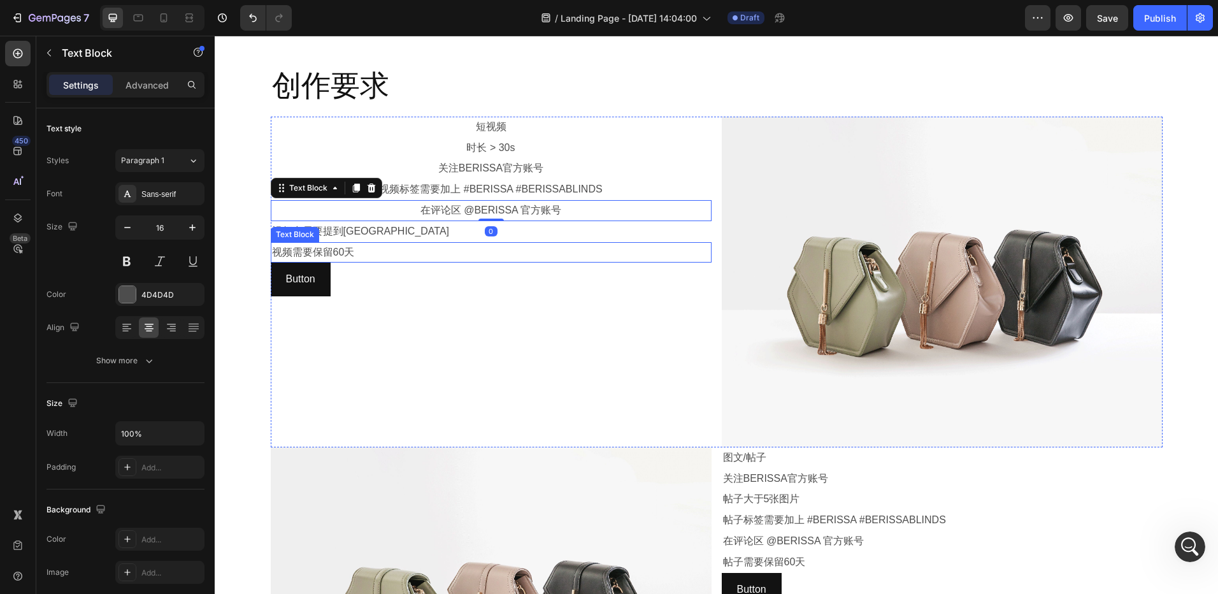
click at [555, 234] on p "视频中需要提到[GEOGRAPHIC_DATA]" at bounding box center [491, 231] width 438 height 18
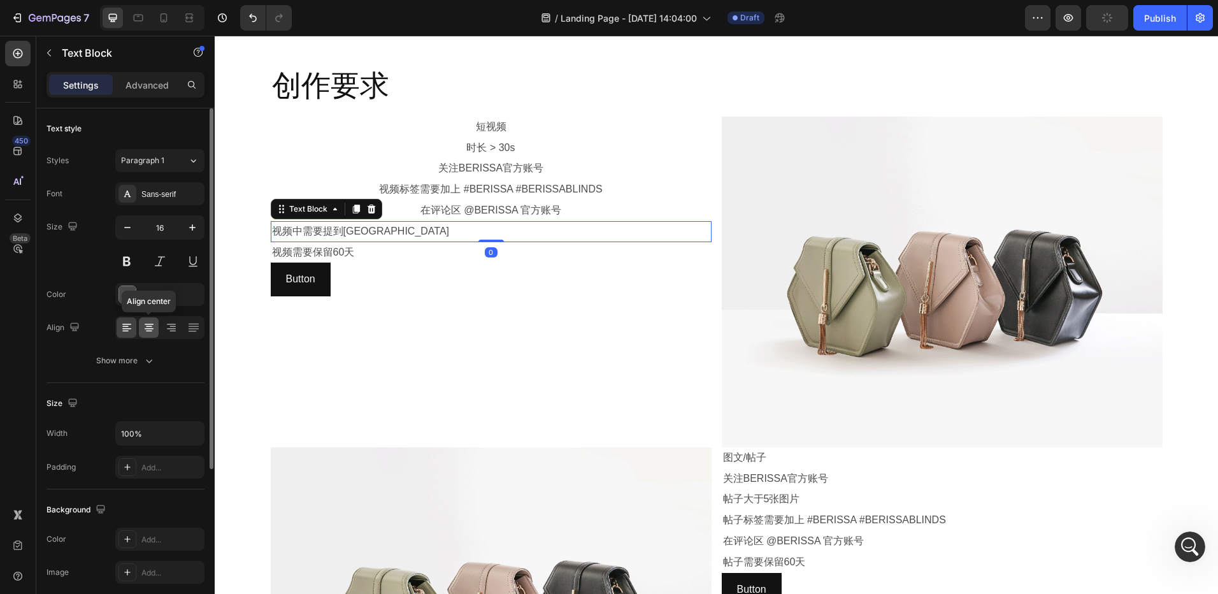
click at [150, 330] on icon at bounding box center [149, 327] width 13 height 13
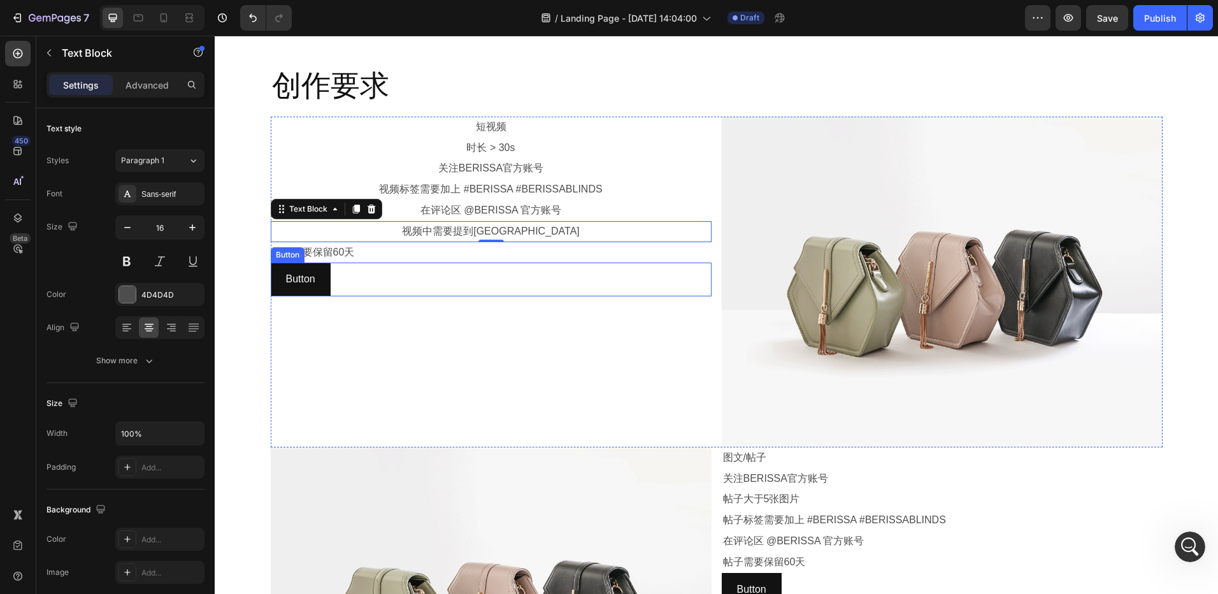
click at [552, 257] on p "视频需要保留60天" at bounding box center [491, 252] width 438 height 18
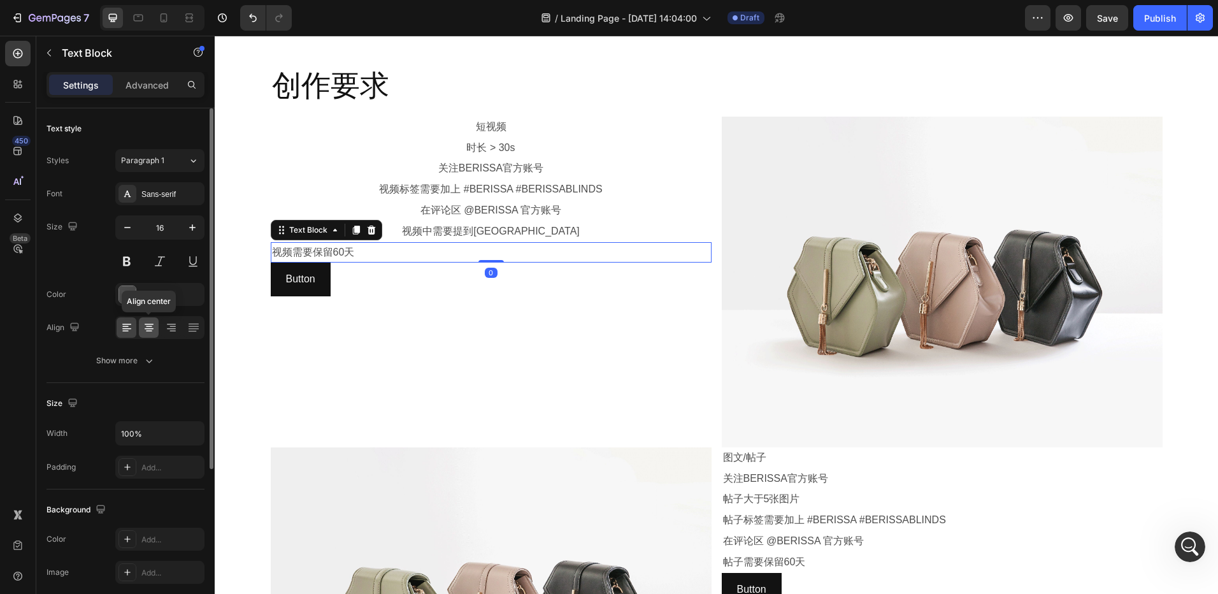
click at [150, 325] on icon at bounding box center [149, 327] width 13 height 13
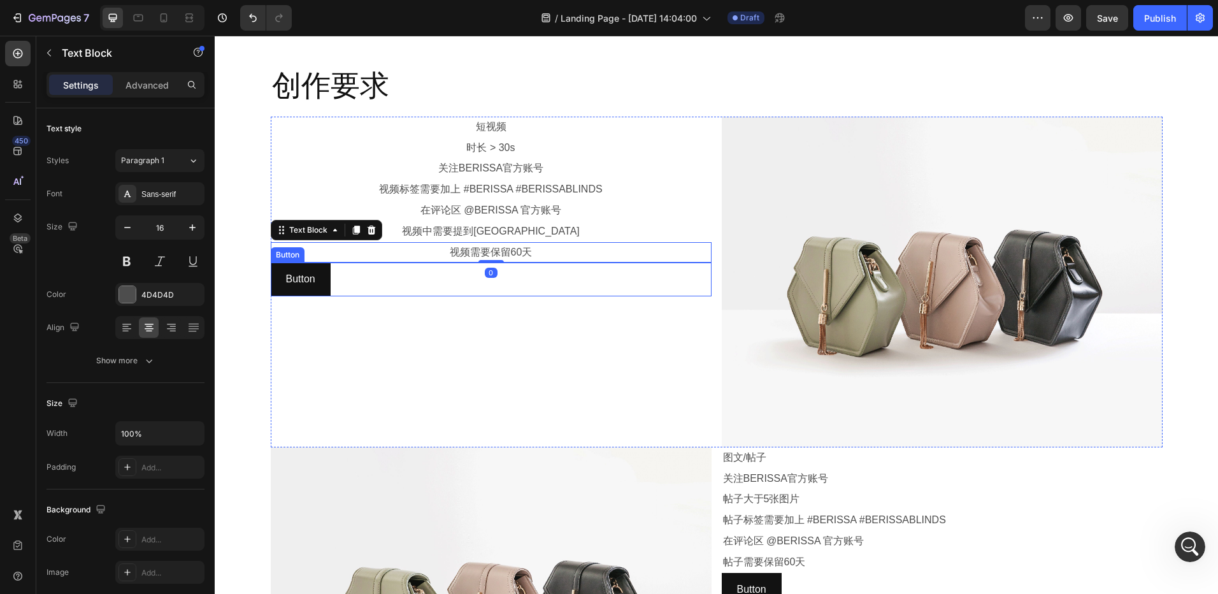
click at [517, 276] on div "Button Button" at bounding box center [491, 279] width 441 height 34
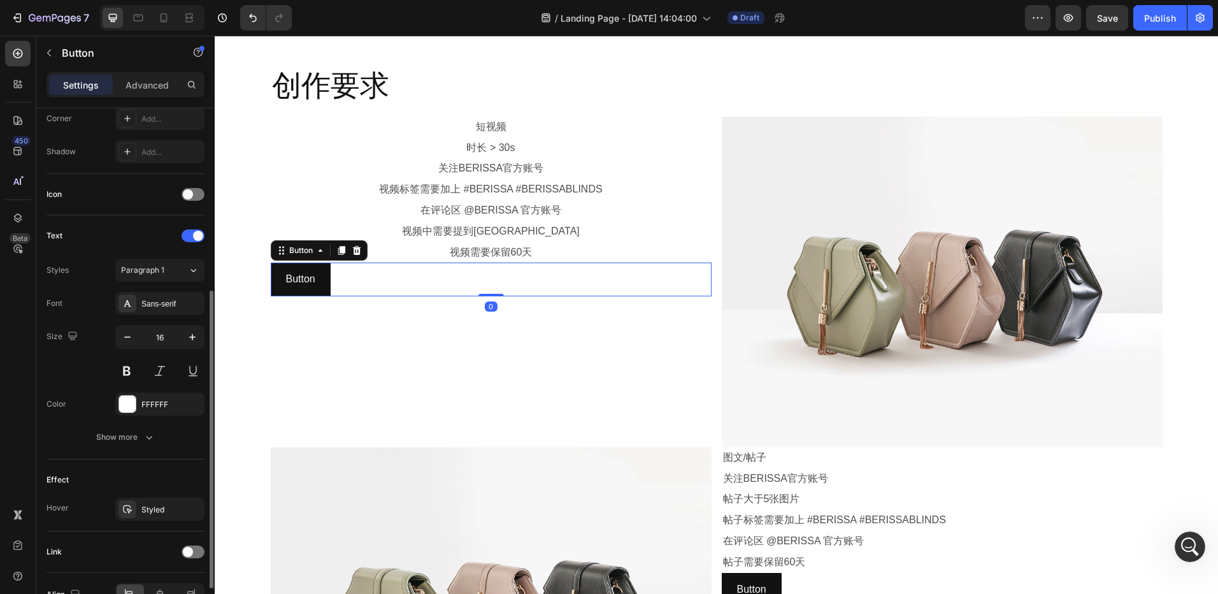
scroll to position [392, 0]
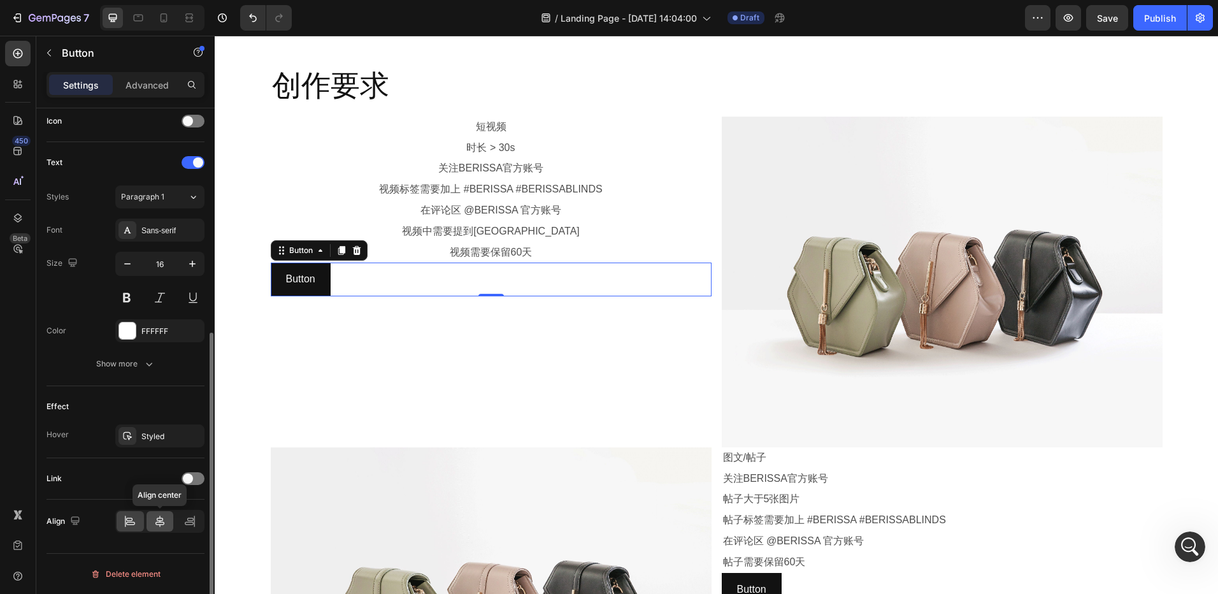
click at [155, 519] on icon at bounding box center [160, 521] width 13 height 13
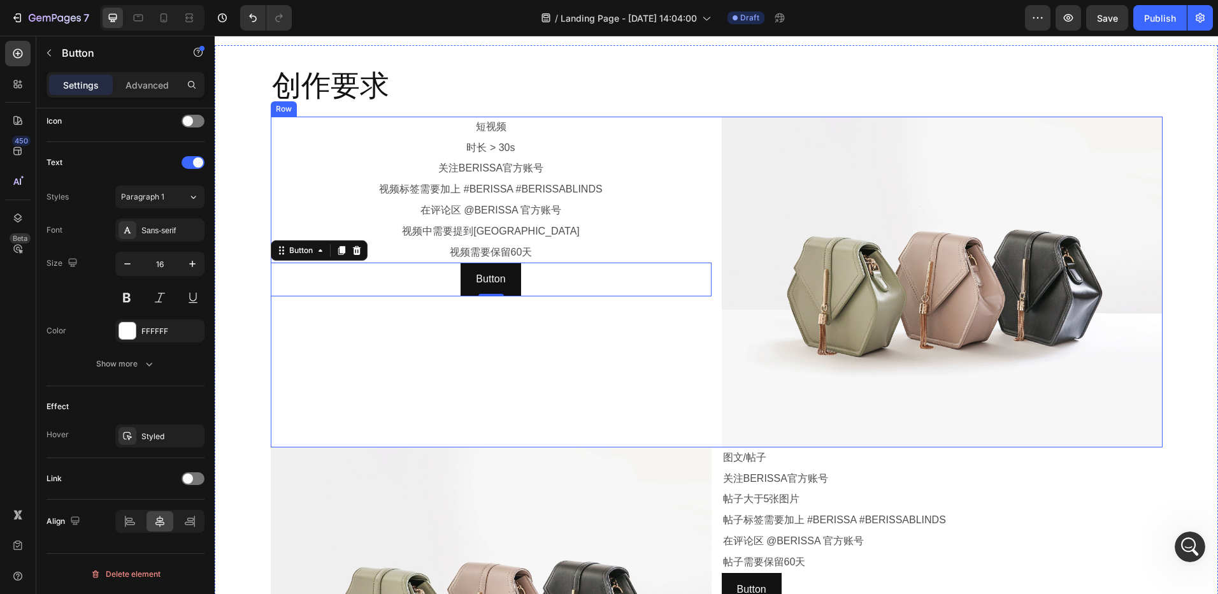
click at [540, 352] on div "短视频 Text Block 时长 > 30s Text Block 关注BERISSA官方账号 Text Block 视频标签需要加上 #BERISSA #…" at bounding box center [491, 282] width 441 height 331
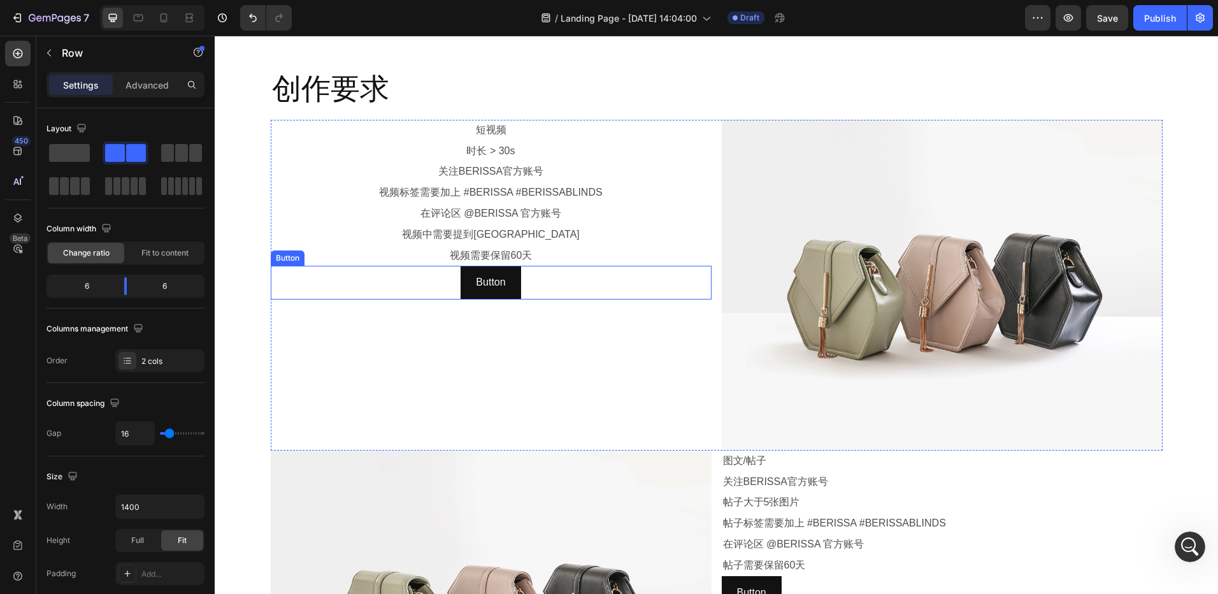
scroll to position [956, 0]
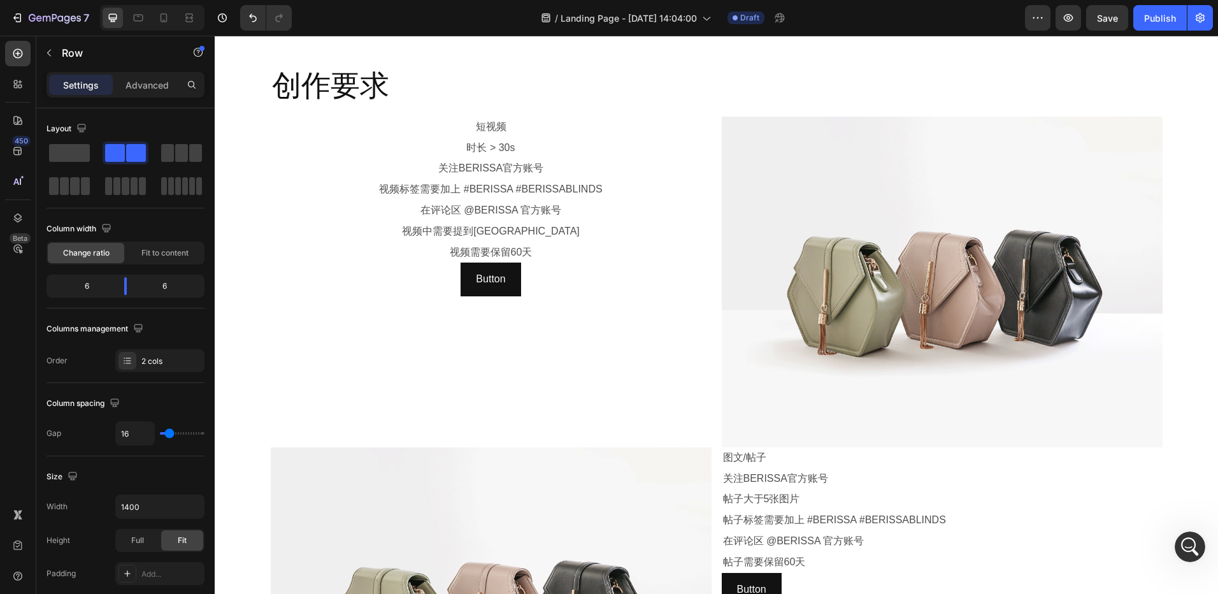
click at [1103, 3] on div "7 Version history / Landing Page - Aug 27, 14:04:00 Draft Preview Save Publish" at bounding box center [609, 18] width 1218 height 36
click at [1105, 19] on span "Save" at bounding box center [1107, 18] width 21 height 11
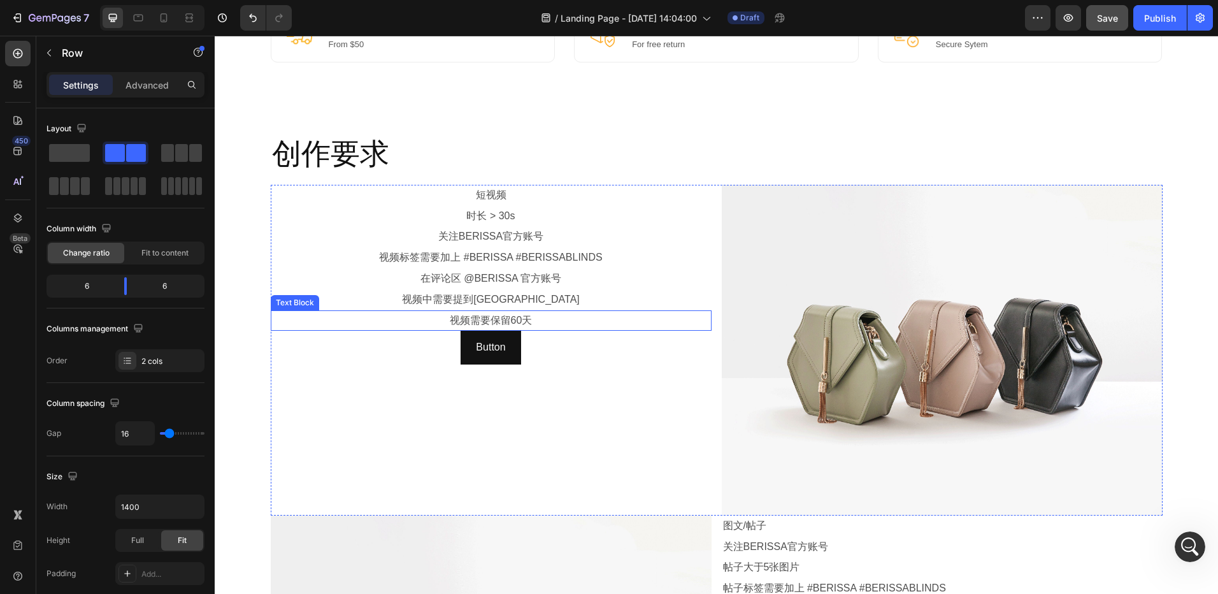
scroll to position [828, 0]
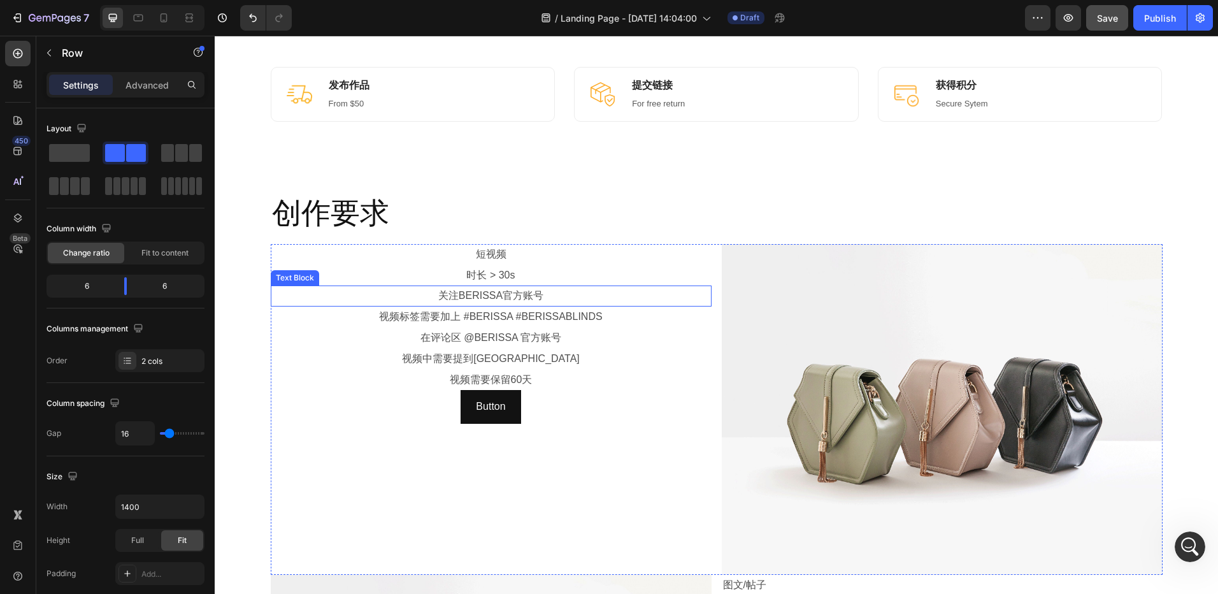
click at [559, 297] on p "关注BERISSA官方账号" at bounding box center [491, 296] width 438 height 18
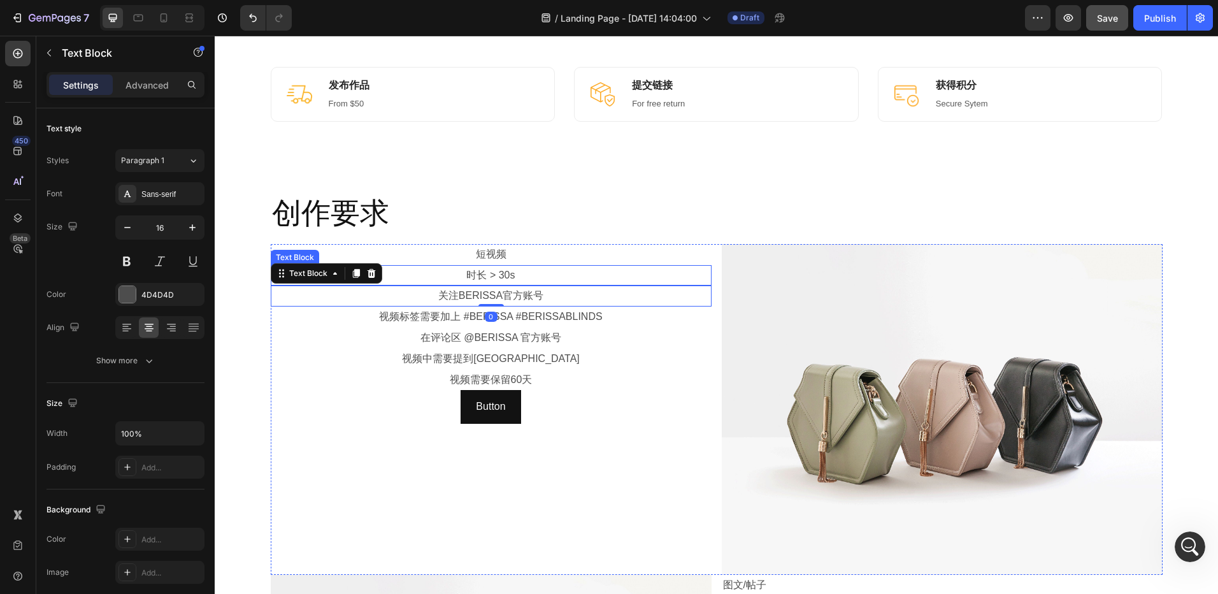
click at [562, 277] on p "时长 > 30s" at bounding box center [491, 275] width 438 height 18
click at [585, 298] on p "关注BERISSA官方账号" at bounding box center [491, 296] width 438 height 18
click at [611, 317] on p "视频标签需要加上 #BERISSA #BERISSABLINDS" at bounding box center [491, 317] width 438 height 18
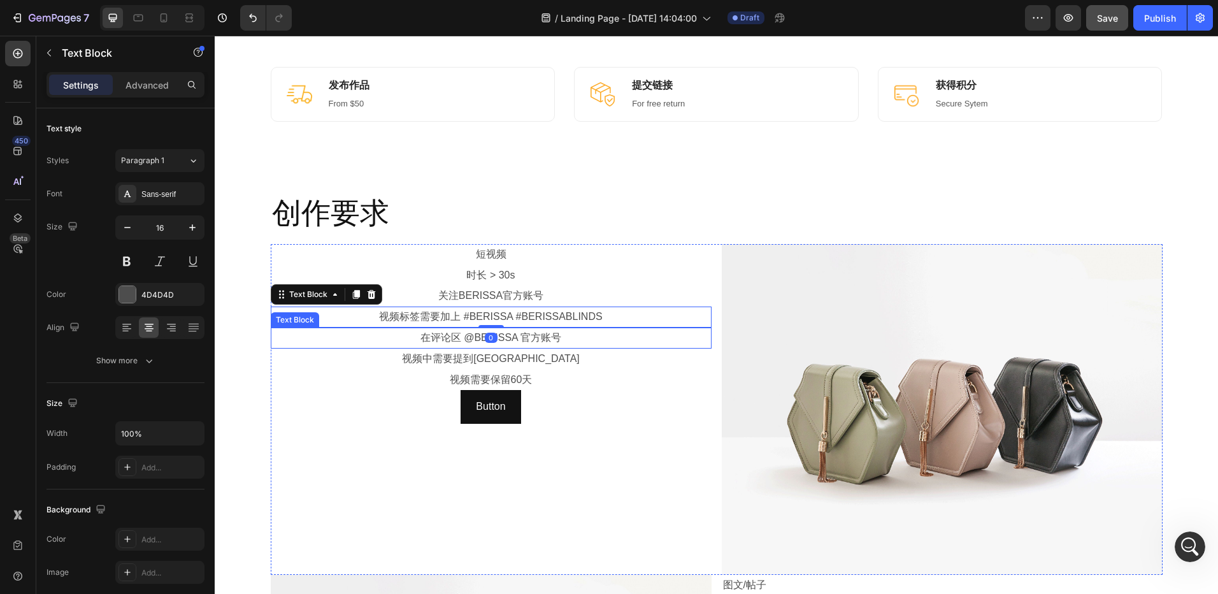
click at [584, 341] on p "在评论区 @BERISSA 官方账号" at bounding box center [491, 338] width 438 height 18
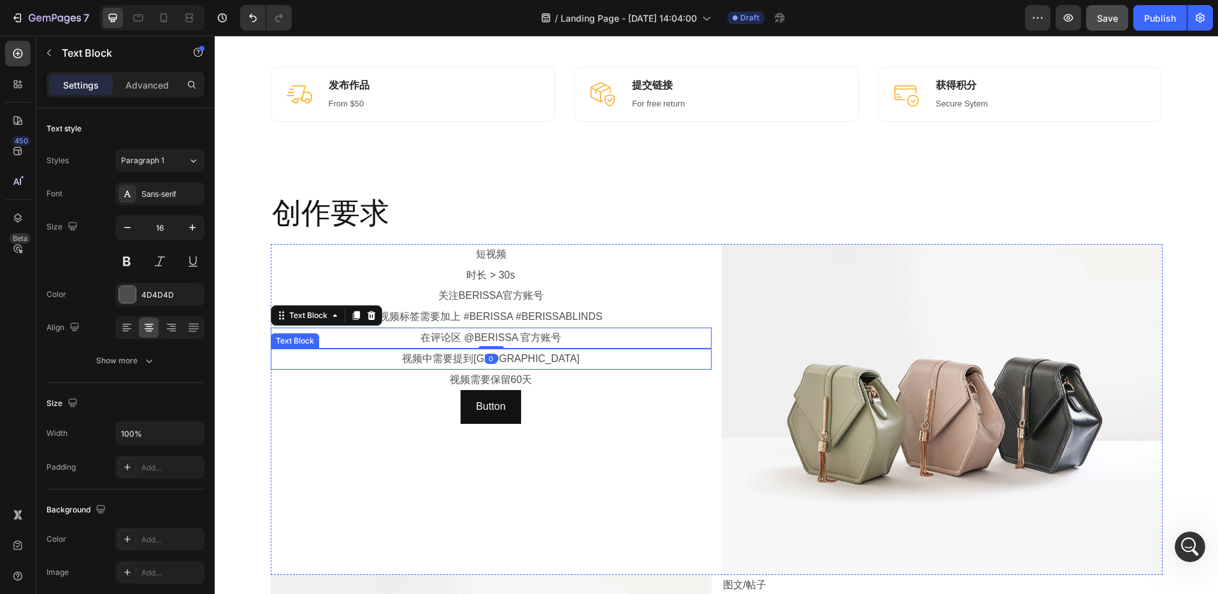
click at [582, 358] on p "视频中需要提到[GEOGRAPHIC_DATA]" at bounding box center [491, 359] width 438 height 18
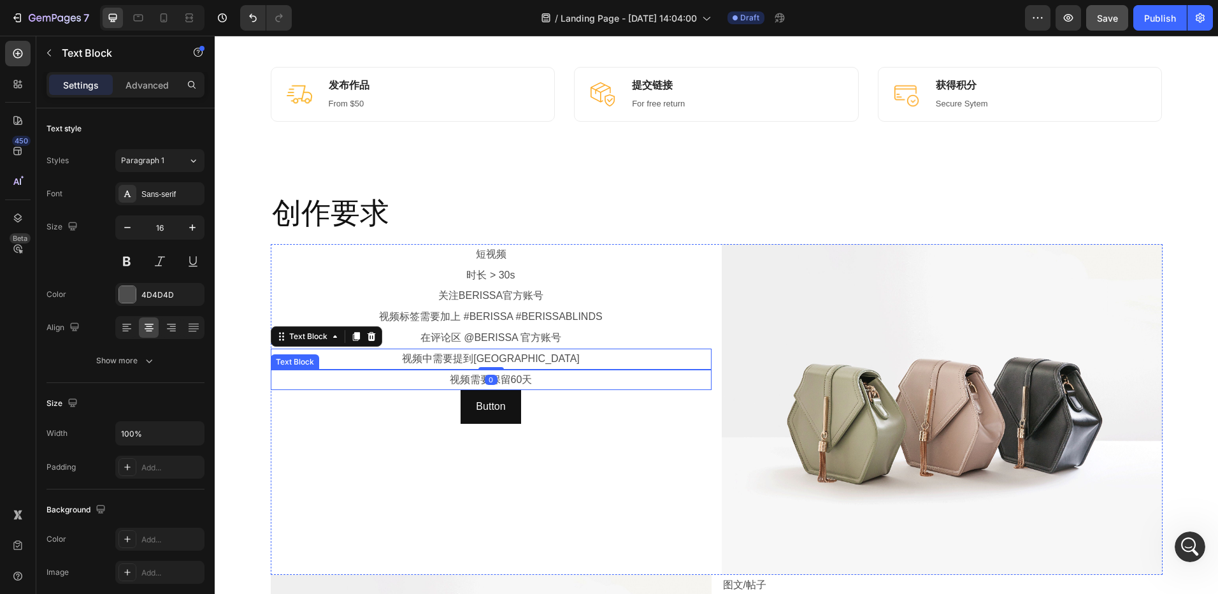
click at [578, 379] on p "视频需要保留60天" at bounding box center [491, 380] width 438 height 18
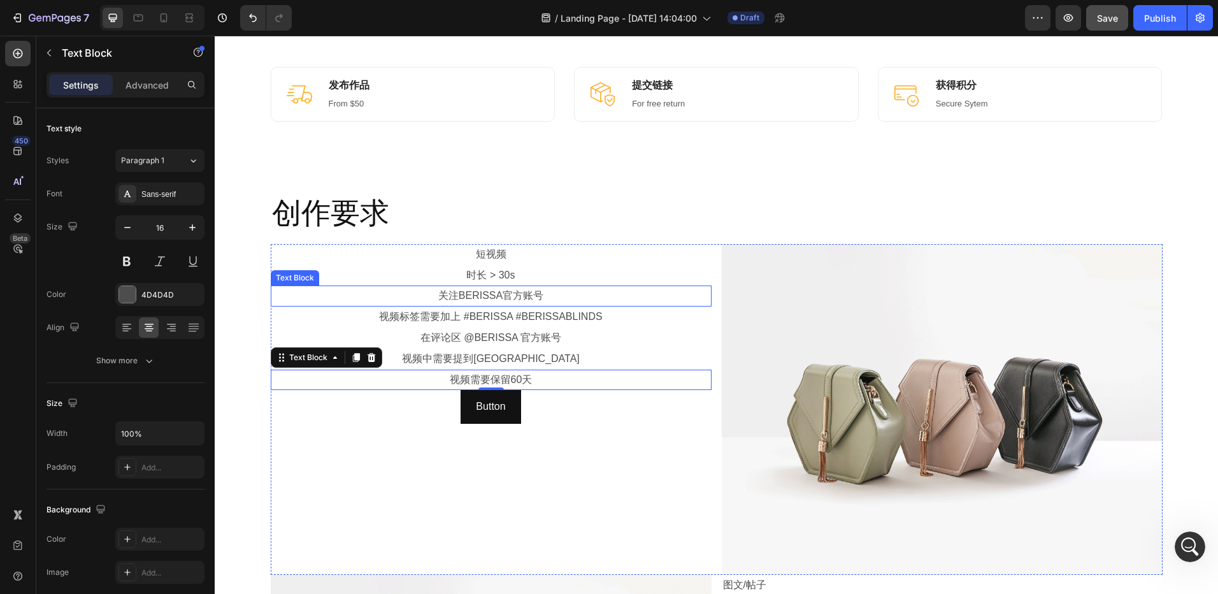
click at [561, 299] on p "关注BERISSA官方账号" at bounding box center [491, 296] width 438 height 18
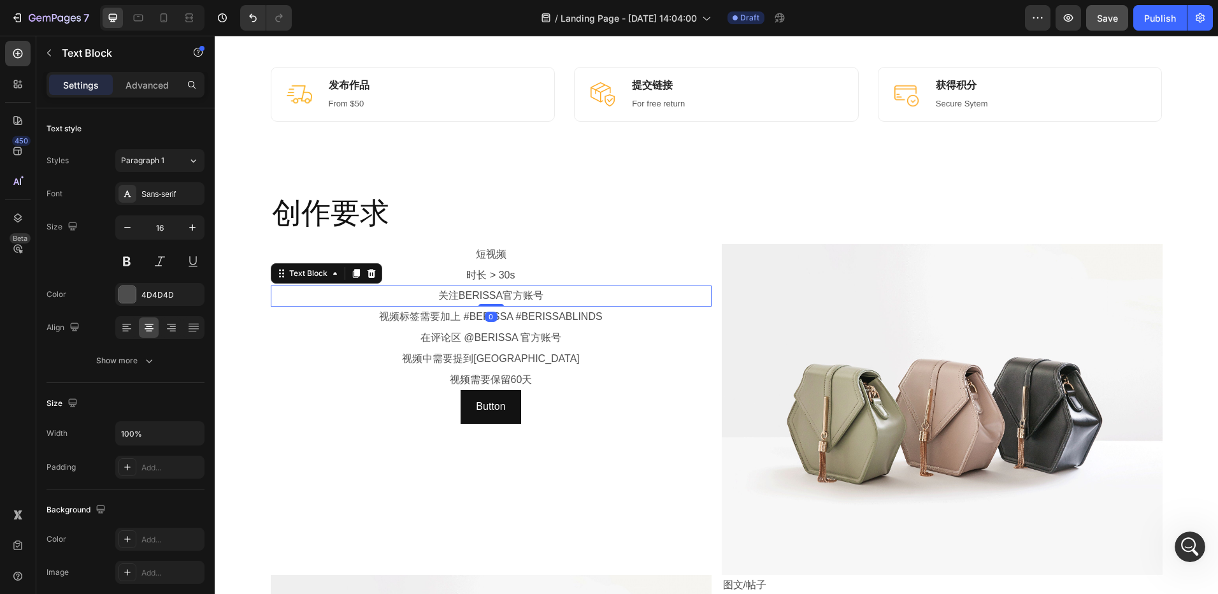
click at [561, 299] on p "关注BERISSA官方账号" at bounding box center [491, 296] width 438 height 18
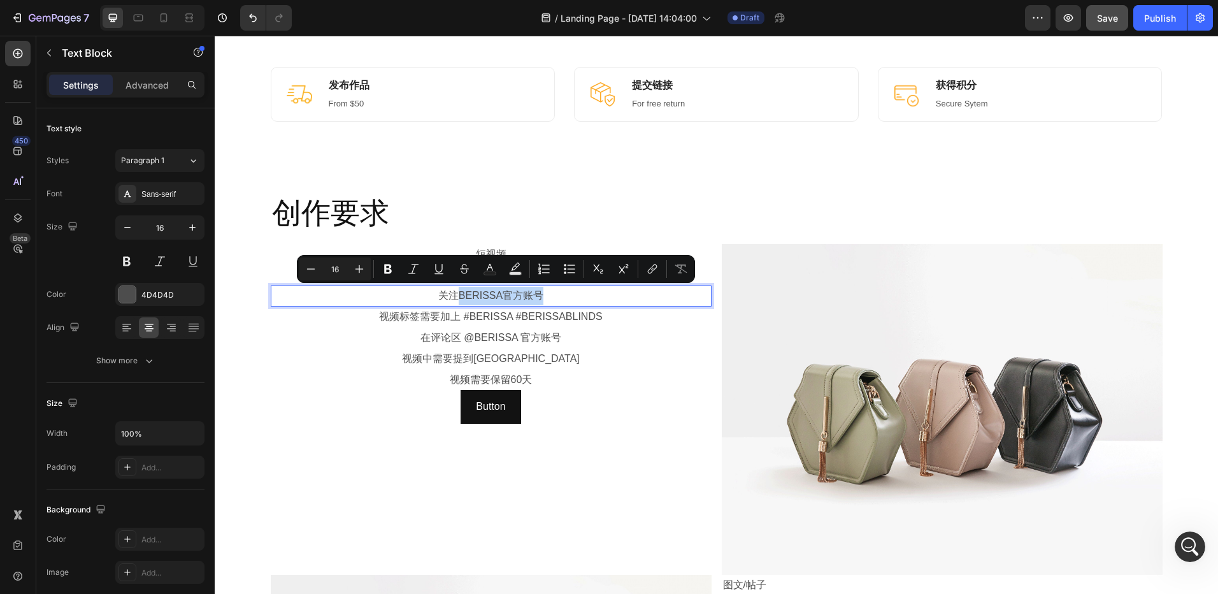
drag, startPoint x: 457, startPoint y: 294, endPoint x: 541, endPoint y: 298, distance: 84.2
click at [541, 298] on p "关注BERISSA官方账号" at bounding box center [491, 296] width 438 height 18
click at [542, 297] on p "关注BERISSA官方账号" at bounding box center [491, 296] width 438 height 18
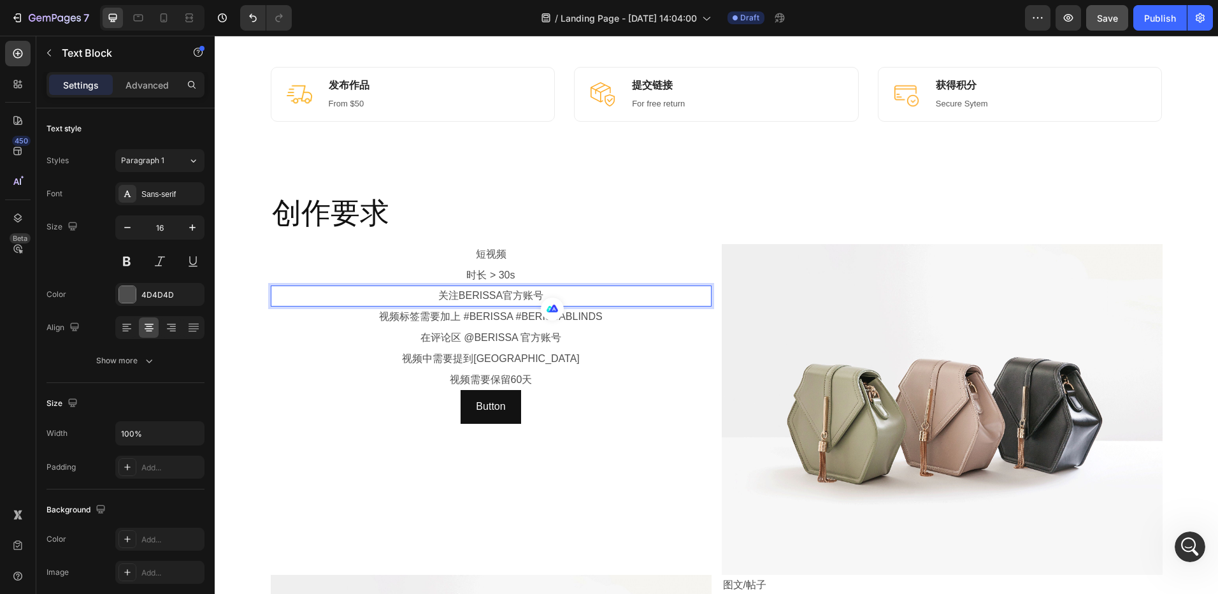
click at [499, 296] on p "关注BERISSA官方账号" at bounding box center [491, 296] width 438 height 18
click at [545, 295] on p "关注BERISSA官方账号" at bounding box center [491, 296] width 438 height 18
click at [656, 326] on p "视频标签需要加上 #BERISSA #BERISSABLINDS" at bounding box center [491, 317] width 438 height 18
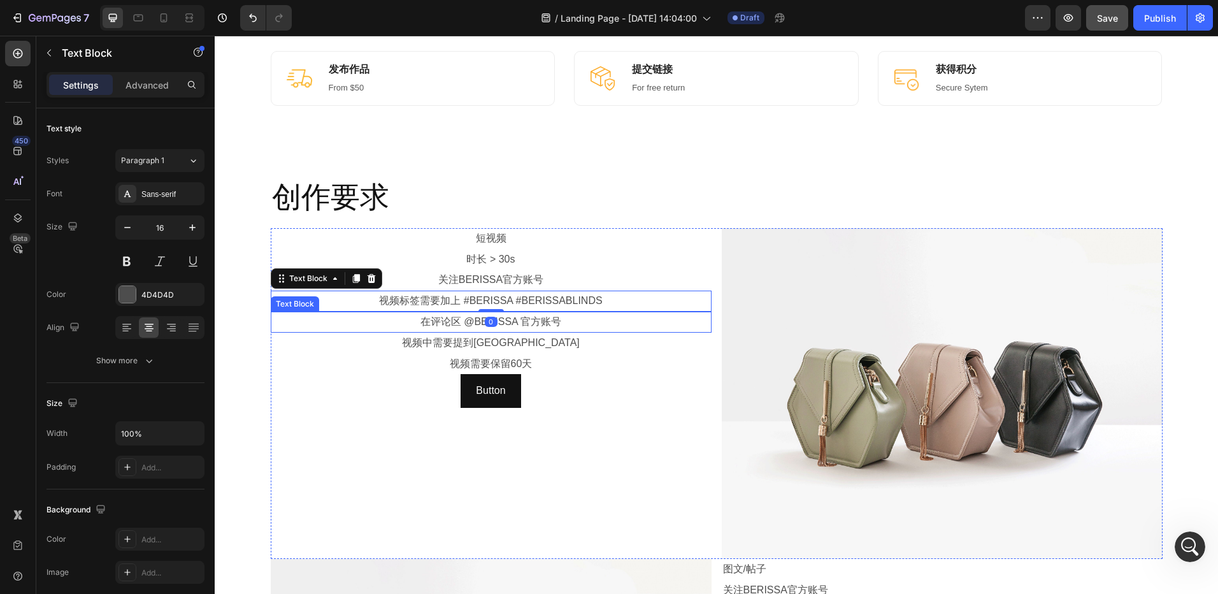
scroll to position [892, 0]
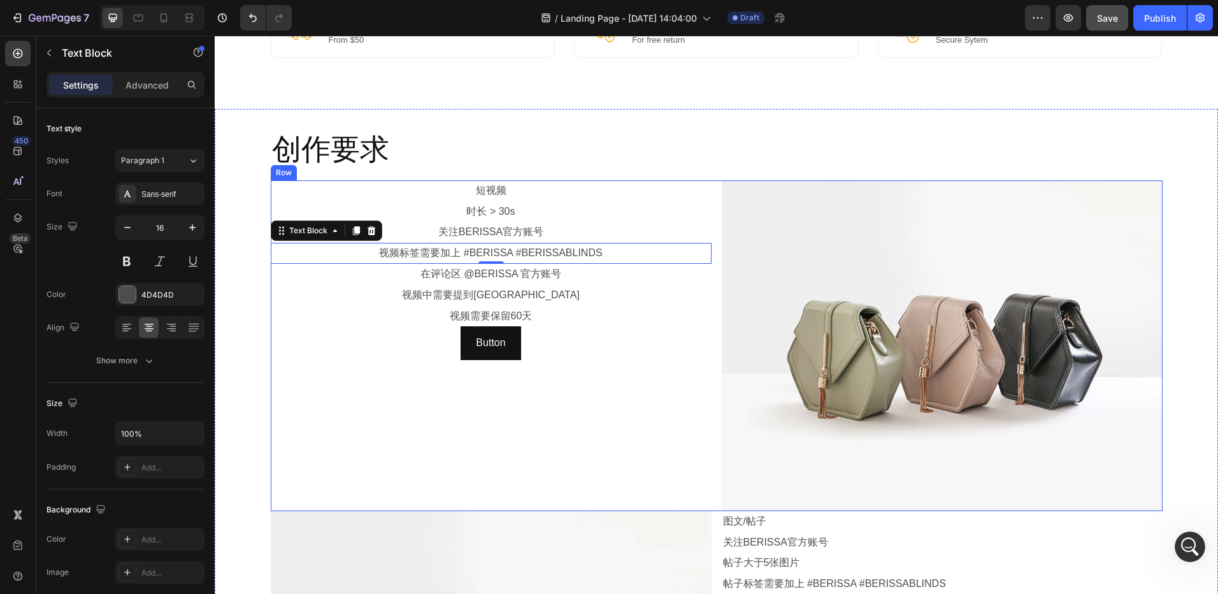
click at [604, 380] on div "短视频 Text Block 时长 > 30s Text Block 关注BERISSA官方账号 Text Block 视频标签需要加上 #BERISSA #…" at bounding box center [491, 345] width 441 height 331
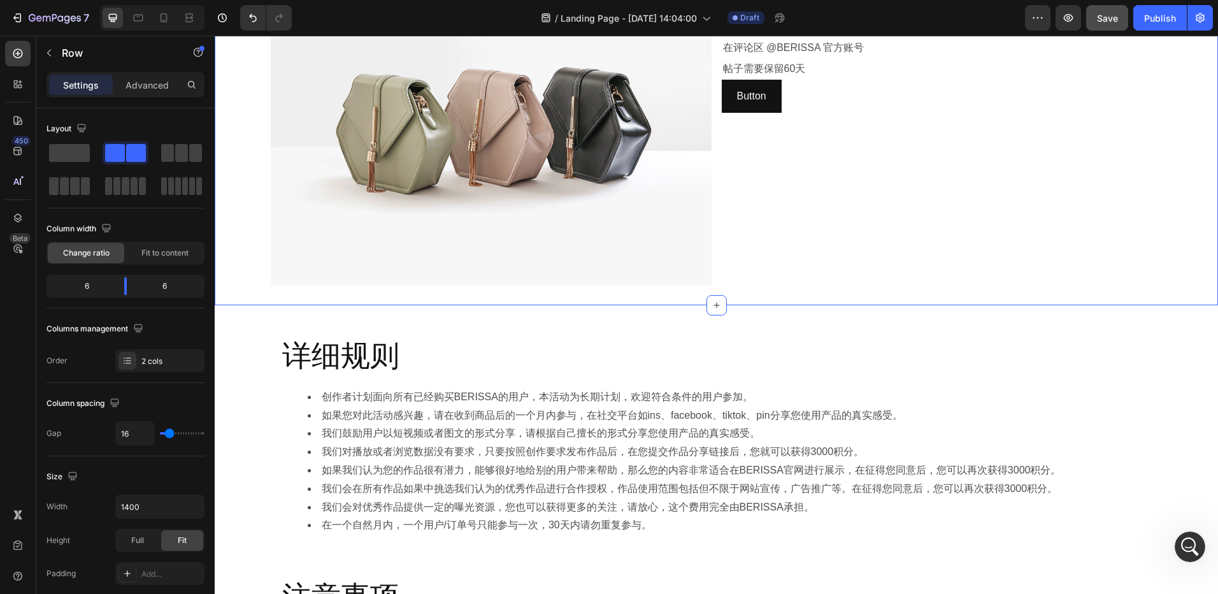
scroll to position [1529, 0]
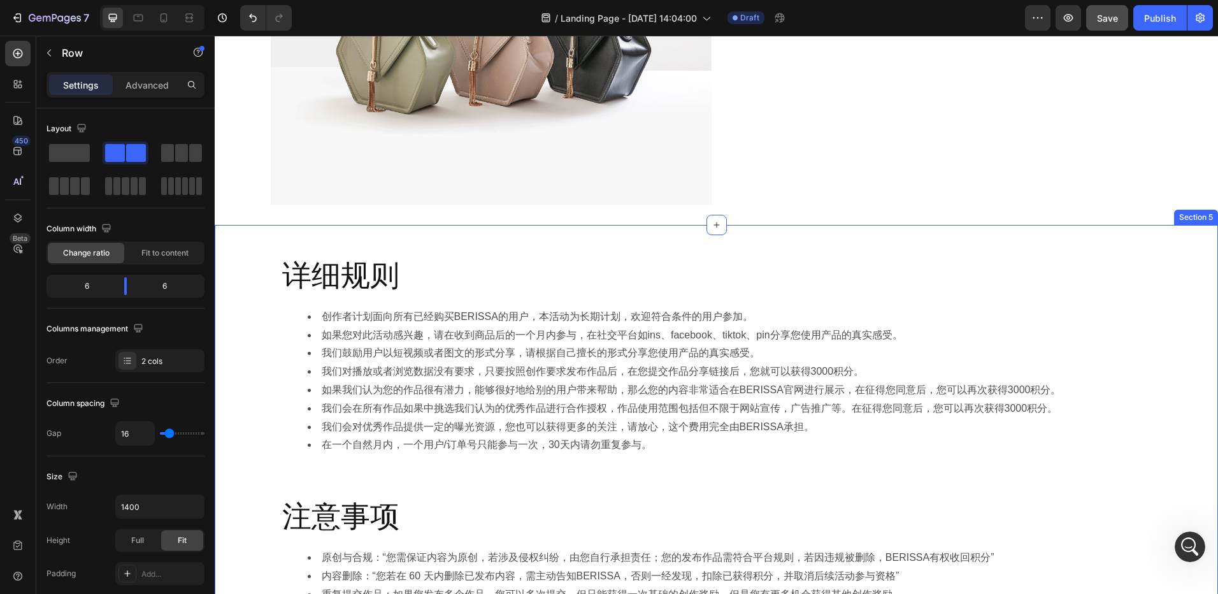
click at [252, 263] on div "详细规则 Heading 创作者计划面向所有已经购买BERISSA的用户，本活动为长期计划，欢迎符合条件的用户参加。 如果您对此活动感兴趣，请在收到商品后的一…" at bounding box center [716, 458] width 1003 height 427
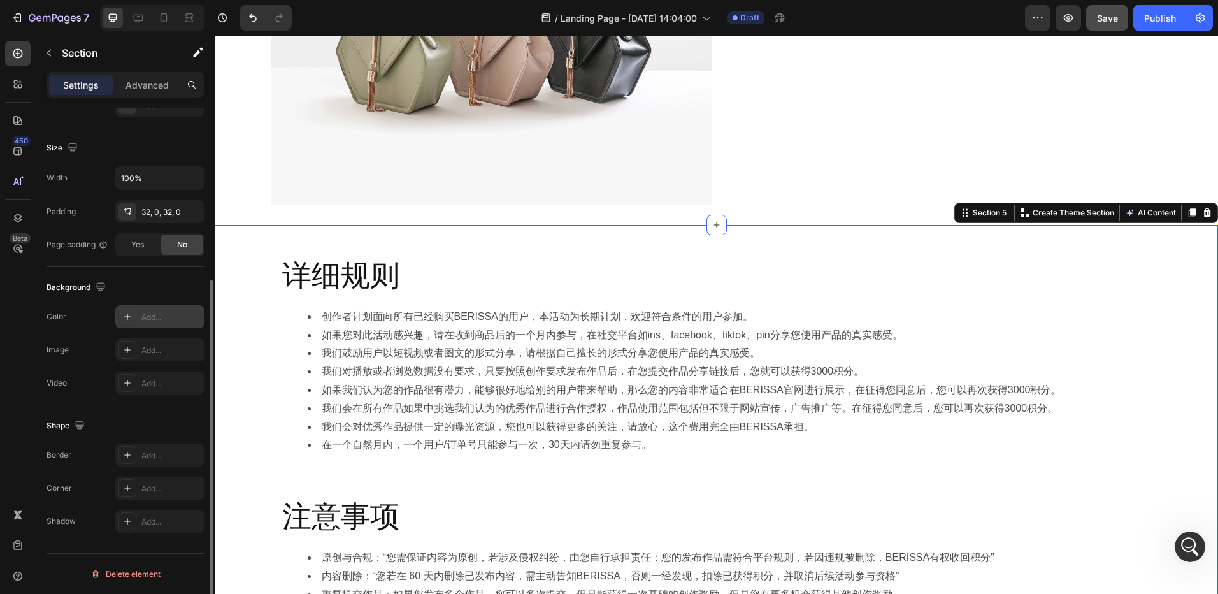
scroll to position [192, 0]
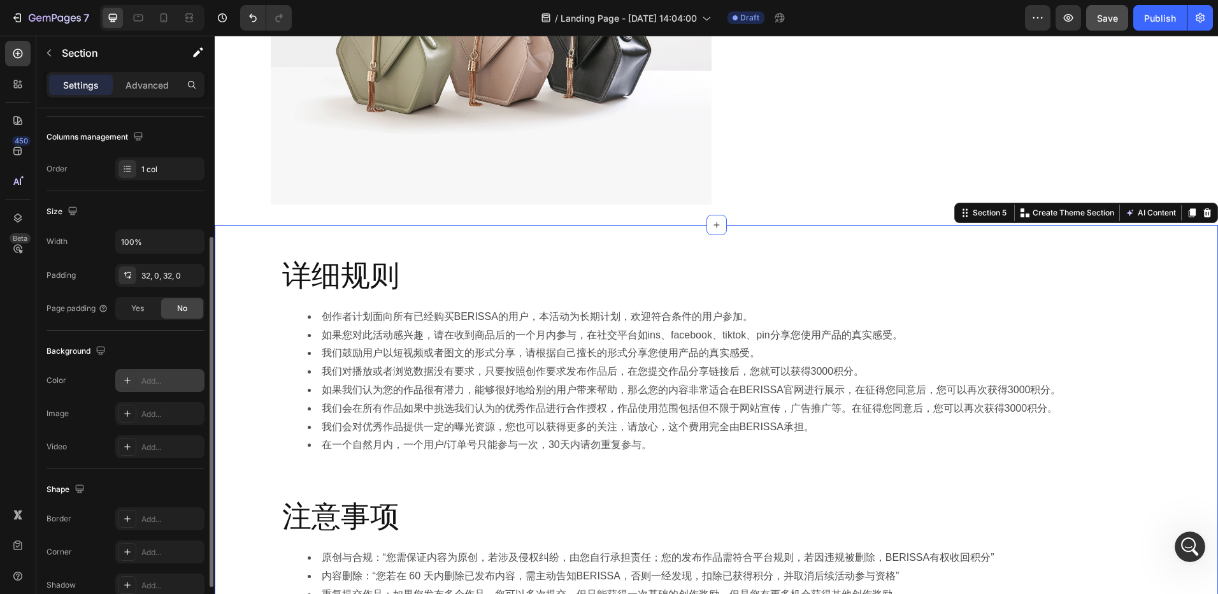
click at [159, 379] on div "Add..." at bounding box center [171, 380] width 60 height 11
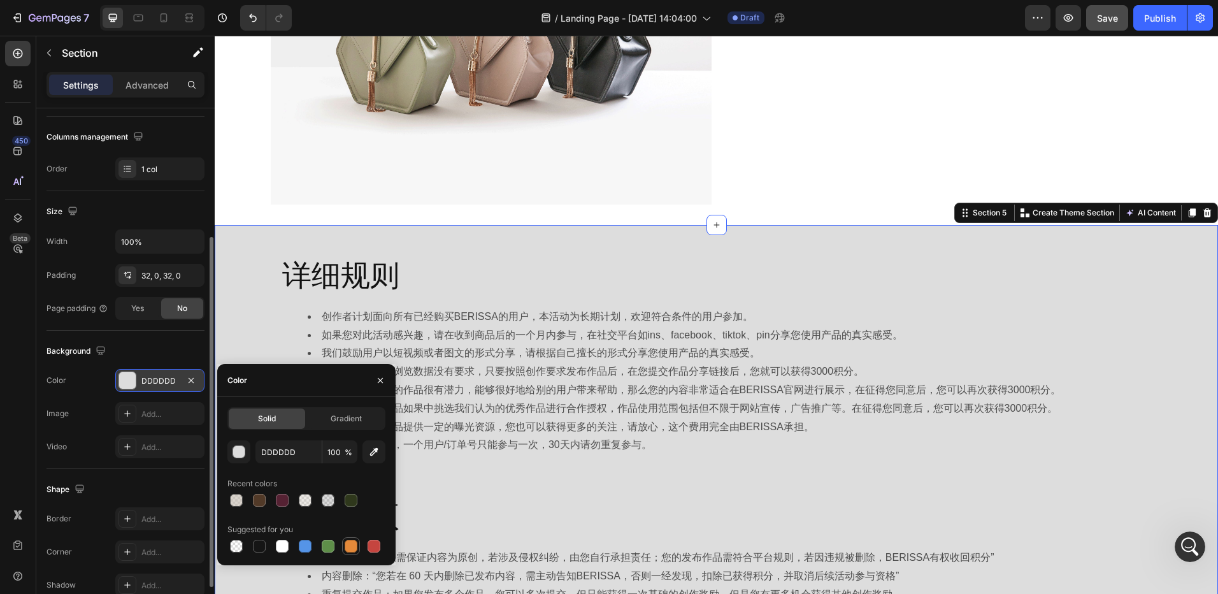
click at [354, 547] on div at bounding box center [351, 546] width 13 height 13
type input "E4893A"
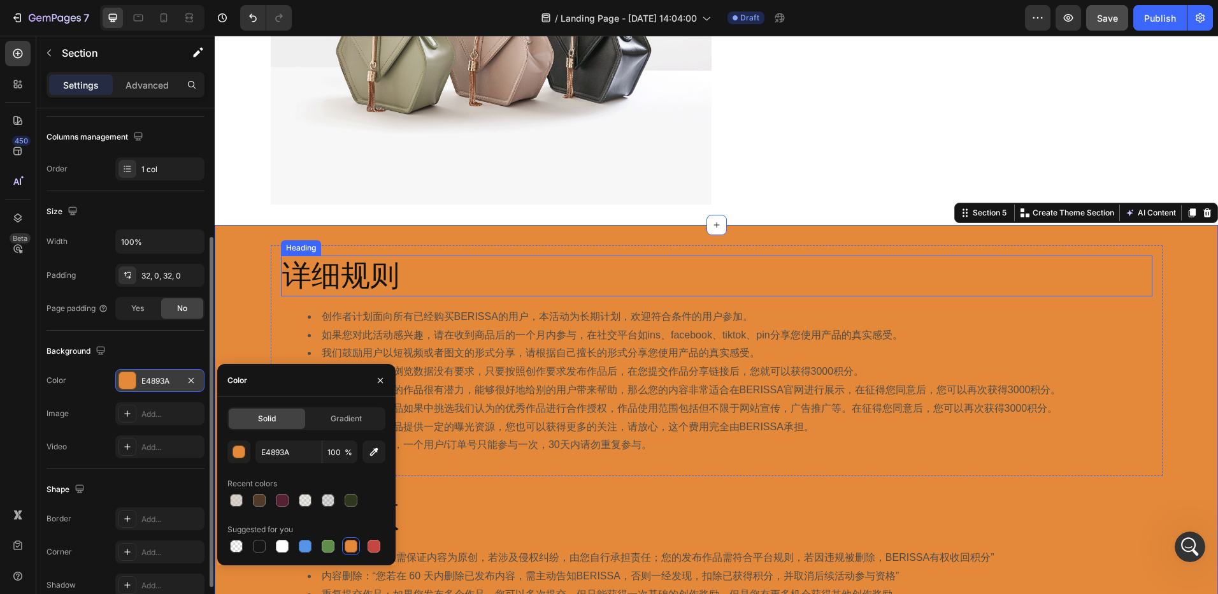
click at [463, 272] on h2 "详细规则" at bounding box center [717, 275] width 872 height 41
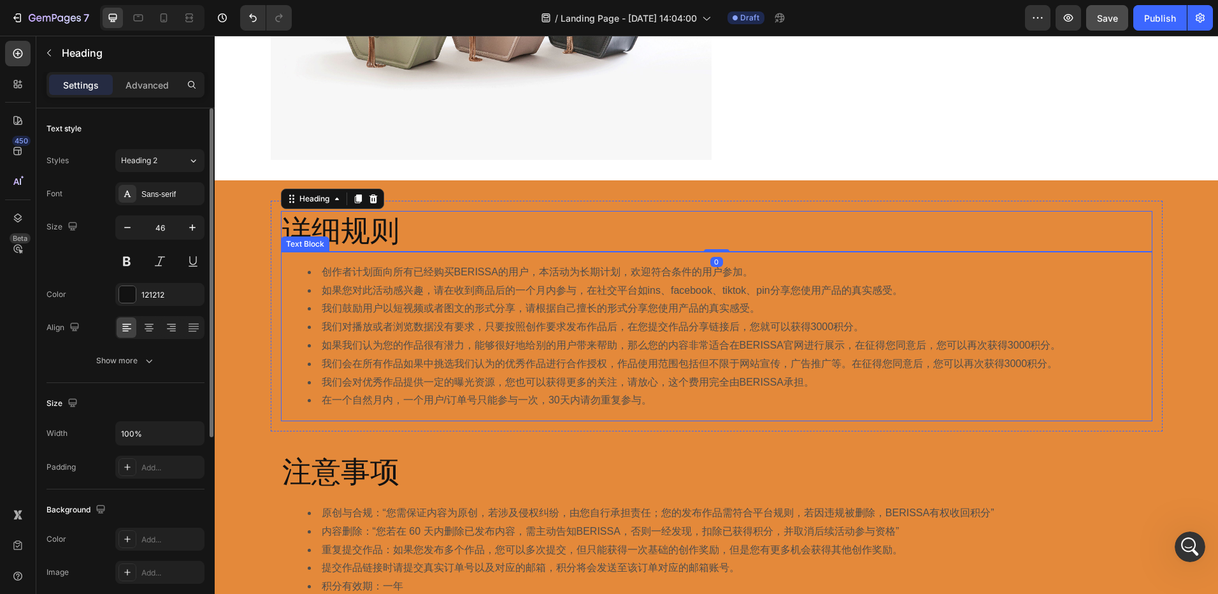
scroll to position [1593, 0]
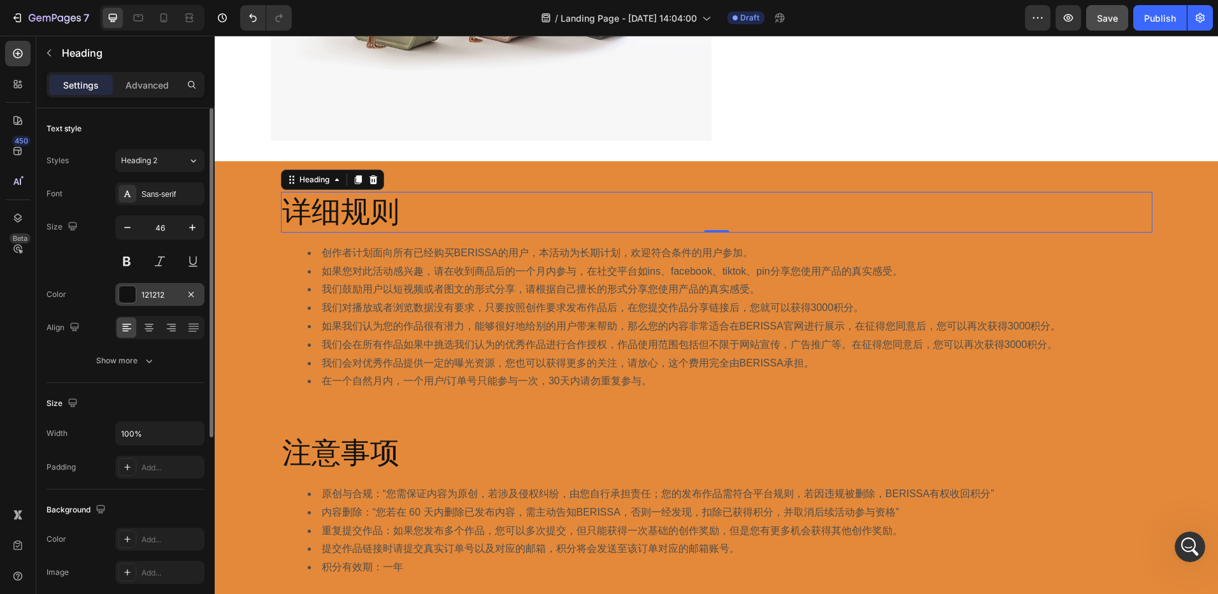
click at [139, 297] on div "121212" at bounding box center [159, 294] width 89 height 23
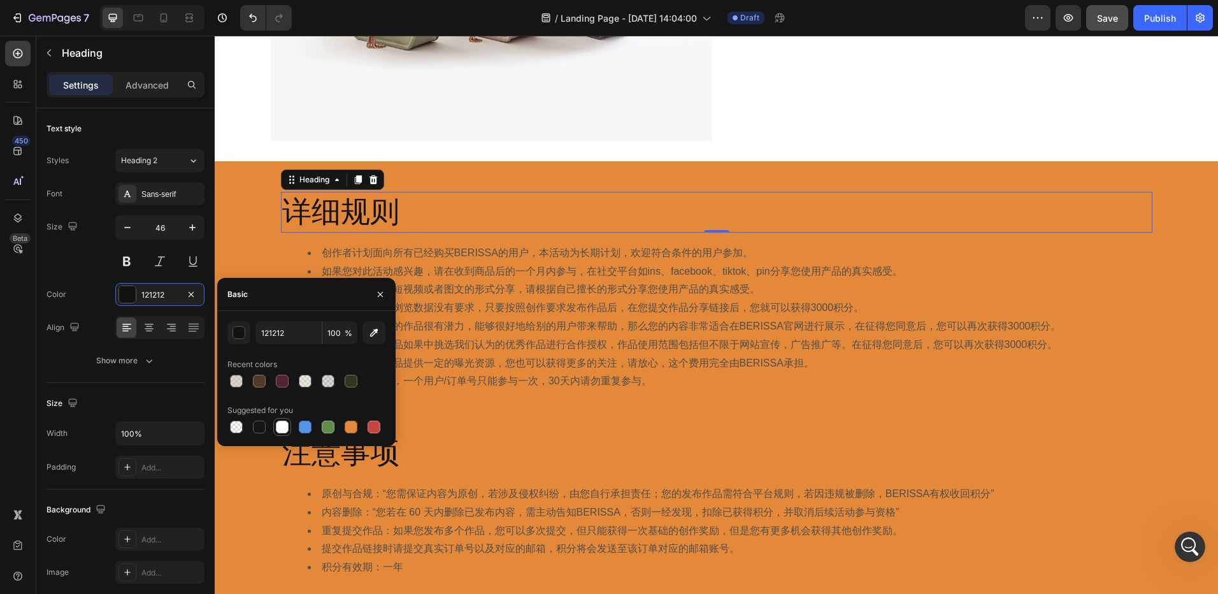
click at [282, 433] on div at bounding box center [282, 426] width 15 height 15
type input "FFFFFF"
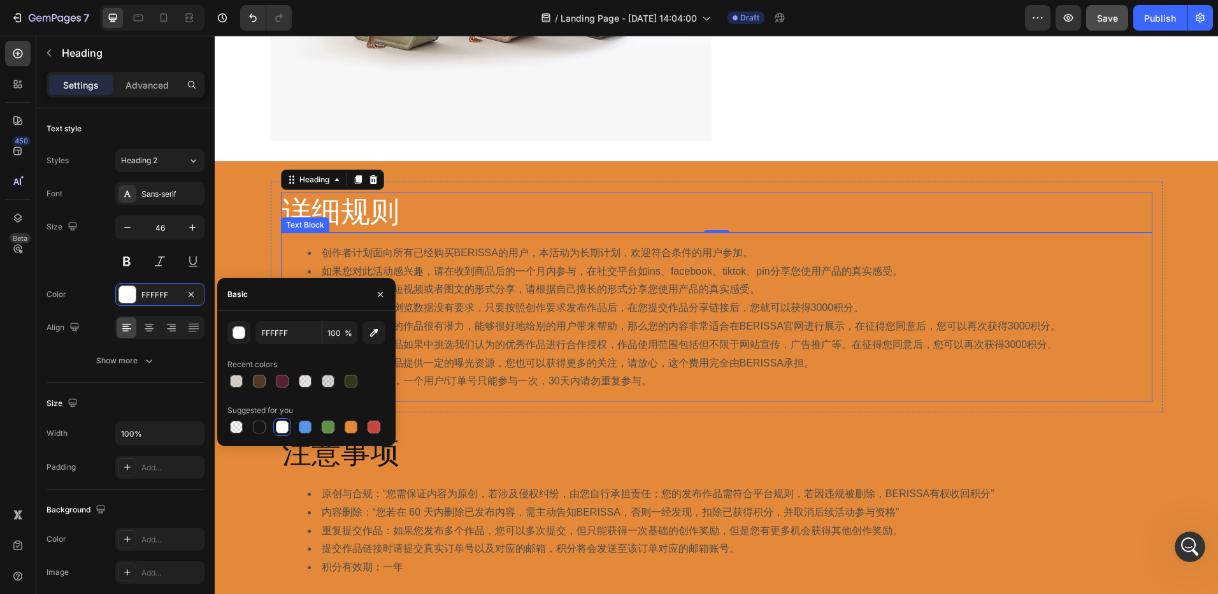
click at [516, 296] on li "我们鼓励用户以短视频或者图文的形式分享，请根据自己擅长的形式分享您使用产品的真实感受。" at bounding box center [729, 289] width 843 height 18
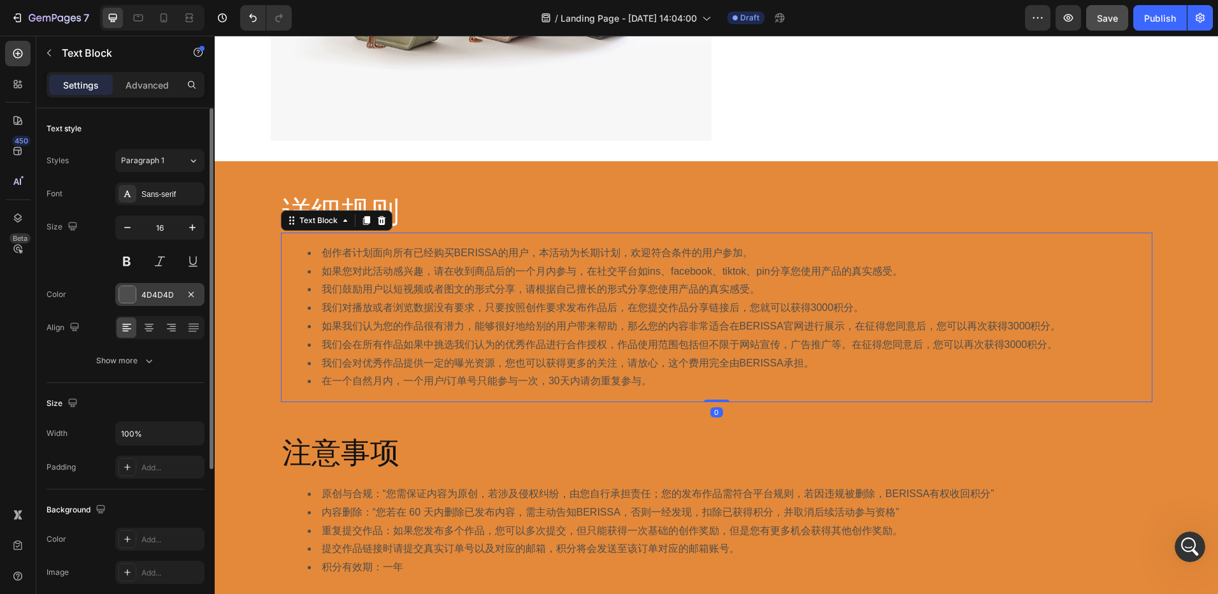
click at [145, 297] on div "4D4D4D" at bounding box center [159, 294] width 37 height 11
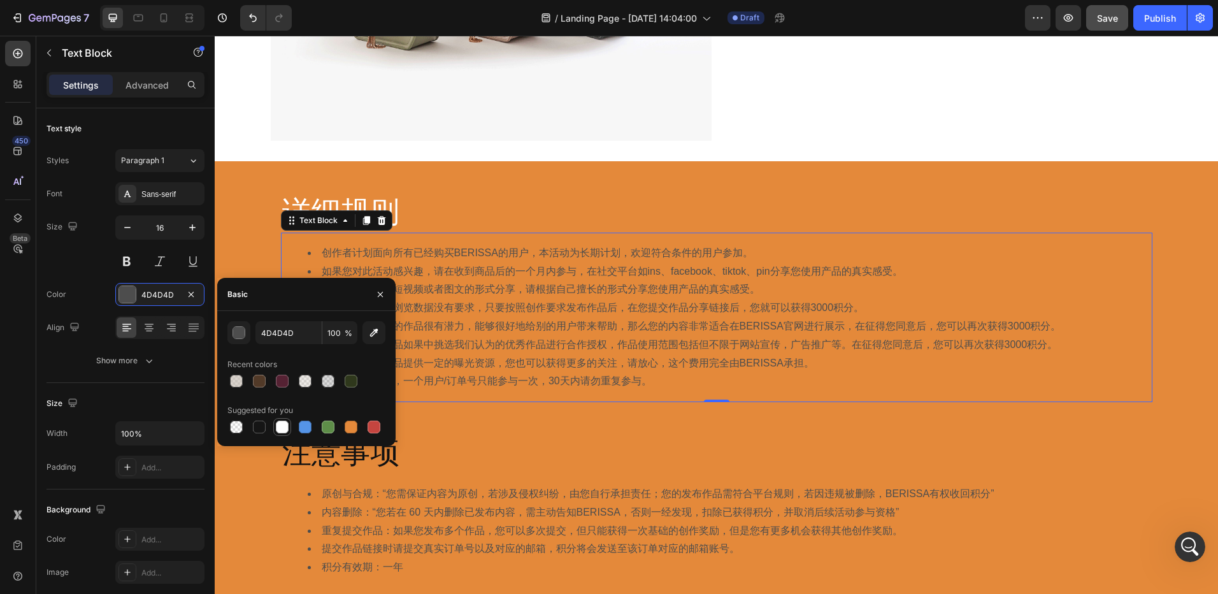
click at [283, 425] on div at bounding box center [282, 426] width 13 height 13
type input "FFFFFF"
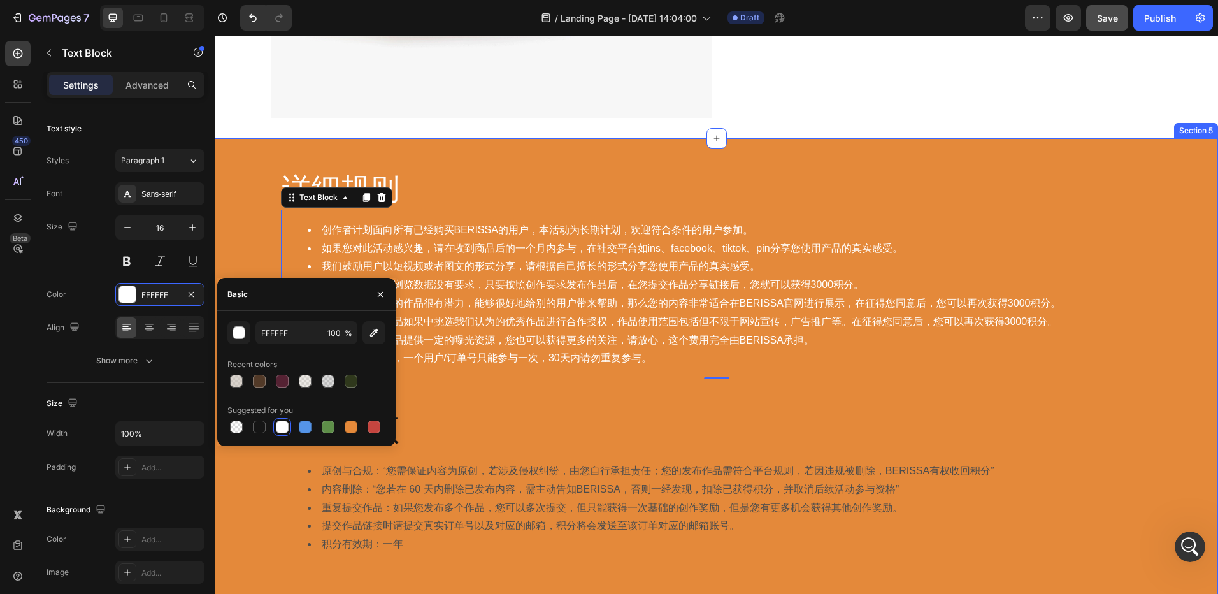
scroll to position [1656, 0]
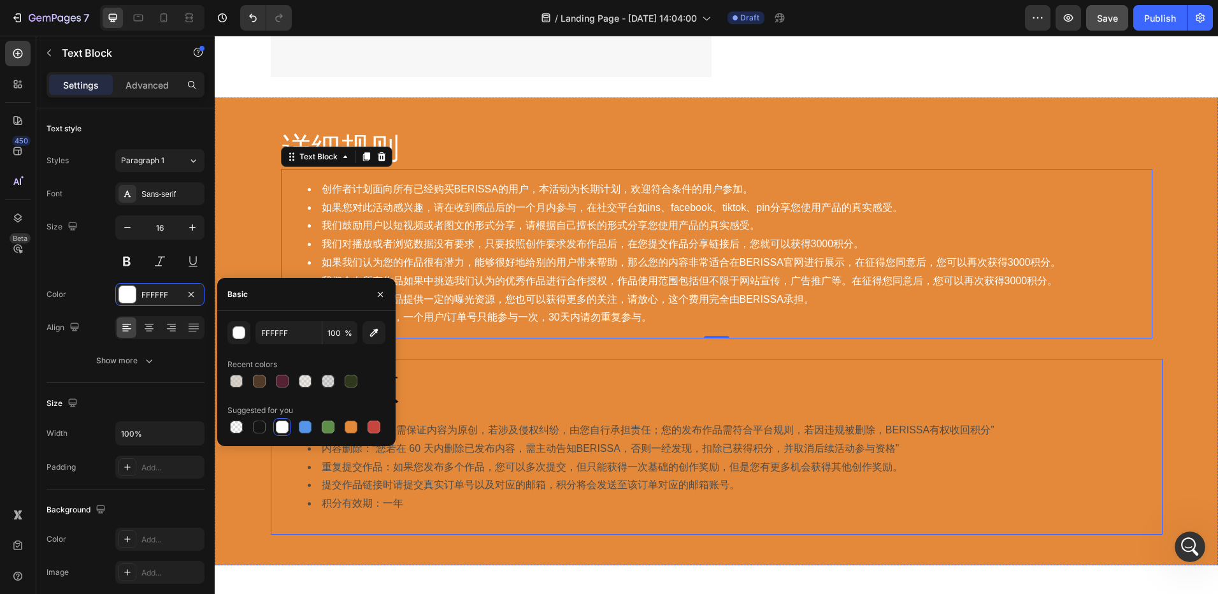
click at [468, 369] on h2 "注意事项" at bounding box center [717, 389] width 872 height 41
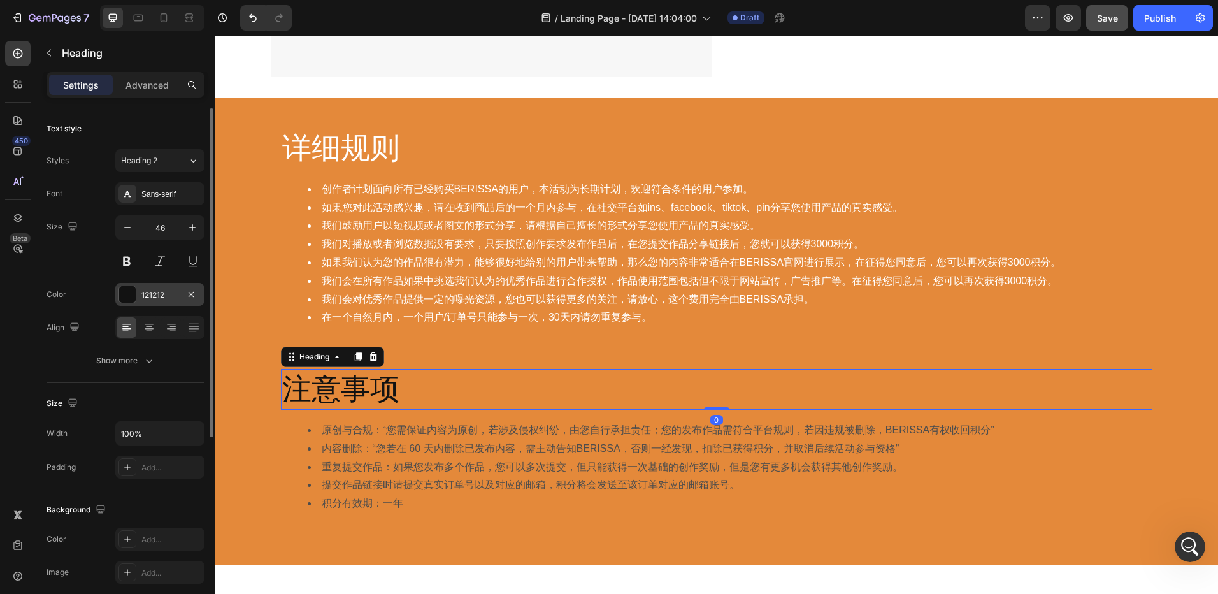
click at [162, 287] on div "121212" at bounding box center [159, 294] width 89 height 23
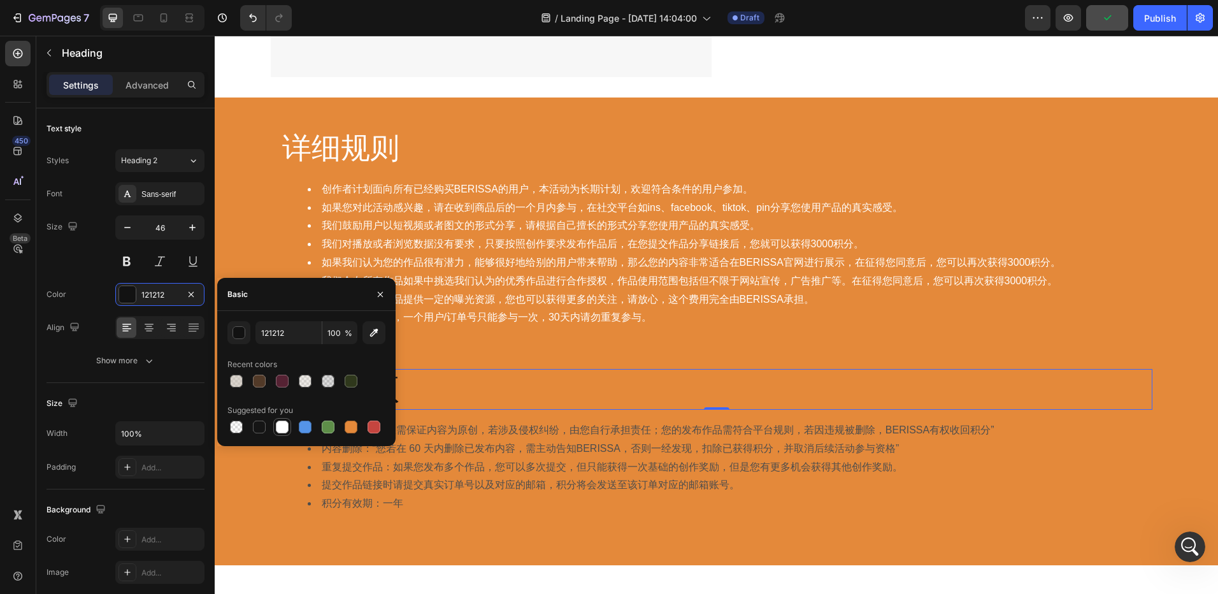
click at [285, 424] on div at bounding box center [282, 426] width 13 height 13
type input "FFFFFF"
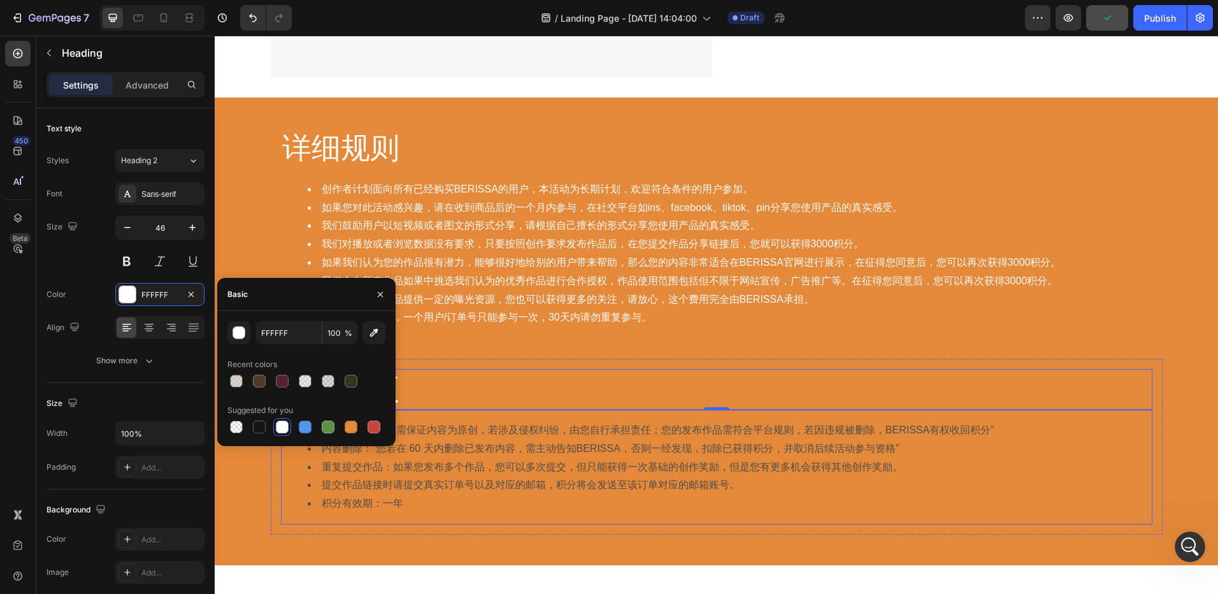
click at [510, 437] on li "原创与合规：“您需保证内容为原创，若涉及侵权纠纷，由您自行承担责任；您的发布作品需符合平台规则，若因违规被删除，BERISSA有权收回积分”" at bounding box center [729, 430] width 843 height 18
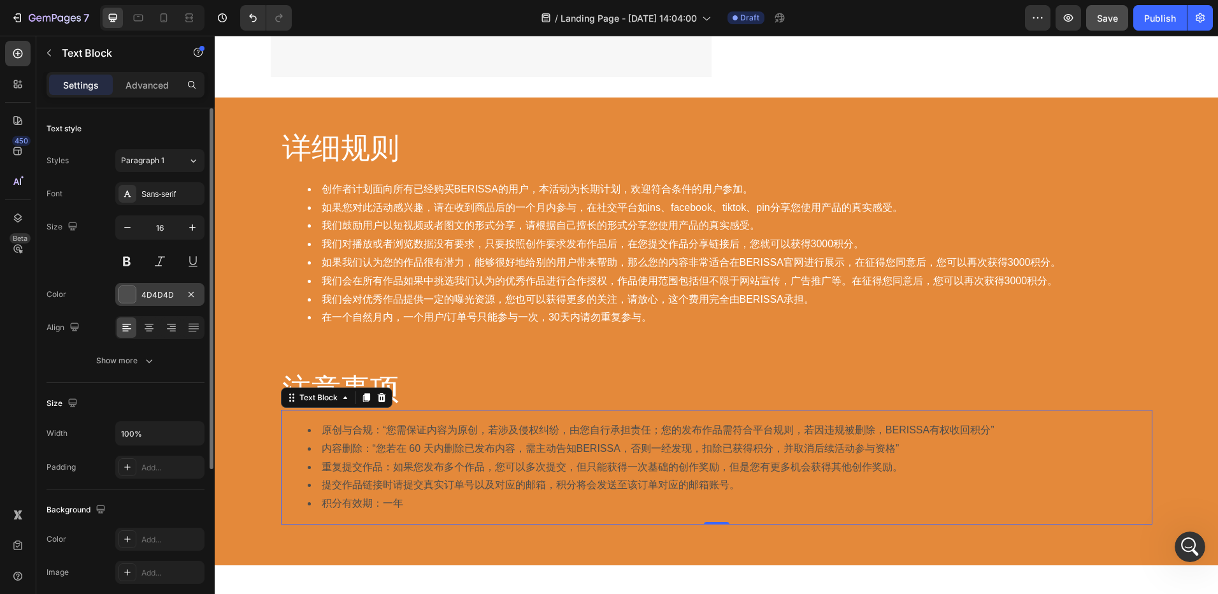
click at [161, 294] on div "4D4D4D" at bounding box center [159, 294] width 37 height 11
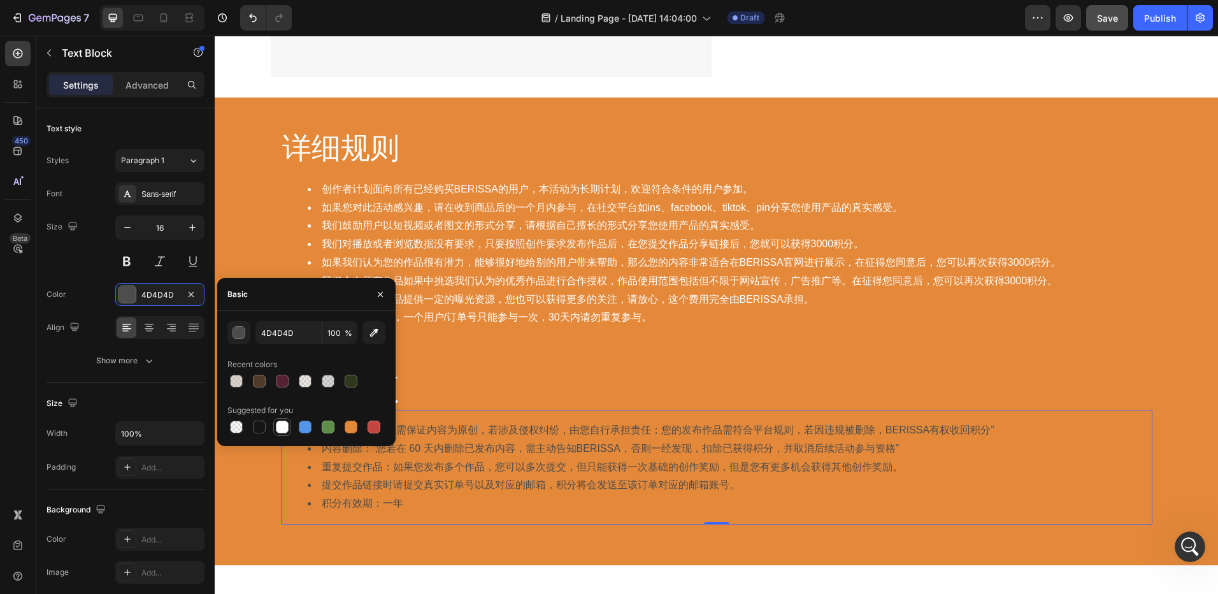
click at [287, 429] on div at bounding box center [282, 426] width 13 height 13
type input "FFFFFF"
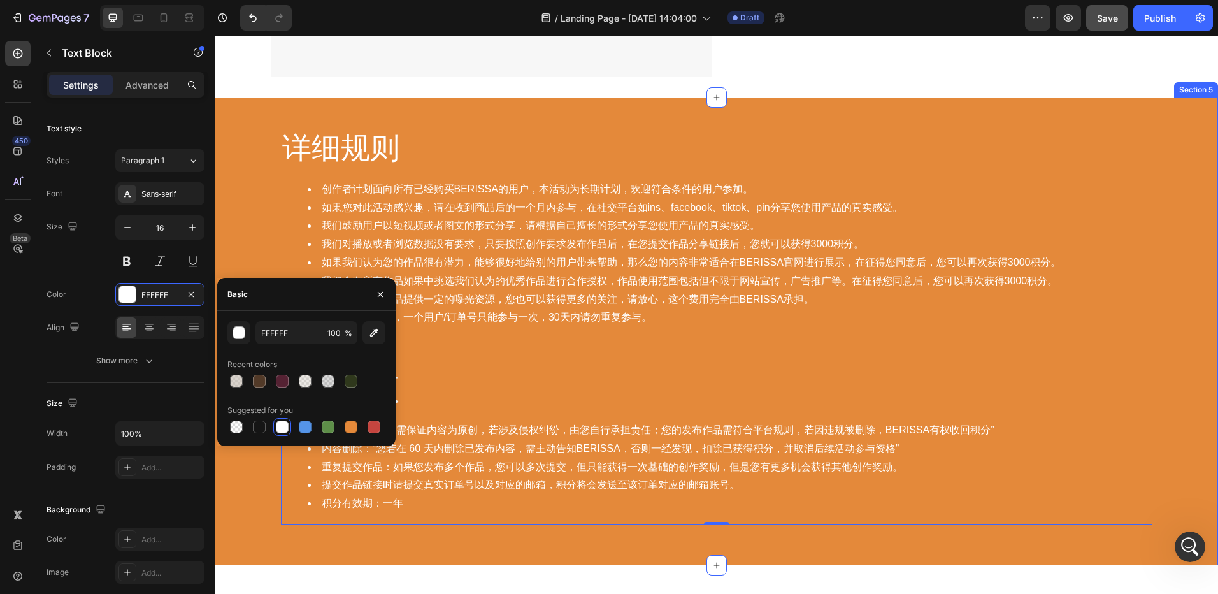
click at [737, 352] on div "详细规则 Heading 创作者计划面向所有已经购买BERISSA的用户，本活动为长期计划，欢迎符合条件的用户参加。 如果您对此活动感兴趣，请在收到商品后的一…" at bounding box center [716, 331] width 1003 height 427
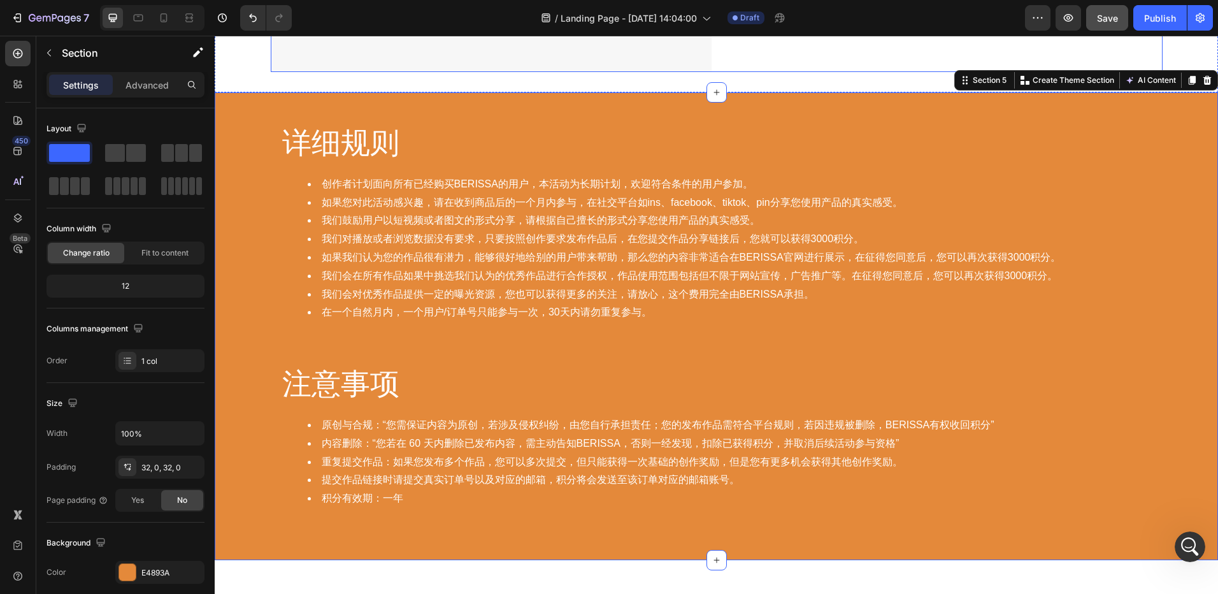
scroll to position [1593, 0]
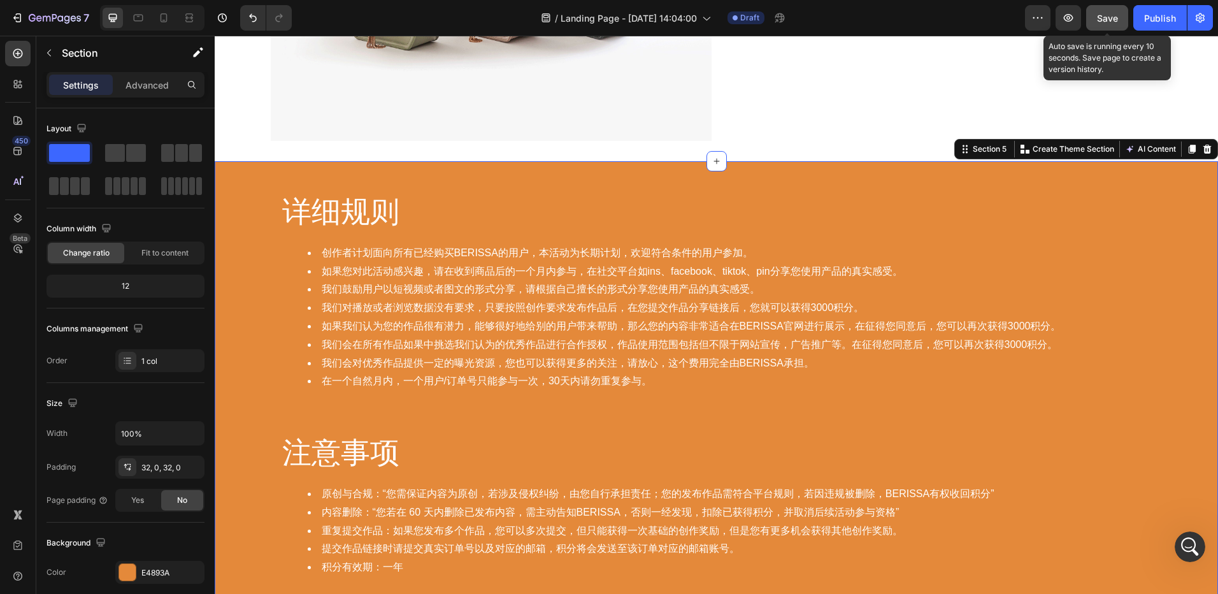
click at [1103, 18] on span "Save" at bounding box center [1107, 18] width 21 height 11
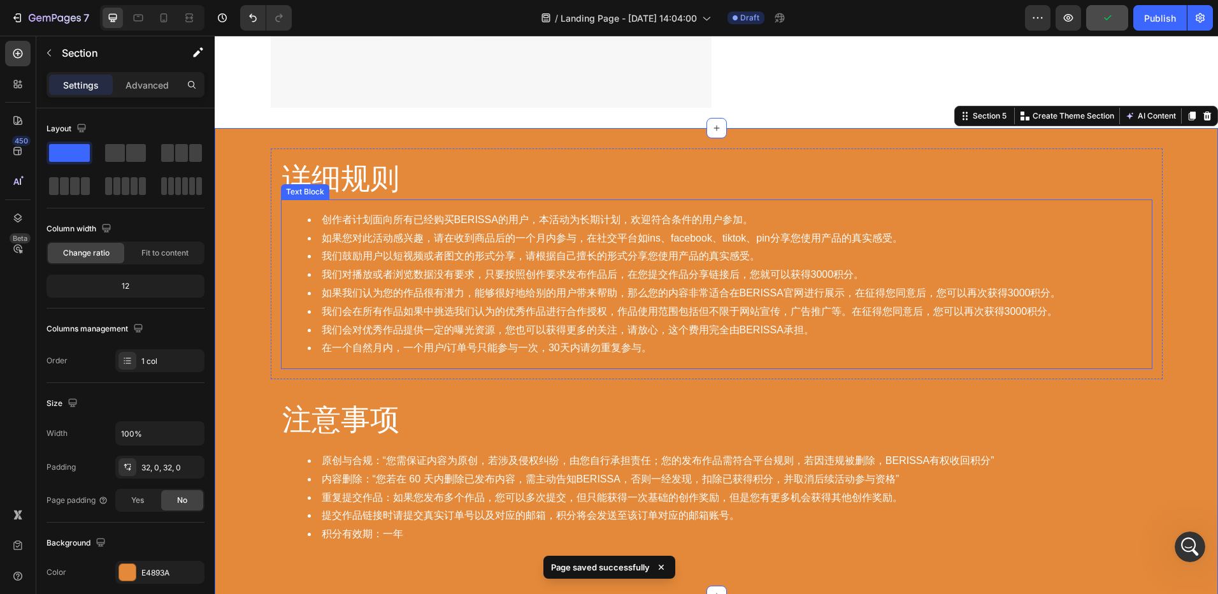
scroll to position [1656, 0]
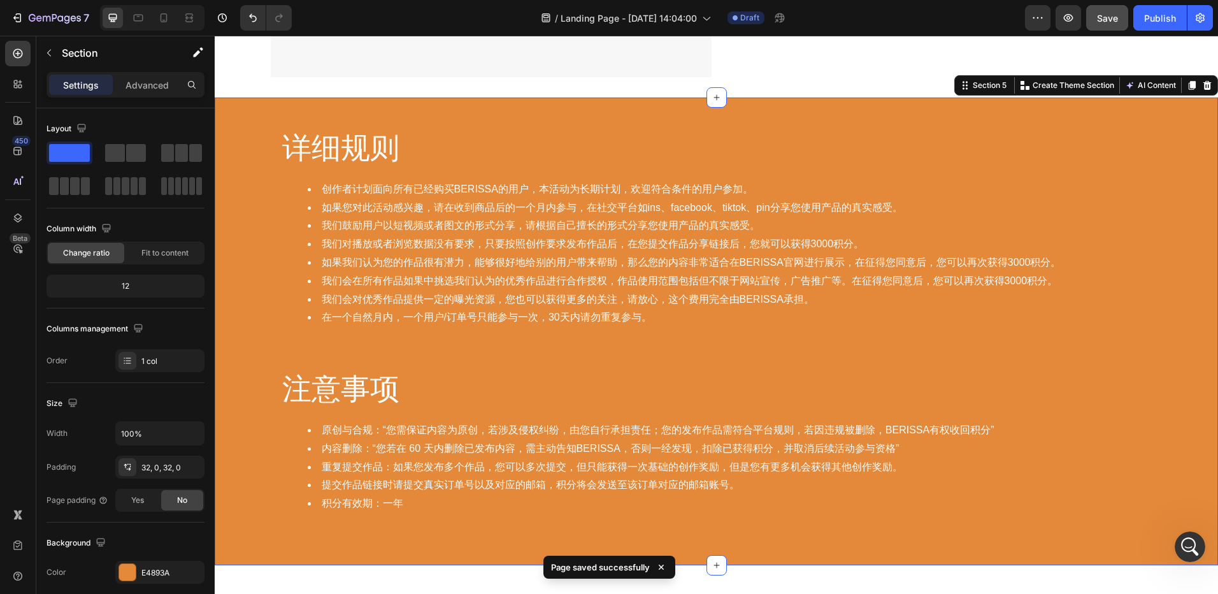
click at [238, 148] on div "详细规则 Heading 创作者计划面向所有已经购买BERISSA的用户，本活动为长期计划，欢迎符合条件的用户参加。 如果您对此活动感兴趣，请在收到商品后的一…" at bounding box center [716, 331] width 1003 height 427
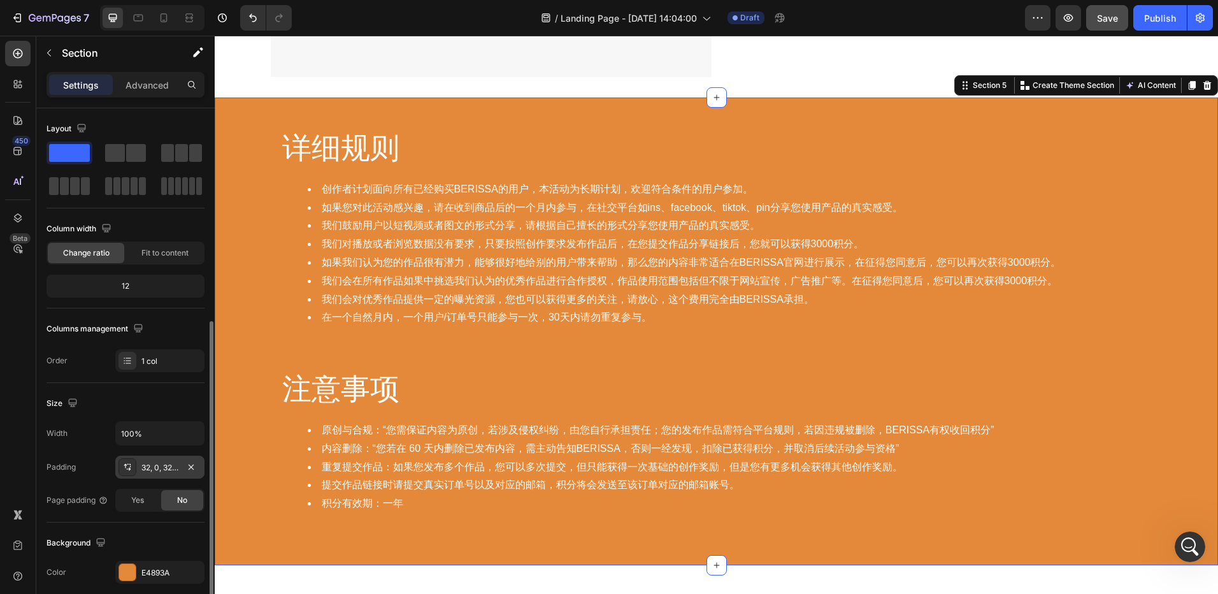
scroll to position [191, 0]
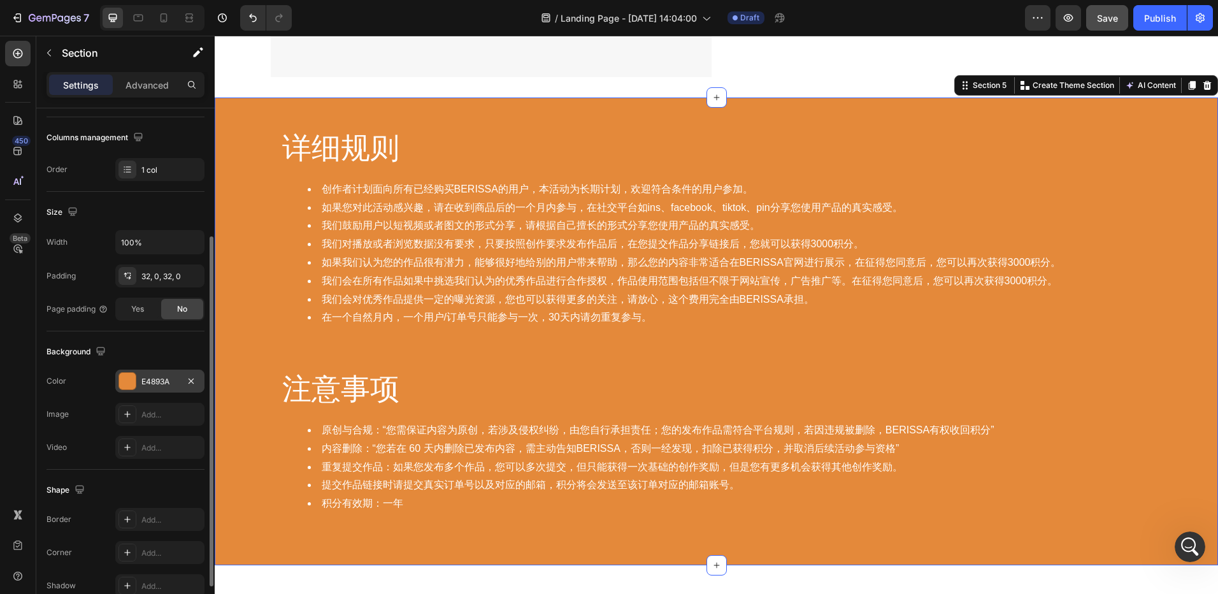
click at [152, 377] on div "E4893A" at bounding box center [159, 381] width 37 height 11
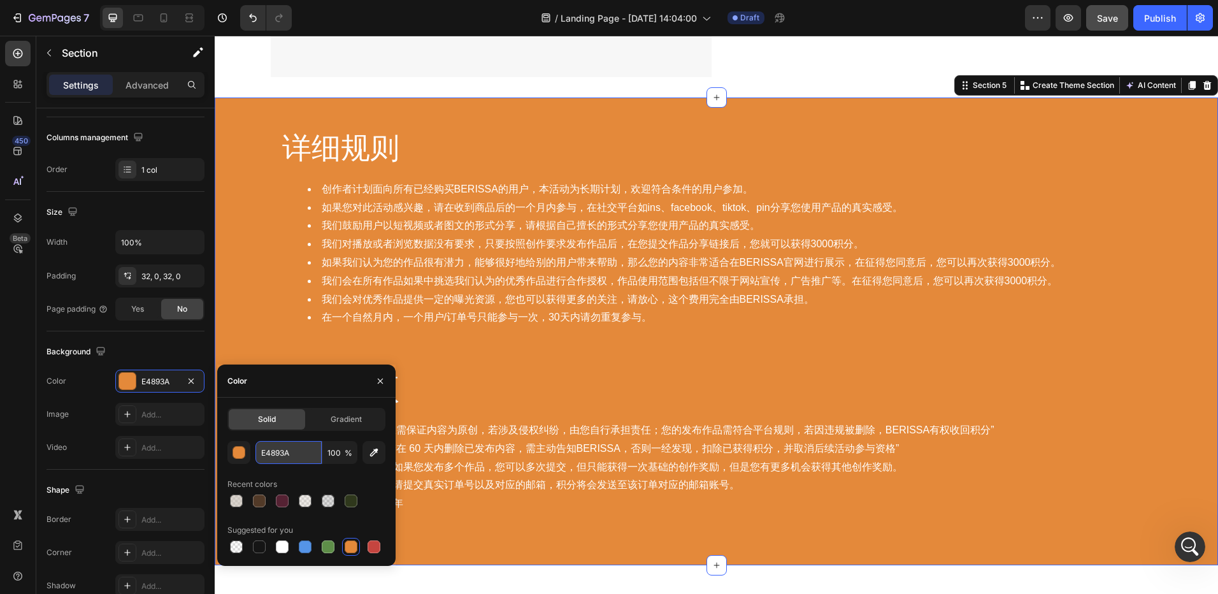
click at [295, 459] on input "E4893A" at bounding box center [288, 452] width 66 height 23
paste input "#c2b7ac"
type input "#c2b7ac"
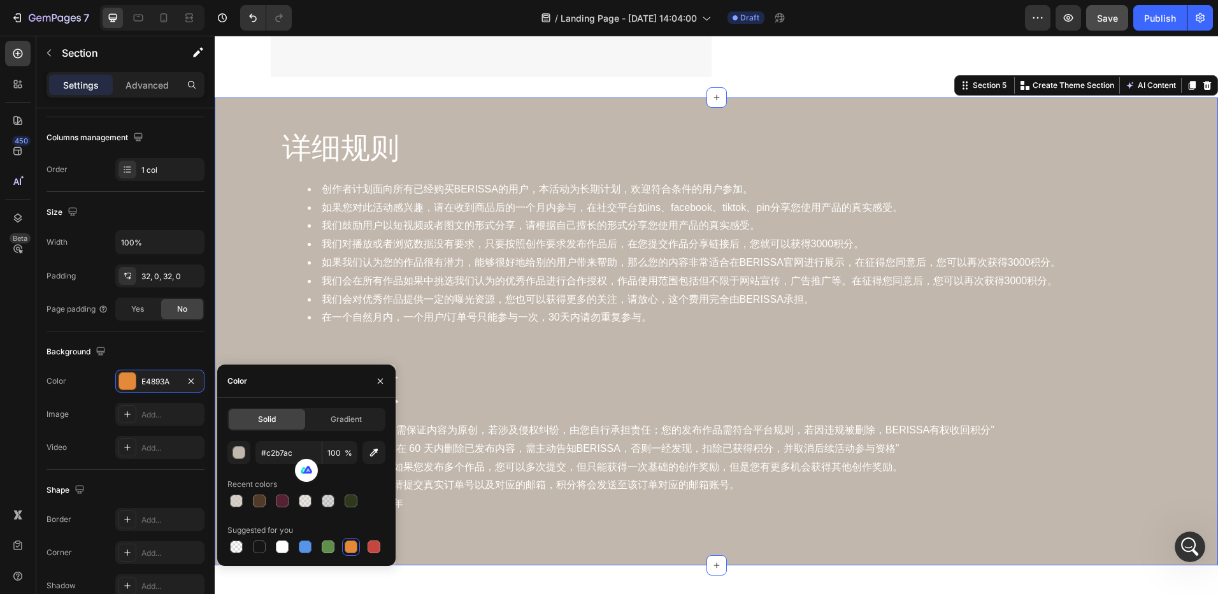
click at [1169, 180] on div "详细规则 Heading 创作者计划面向所有已经购买BERISSA的用户，本活动为长期计划，欢迎符合条件的用户参加。 如果您对此活动感兴趣，请在收到商品后的一…" at bounding box center [716, 331] width 1003 height 427
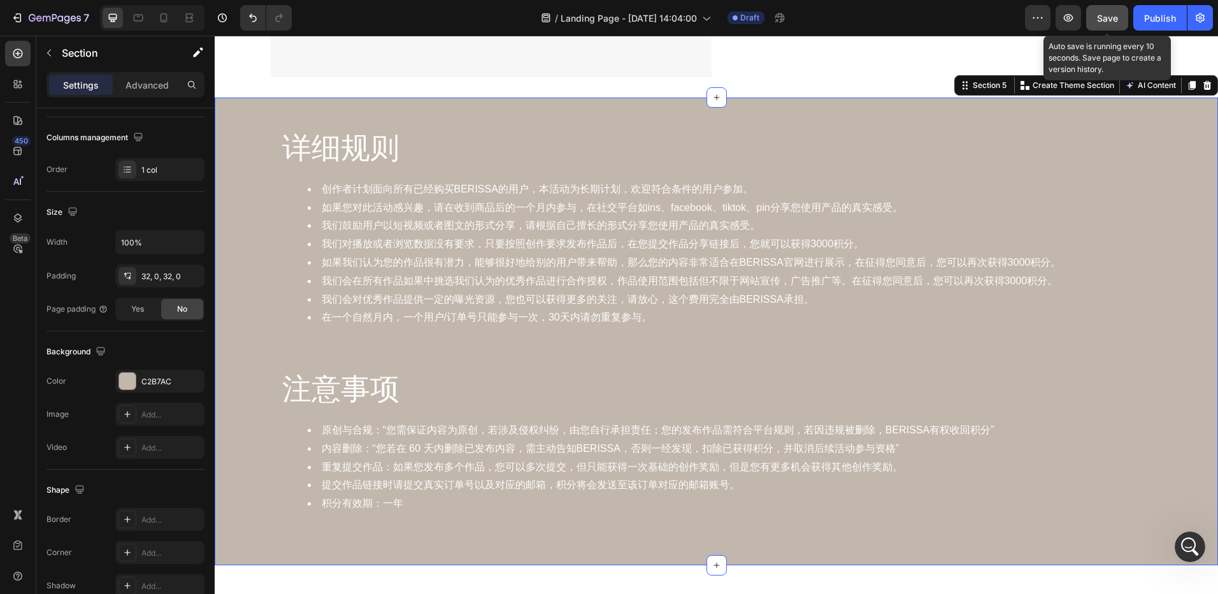
click at [1112, 18] on span "Save" at bounding box center [1107, 18] width 21 height 11
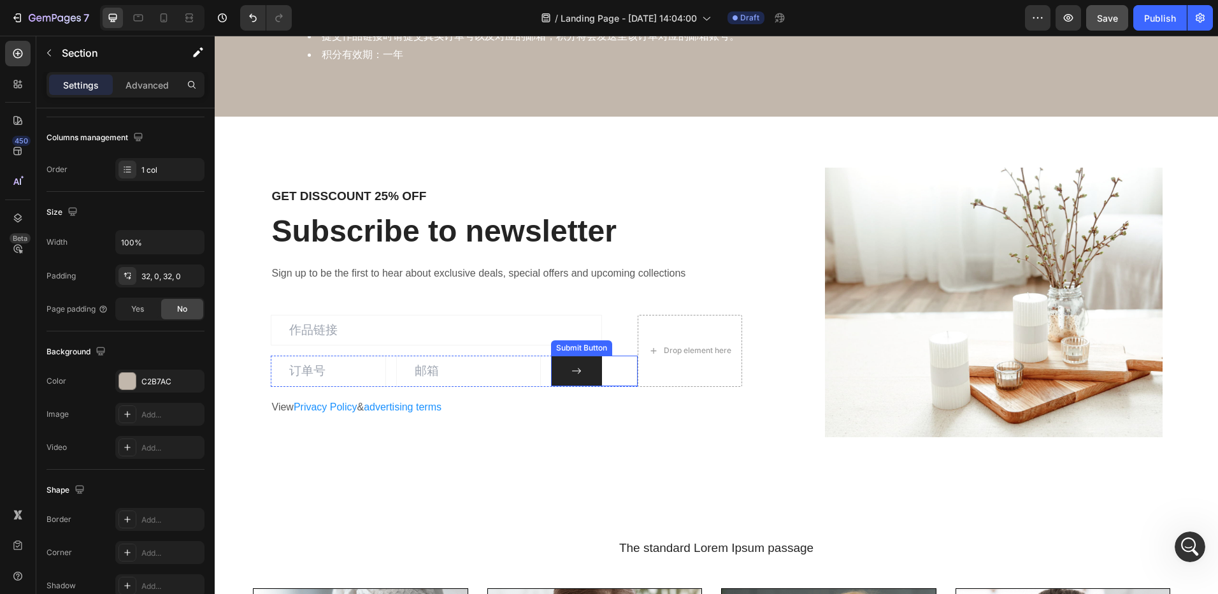
scroll to position [2039, 0]
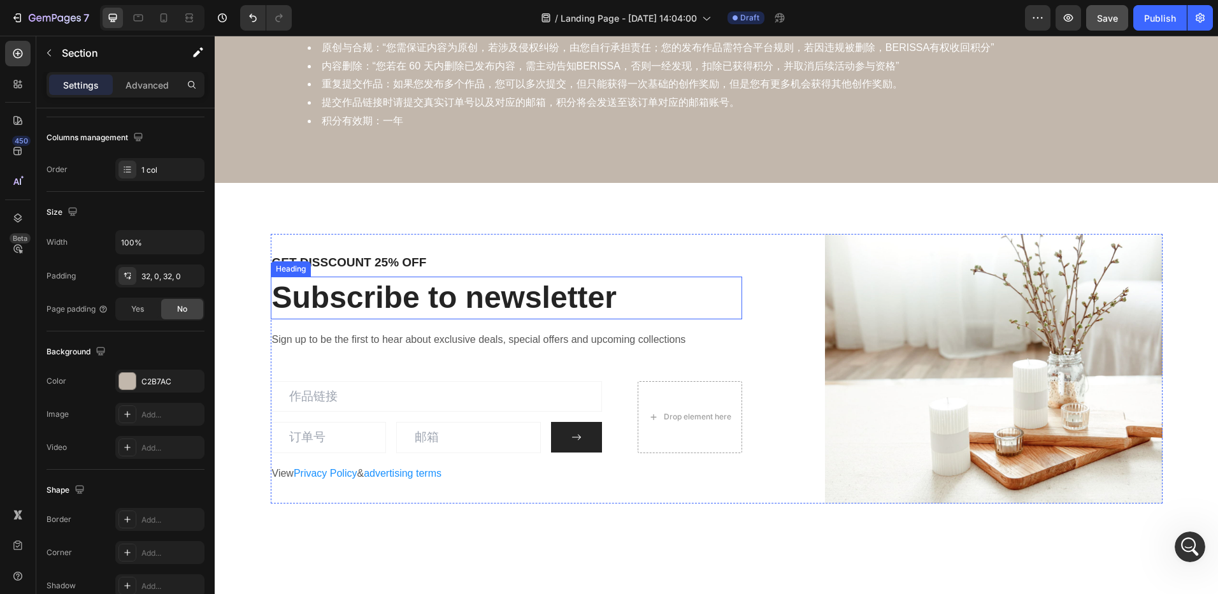
click at [501, 301] on p "Subscribe to newsletter" at bounding box center [507, 297] width 470 height 39
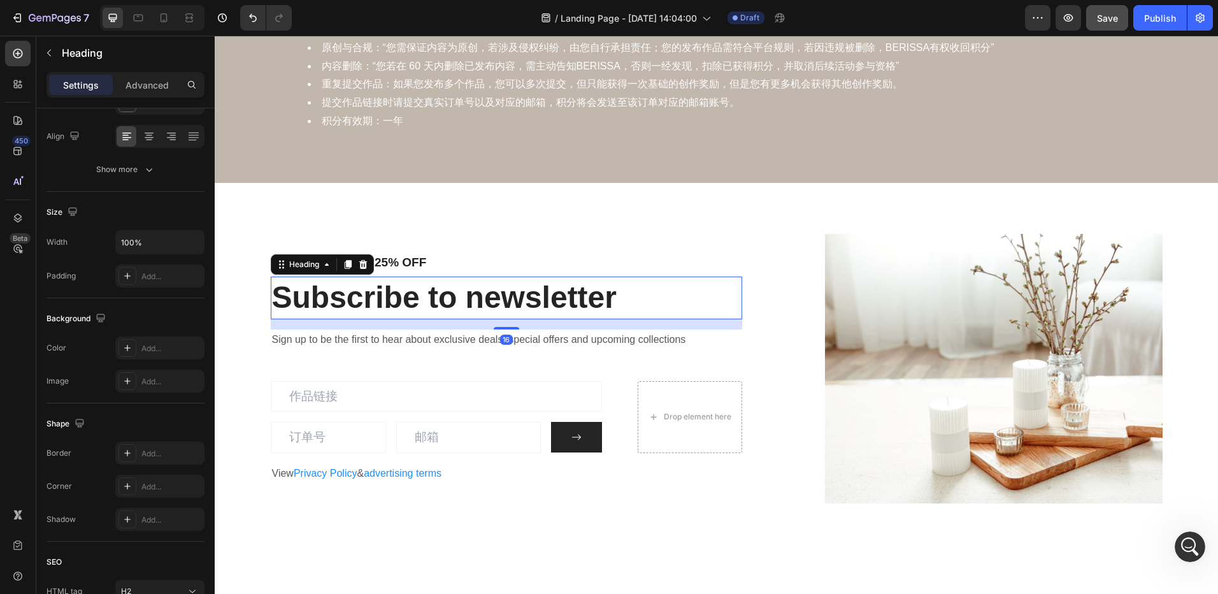
click at [501, 301] on p "Subscribe to newsletter" at bounding box center [507, 297] width 470 height 39
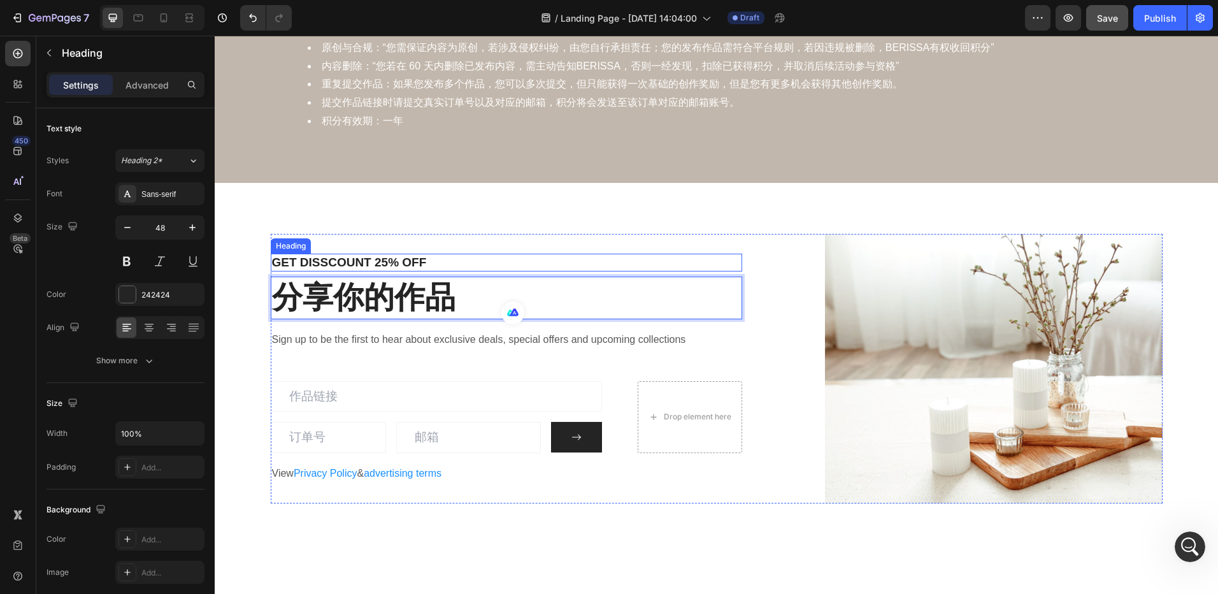
click at [399, 261] on p "GET DISSCOUNT 25% OFF" at bounding box center [507, 263] width 470 height 16
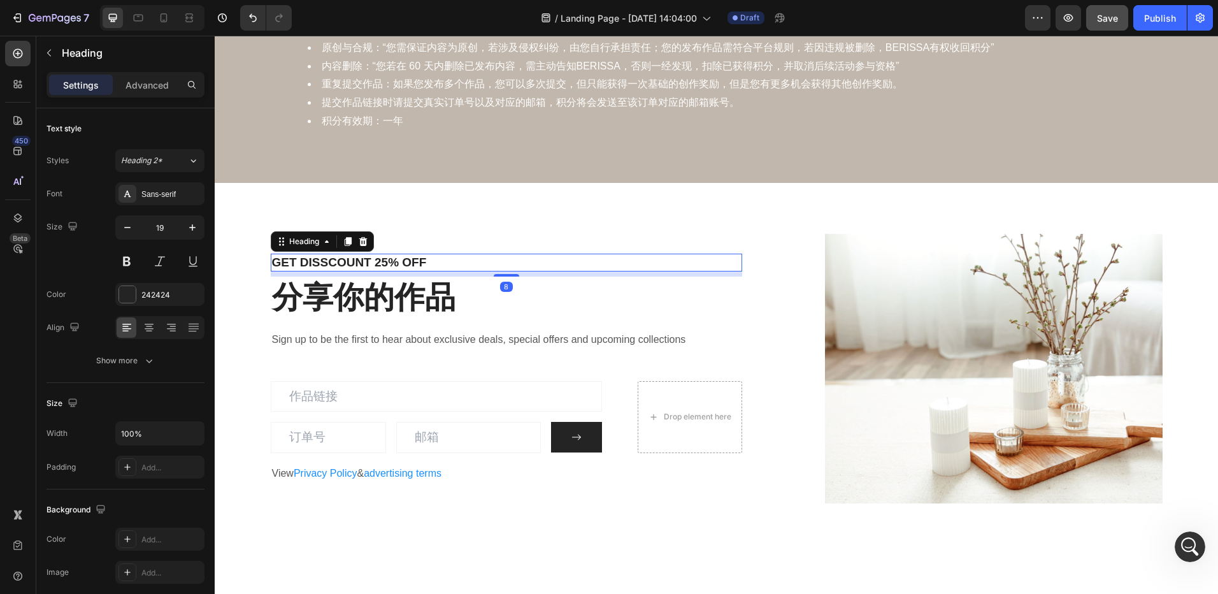
click at [396, 262] on p "GET DISSCOUNT 25% OFF" at bounding box center [507, 263] width 470 height 16
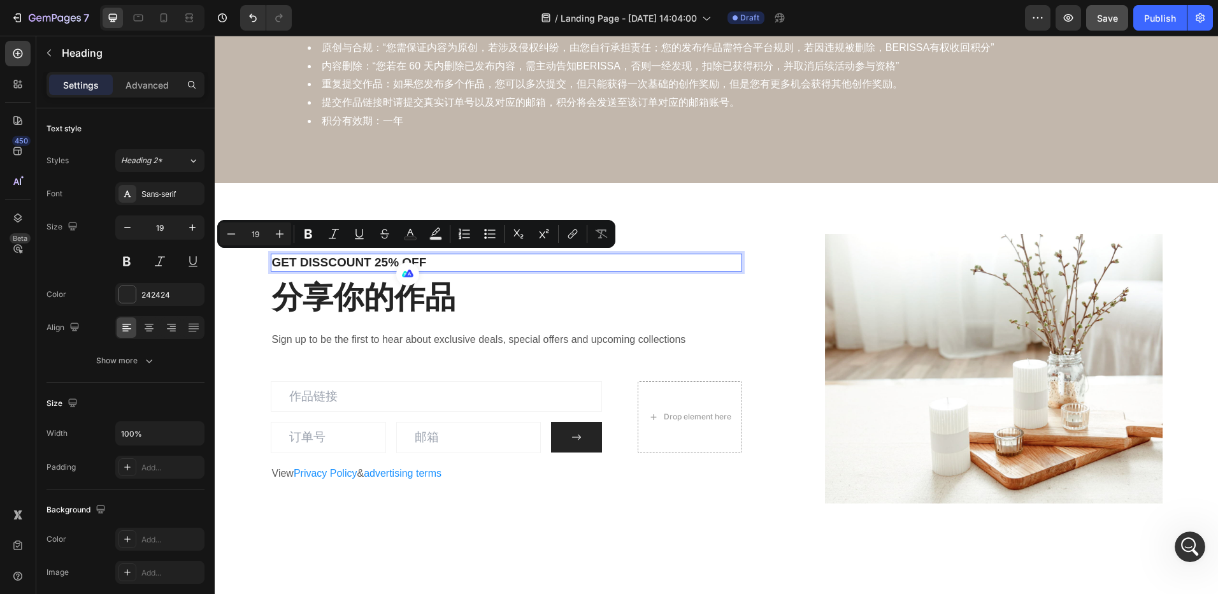
click at [376, 262] on p "GET DISSCOUNT 25% OFF" at bounding box center [507, 263] width 470 height 16
click at [443, 346] on p "Sign up to be the first to hear about exclusive deals, special offers and upcom…" at bounding box center [498, 340] width 453 height 18
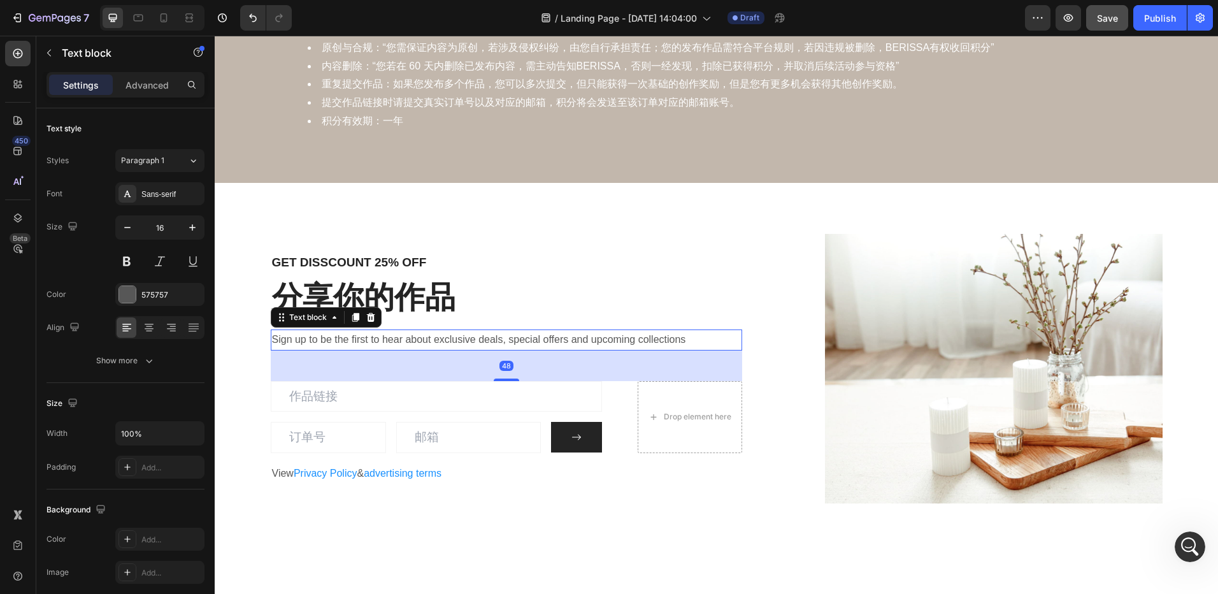
click at [444, 340] on p "Sign up to be the first to hear about exclusive deals, special offers and upcom…" at bounding box center [498, 340] width 453 height 18
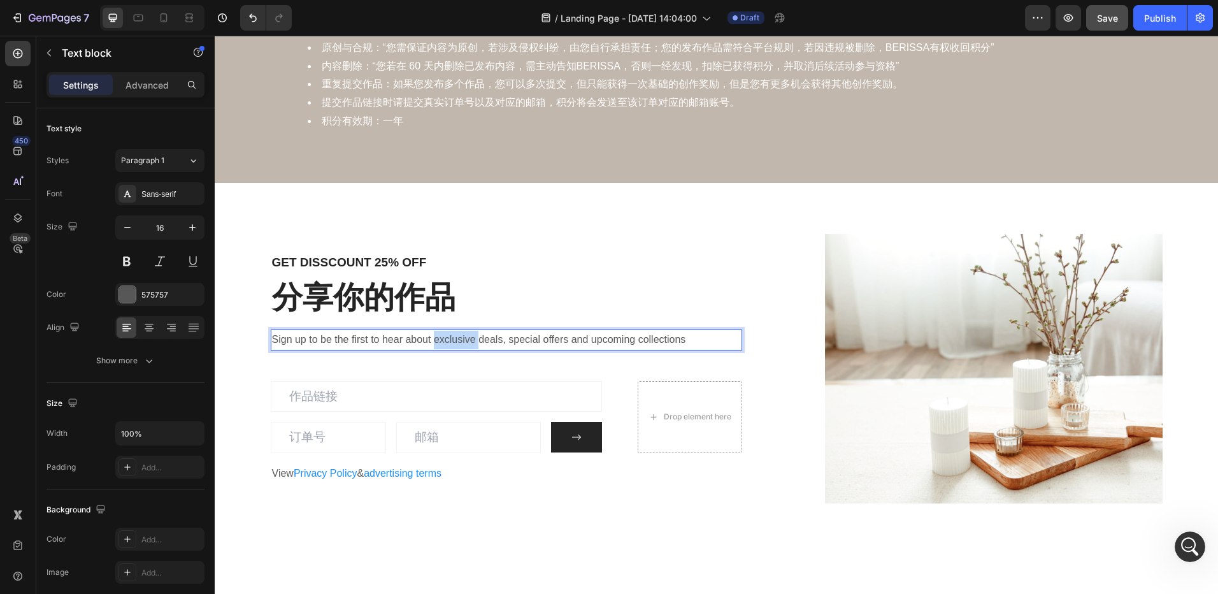
click at [444, 340] on p "Sign up to be the first to hear about exclusive deals, special offers and upcom…" at bounding box center [498, 340] width 453 height 18
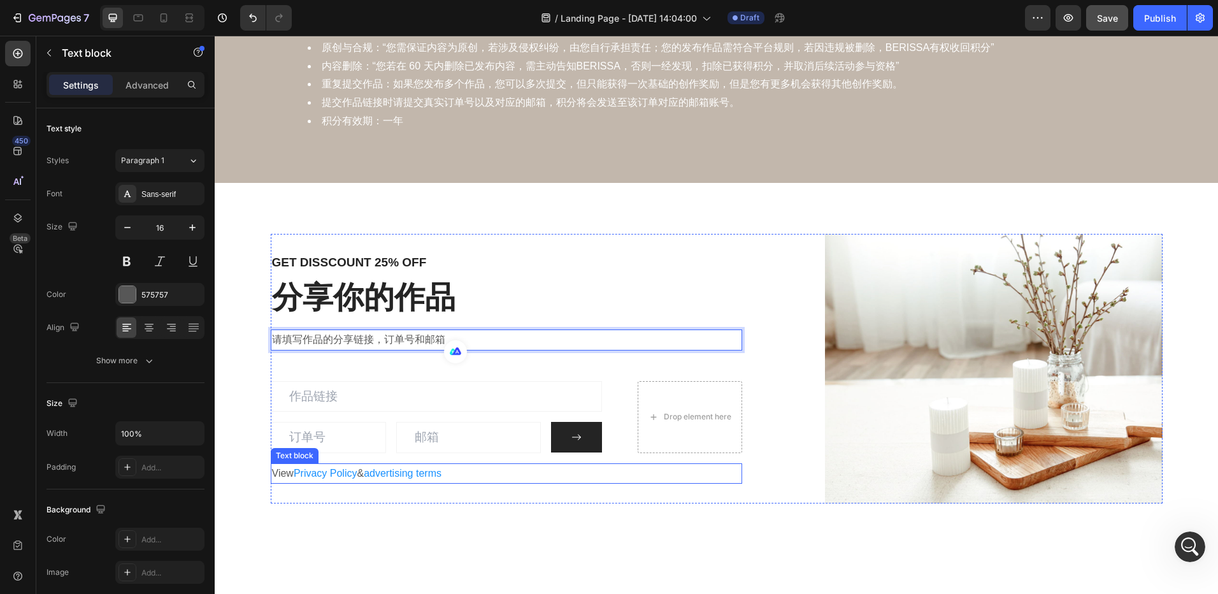
click at [515, 480] on p "View Privacy Policy & advertising terms" at bounding box center [507, 473] width 470 height 18
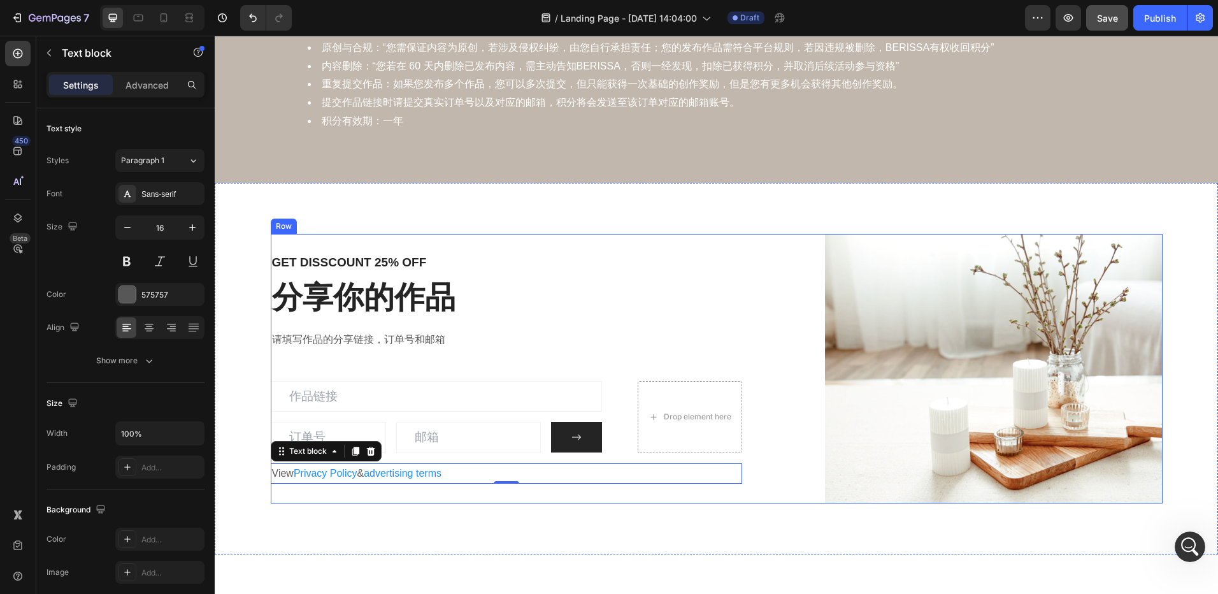
click at [748, 303] on div "GET DISSCOUNT 25% OFF Heading 分享你的作品 Heading 请填写作品的分享链接，订单号和邮箱 Text block Email…" at bounding box center [717, 368] width 892 height 269
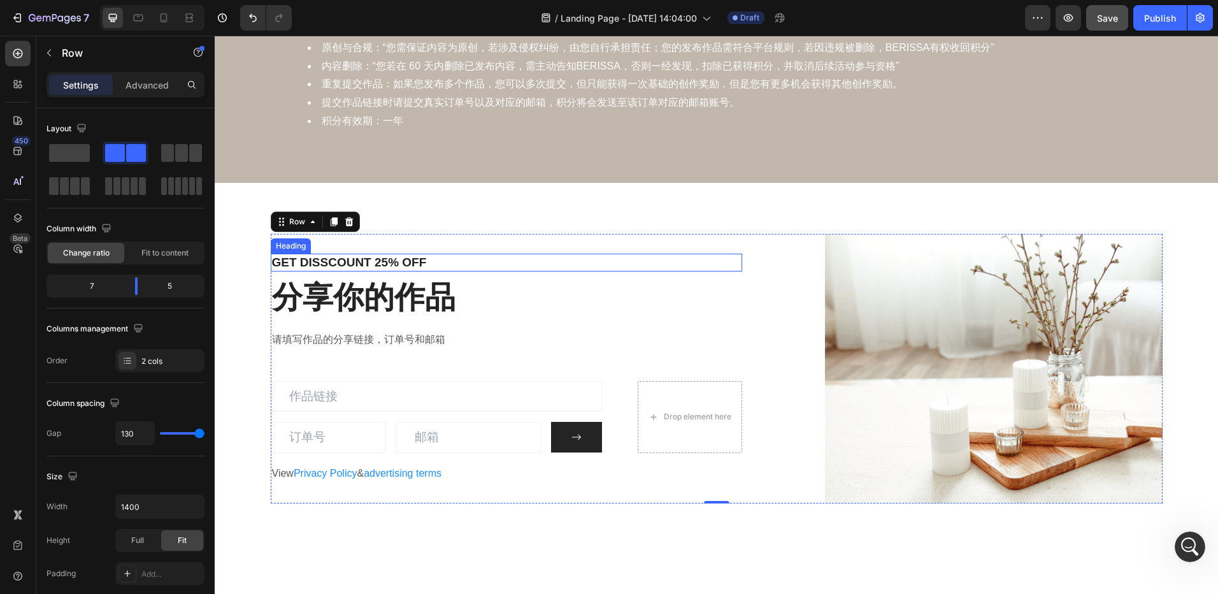
click at [437, 263] on p "GET DISSCOUNT 25% OFF" at bounding box center [507, 263] width 470 height 16
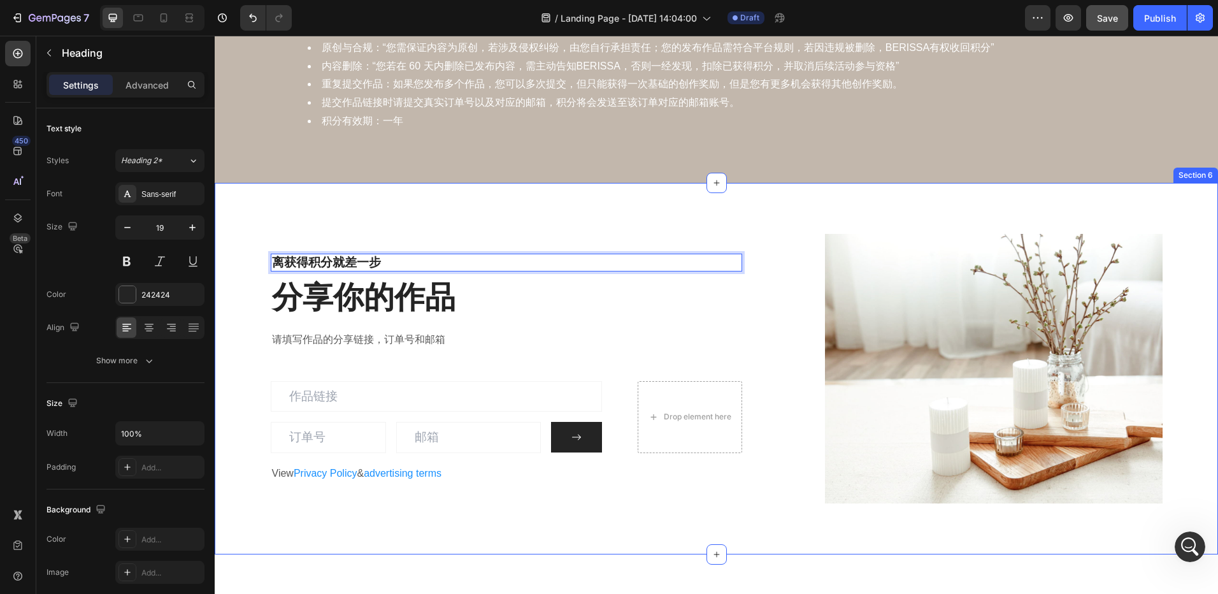
click at [523, 212] on div "离获得积分就差一步 Heading 8 分享你的作品 Heading 请填写作品的分享链接，订单号和邮箱 Text block Email Field Ema…" at bounding box center [716, 368] width 1003 height 371
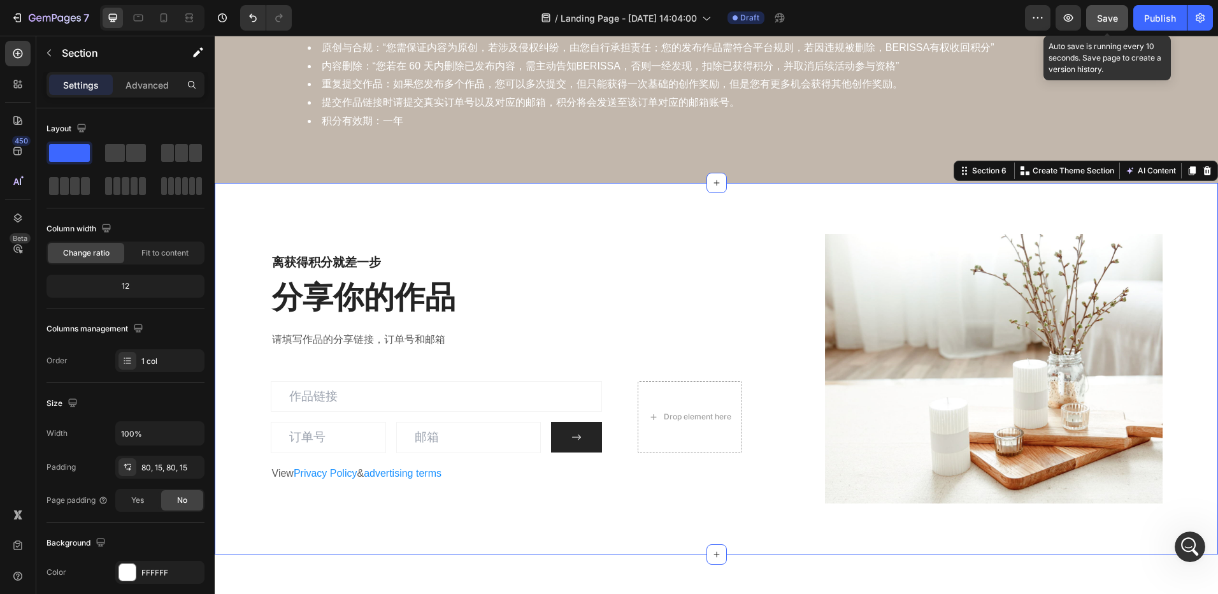
click at [1109, 21] on span "Save" at bounding box center [1107, 18] width 21 height 11
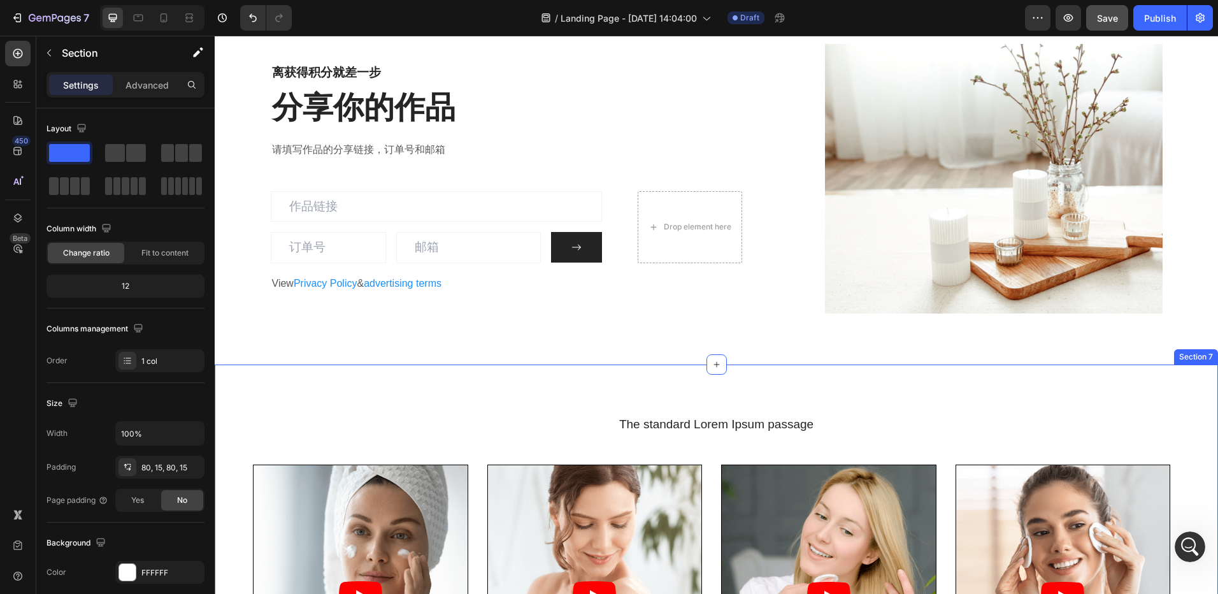
scroll to position [2230, 0]
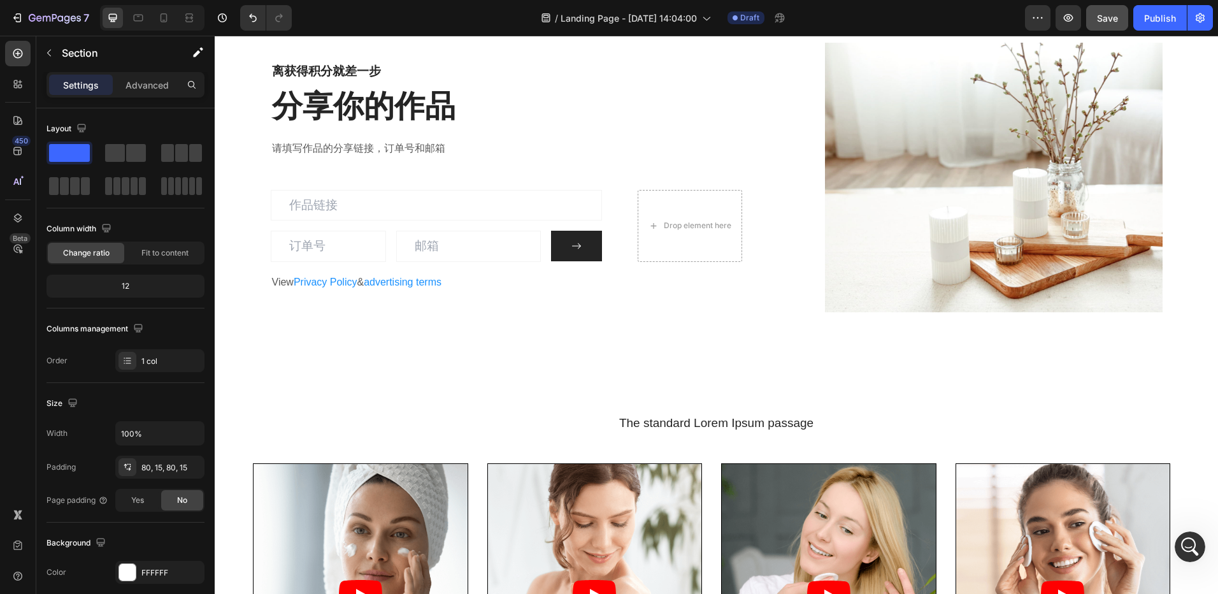
click at [636, 359] on div "离获得积分就差一步 Heading 分享你的作品 Heading 请填写作品的分享链接，订单号和邮箱 Text block Email Field Email…" at bounding box center [716, 177] width 1003 height 371
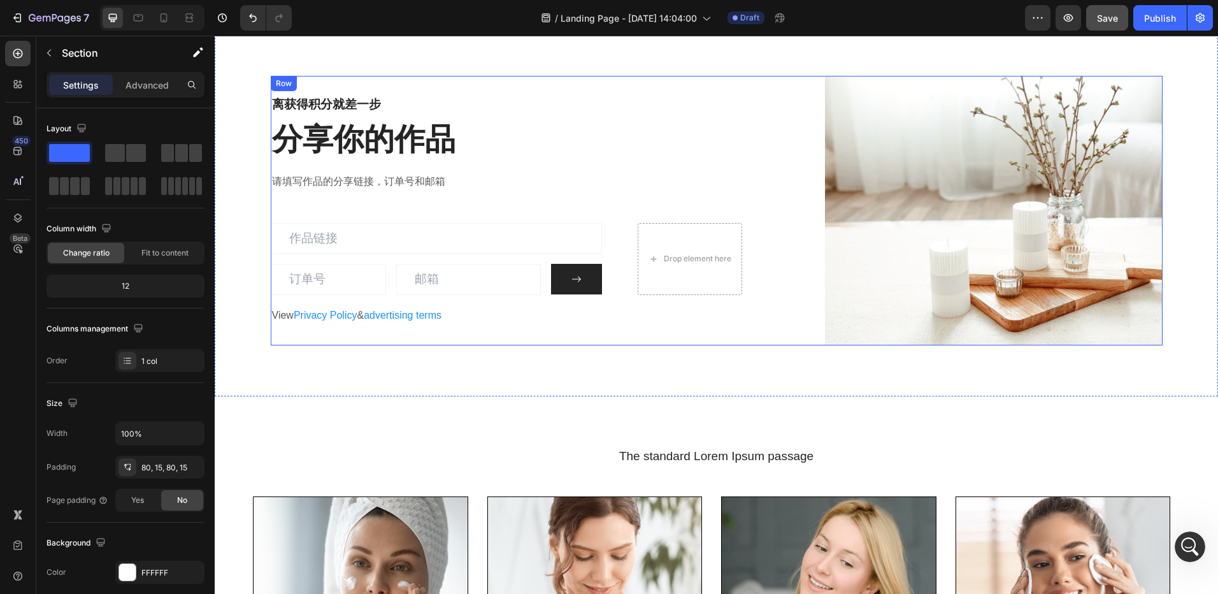
scroll to position [2102, 0]
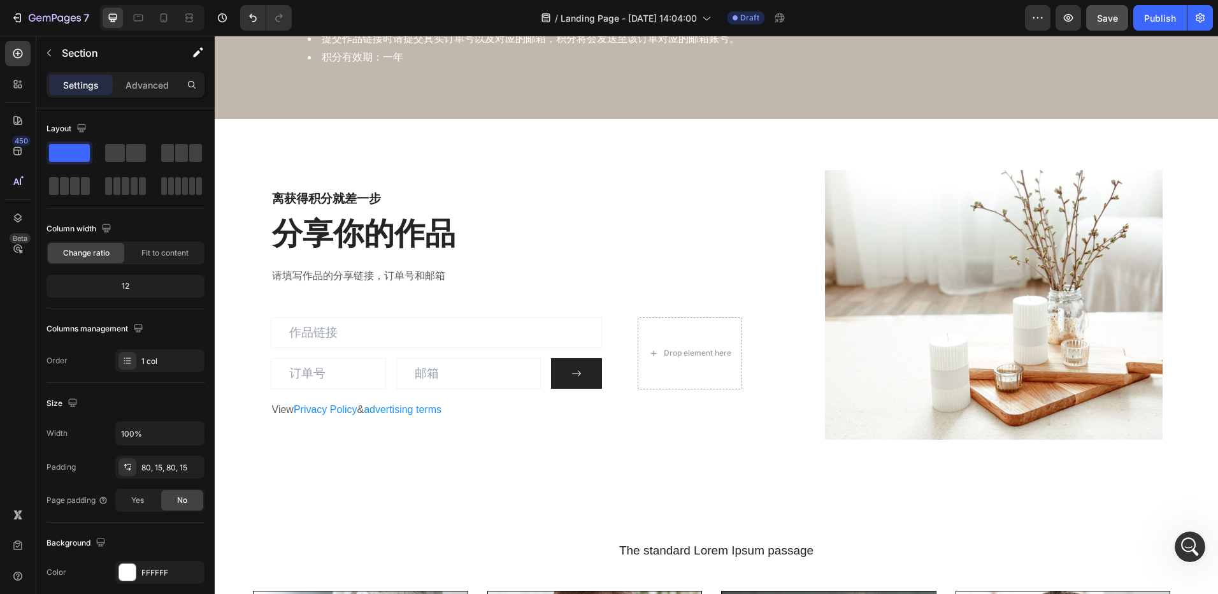
click at [592, 141] on div "离获得积分就差一步 Heading 分享你的作品 Heading 请填写作品的分享链接，订单号和邮箱 Text block Email Field Email…" at bounding box center [716, 304] width 1003 height 371
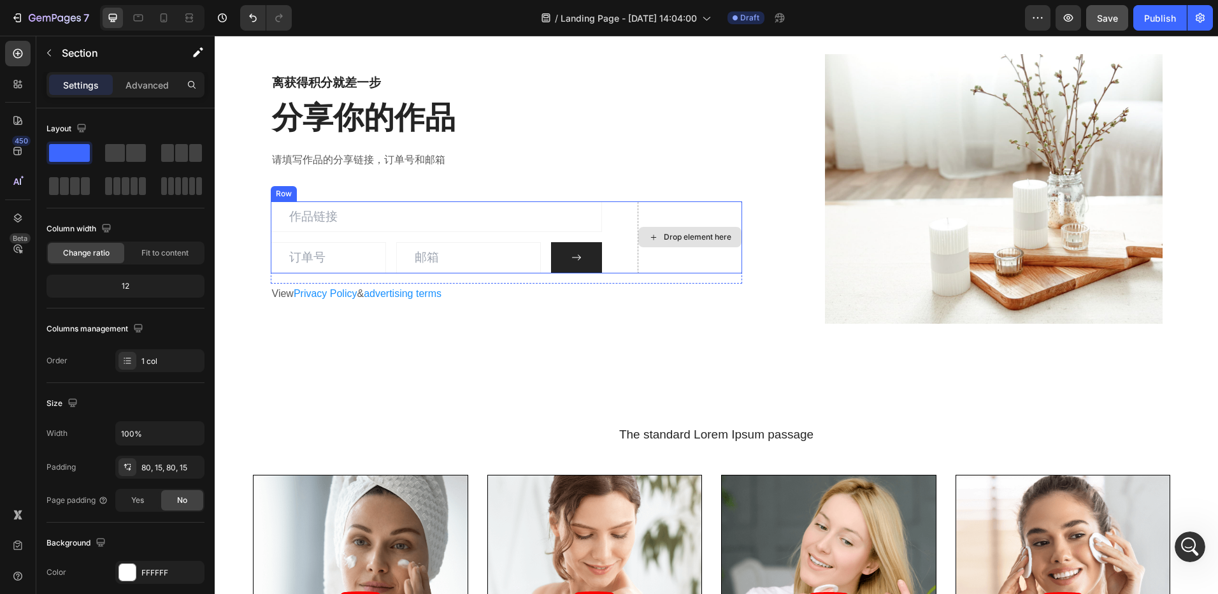
scroll to position [2230, 0]
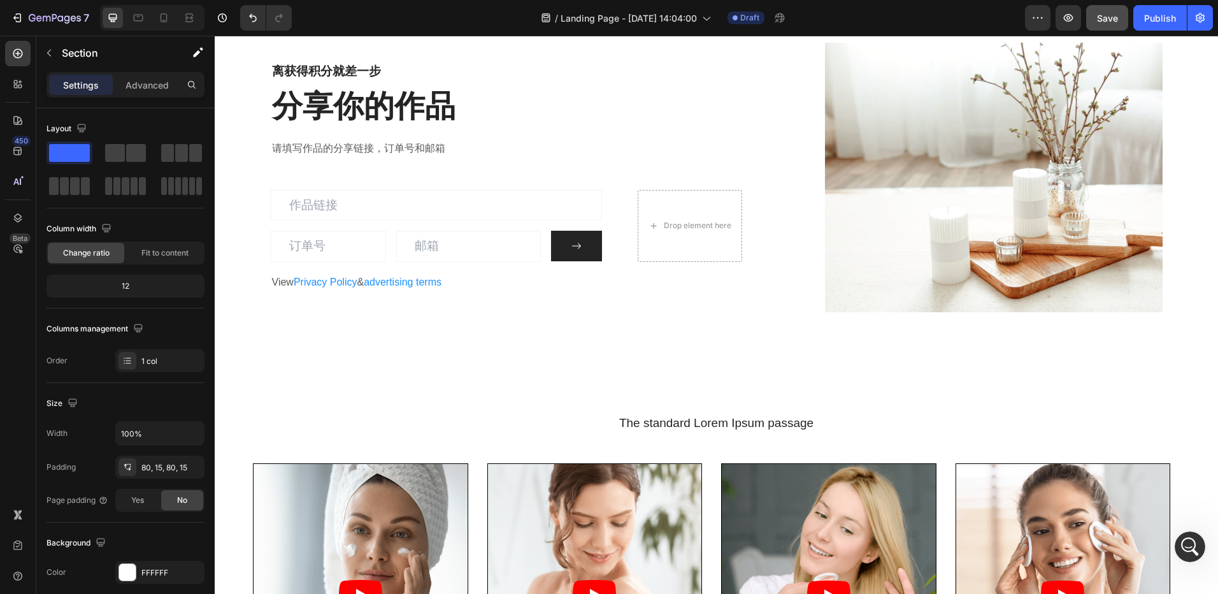
click at [708, 340] on div "离获得积分就差一步 Heading 分享你的作品 Heading 请填写作品的分享链接，订单号和邮箱 Text block Email Field Email…" at bounding box center [716, 177] width 1003 height 371
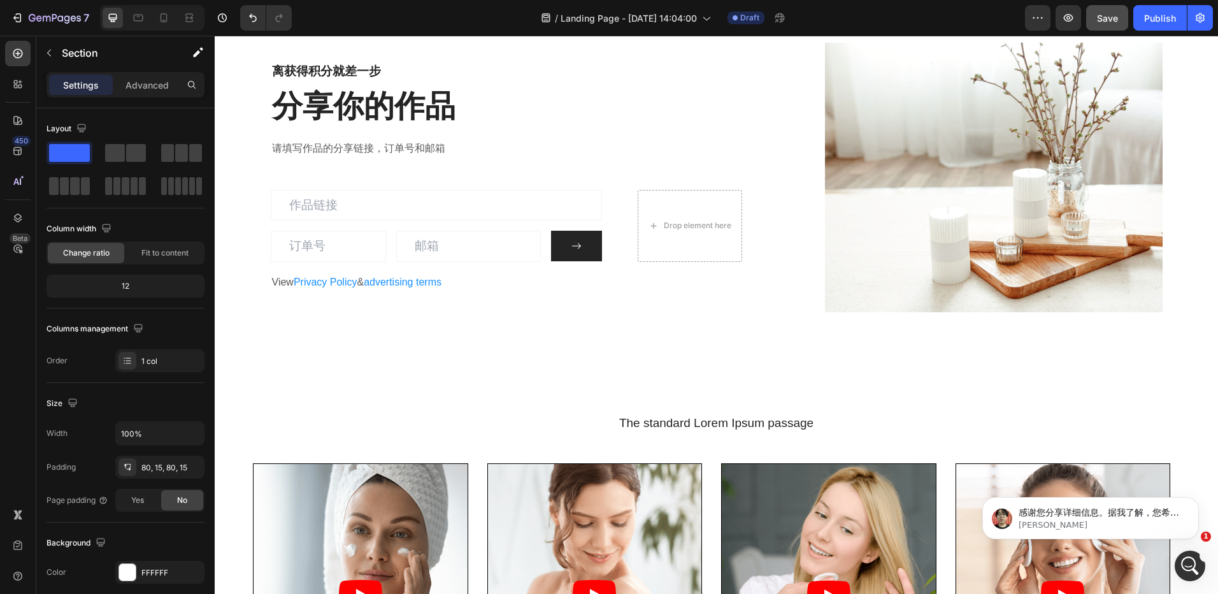
scroll to position [0, 0]
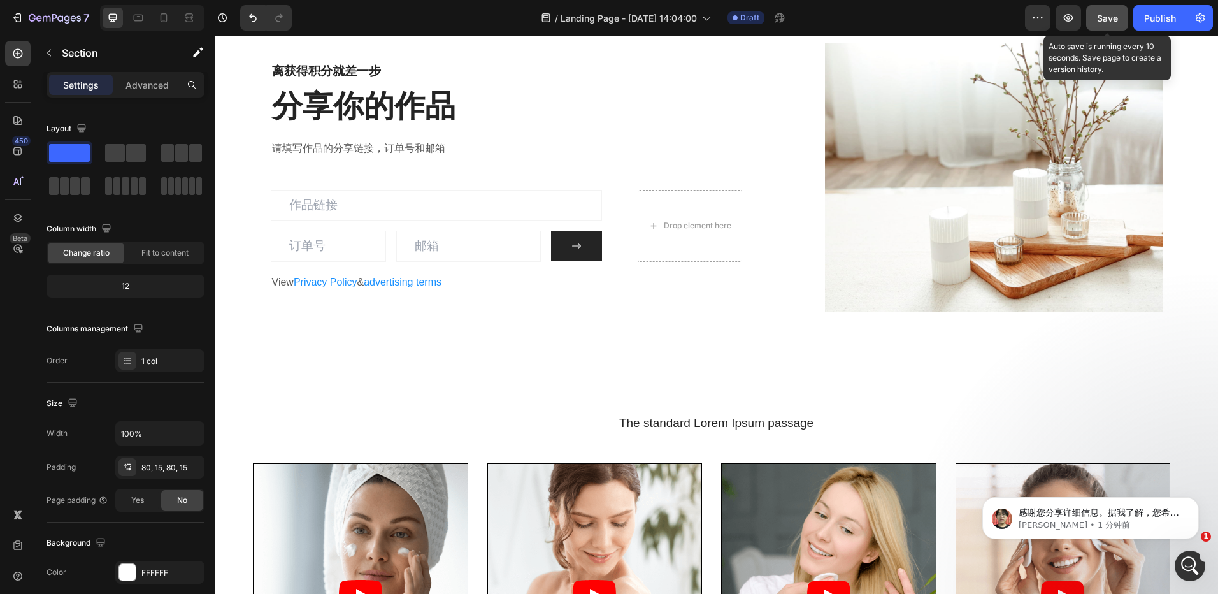
click at [1104, 18] on span "Save" at bounding box center [1107, 18] width 21 height 11
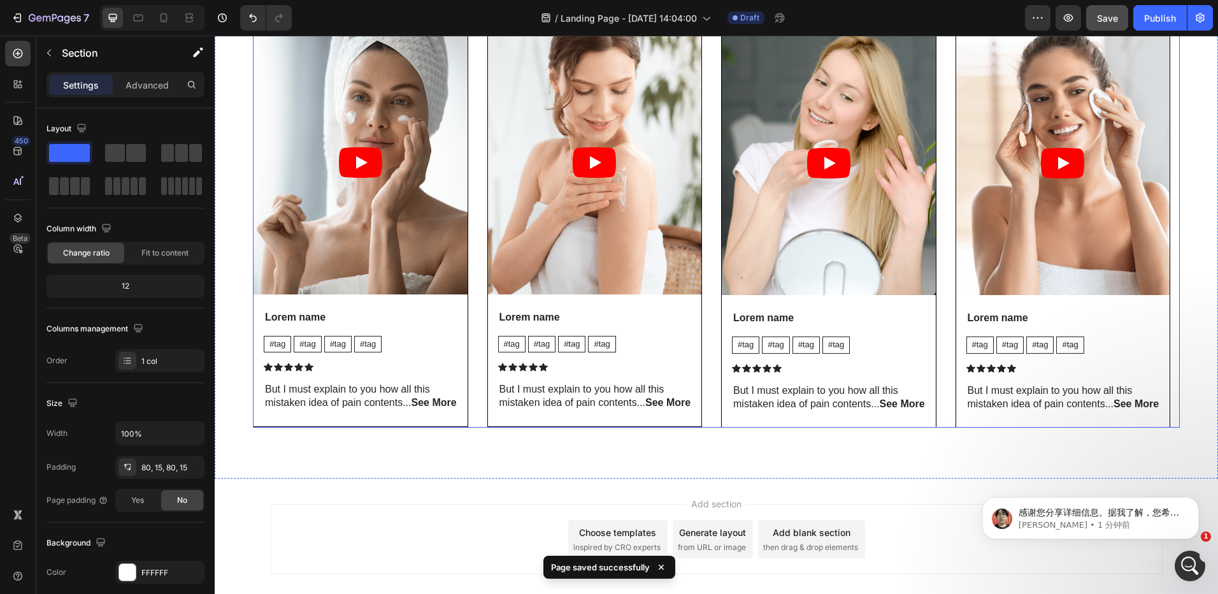
scroll to position [2676, 0]
